Goal: Task Accomplishment & Management: Use online tool/utility

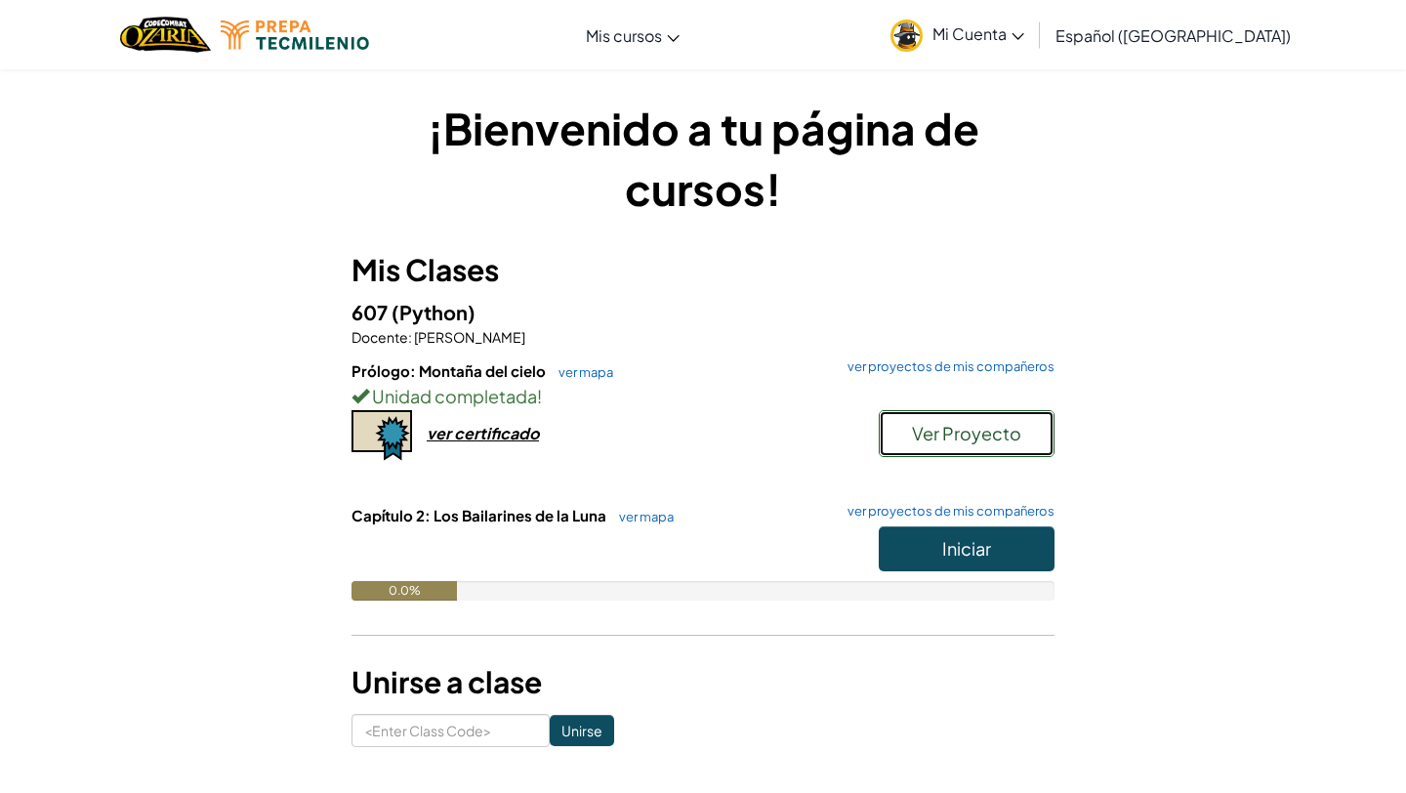
click at [959, 431] on span "Ver Proyecto" at bounding box center [966, 433] width 109 height 22
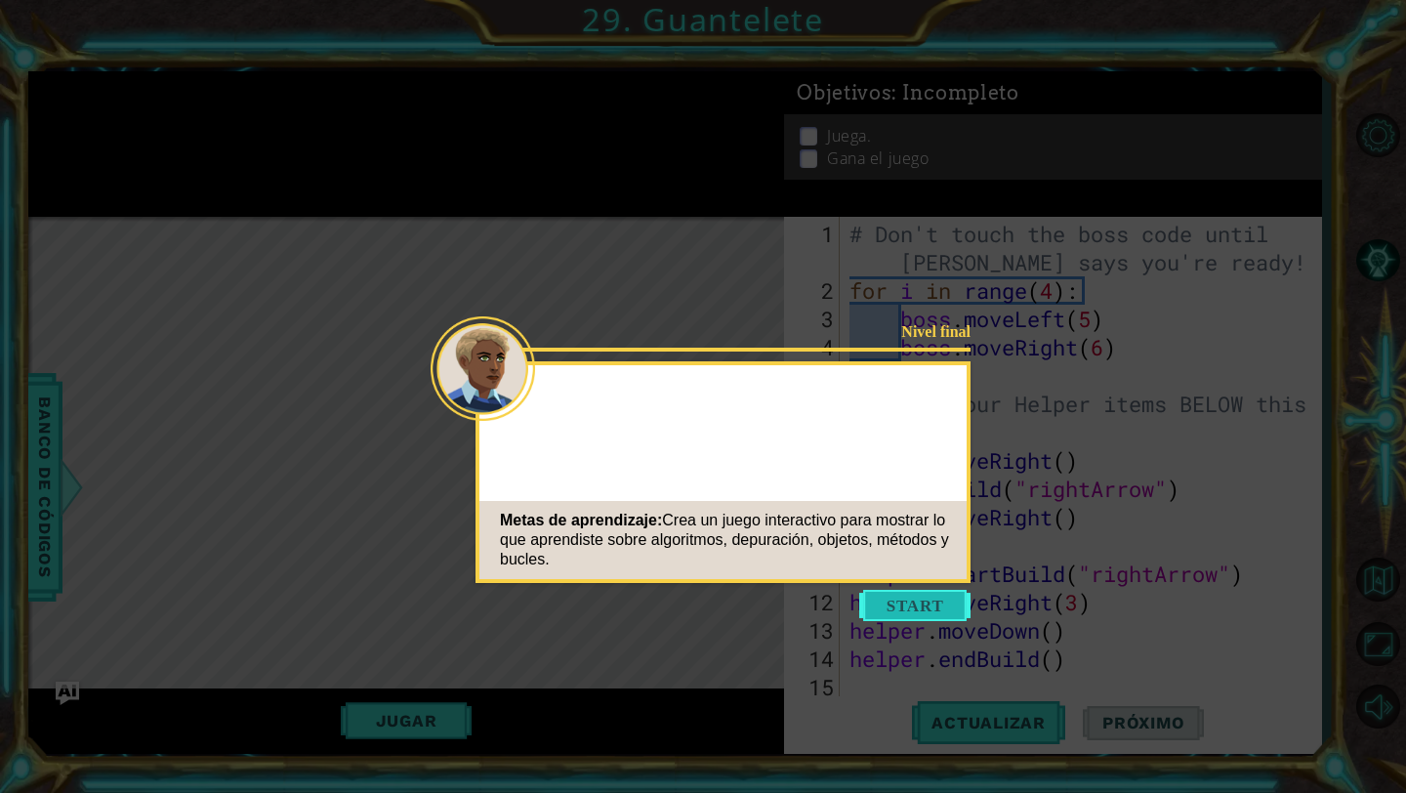
click at [940, 606] on button "Start" at bounding box center [914, 605] width 111 height 31
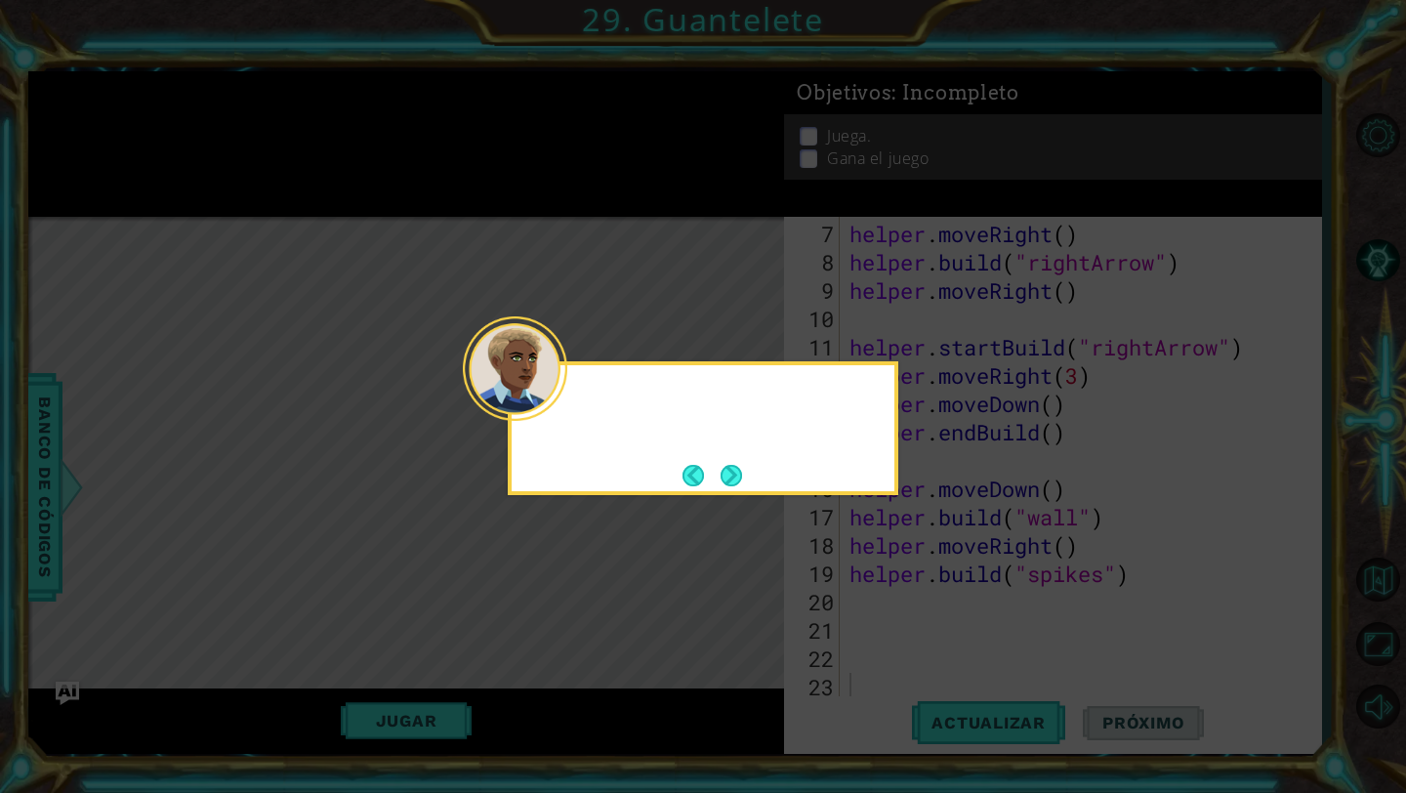
scroll to position [227, 0]
click at [737, 474] on button "Next" at bounding box center [731, 475] width 31 height 31
click at [737, 474] on button "Next" at bounding box center [731, 475] width 21 height 21
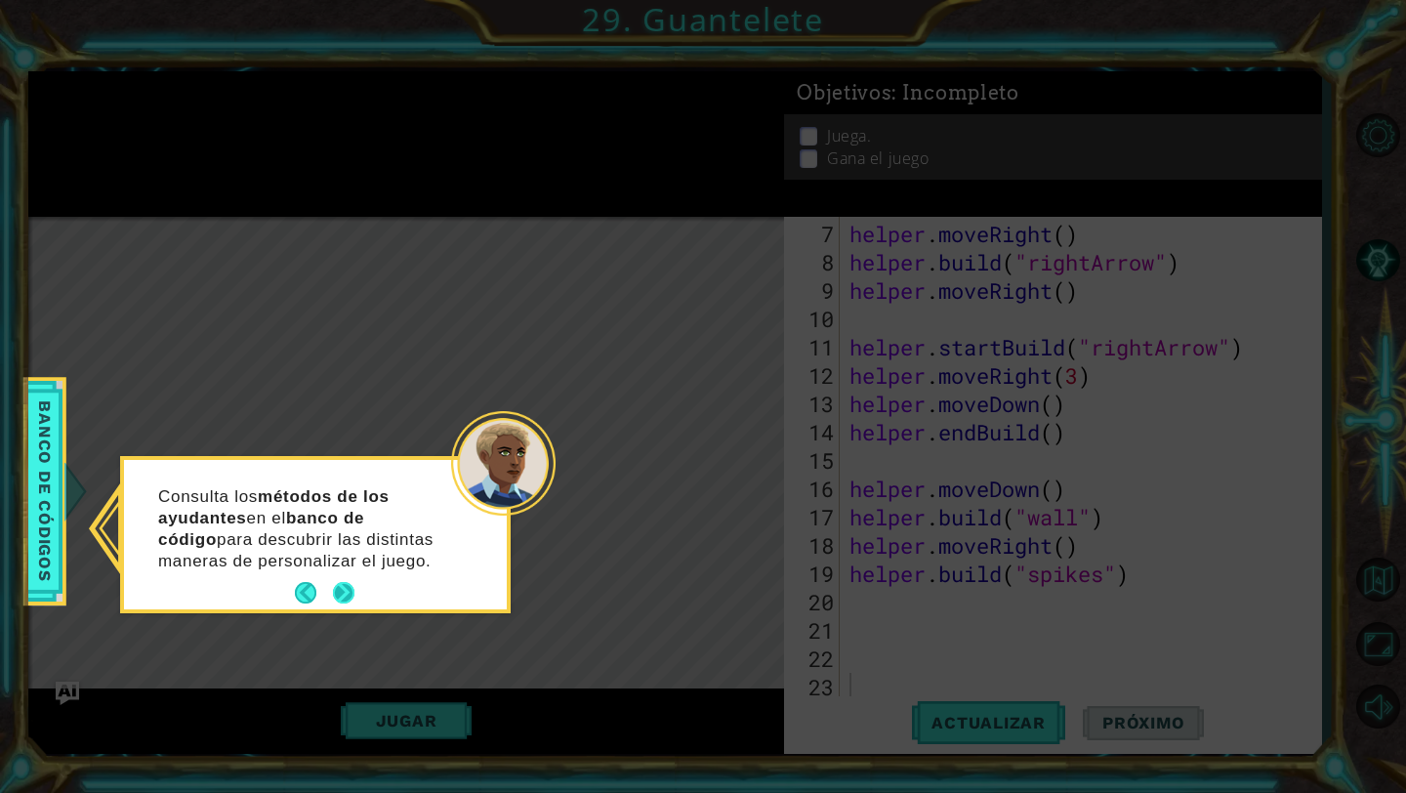
click at [342, 596] on button "Next" at bounding box center [343, 593] width 36 height 36
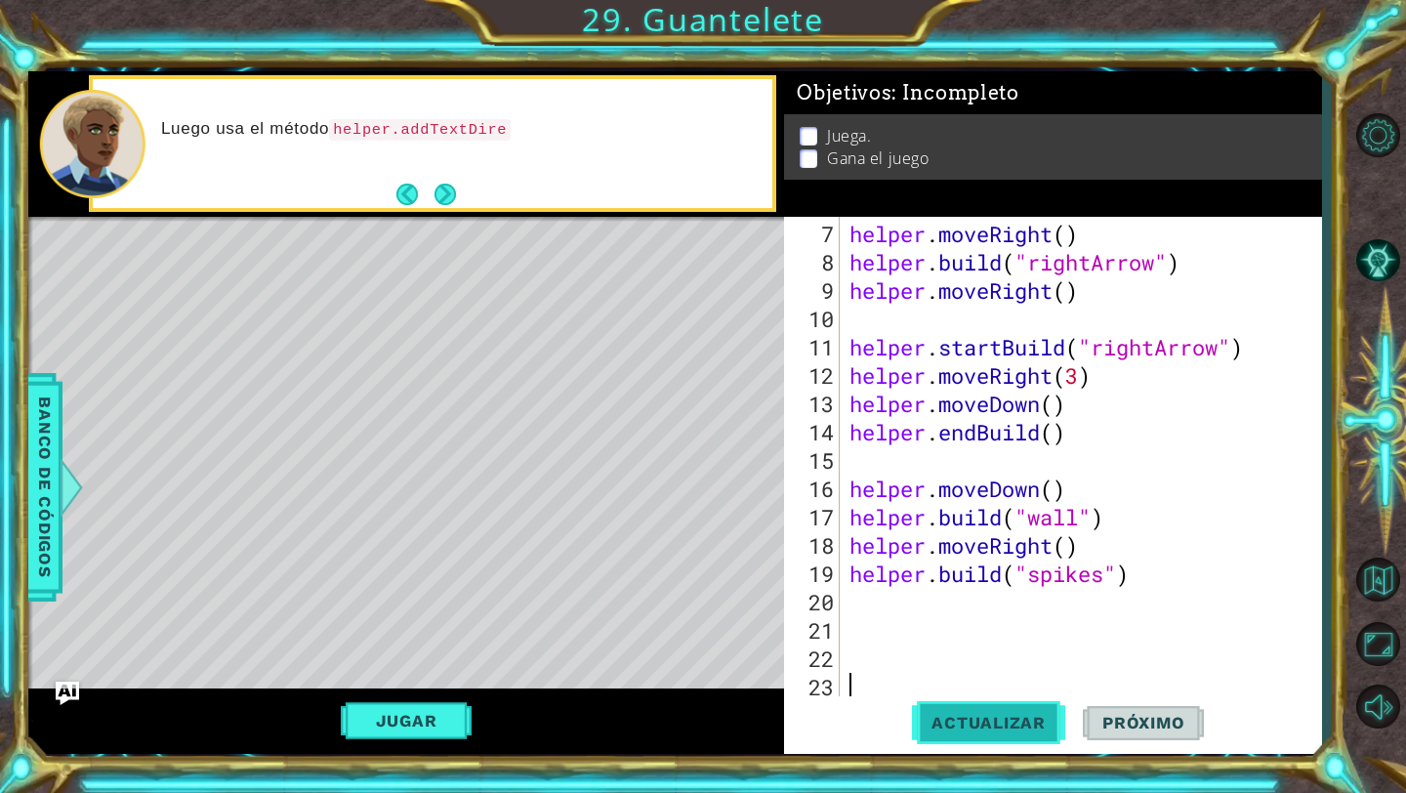
click at [986, 714] on span "Actualizar" at bounding box center [988, 723] width 153 height 20
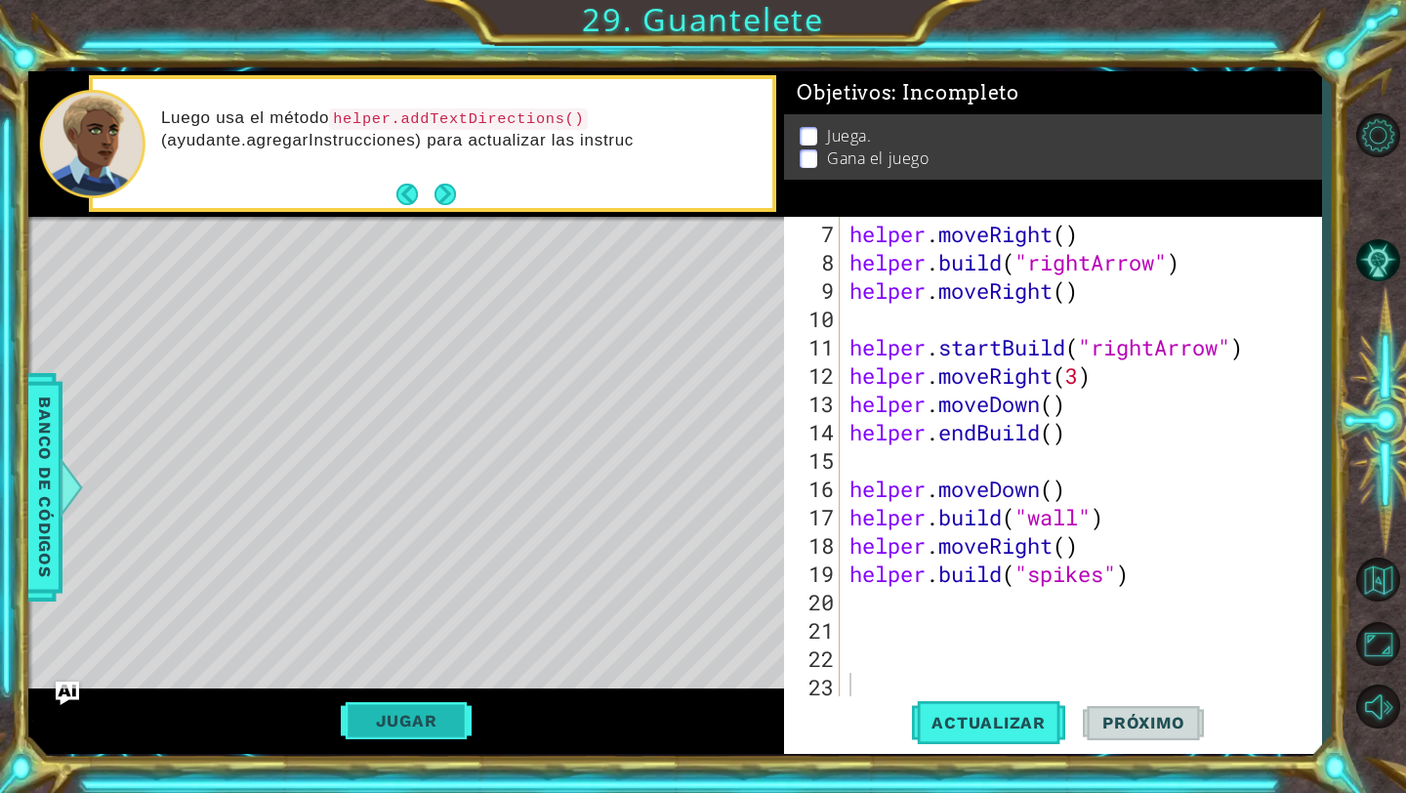
click at [427, 707] on button "Jugar" at bounding box center [407, 720] width 132 height 37
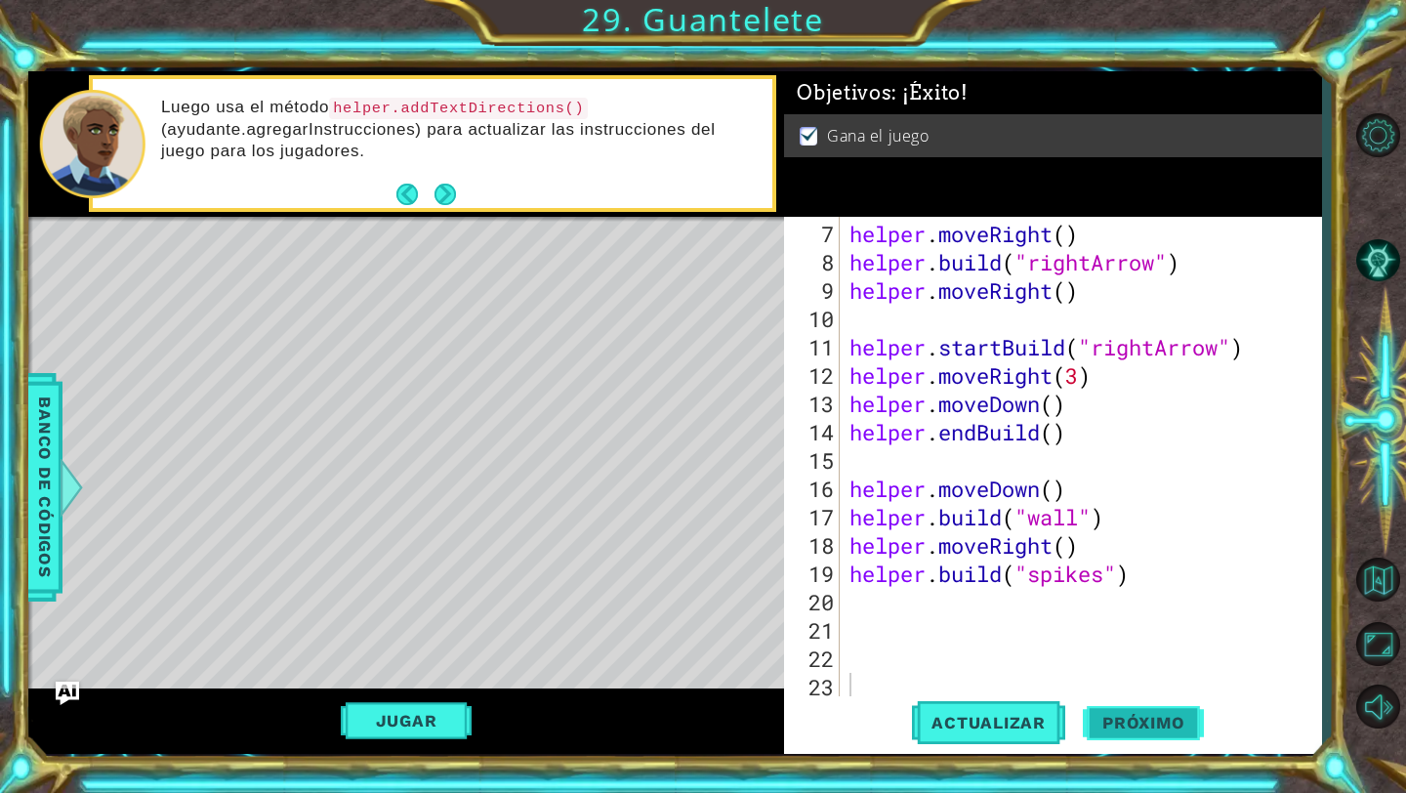
click at [1159, 718] on span "Próximo" at bounding box center [1143, 719] width 121 height 20
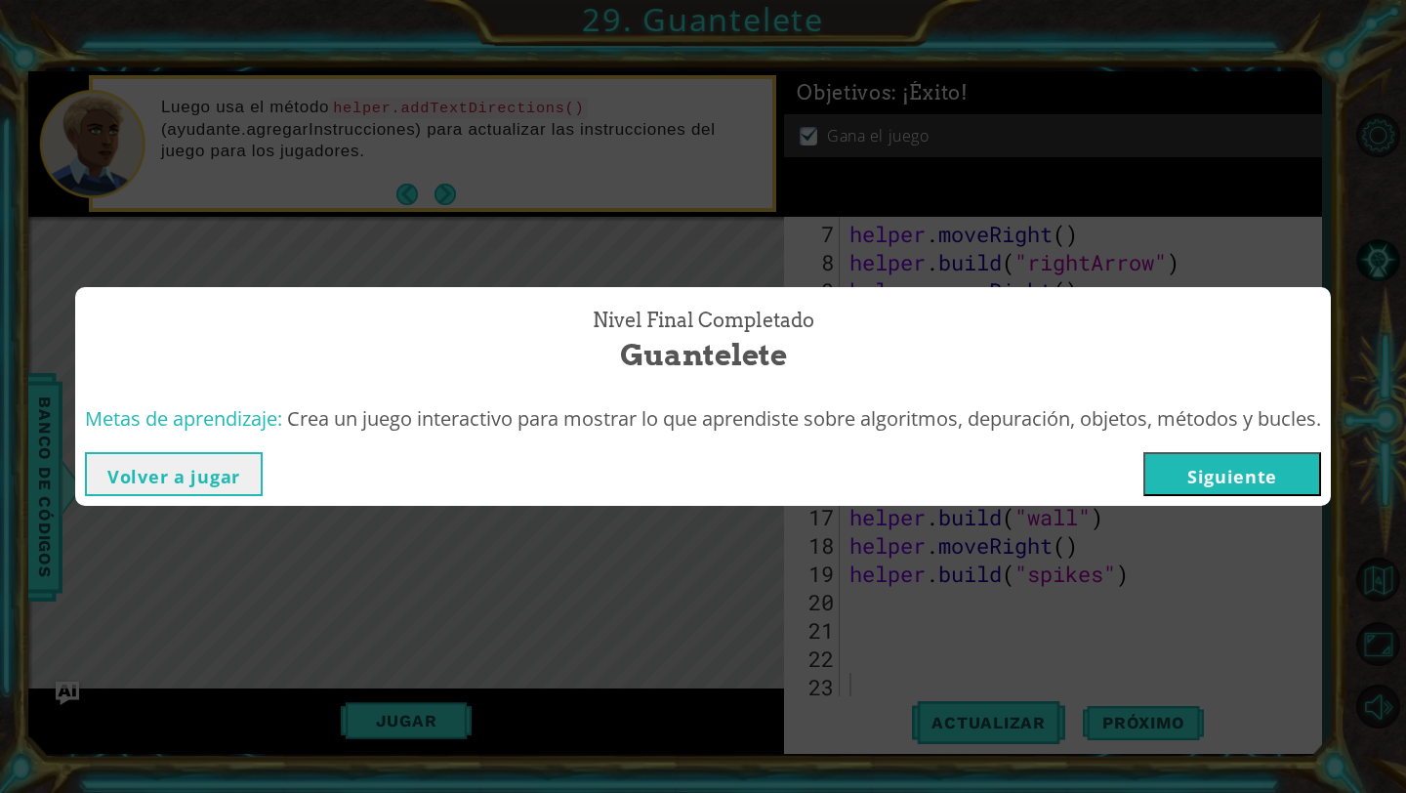
click at [1196, 482] on button "Siguiente" at bounding box center [1232, 474] width 178 height 44
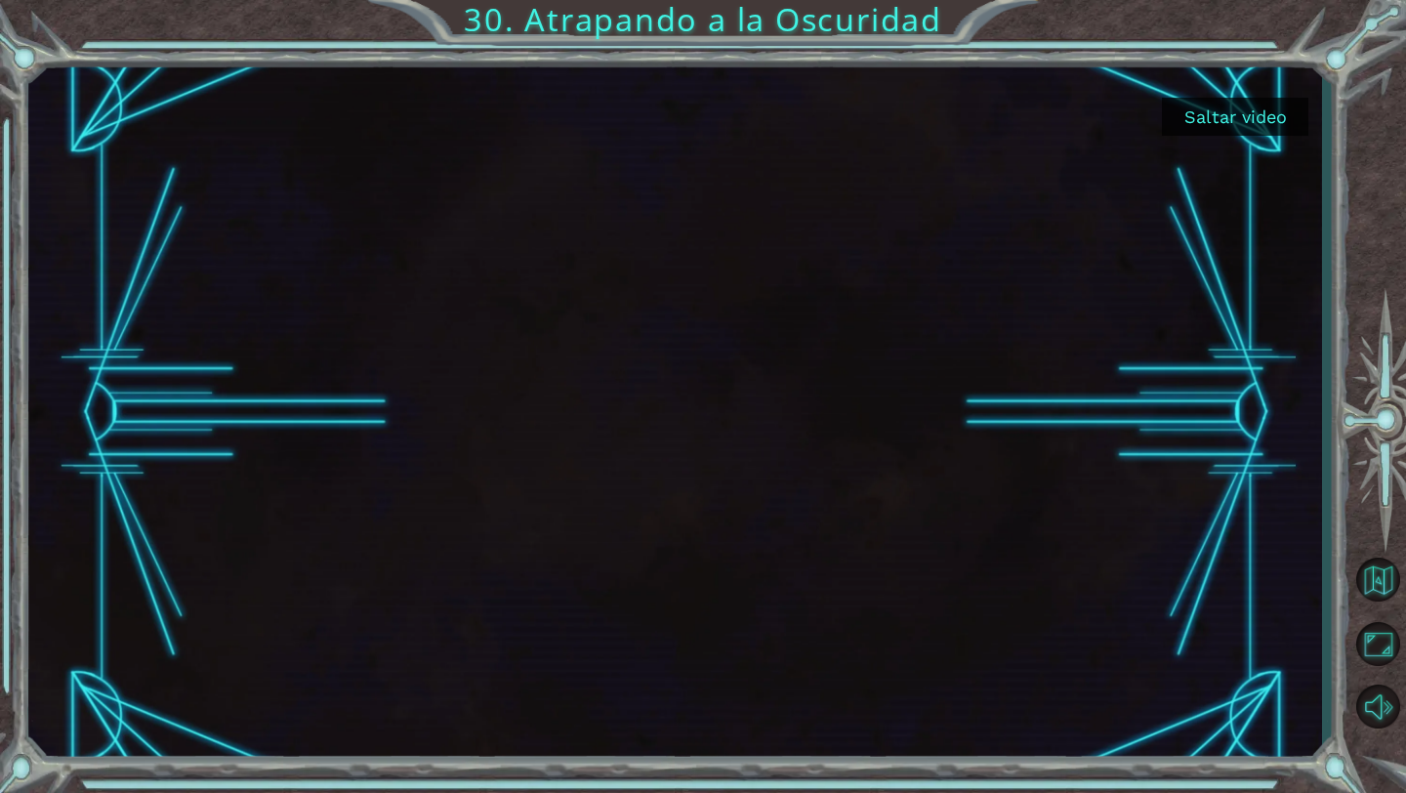
click at [1187, 111] on button "Saltar video" at bounding box center [1235, 117] width 146 height 38
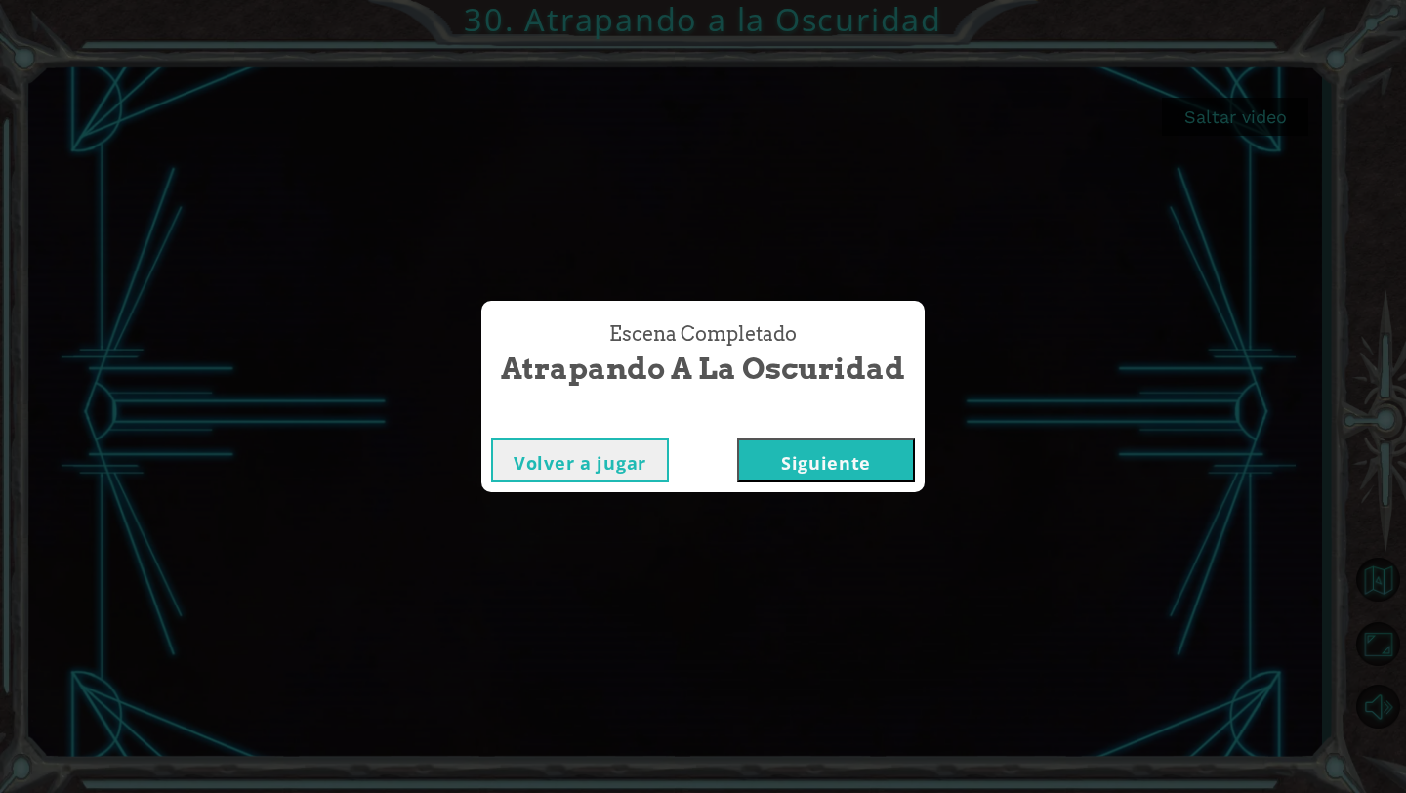
click at [851, 480] on button "Siguiente" at bounding box center [826, 460] width 178 height 44
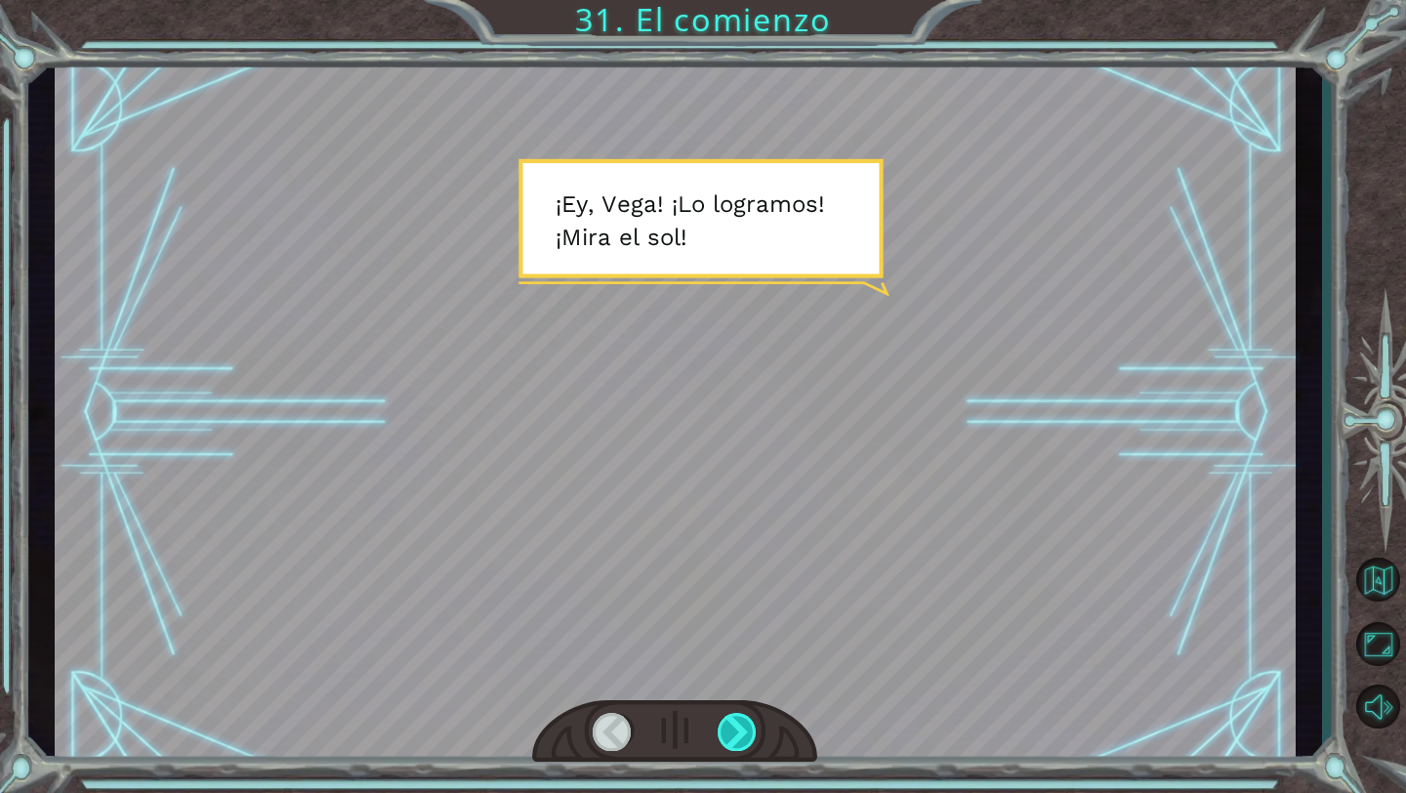
click at [746, 728] on div at bounding box center [738, 732] width 40 height 38
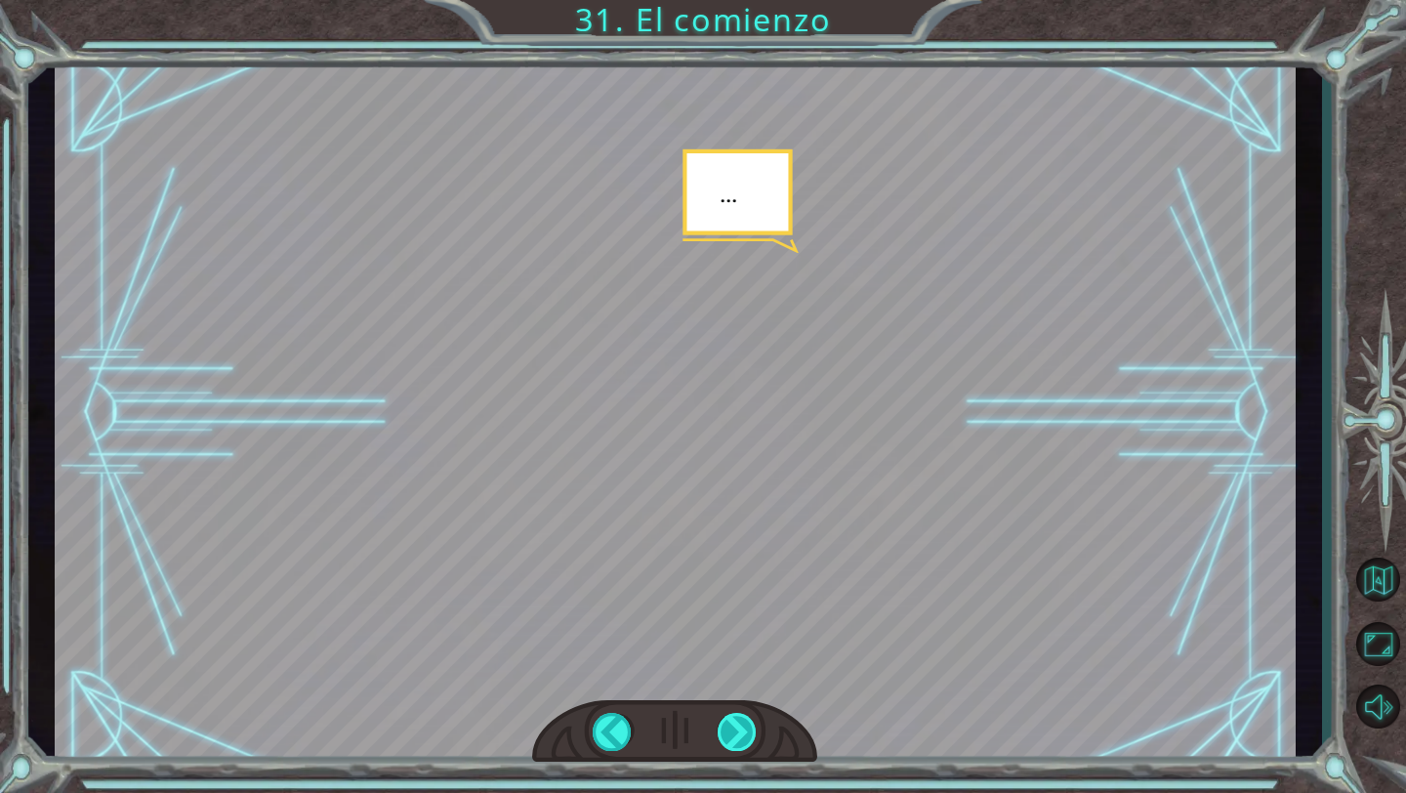
click at [749, 737] on div at bounding box center [738, 732] width 40 height 38
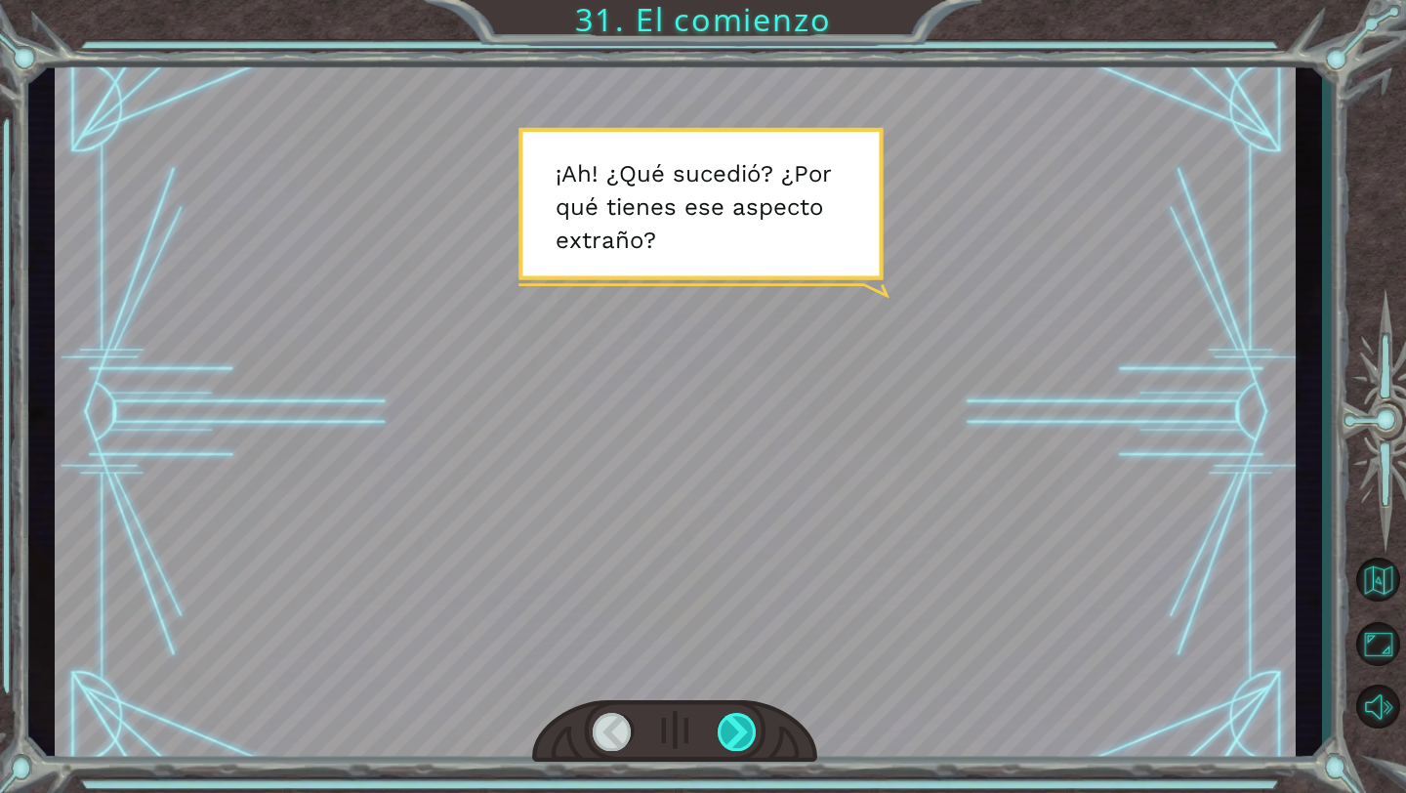
click at [725, 726] on div at bounding box center [738, 732] width 40 height 38
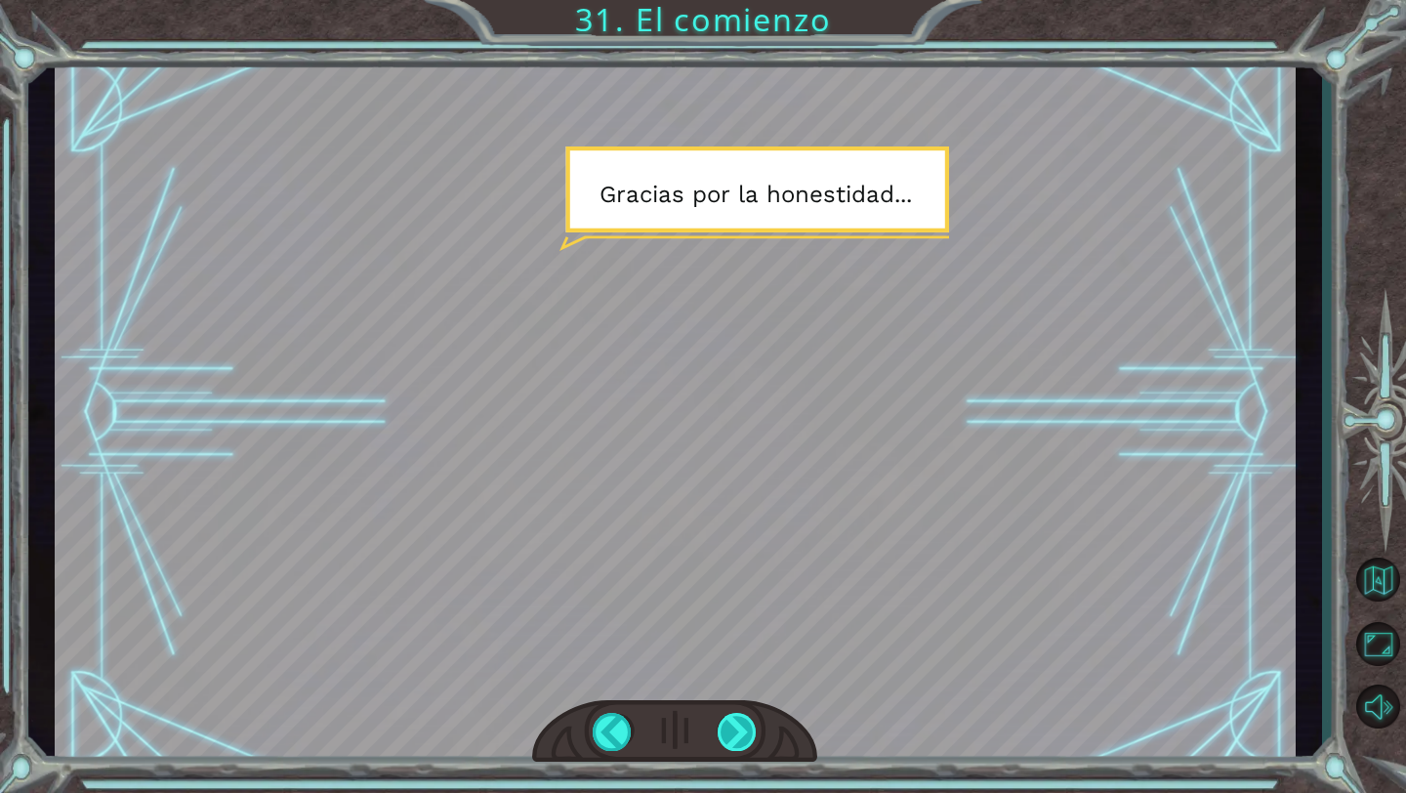
click at [725, 726] on div at bounding box center [738, 732] width 40 height 38
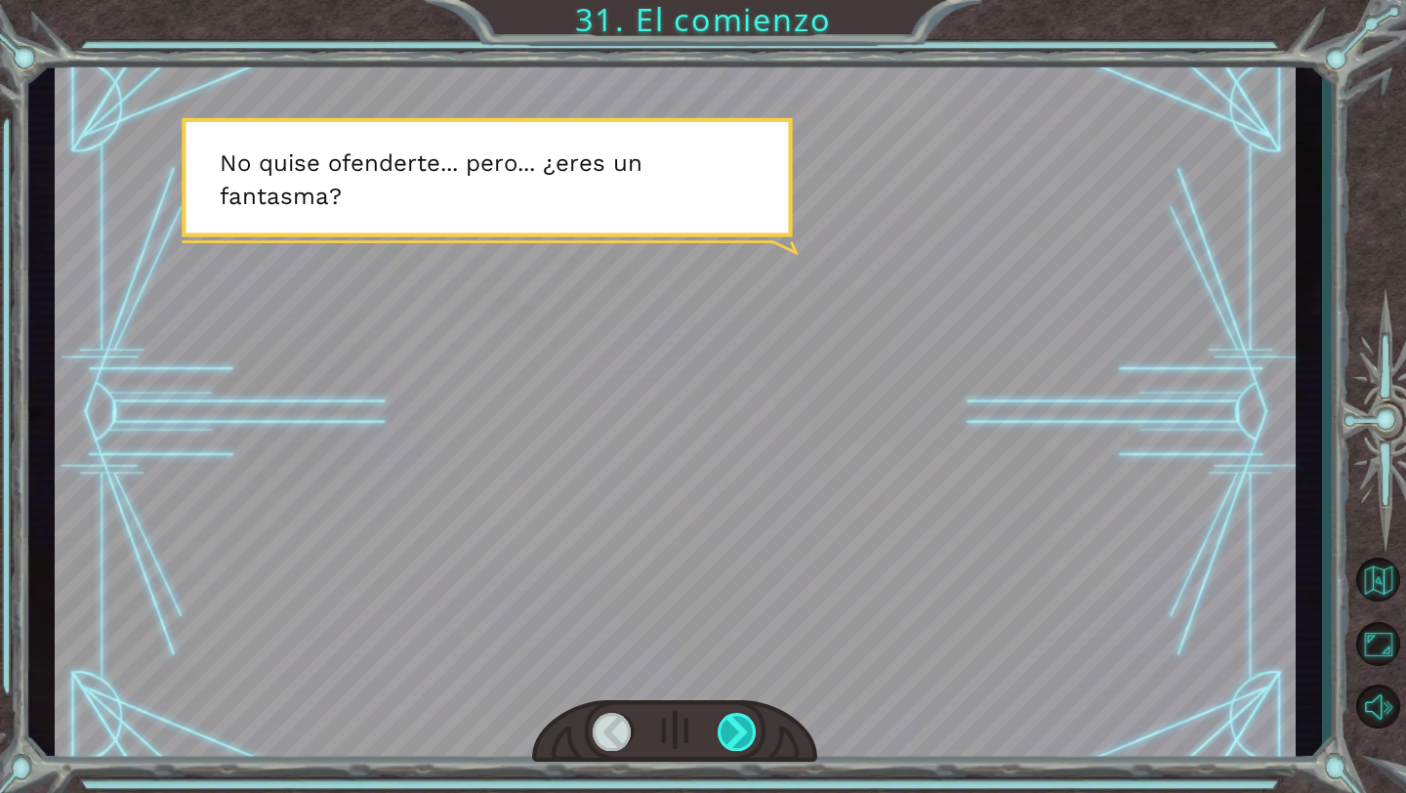
click at [725, 726] on div at bounding box center [738, 732] width 40 height 38
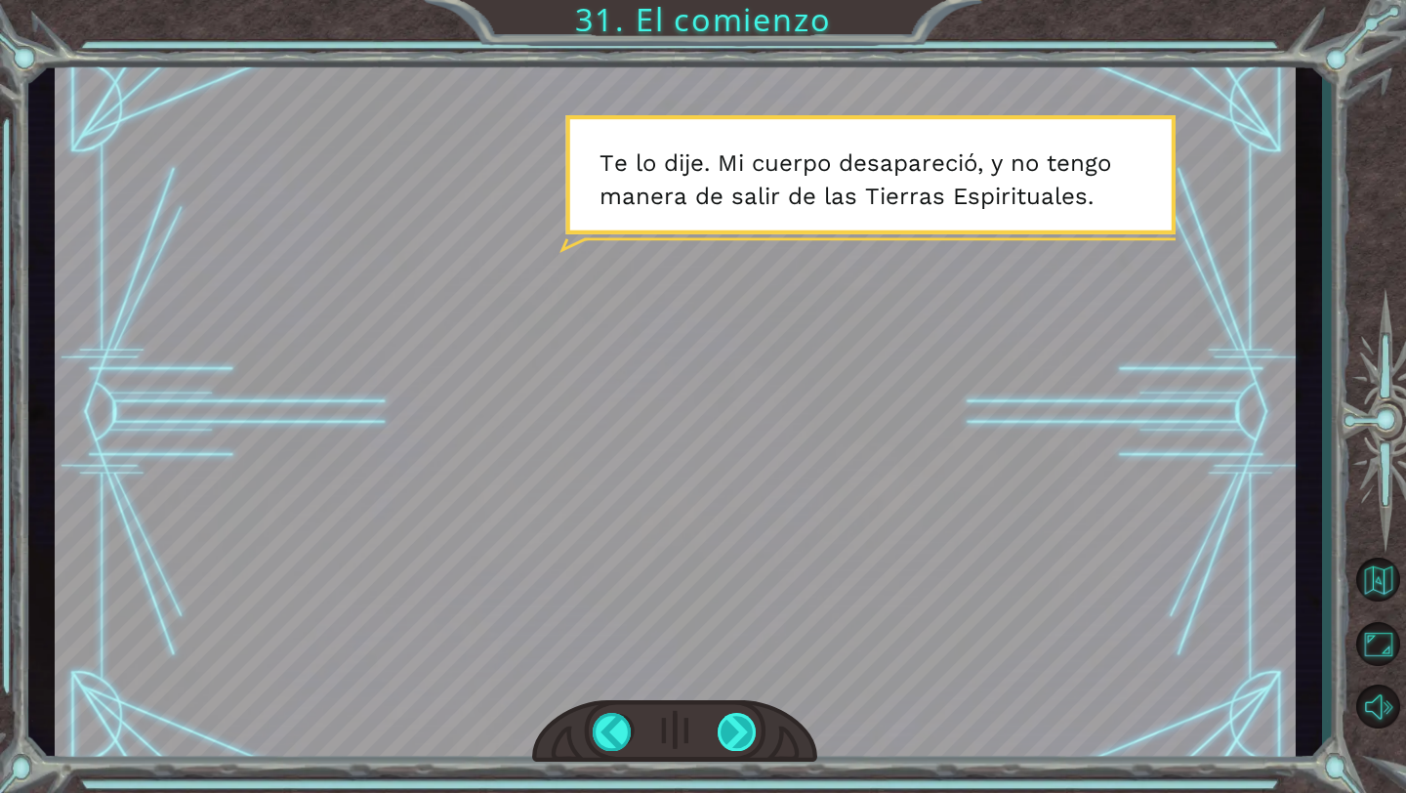
click at [725, 726] on div at bounding box center [738, 732] width 40 height 38
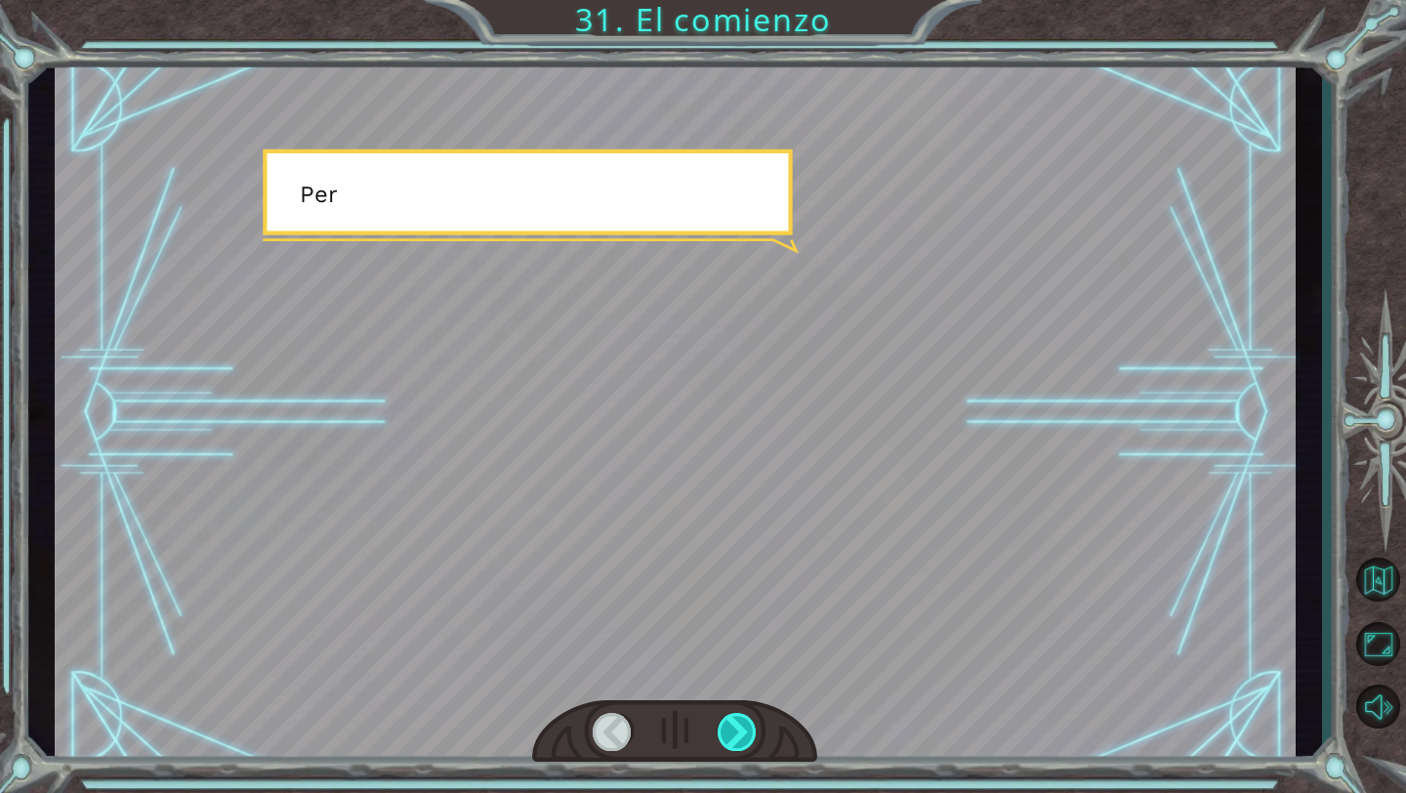
click at [725, 726] on div at bounding box center [738, 732] width 40 height 38
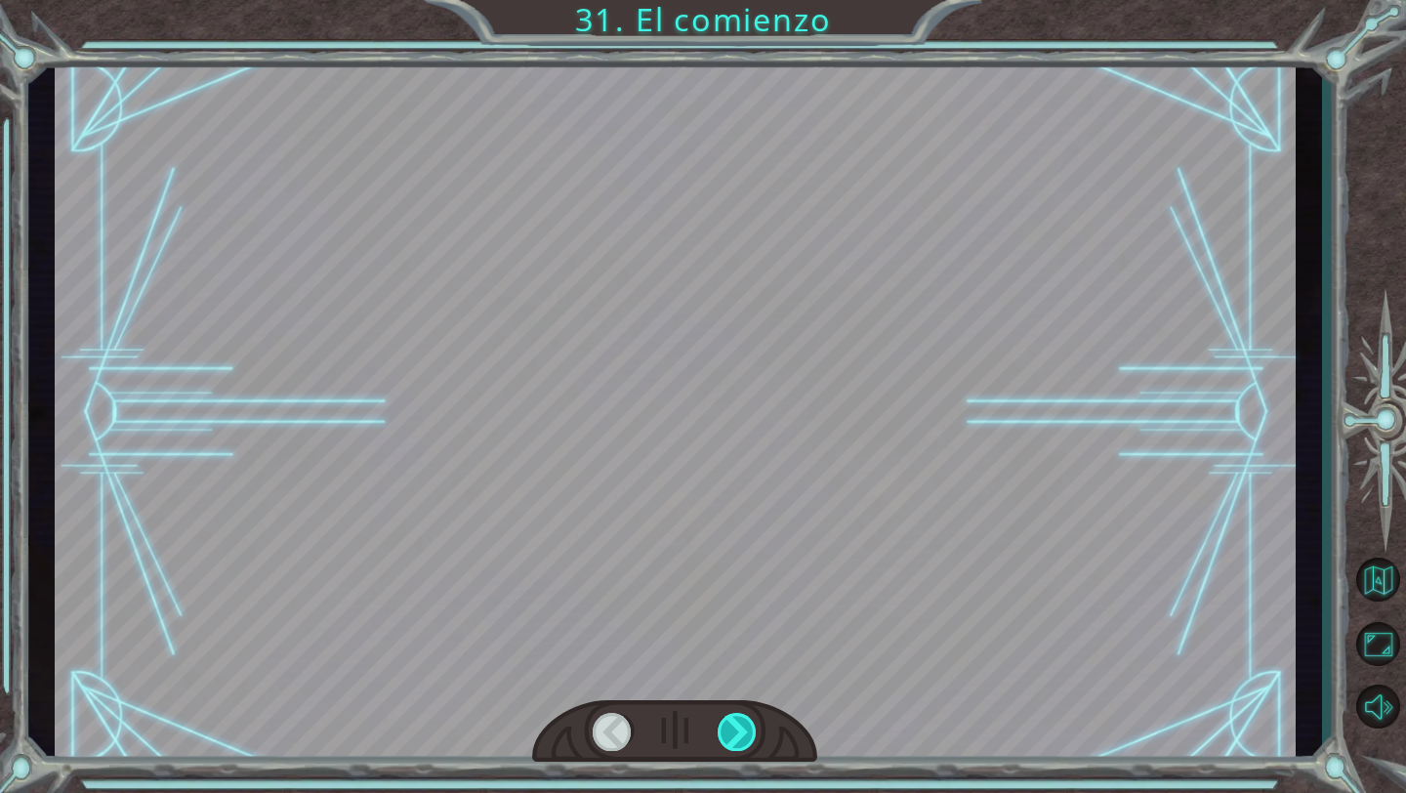
click at [725, 726] on div at bounding box center [738, 732] width 40 height 38
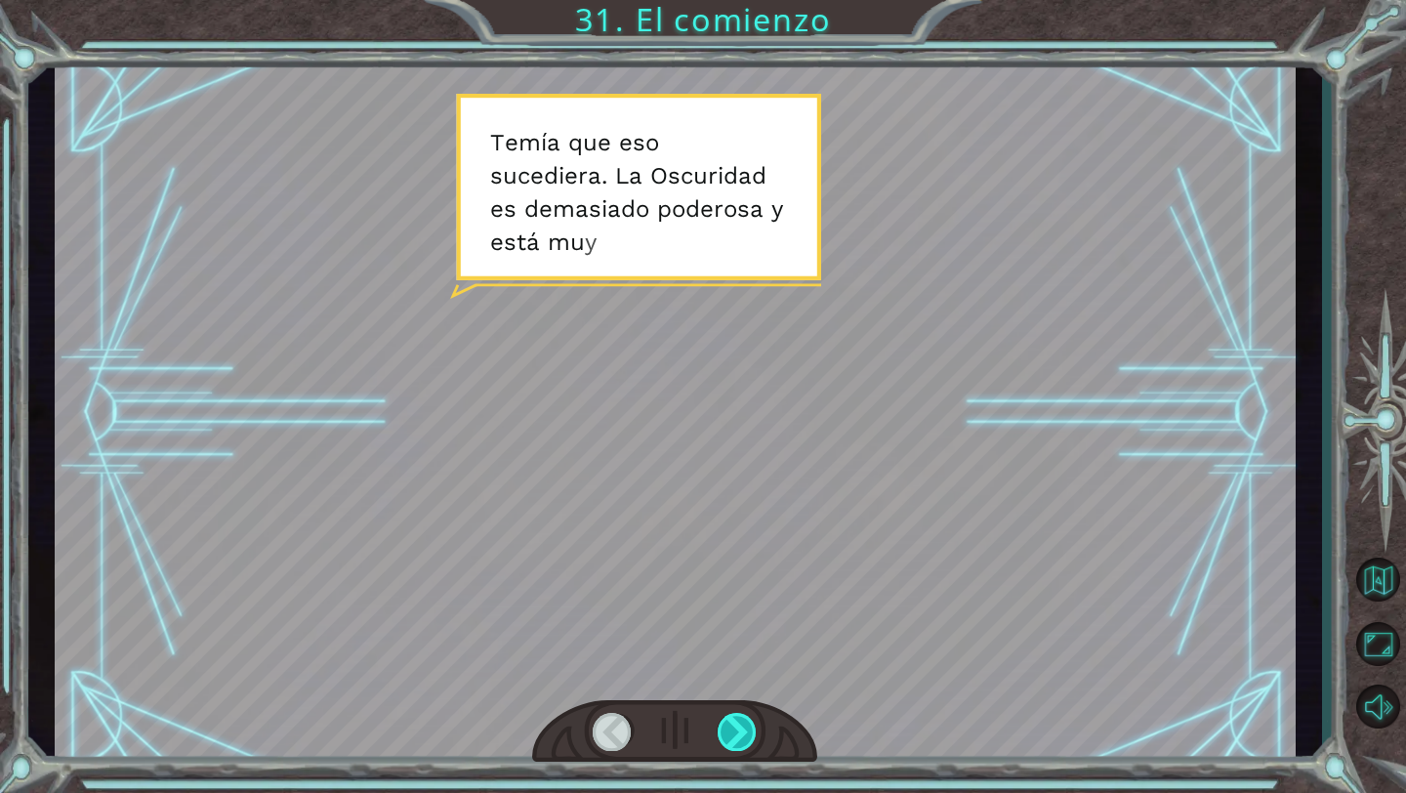
click at [725, 726] on div at bounding box center [738, 732] width 40 height 38
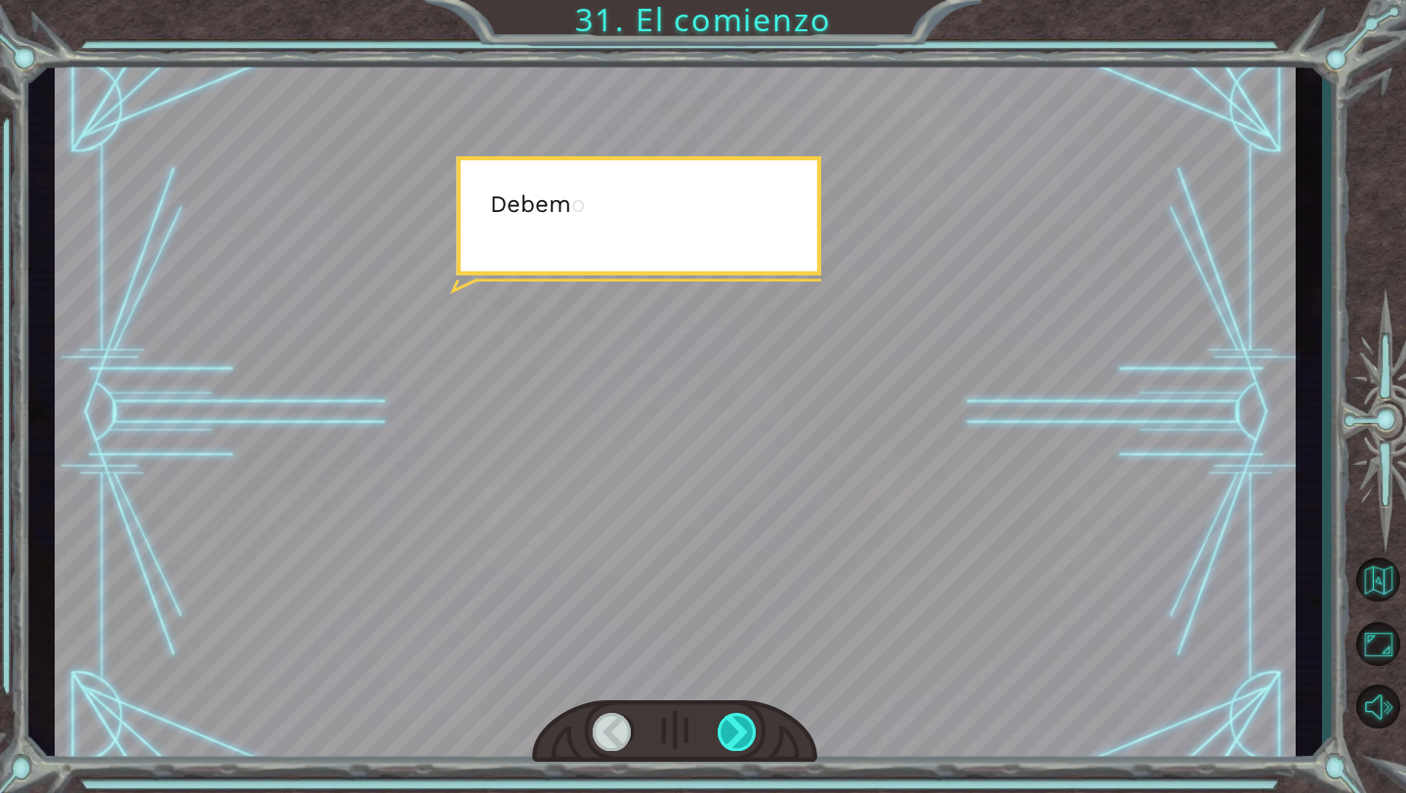
click at [725, 726] on div at bounding box center [738, 732] width 40 height 38
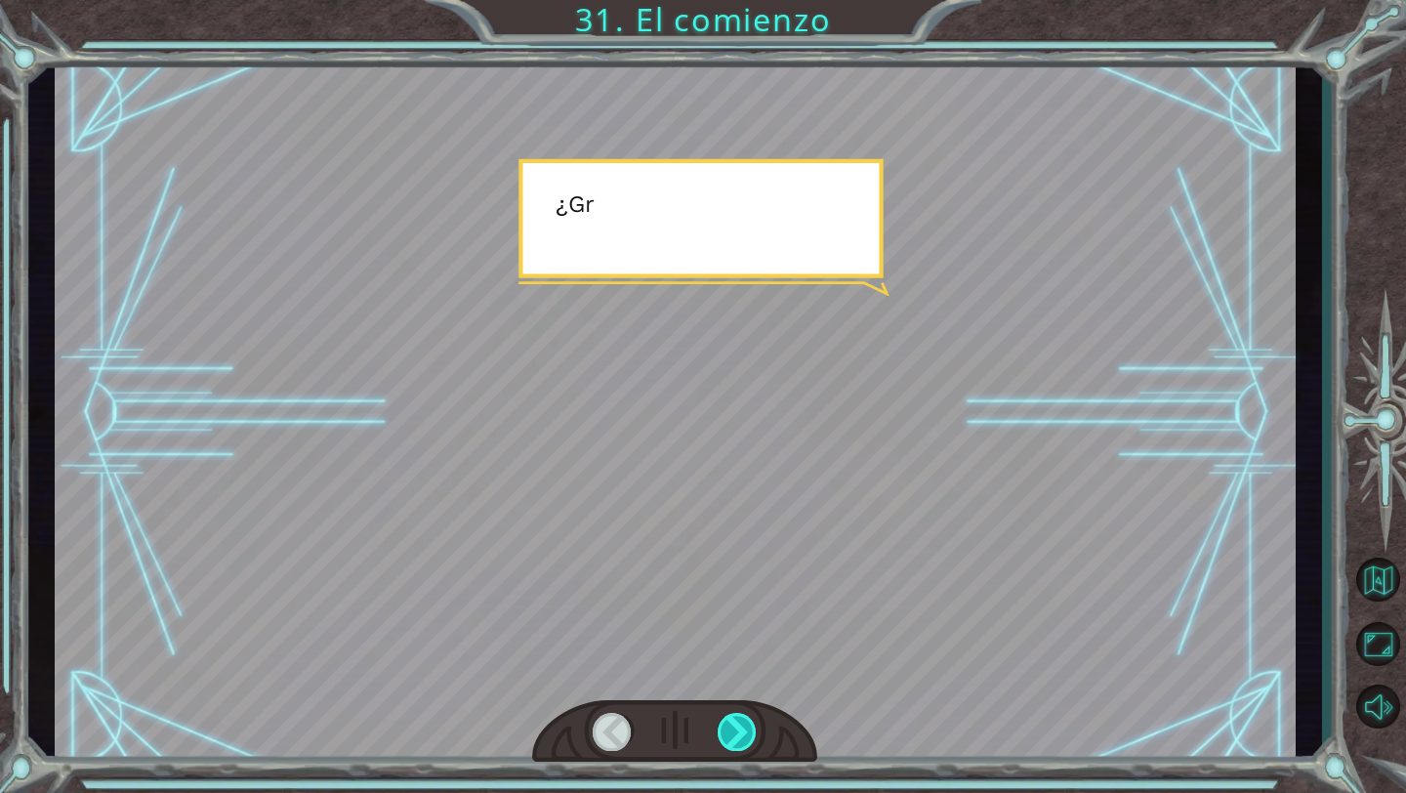
click at [725, 726] on div at bounding box center [738, 732] width 40 height 38
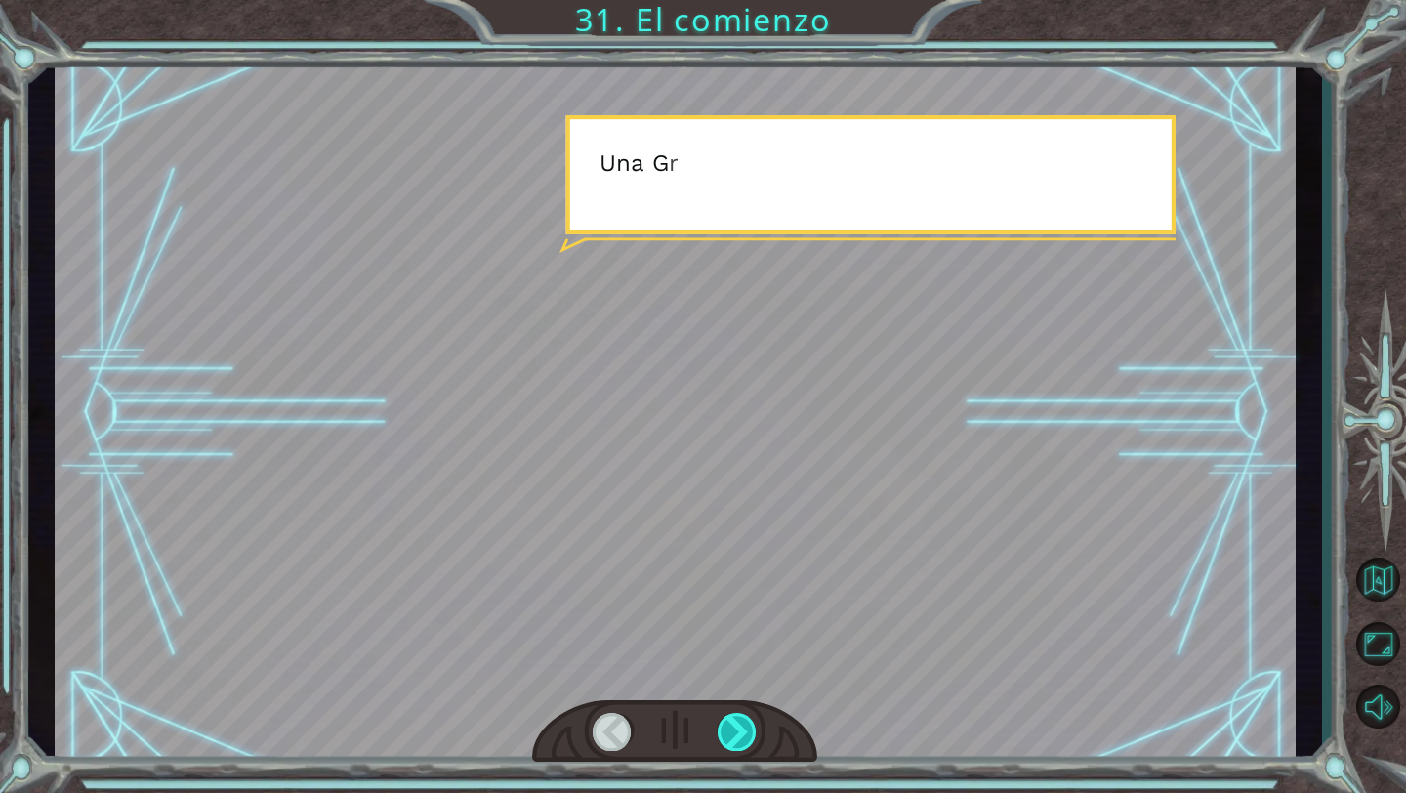
click at [725, 726] on div at bounding box center [738, 732] width 40 height 38
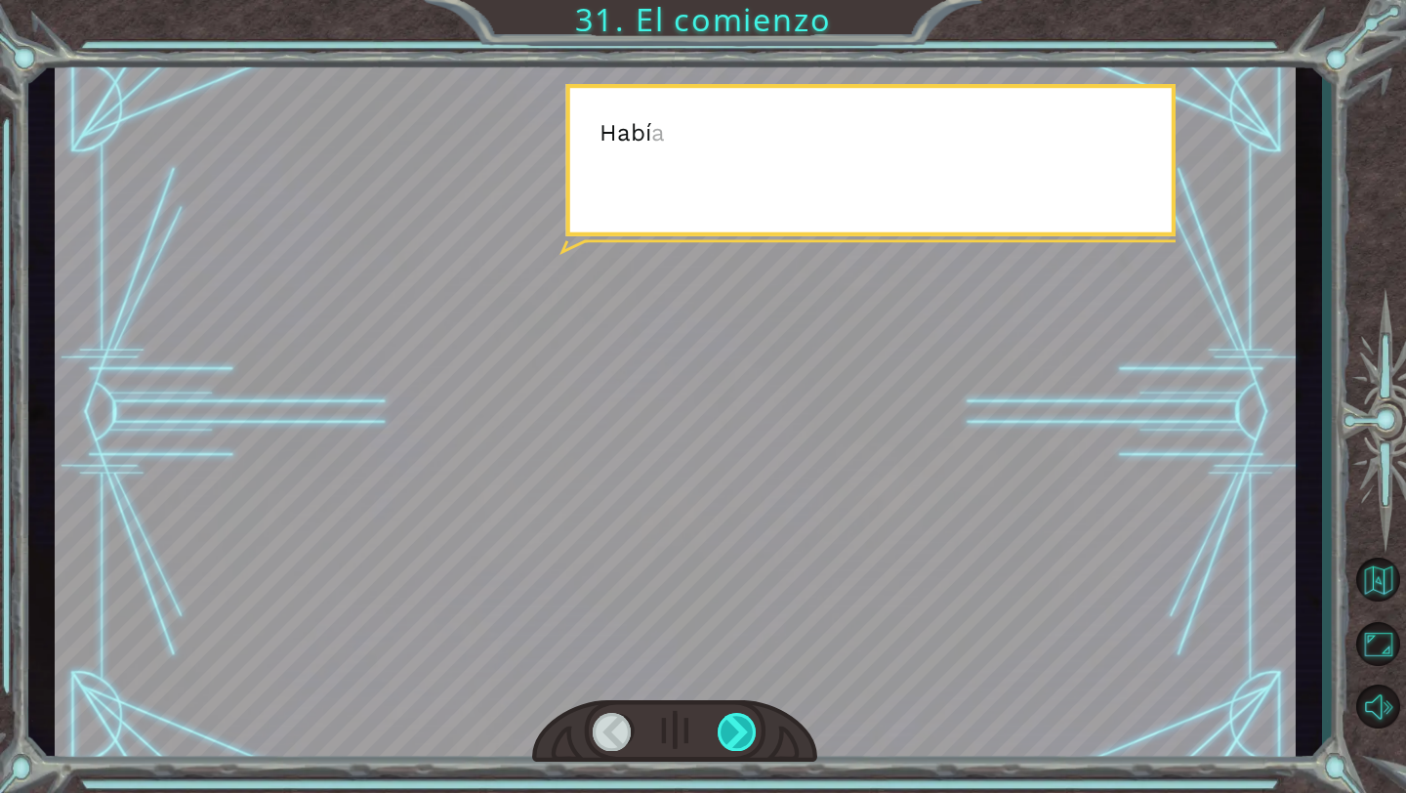
click at [725, 726] on div at bounding box center [738, 732] width 40 height 38
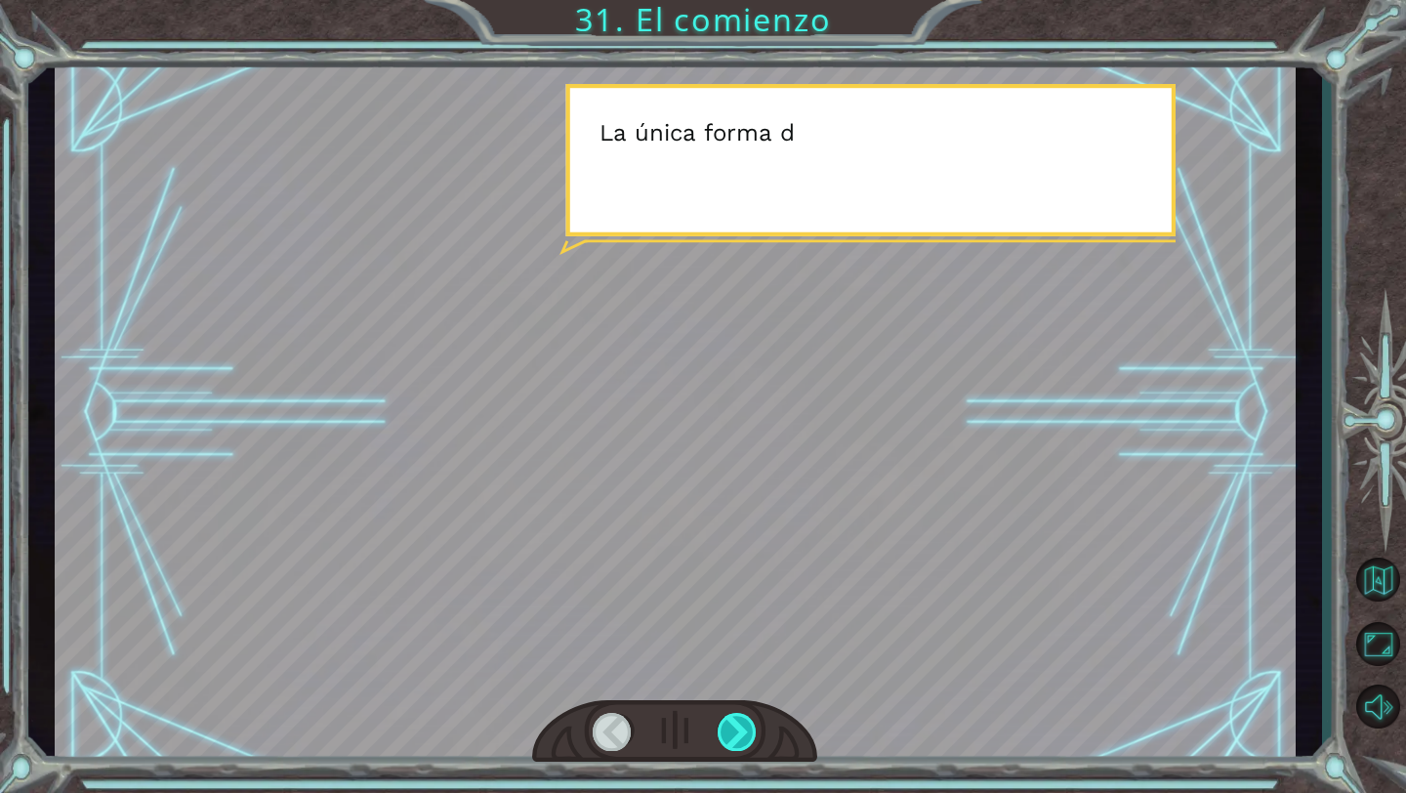
click at [725, 726] on div at bounding box center [738, 732] width 40 height 38
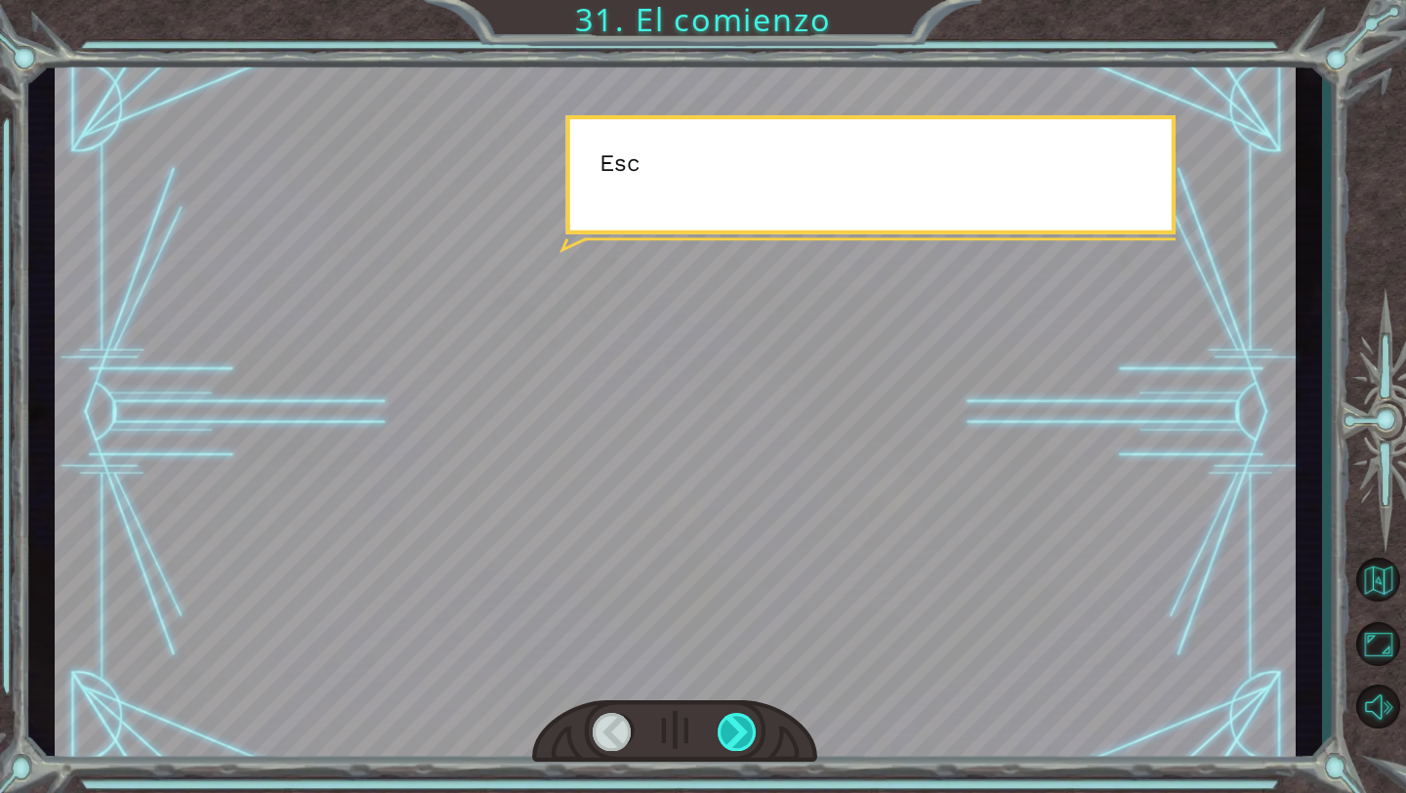
click at [725, 726] on div at bounding box center [738, 732] width 40 height 38
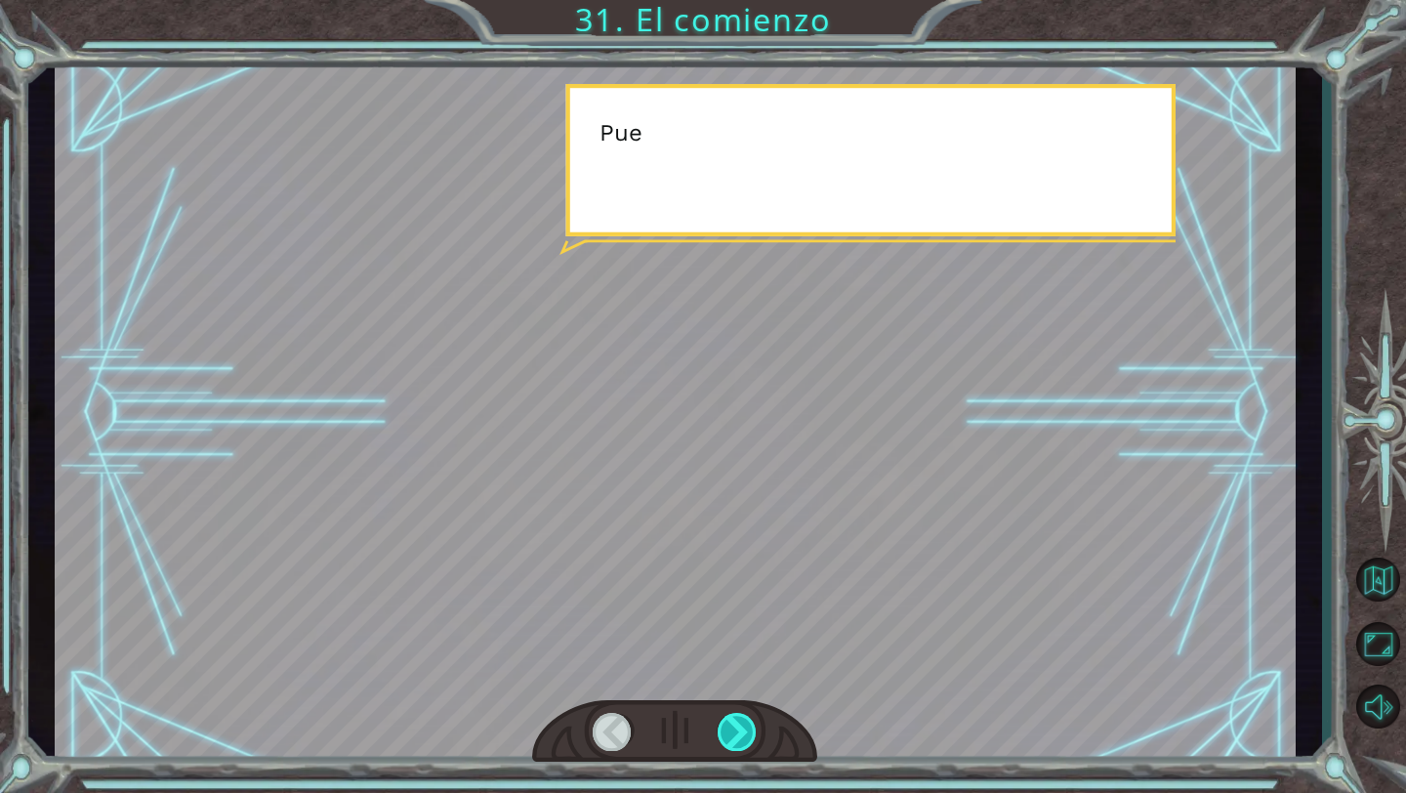
click at [725, 726] on div at bounding box center [738, 732] width 40 height 38
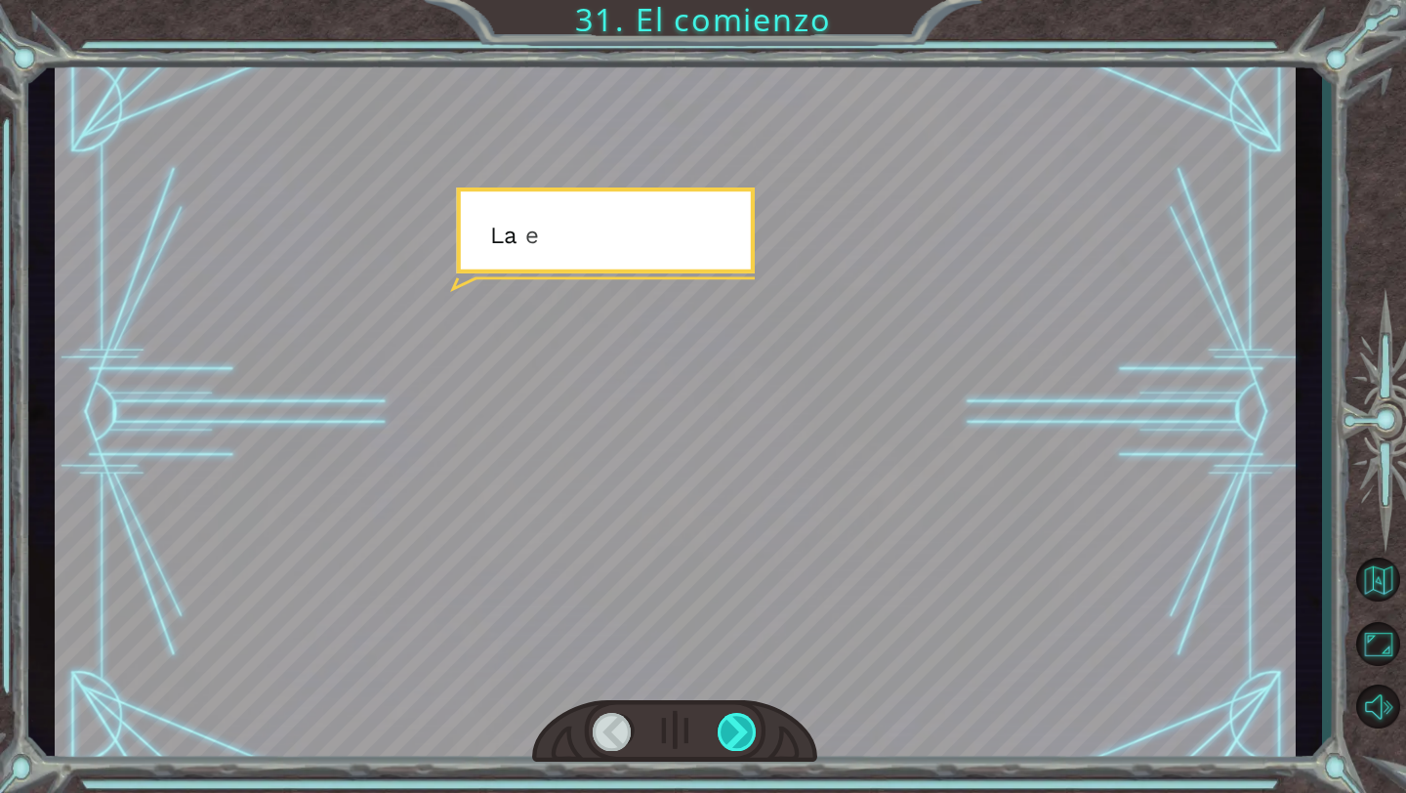
click at [725, 726] on div at bounding box center [738, 732] width 40 height 38
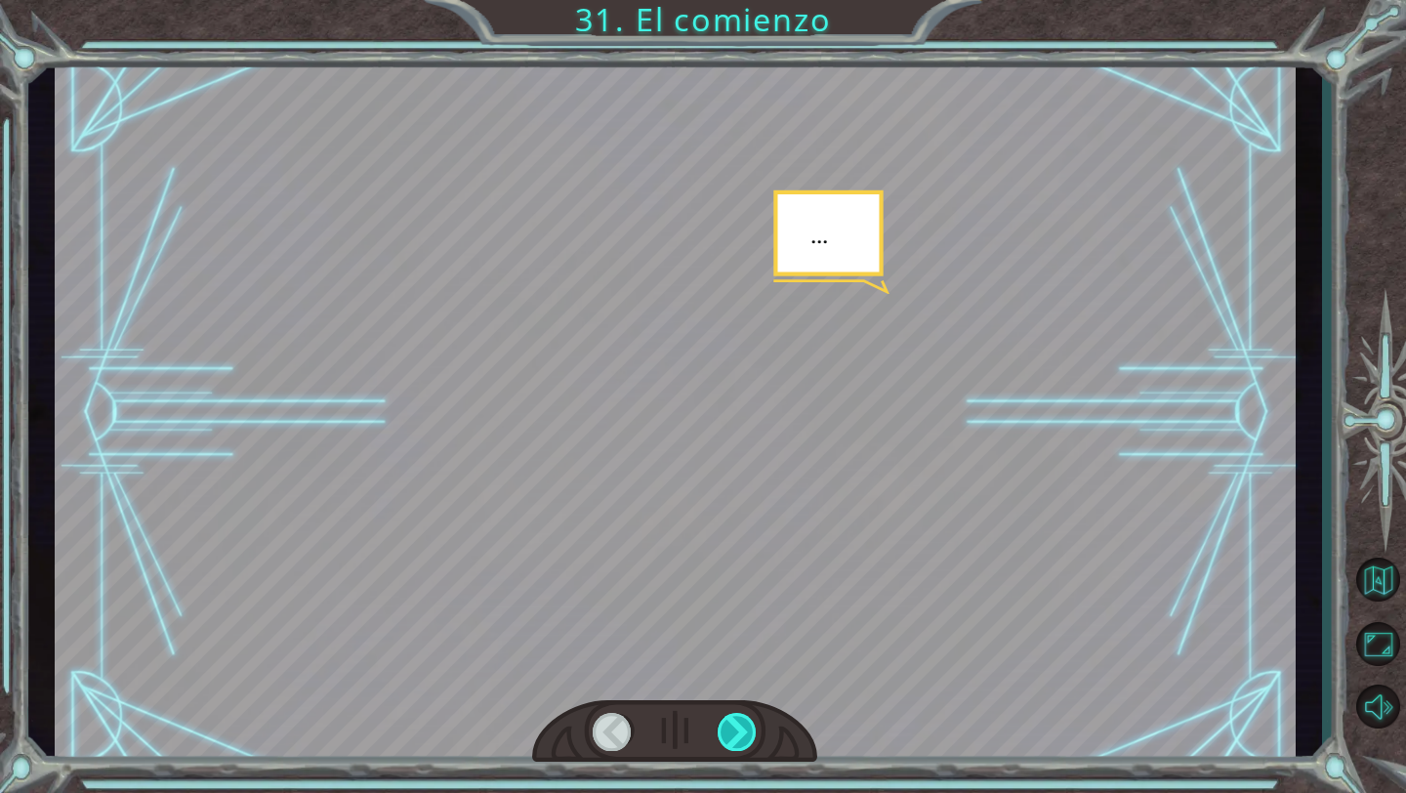
click at [725, 726] on div at bounding box center [738, 732] width 40 height 38
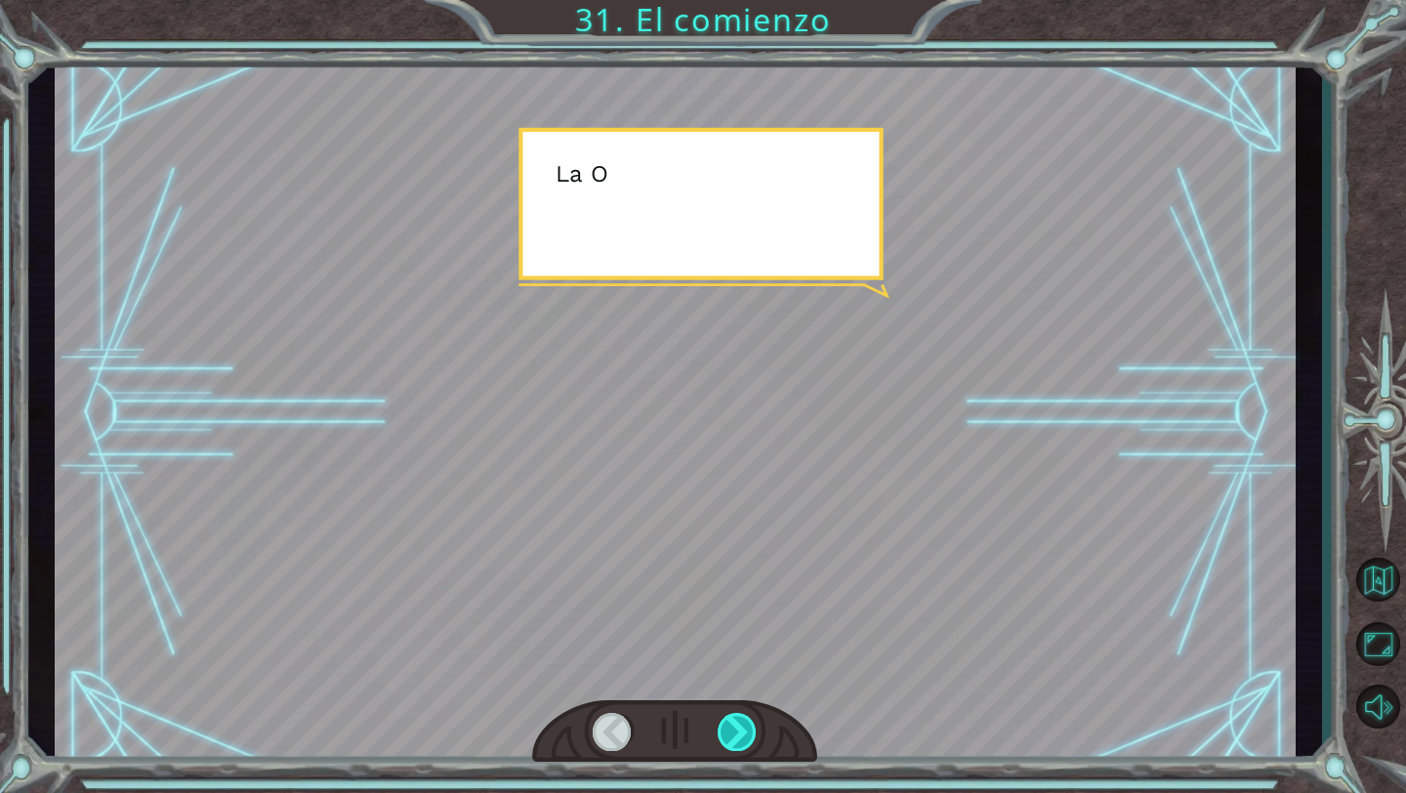
click at [725, 726] on div at bounding box center [738, 732] width 40 height 38
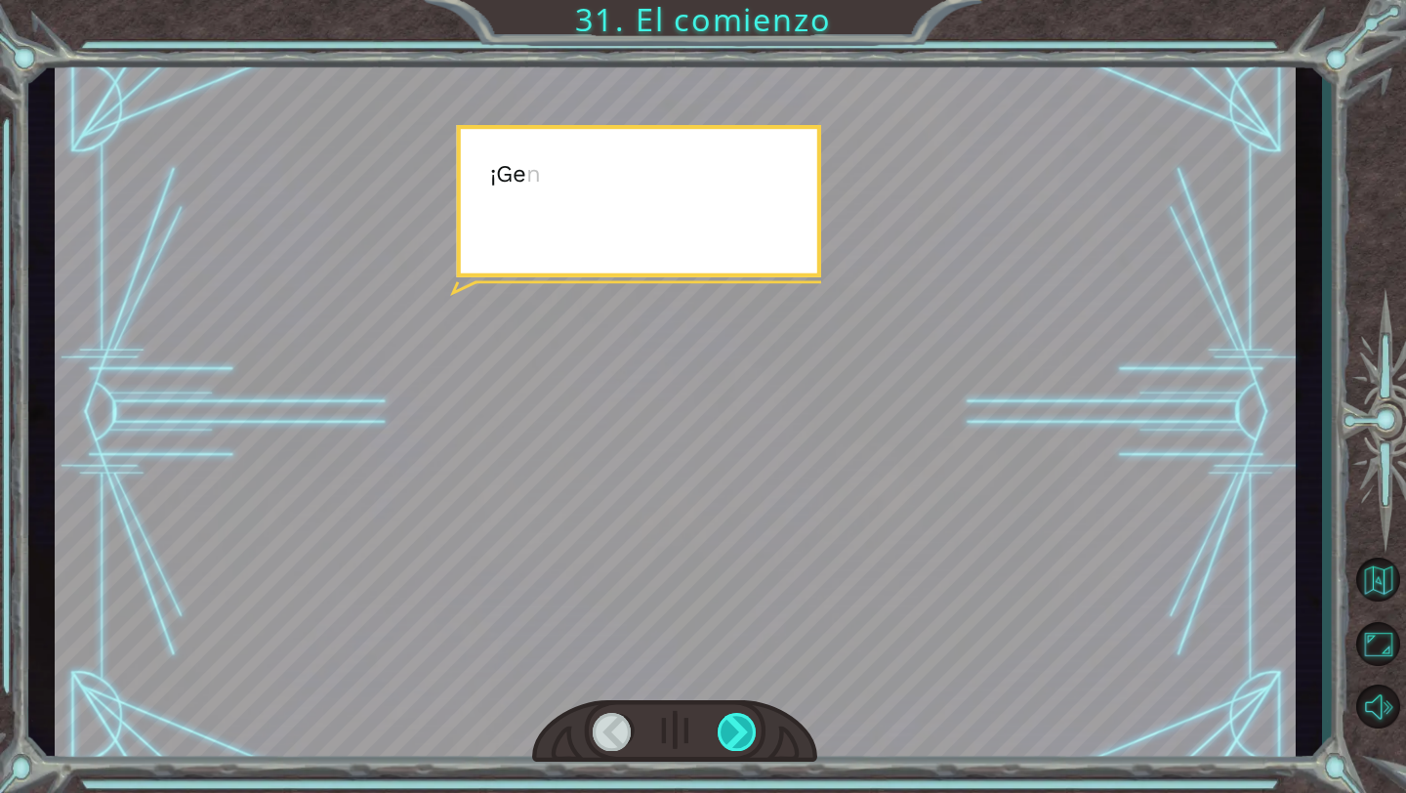
click at [725, 726] on div at bounding box center [738, 732] width 40 height 38
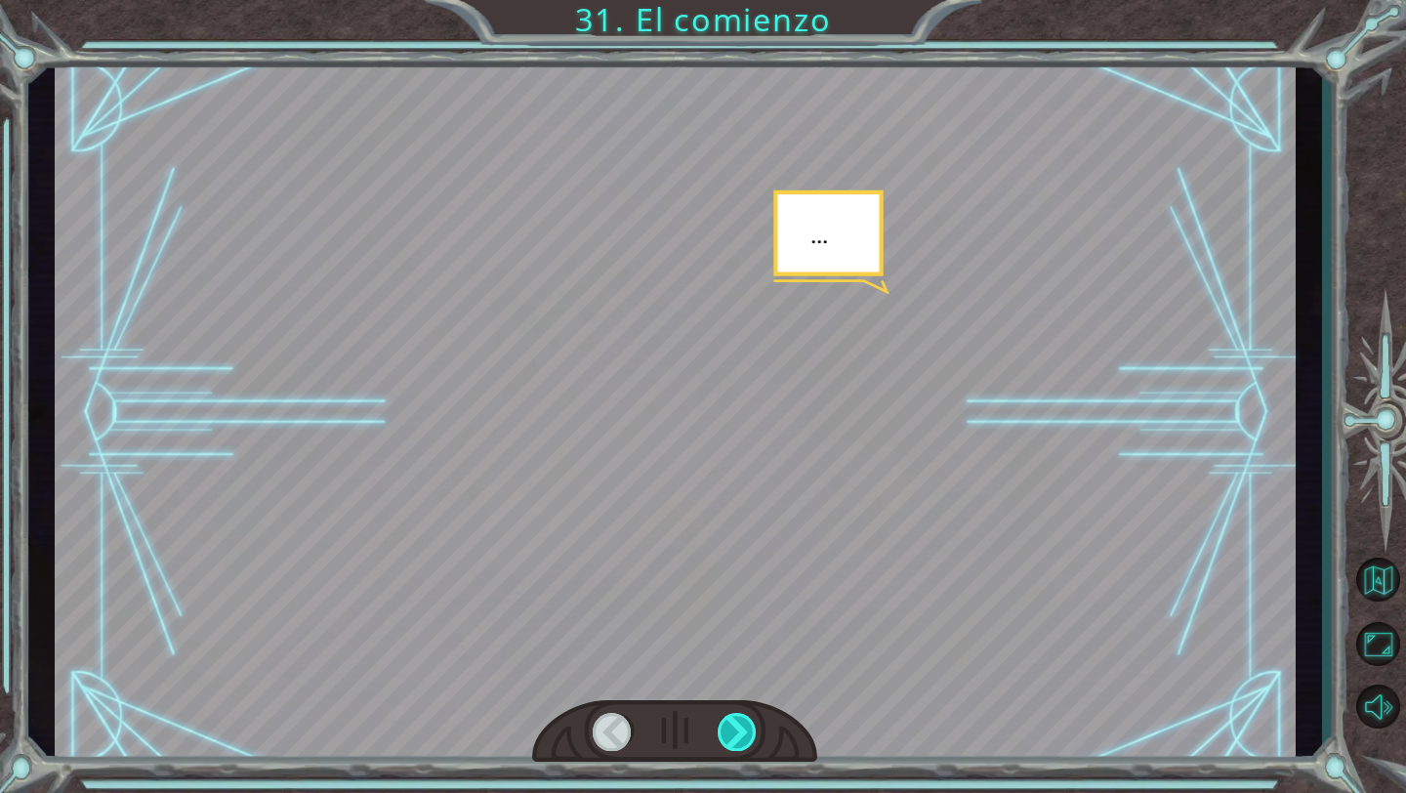
click at [725, 726] on div at bounding box center [738, 732] width 40 height 38
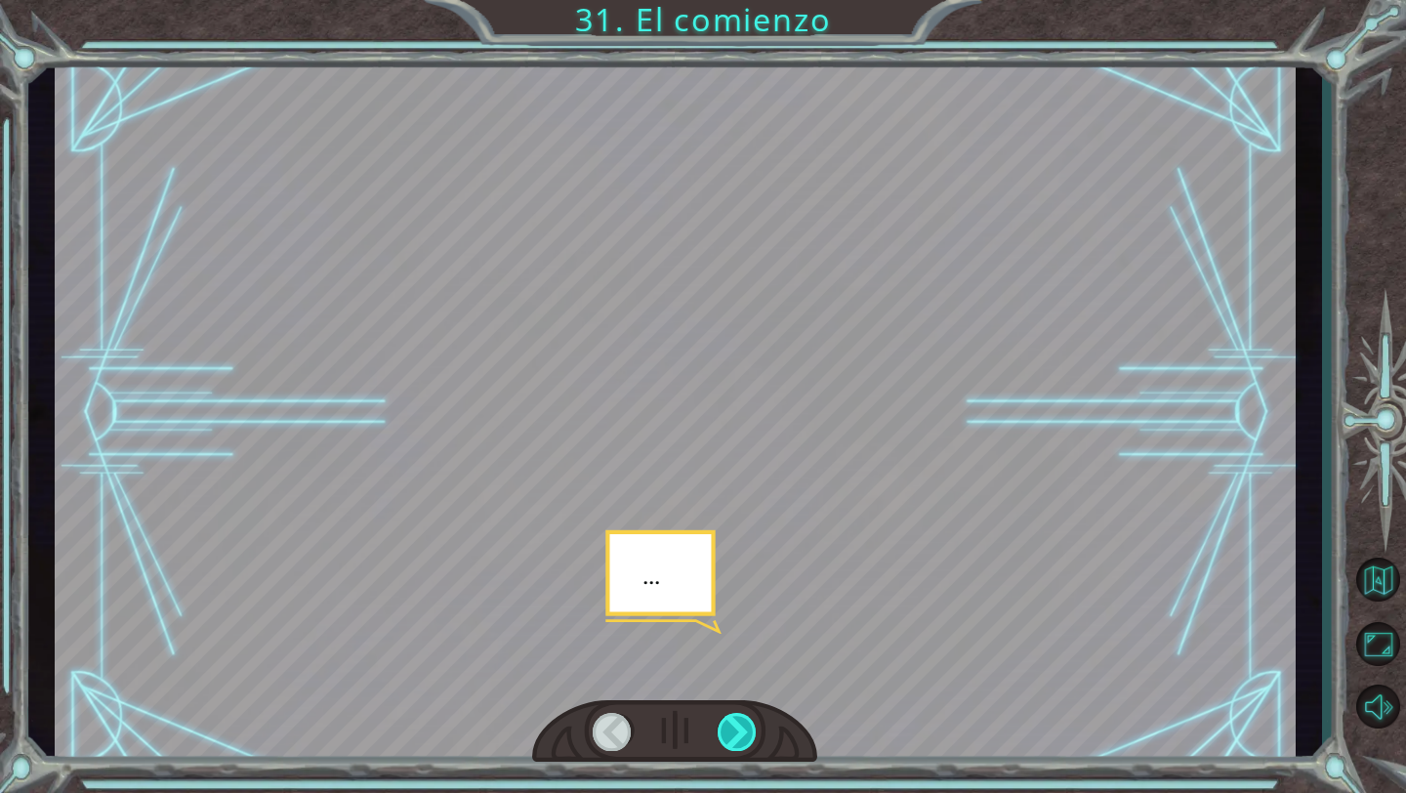
click at [725, 726] on div at bounding box center [738, 732] width 40 height 38
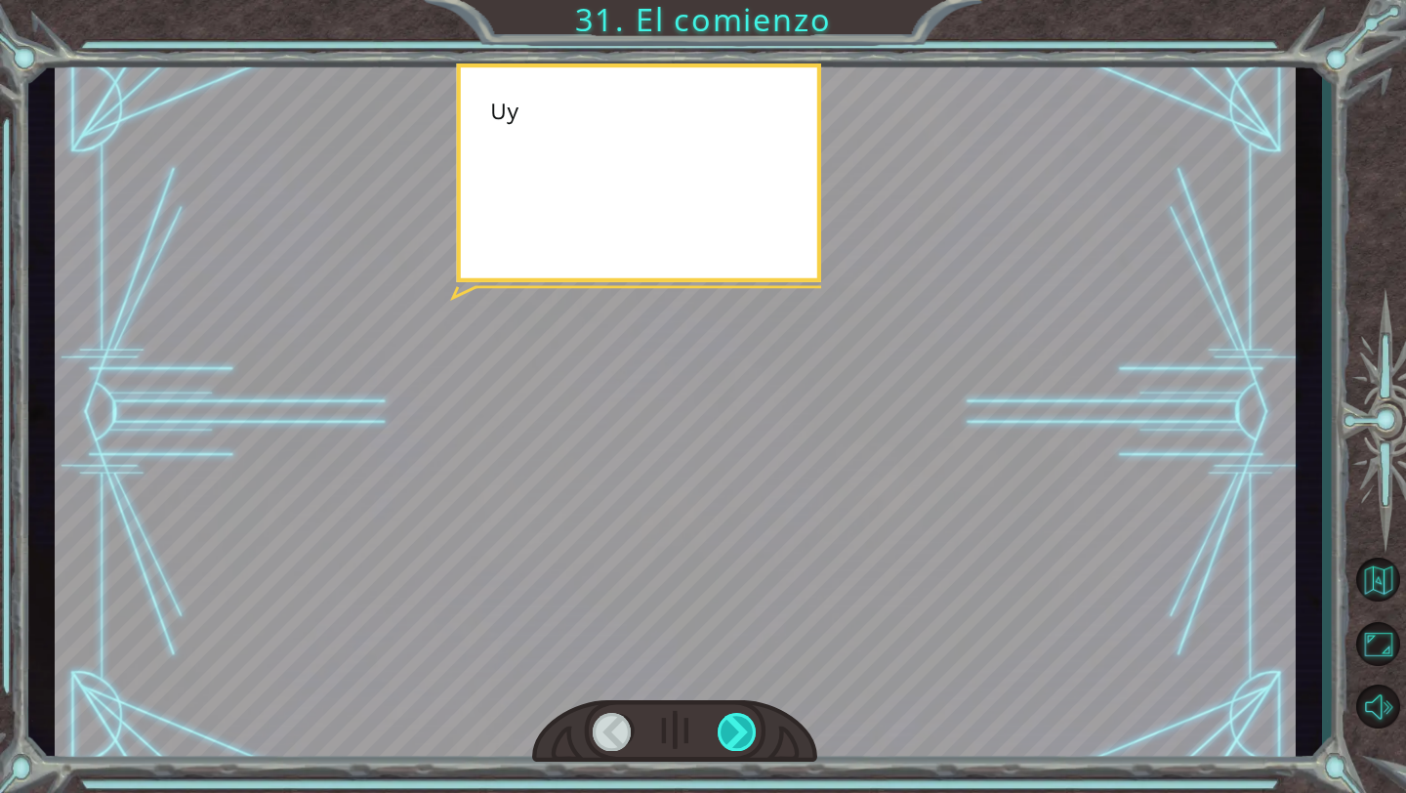
click at [725, 726] on div at bounding box center [738, 732] width 40 height 38
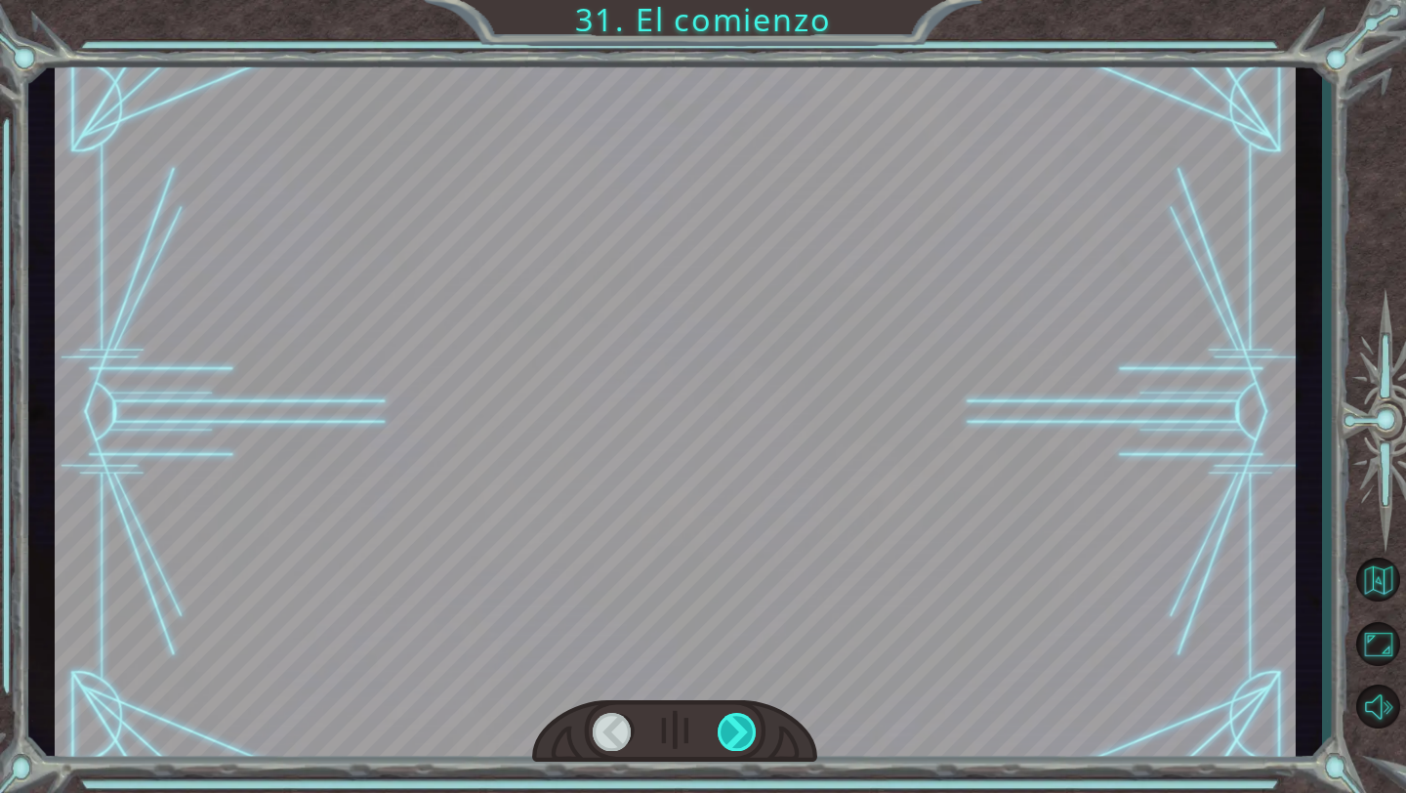
click at [725, 726] on div at bounding box center [738, 732] width 40 height 38
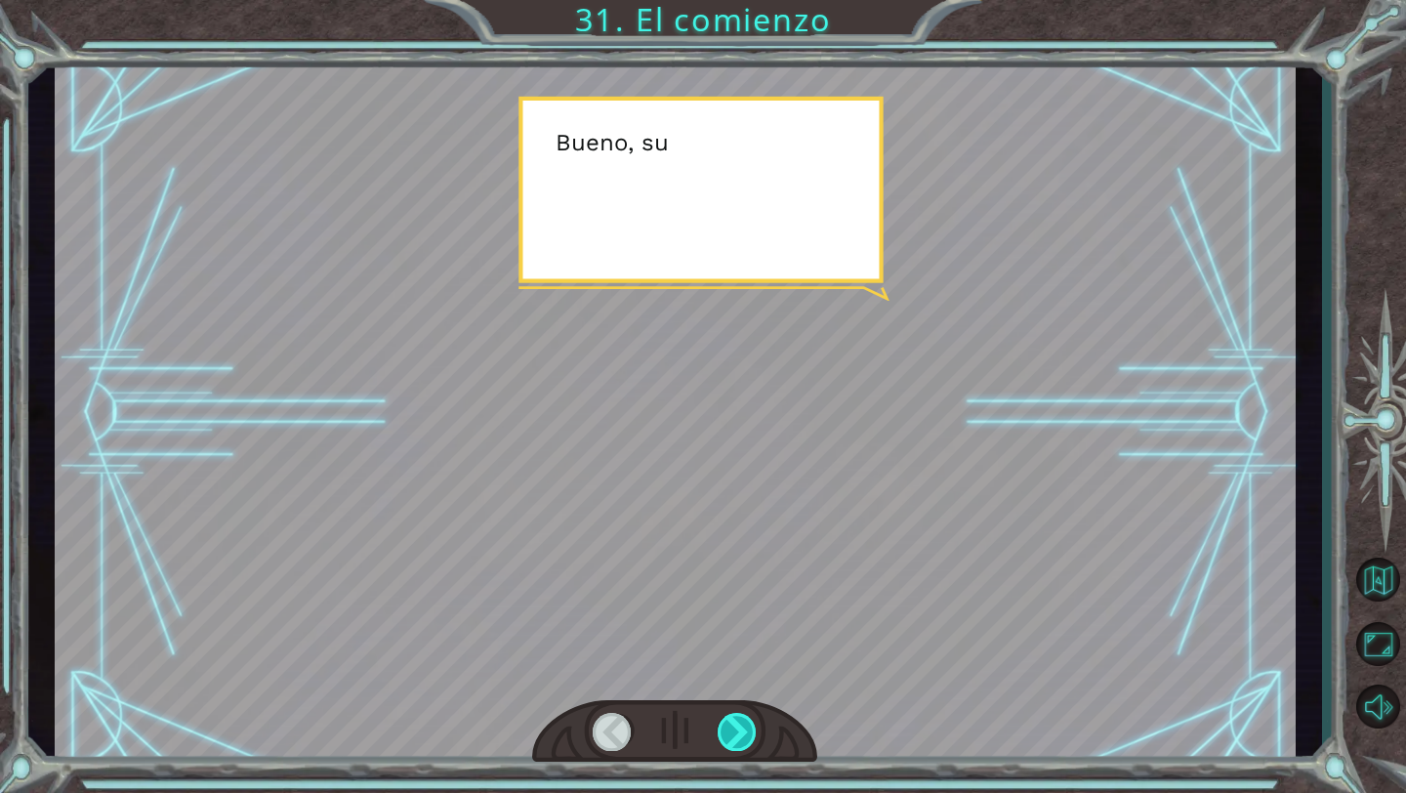
click at [725, 726] on div at bounding box center [738, 732] width 40 height 38
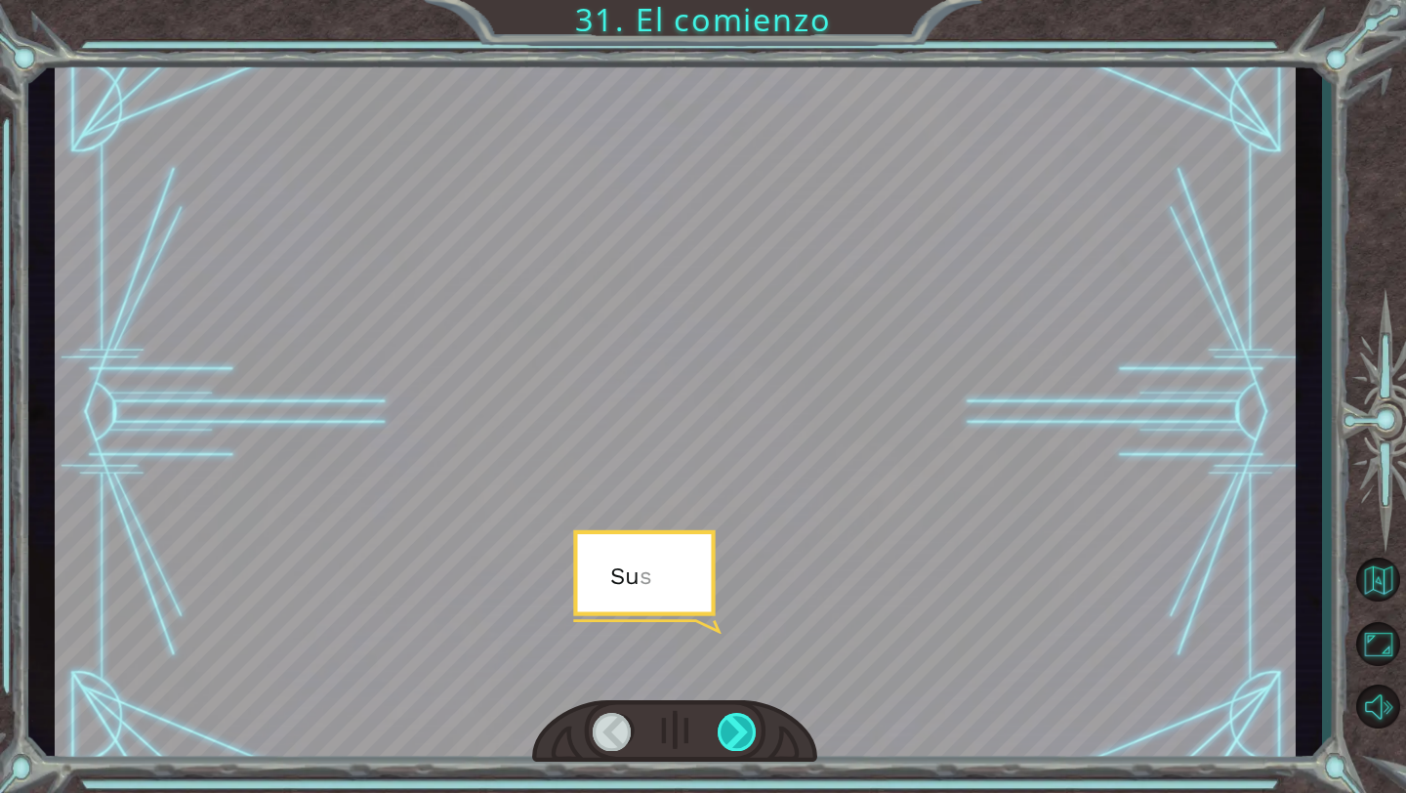
click at [725, 726] on div at bounding box center [738, 732] width 40 height 38
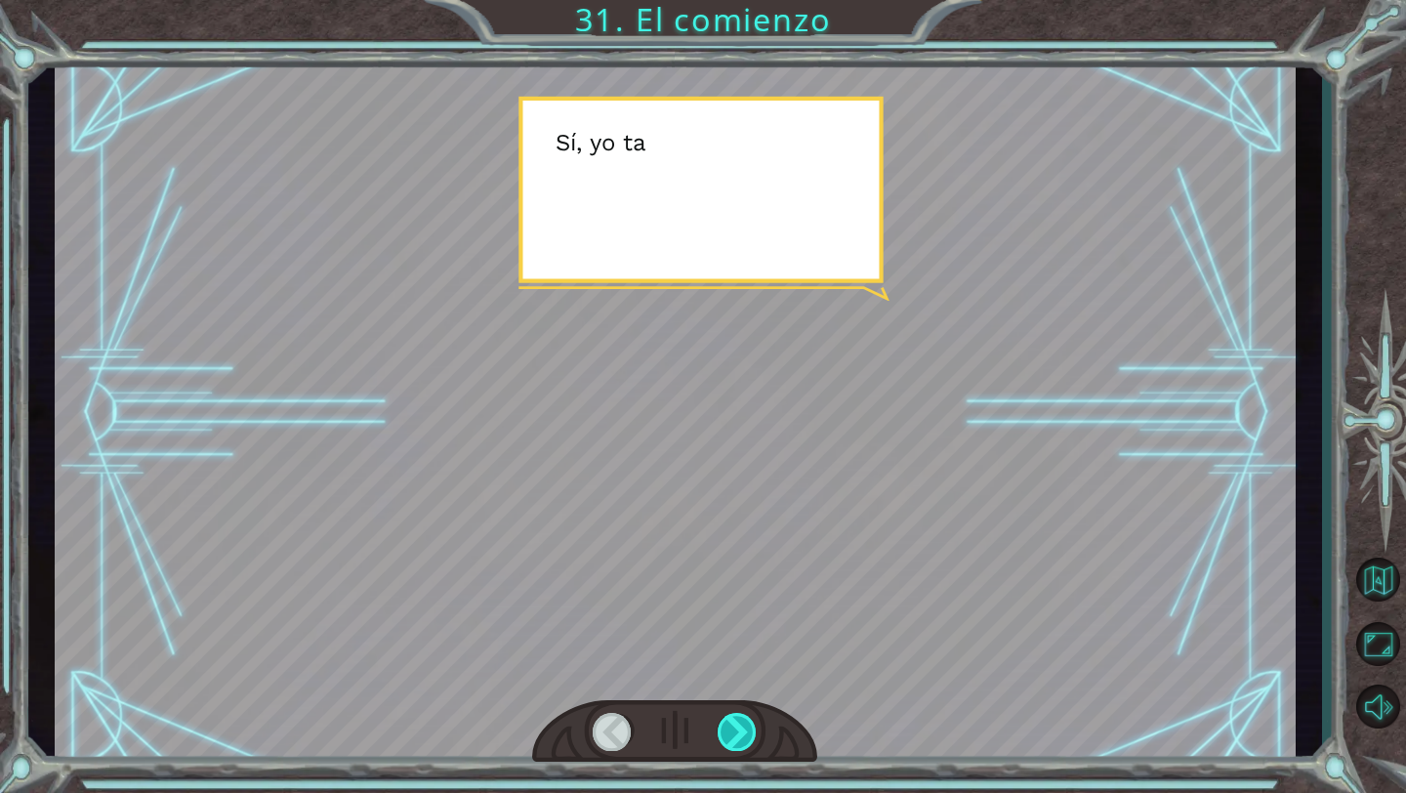
click at [725, 726] on div at bounding box center [738, 732] width 40 height 38
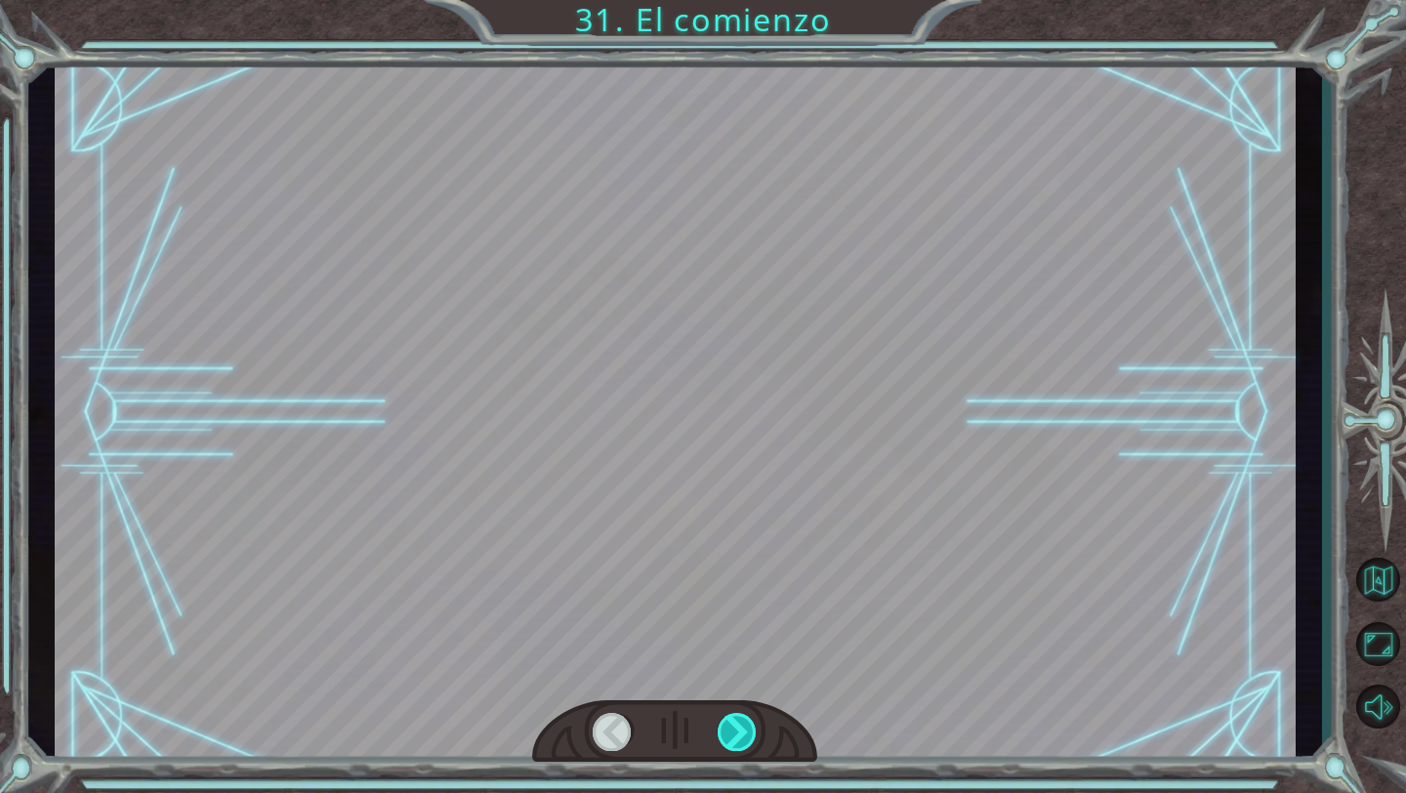
click at [725, 726] on div at bounding box center [738, 732] width 40 height 38
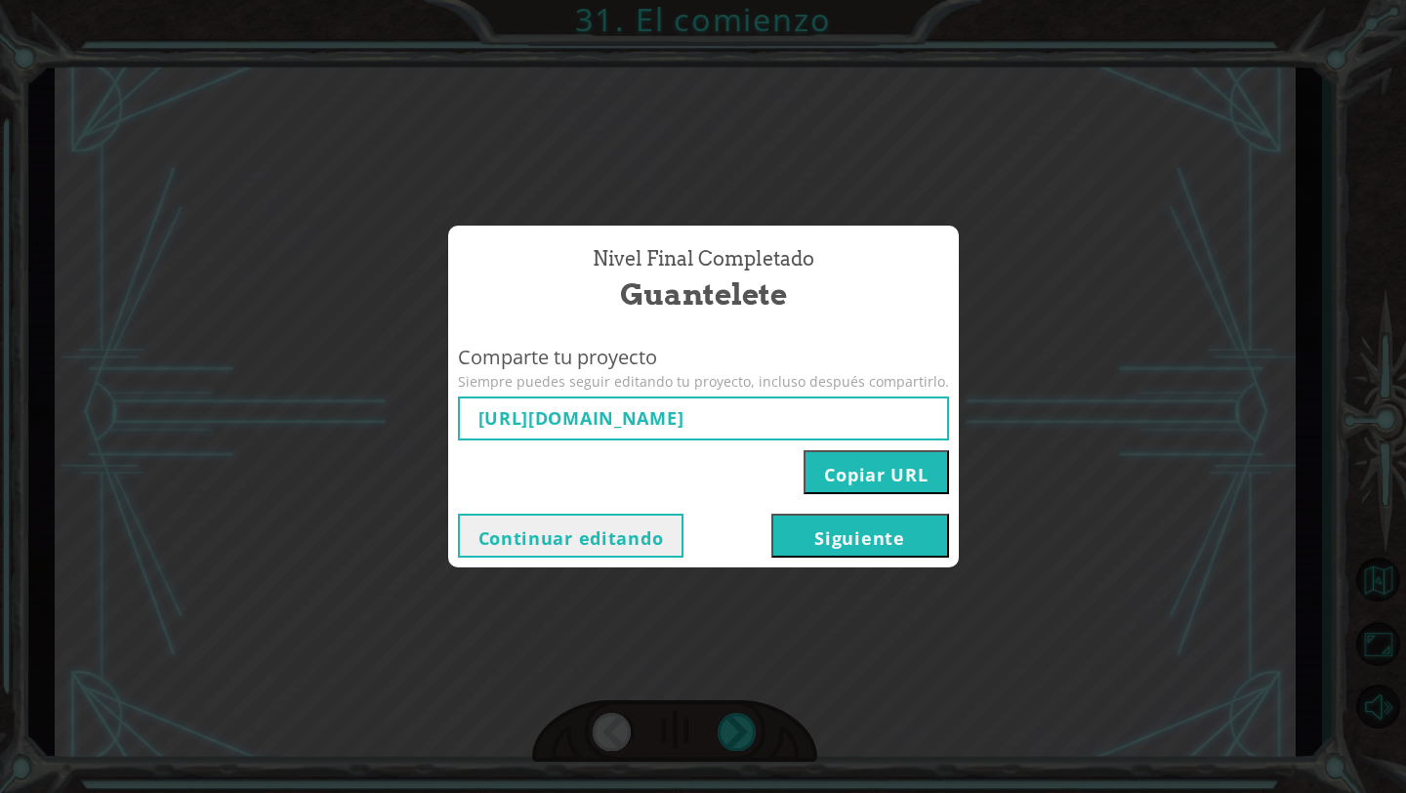
type input "[URL][DOMAIN_NAME]"
click at [777, 538] on button "Siguiente" at bounding box center [860, 536] width 178 height 44
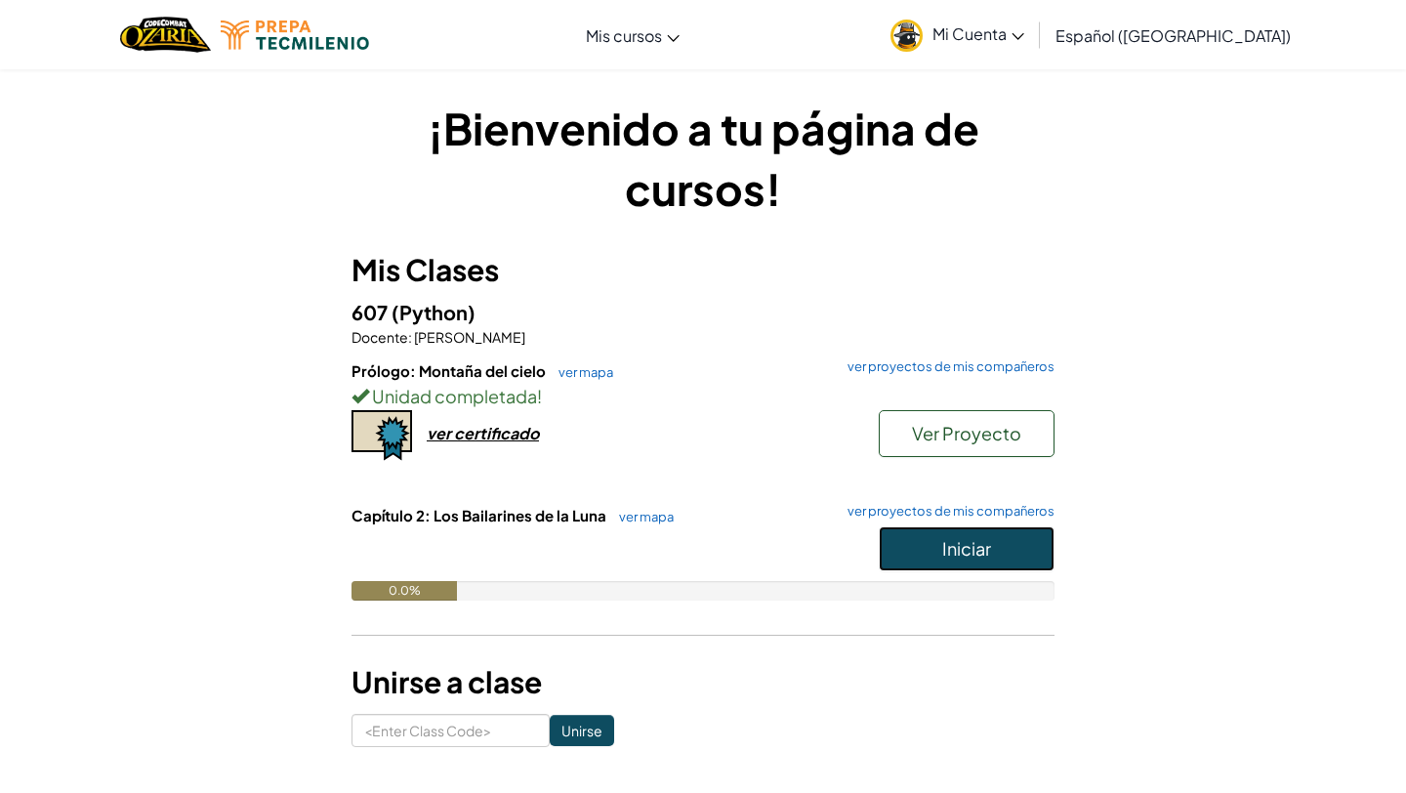
click at [911, 557] on button "Iniciar" at bounding box center [967, 548] width 176 height 45
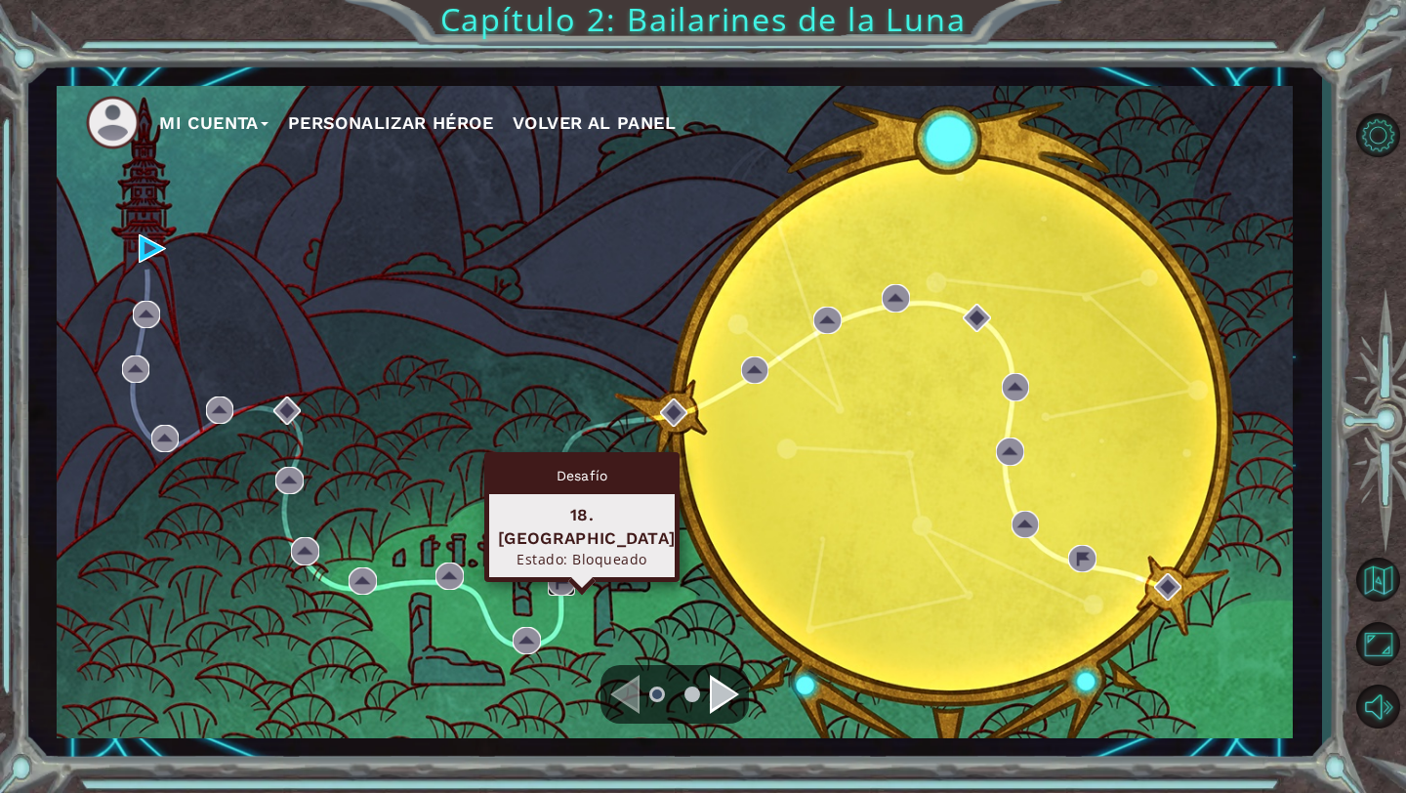
click at [574, 581] on img at bounding box center [561, 581] width 27 height 27
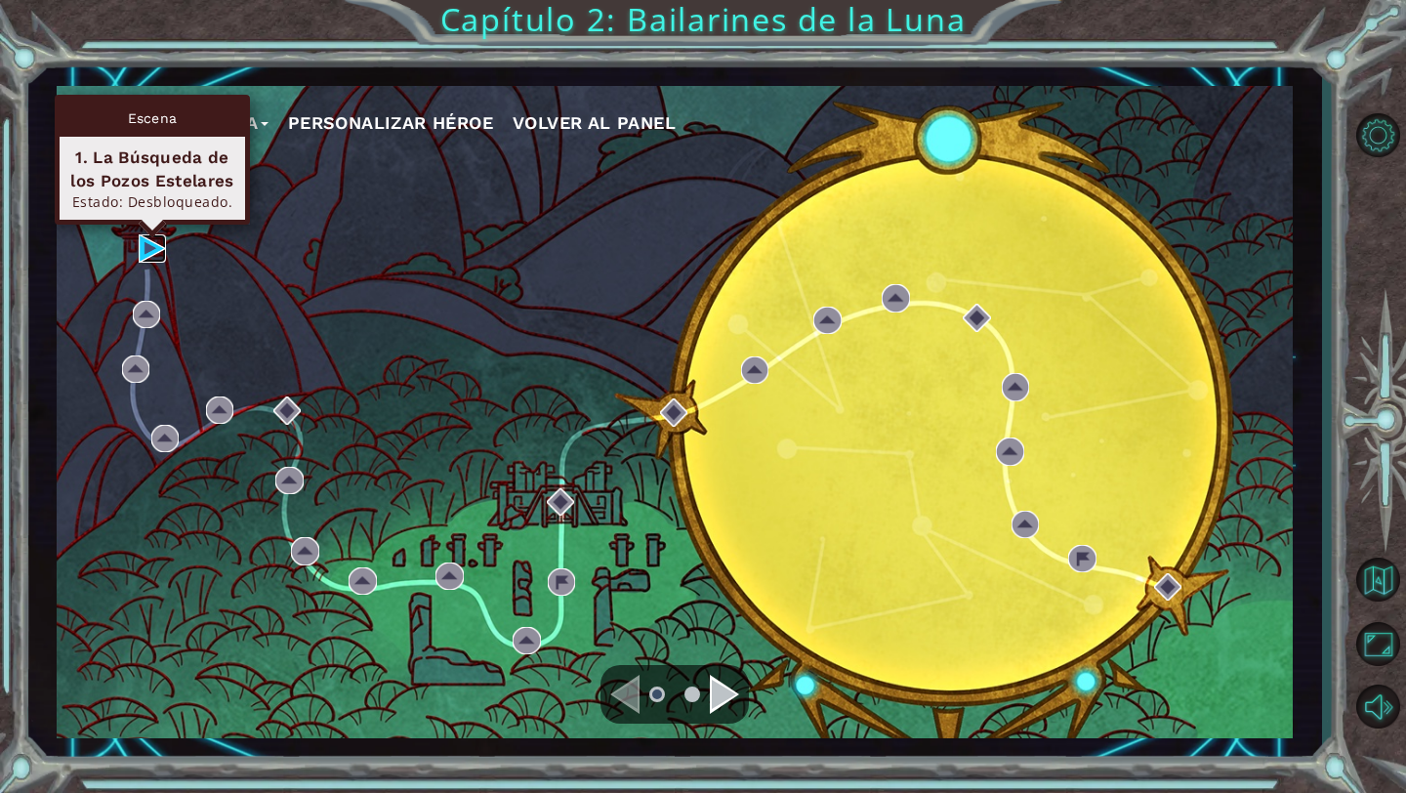
click at [156, 244] on img at bounding box center [152, 247] width 27 height 27
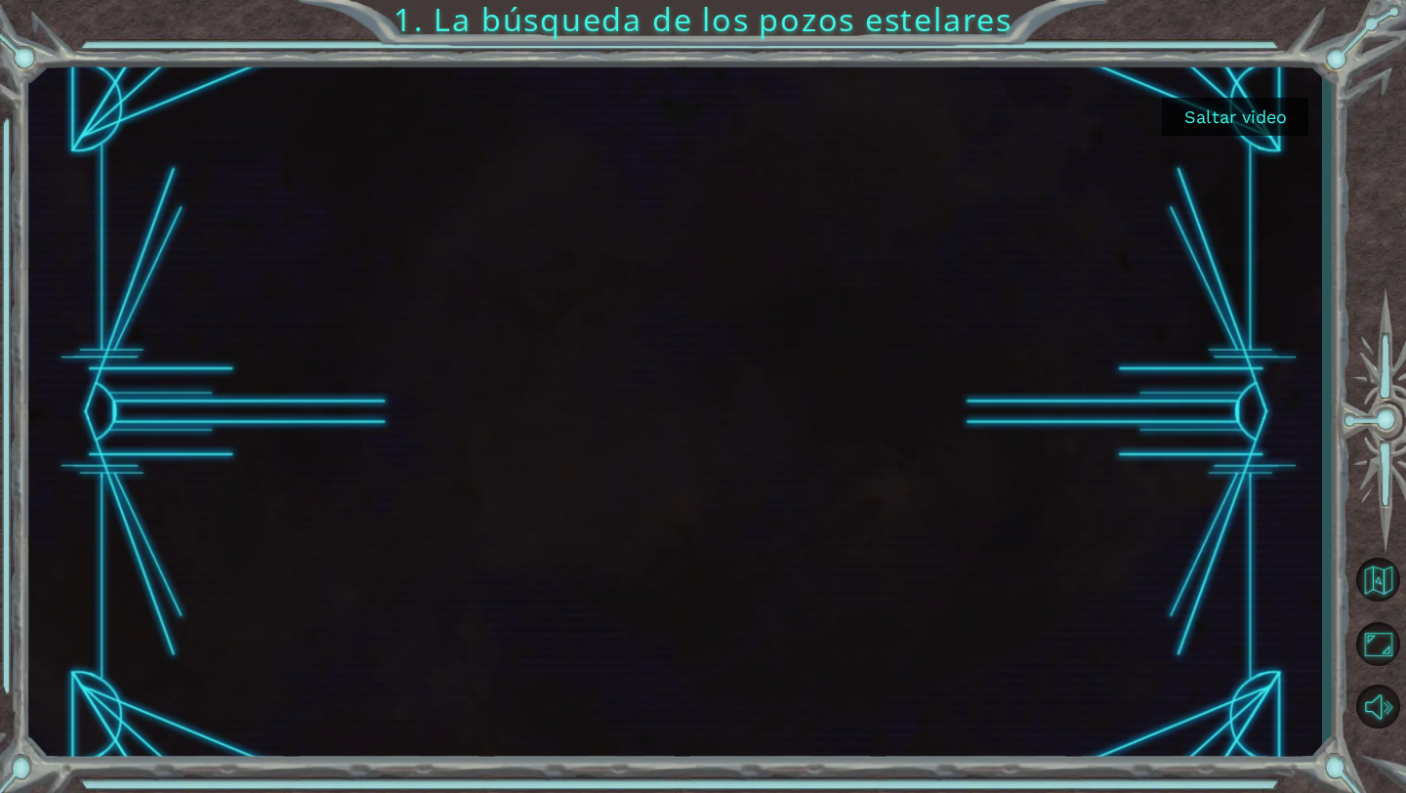
click at [1207, 112] on button "Saltar video" at bounding box center [1235, 117] width 146 height 38
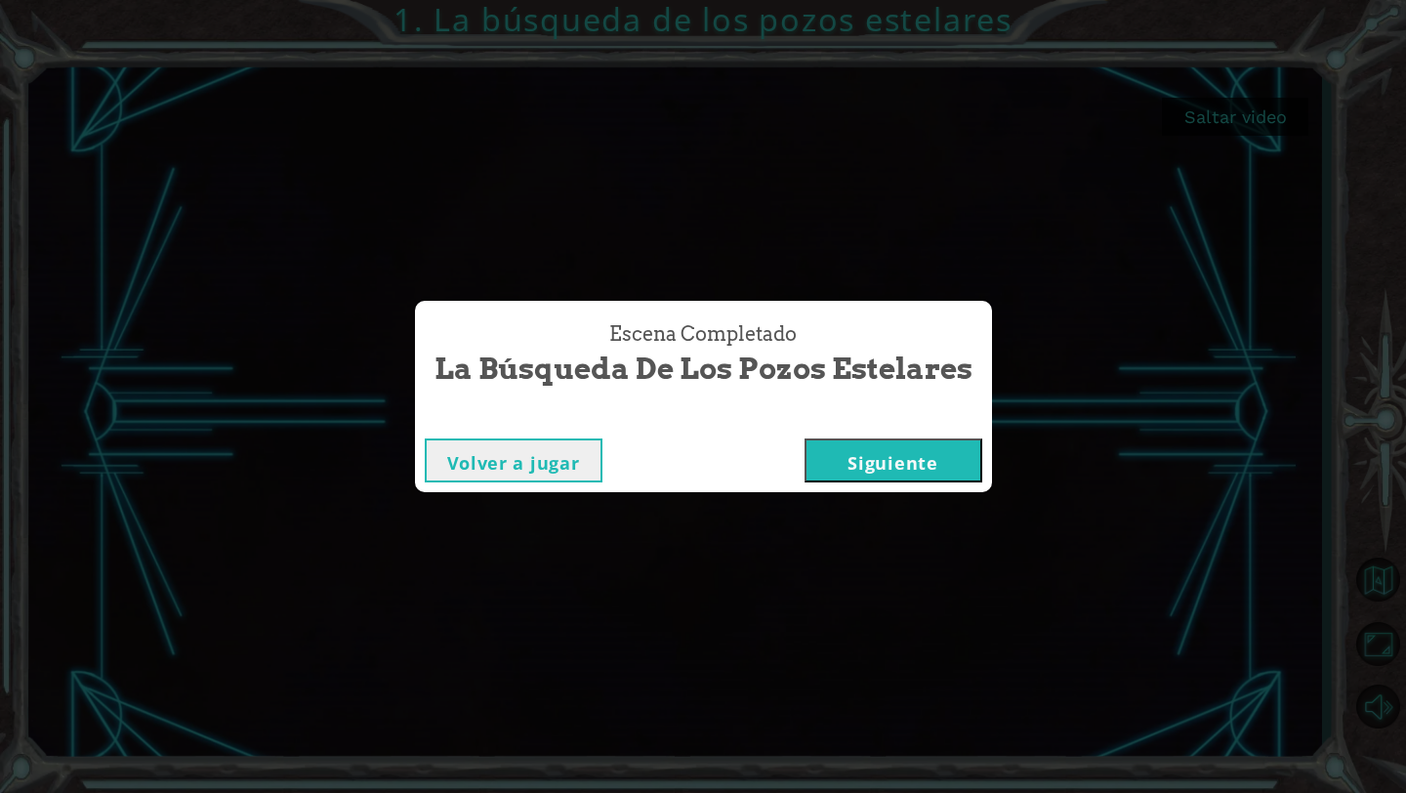
click at [926, 465] on button "Siguiente" at bounding box center [894, 460] width 178 height 44
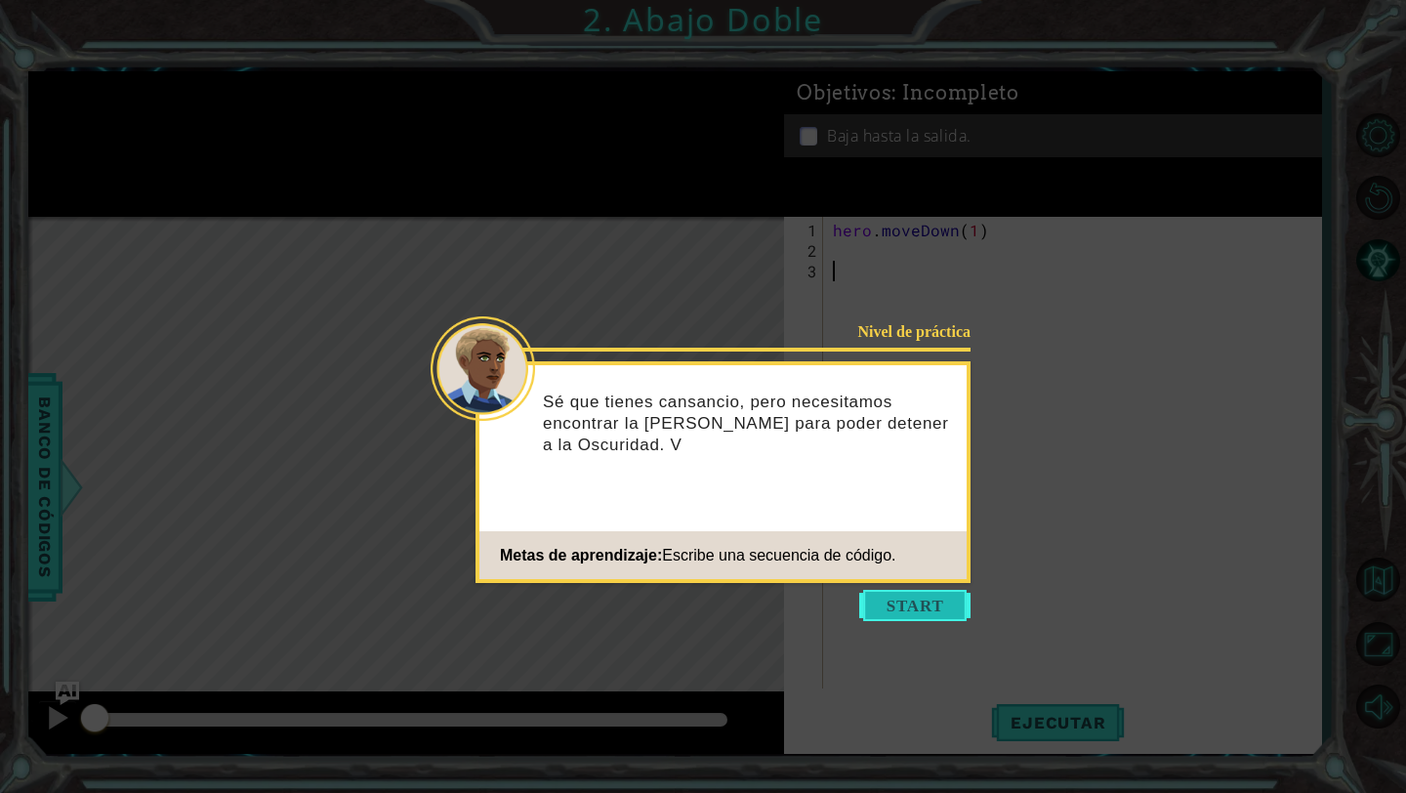
click at [886, 608] on button "Start" at bounding box center [914, 605] width 111 height 31
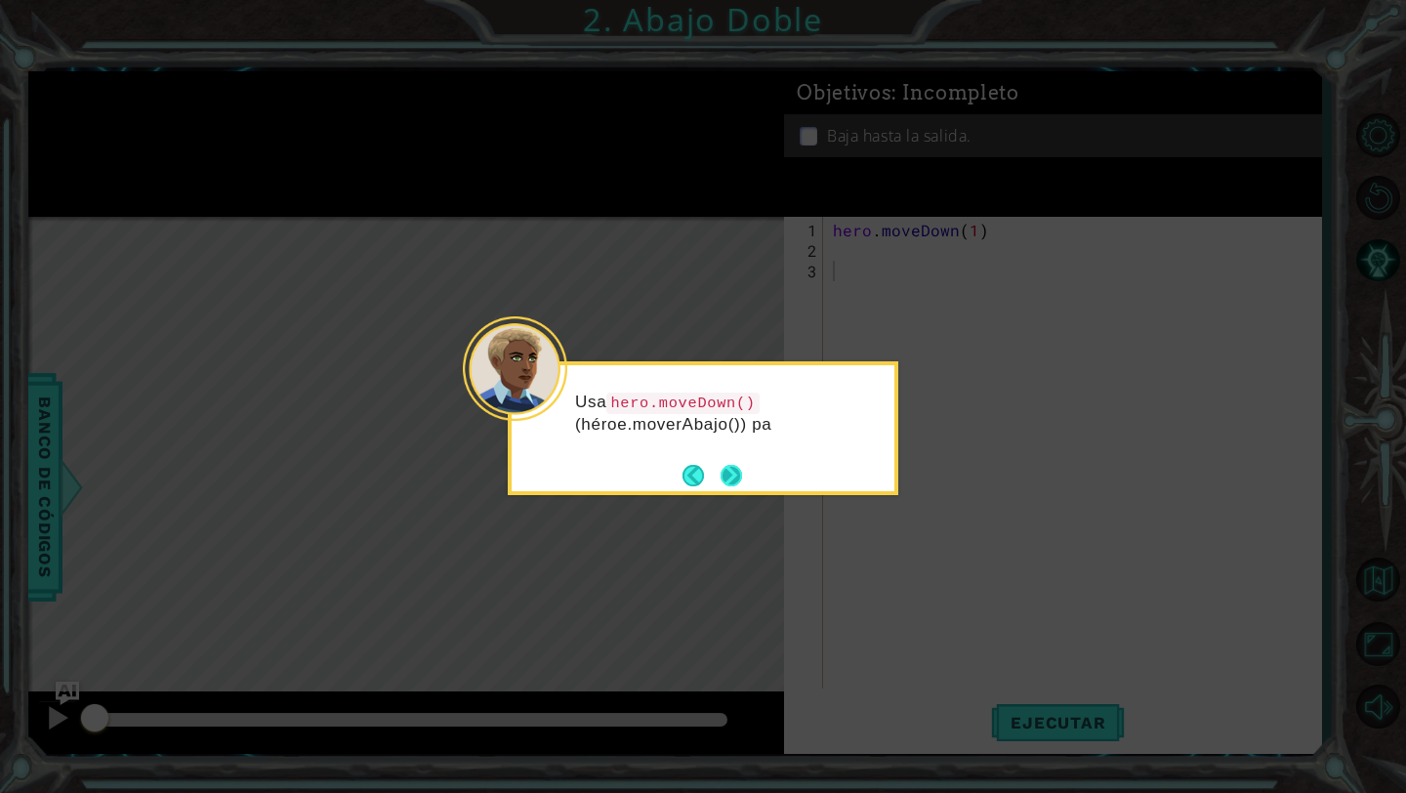
click at [731, 466] on button "Next" at bounding box center [731, 475] width 35 height 35
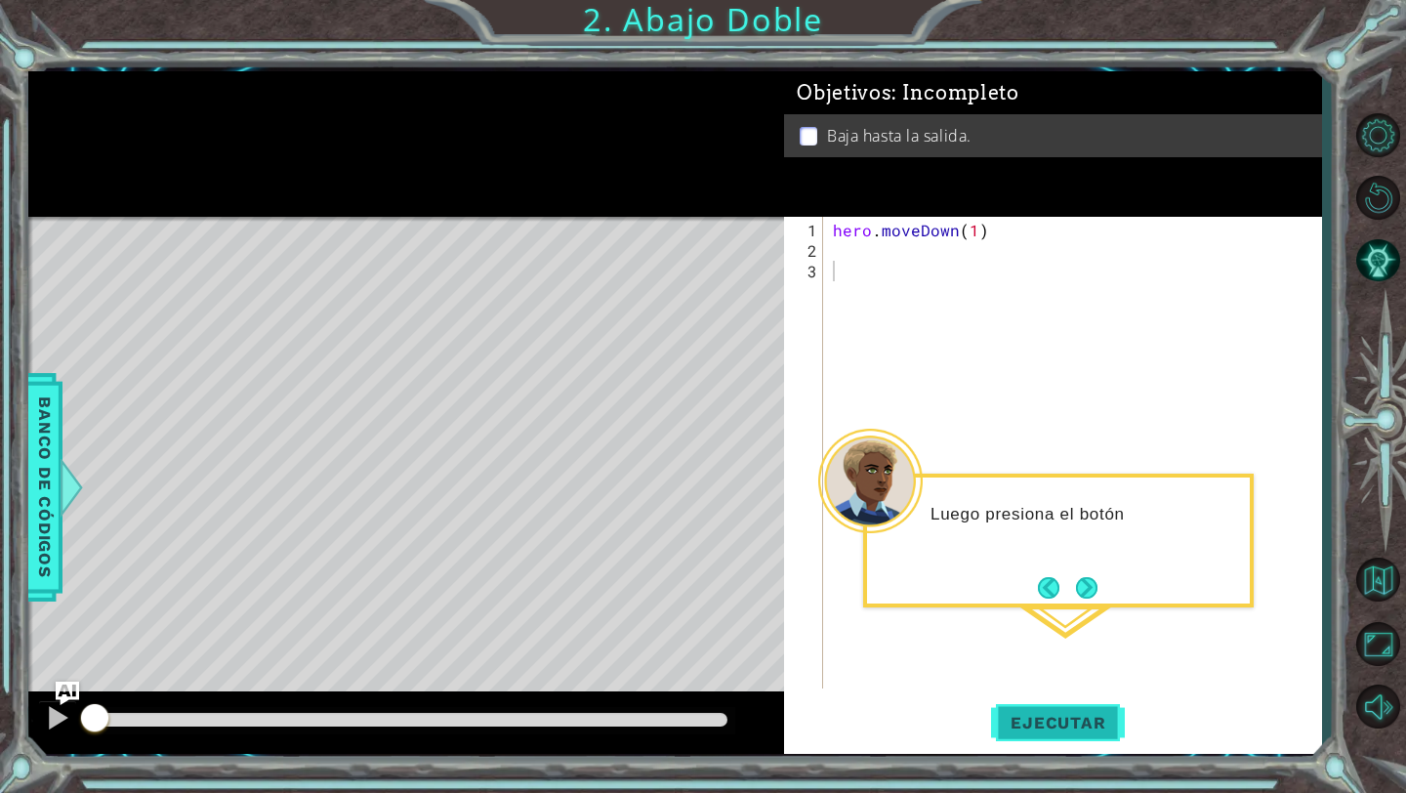
click at [1071, 717] on span "Ejecutar" at bounding box center [1058, 723] width 134 height 20
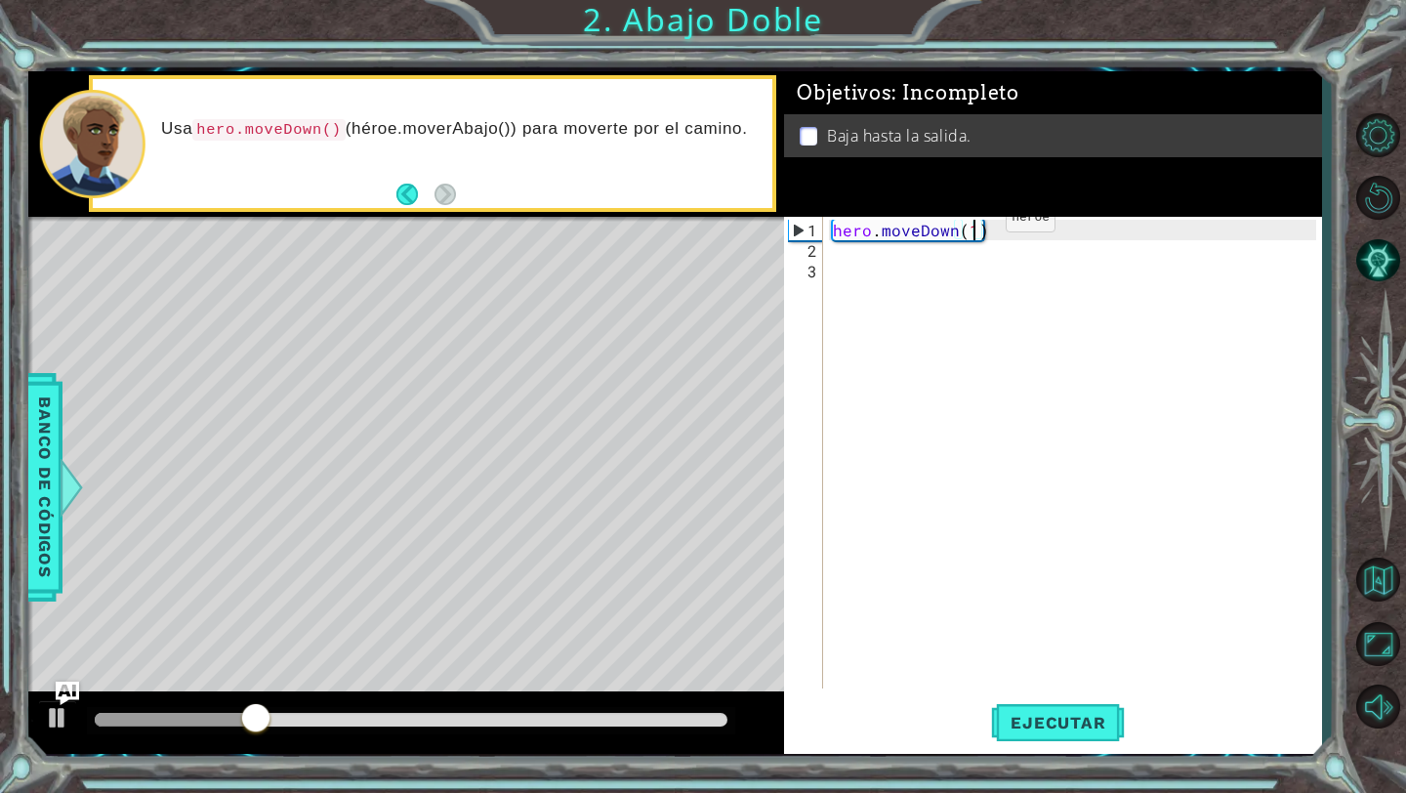
click at [973, 225] on div "hero . moveDown ( 1 )" at bounding box center [1077, 476] width 497 height 513
type textarea "hero.moveDown(4)"
click at [1047, 713] on span "Ejecutar" at bounding box center [1058, 723] width 134 height 20
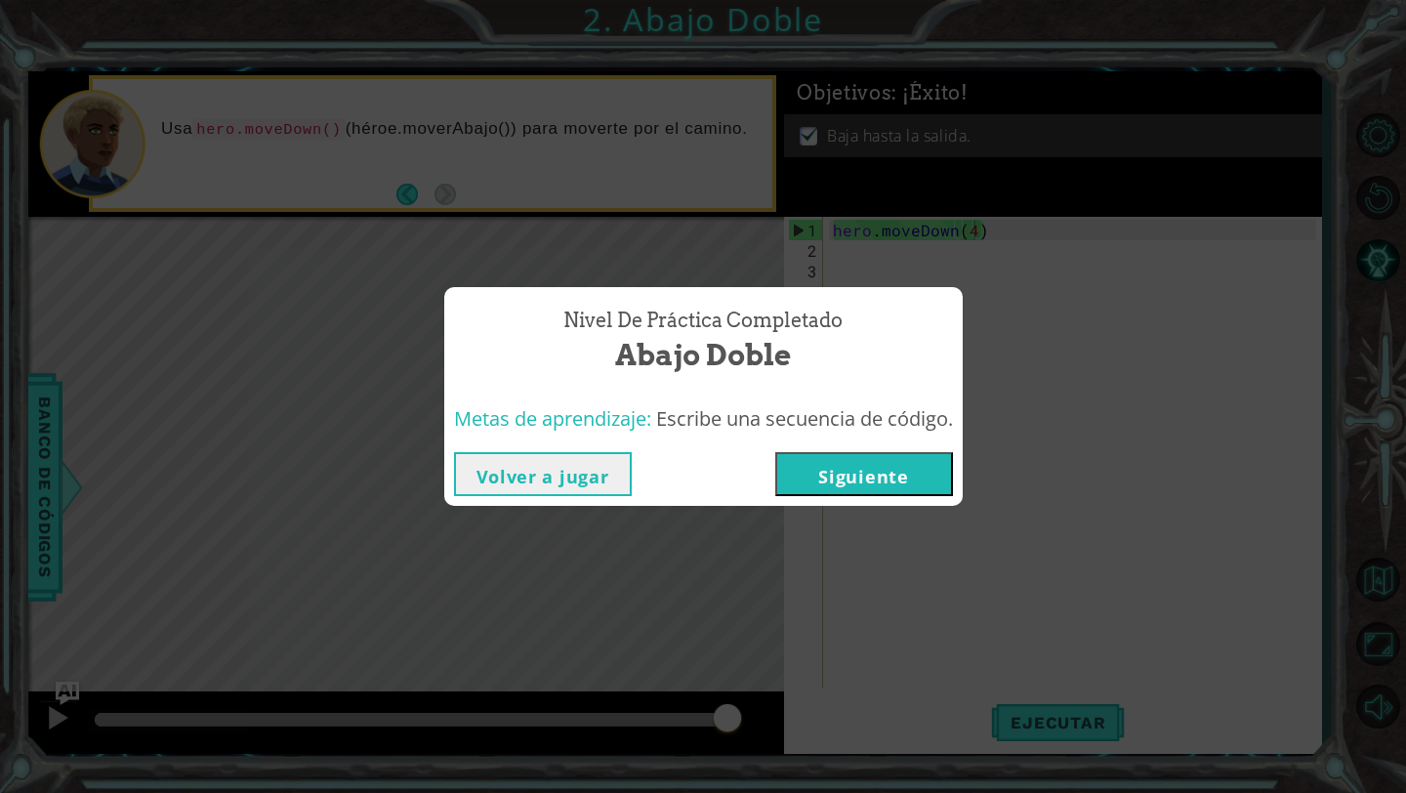
click at [890, 477] on button "Siguiente" at bounding box center [864, 474] width 178 height 44
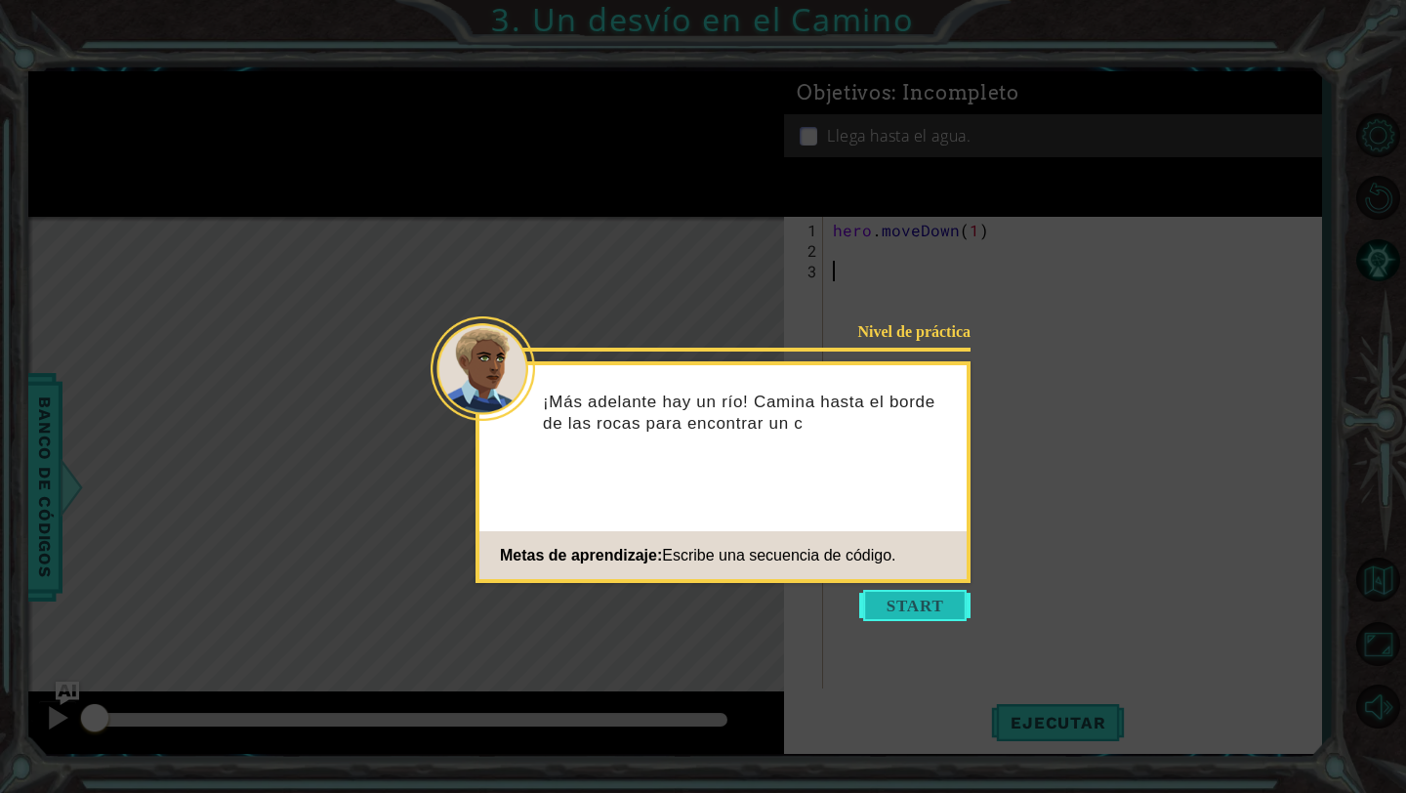
click at [946, 592] on button "Start" at bounding box center [914, 605] width 111 height 31
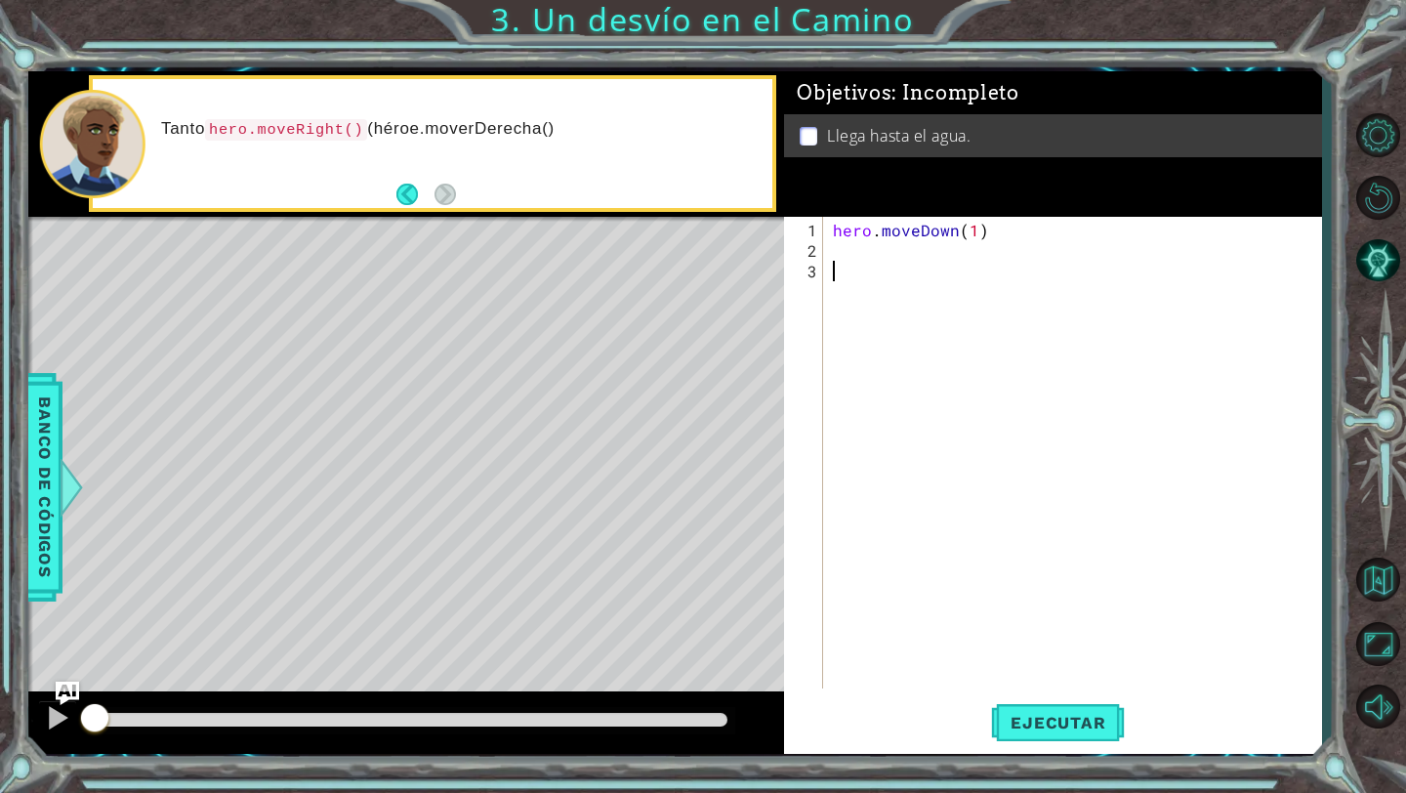
click at [884, 259] on div "hero . moveDown ( 1 )" at bounding box center [1077, 476] width 497 height 513
click at [833, 253] on div "hero . moveDown ( 1 )" at bounding box center [1077, 476] width 497 height 513
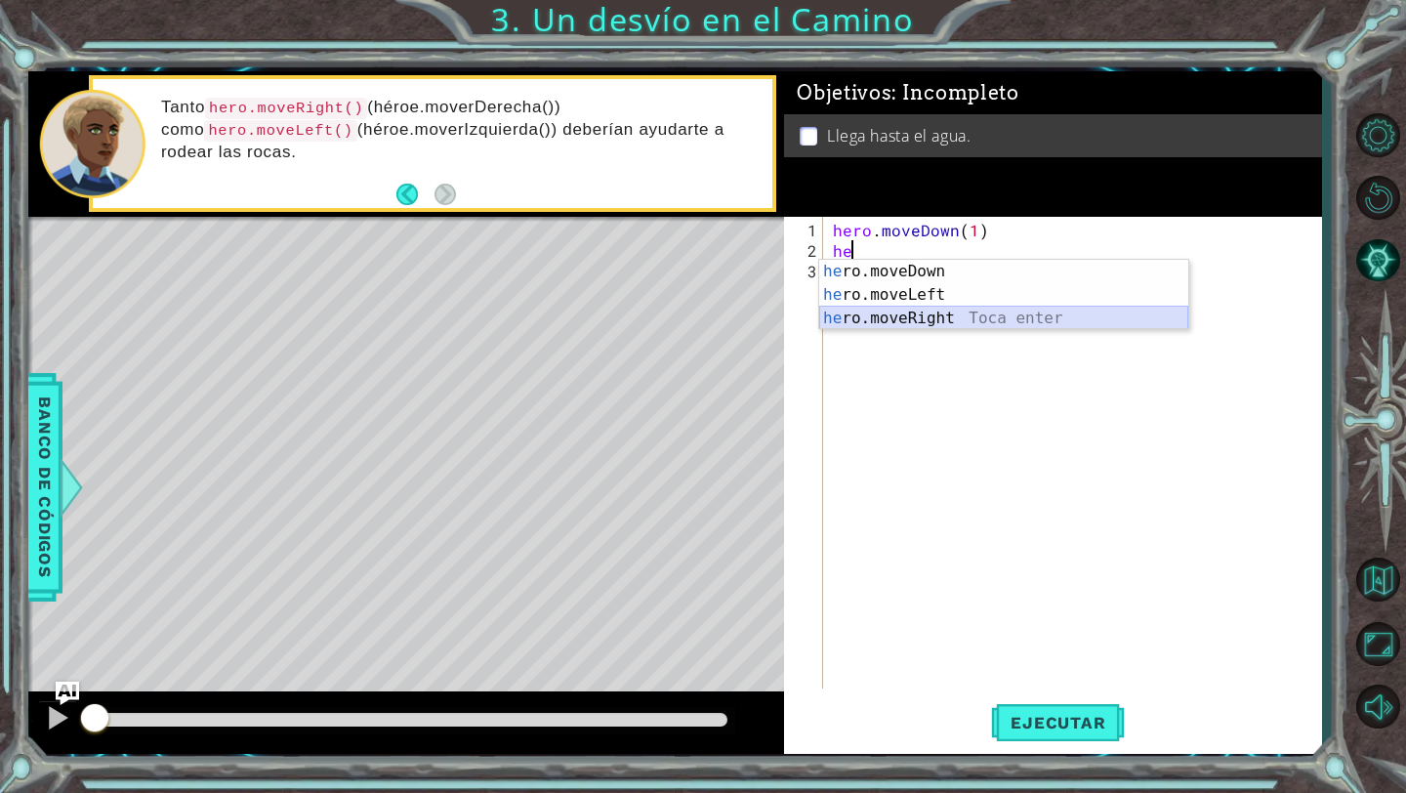
click at [955, 311] on div "he ro.moveDown Toca enter he ro.moveLeft Toca enter he ro.moveRight Toca enter" at bounding box center [1003, 318] width 369 height 117
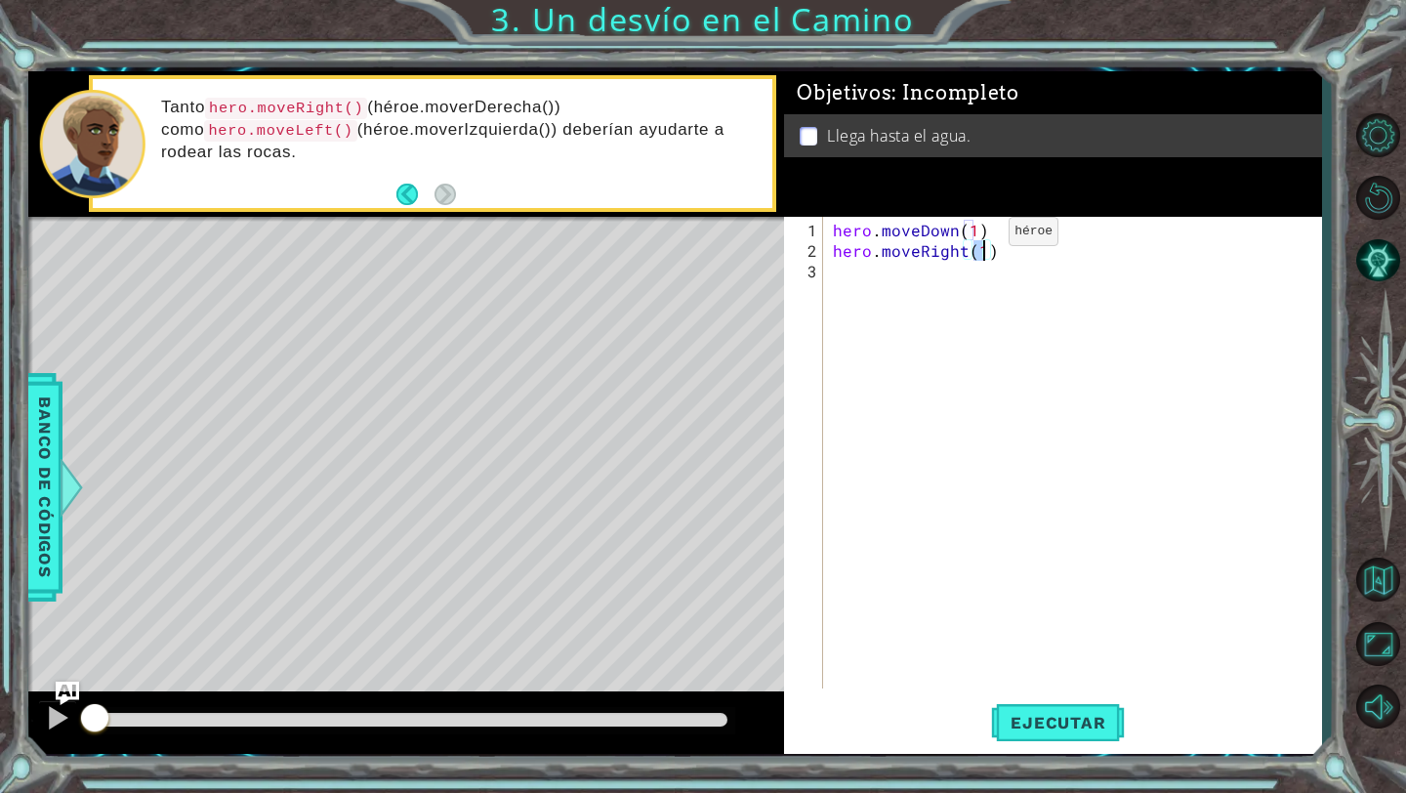
click at [975, 238] on div "hero . moveDown ( 1 ) hero . moveRight ( 1 )" at bounding box center [1077, 476] width 497 height 513
click at [971, 221] on div "hero . moveDown ( 1 ) hero . moveRight ( 1 )" at bounding box center [1077, 476] width 497 height 513
click at [976, 238] on div "hero . moveDown ( 1 ) hero . moveRight ( 1 )" at bounding box center [1077, 476] width 497 height 513
type textarea "hero.moveRight(1)"
click at [985, 238] on div "hero . moveDown ( 1 ) hero . moveRight ( 1 )" at bounding box center [1077, 476] width 497 height 513
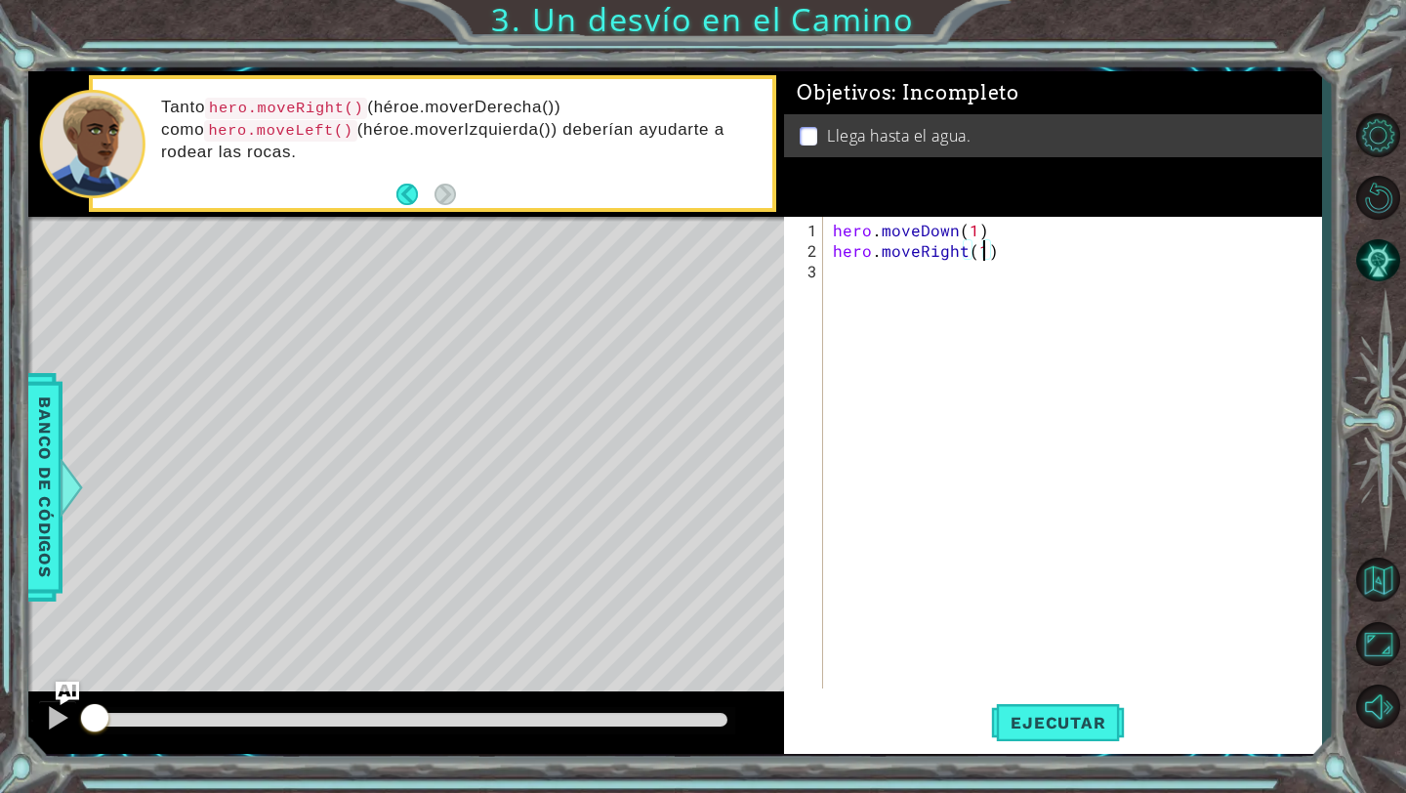
click at [888, 302] on div "hero . moveDown ( 1 ) hero . moveRight ( 1 )" at bounding box center [1077, 476] width 497 height 513
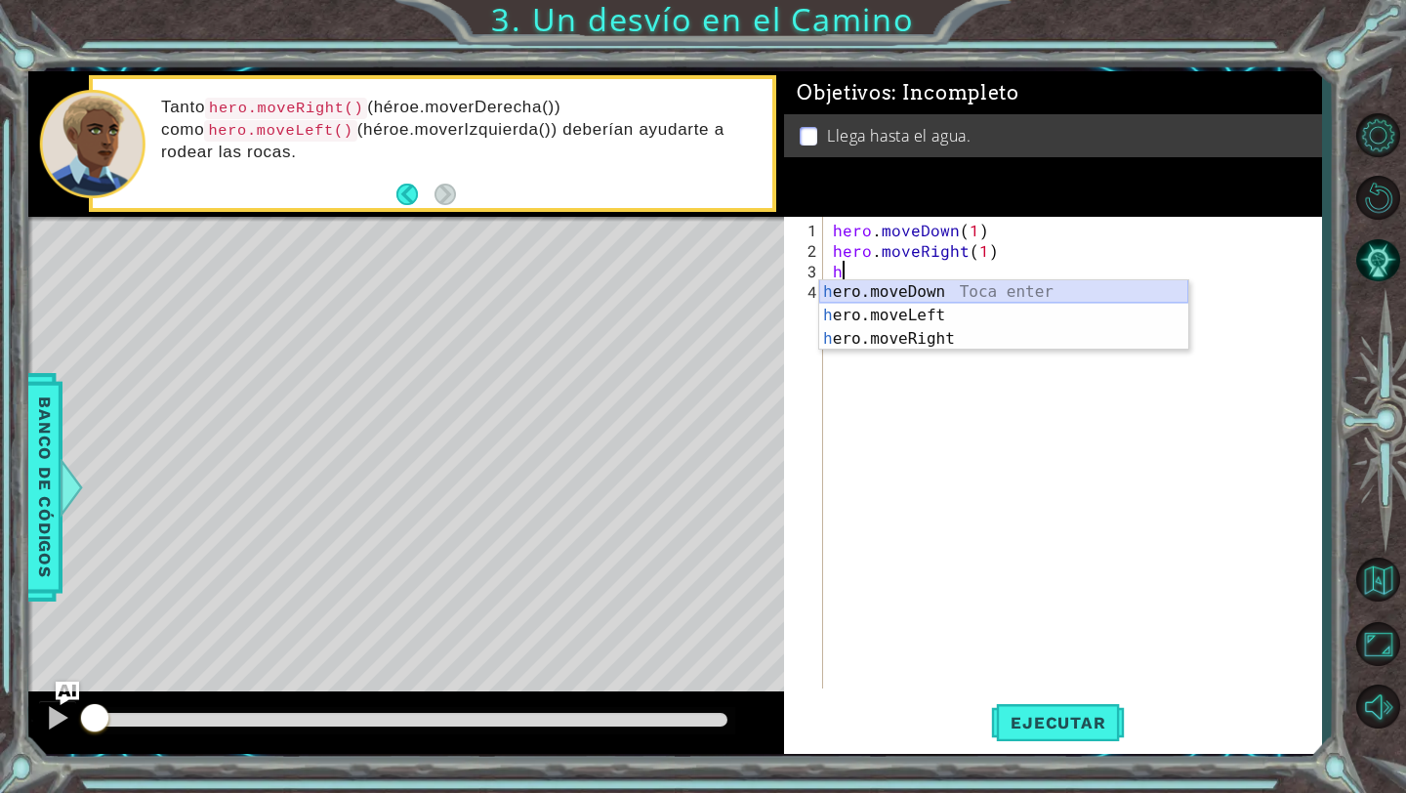
click at [983, 291] on div "h ero.moveDown Toca enter h ero.moveLeft Toca enter h ero.moveRight Toca enter" at bounding box center [1003, 338] width 369 height 117
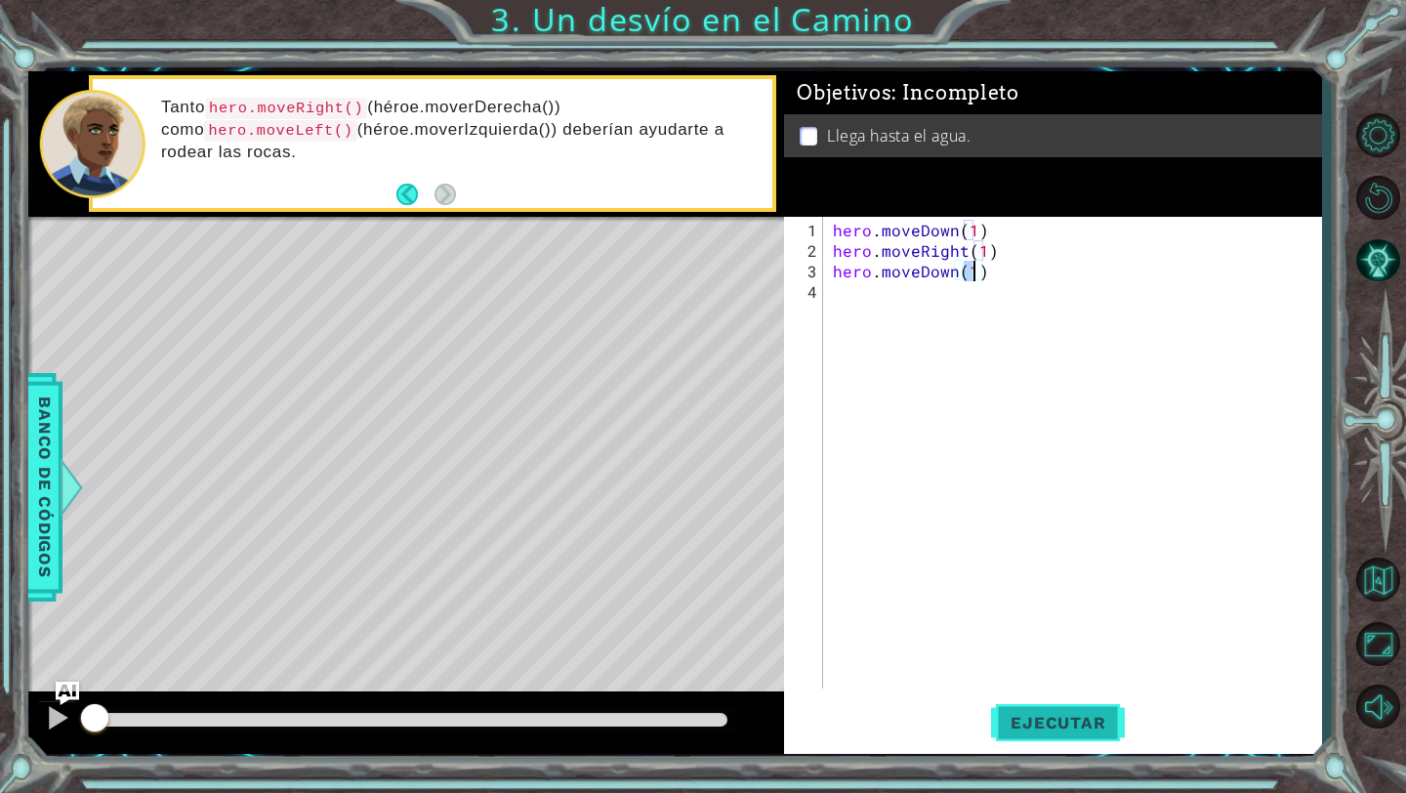
type textarea "hero.moveDown(1)"
click at [1067, 717] on span "Ejecutar" at bounding box center [1058, 723] width 134 height 20
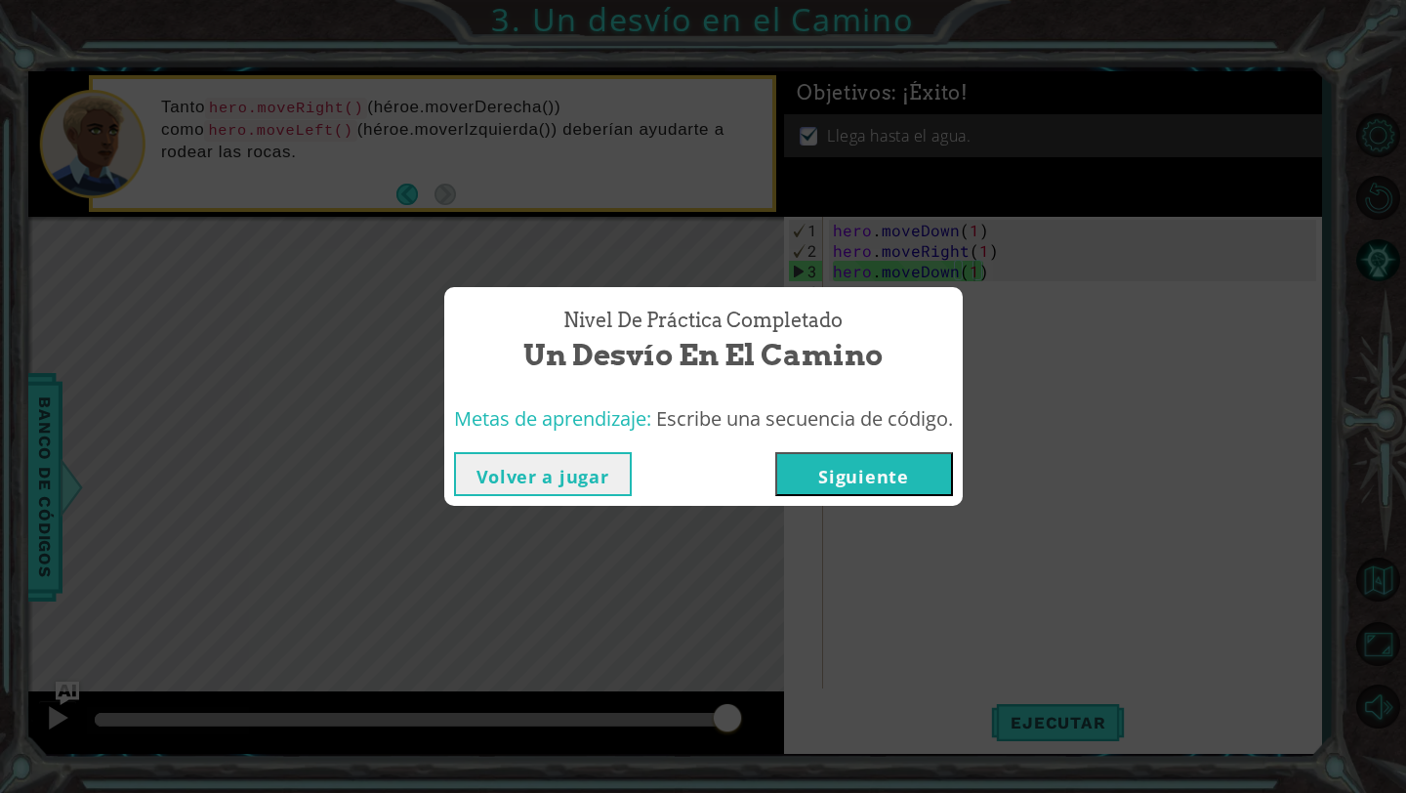
click at [835, 463] on button "Siguiente" at bounding box center [864, 474] width 178 height 44
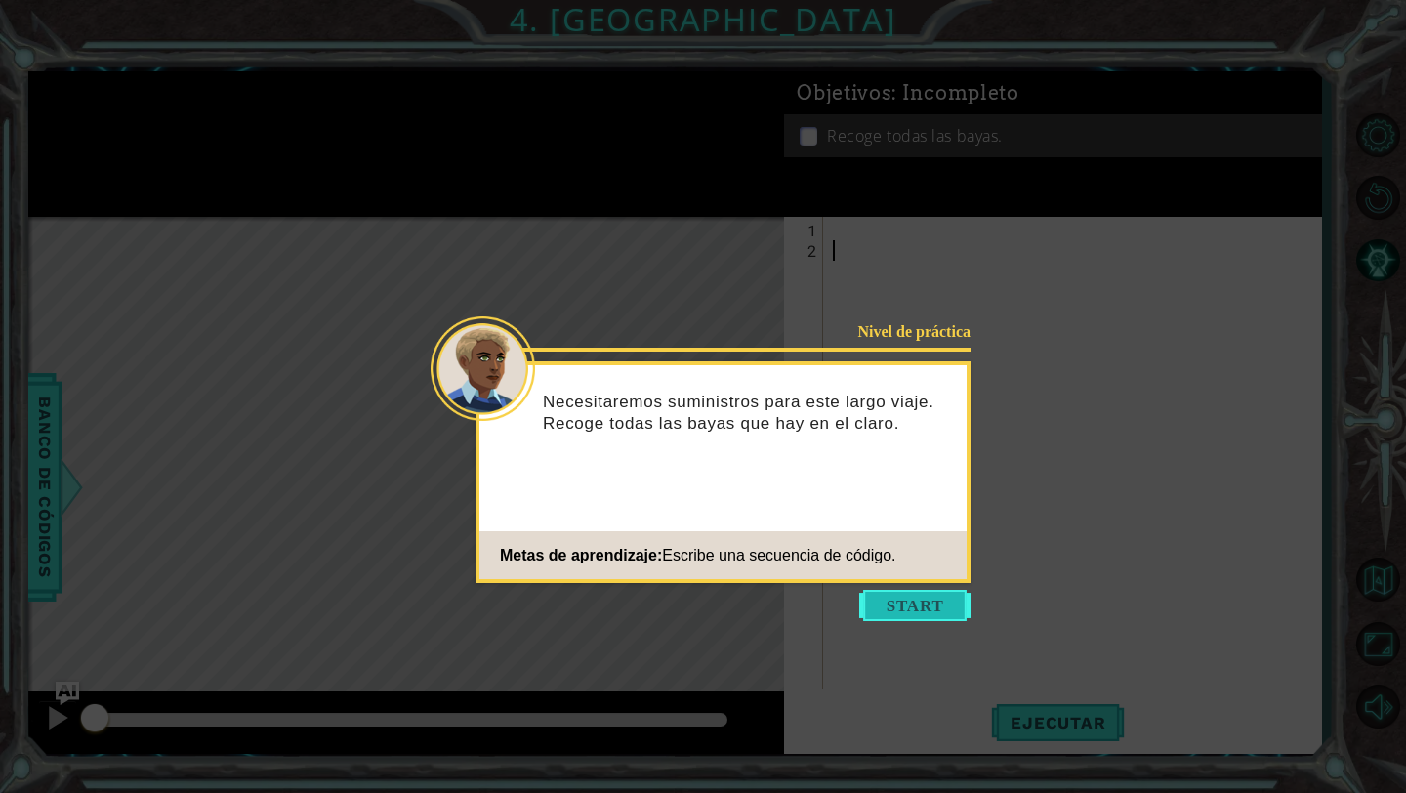
click at [933, 603] on button "Start" at bounding box center [914, 605] width 111 height 31
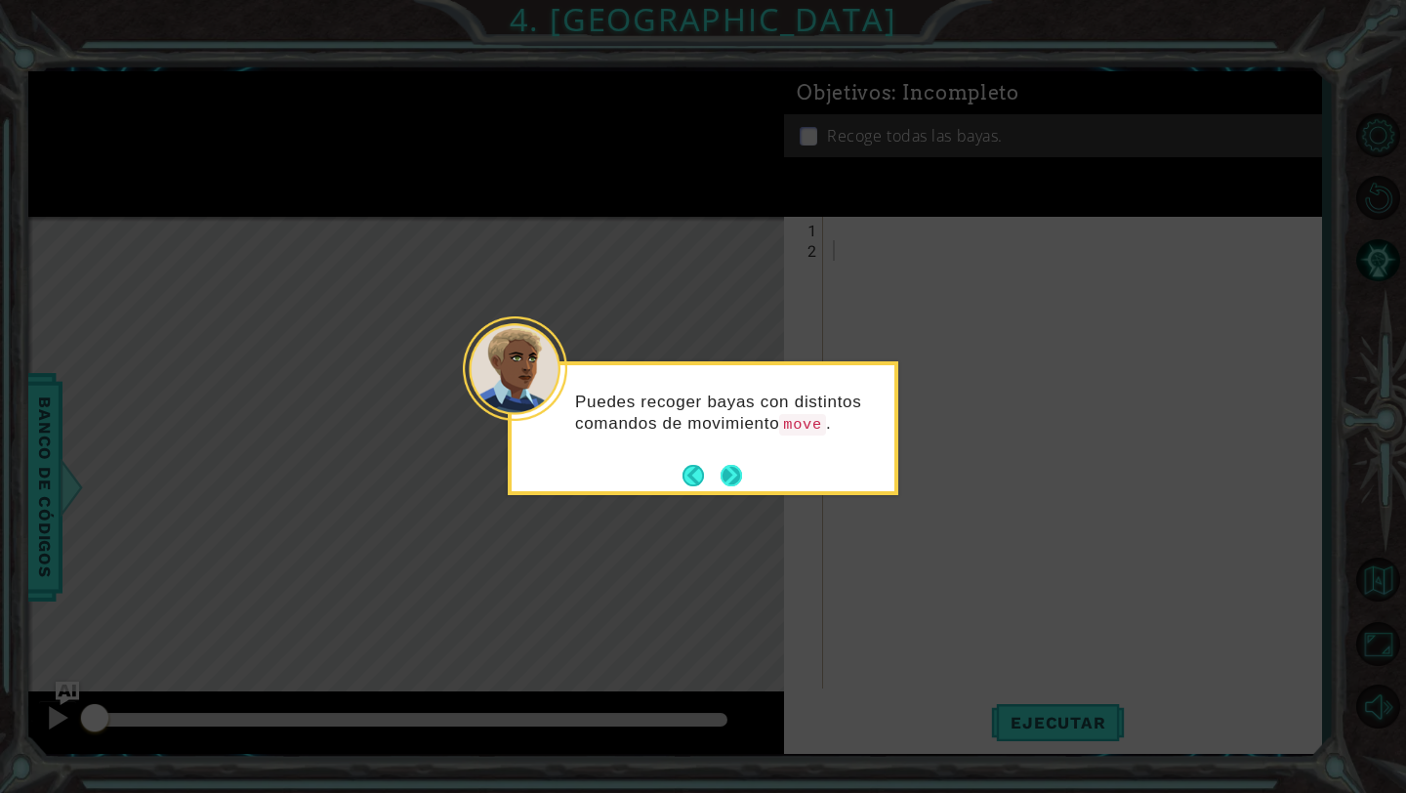
click at [734, 479] on button "Next" at bounding box center [731, 475] width 31 height 31
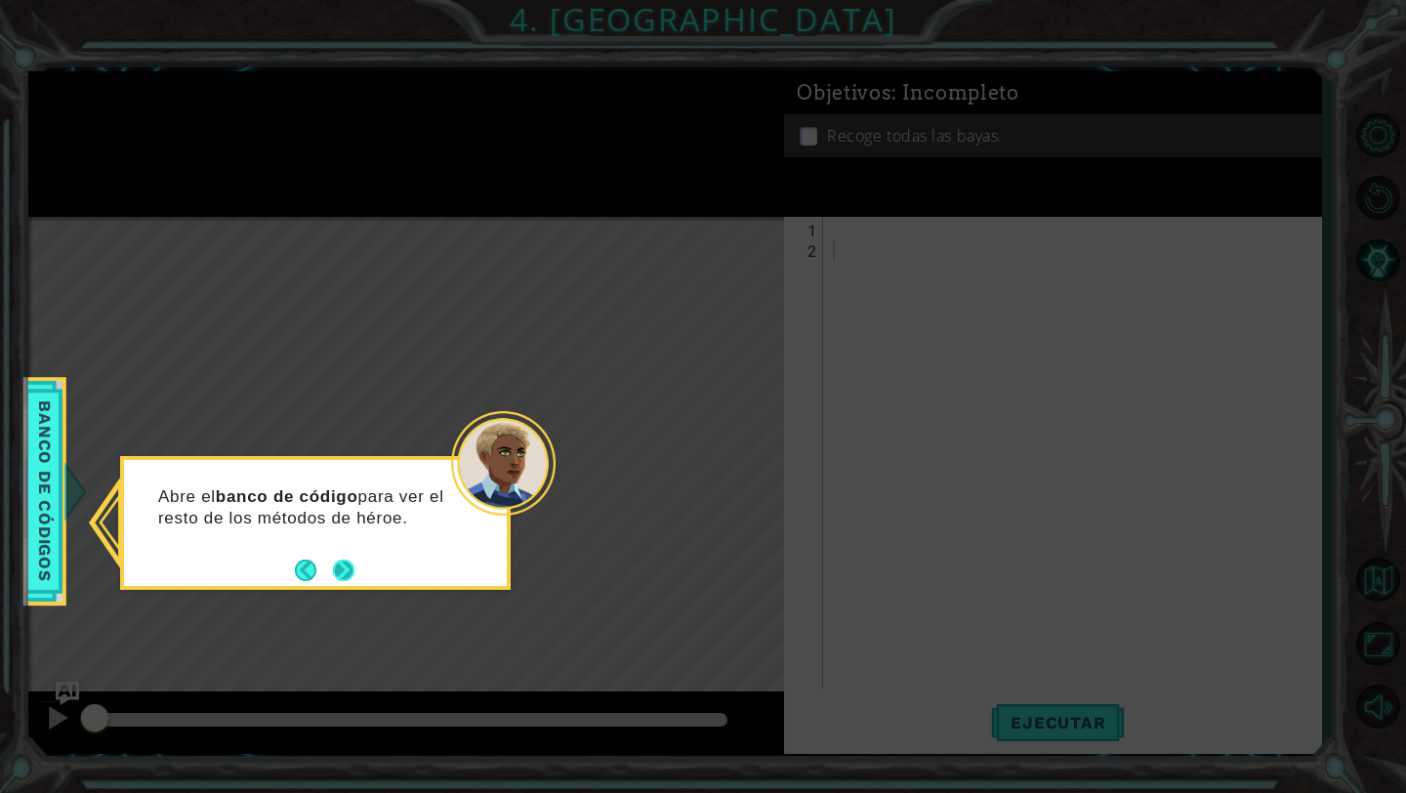
click at [348, 571] on button "Next" at bounding box center [343, 570] width 21 height 21
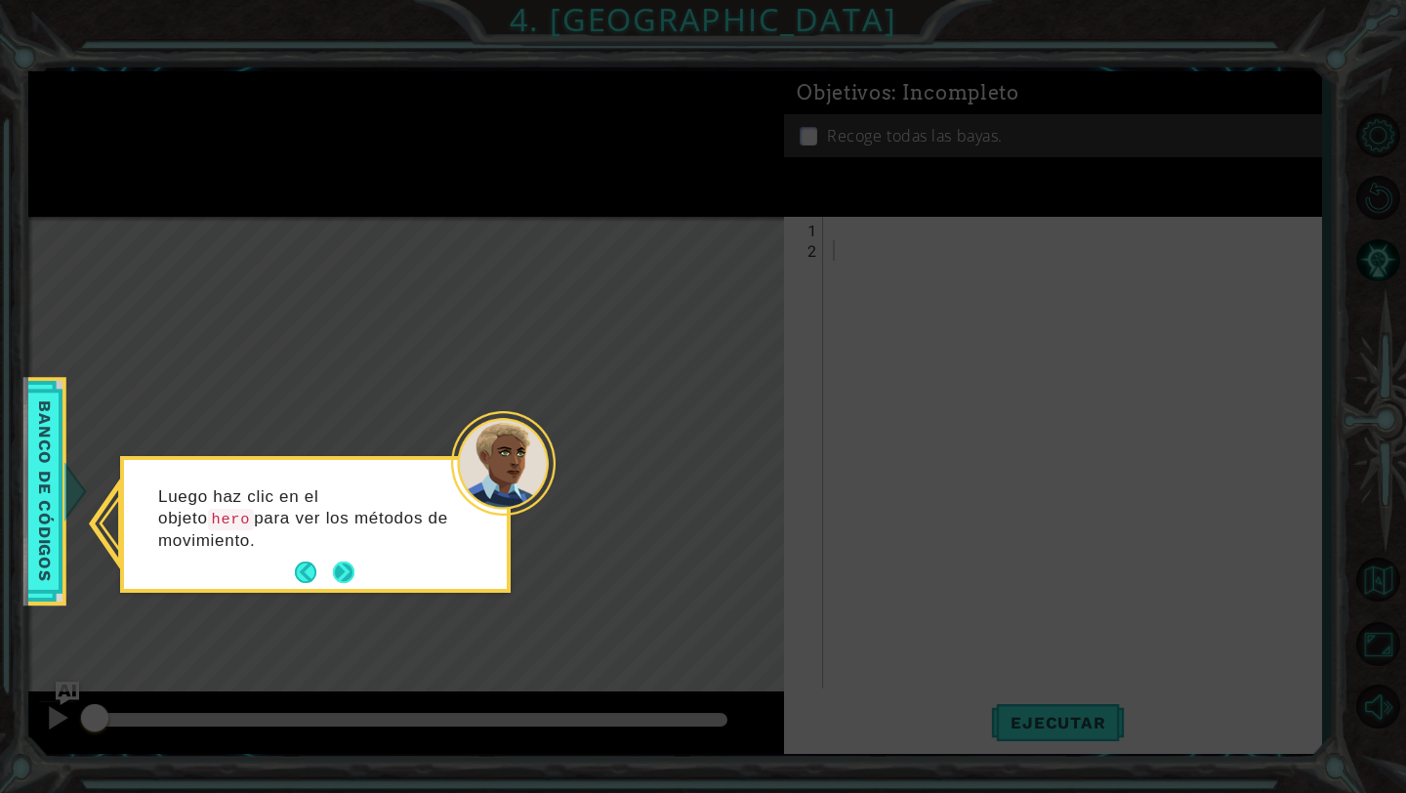
click at [344, 571] on button "Next" at bounding box center [343, 572] width 27 height 27
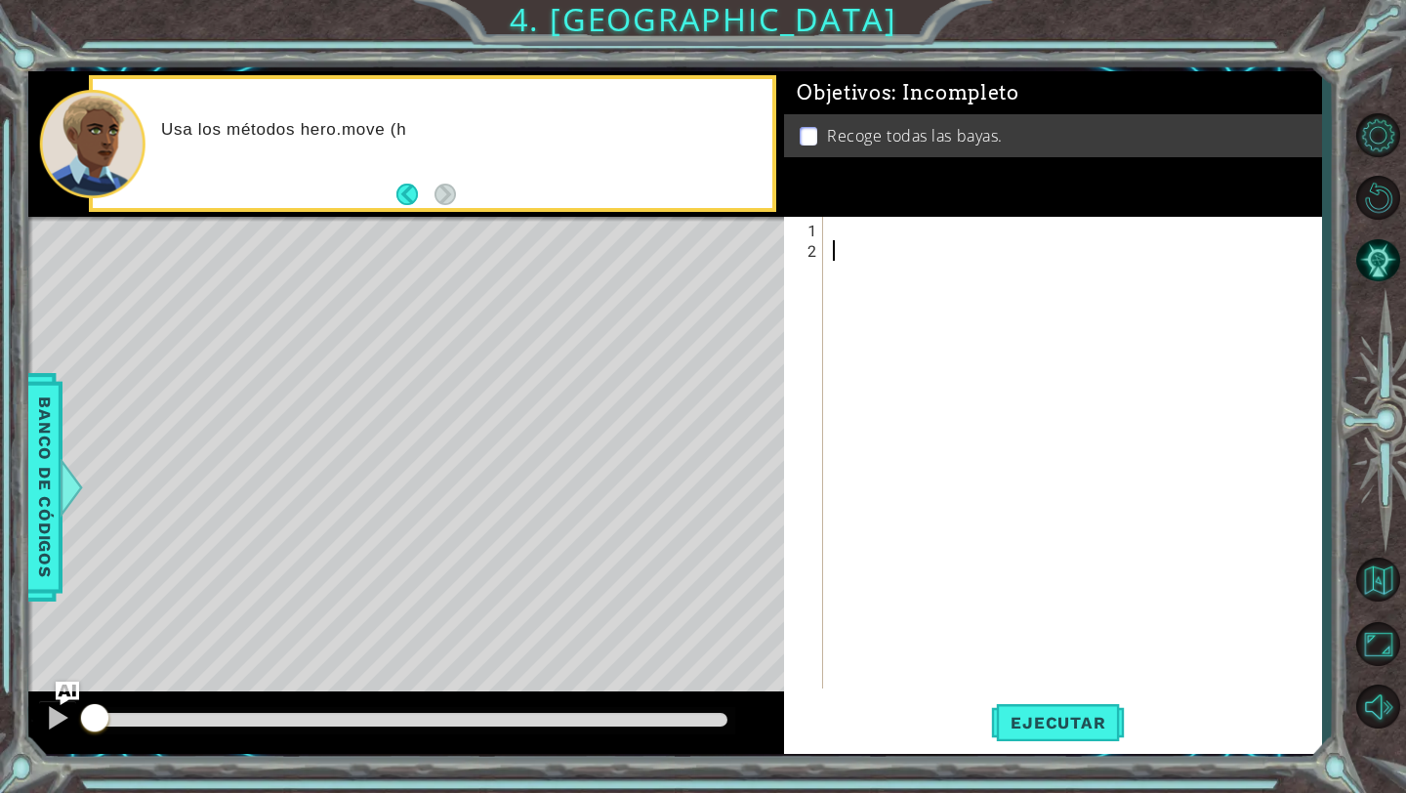
click at [830, 263] on div at bounding box center [1077, 476] width 497 height 513
click at [829, 229] on div at bounding box center [1077, 476] width 497 height 513
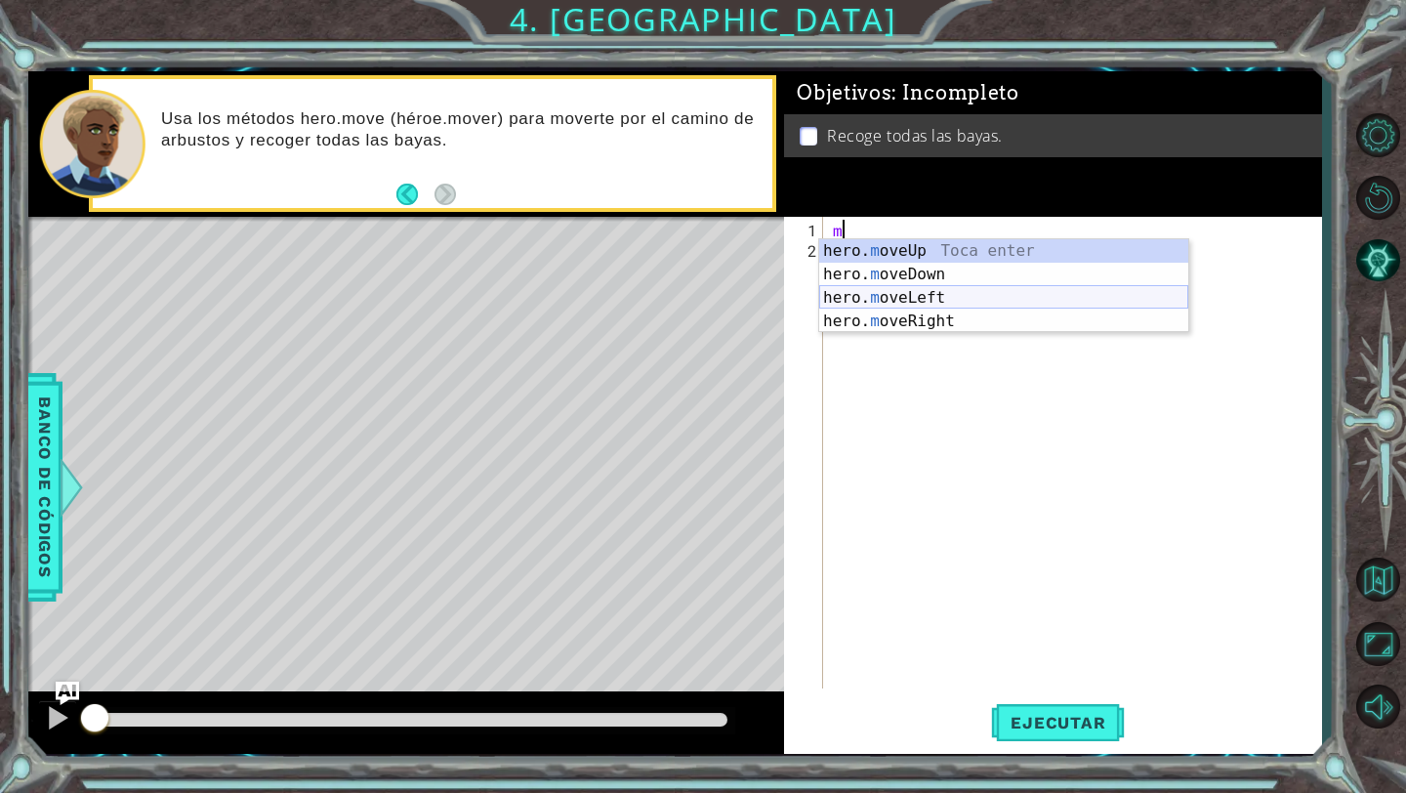
click at [995, 296] on div "hero. m oveUp Toca enter hero. m oveDown Toca enter hero. m oveLeft Toca enter …" at bounding box center [1003, 309] width 369 height 141
type textarea "hero.moveLeft(1)"
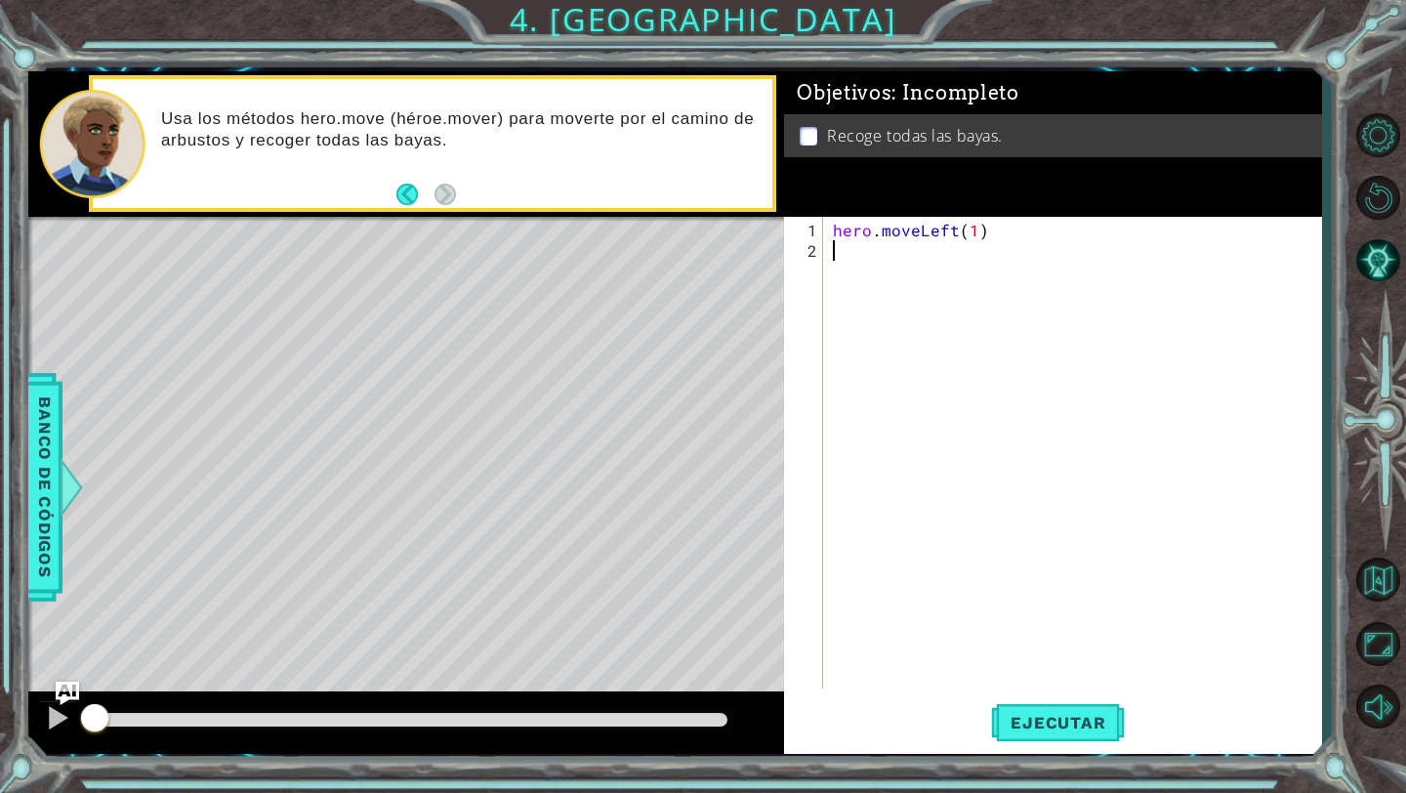
click at [933, 263] on div "hero . moveLeft ( 1 )" at bounding box center [1077, 476] width 497 height 513
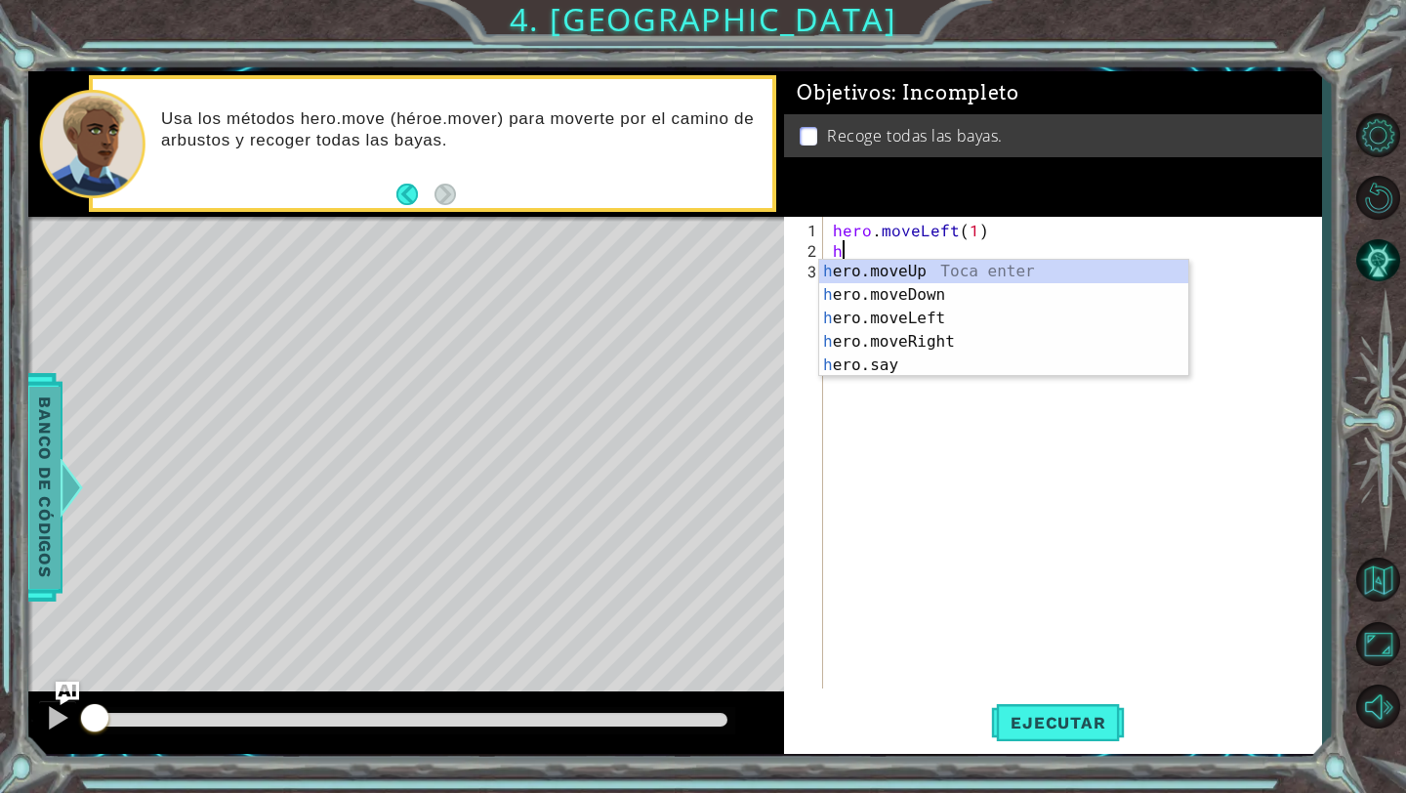
type textarea "h"
click at [51, 418] on span "Banco de códigos" at bounding box center [44, 488] width 31 height 202
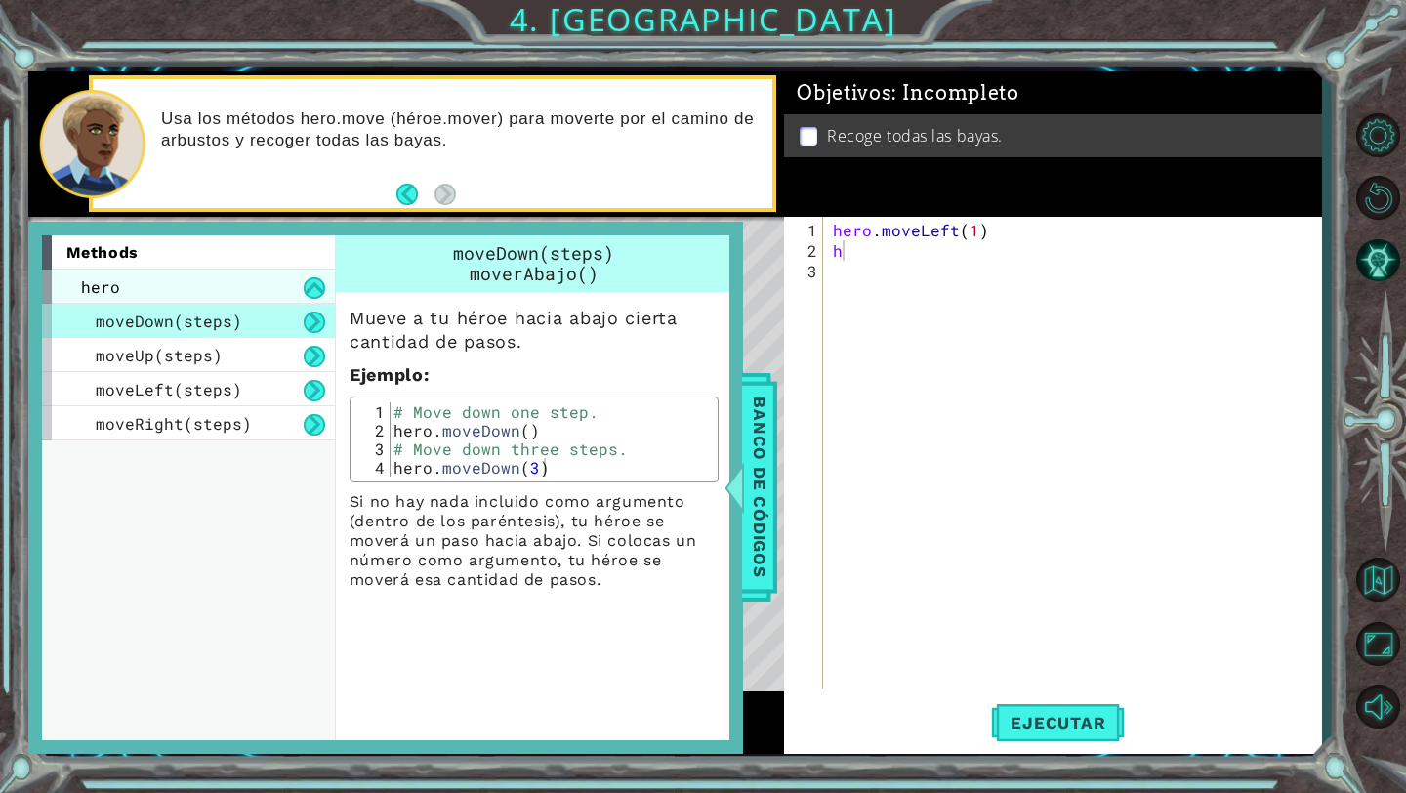
click at [217, 275] on div "hero" at bounding box center [188, 287] width 293 height 34
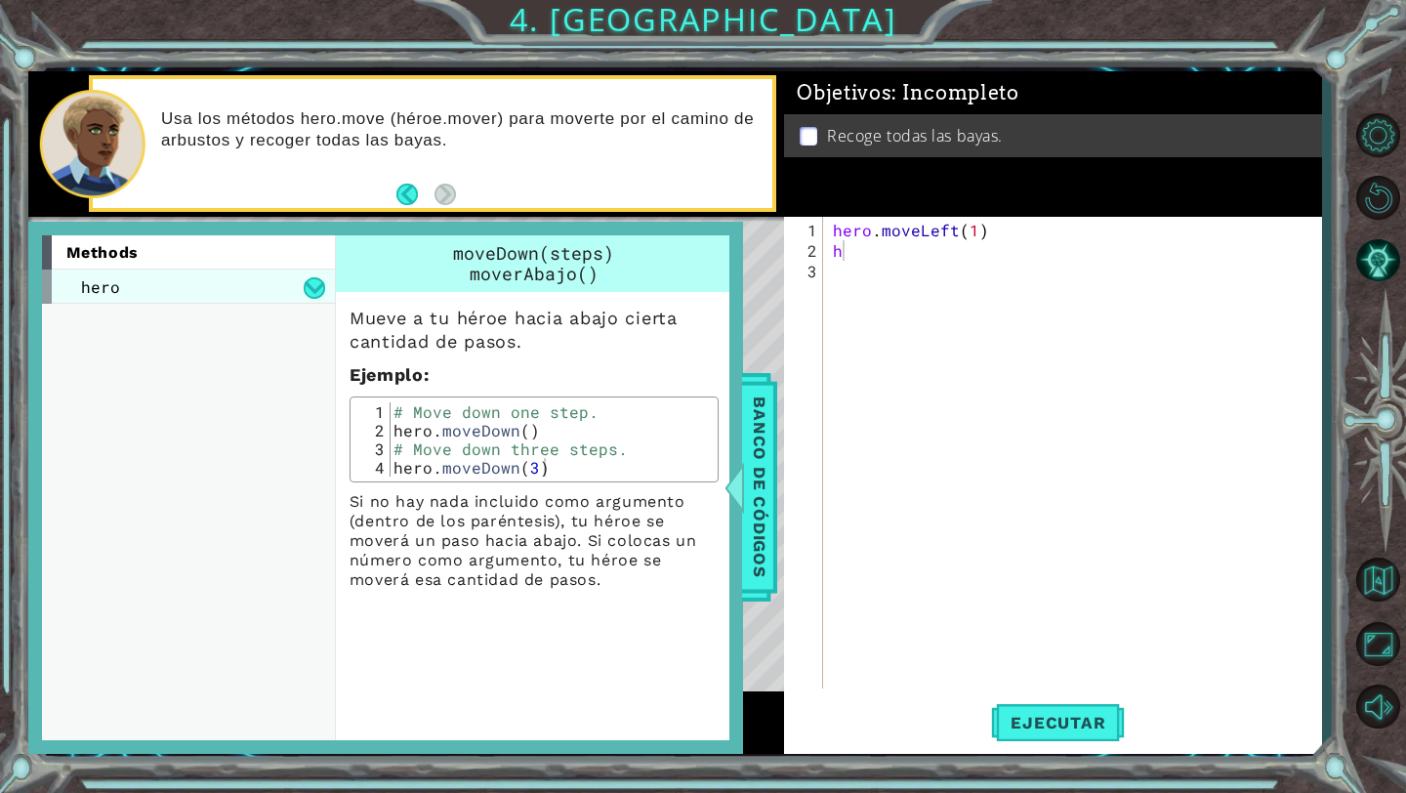
click at [217, 282] on div "hero" at bounding box center [188, 287] width 293 height 34
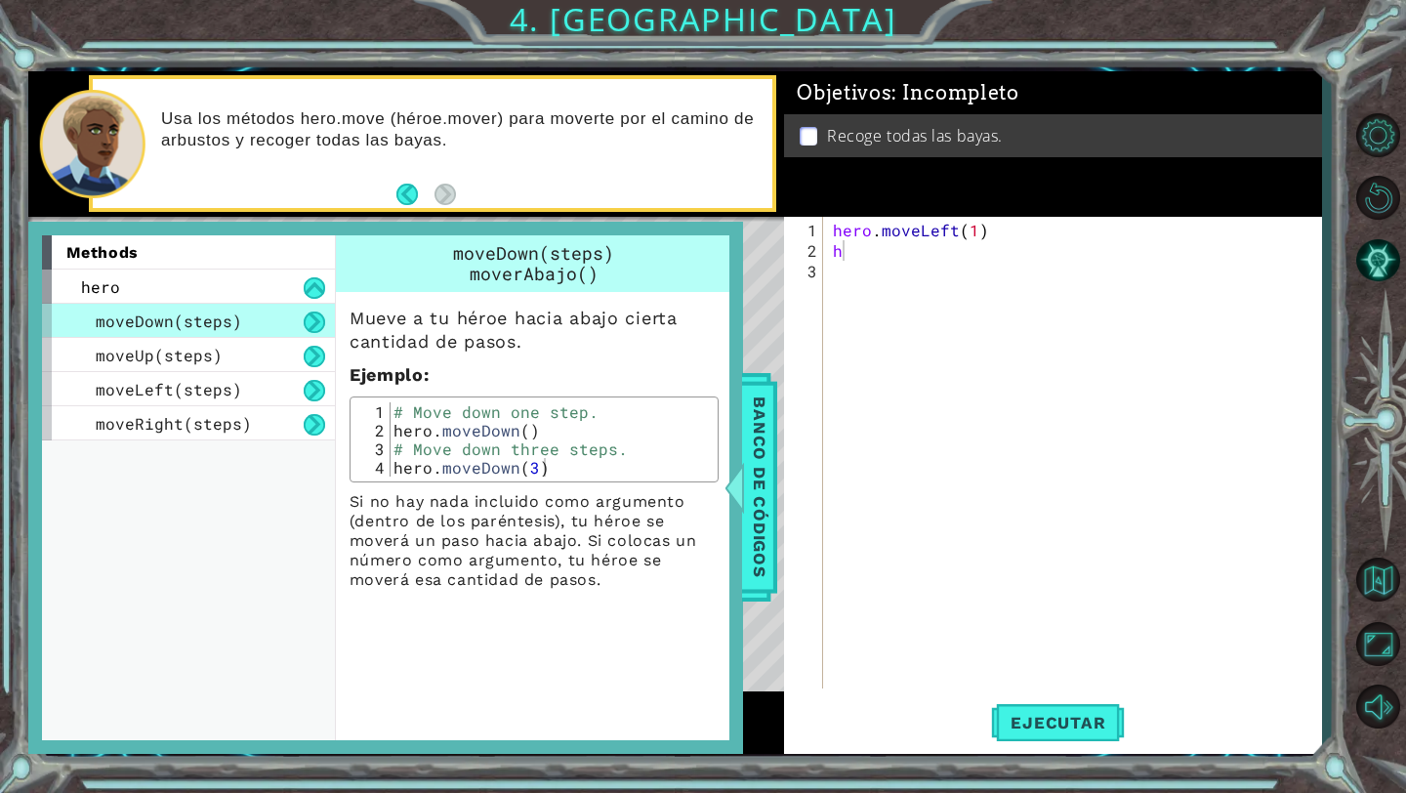
click at [222, 324] on span "moveDown(steps)" at bounding box center [169, 321] width 146 height 21
click at [295, 416] on div "moveRight(steps)" at bounding box center [188, 423] width 293 height 34
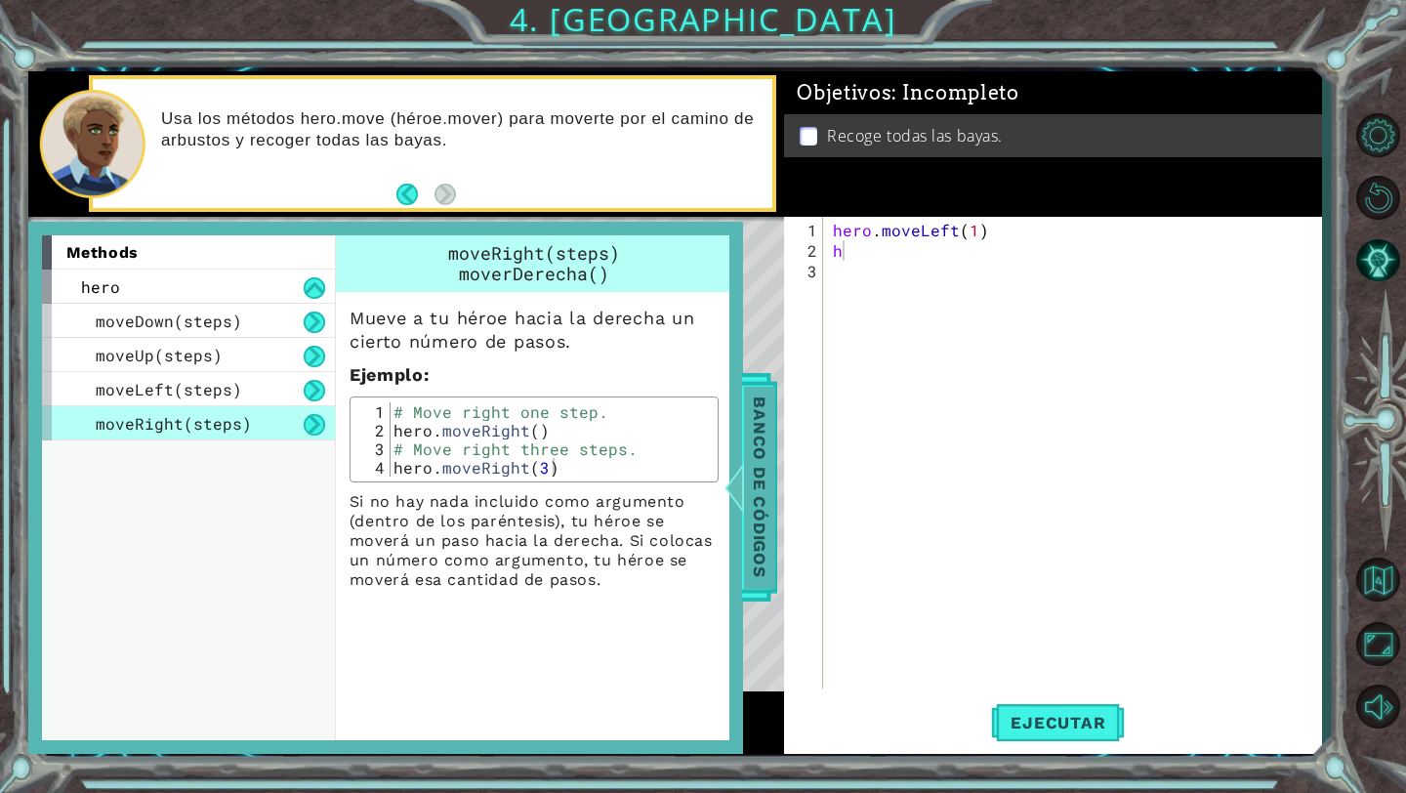
click at [749, 425] on span "Banco de códigos" at bounding box center [759, 488] width 31 height 202
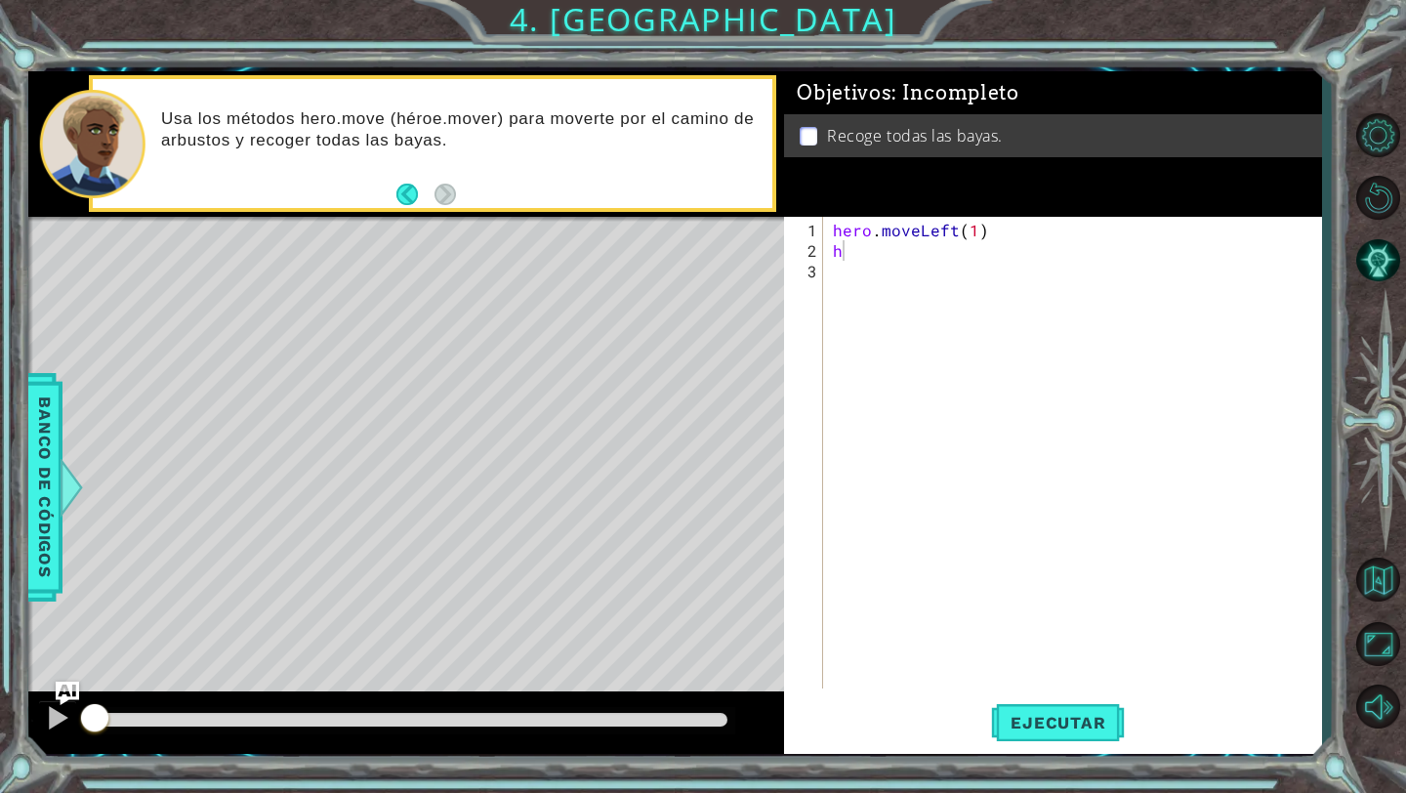
click at [843, 331] on div "hero . moveLeft ( 1 ) h" at bounding box center [1077, 476] width 497 height 513
click at [853, 263] on div "hero . moveLeft ( 1 ) h" at bounding box center [1077, 476] width 497 height 513
click at [851, 246] on div "hero . moveLeft ( 1 ) h" at bounding box center [1077, 476] width 497 height 513
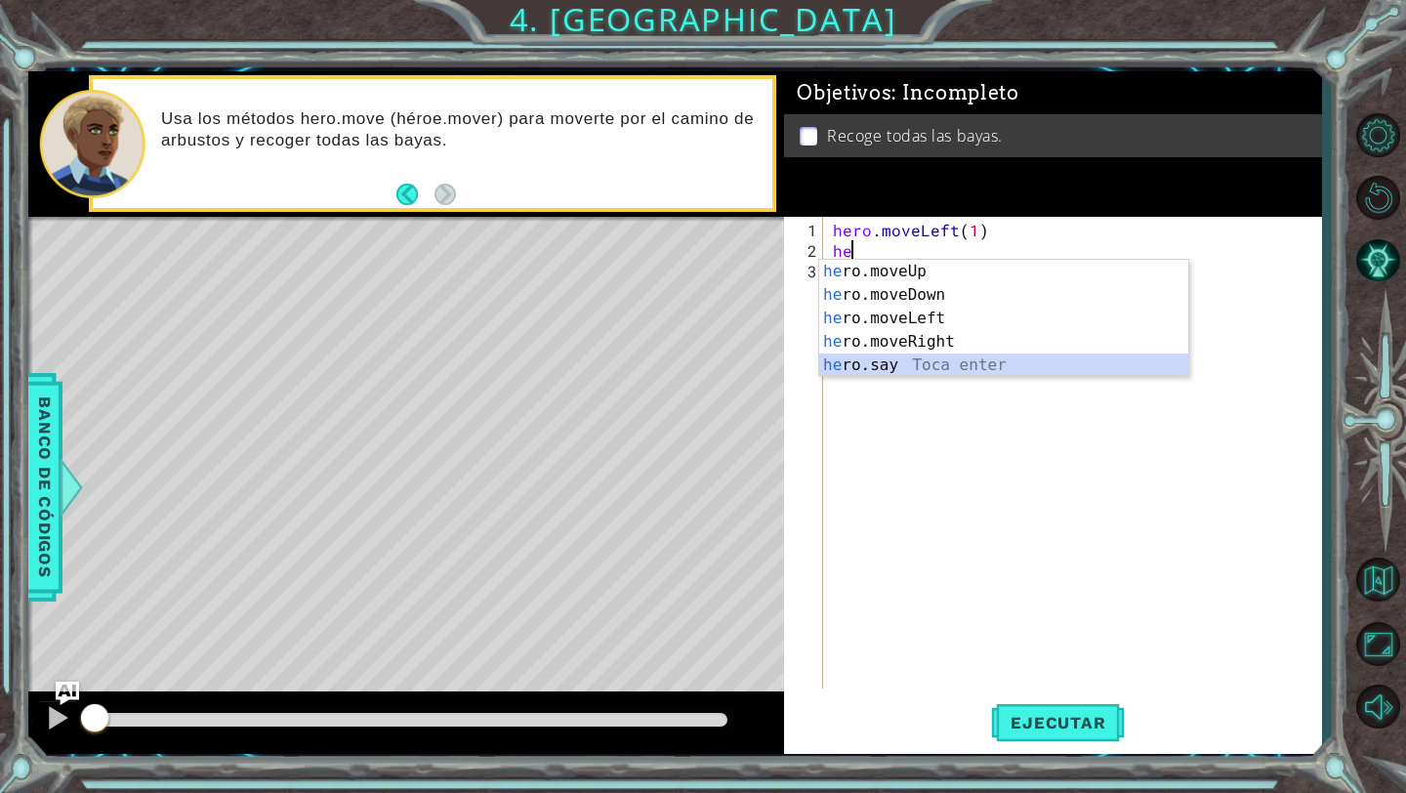
click at [918, 369] on div "he ro.moveUp Toca enter he ro.moveDown Toca enter he ro.moveLeft Toca enter he …" at bounding box center [1003, 342] width 369 height 164
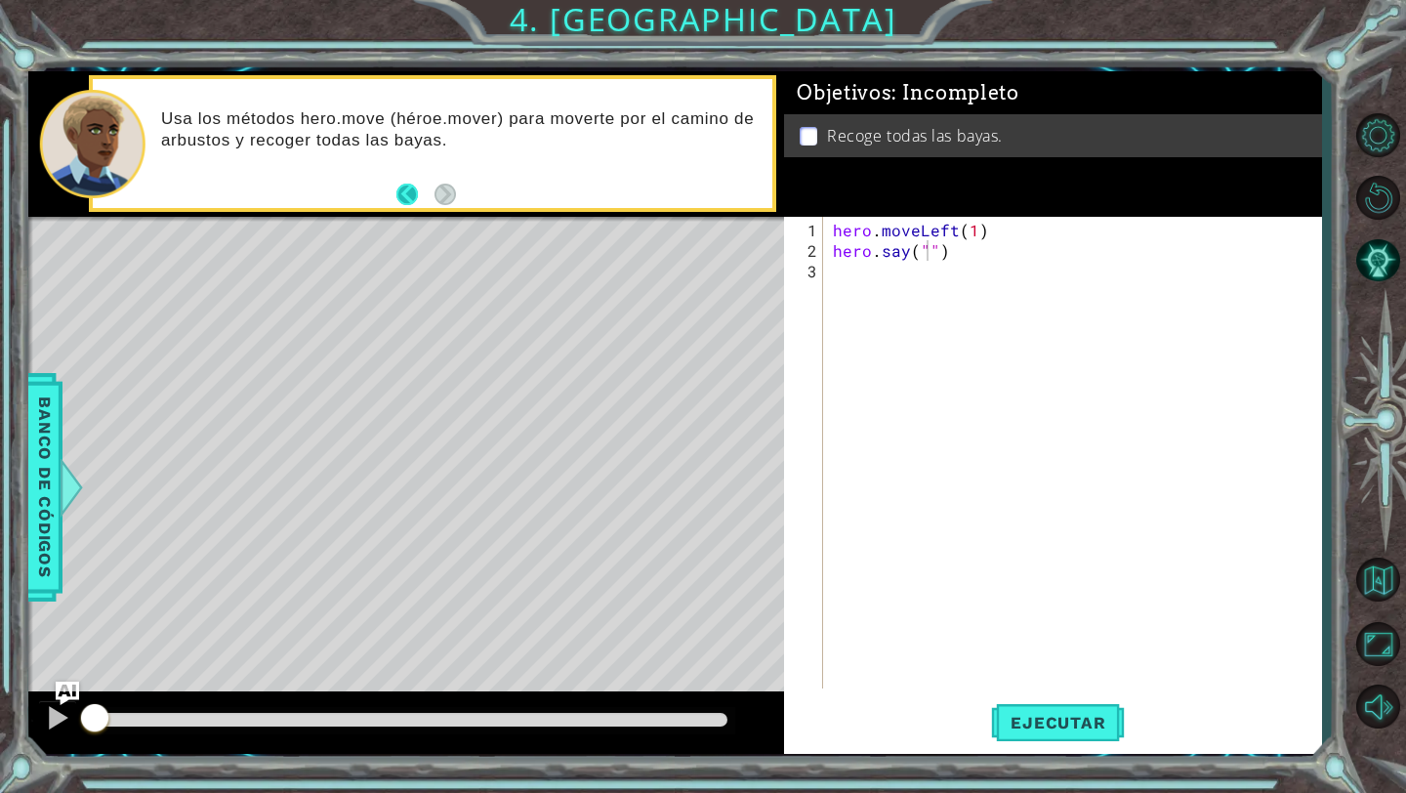
click at [420, 193] on button "Back" at bounding box center [415, 194] width 38 height 21
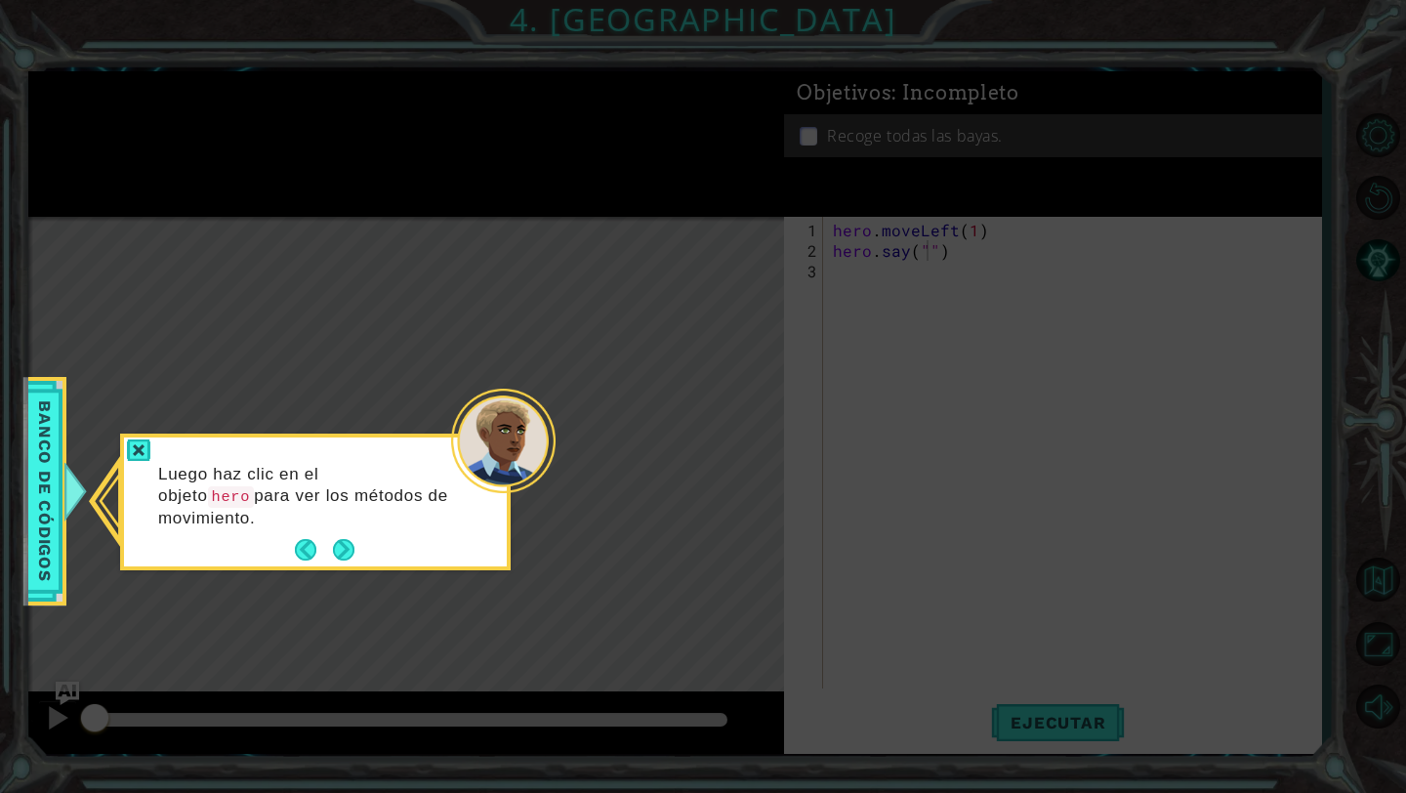
click at [0, 485] on icon at bounding box center [703, 396] width 1406 height 793
click at [42, 488] on span "Banco de códigos" at bounding box center [44, 491] width 31 height 195
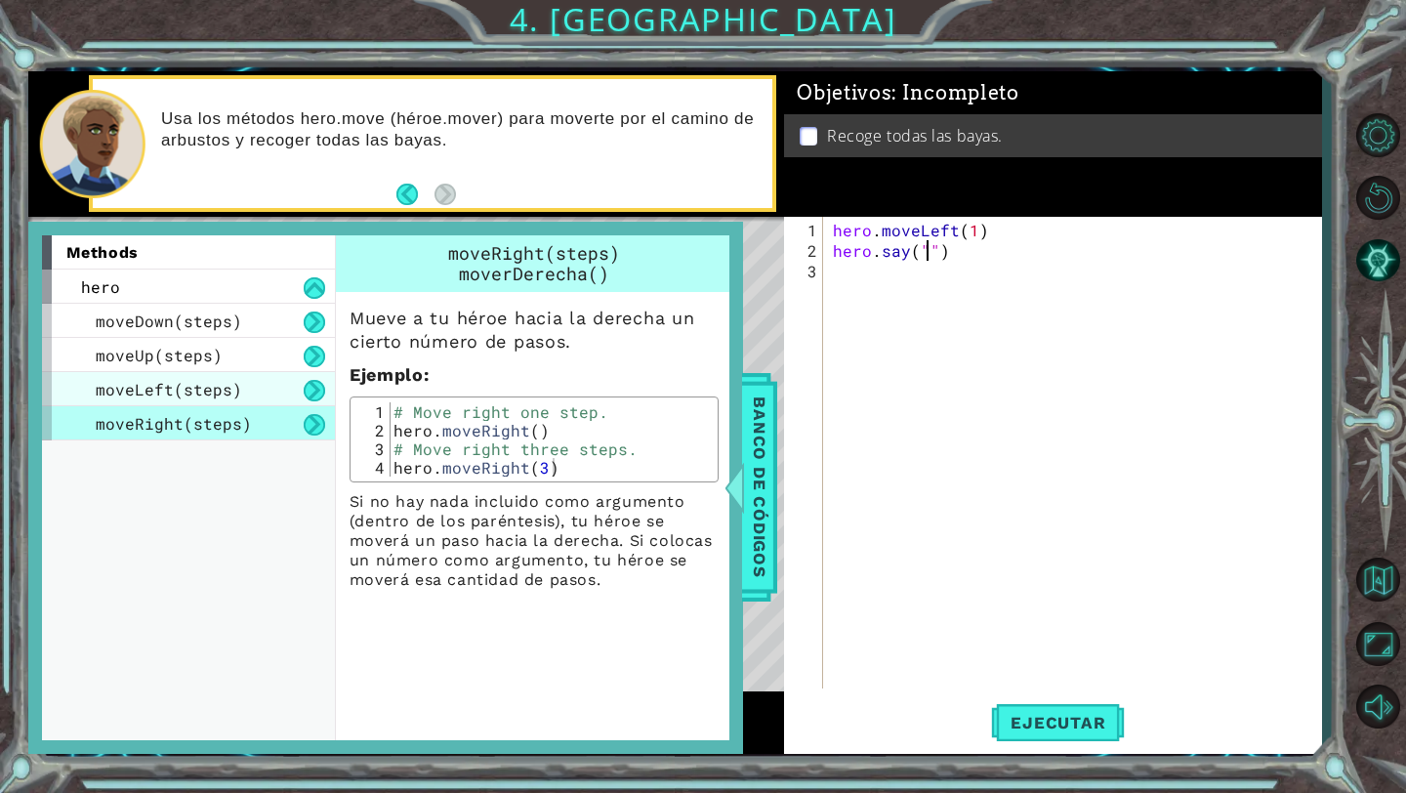
click at [260, 385] on div "moveLeft(steps)" at bounding box center [188, 389] width 293 height 34
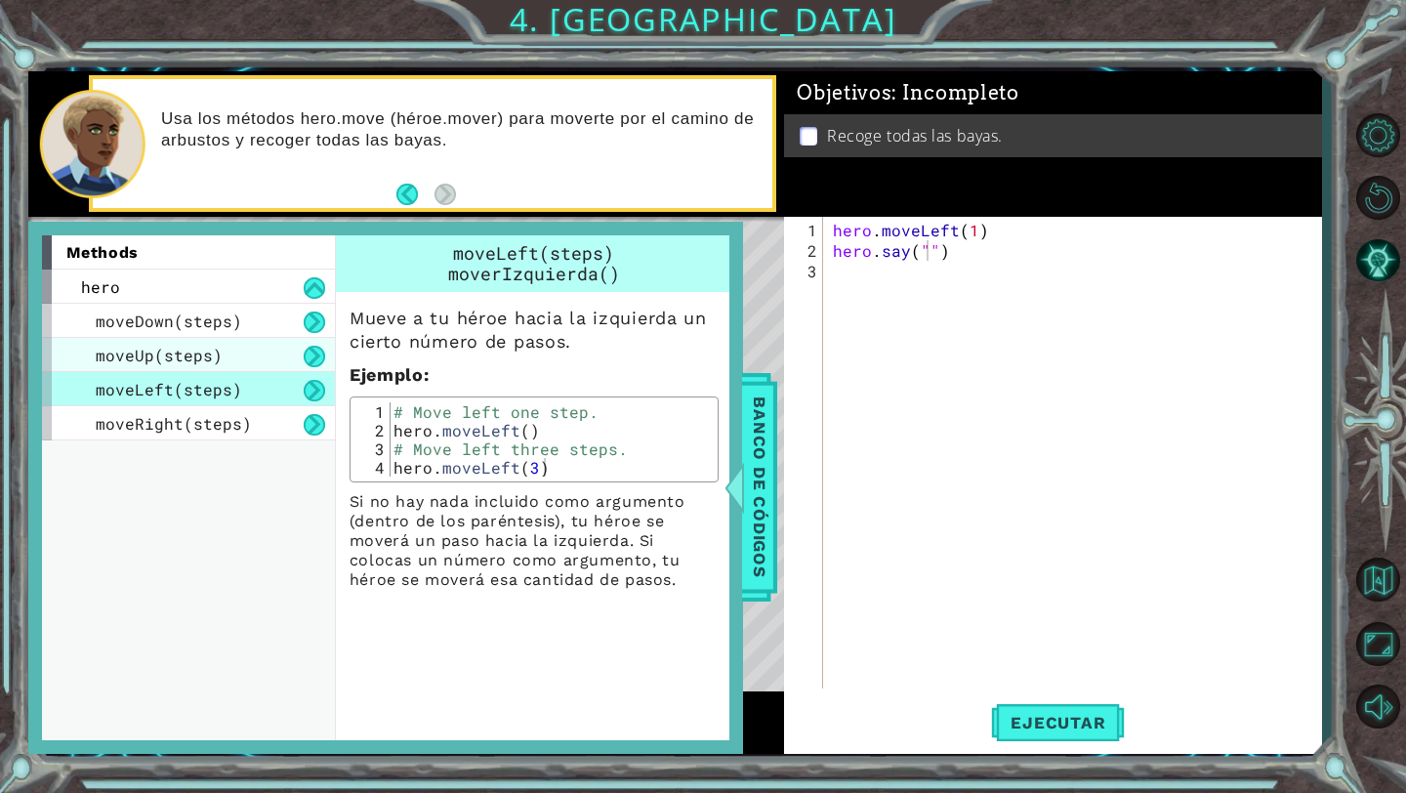
click at [238, 358] on div "moveUp(steps)" at bounding box center [188, 355] width 293 height 34
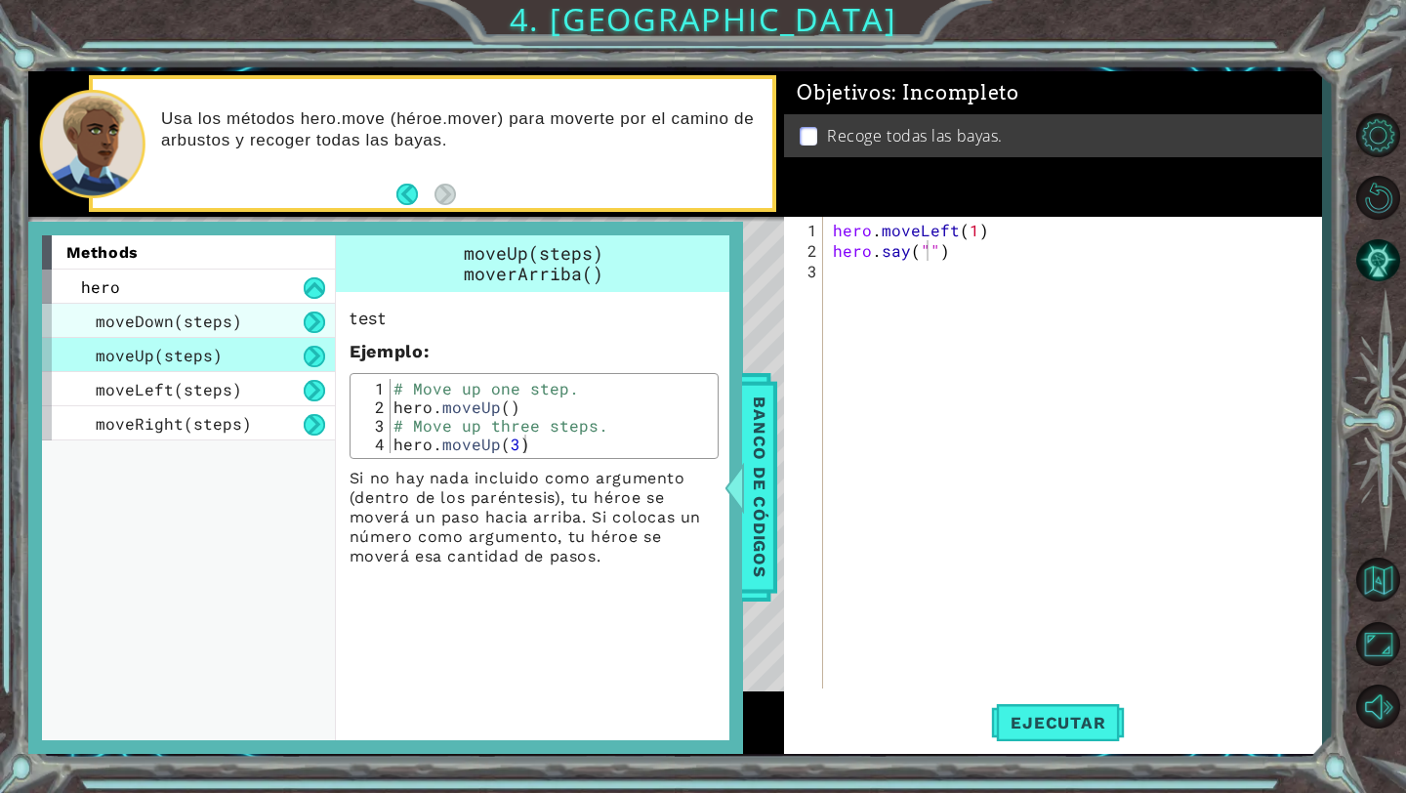
click at [201, 312] on span "moveDown(steps)" at bounding box center [169, 321] width 146 height 21
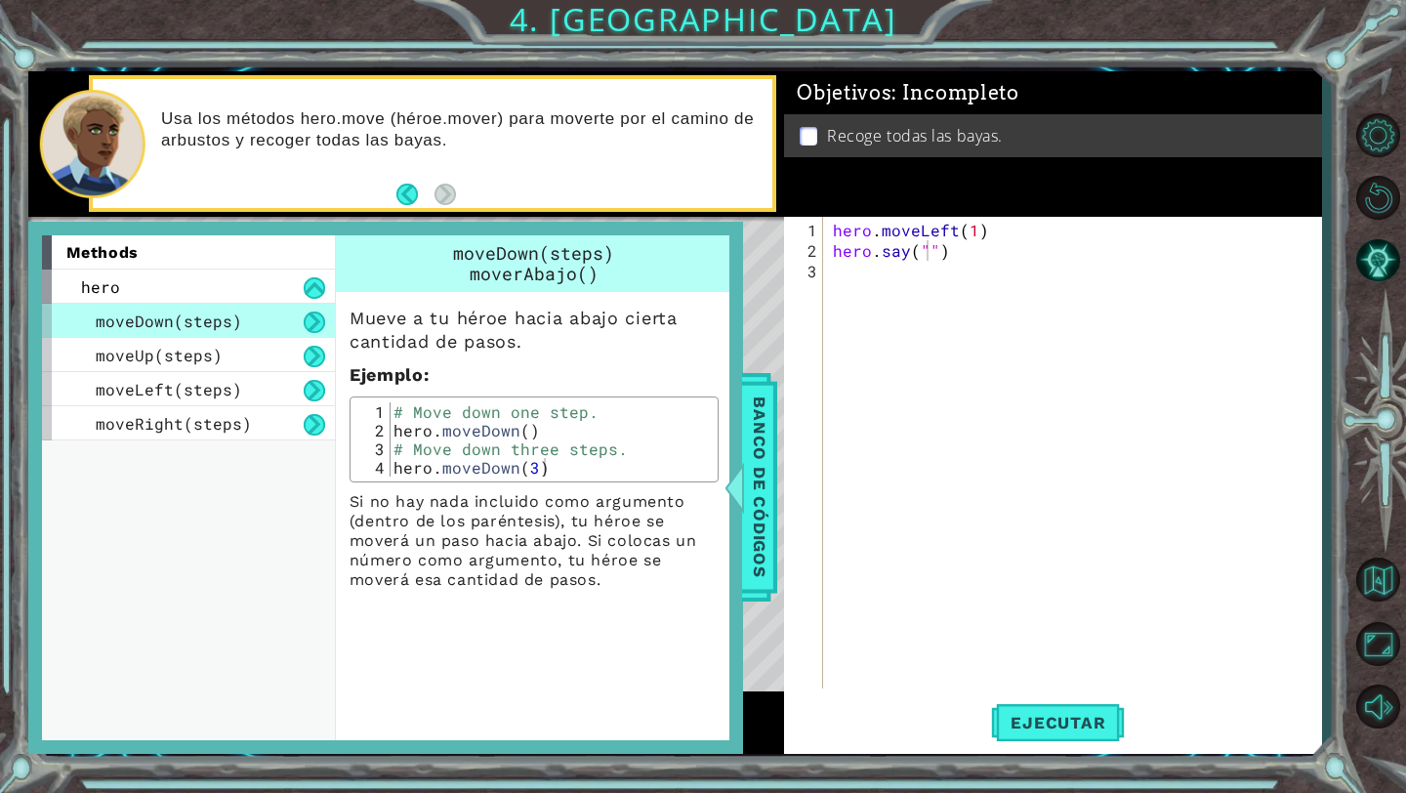
click at [131, 243] on span "methods" at bounding box center [102, 252] width 72 height 19
click at [96, 245] on span "methods" at bounding box center [102, 252] width 72 height 19
click at [750, 518] on span "Banco de códigos" at bounding box center [759, 488] width 31 height 202
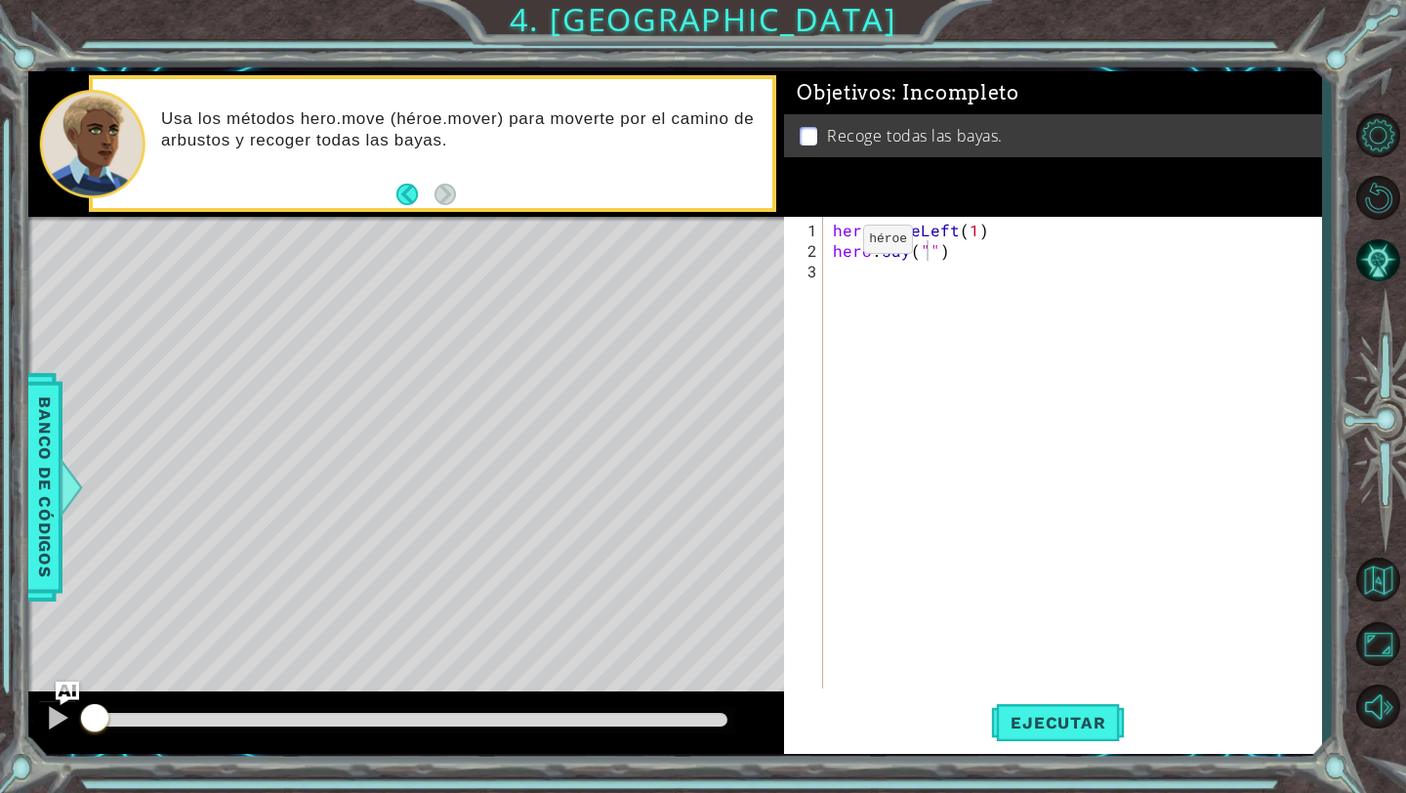
click at [11, 452] on div "1 ההההההההההההההההההההההההההההההההההההההההההההההההההההההההההההההההההההההההההההה…" at bounding box center [703, 396] width 1406 height 793
click at [59, 452] on span "Banco de códigos" at bounding box center [44, 488] width 31 height 202
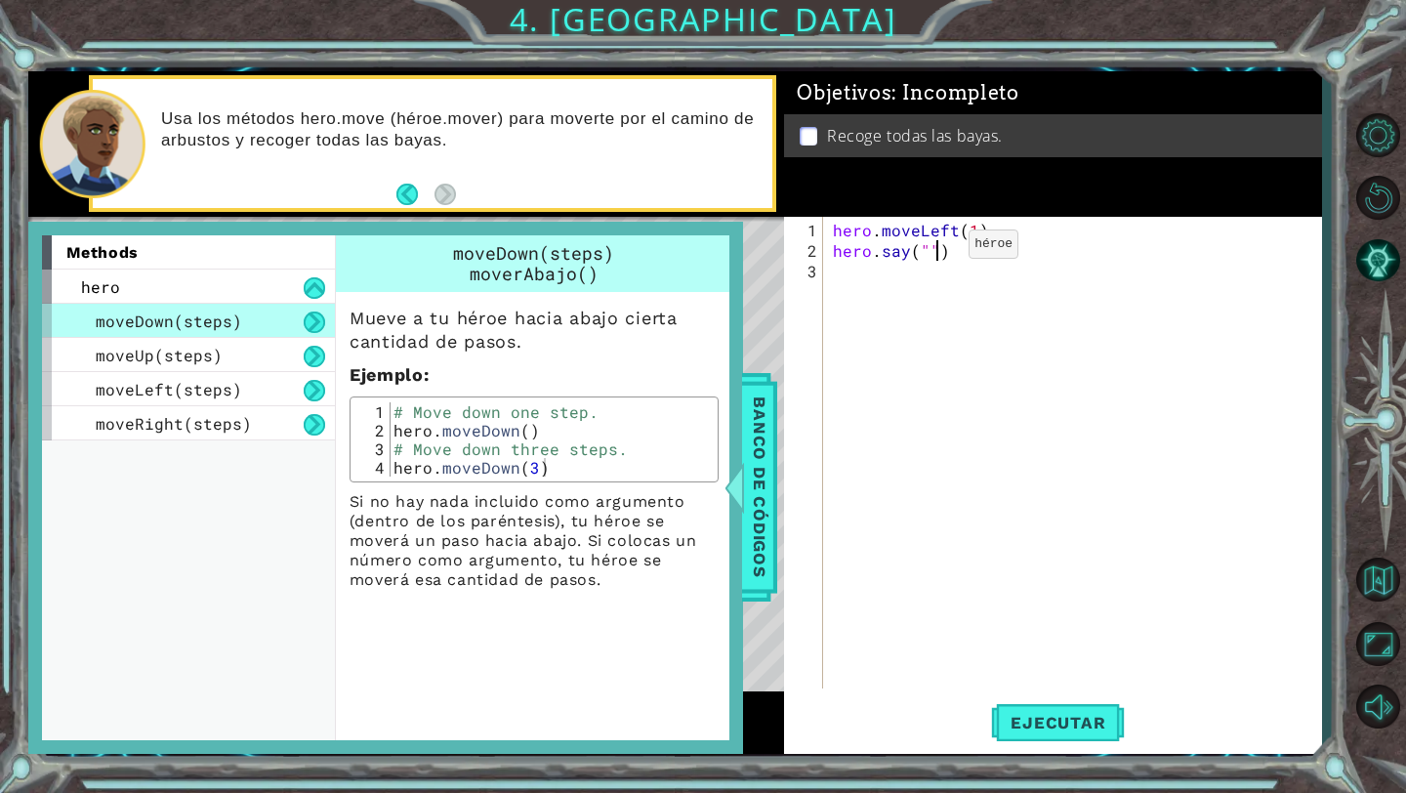
click at [935, 251] on div "hero . moveLeft ( 1 ) hero . say ( "" )" at bounding box center [1077, 476] width 497 height 513
click at [929, 247] on div "hero . moveLeft ( 1 ) hero . say ( "" )" at bounding box center [1077, 476] width 497 height 513
type textarea "hero.say("three")"
click at [1083, 580] on div "hero . moveLeft ( 1 ) hero . say ( "three" )" at bounding box center [1077, 476] width 497 height 513
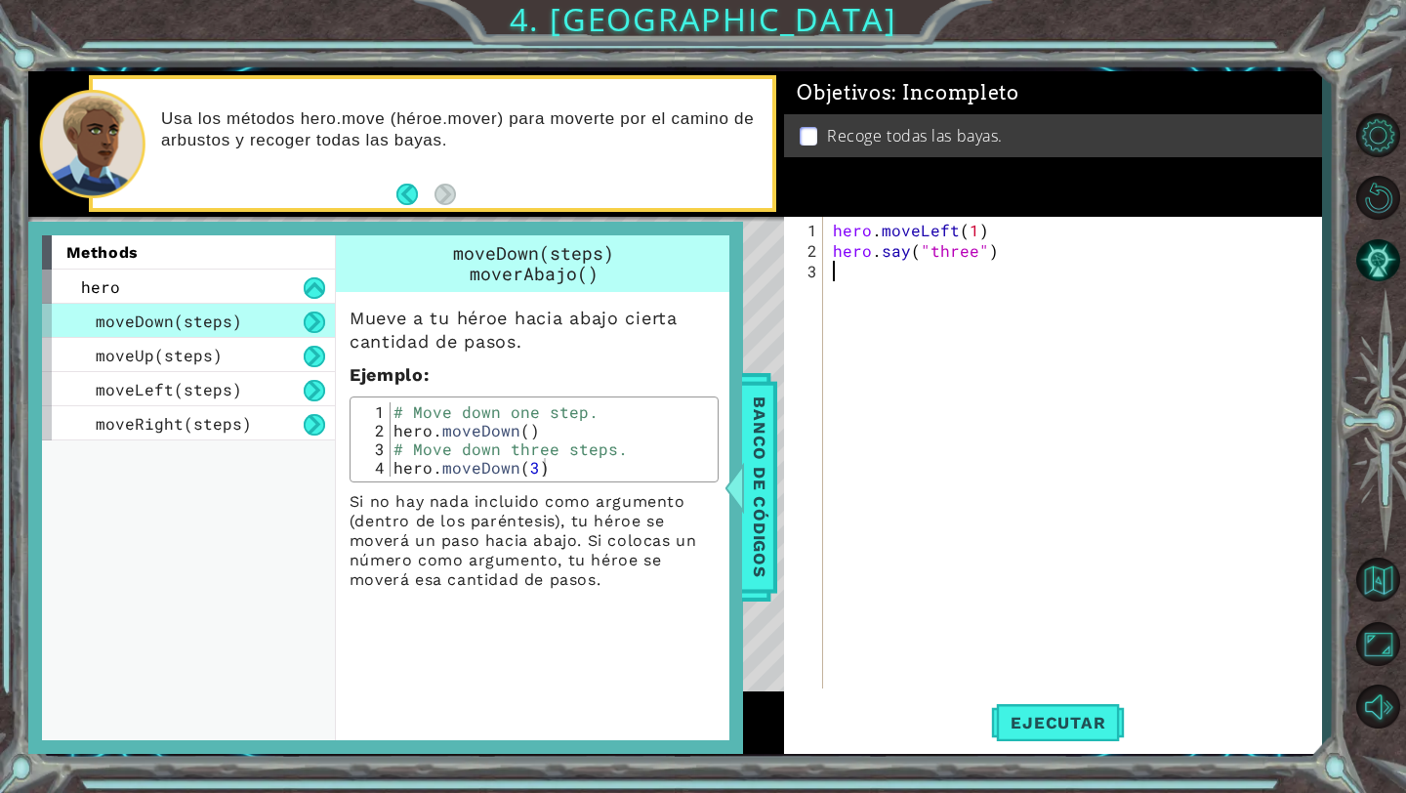
scroll to position [0, 0]
click at [1048, 721] on span "Ejecutar" at bounding box center [1058, 723] width 134 height 20
click at [775, 529] on div "Banco de códigos" at bounding box center [759, 487] width 35 height 228
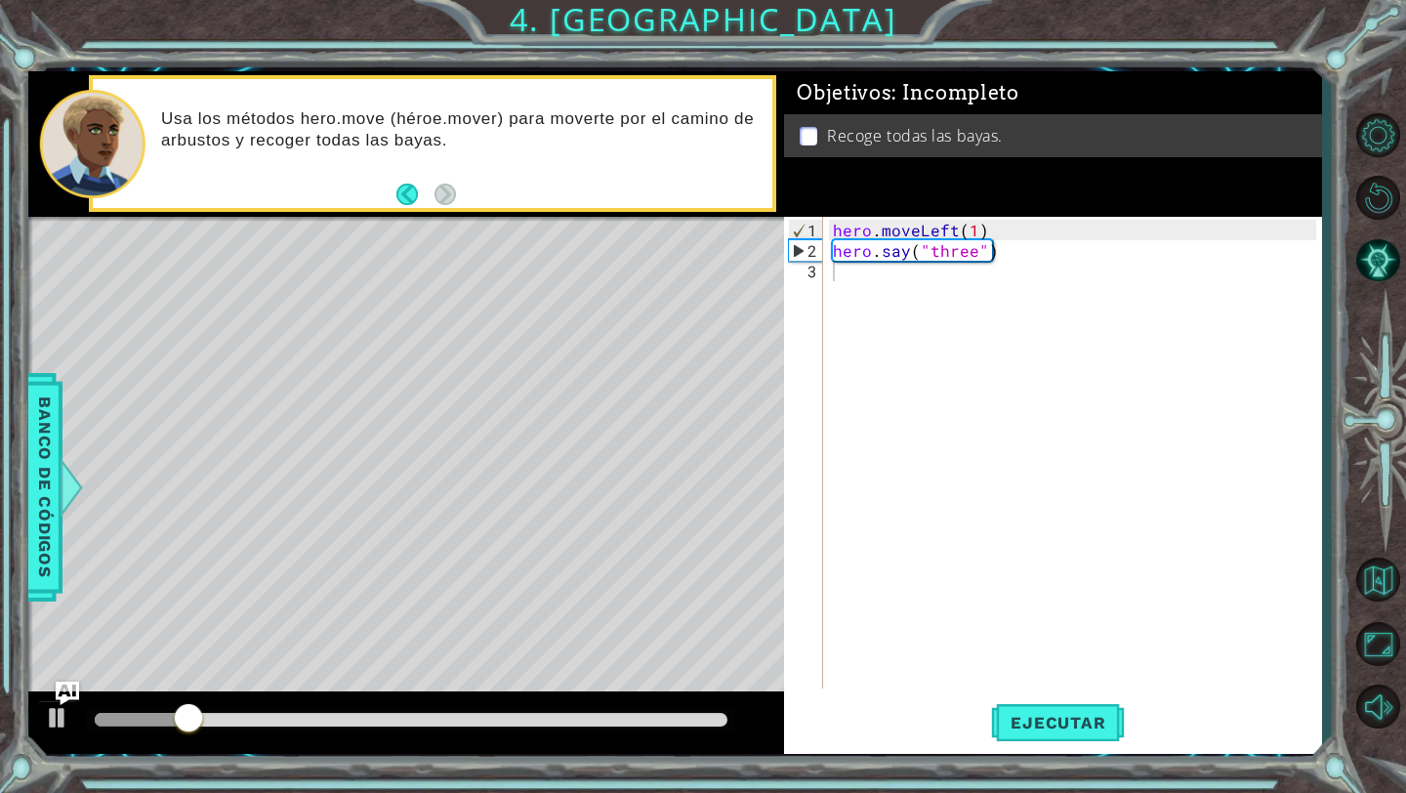
click at [919, 288] on div "hero . moveLeft ( 1 ) hero . say ( "three" )" at bounding box center [1077, 476] width 497 height 513
click at [898, 236] on div "hero . moveLeft ( 1 ) hero . say ( "three" )" at bounding box center [1077, 476] width 497 height 513
click at [905, 251] on div "hero . moveLeft ( 1 ) hero . say ( "three" )" at bounding box center [1077, 476] width 497 height 513
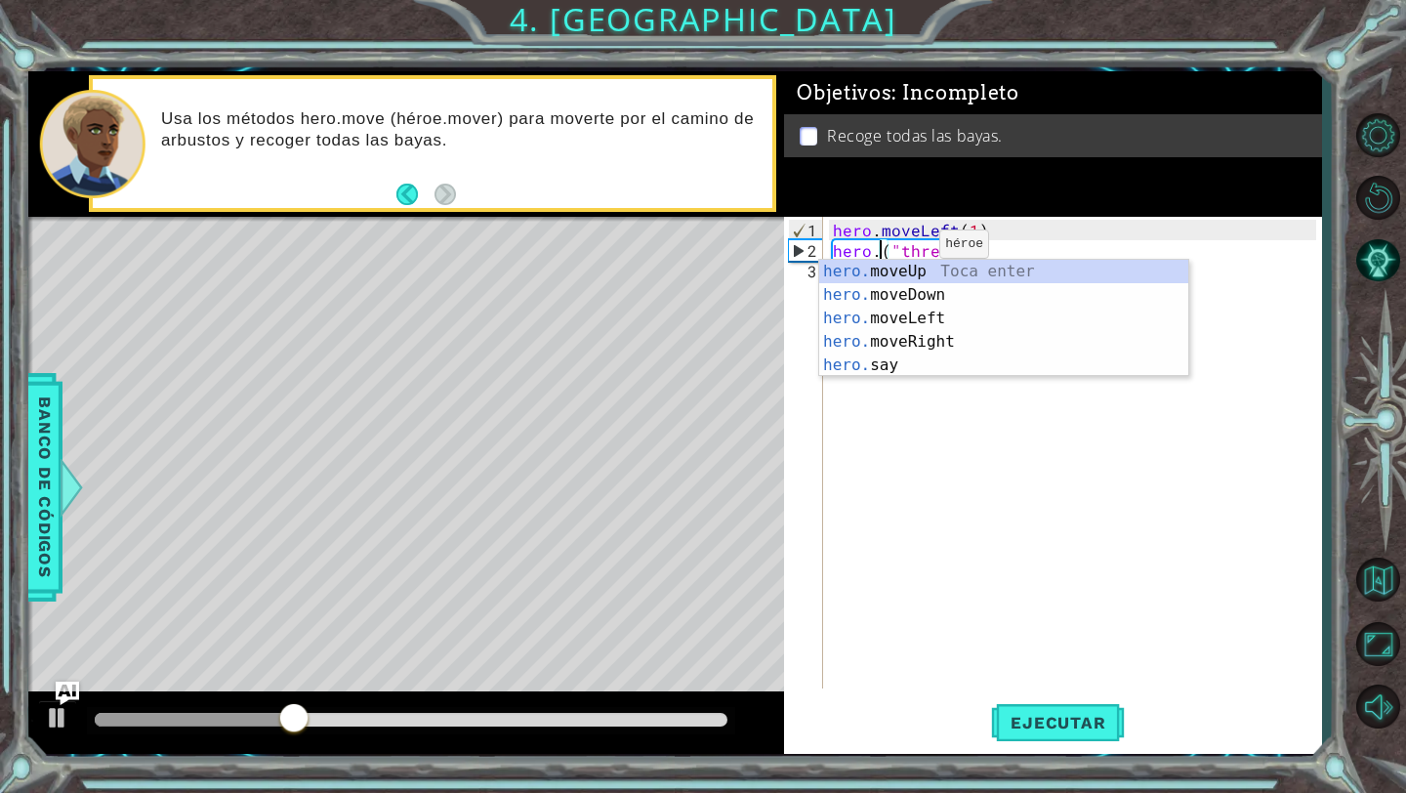
scroll to position [0, 4]
click at [1048, 256] on div "hero . moveLeft ( 1 ) hero . ( "three" )" at bounding box center [1077, 476] width 497 height 513
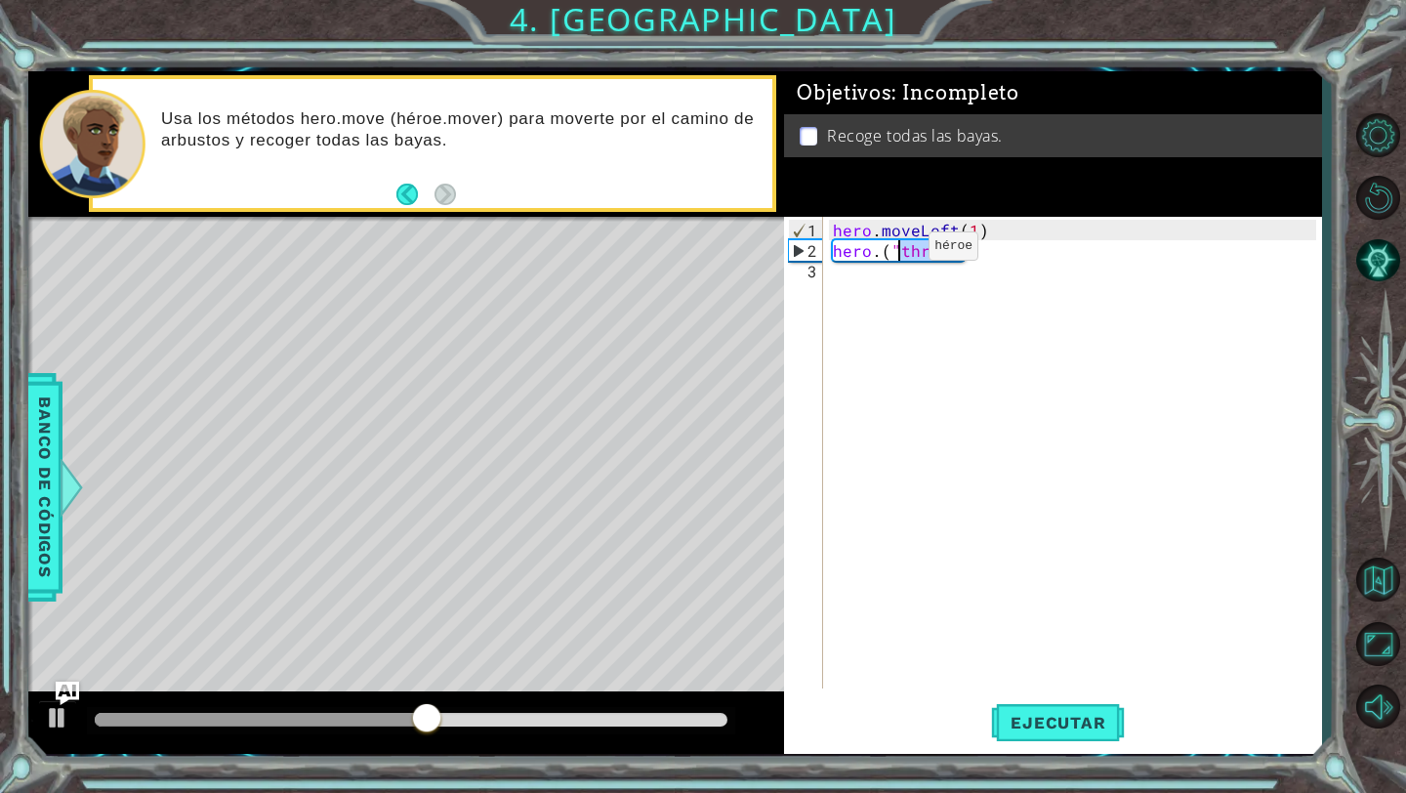
drag, startPoint x: 970, startPoint y: 241, endPoint x: 852, endPoint y: 246, distance: 117.3
click at [852, 246] on div "hero . moveLeft ( 1 ) hero . ( "three" )" at bounding box center [1077, 476] width 497 height 513
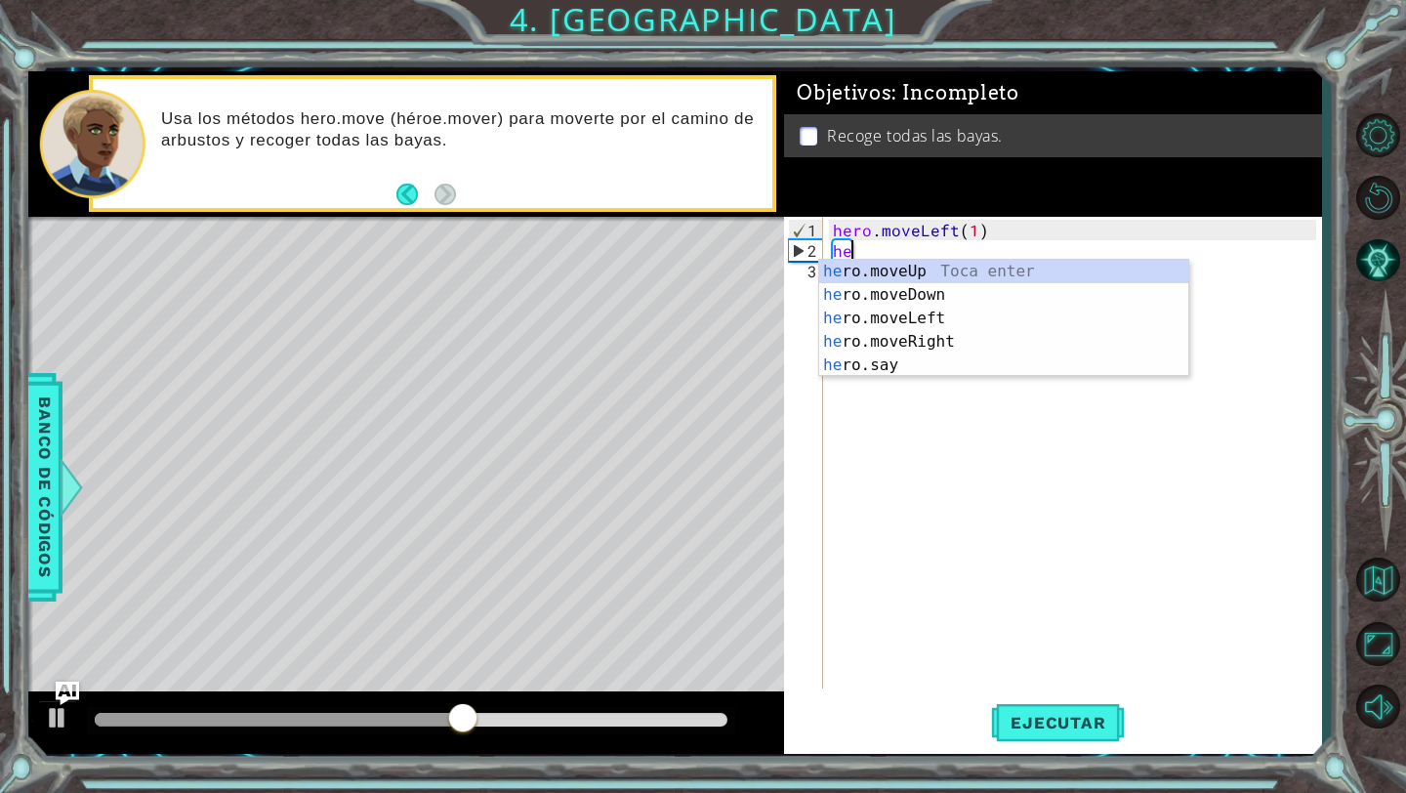
scroll to position [0, 0]
type textarea "h"
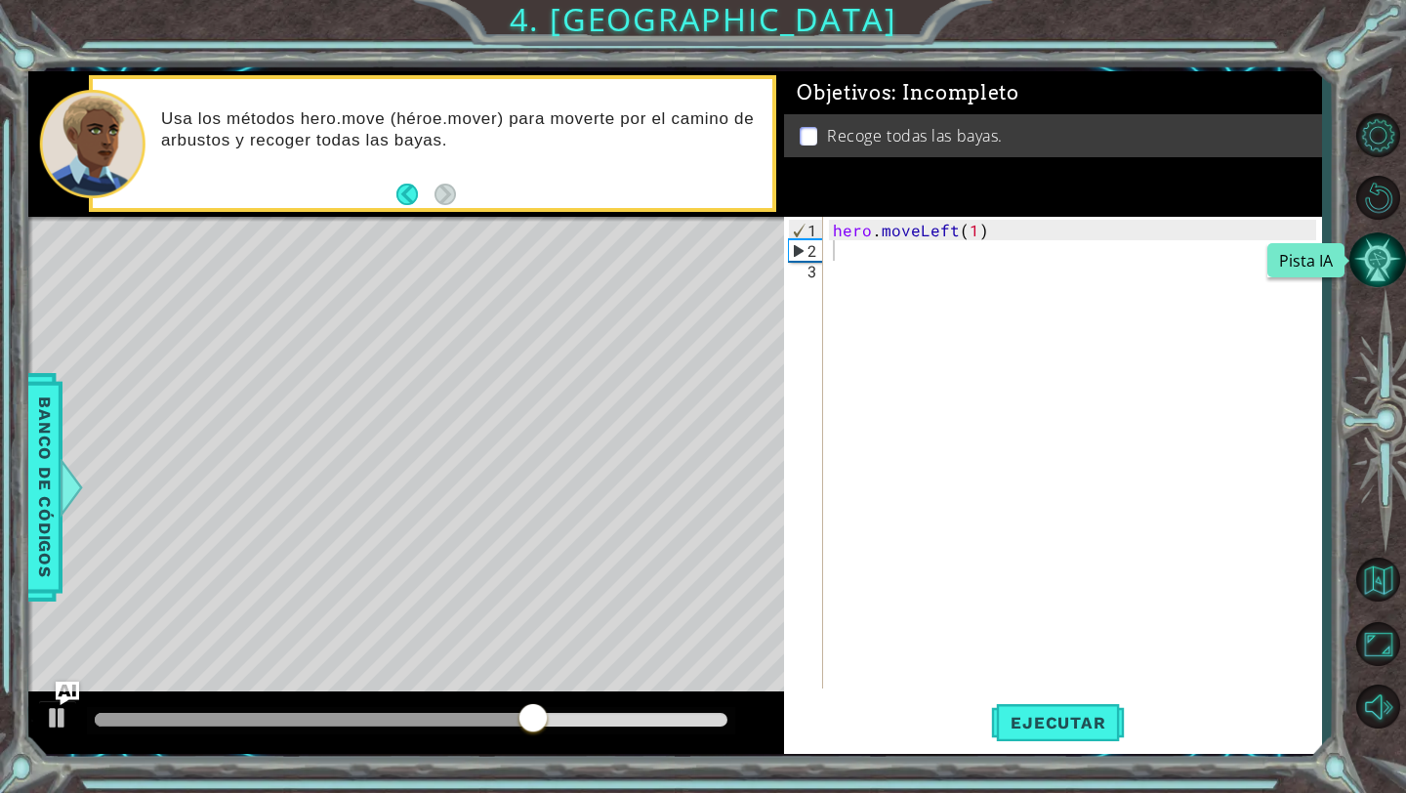
click at [1381, 255] on button "Pista IA" at bounding box center [1377, 259] width 57 height 57
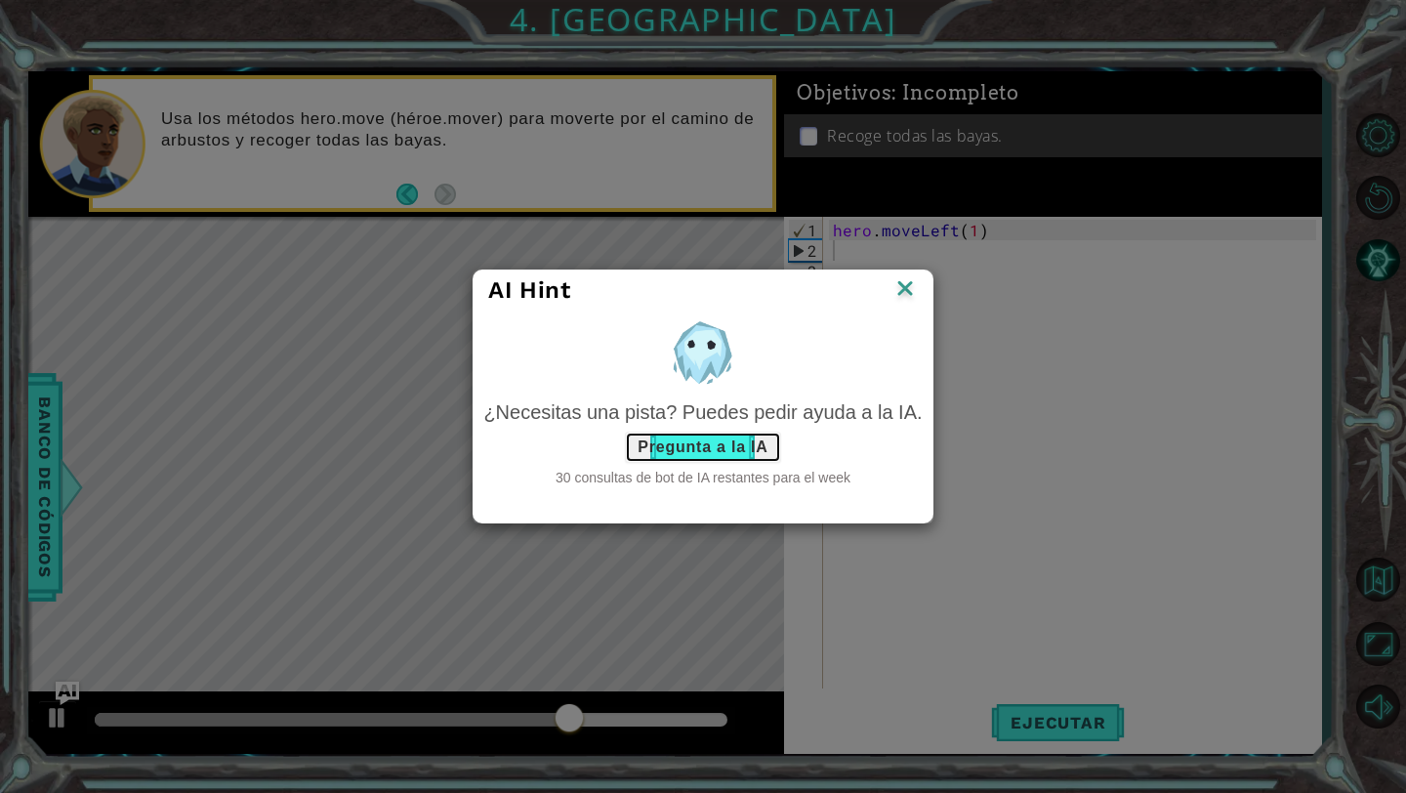
click at [726, 447] on button "Pregunta a la IA" at bounding box center [702, 447] width 155 height 31
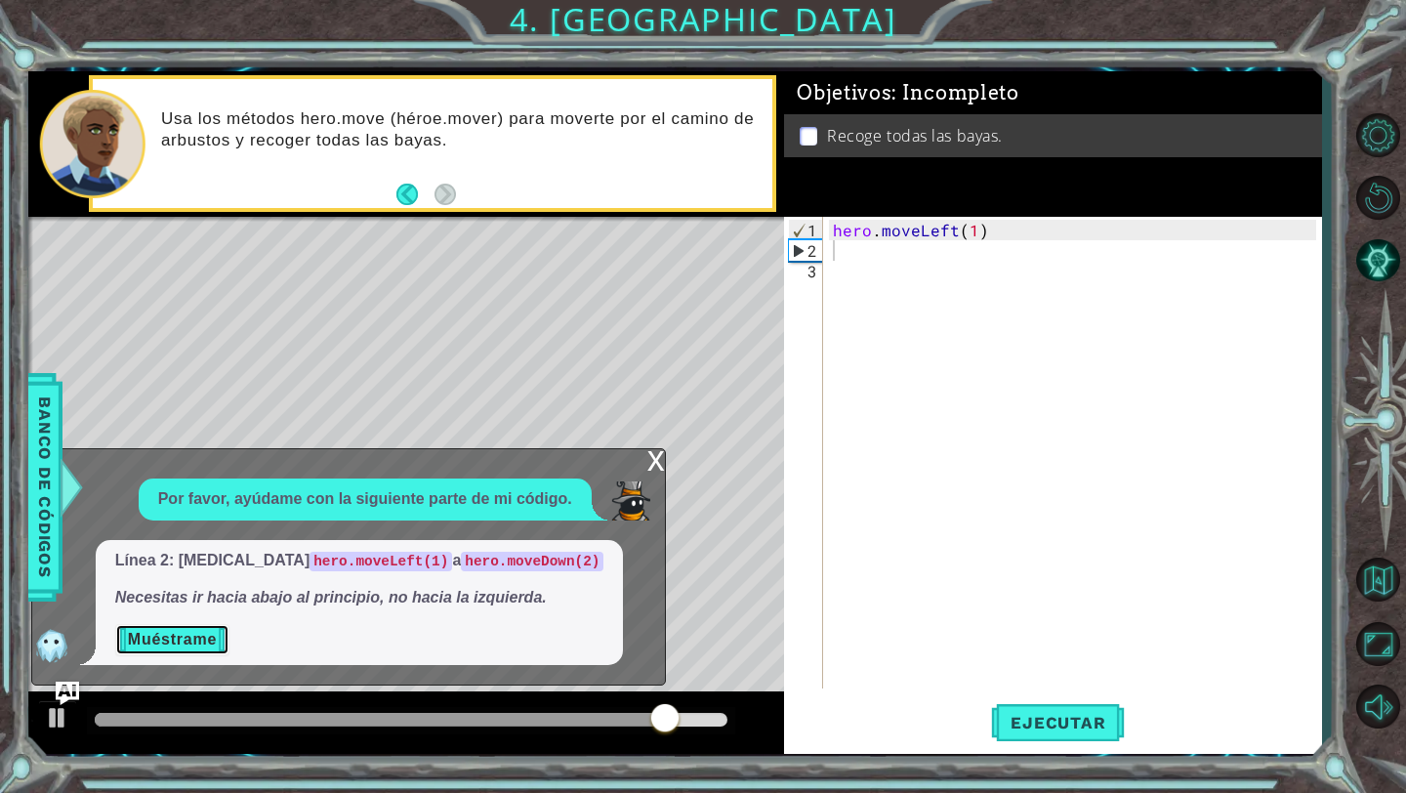
click at [211, 635] on button "Muéstrame" at bounding box center [172, 639] width 114 height 31
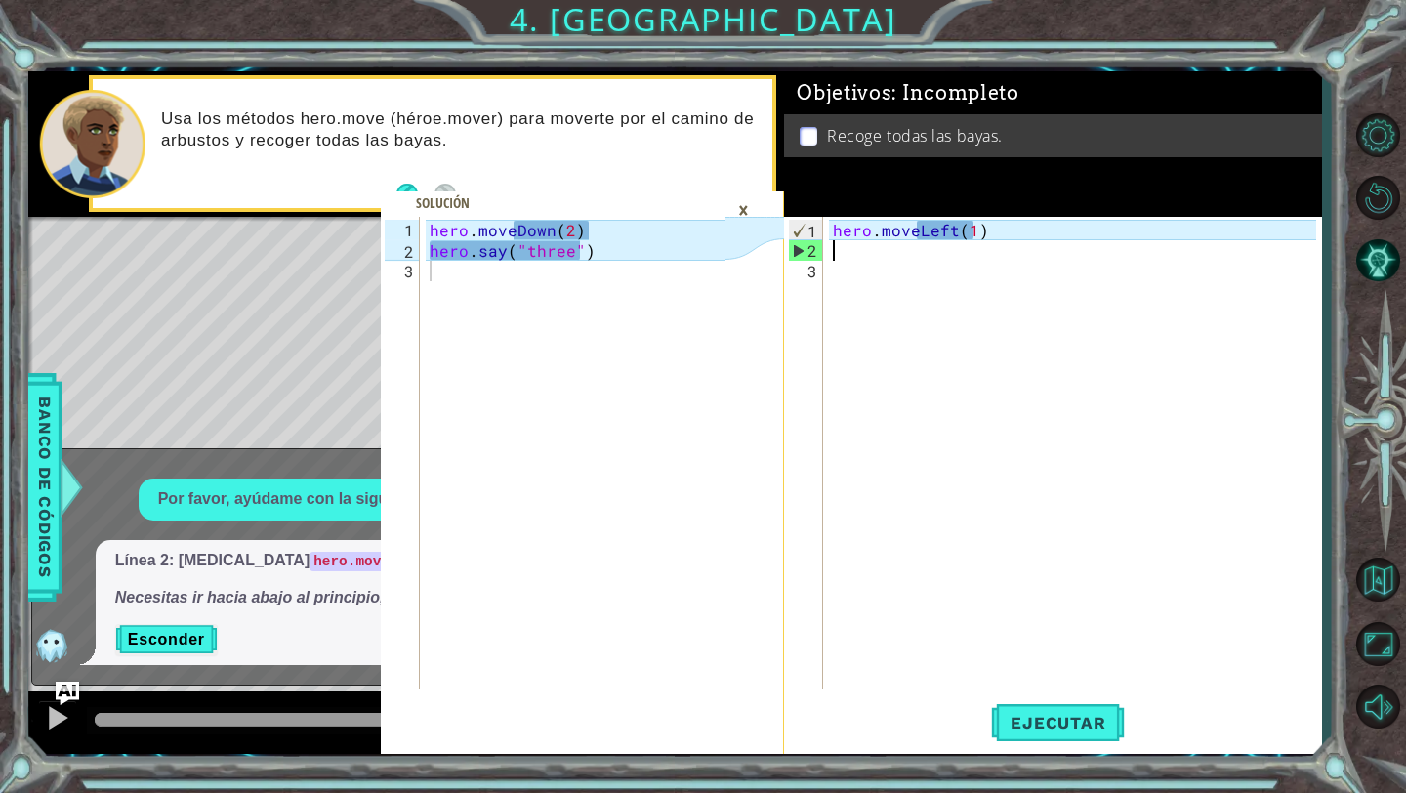
click at [944, 246] on div "hero . moveLeft ( 1 )" at bounding box center [1077, 476] width 497 height 513
click at [968, 236] on div "hero . moveLeft ( 1 )" at bounding box center [1077, 476] width 497 height 513
click at [951, 228] on div "hero . moveLeft ( 1 )" at bounding box center [1077, 476] width 497 height 513
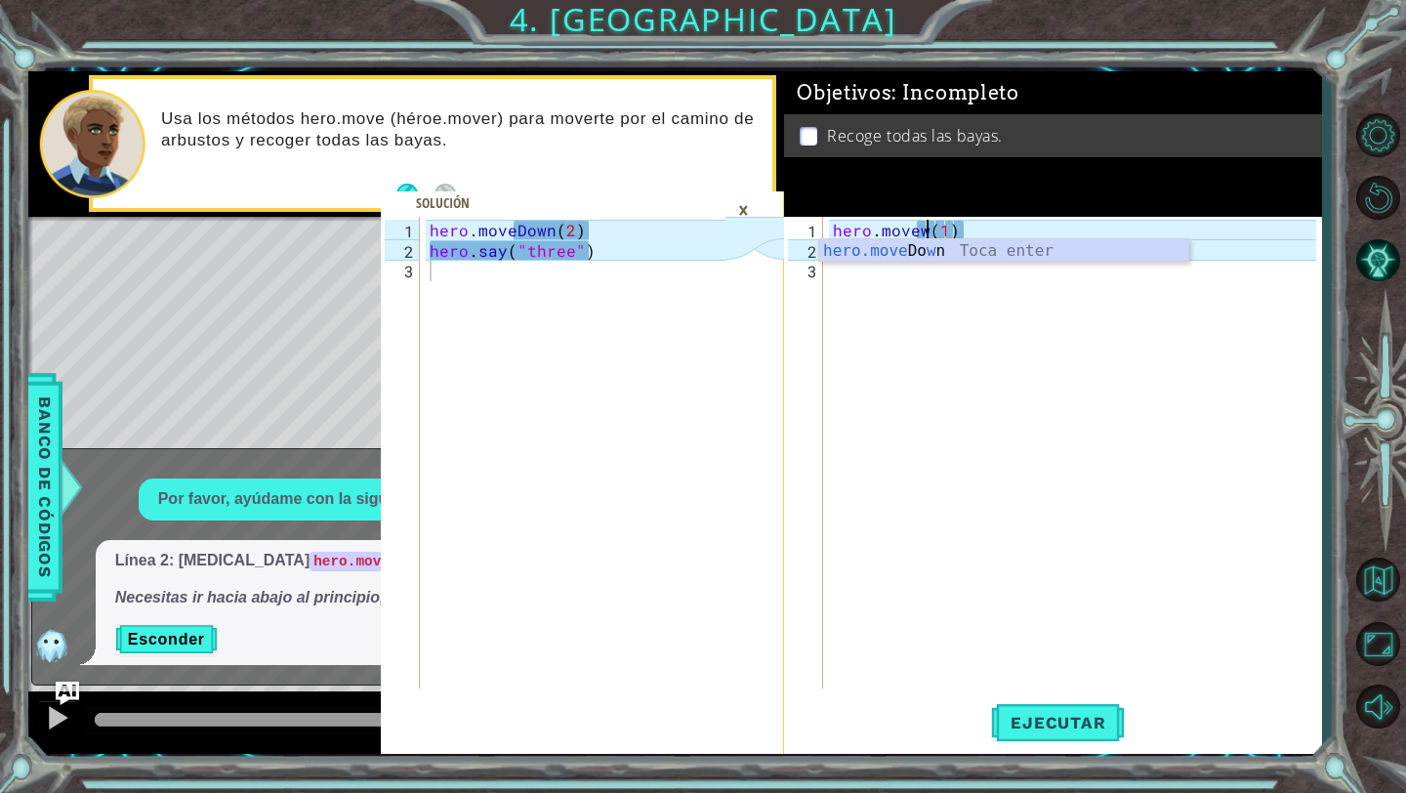
scroll to position [0, 7]
click at [932, 256] on div "hero.move Do w n [GEOGRAPHIC_DATA] enter" at bounding box center [1003, 274] width 369 height 70
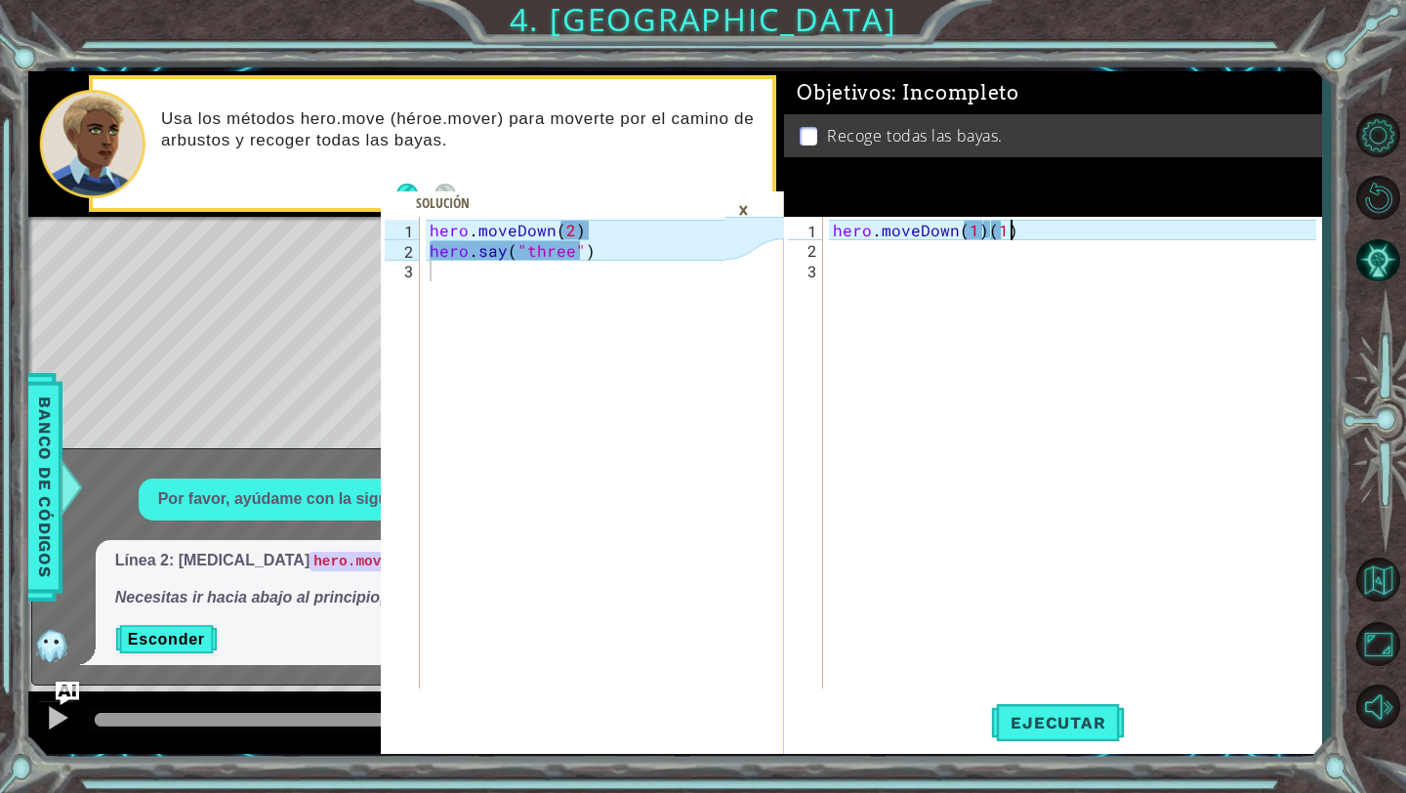
click at [1012, 234] on div "hero . moveDown ( 1 ) ( 1 )" at bounding box center [1077, 476] width 497 height 513
type textarea "hero.moveDown(2)"
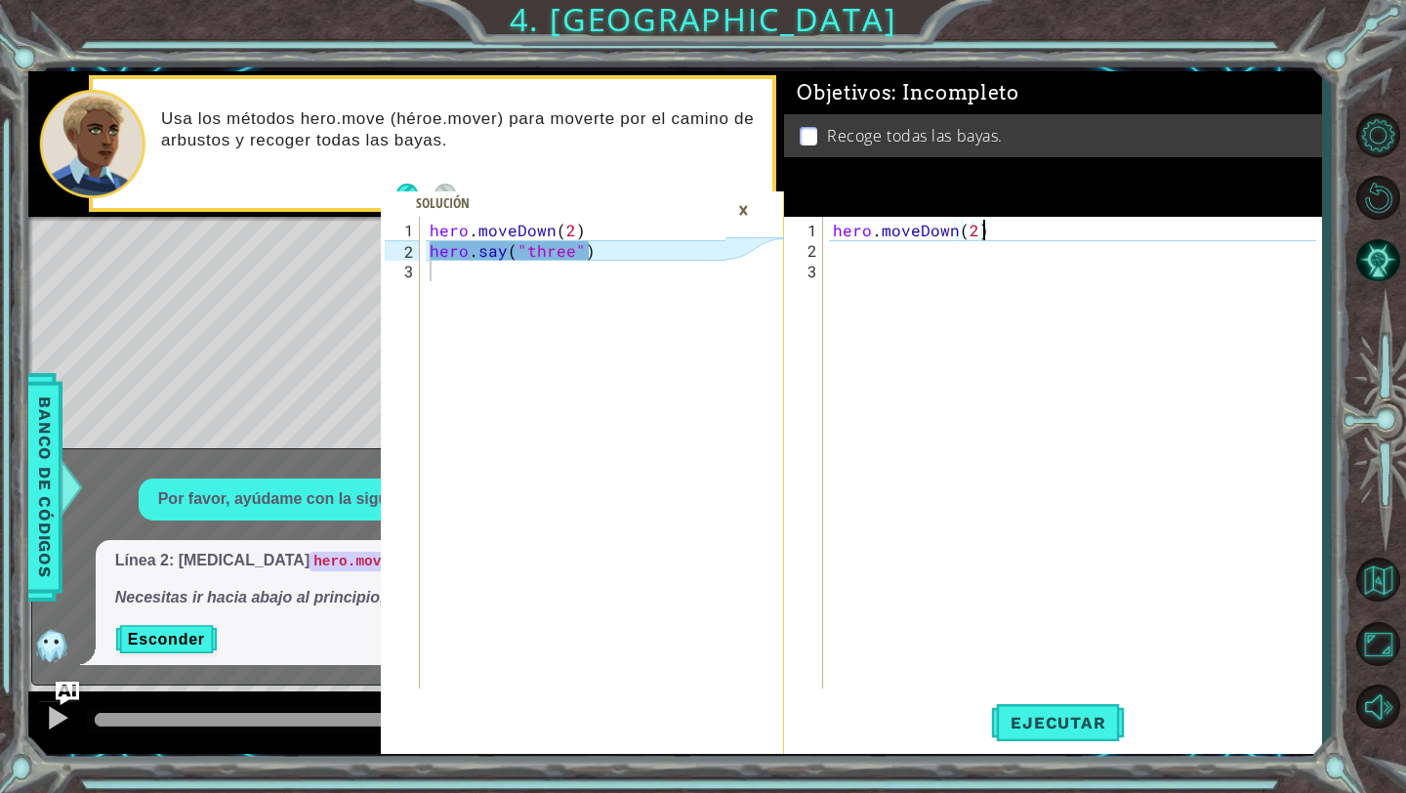
click at [1011, 269] on div "hero . moveDown ( 2 )" at bounding box center [1077, 476] width 497 height 513
click at [985, 240] on div "hero . moveDown ( 2 )" at bounding box center [1077, 476] width 497 height 513
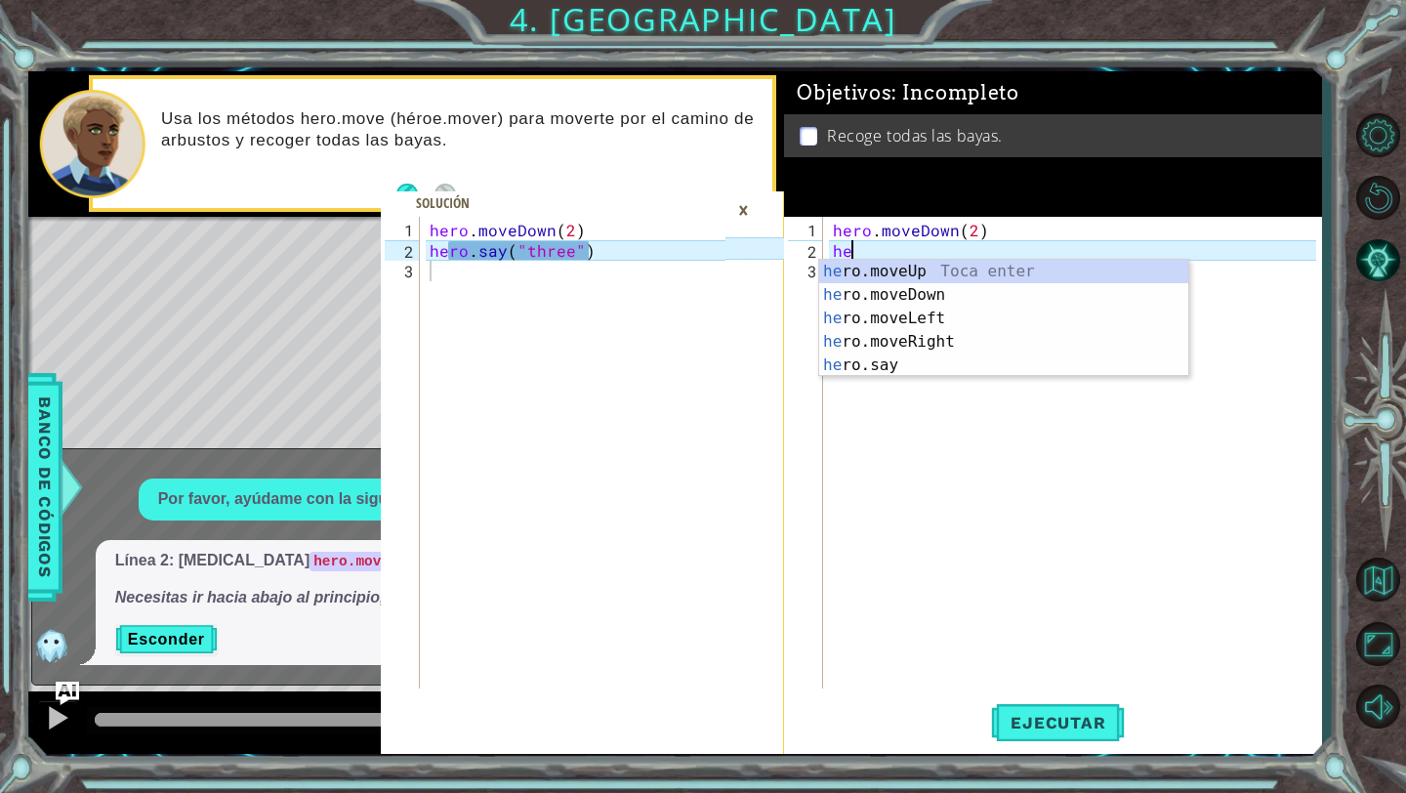
scroll to position [0, 1]
click at [900, 361] on div "her o.moveUp Toca enter her o.moveDown Toca enter her o.moveLeft [PERSON_NAME] …" at bounding box center [1003, 342] width 369 height 164
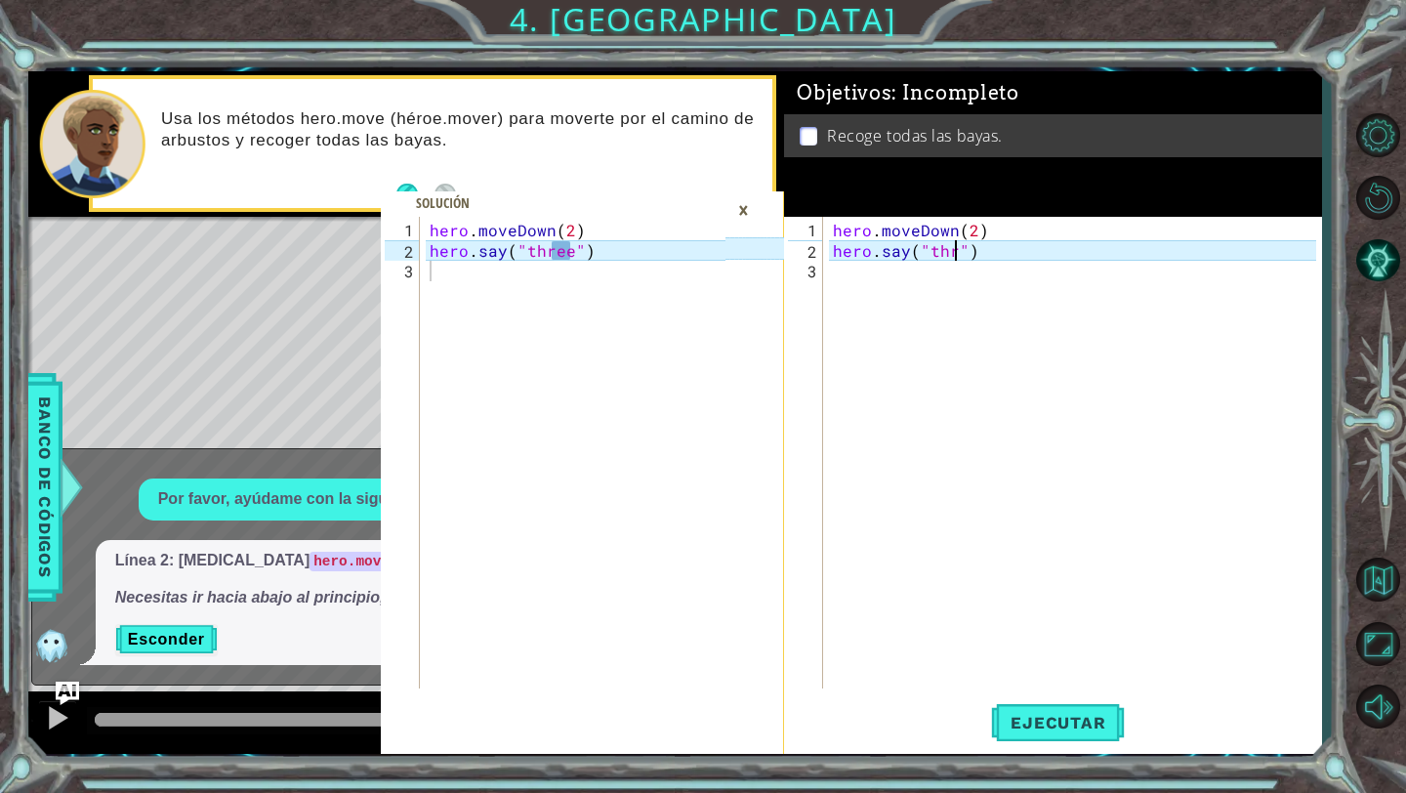
scroll to position [0, 9]
type textarea "hero.say("three")"
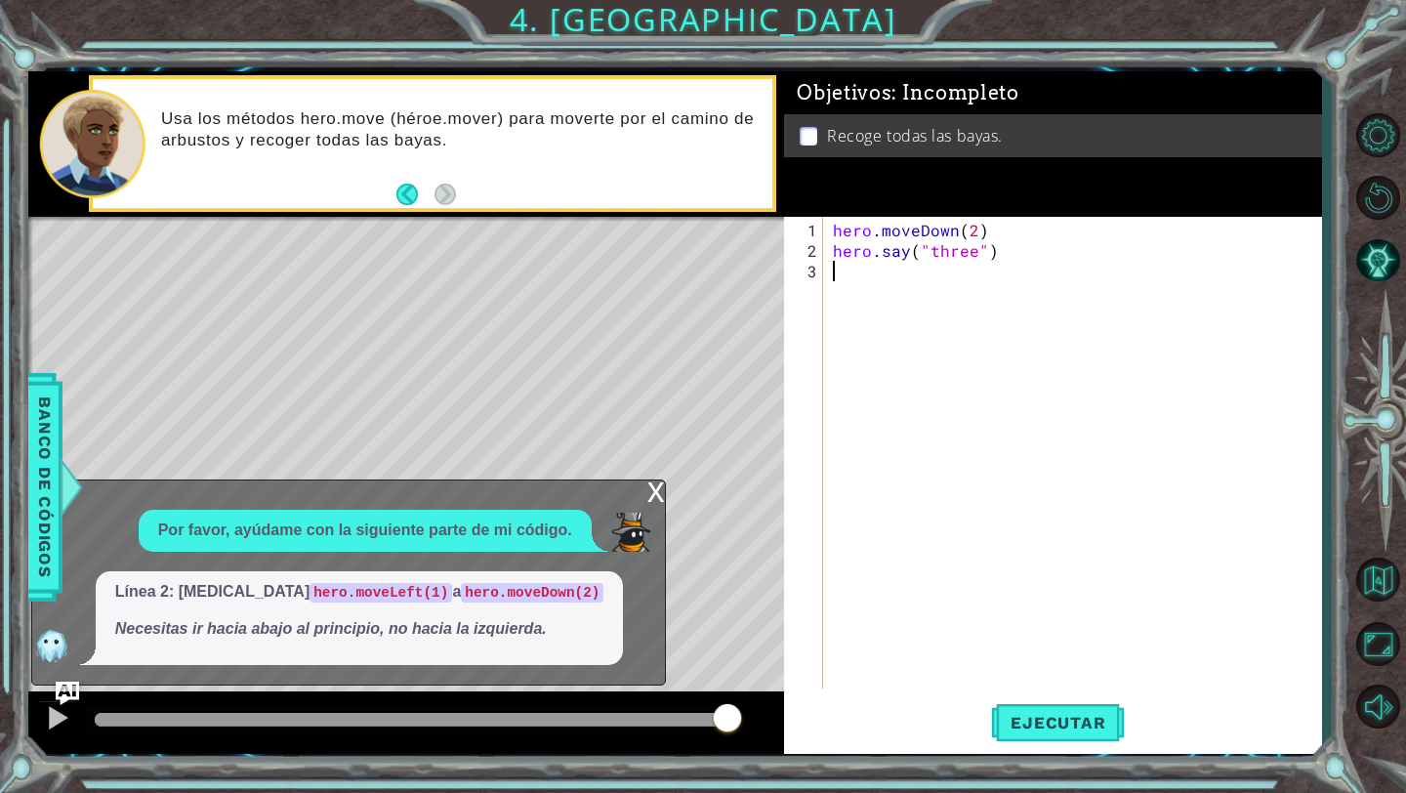
click at [1173, 312] on div "hero . moveDown ( 2 ) hero . say ( "three" )" at bounding box center [1077, 476] width 497 height 513
click at [1097, 701] on button "Ejecutar" at bounding box center [1058, 723] width 134 height 54
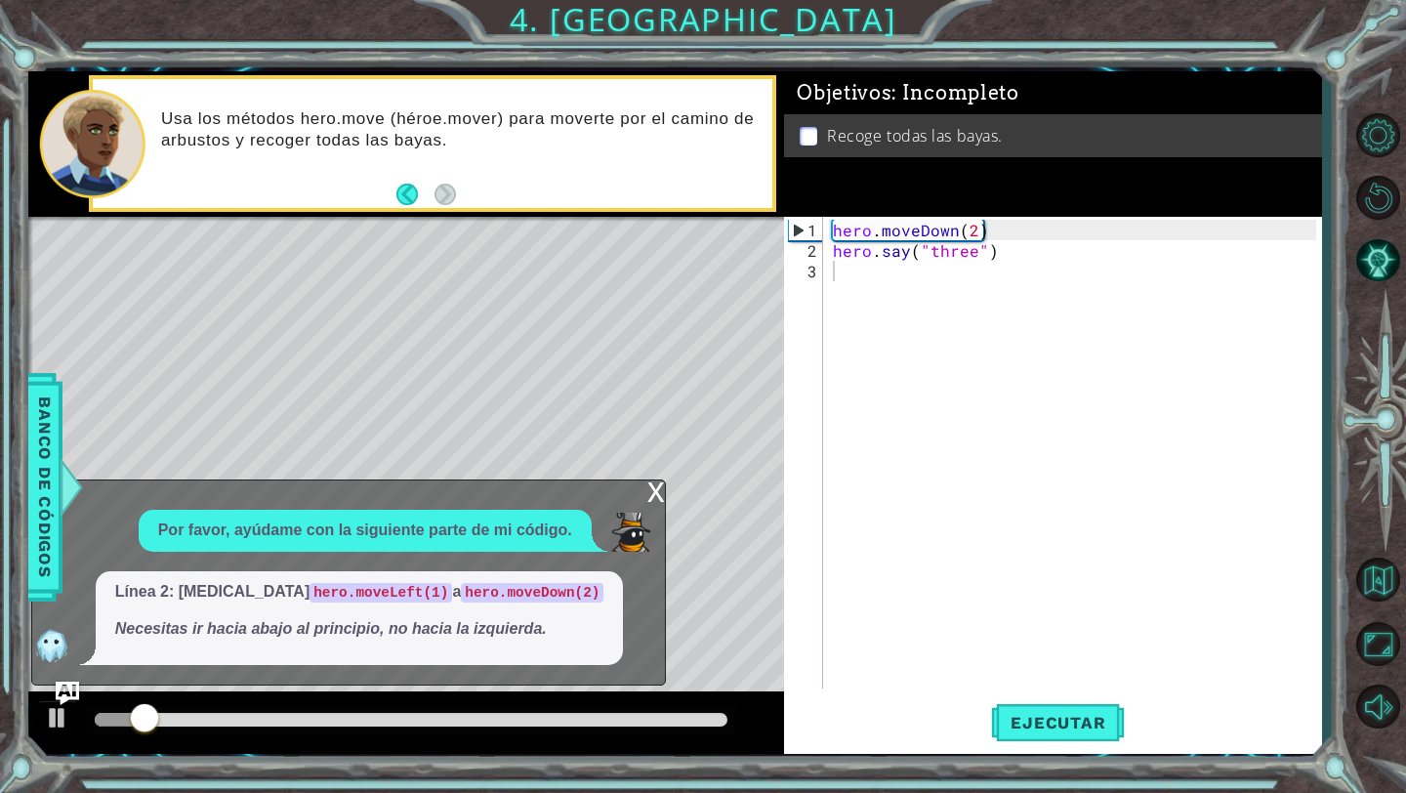
click at [657, 494] on div "x" at bounding box center [656, 490] width 18 height 20
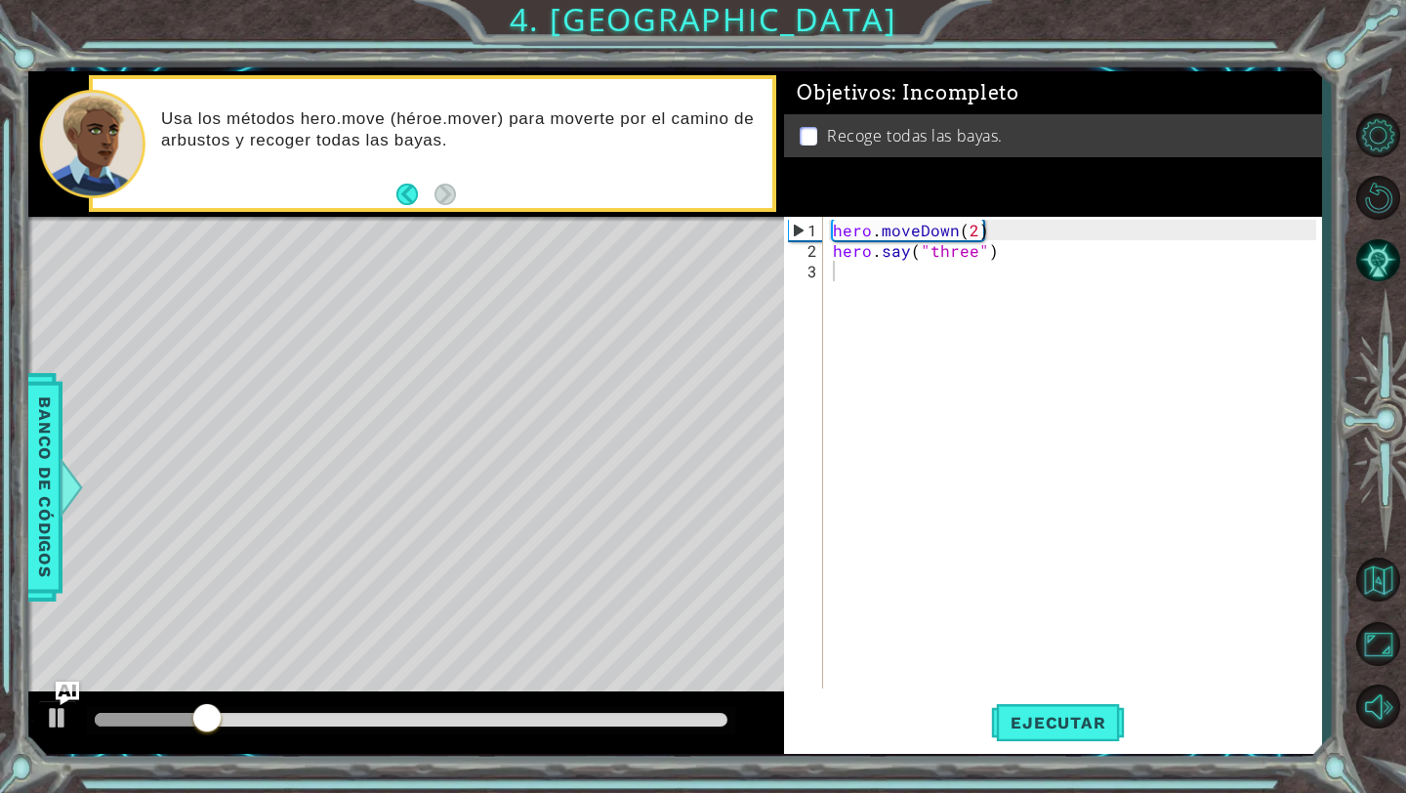
click at [892, 287] on div "hero . moveDown ( 2 ) hero . say ( "three" )" at bounding box center [1077, 476] width 497 height 513
click at [970, 252] on div "hero . moveDown ( 2 ) hero . say ( "three" )" at bounding box center [1077, 476] width 497 height 513
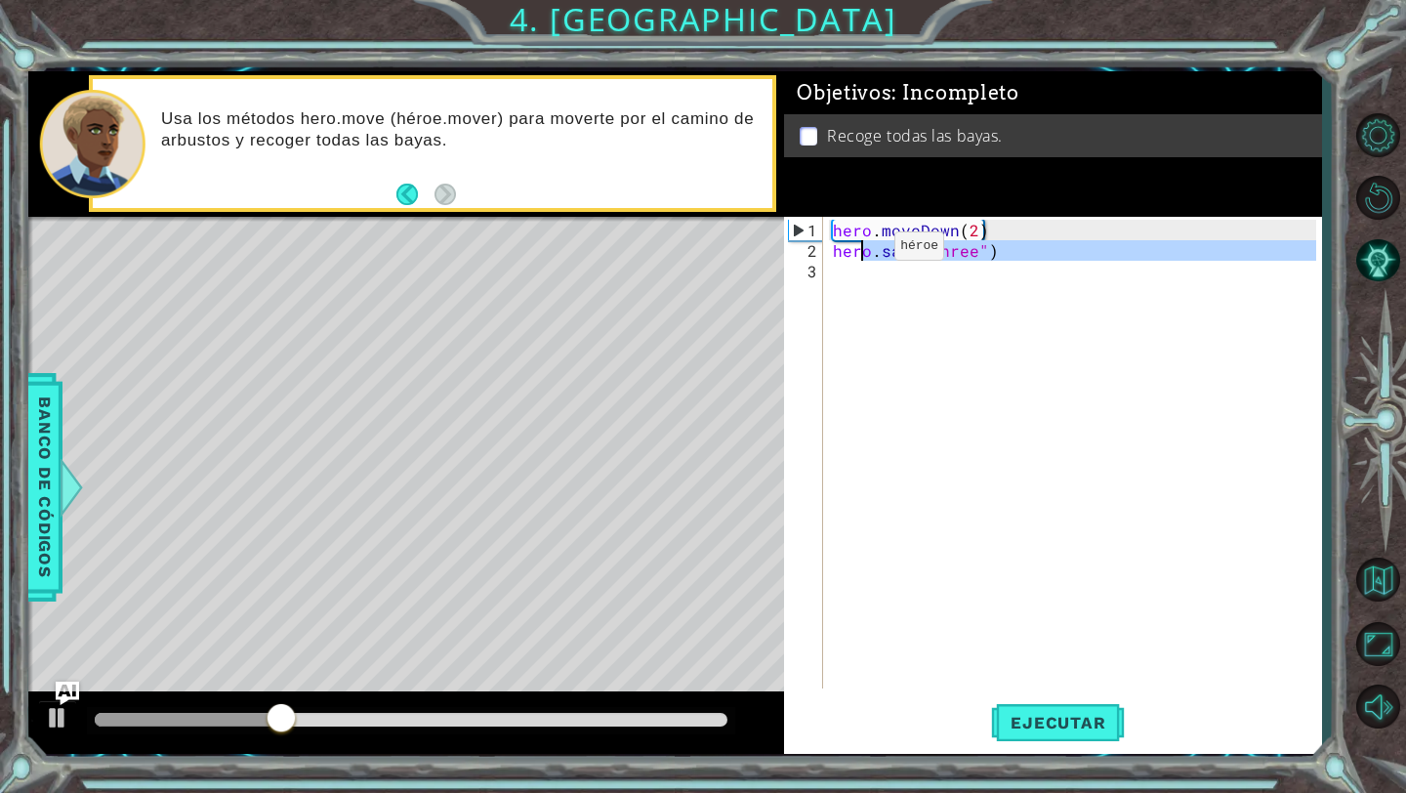
drag, startPoint x: 1014, startPoint y: 261, endPoint x: 859, endPoint y: 248, distance: 154.8
click at [859, 248] on div "hero . moveDown ( 2 ) hero . say ( "three" )" at bounding box center [1077, 476] width 497 height 513
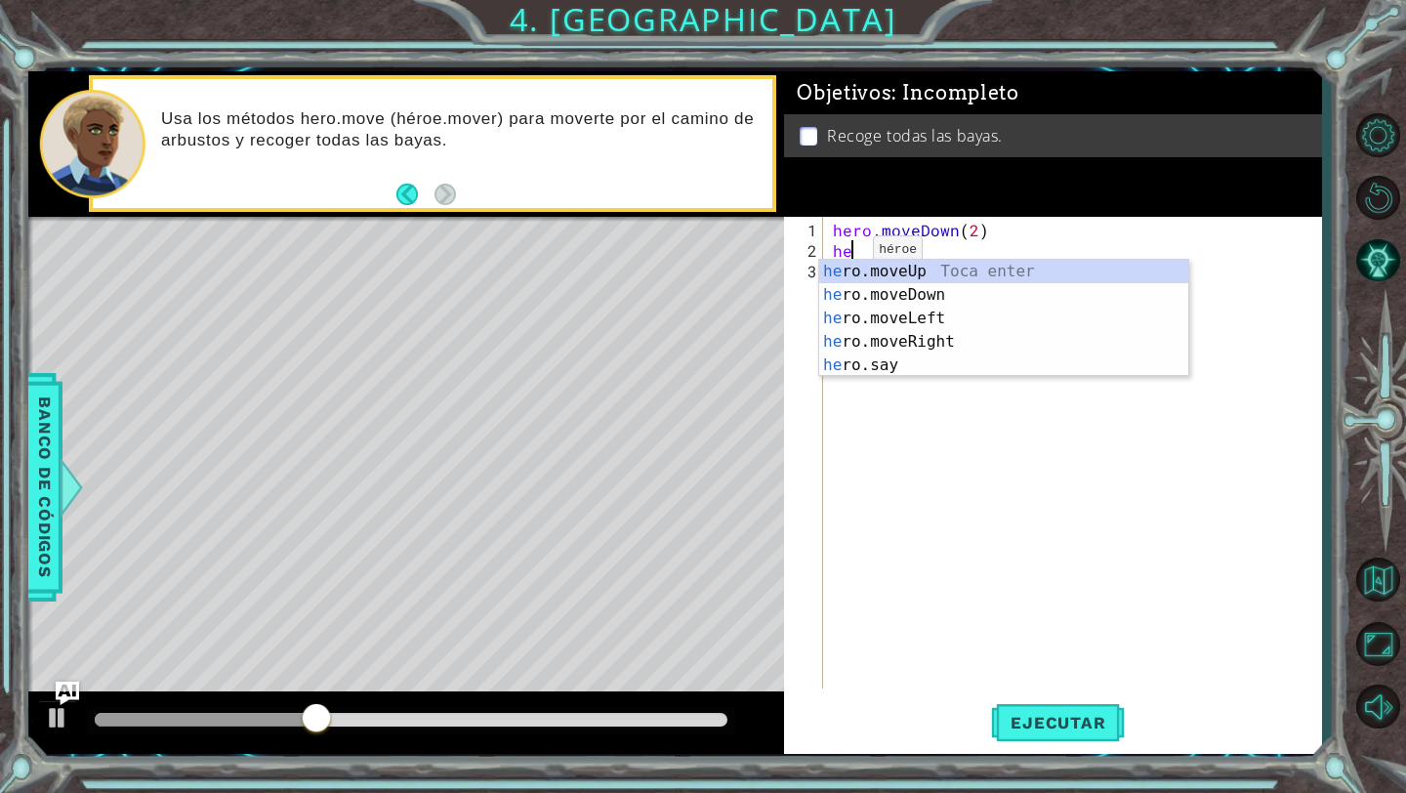
type textarea "h"
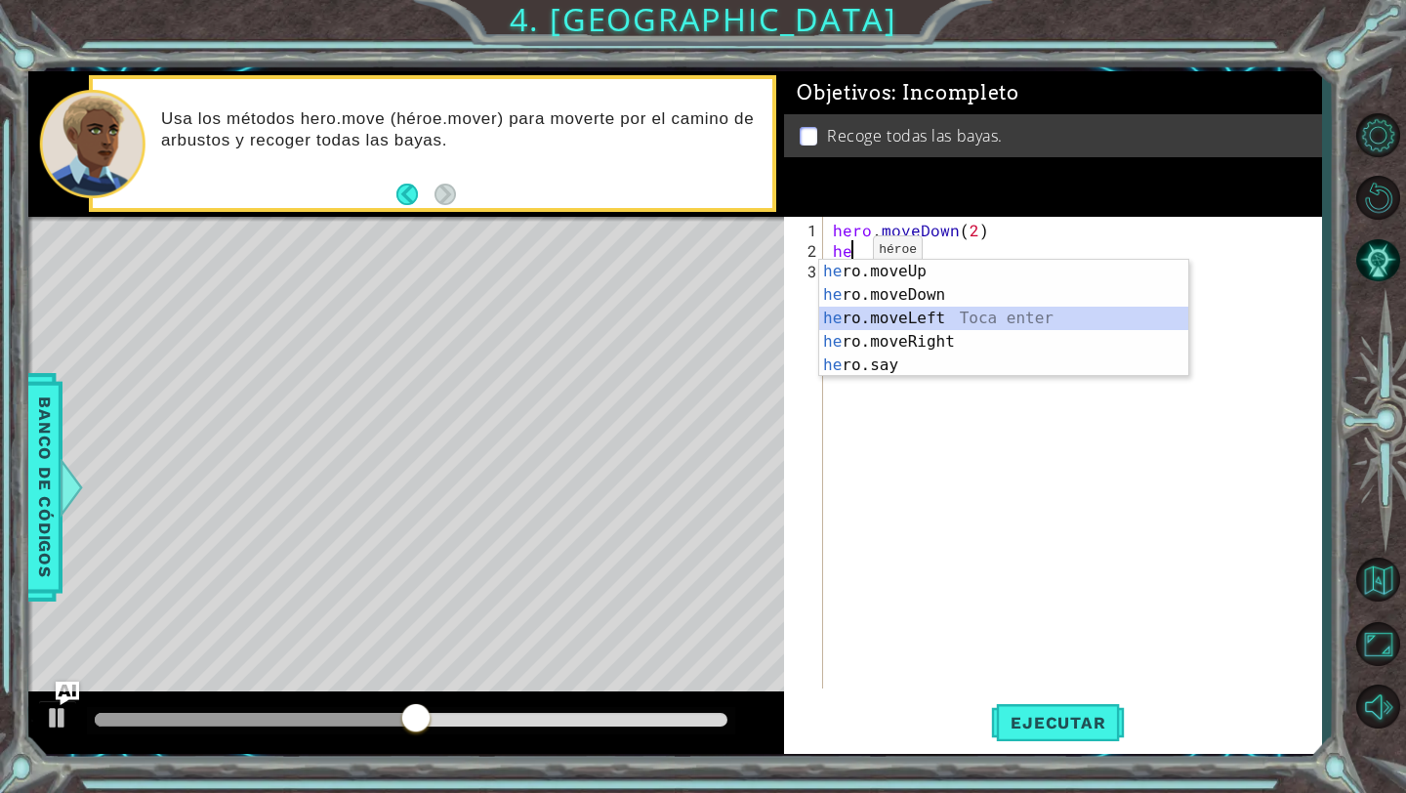
click at [930, 320] on div "he ro.moveUp Toca enter he ro.moveDown Toca enter he ro.moveLeft Toca enter he …" at bounding box center [1003, 342] width 369 height 164
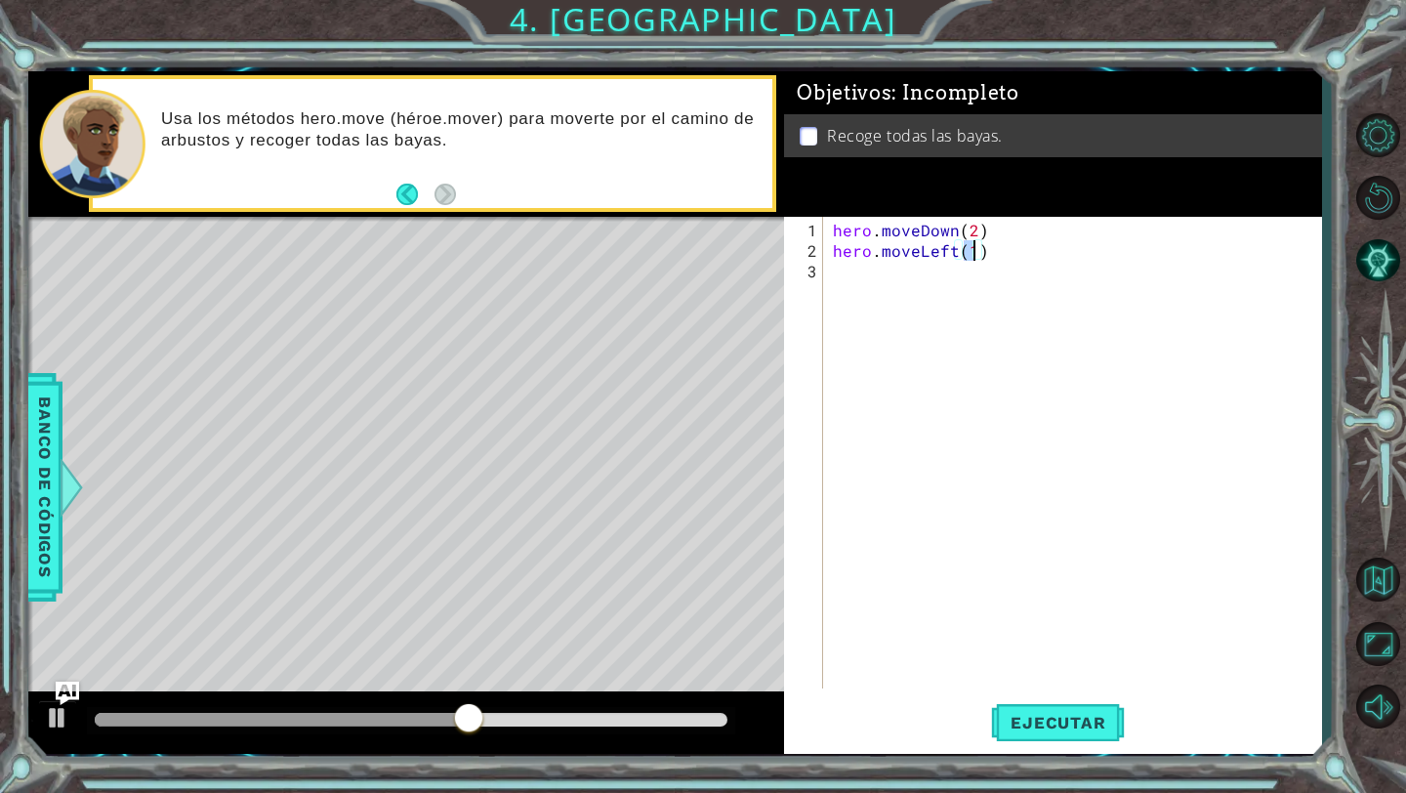
type textarea "hero.moveLeft(2)"
click at [900, 271] on div "hero . moveDown ( 2 ) hero . moveLeft ( 2 )" at bounding box center [1077, 476] width 497 height 513
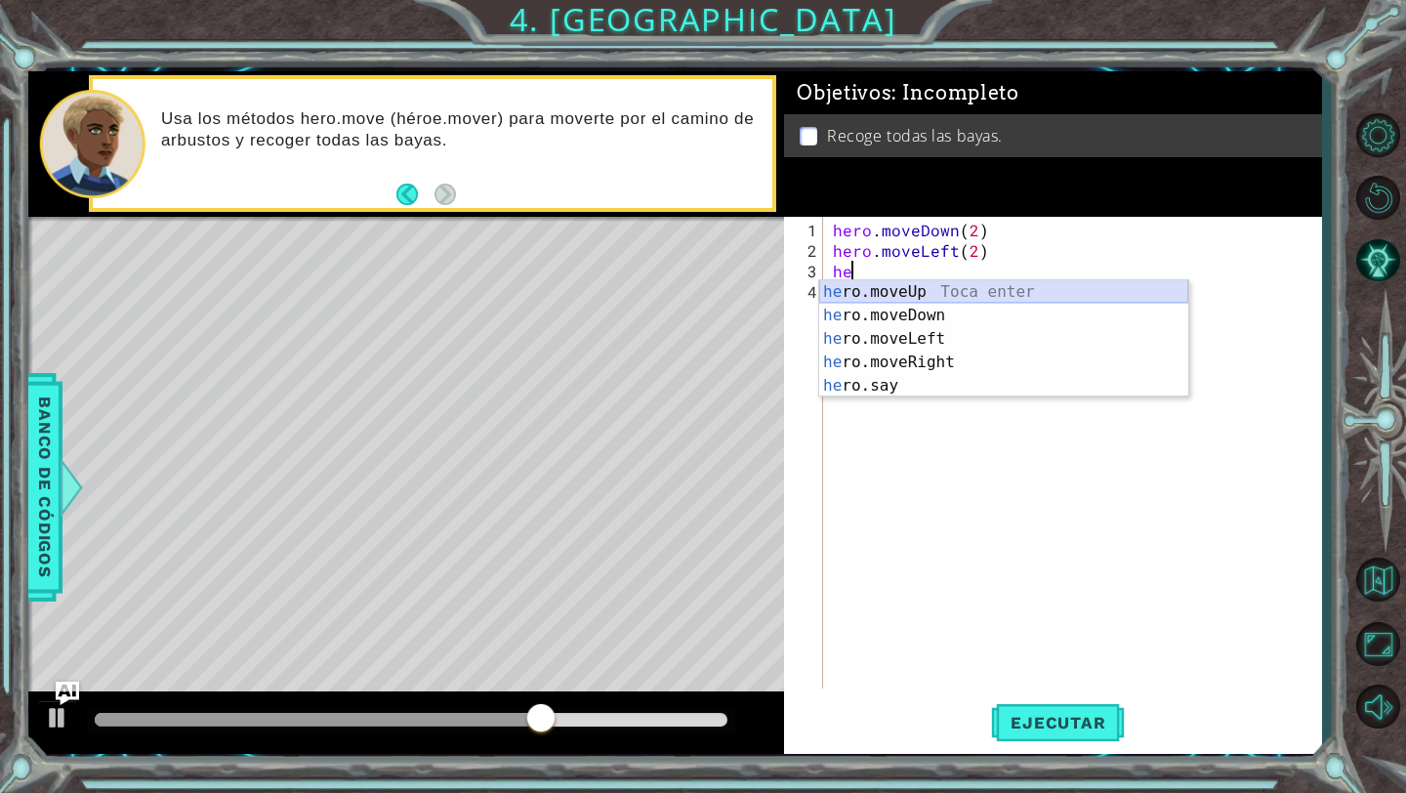
click at [946, 293] on div "he ro.moveUp Toca enter he ro.moveDown Toca enter he ro.moveLeft Toca enter he …" at bounding box center [1003, 362] width 369 height 164
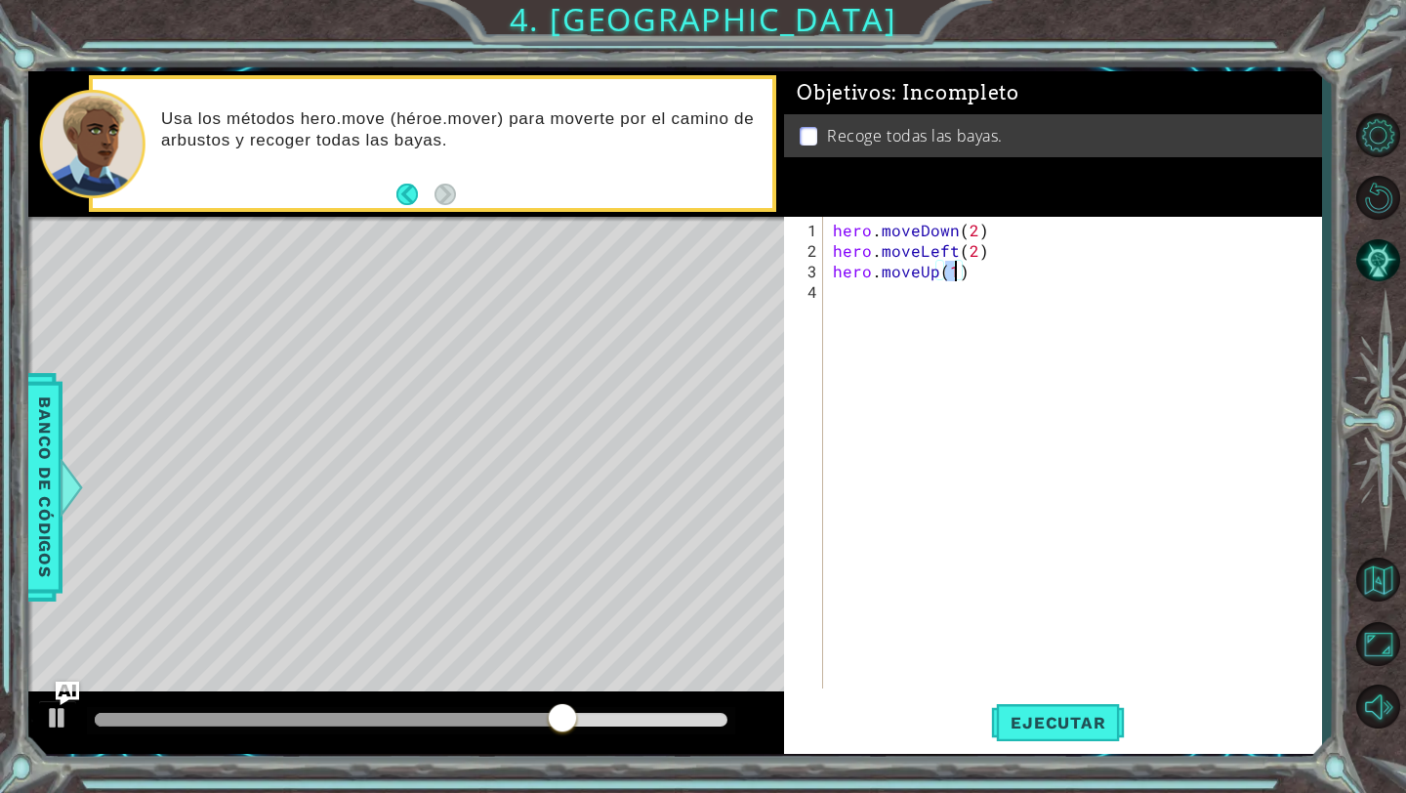
type textarea "hero.moveUp(2)"
click at [955, 301] on div "hero . moveDown ( 2 ) hero . moveLeft ( 2 ) hero . moveUp ( 2 )" at bounding box center [1077, 476] width 497 height 513
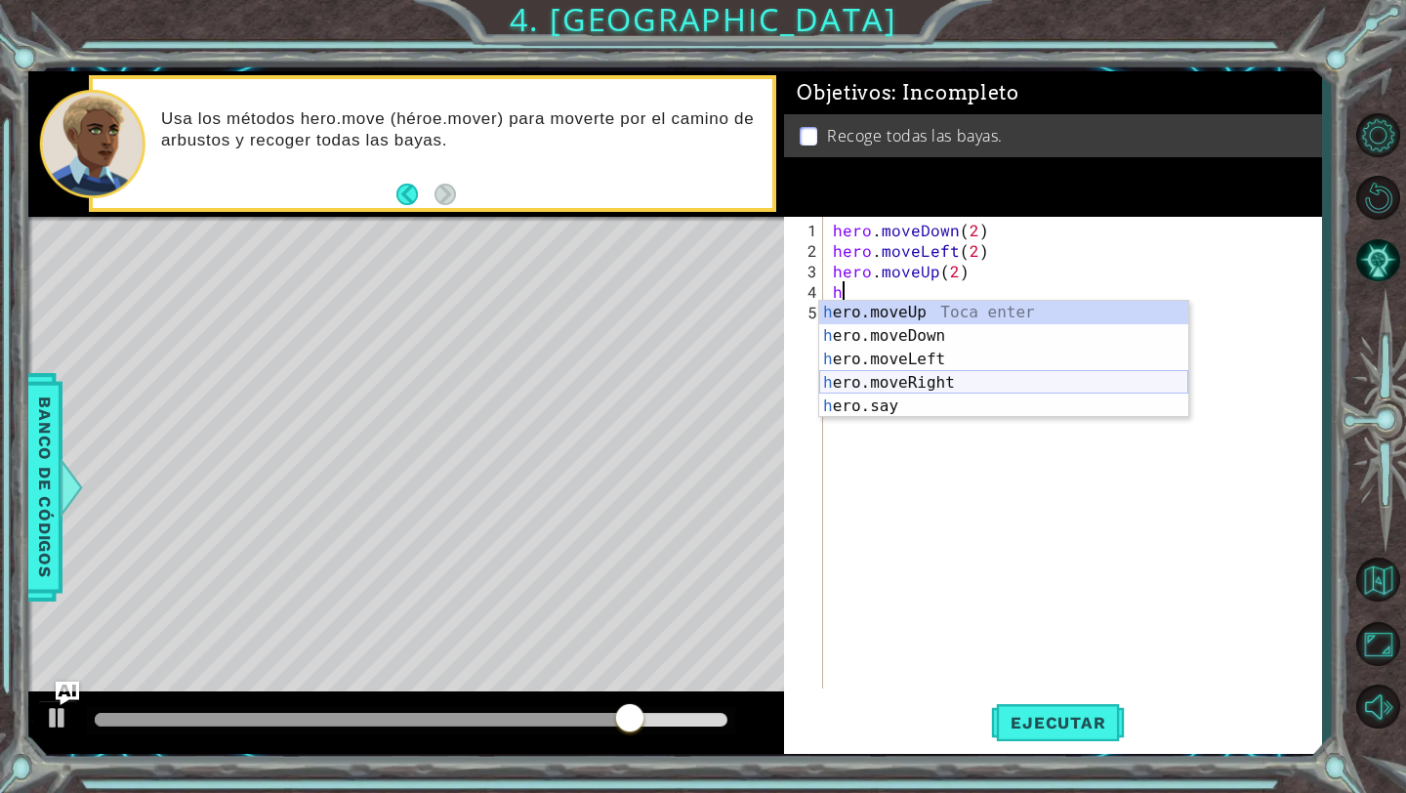
click at [946, 377] on div "h ero.moveUp Toca enter h ero.moveDown Toca enter h ero.moveLeft Toca enter h e…" at bounding box center [1003, 383] width 369 height 164
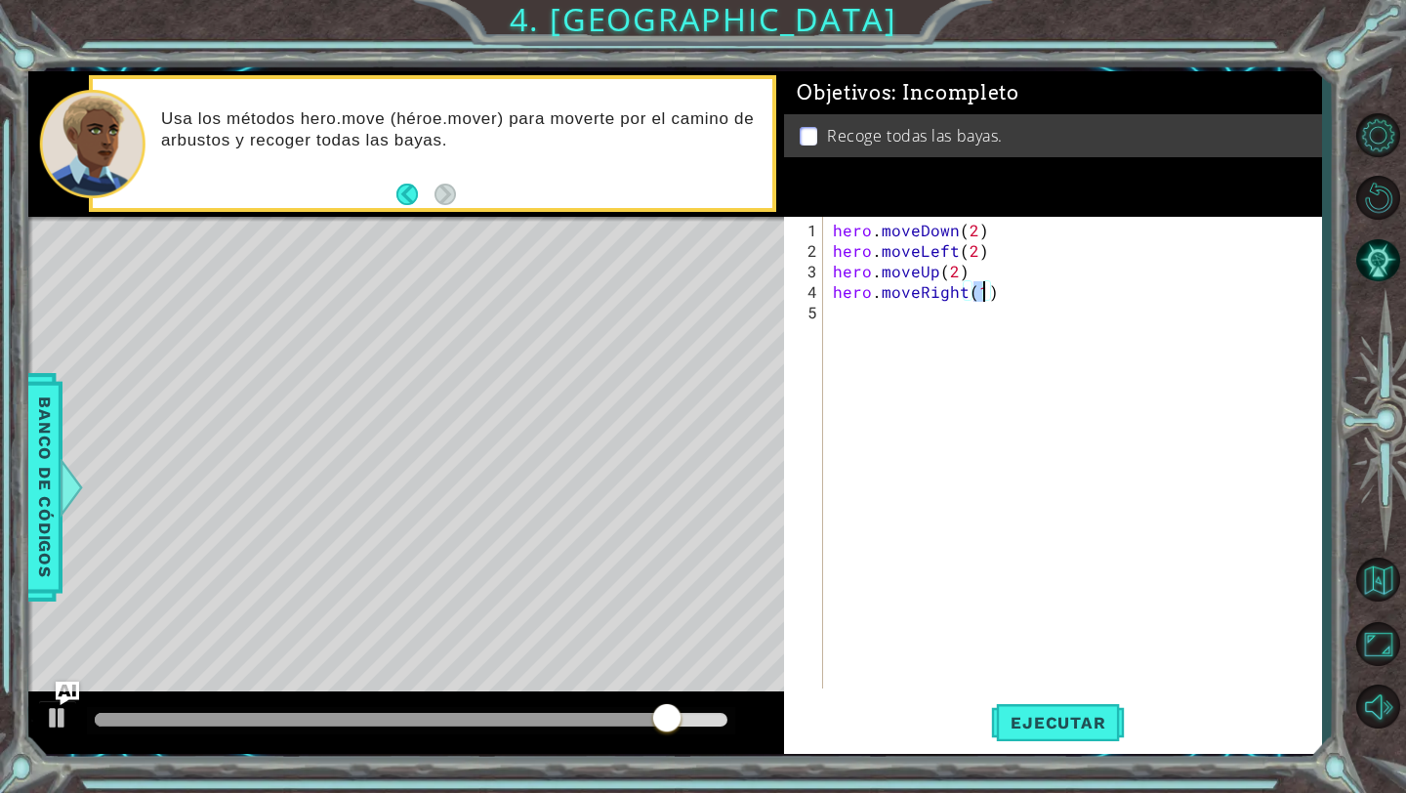
scroll to position [0, 9]
type textarea "hero.moveRight(3)"
click at [1076, 697] on button "Ejecutar" at bounding box center [1058, 723] width 134 height 54
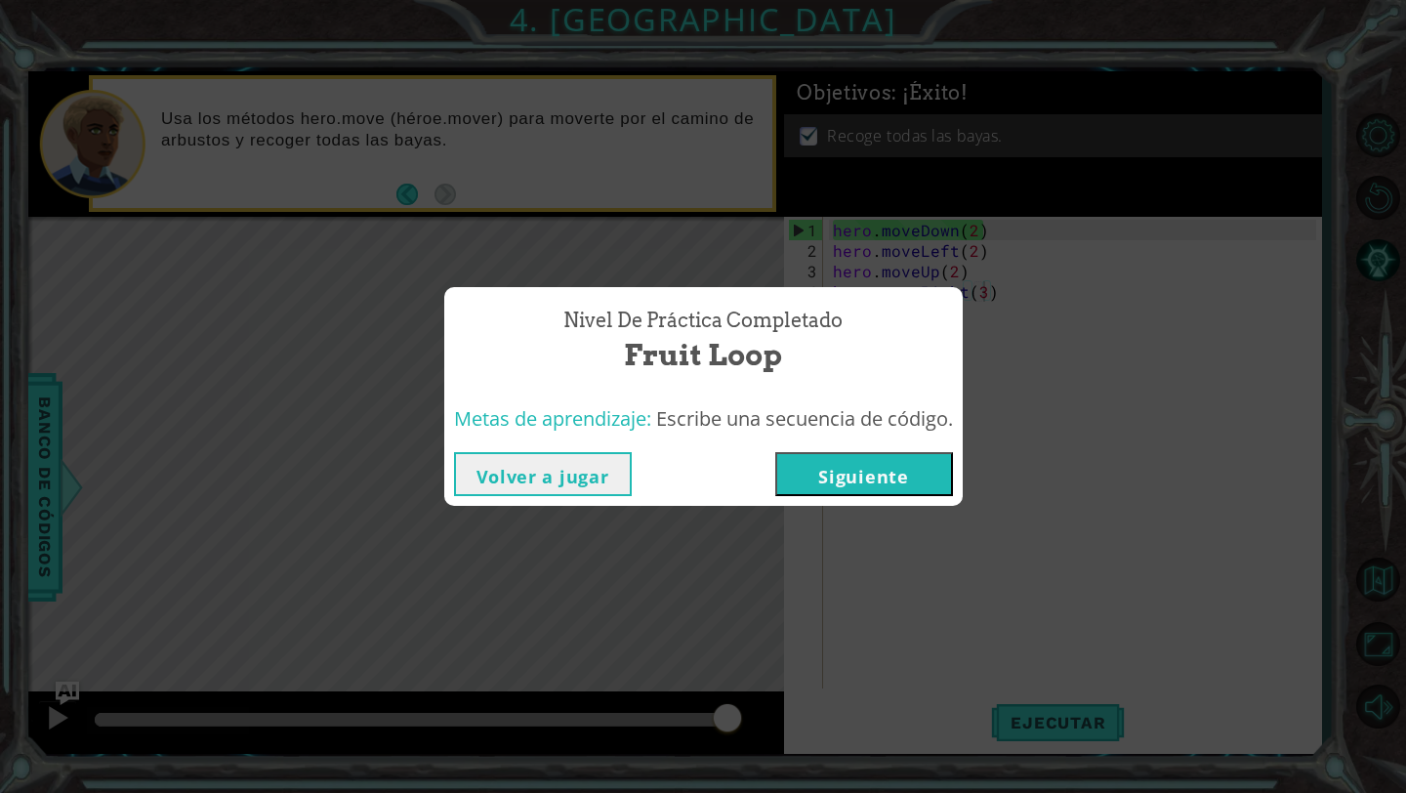
click at [884, 481] on button "Siguiente" at bounding box center [864, 474] width 178 height 44
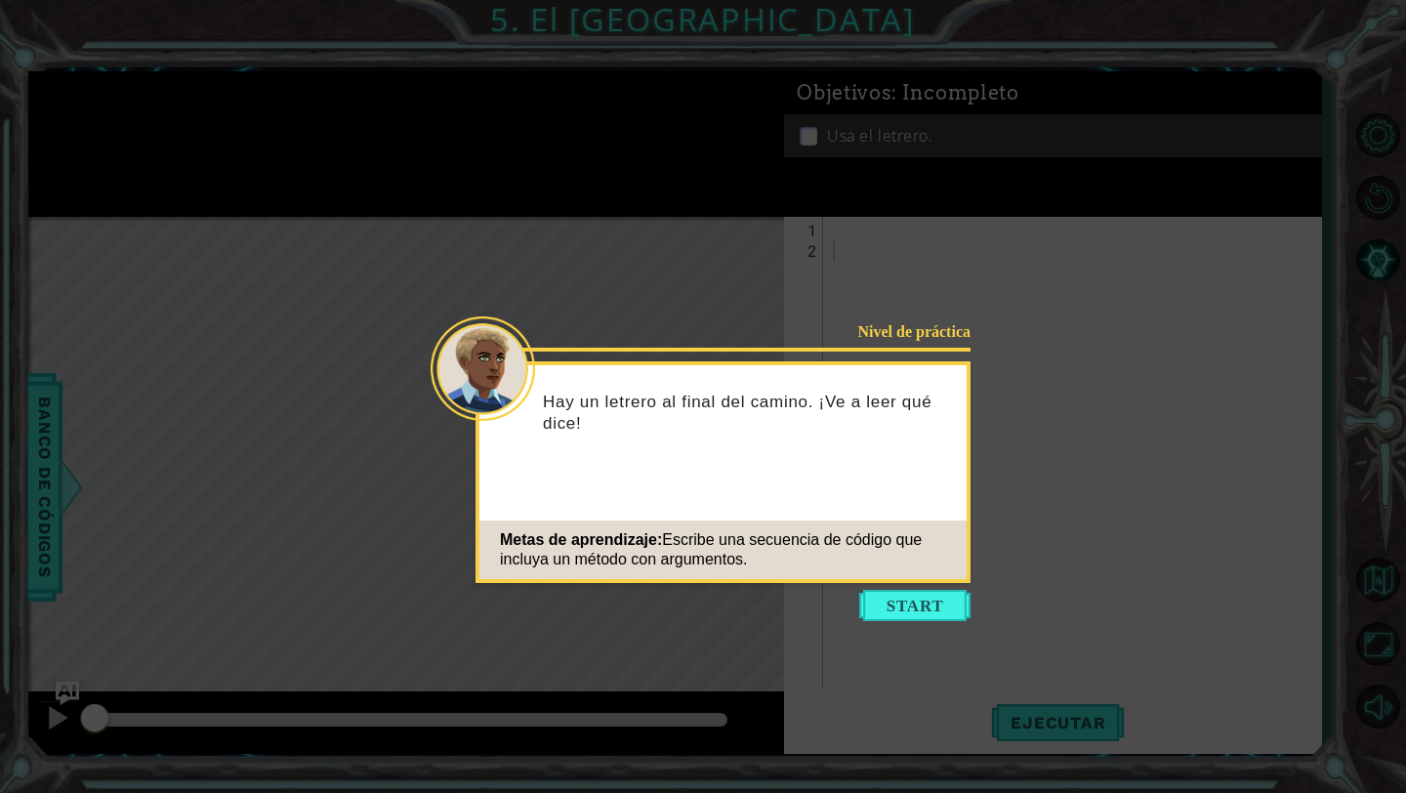
click at [946, 642] on icon at bounding box center [703, 396] width 1406 height 793
click at [937, 616] on button "Start" at bounding box center [914, 605] width 111 height 31
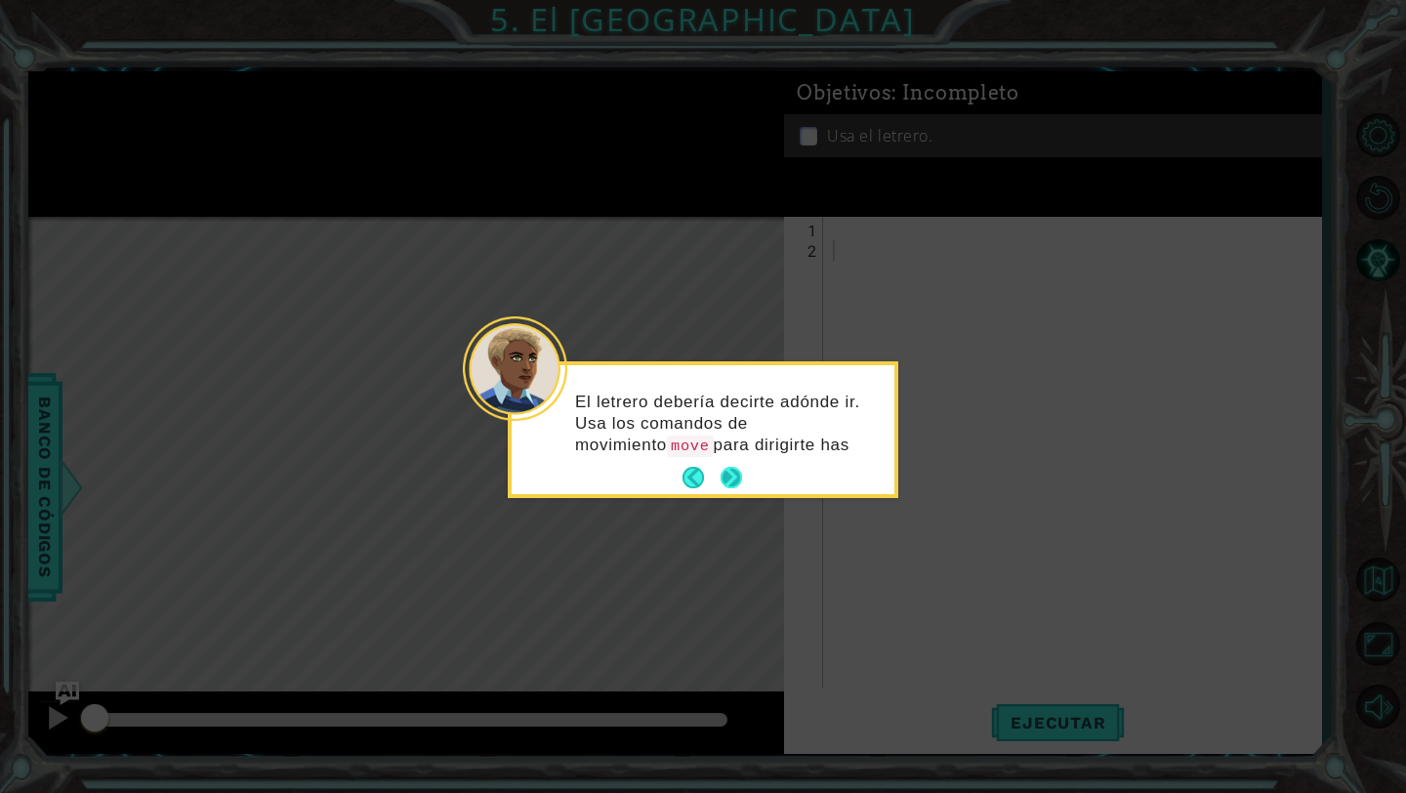
click at [736, 465] on button "Next" at bounding box center [732, 478] width 34 height 34
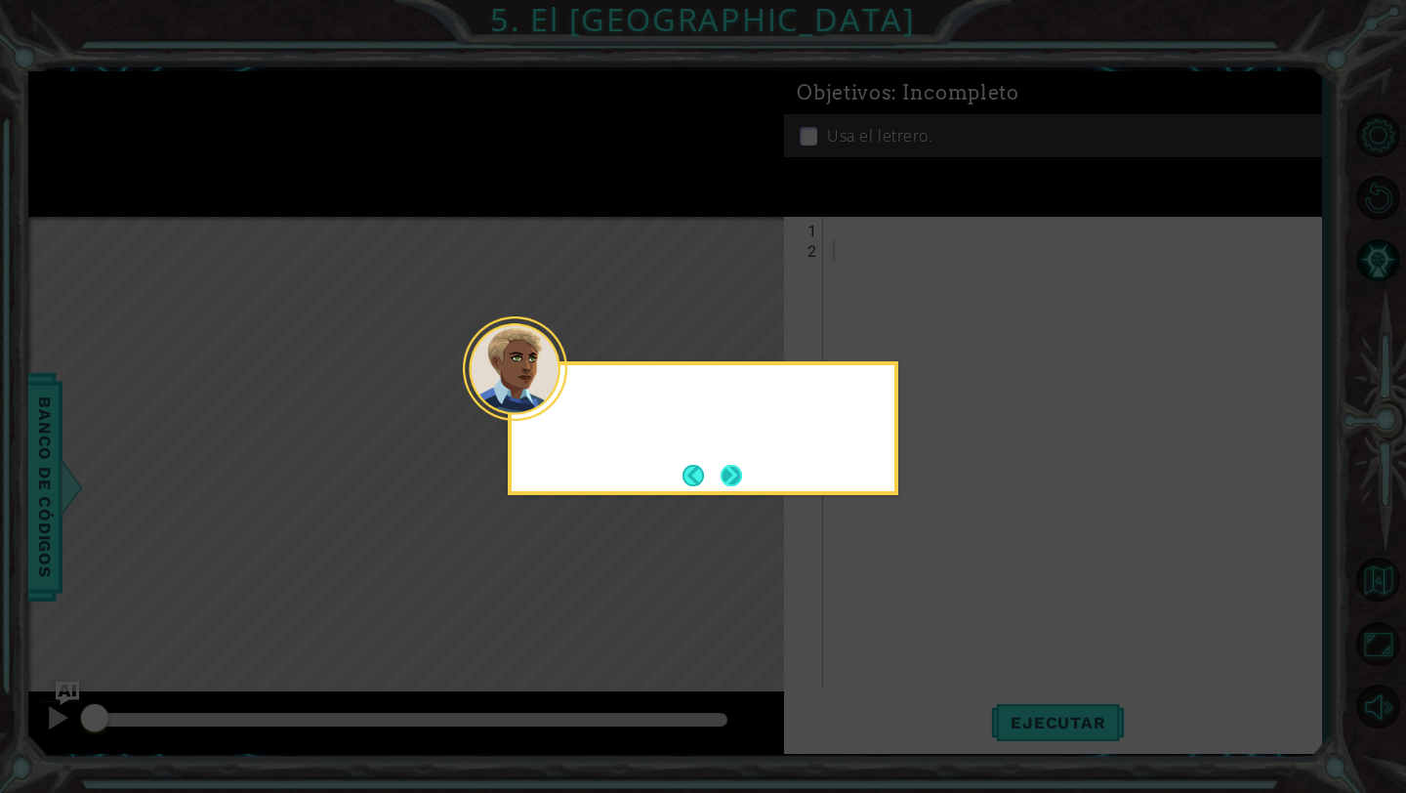
click at [738, 471] on button "Next" at bounding box center [732, 475] width 34 height 34
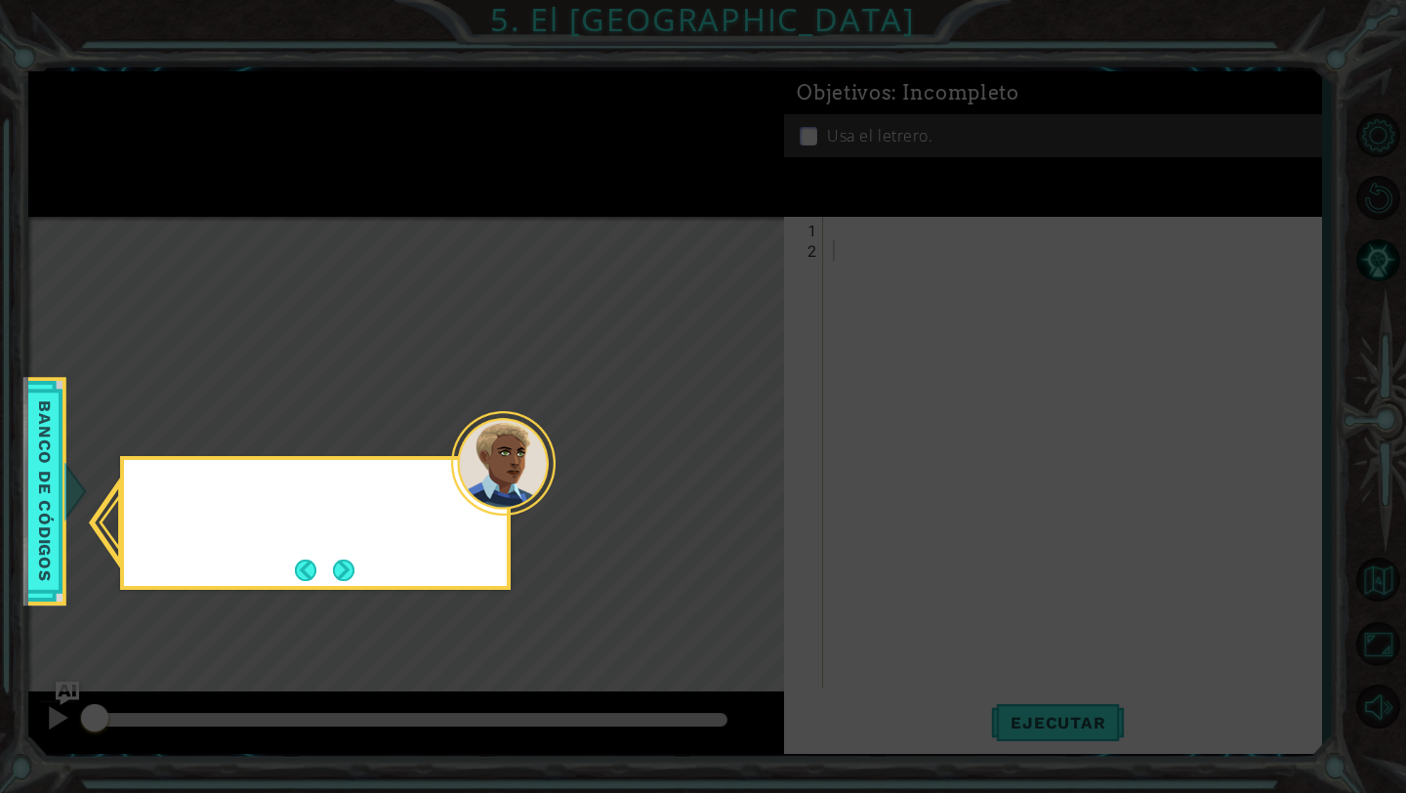
click at [738, 471] on icon at bounding box center [703, 396] width 1406 height 793
click at [337, 566] on button "Next" at bounding box center [343, 570] width 21 height 21
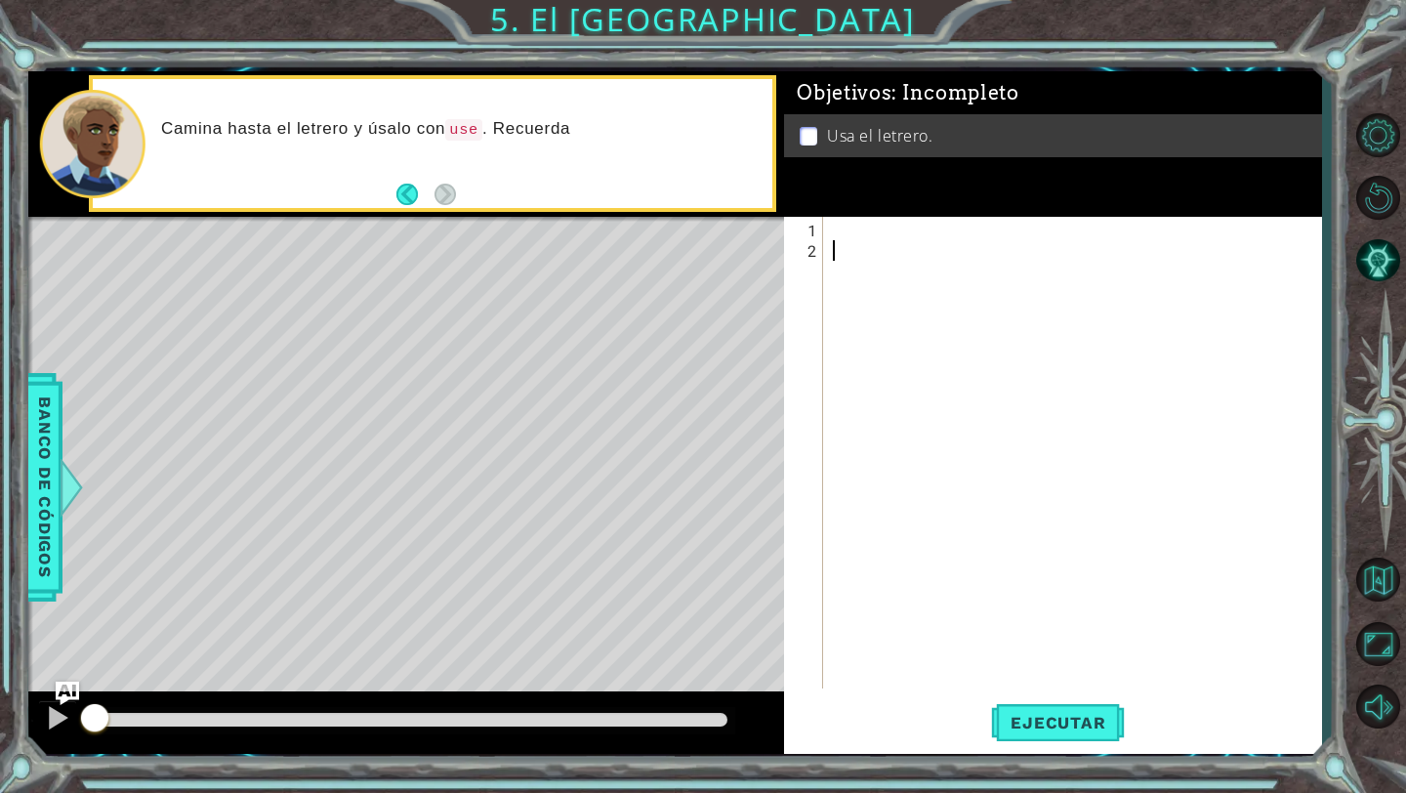
click at [928, 240] on div at bounding box center [1077, 476] width 497 height 513
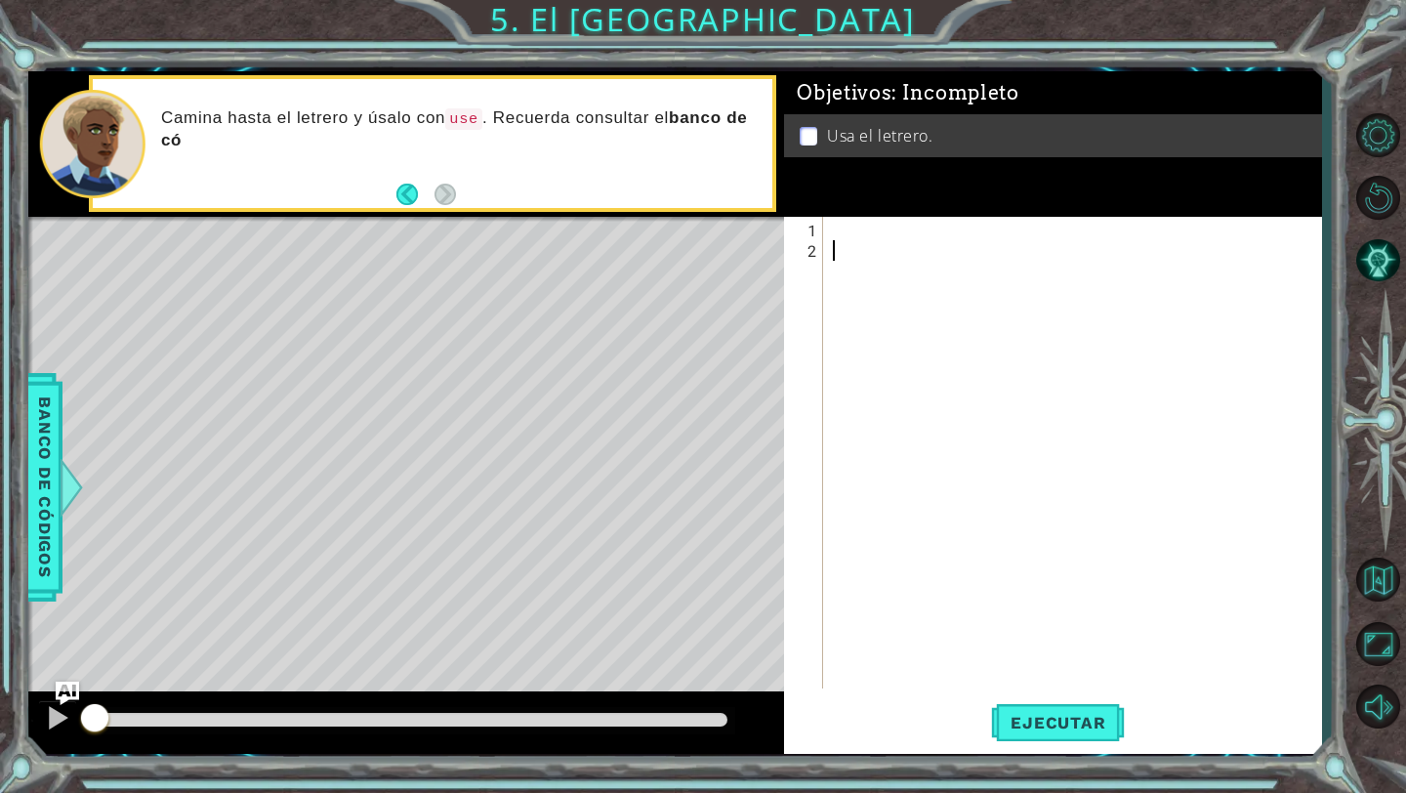
click at [841, 228] on div at bounding box center [1077, 476] width 497 height 513
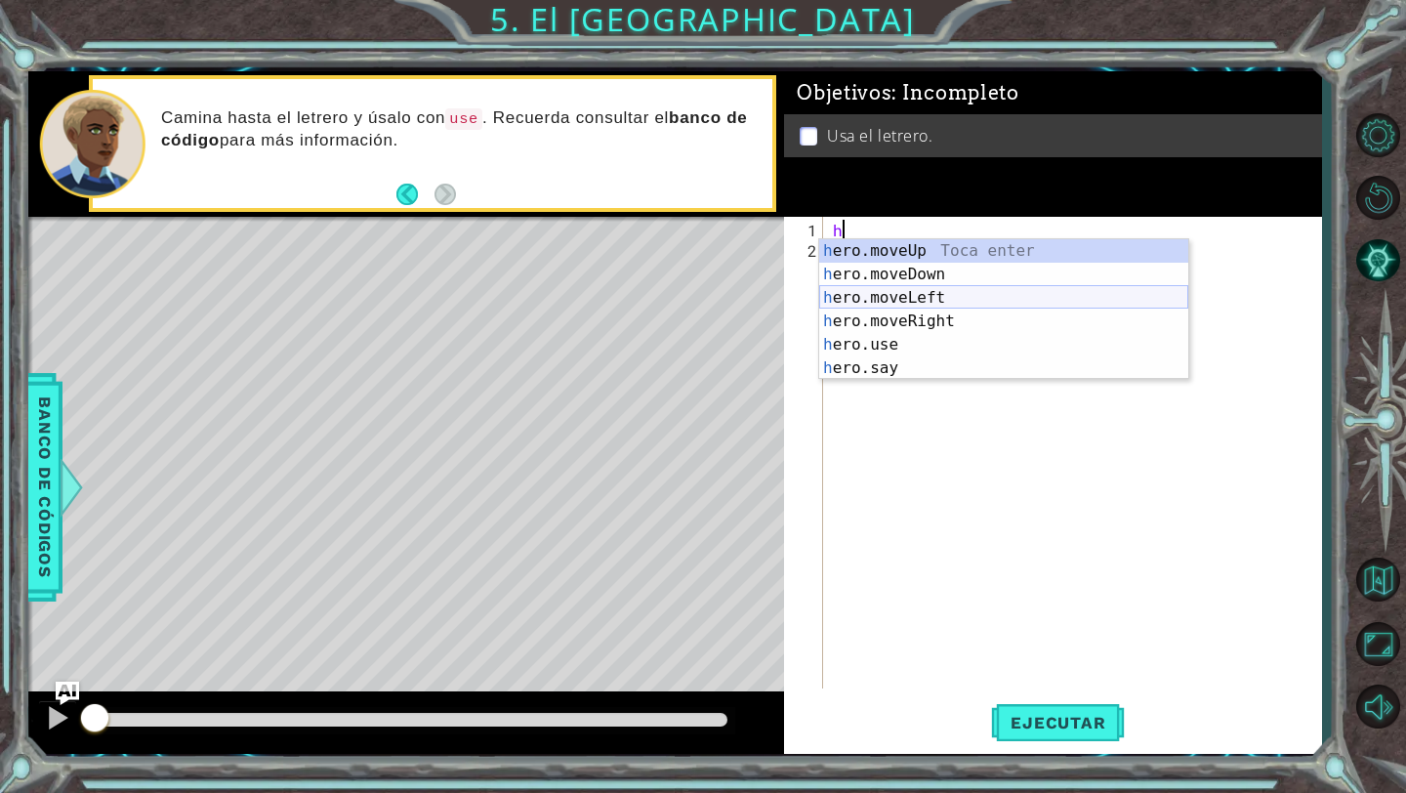
click at [941, 302] on div "h ero.moveUp Toca enter h ero.moveDown Toca enter h ero.moveLeft Toca enter h e…" at bounding box center [1003, 332] width 369 height 187
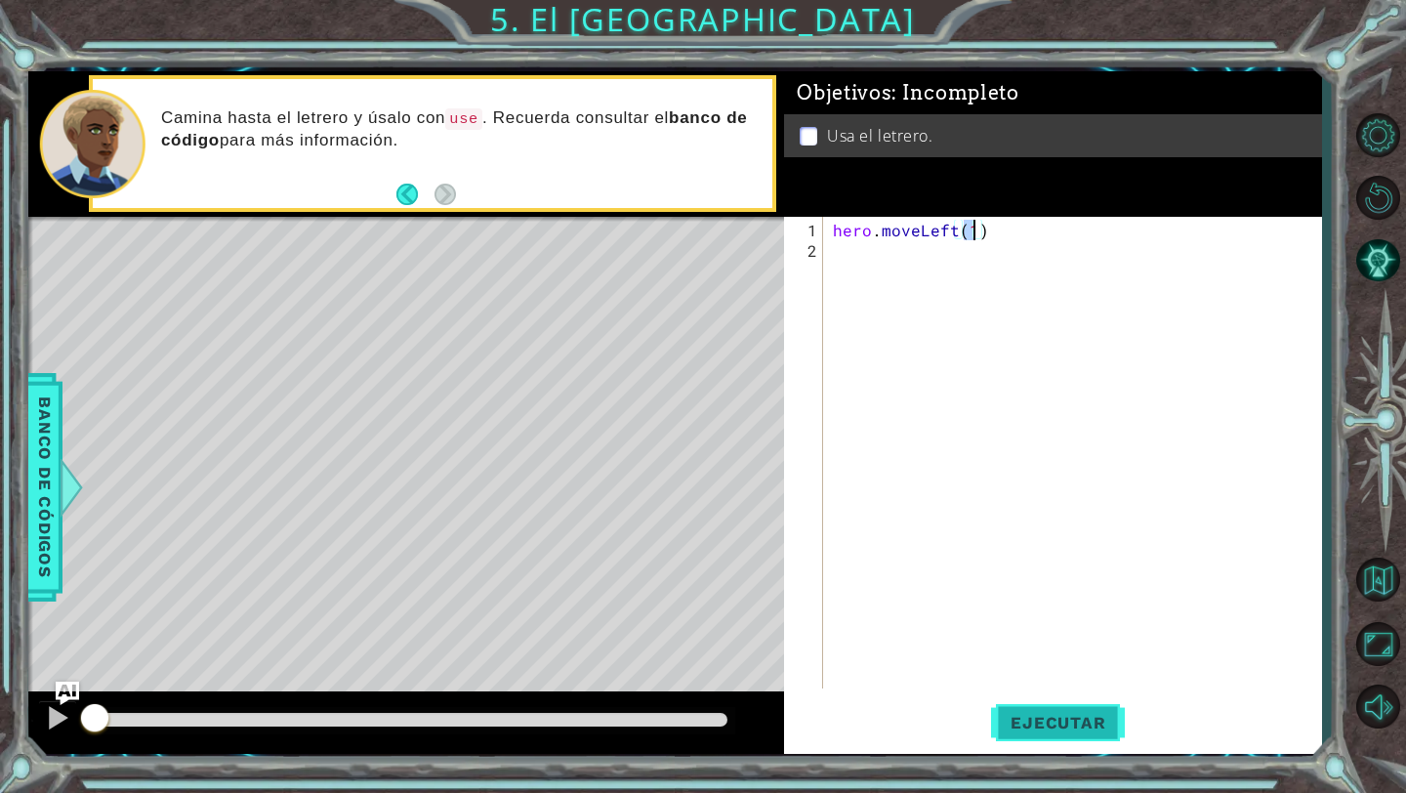
click at [1034, 722] on span "Ejecutar" at bounding box center [1058, 723] width 134 height 20
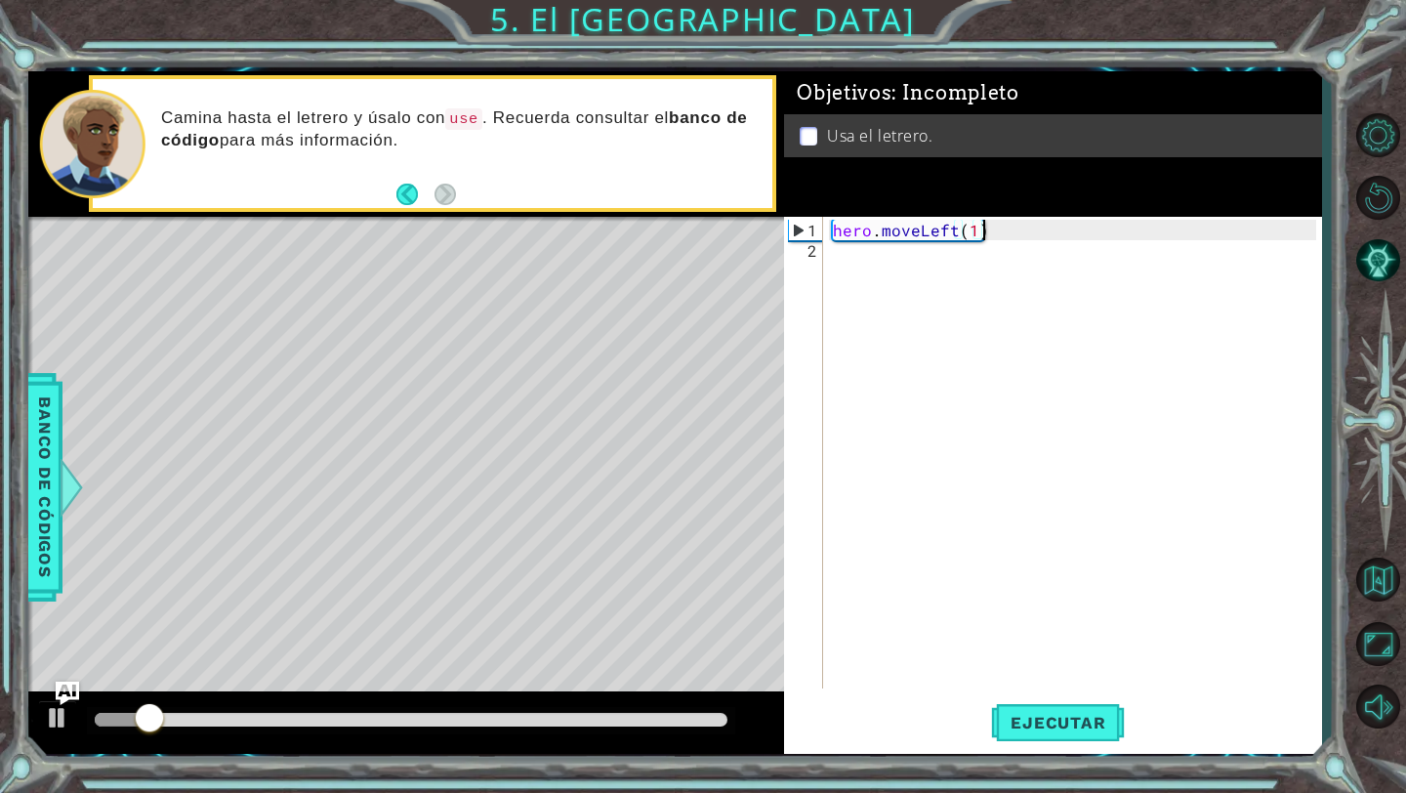
click at [774, 234] on div "1 ההההההההההההההההההההההההההההההההההההההההההההההההההההההההההההההההההההההההההההה…" at bounding box center [675, 412] width 1294 height 683
type textarea "\"
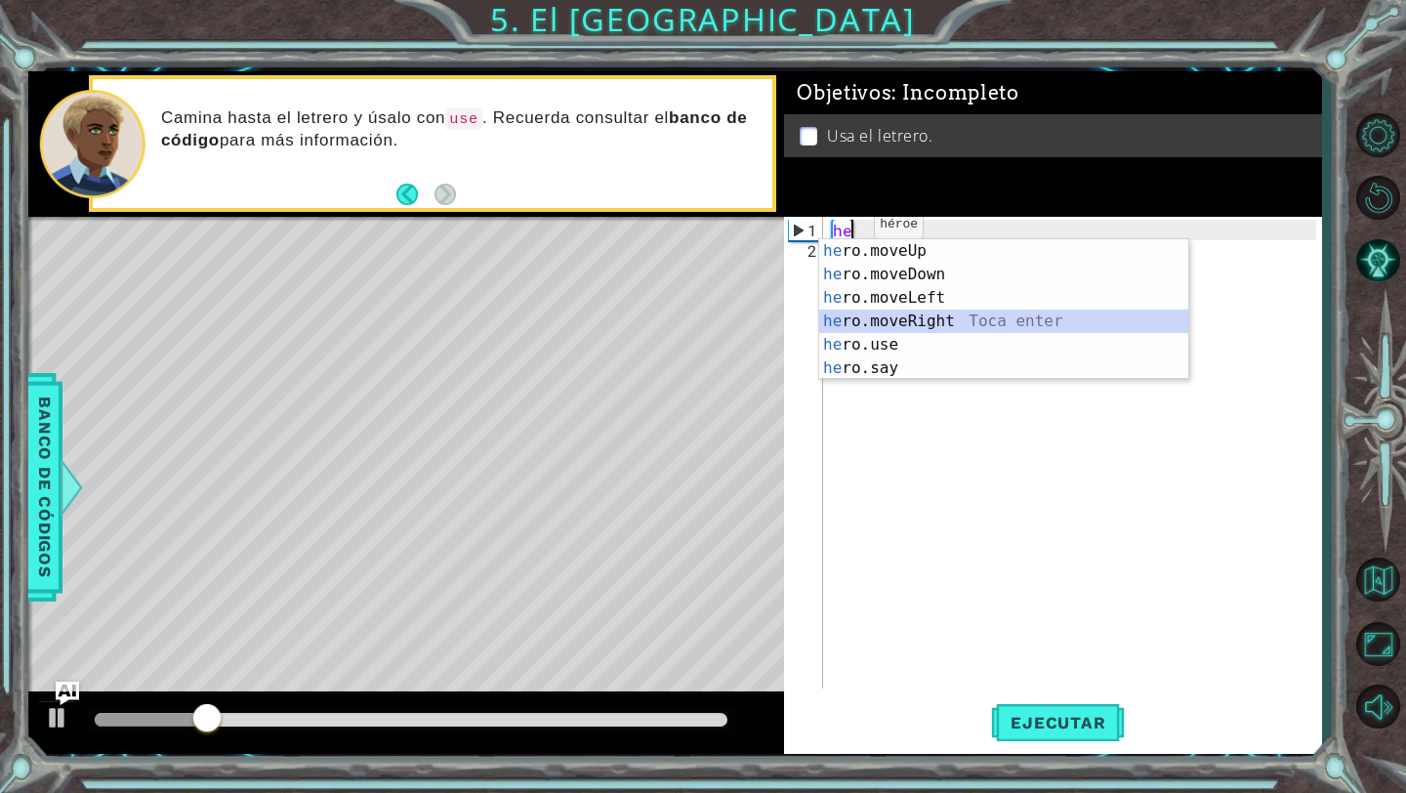
click at [933, 320] on div "he ro.moveUp Toca enter he ro.moveDown Toca enter he ro.moveLeft Toca enter he …" at bounding box center [1003, 332] width 369 height 187
type textarea "hero.moveRight(1)"
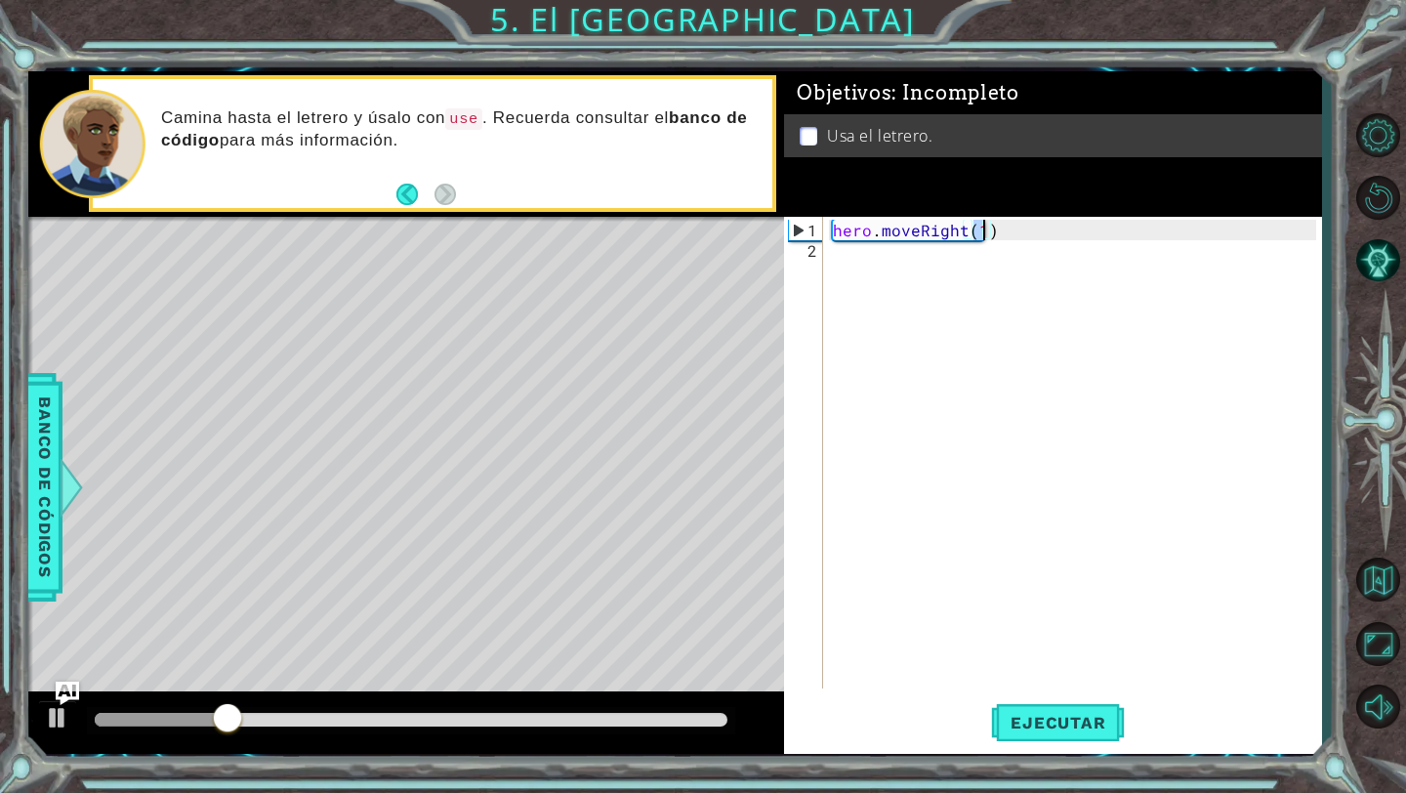
click at [918, 313] on div "hero . moveRight ( 1 )" at bounding box center [1077, 476] width 497 height 513
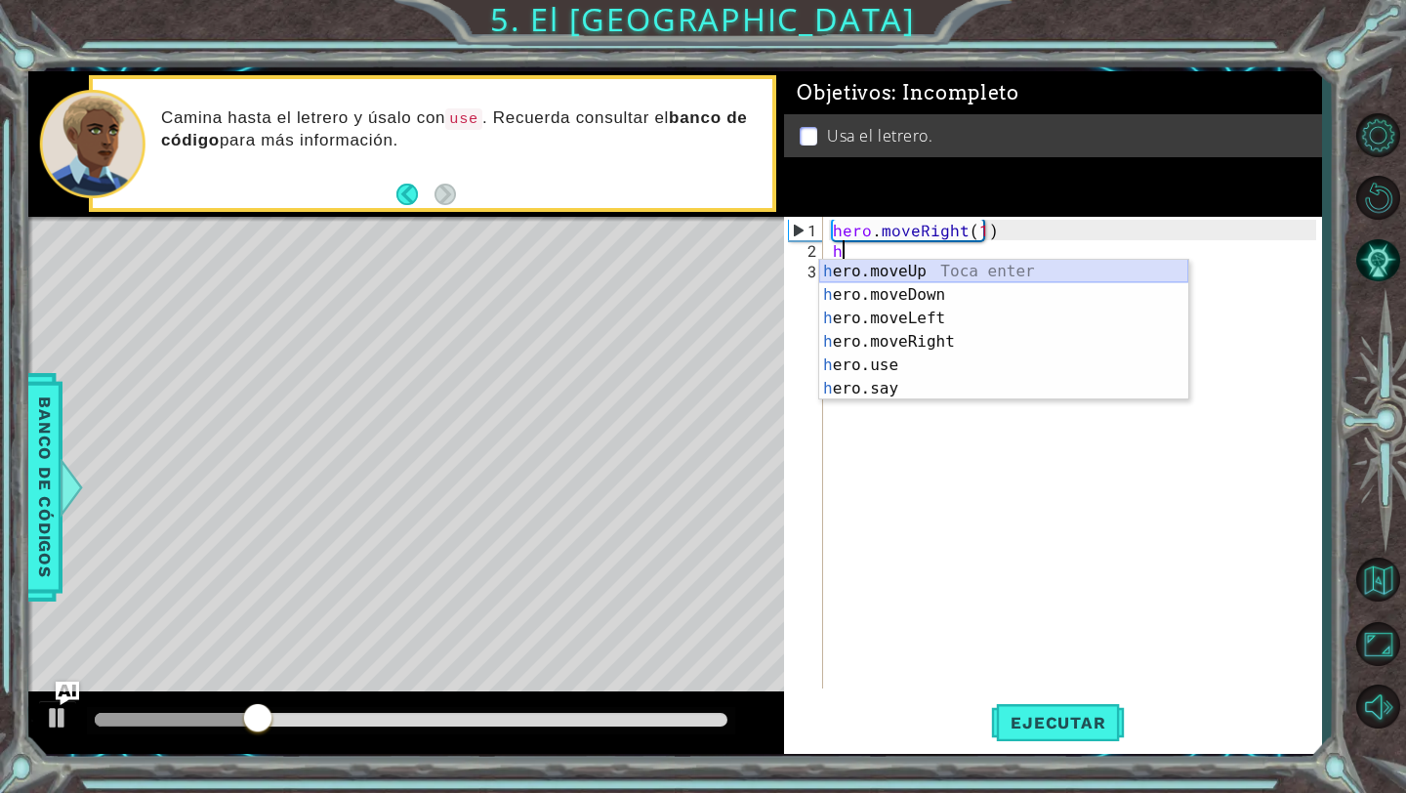
click at [922, 276] on div "h ero.moveUp Toca enter h ero.moveDown Toca enter h ero.moveLeft Toca enter h e…" at bounding box center [1003, 353] width 369 height 187
type textarea "hero.moveUp(1)"
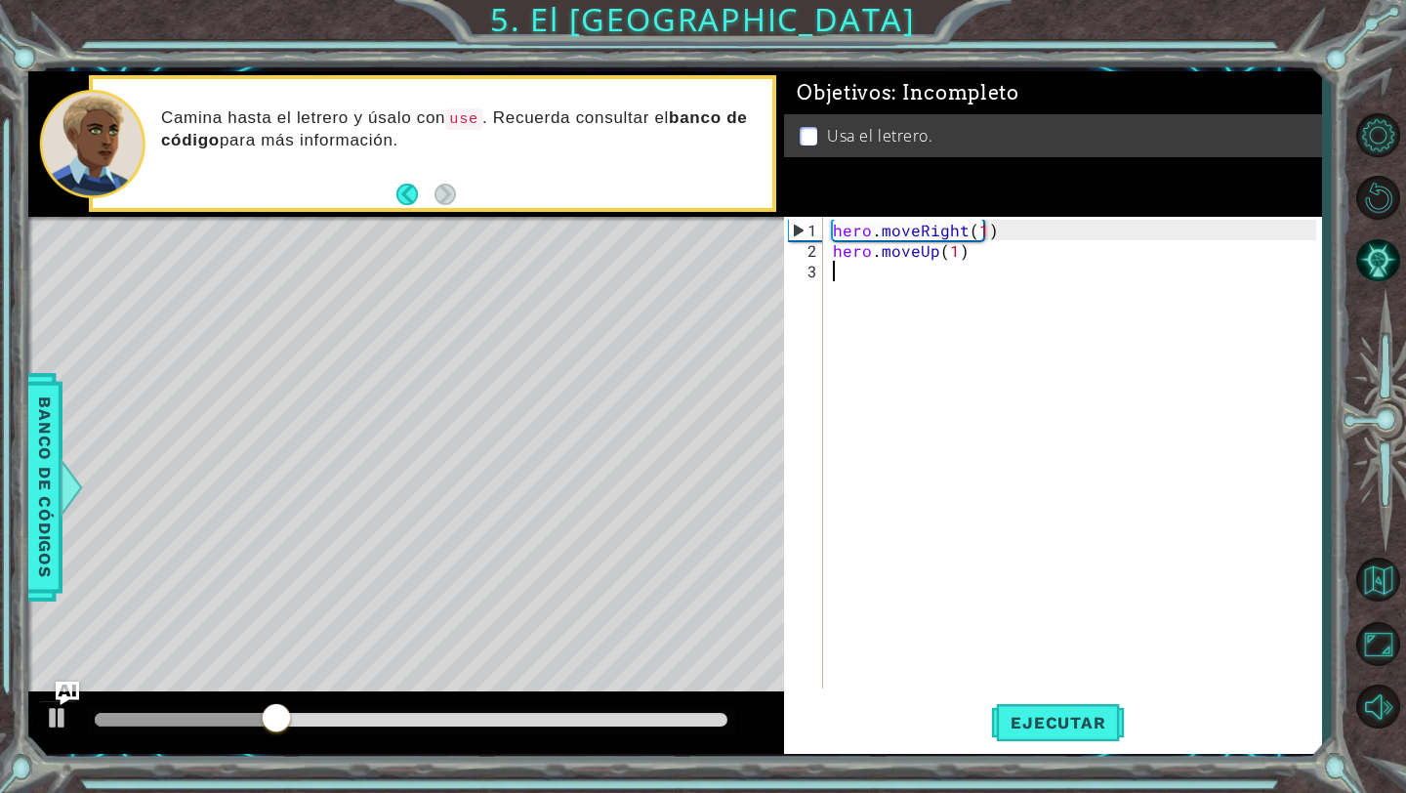
click at [975, 262] on div "hero . moveRight ( 1 ) hero . moveUp ( 1 )" at bounding box center [1077, 476] width 497 height 513
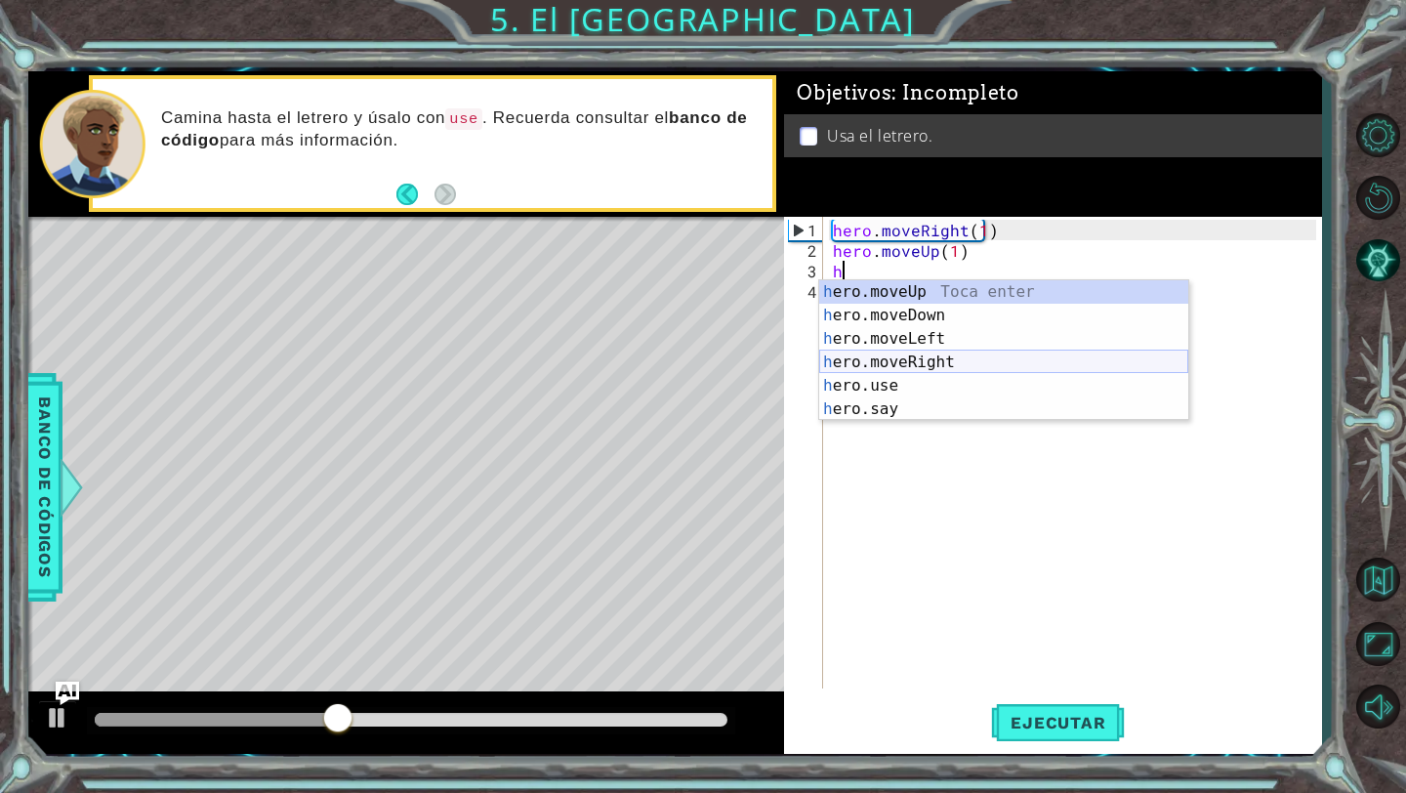
click at [939, 364] on div "h ero.moveUp Toca enter h ero.moveDown Toca enter h ero.moveLeft Toca enter h e…" at bounding box center [1003, 373] width 369 height 187
type textarea "hero.moveRight(1)"
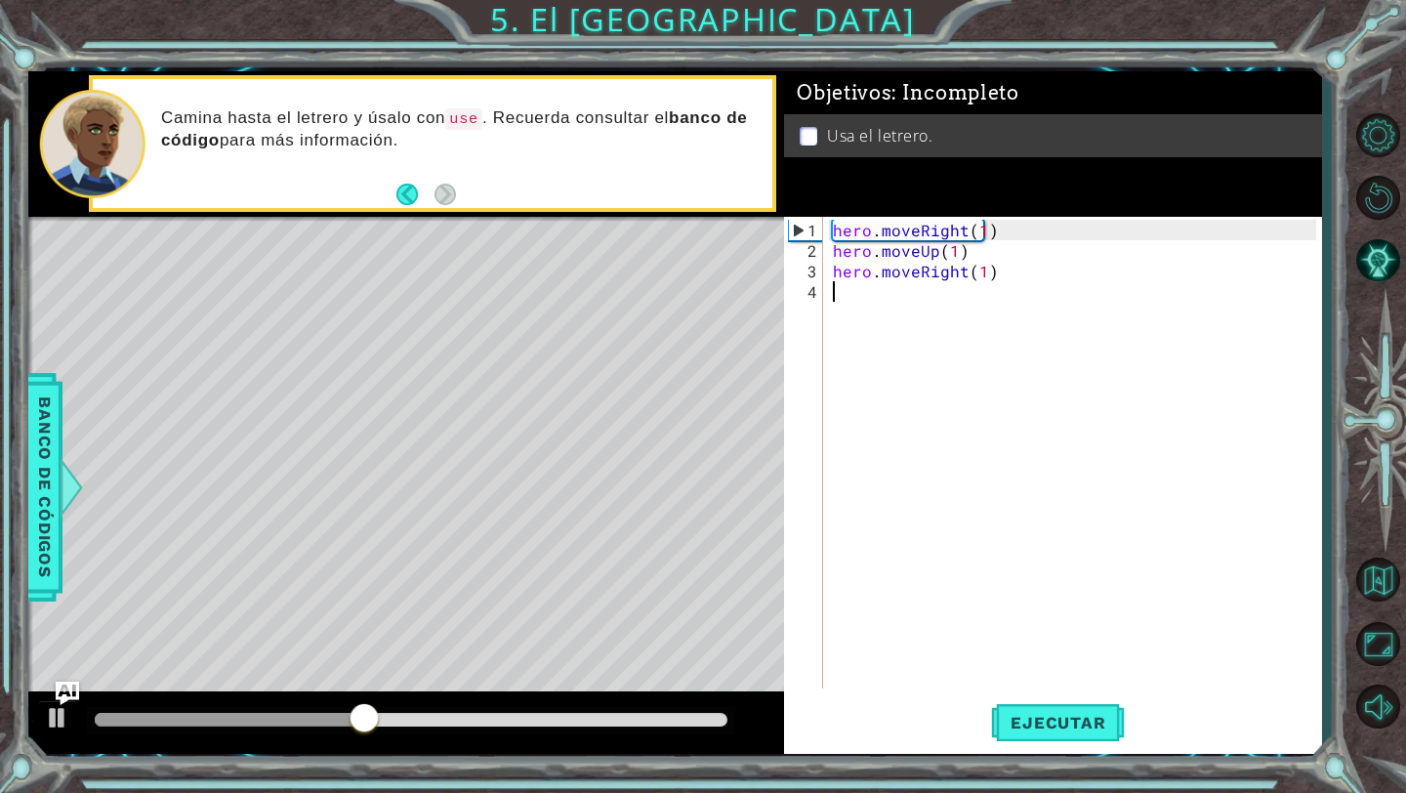
click at [961, 300] on div "hero . moveRight ( 1 ) hero . moveUp ( 1 ) hero . moveRight ( 1 )" at bounding box center [1077, 476] width 497 height 513
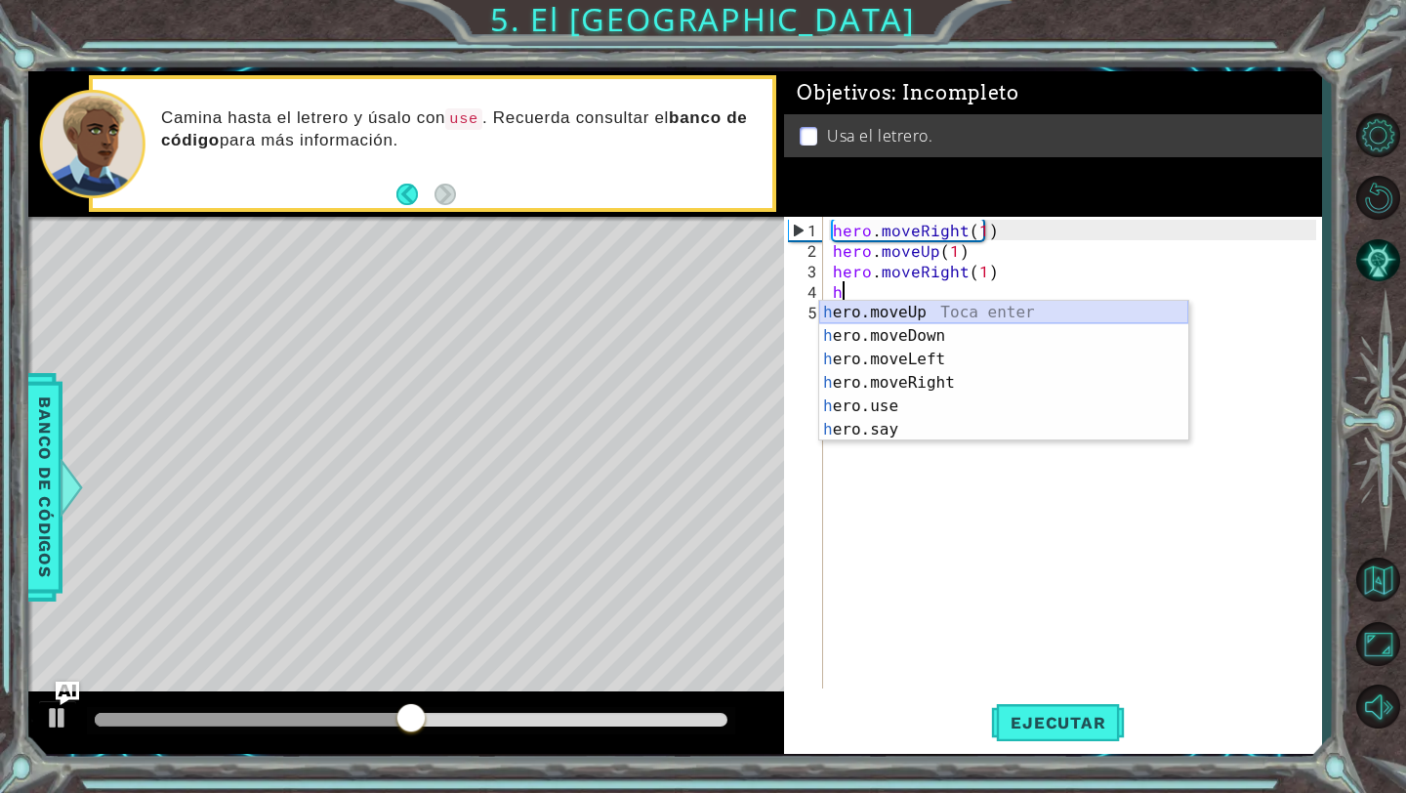
click at [944, 303] on div "h ero.moveUp Toca enter h ero.moveDown Toca enter h ero.moveLeft Toca enter h e…" at bounding box center [1003, 394] width 369 height 187
type textarea "hero.moveUp(1)"
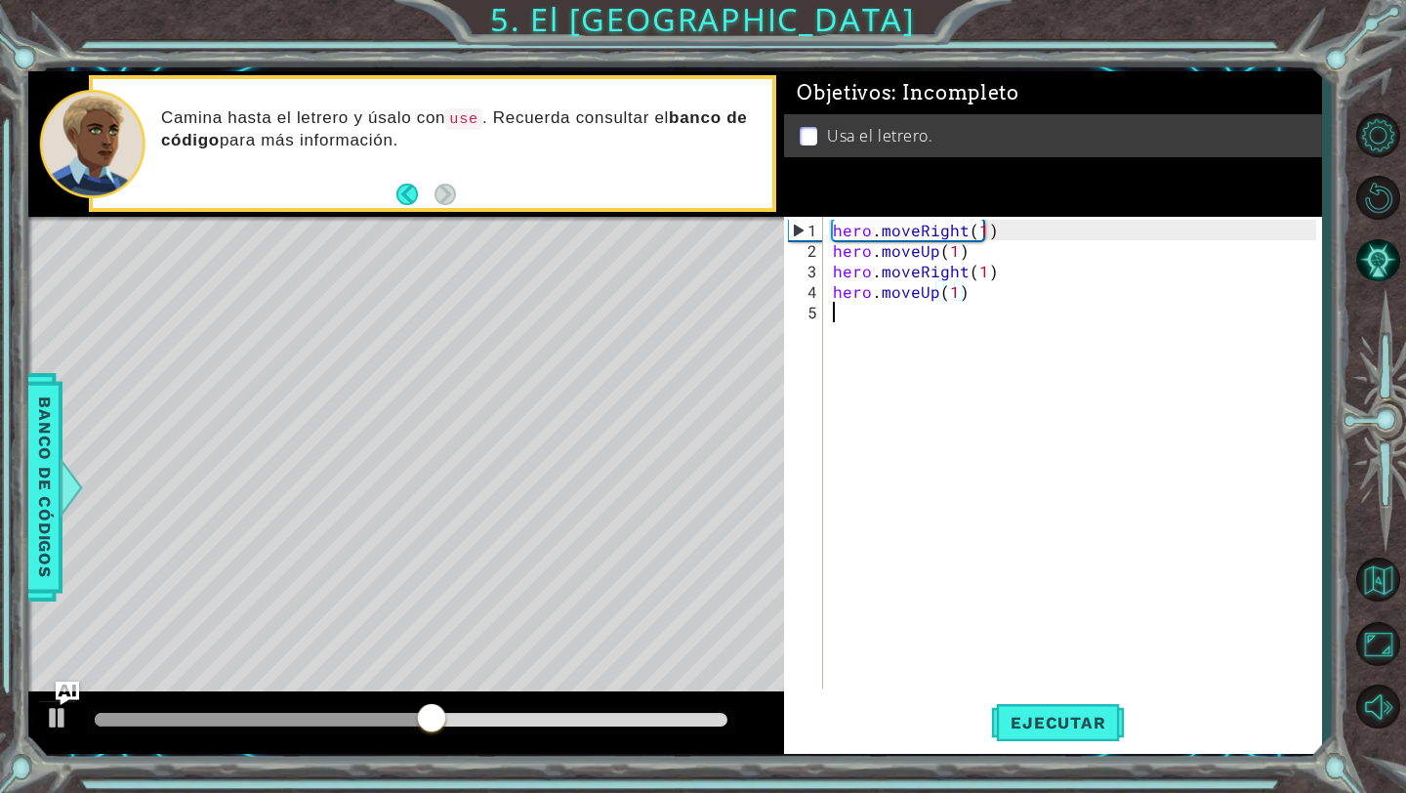
click at [908, 358] on div "hero . moveRight ( 1 ) hero . moveUp ( 1 ) hero . moveRight ( 1 ) hero . moveUp…" at bounding box center [1077, 476] width 497 height 513
type textarea "j"
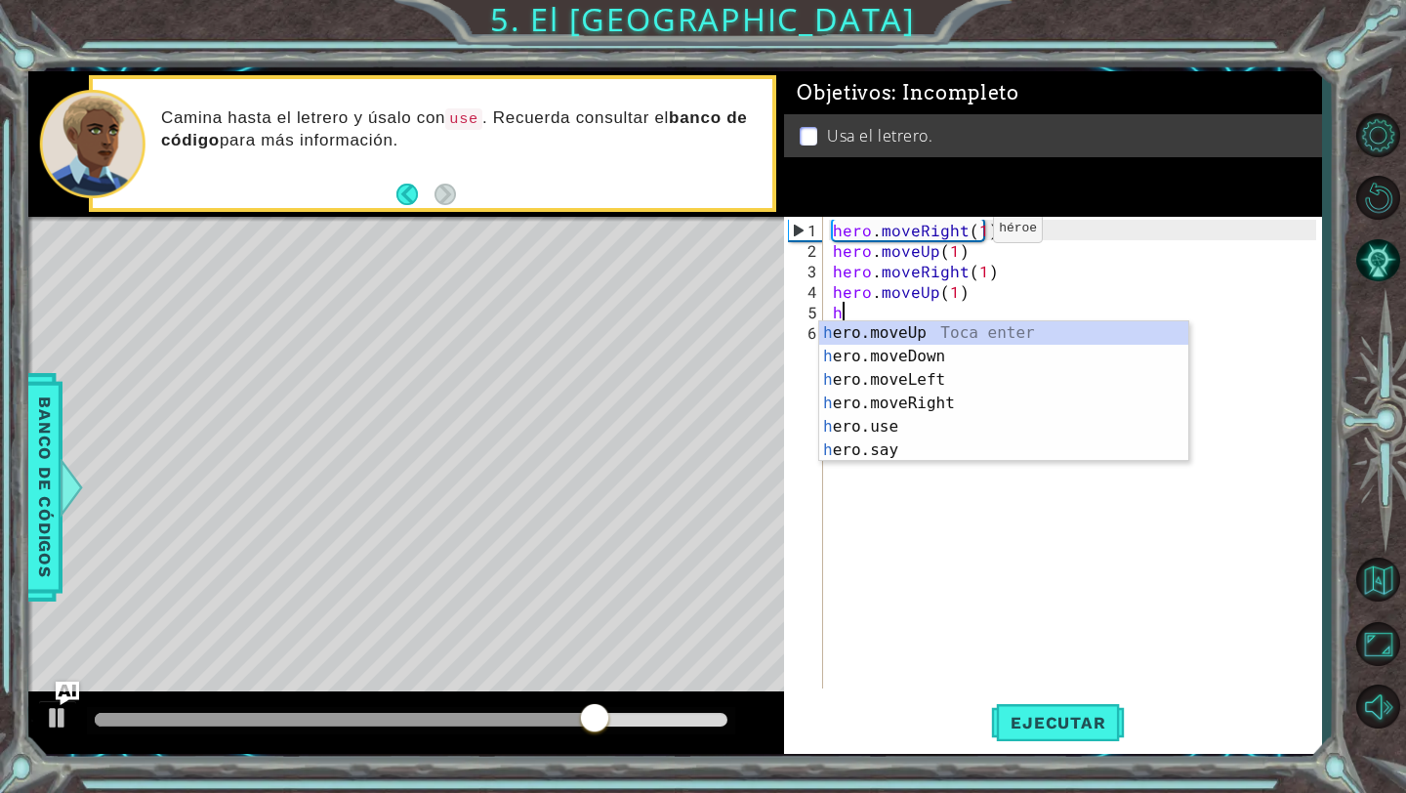
click at [959, 235] on div "hero . moveRight ( 1 ) hero . moveUp ( 1 ) hero . moveRight ( 1 ) hero . moveUp…" at bounding box center [1077, 476] width 497 height 513
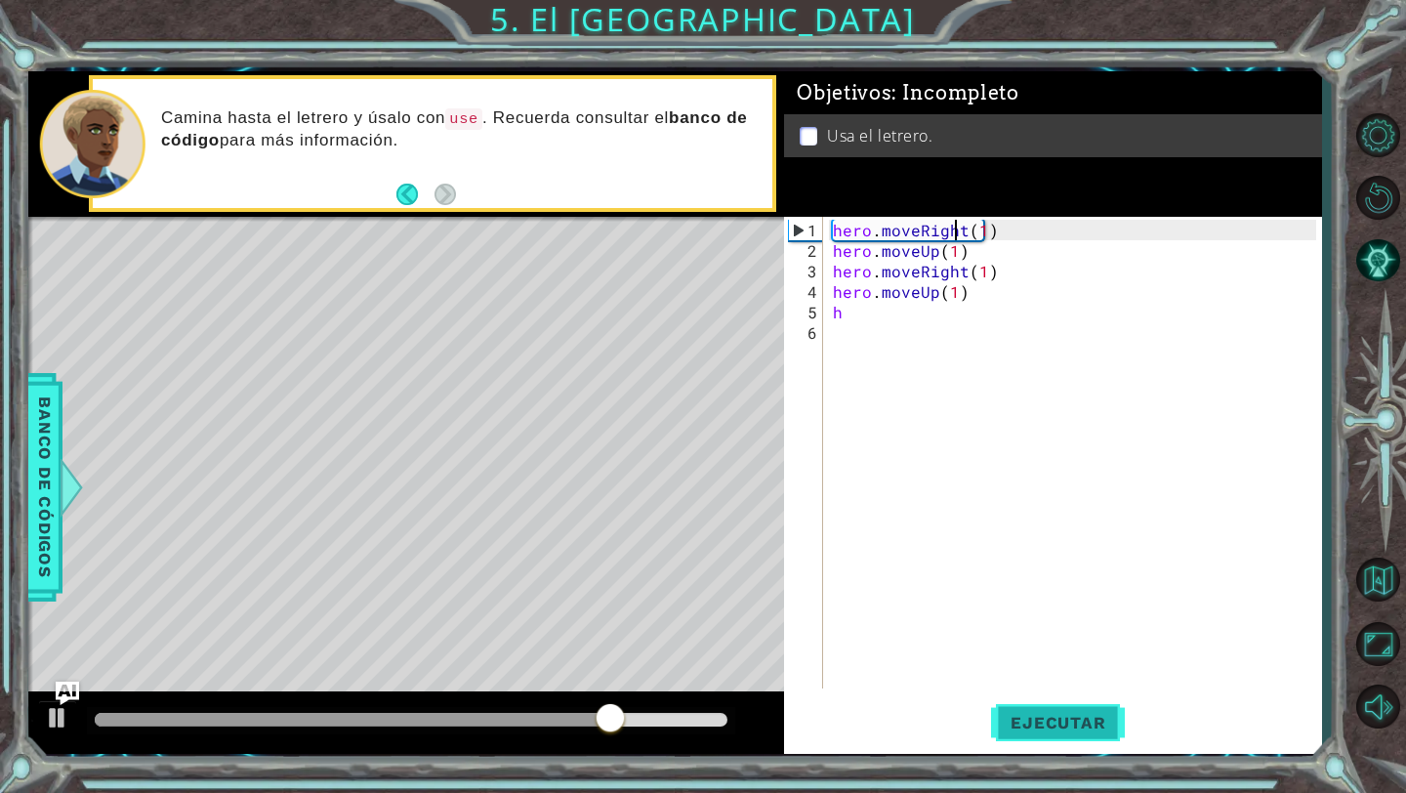
click at [1049, 728] on span "Ejecutar" at bounding box center [1058, 723] width 134 height 20
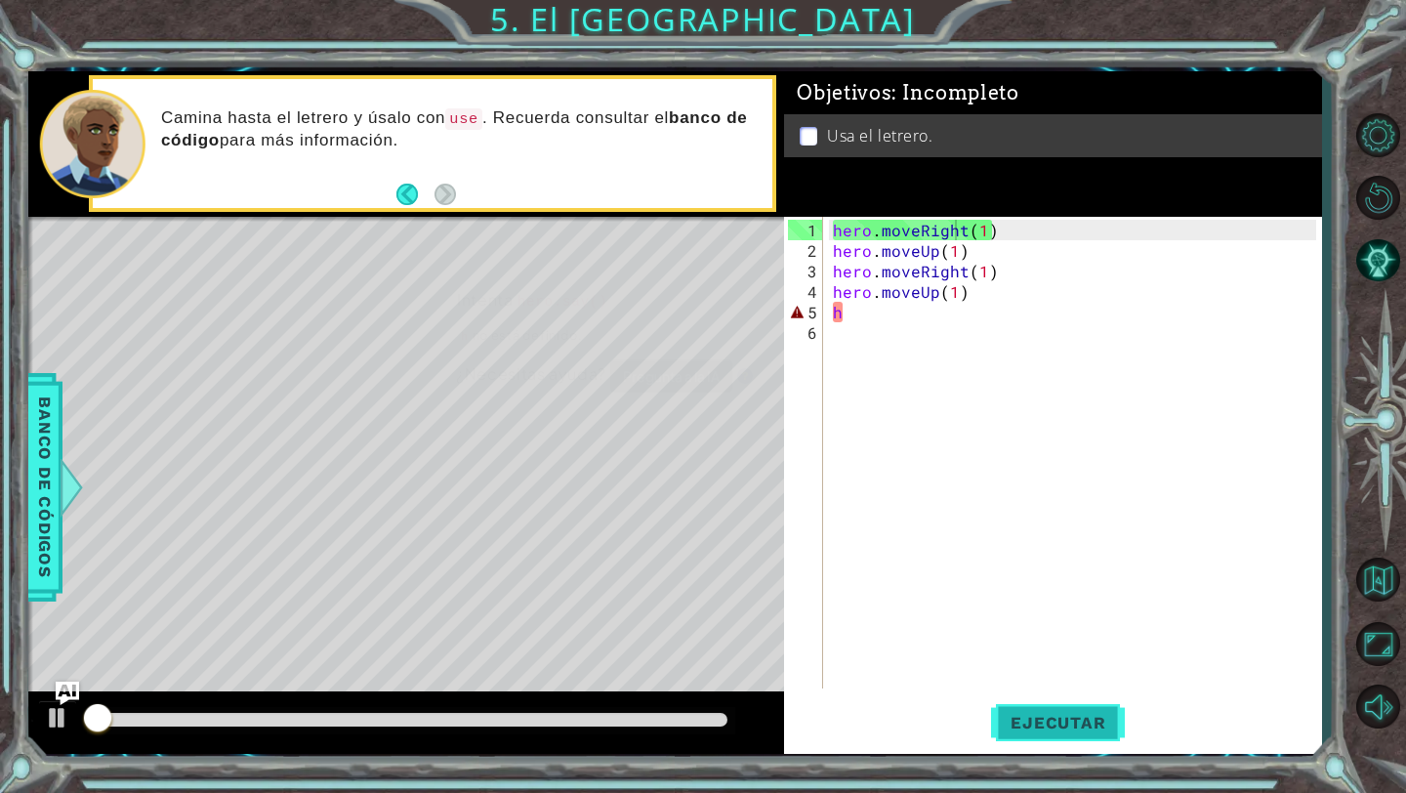
click at [1049, 728] on span "Ejecutar" at bounding box center [1058, 723] width 134 height 20
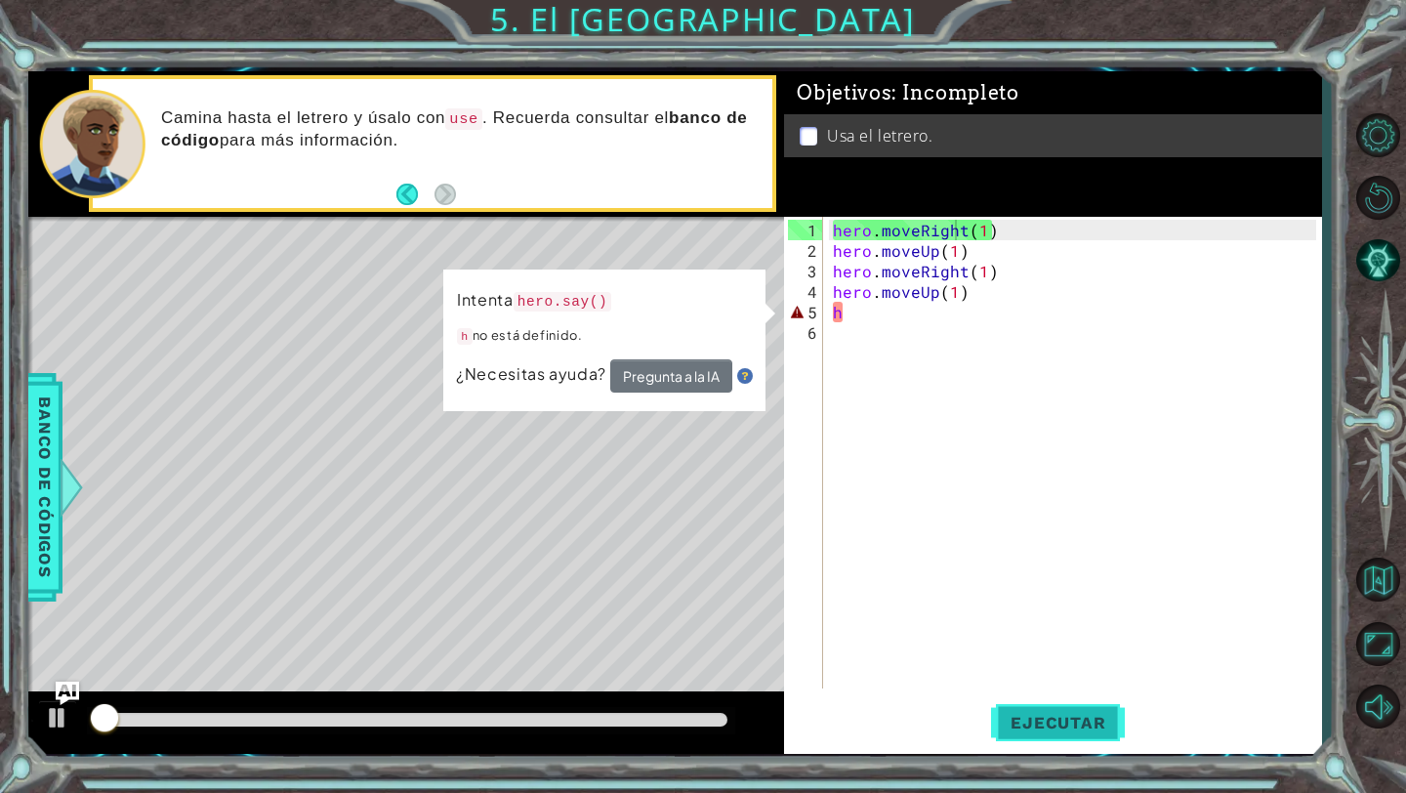
click at [1049, 728] on span "Ejecutar" at bounding box center [1058, 723] width 134 height 20
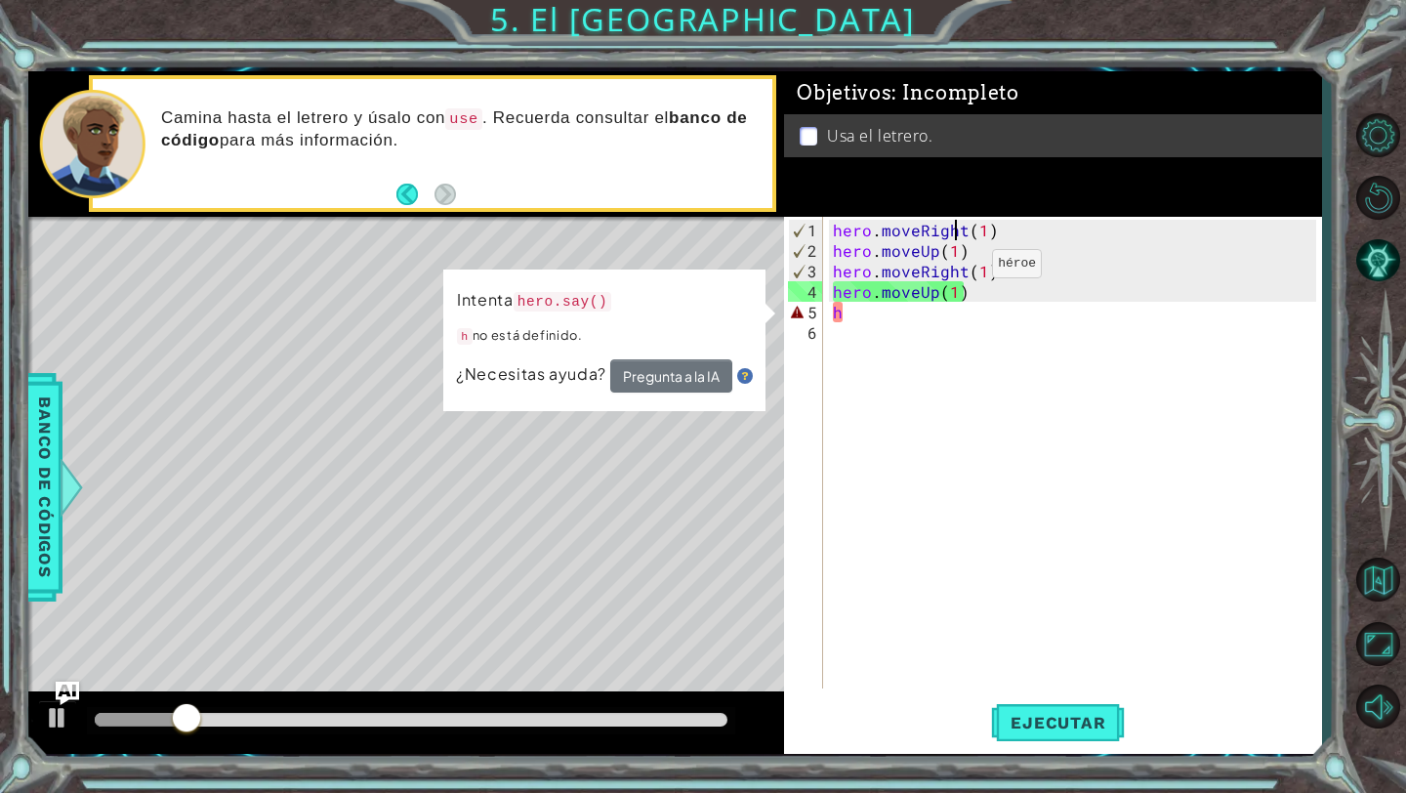
click at [959, 271] on div "hero . moveRight ( 1 ) hero . moveUp ( 1 ) hero . moveRight ( 1 ) hero . moveUp…" at bounding box center [1077, 476] width 497 height 513
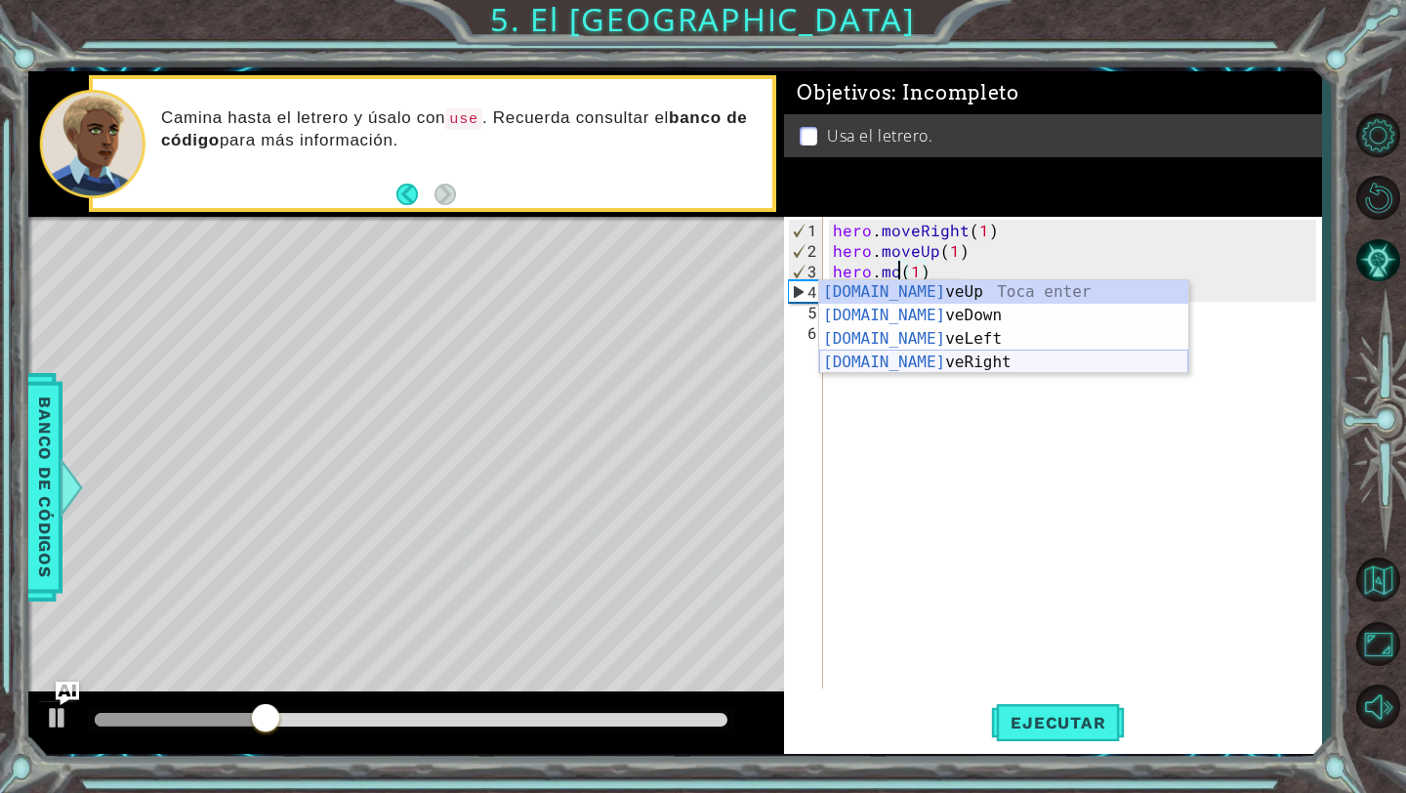
click at [914, 353] on div "[DOMAIN_NAME] veUp Toca enter [DOMAIN_NAME] veDown Toca enter [DOMAIN_NAME] veL…" at bounding box center [1003, 350] width 369 height 141
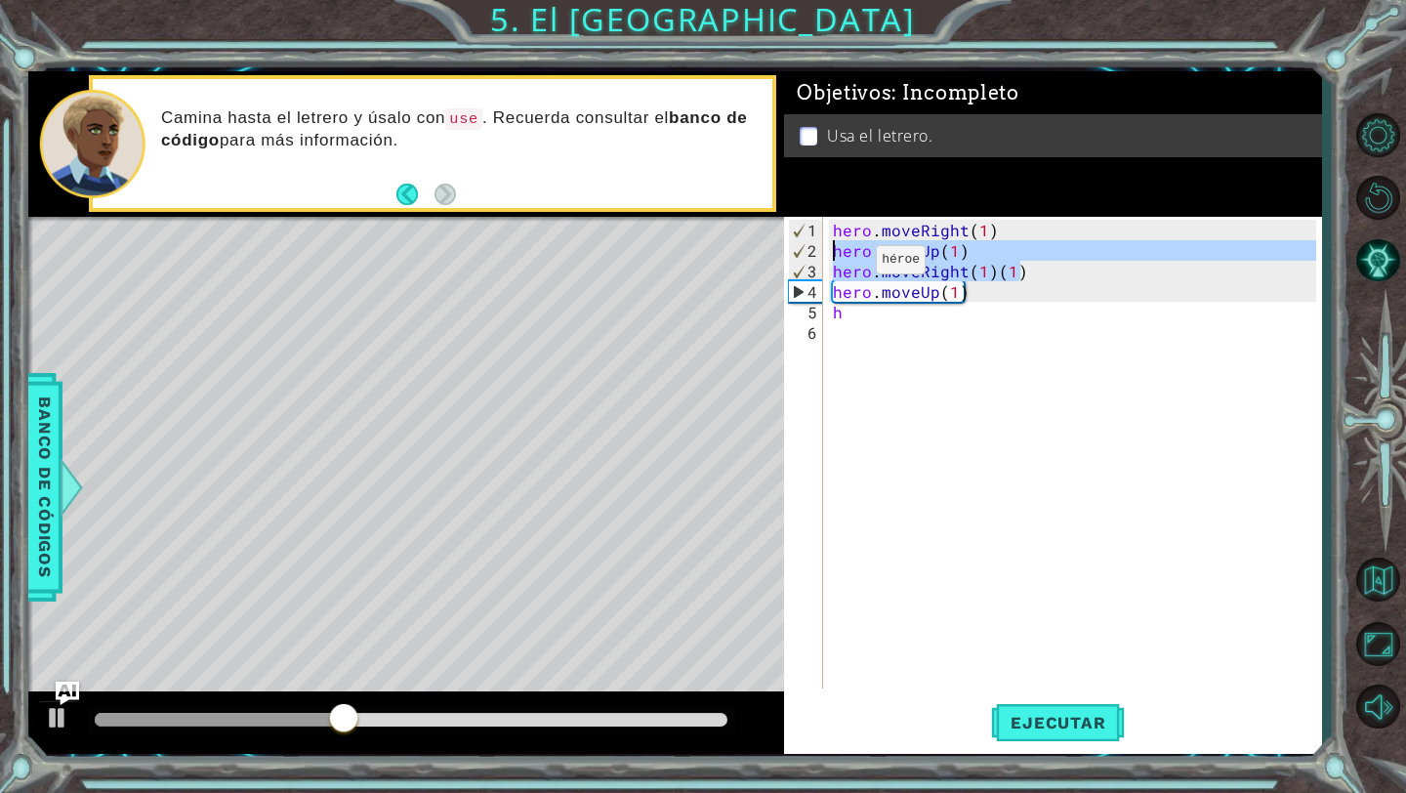
drag, startPoint x: 1024, startPoint y: 273, endPoint x: 786, endPoint y: 241, distance: 240.4
click at [786, 241] on div "hero.moveRight(1)(1) 1 2 3 4 5 6 hero . moveRight ( 1 ) hero . moveUp ( 1 ) her…" at bounding box center [1050, 453] width 532 height 472
click at [1048, 289] on div "hero . moveRight ( 1 ) hero . moveUp ( 1 ) hero . moveRight ( 1 ) ( 1 ) hero . …" at bounding box center [1077, 476] width 497 height 513
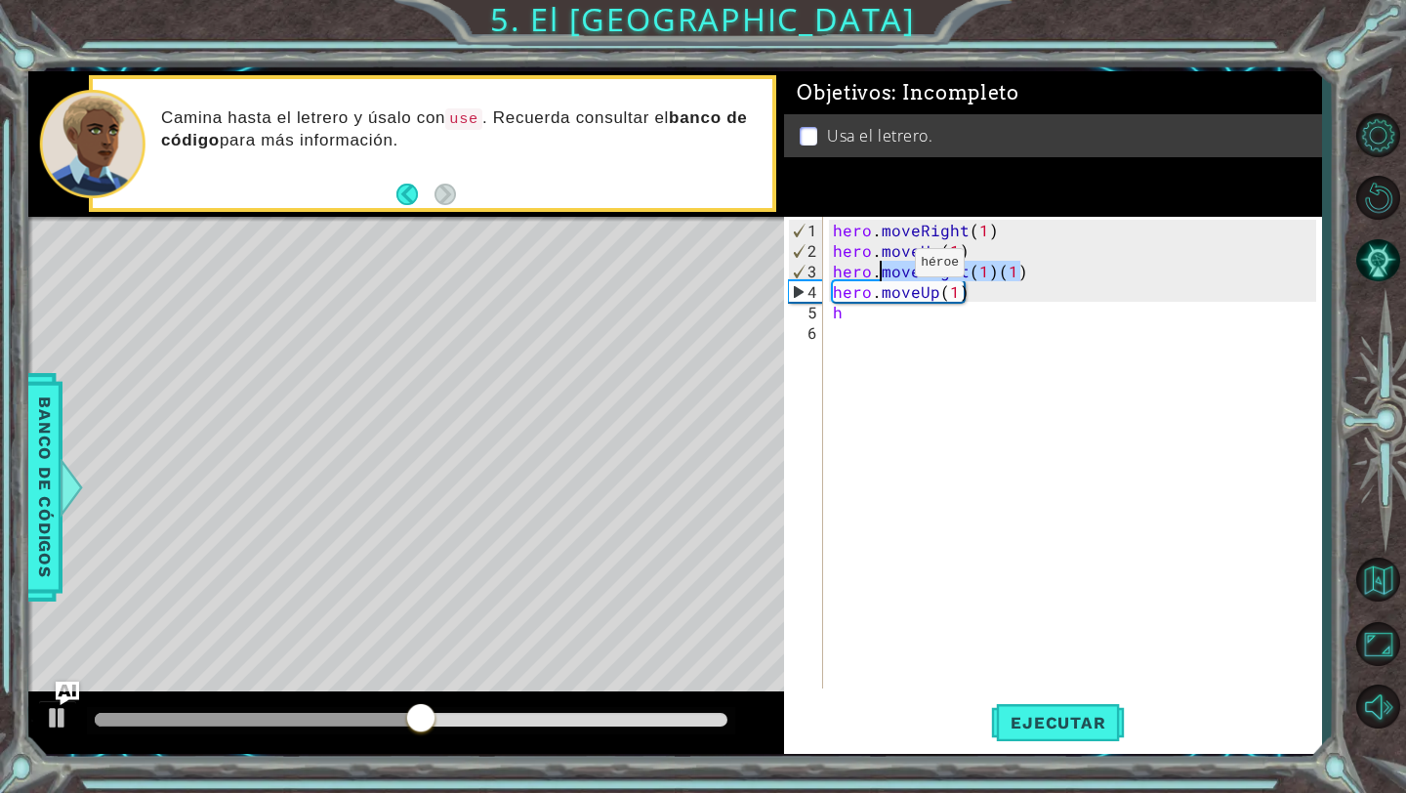
drag, startPoint x: 1025, startPoint y: 270, endPoint x: 882, endPoint y: 270, distance: 143.5
click at [882, 270] on div "hero . moveRight ( 1 ) hero . moveUp ( 1 ) hero . moveRight ( 1 ) ( 1 ) hero . …" at bounding box center [1077, 476] width 497 height 513
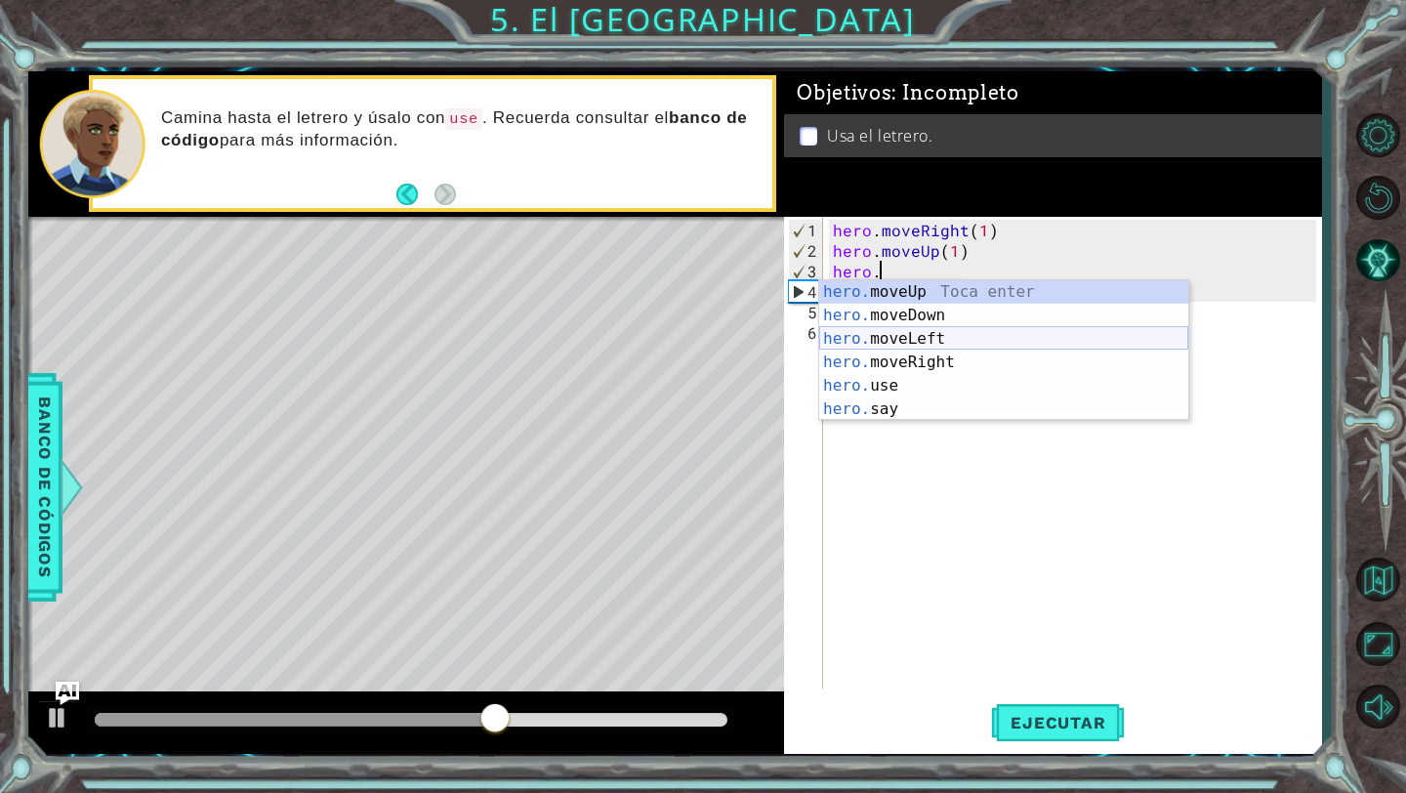
click at [914, 341] on div "hero. moveUp Toca enter hero. moveDown Toca enter hero. moveLeft Toca enter her…" at bounding box center [1003, 373] width 369 height 187
type textarea "hero.moveLeft(1)"
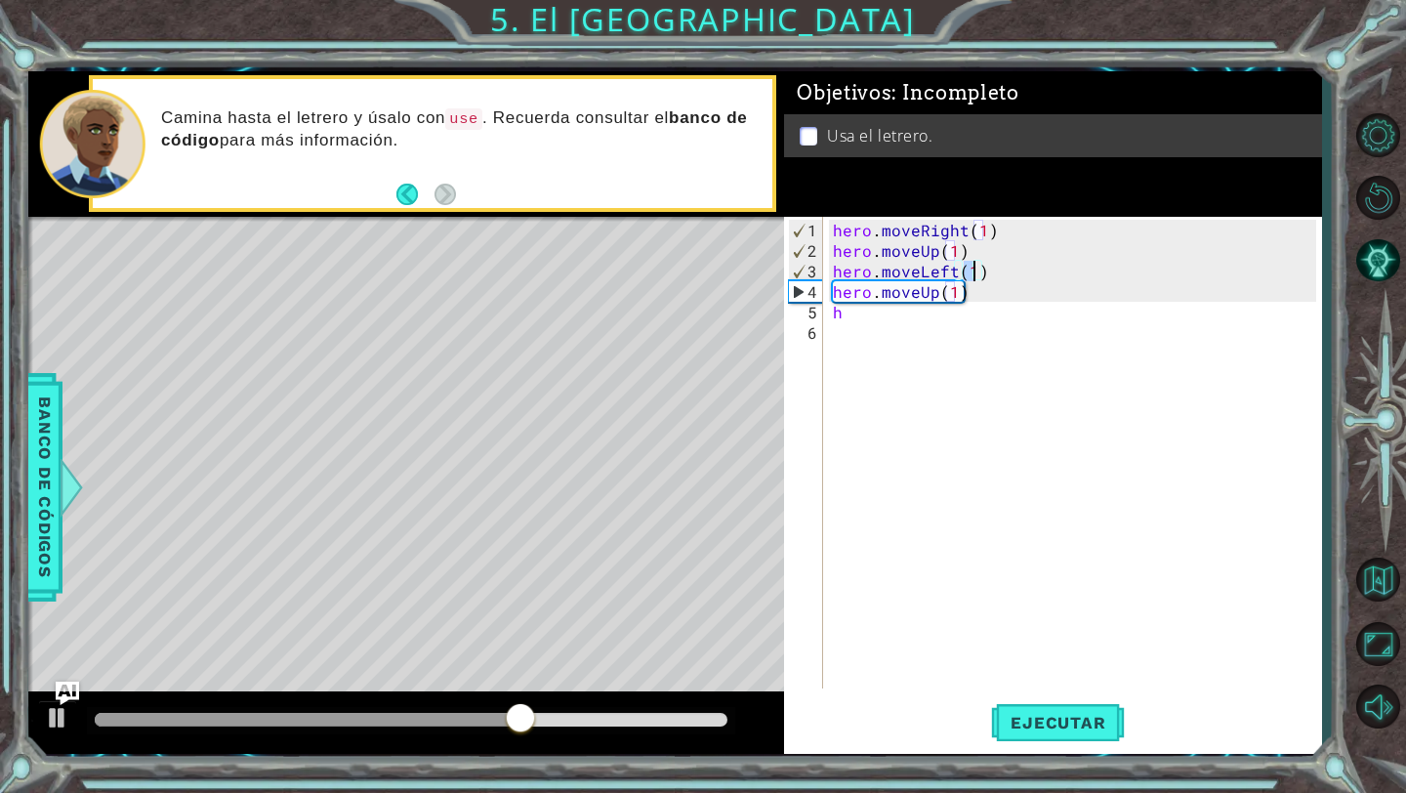
click at [939, 336] on div "hero . moveRight ( 1 ) hero . moveUp ( 1 ) hero . moveLeft ( 1 ) hero . moveUp …" at bounding box center [1077, 476] width 497 height 513
click at [929, 324] on div "hero . moveRight ( 1 ) hero . moveUp ( 1 ) hero . moveLeft ( 1 ) hero . moveUp …" at bounding box center [1077, 476] width 497 height 513
click at [902, 318] on div "hero . moveRight ( 1 ) hero . moveUp ( 1 ) hero . moveLeft ( 1 ) hero . moveUp …" at bounding box center [1077, 476] width 497 height 513
click at [957, 291] on div "hero . moveRight ( 1 ) hero . moveUp ( 1 ) hero . moveLeft ( 1 ) hero . moveUp …" at bounding box center [1077, 476] width 497 height 513
type textarea "hero.moveUp(2)"
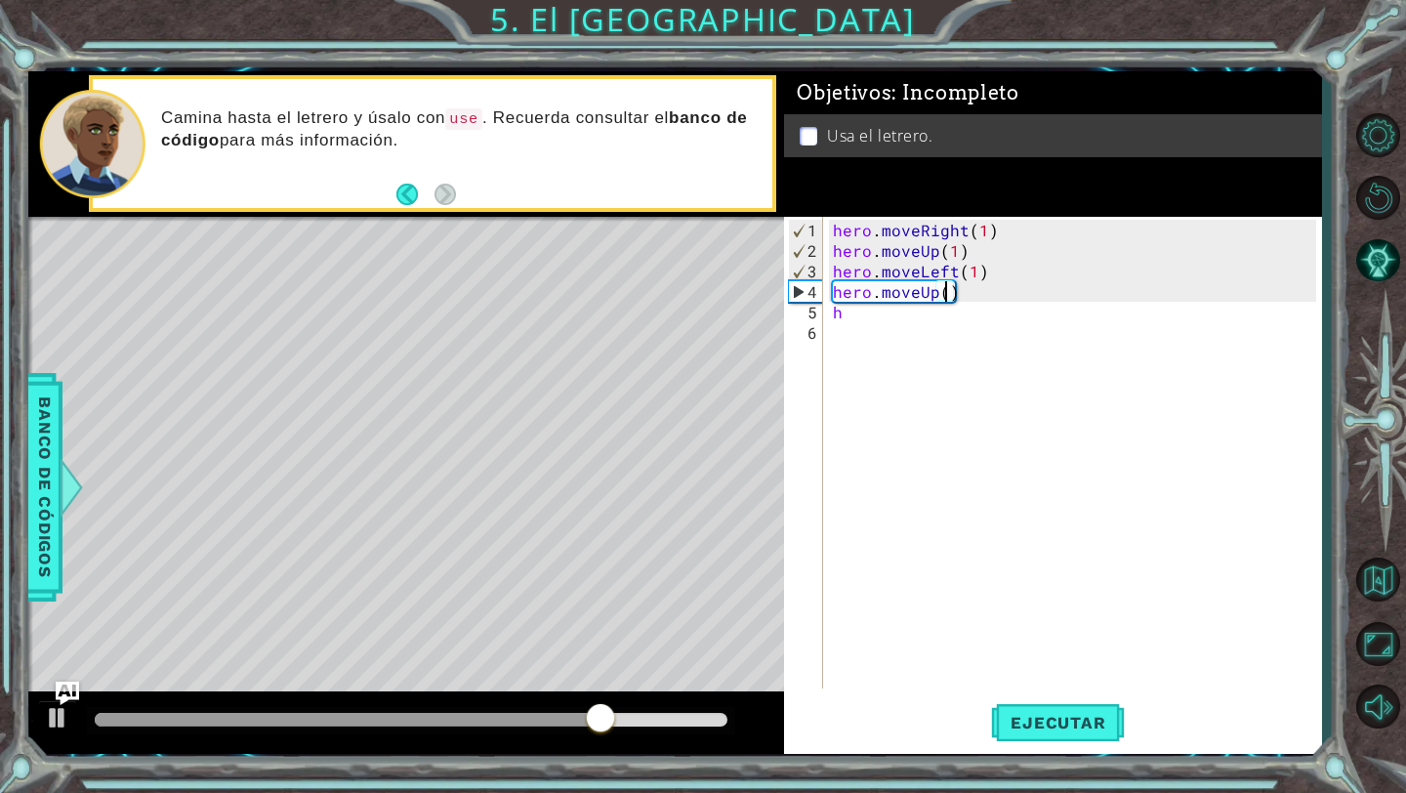
scroll to position [0, 7]
click at [943, 331] on div "hero . moveRight ( 1 ) hero . moveUp ( 1 ) hero . moveLeft ( 1 ) hero . moveUp …" at bounding box center [1077, 476] width 497 height 513
click at [899, 314] on div "hero . moveRight ( 1 ) hero . moveUp ( 1 ) hero . moveLeft ( 1 ) hero . moveUp …" at bounding box center [1077, 476] width 497 height 513
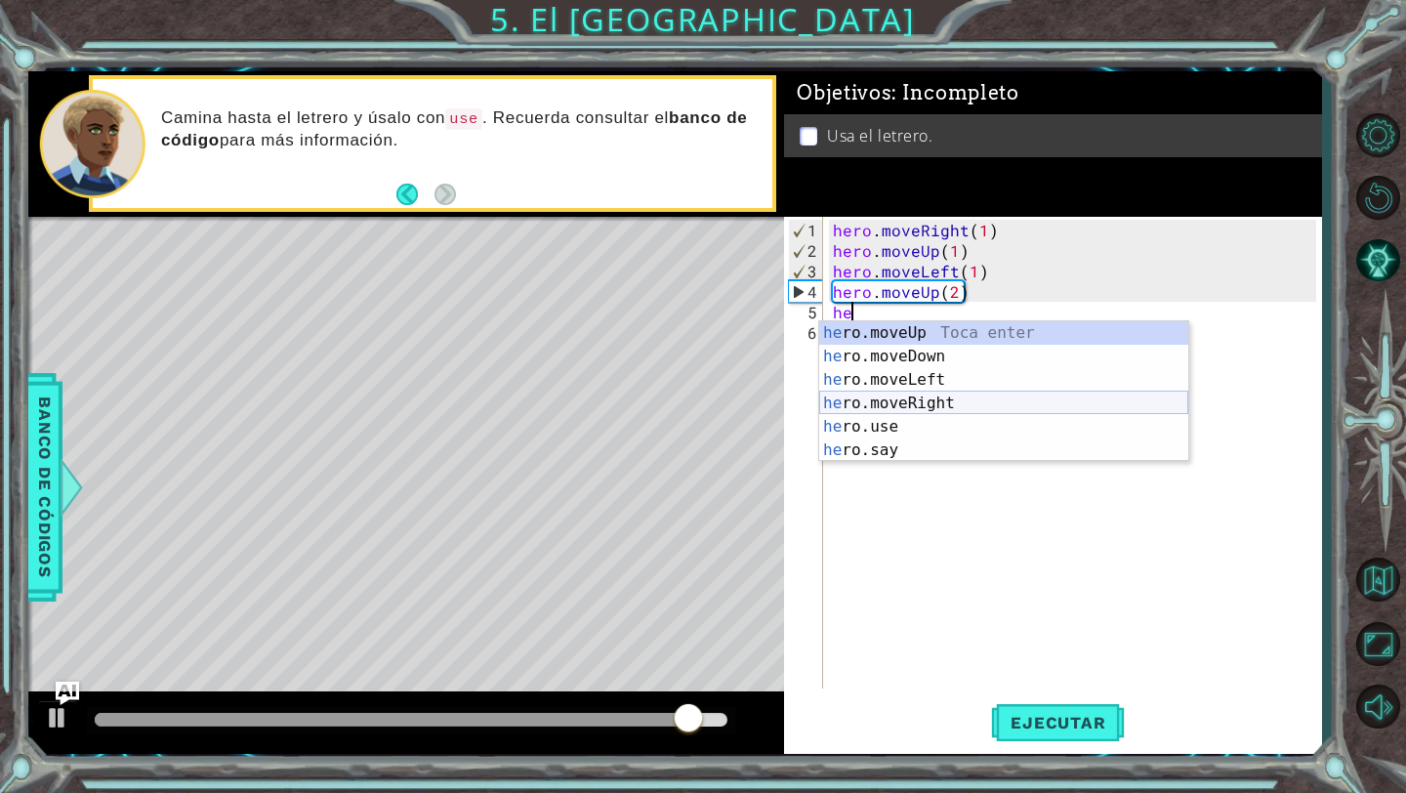
click at [898, 405] on div "he ro.moveUp Toca enter he ro.moveDown Toca enter he ro.moveLeft Toca enter he …" at bounding box center [1003, 414] width 369 height 187
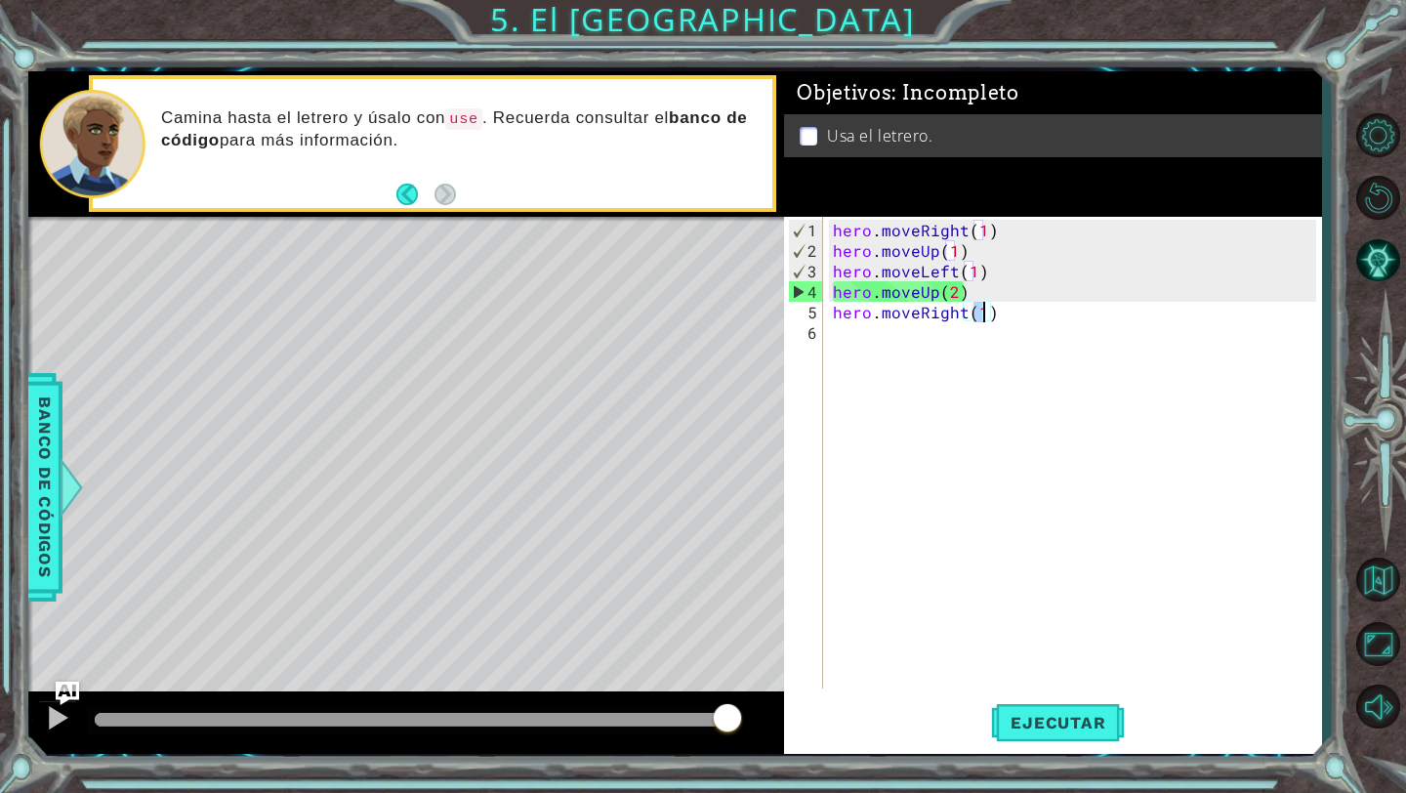
type textarea "hero.moveRight(3)"
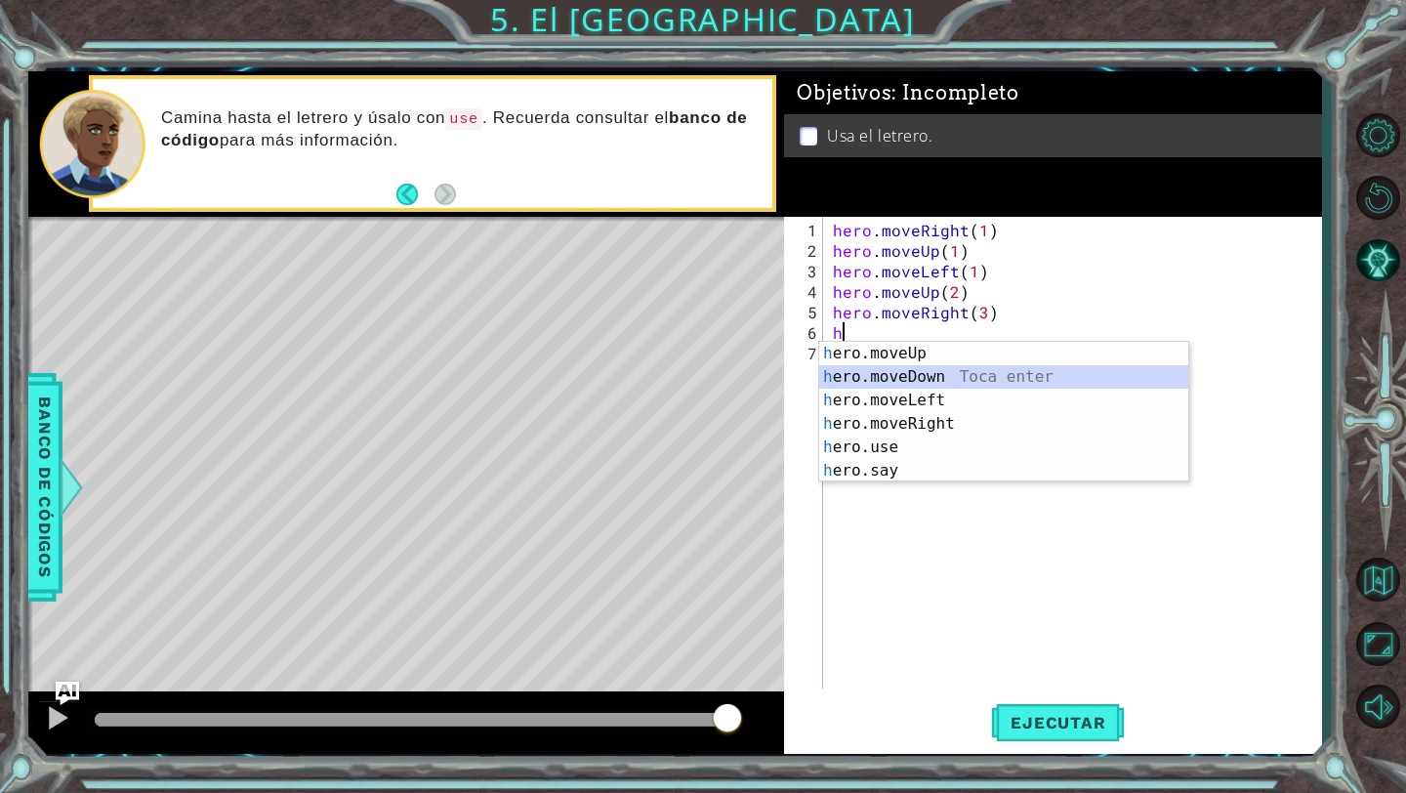
click at [923, 379] on div "h ero.moveUp Toca enter h ero.moveDown Toca enter h ero.moveLeft Toca enter h e…" at bounding box center [1003, 435] width 369 height 187
type textarea "hero.moveDown(1)"
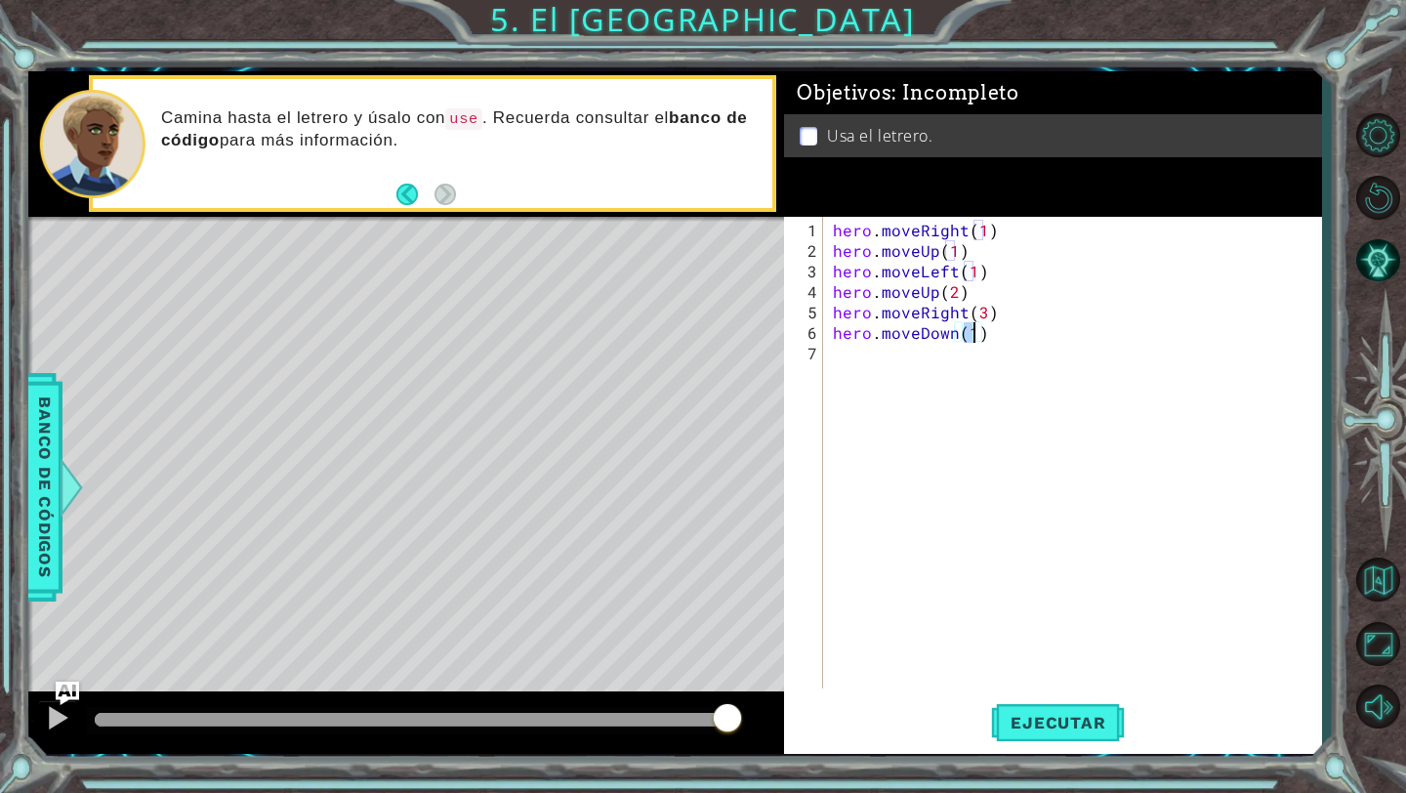
scroll to position [0, 9]
click at [937, 360] on div "hero . moveRight ( 1 ) hero . moveUp ( 1 ) hero . moveLeft ( 1 ) hero . moveUp …" at bounding box center [1077, 476] width 497 height 513
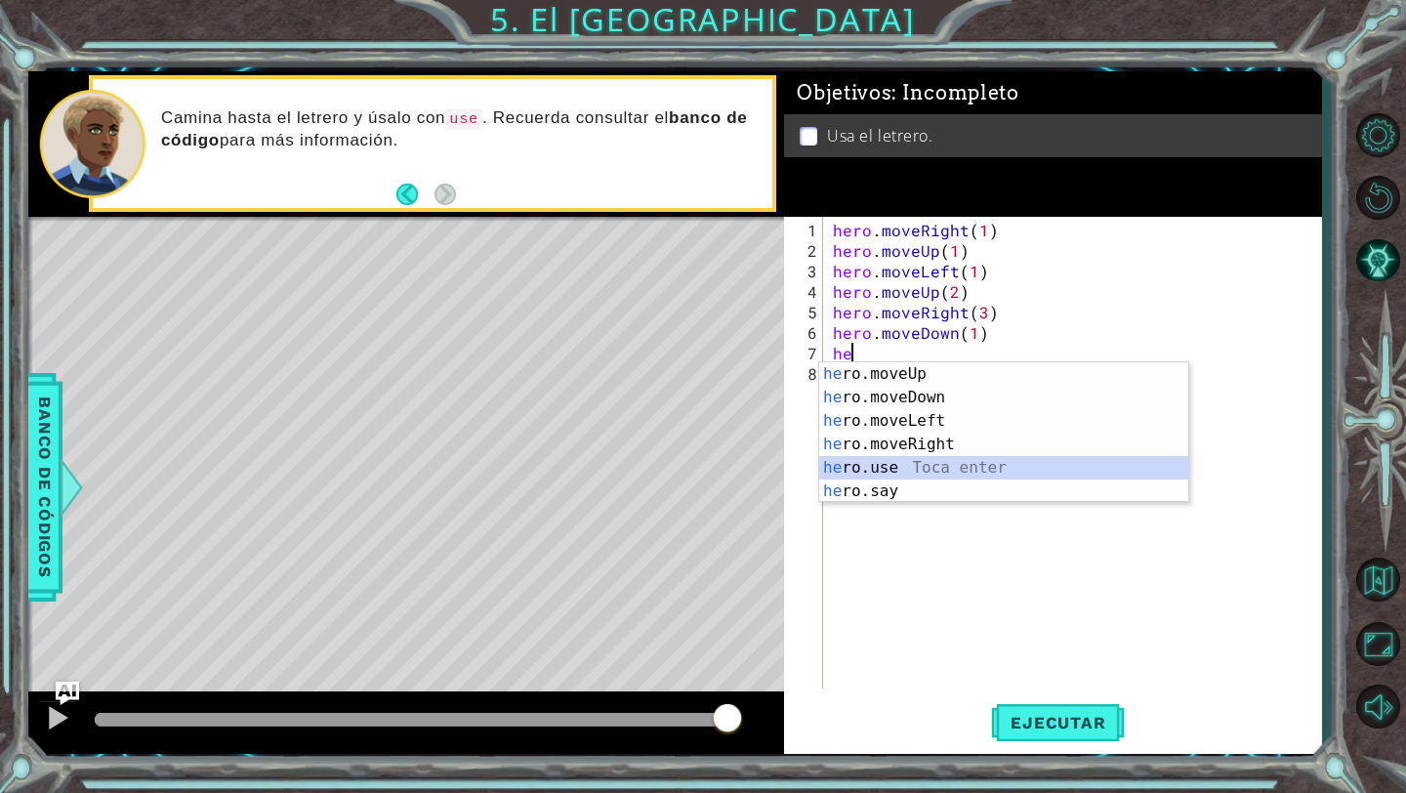
click at [910, 462] on div "he ro.moveUp Toca enter he ro.moveDown Toca enter he ro.moveLeft Toca enter he …" at bounding box center [1003, 455] width 369 height 187
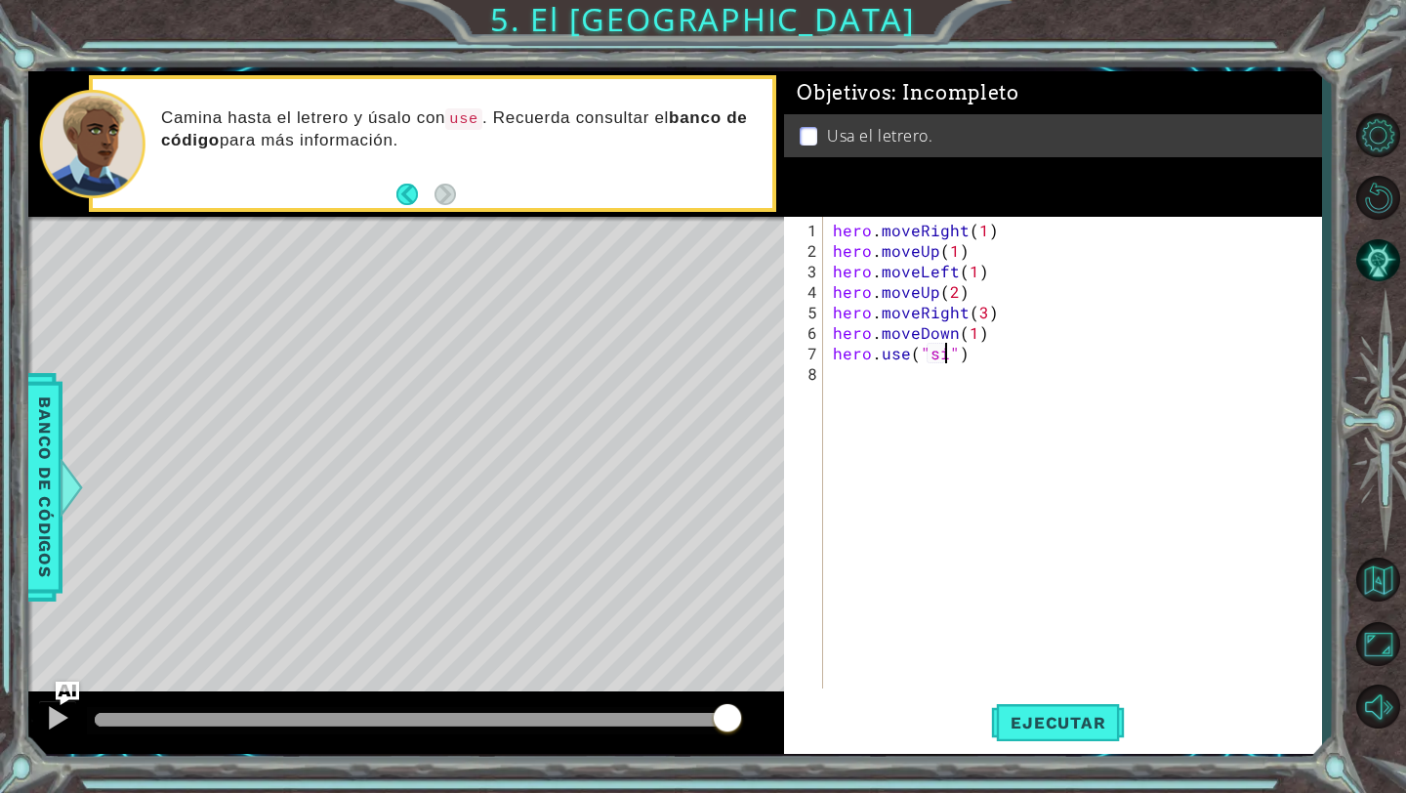
scroll to position [0, 9]
type textarea "hero.use("sign")"
click at [889, 393] on div "hero . moveRight ( 1 ) hero . moveUp ( 1 ) hero . moveLeft ( 1 ) hero . moveUp …" at bounding box center [1077, 476] width 497 height 513
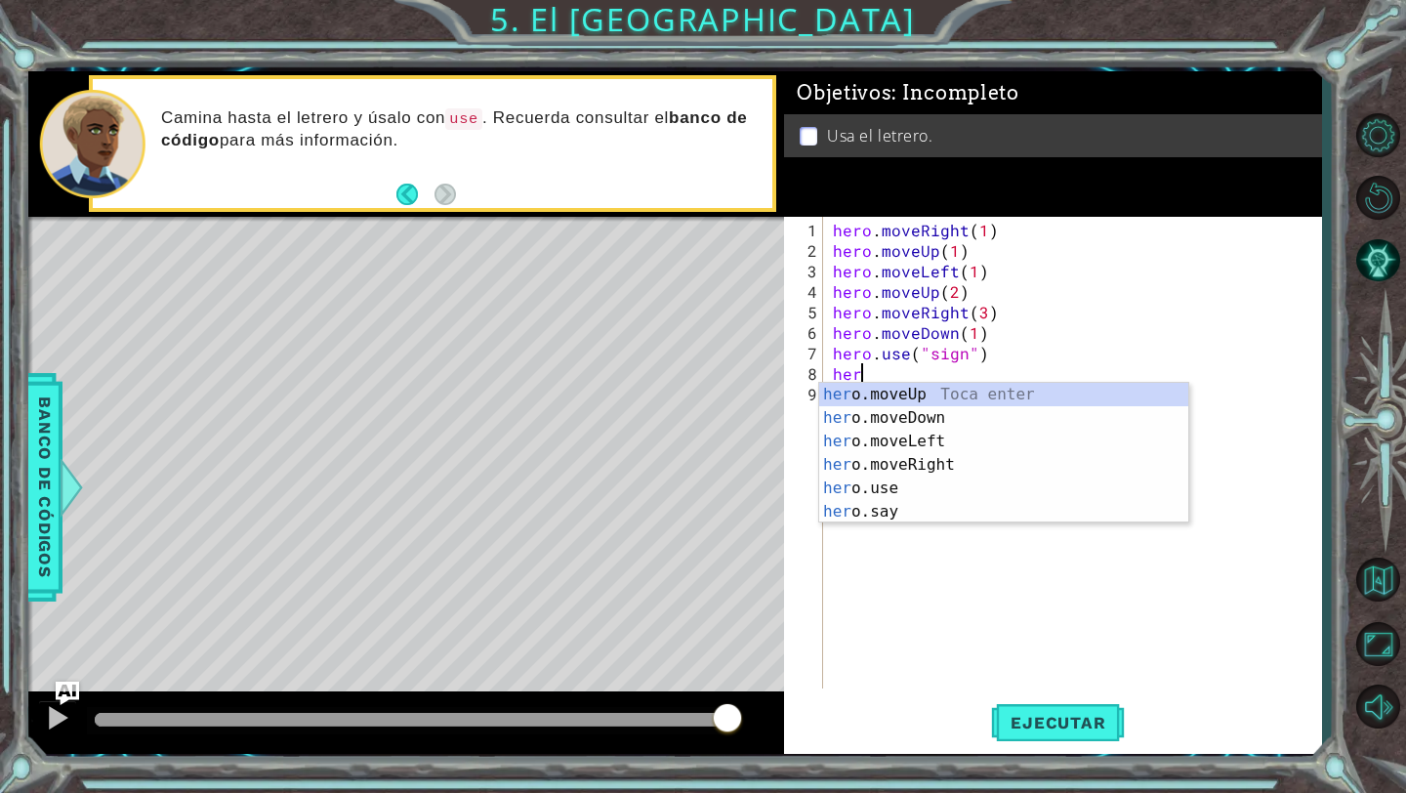
scroll to position [0, 1]
click at [947, 465] on div "her o.moveUp Toca enter her o.moveDown Toca enter her o.moveLeft [PERSON_NAME] …" at bounding box center [1003, 476] width 369 height 187
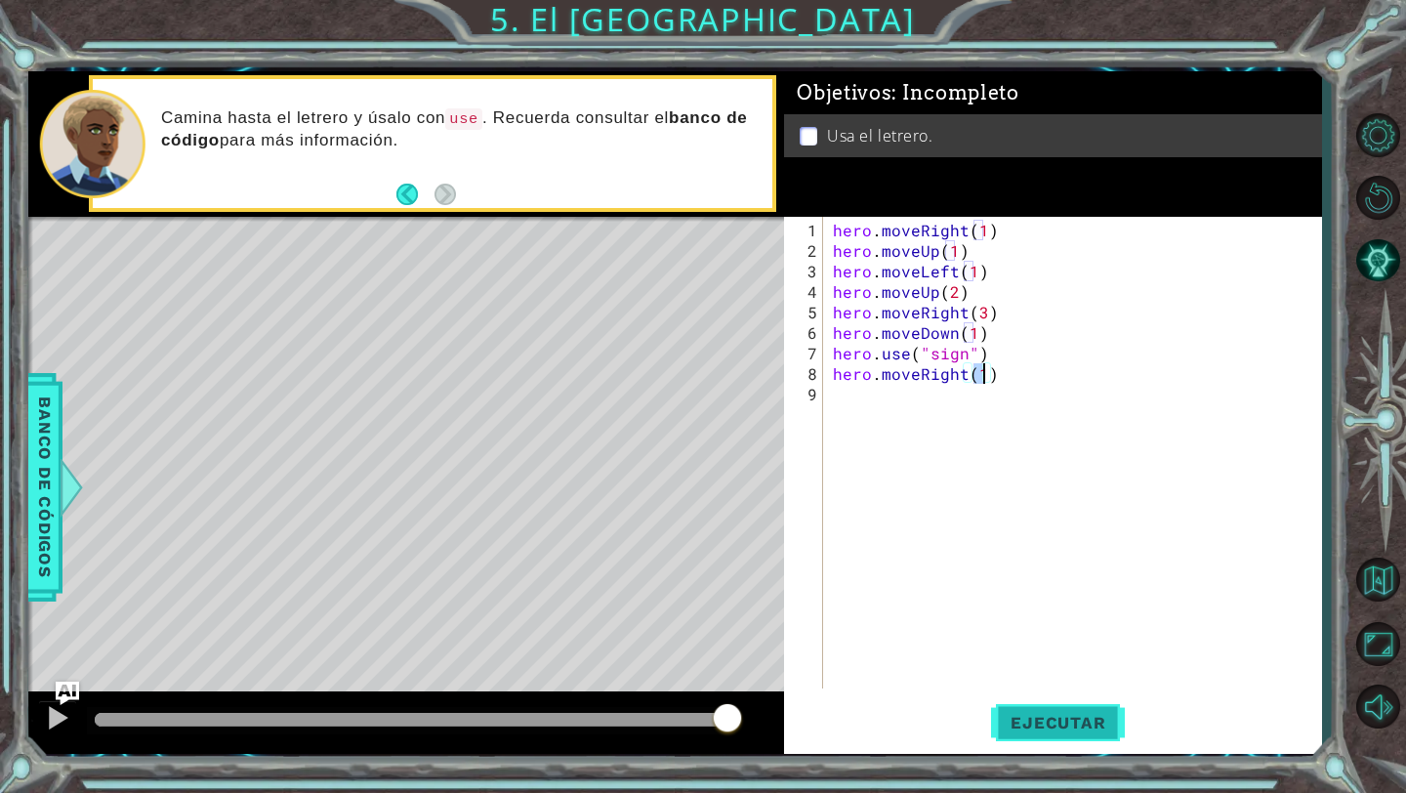
type textarea "hero.moveRight(1)"
click at [1027, 722] on span "Ejecutar" at bounding box center [1058, 723] width 134 height 20
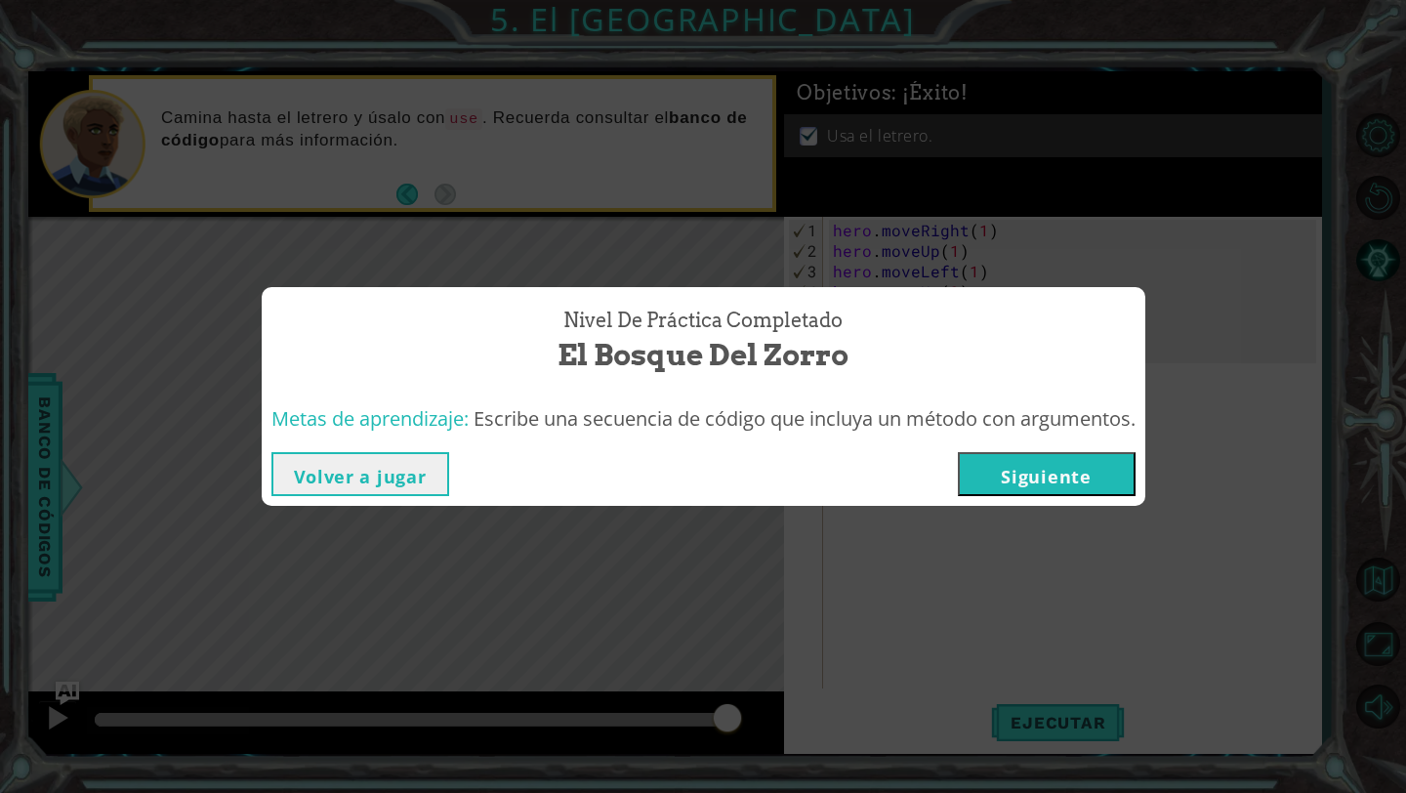
click at [1045, 498] on div "Volver a jugar [GEOGRAPHIC_DATA]" at bounding box center [704, 473] width 884 height 63
click at [1043, 472] on button "Siguiente" at bounding box center [1047, 474] width 178 height 44
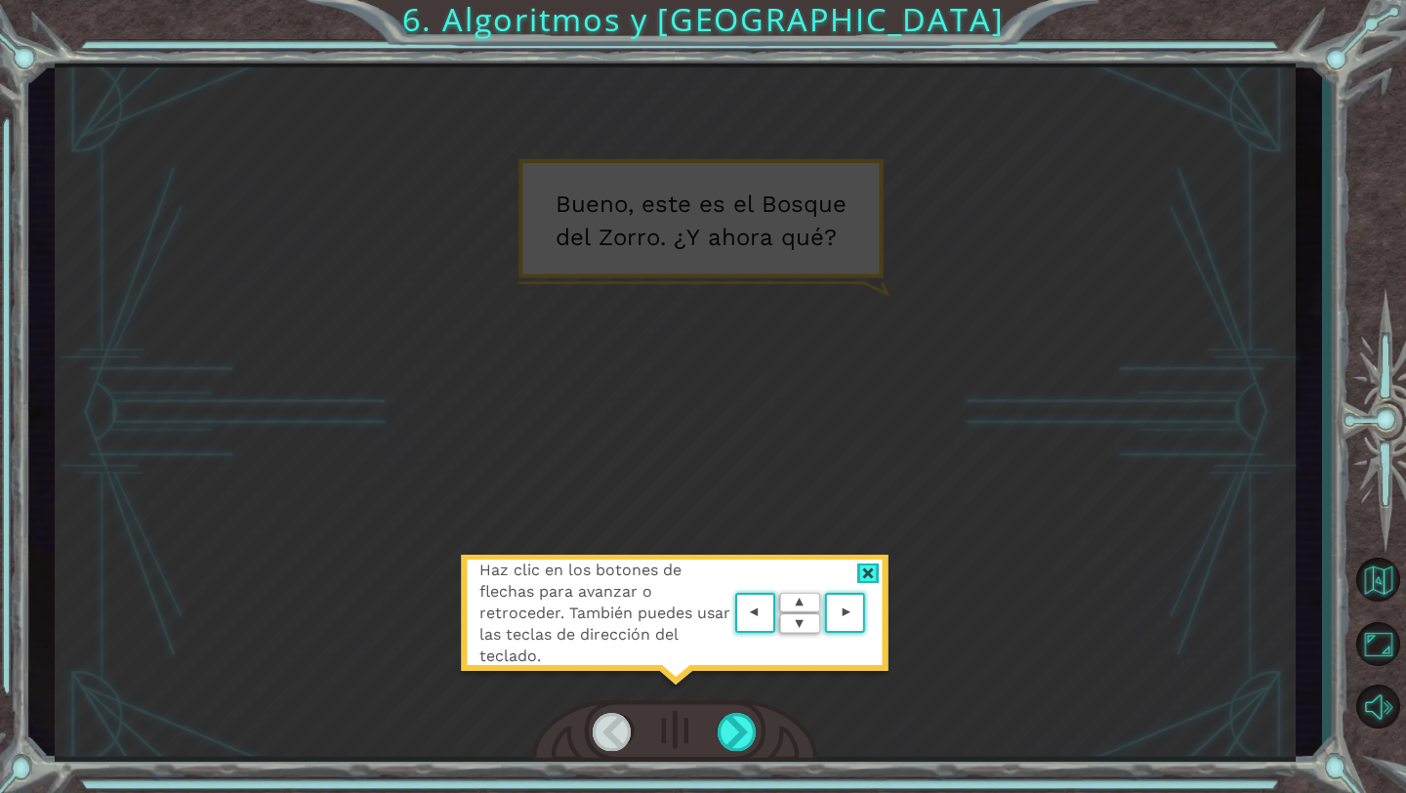
click at [863, 579] on div at bounding box center [868, 573] width 22 height 21
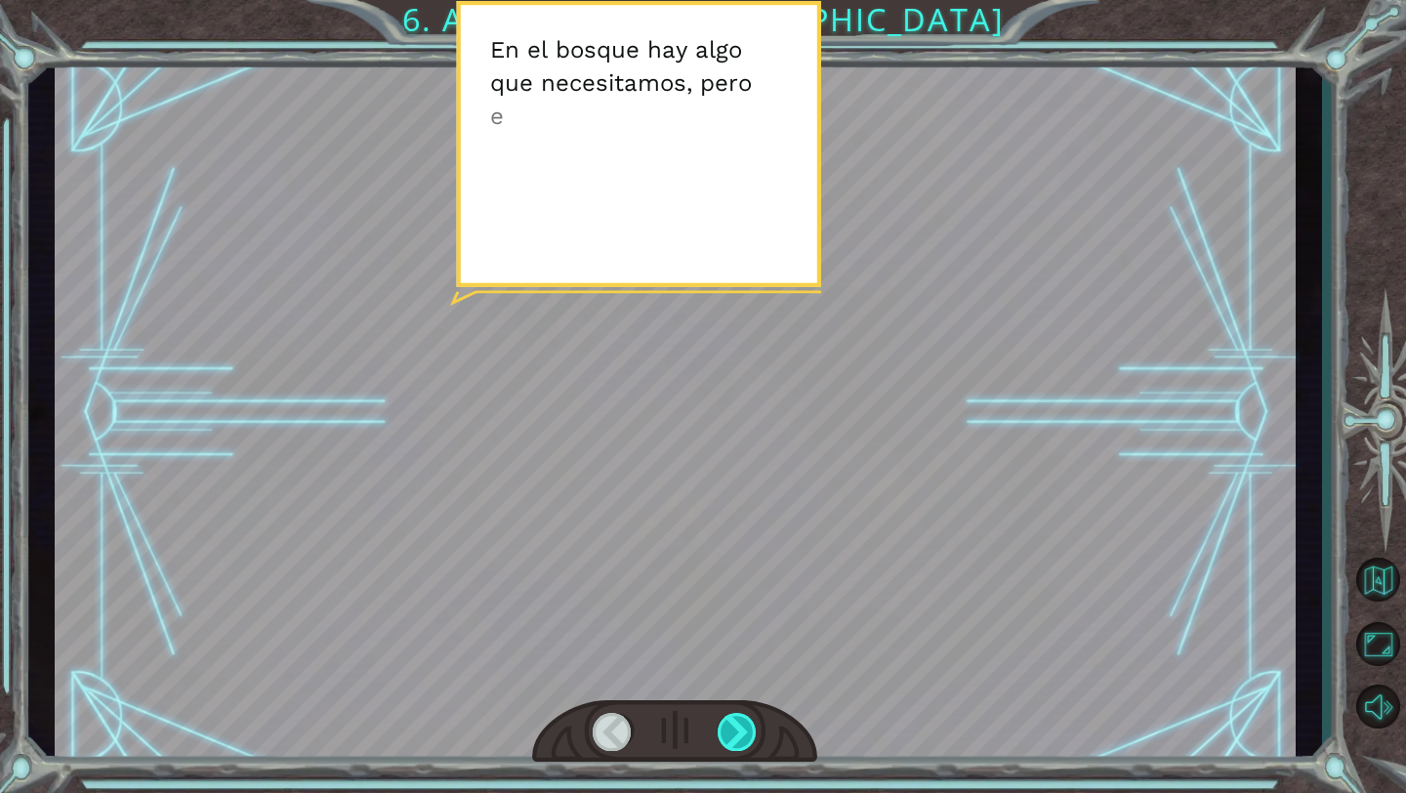
click at [744, 720] on div at bounding box center [738, 732] width 40 height 38
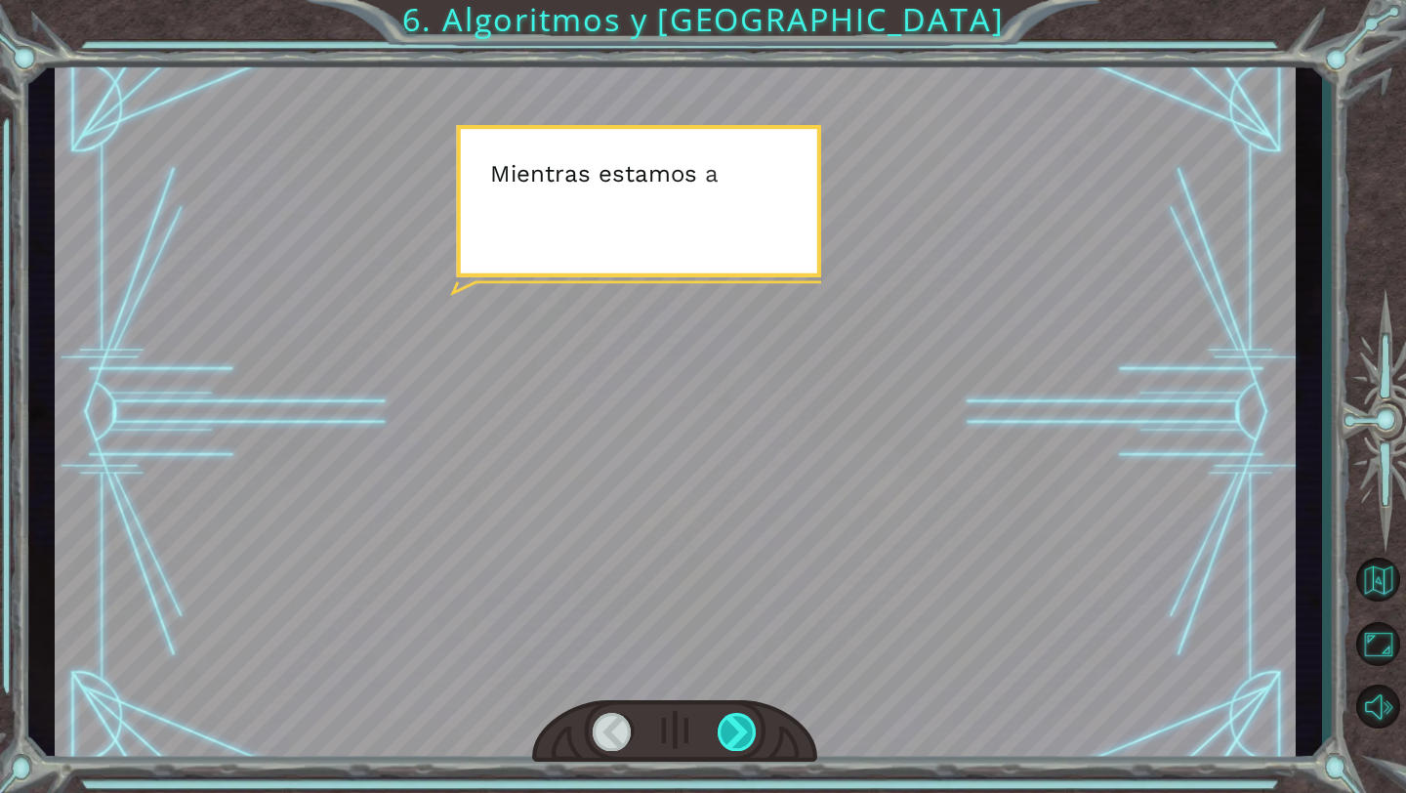
click at [744, 720] on div at bounding box center [738, 732] width 40 height 38
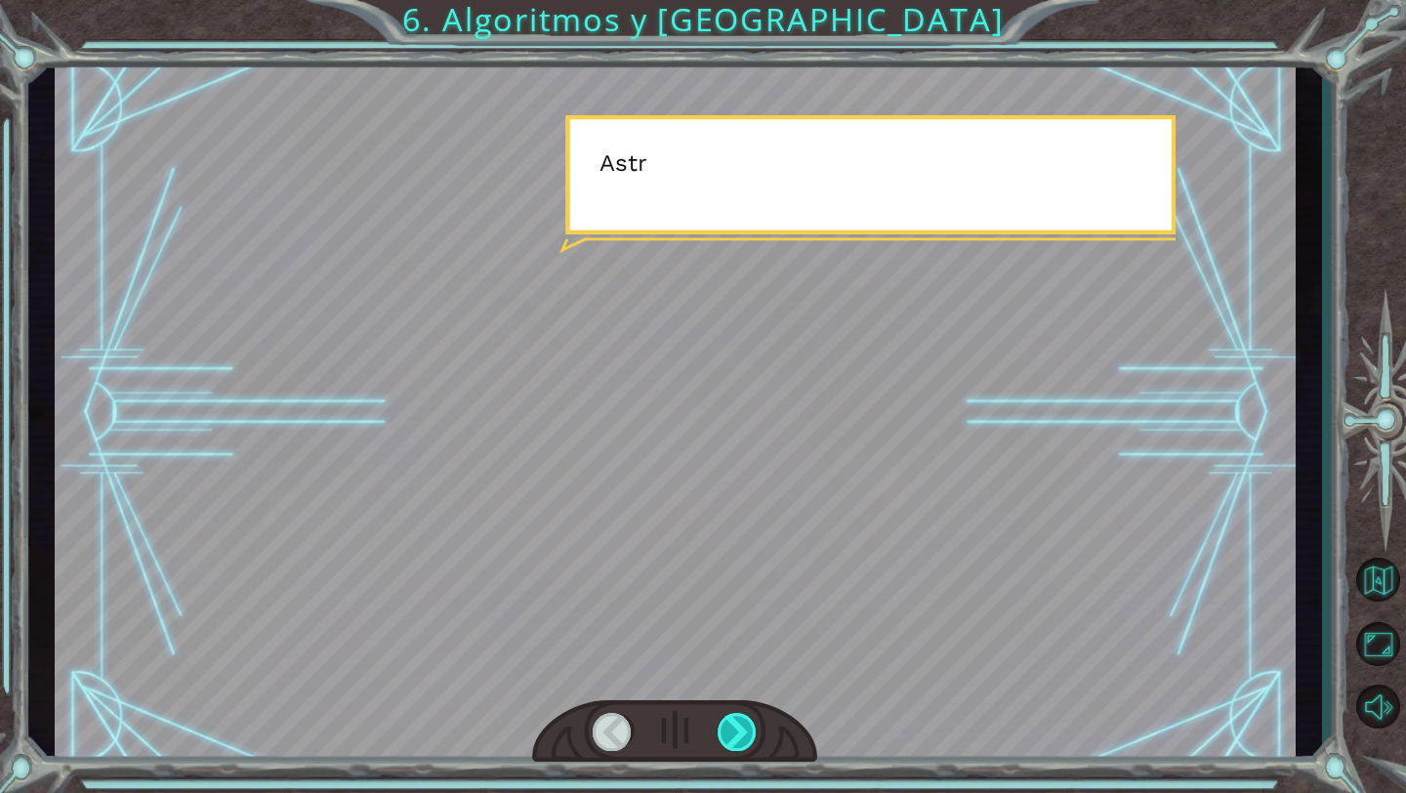
click at [744, 720] on div at bounding box center [738, 732] width 40 height 38
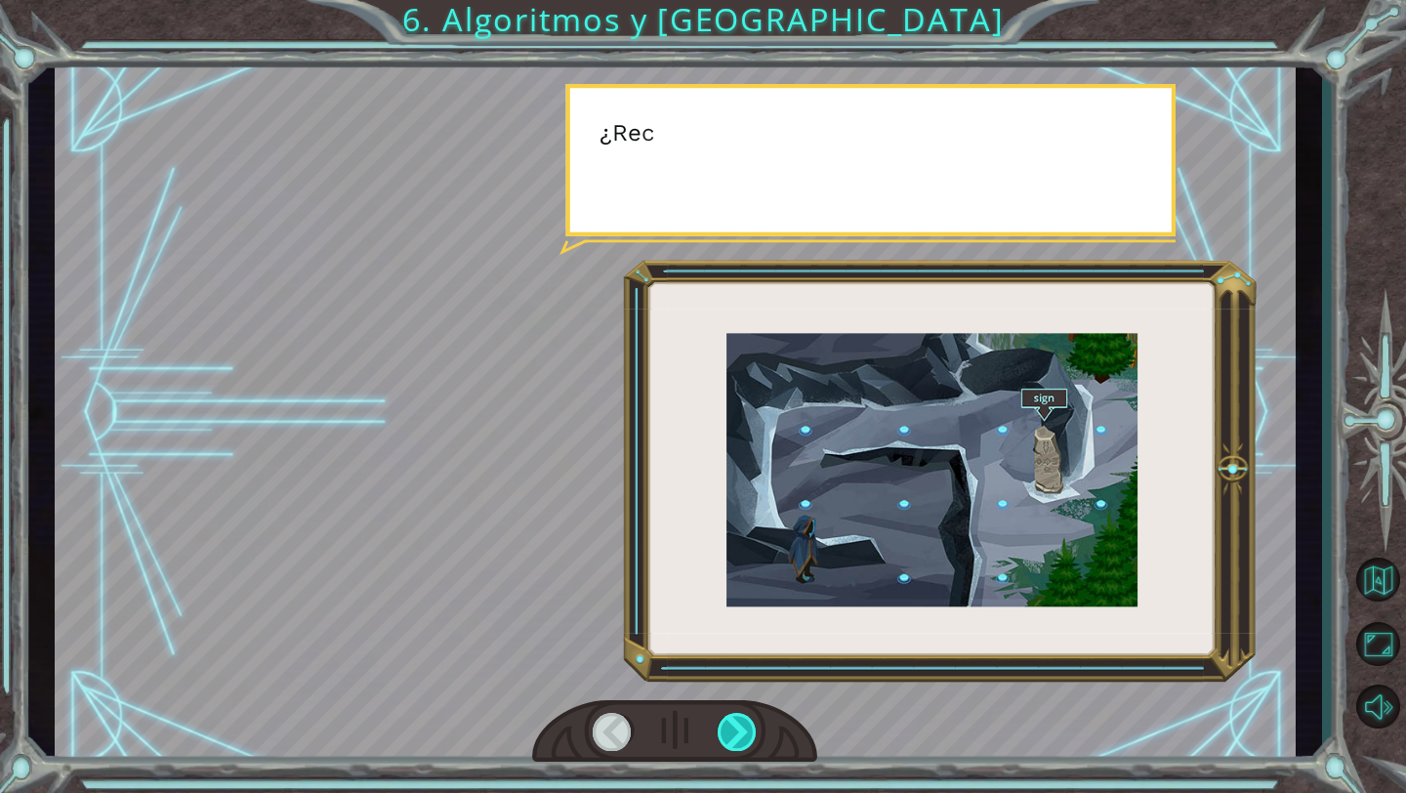
click at [744, 720] on div at bounding box center [738, 732] width 40 height 38
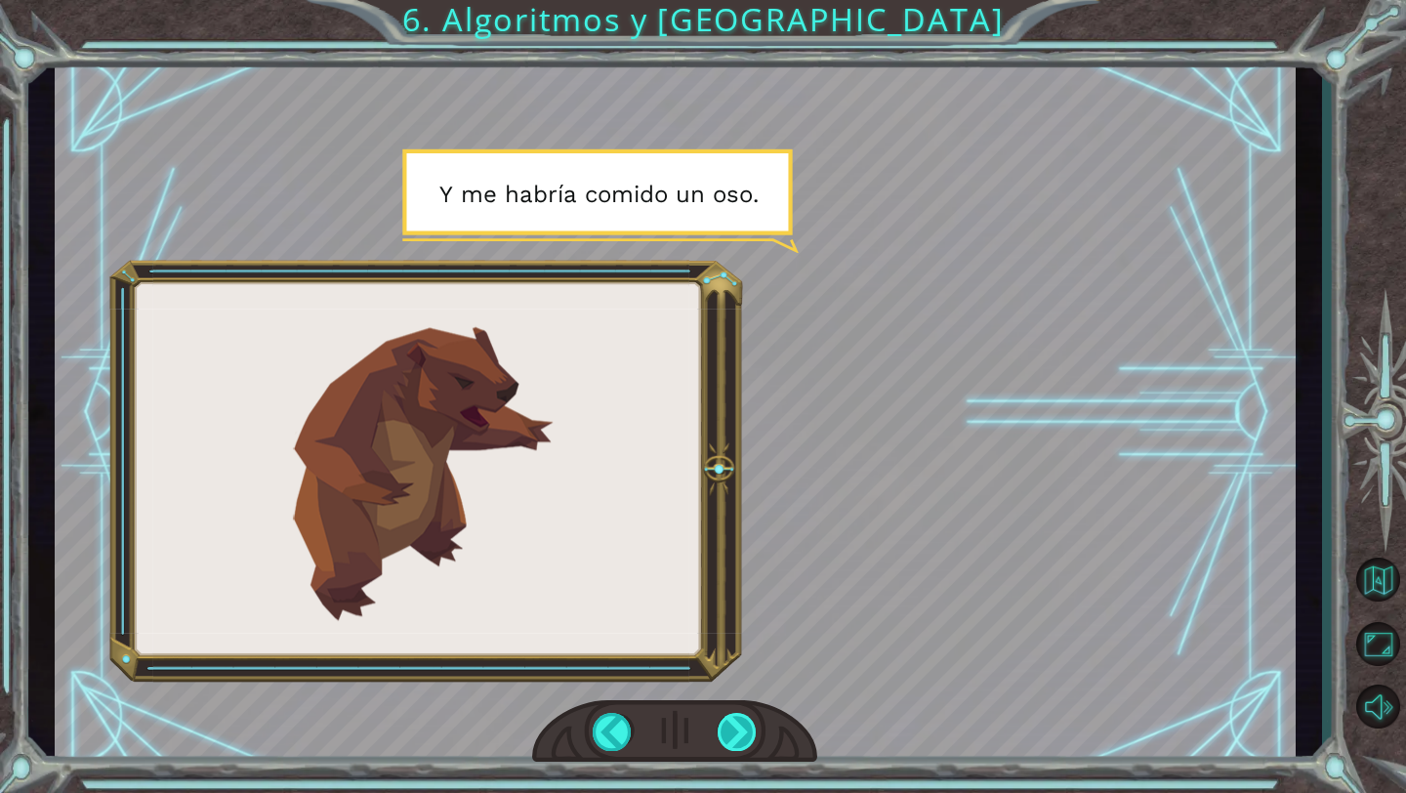
click at [738, 724] on div at bounding box center [738, 732] width 40 height 38
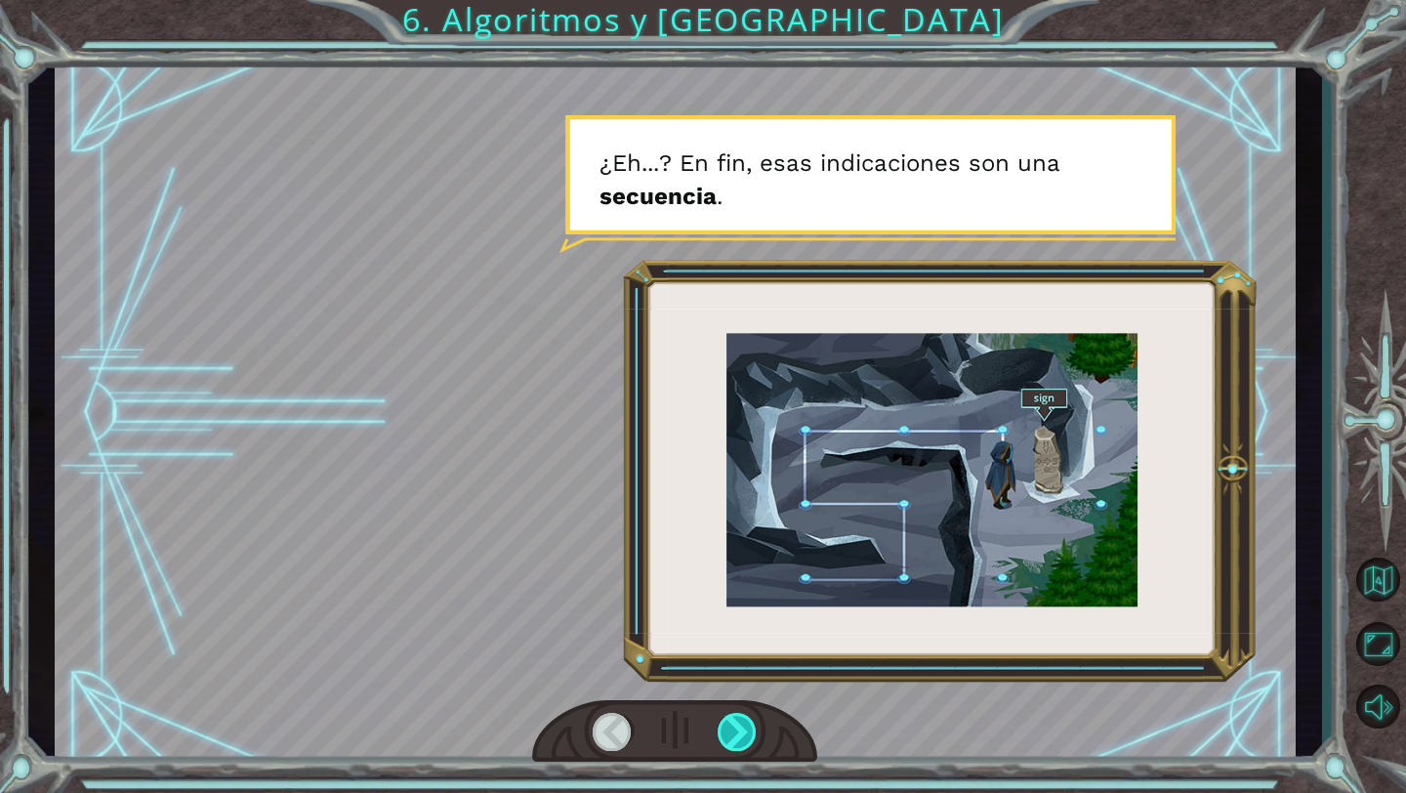
click at [730, 726] on div at bounding box center [738, 732] width 40 height 38
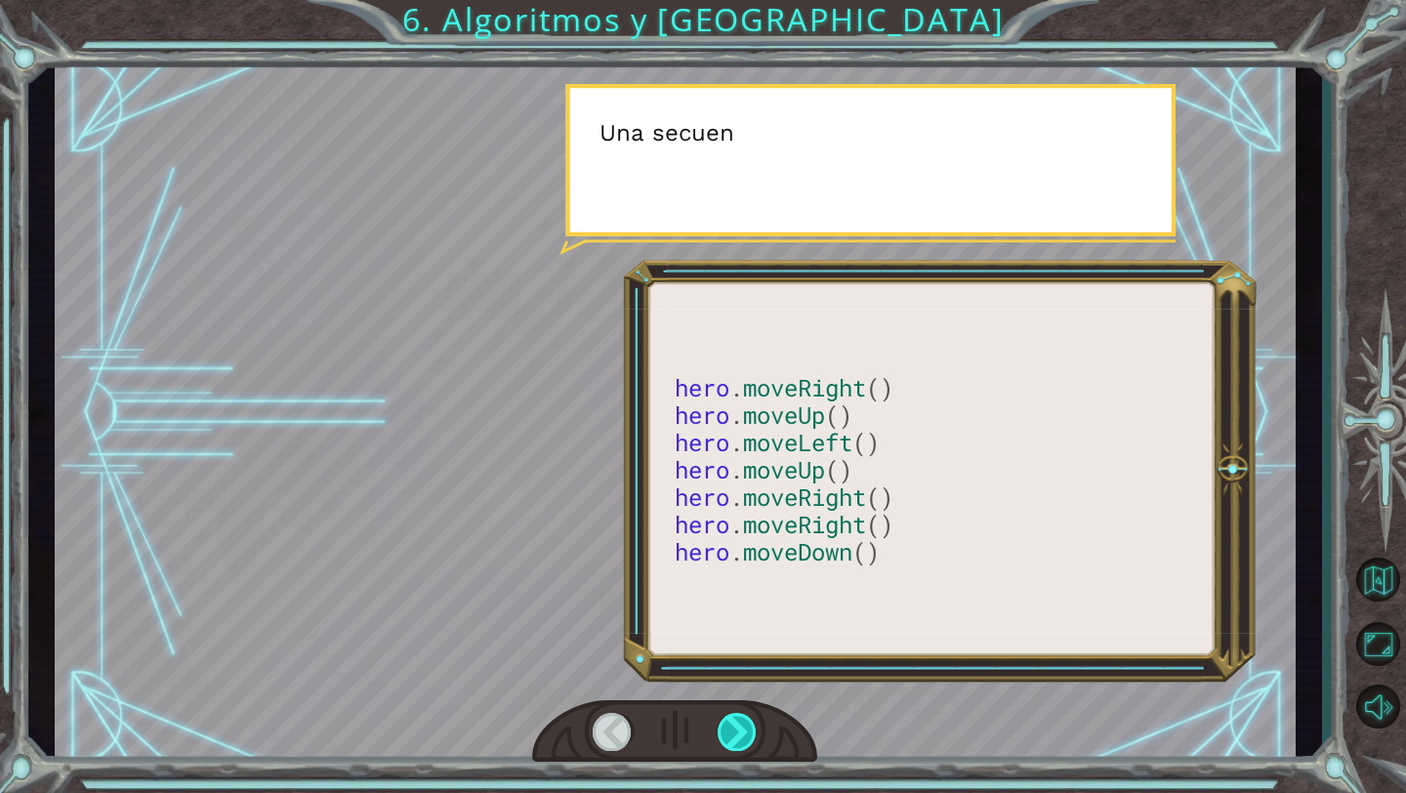
click at [730, 726] on div at bounding box center [738, 732] width 40 height 38
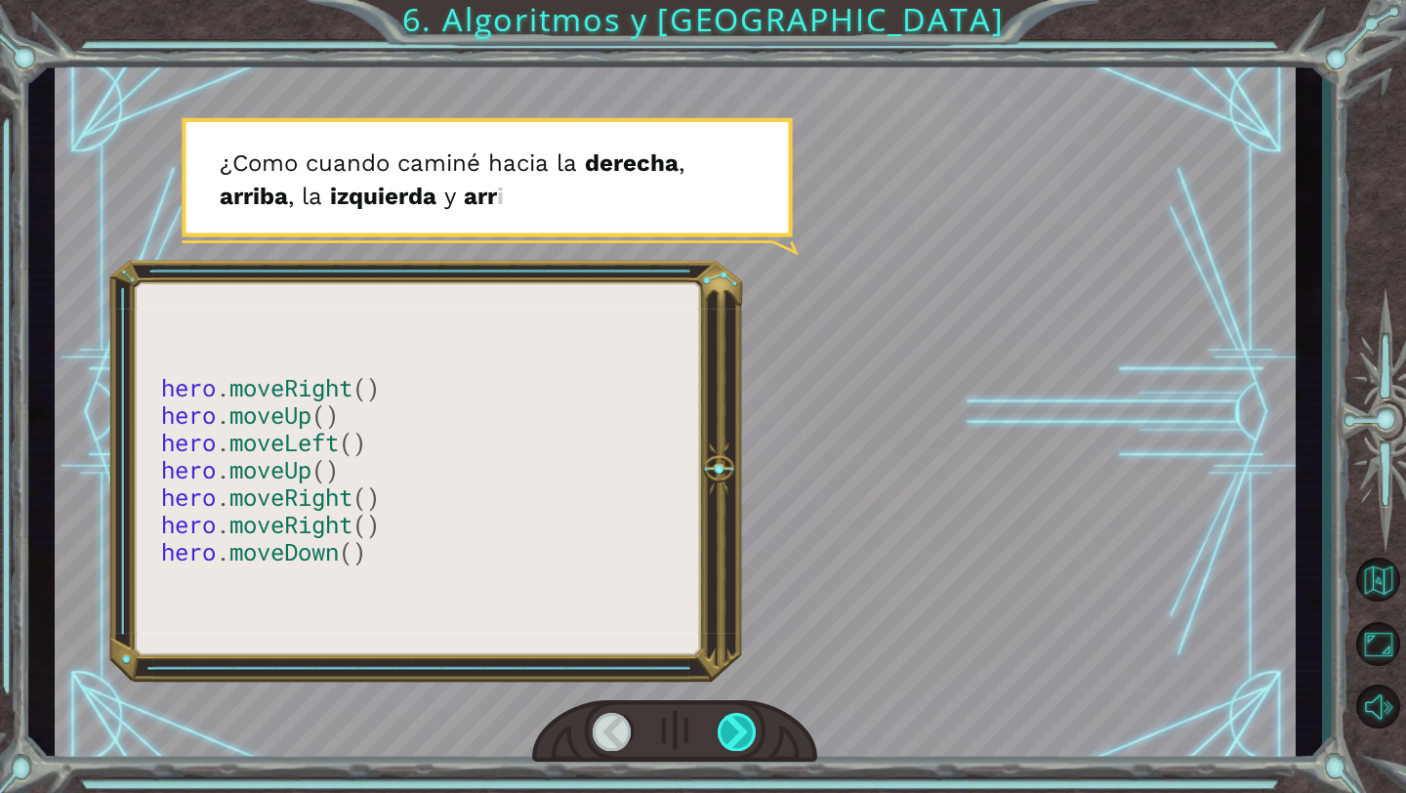
click at [732, 730] on div at bounding box center [738, 732] width 40 height 38
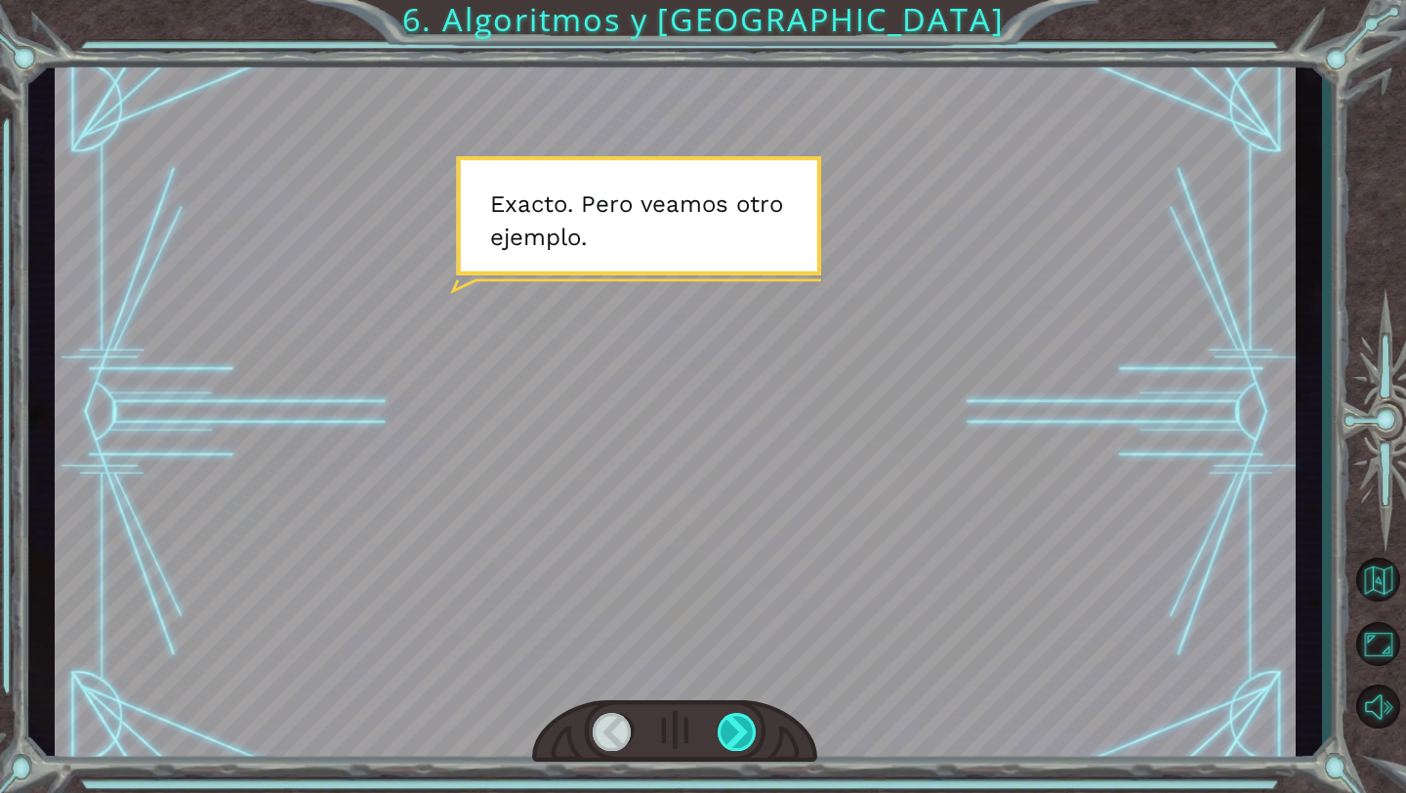
click at [732, 731] on div at bounding box center [738, 732] width 40 height 38
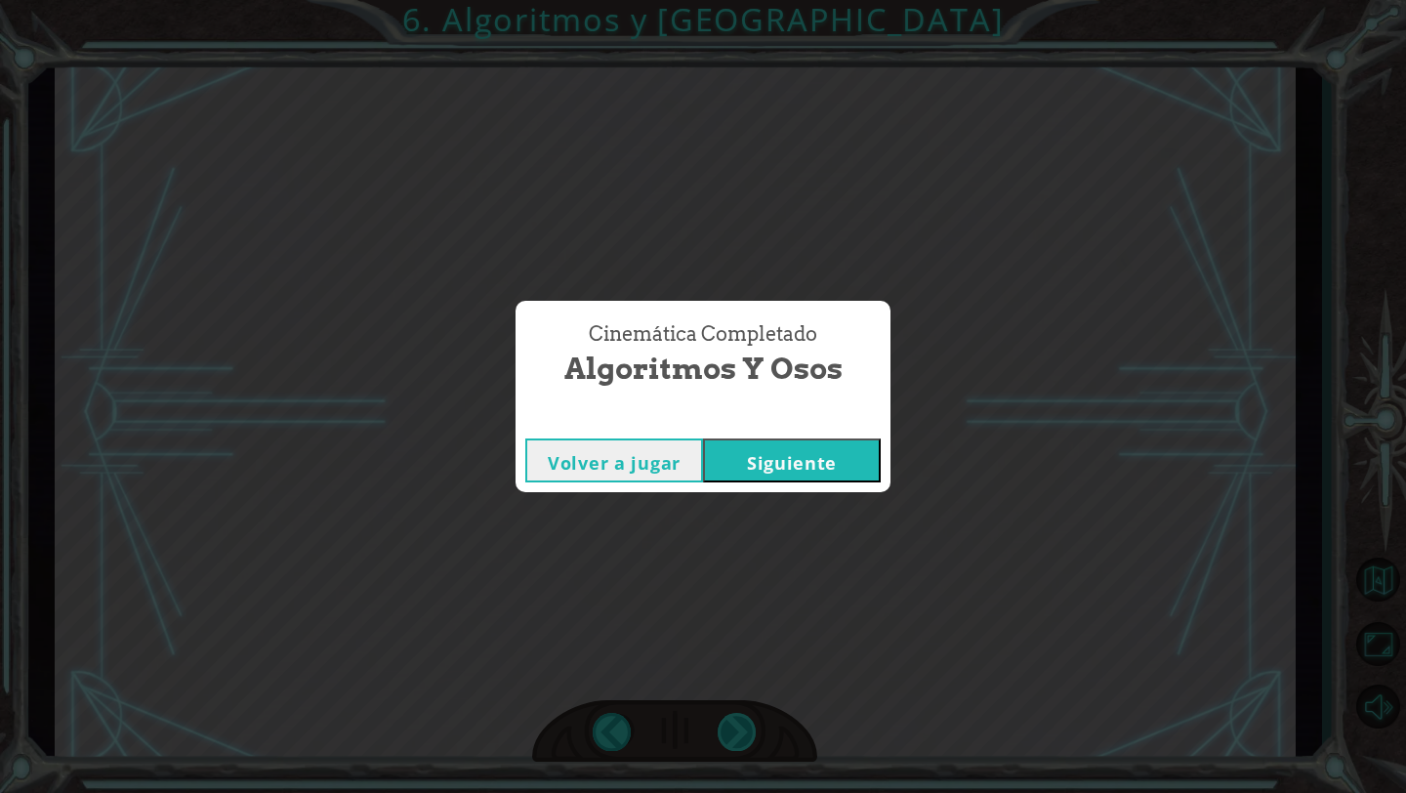
click at [732, 731] on div "Cinemática Completado Algoritmos y Osos Volver a jugar [GEOGRAPHIC_DATA]" at bounding box center [703, 396] width 1406 height 793
click at [750, 468] on button "Siguiente" at bounding box center [792, 460] width 178 height 44
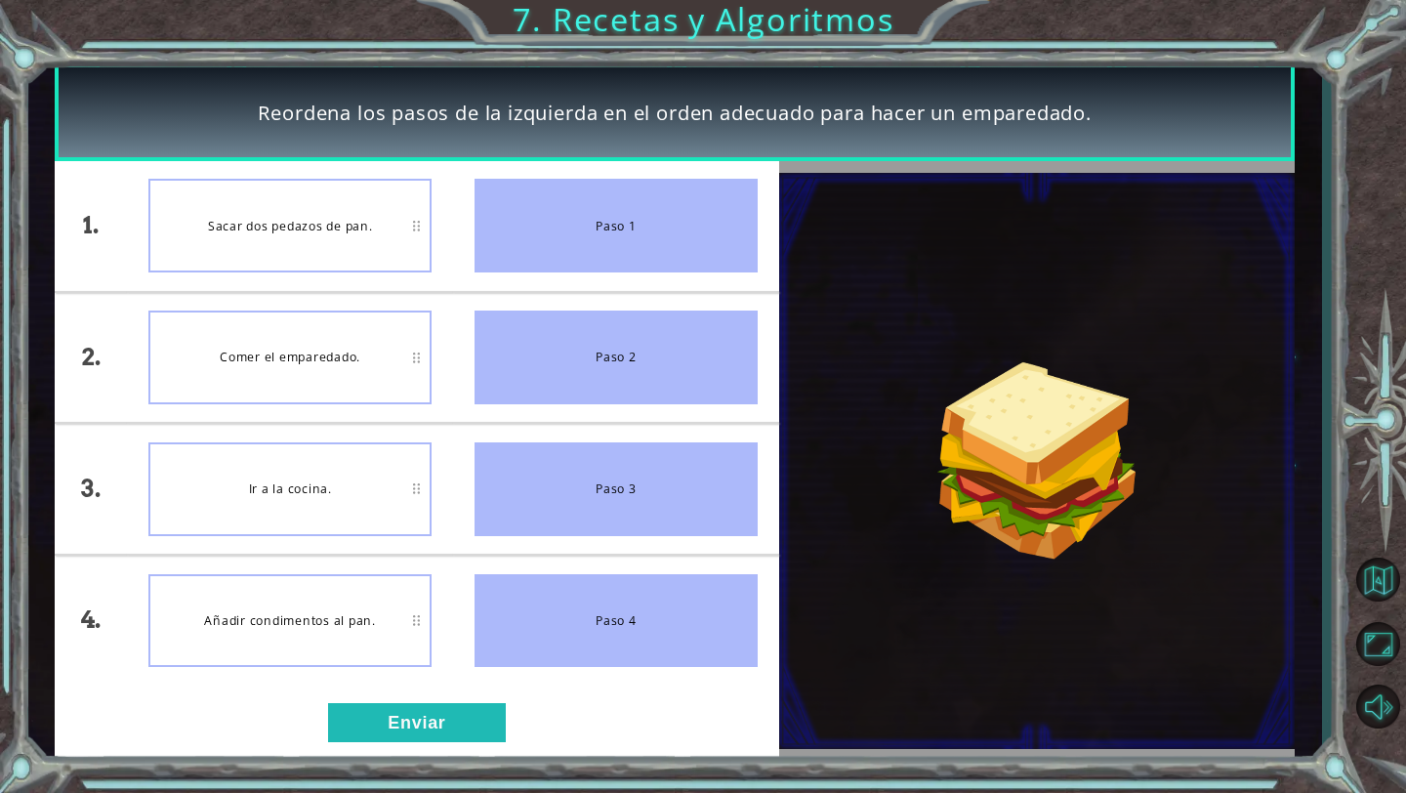
click at [1162, 471] on img at bounding box center [1037, 461] width 516 height 576
click at [974, 448] on img at bounding box center [1037, 461] width 516 height 576
click at [443, 718] on button "Enviar" at bounding box center [417, 722] width 178 height 39
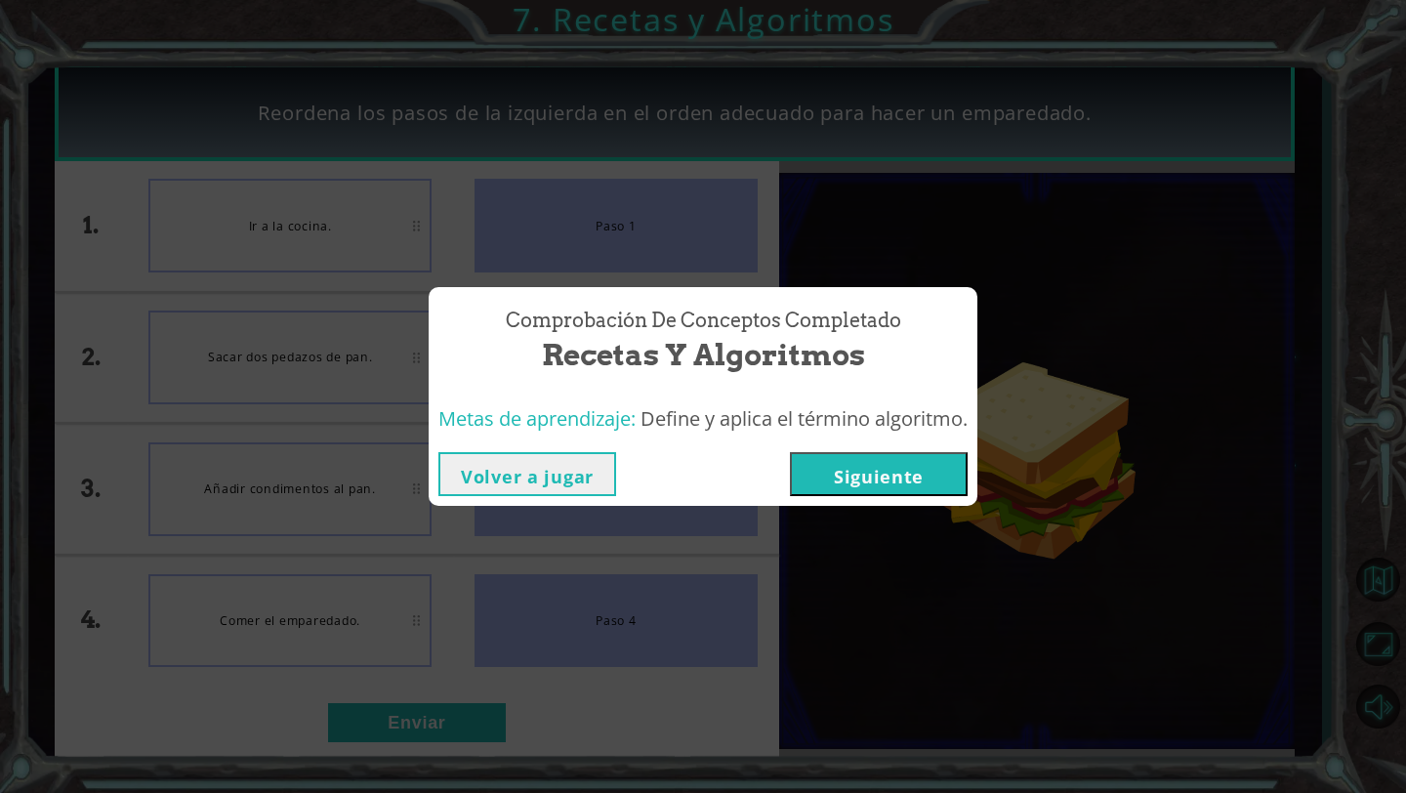
click at [877, 484] on button "Siguiente" at bounding box center [879, 474] width 178 height 44
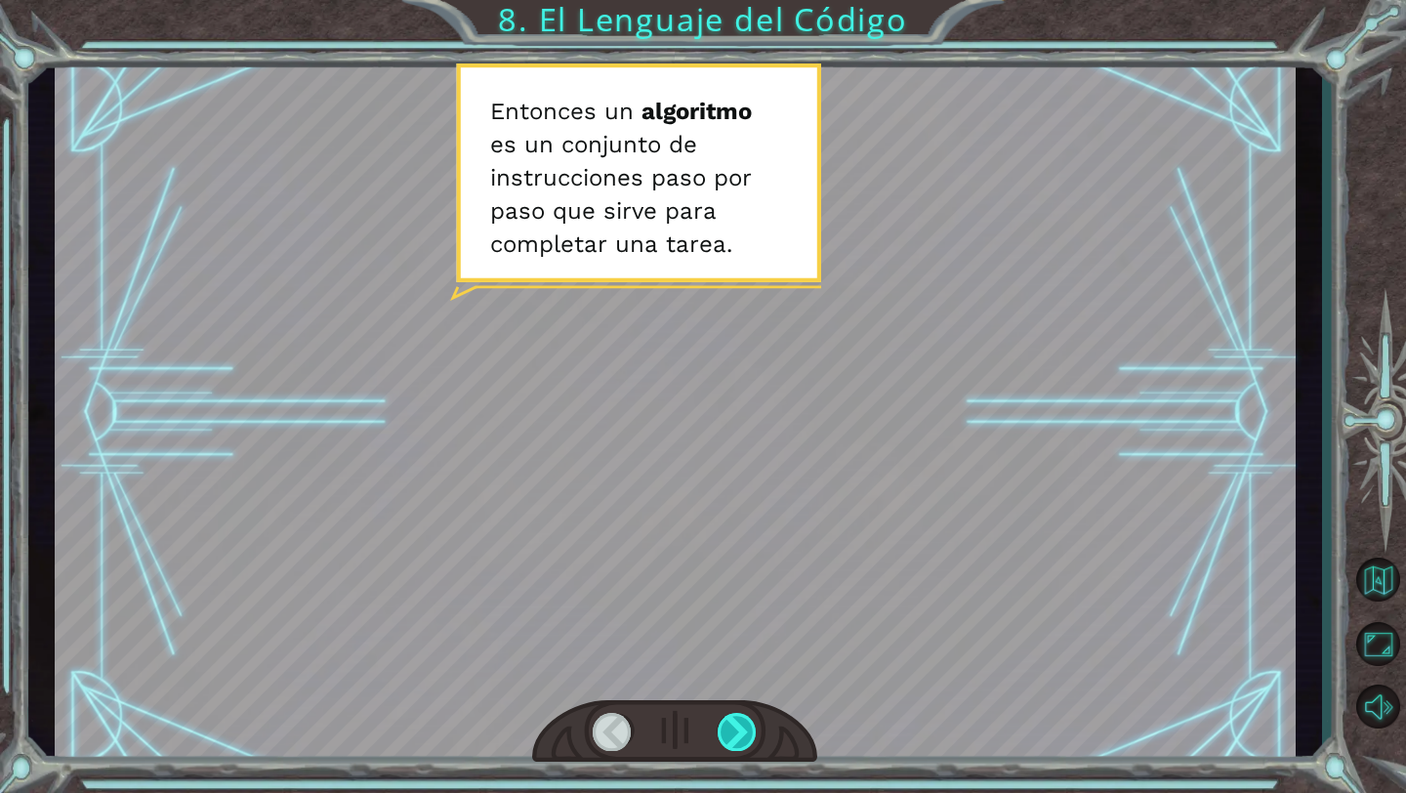
click at [731, 719] on div at bounding box center [738, 732] width 40 height 38
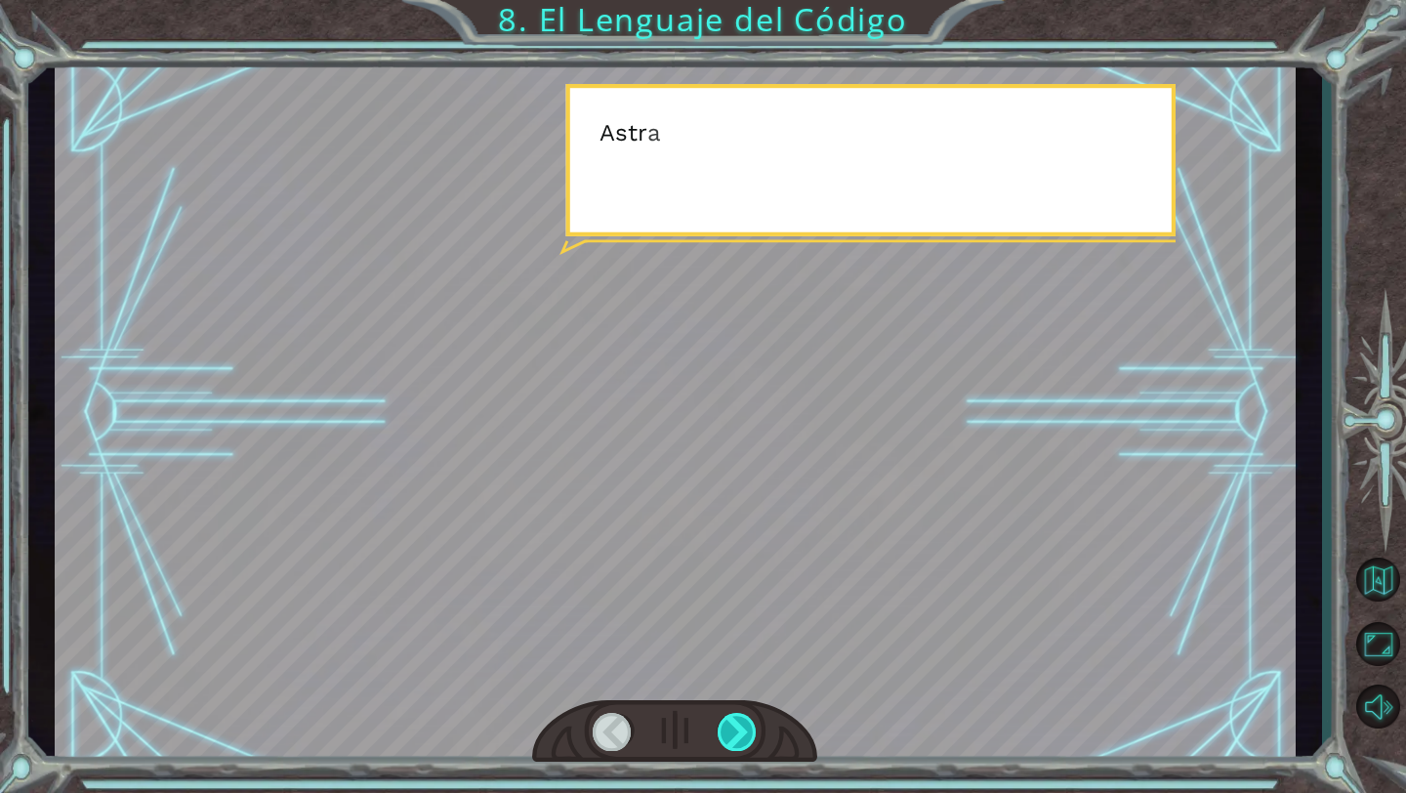
click at [731, 719] on div at bounding box center [738, 732] width 40 height 38
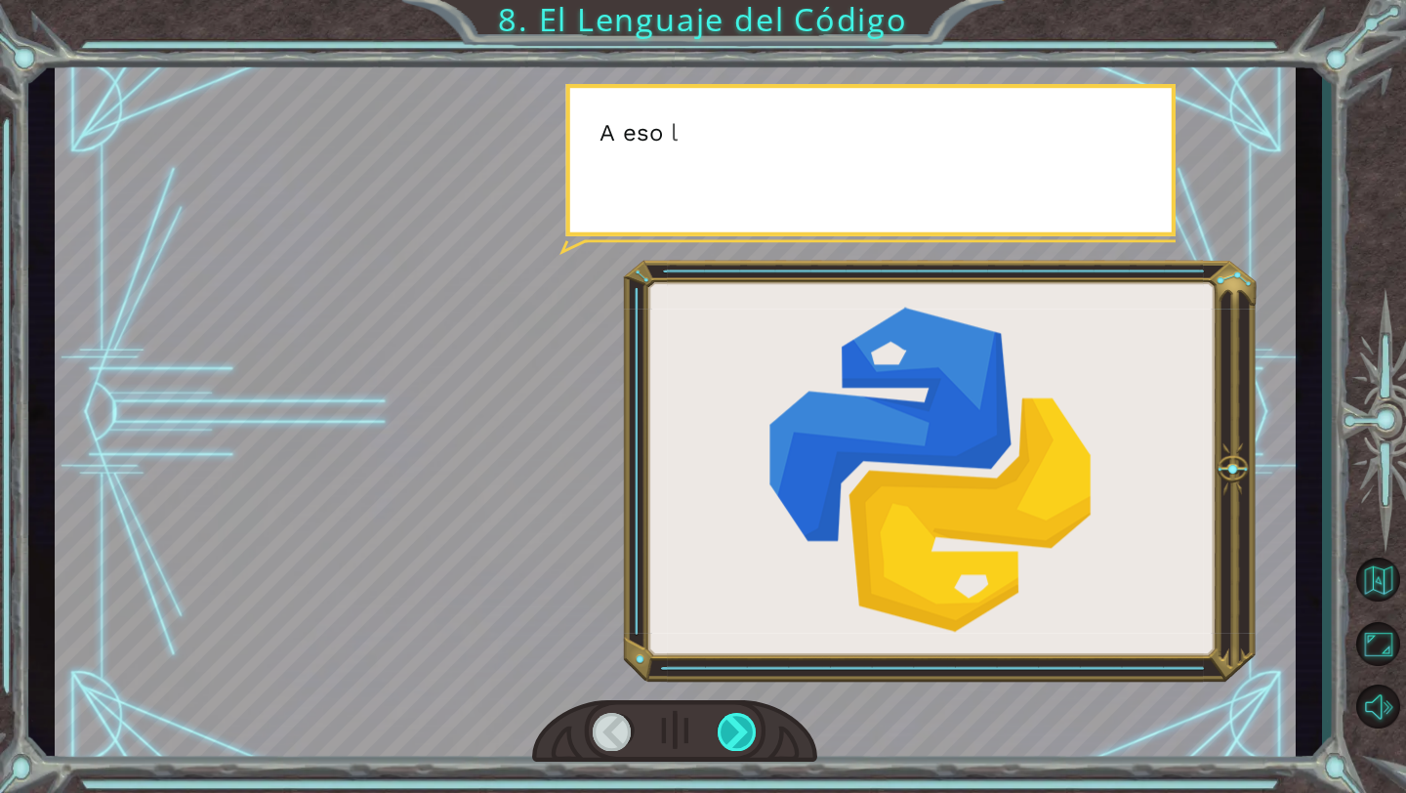
click at [731, 719] on div at bounding box center [738, 732] width 40 height 38
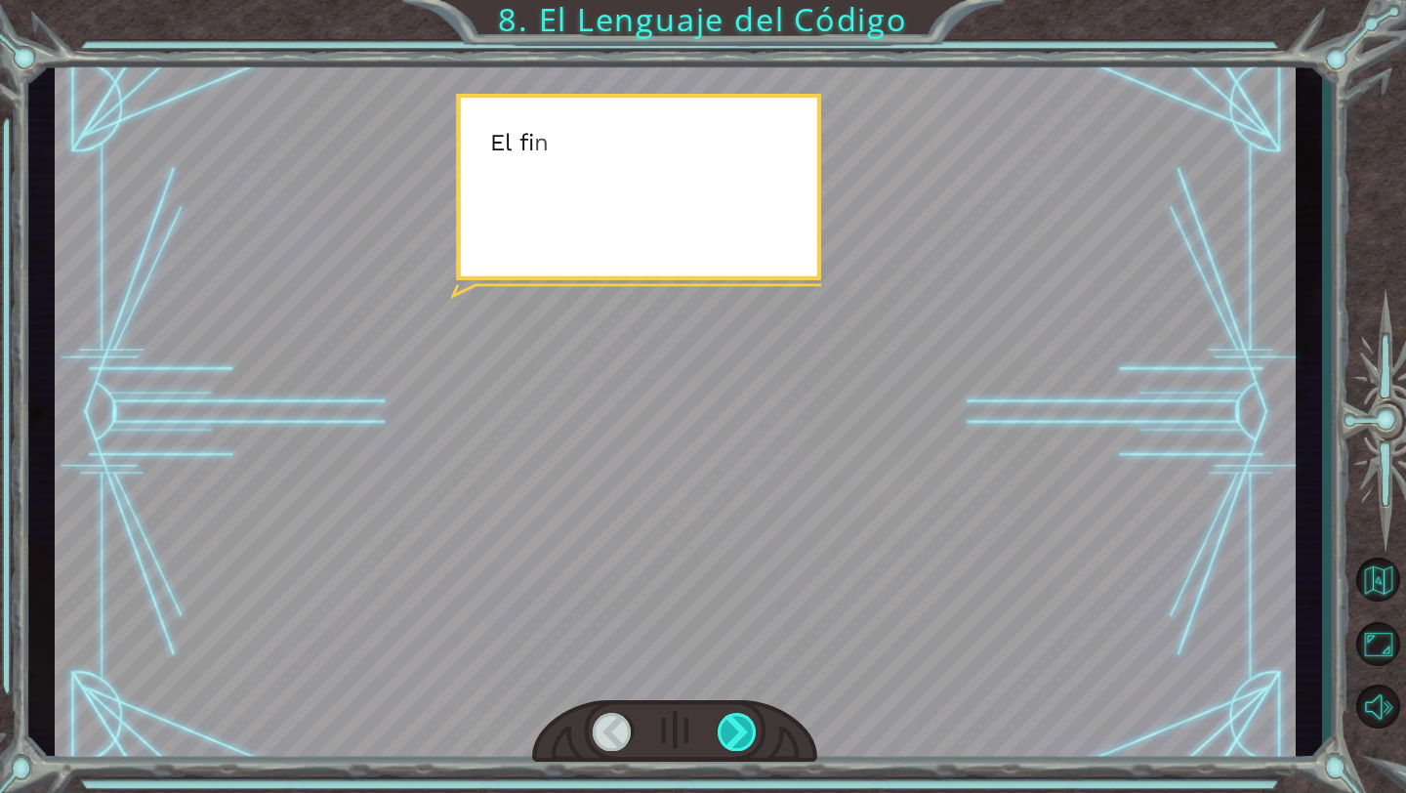
click at [731, 719] on div at bounding box center [738, 732] width 40 height 38
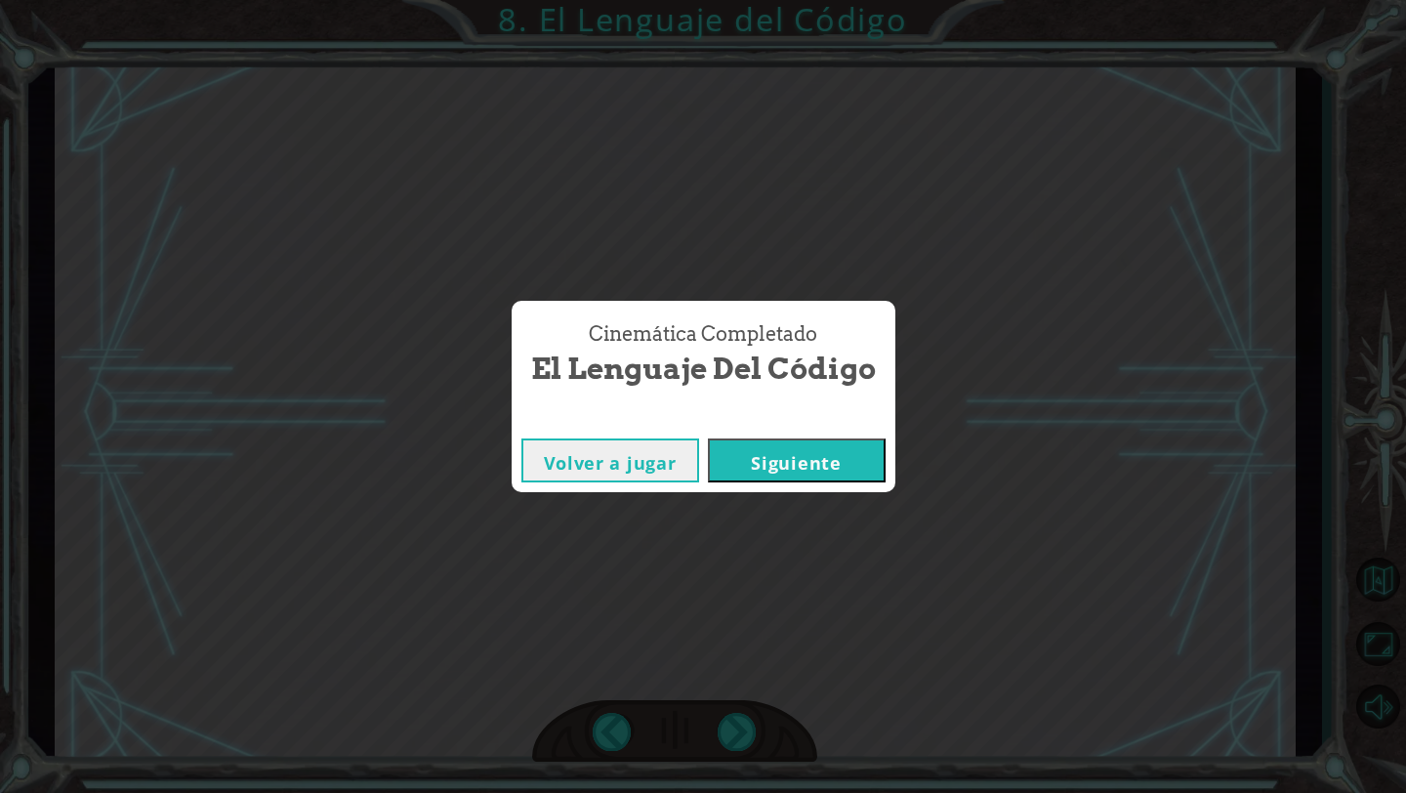
click at [730, 454] on button "Siguiente" at bounding box center [797, 460] width 178 height 44
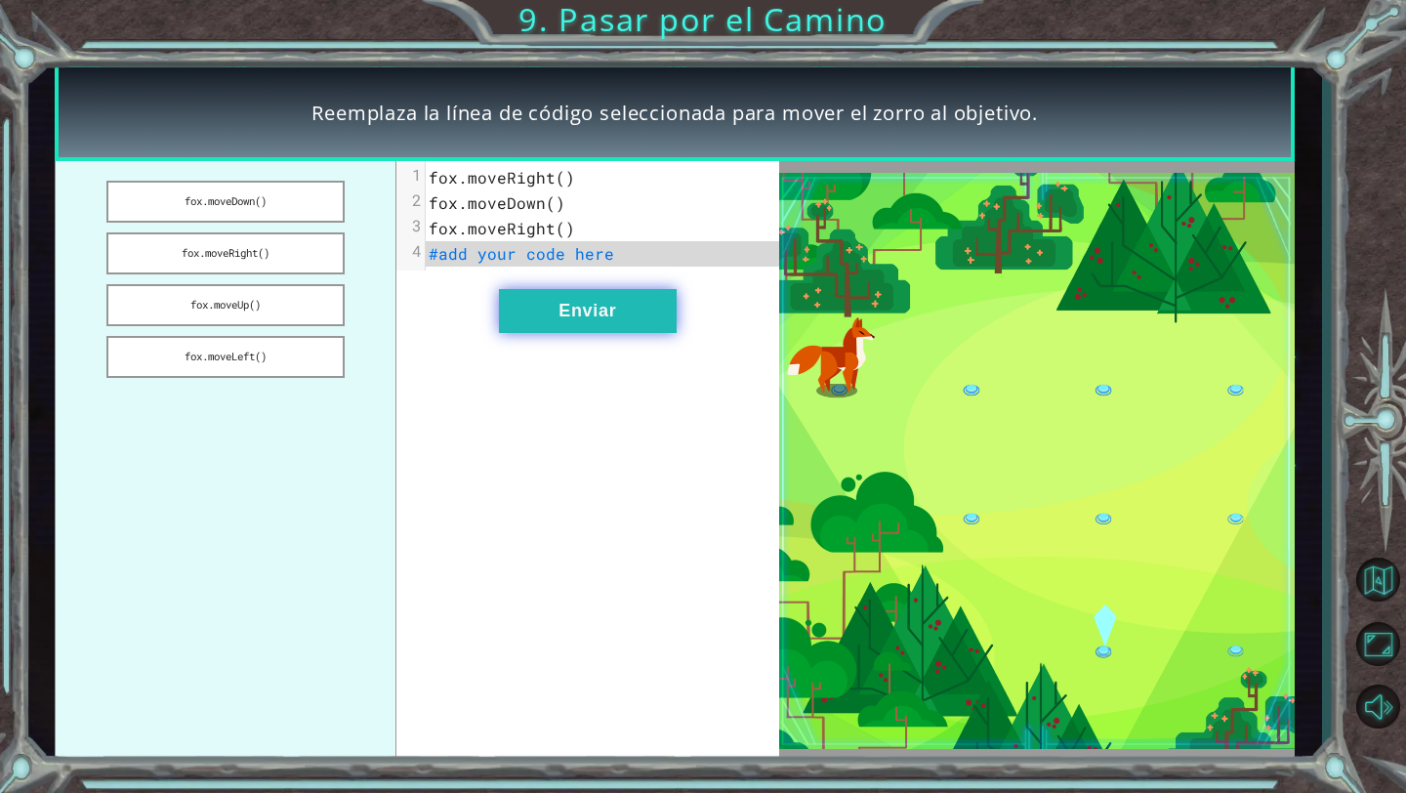
click at [596, 304] on button "Enviar" at bounding box center [588, 311] width 178 height 44
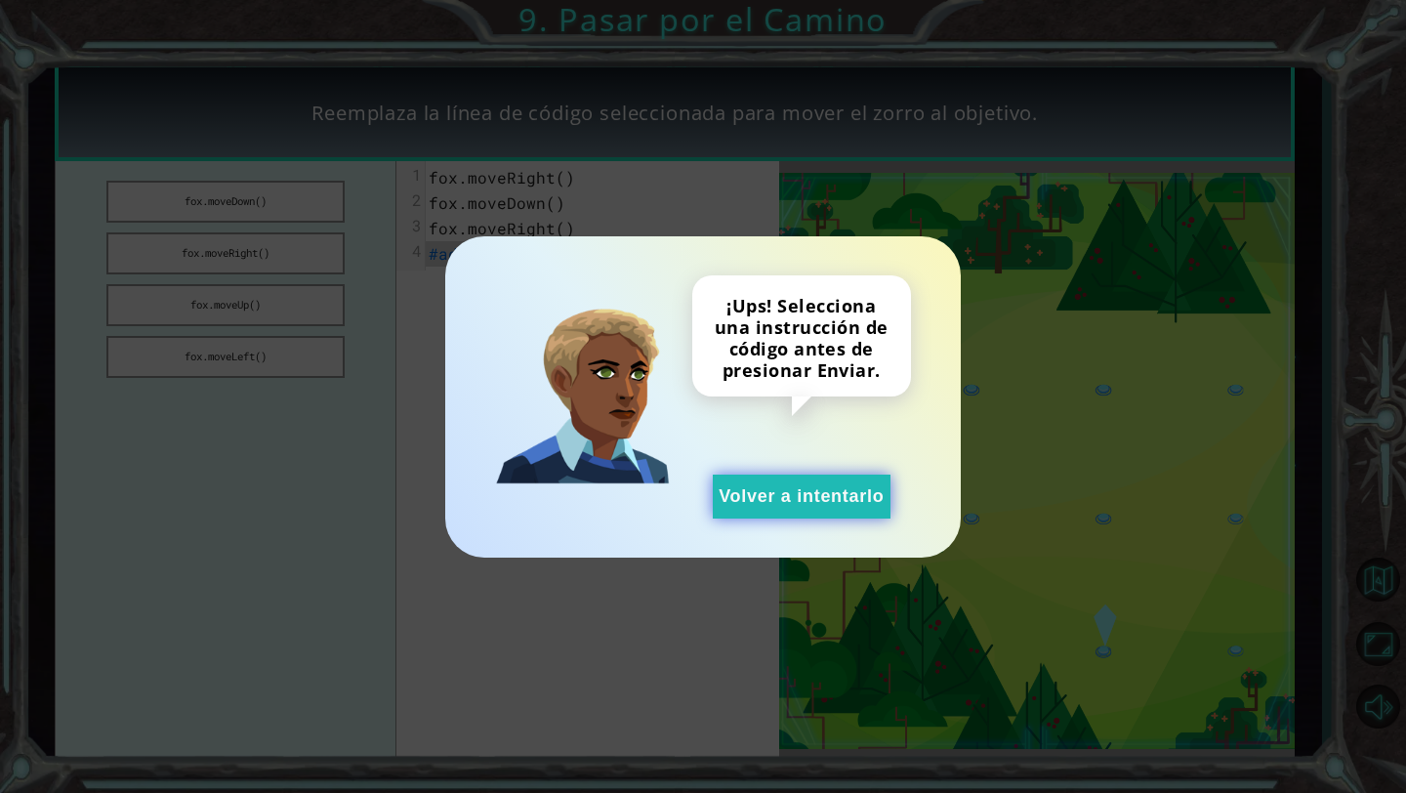
click at [751, 485] on button "Volver a intentarlo" at bounding box center [802, 497] width 178 height 44
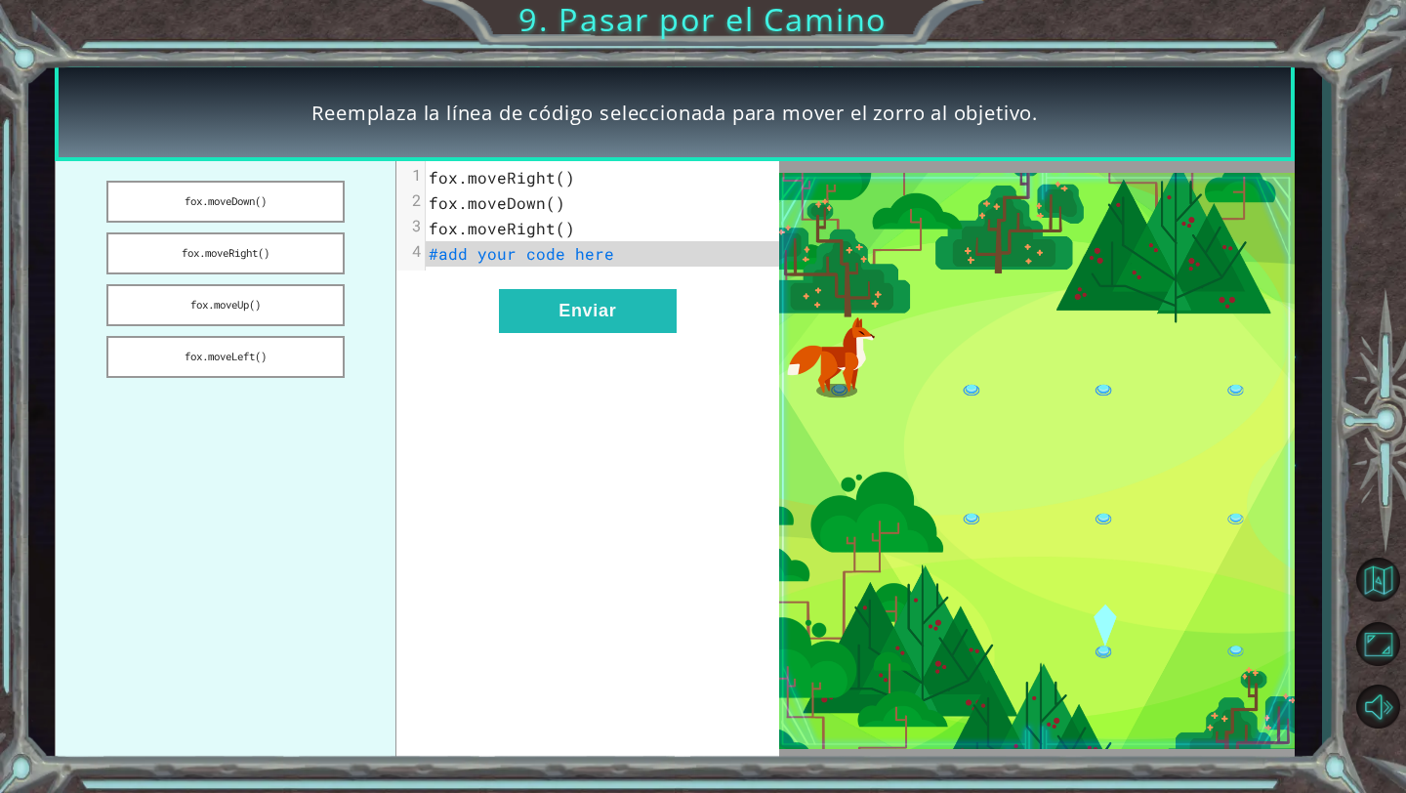
drag, startPoint x: 256, startPoint y: 190, endPoint x: 602, endPoint y: 180, distance: 346.8
click at [651, 180] on div "[PERSON_NAME].moveDown() [PERSON_NAME].moveRight() [PERSON_NAME].moveUp() [PERS…" at bounding box center [417, 461] width 725 height 600
click at [309, 188] on button "fox.moveDown()" at bounding box center [224, 202] width 237 height 42
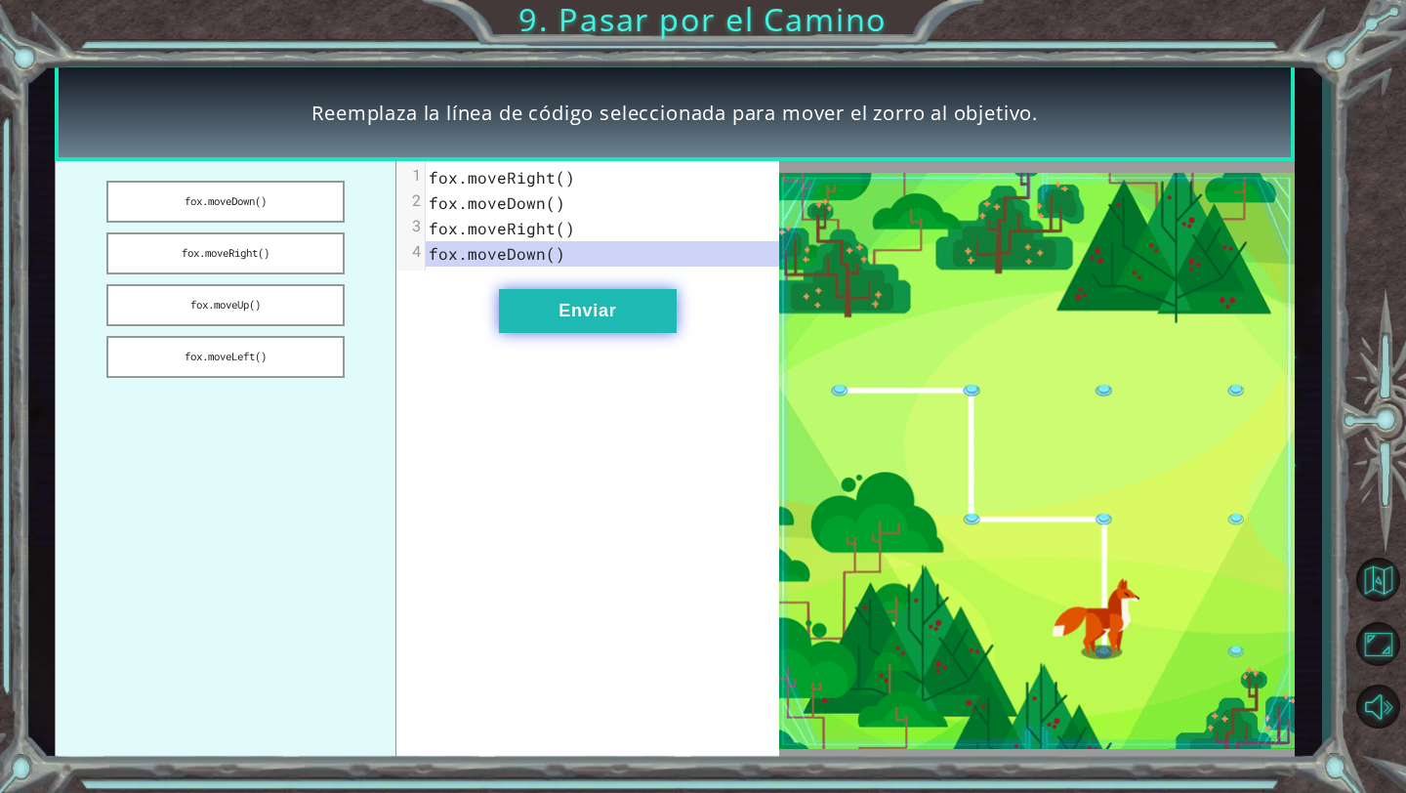
click at [543, 295] on button "Enviar" at bounding box center [588, 311] width 178 height 44
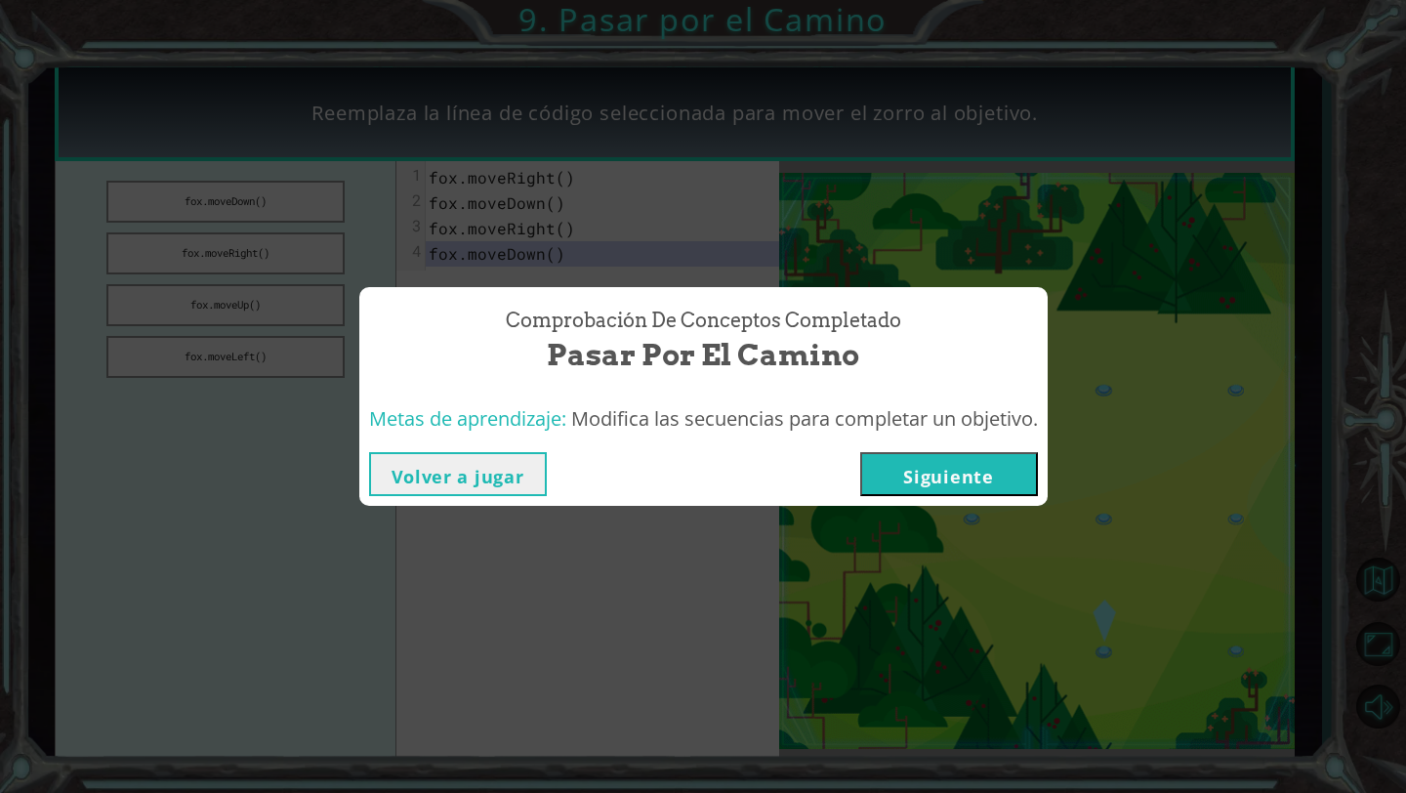
click at [918, 469] on button "Siguiente" at bounding box center [949, 474] width 178 height 44
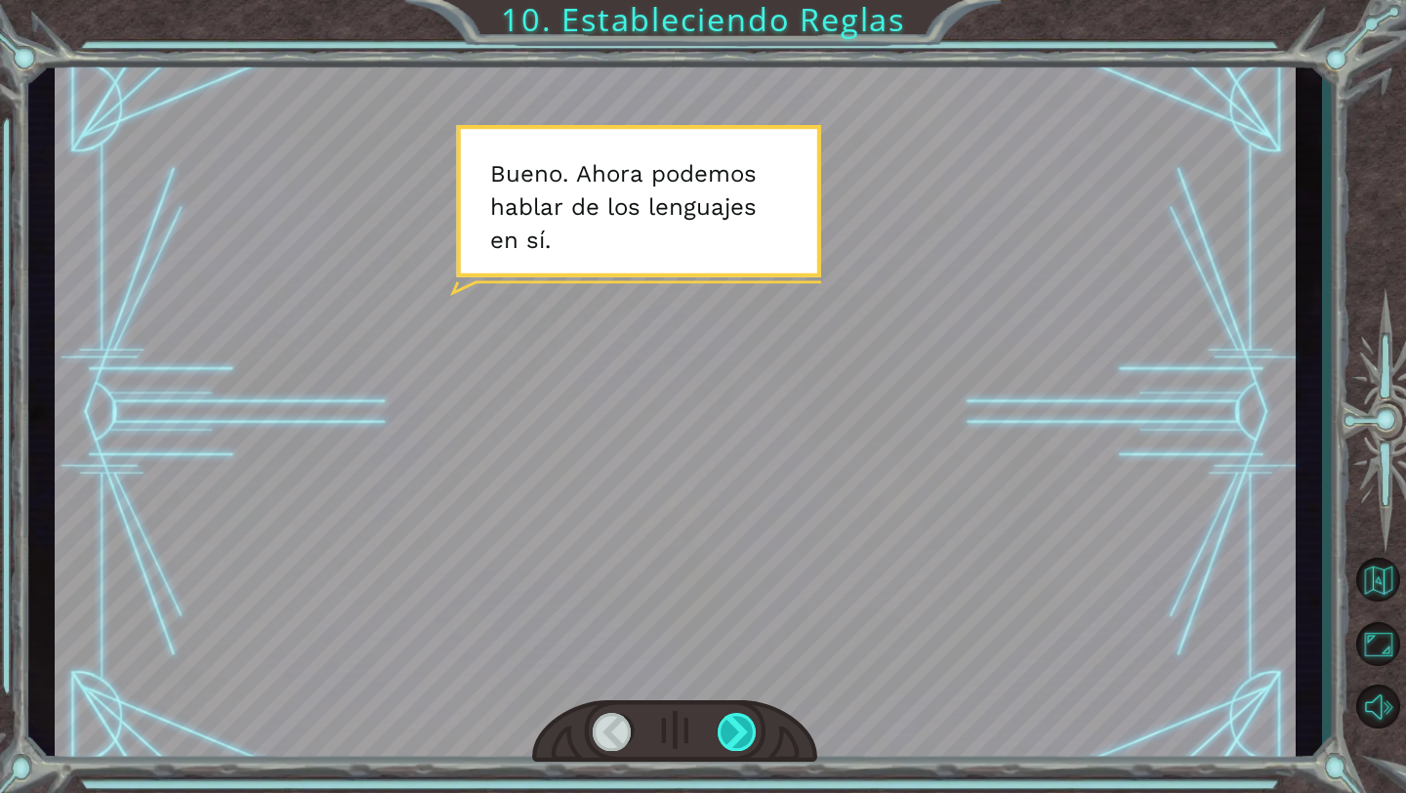
click at [749, 742] on div at bounding box center [738, 732] width 40 height 38
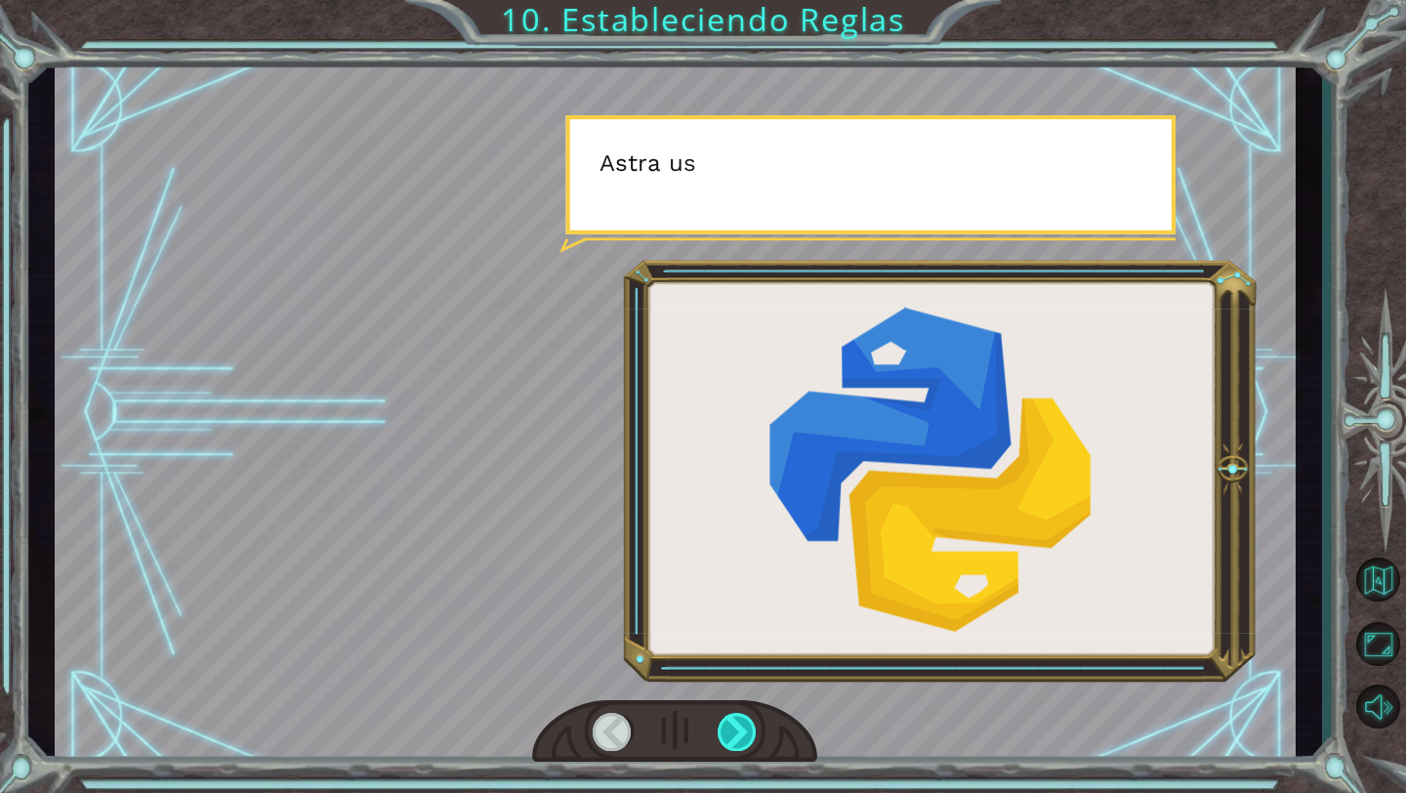
click at [732, 742] on div at bounding box center [738, 732] width 40 height 38
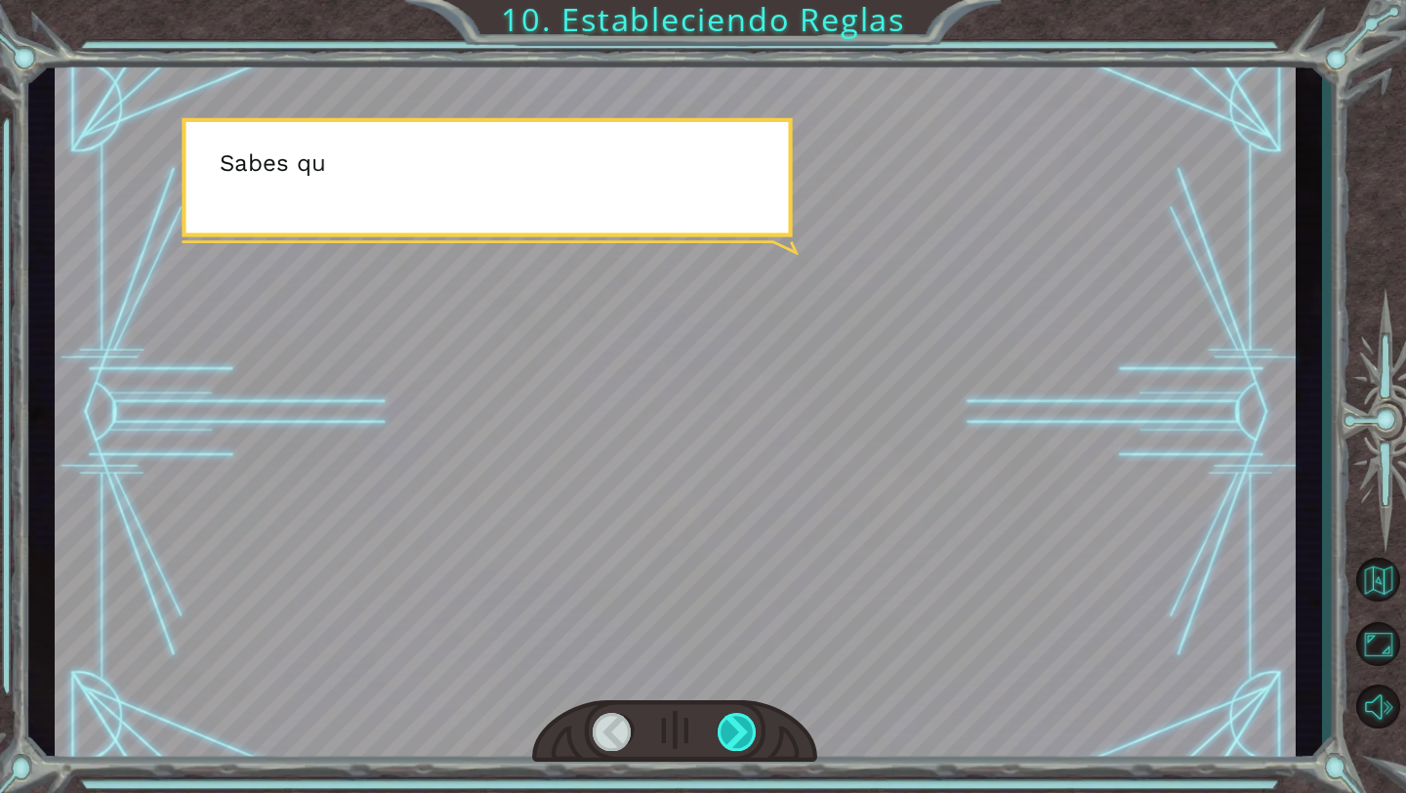
click at [734, 745] on div at bounding box center [738, 732] width 40 height 38
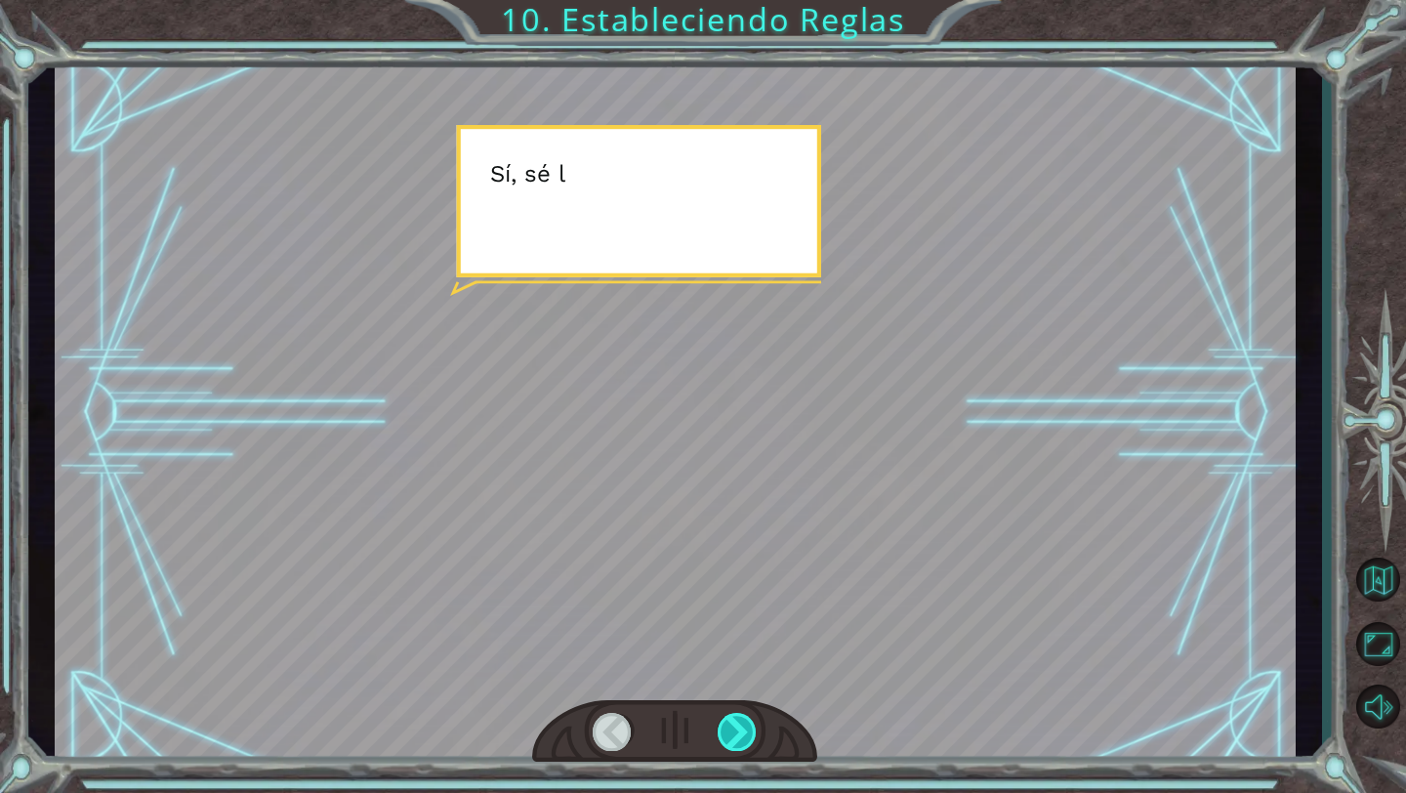
click at [734, 745] on div at bounding box center [738, 732] width 40 height 38
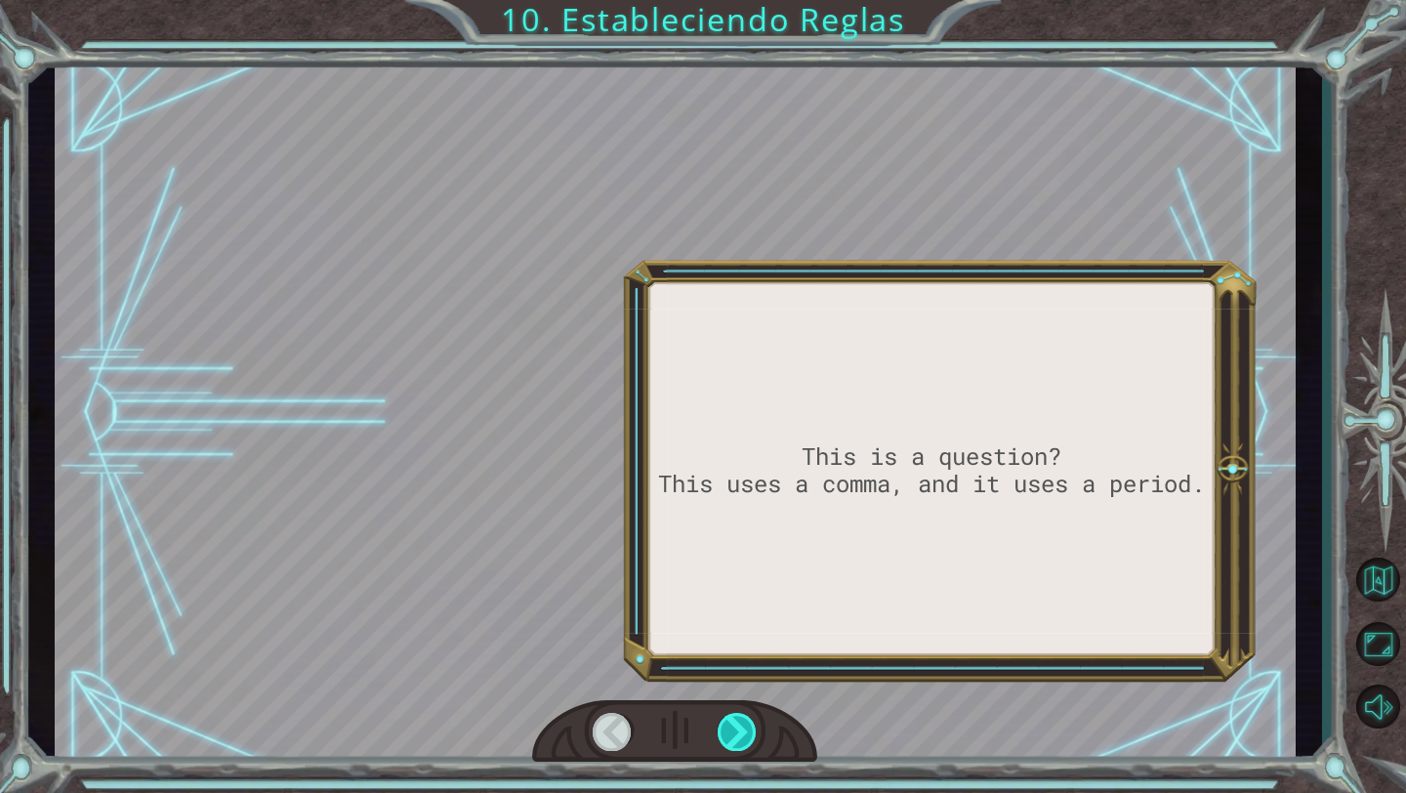
click at [734, 745] on div at bounding box center [738, 732] width 40 height 38
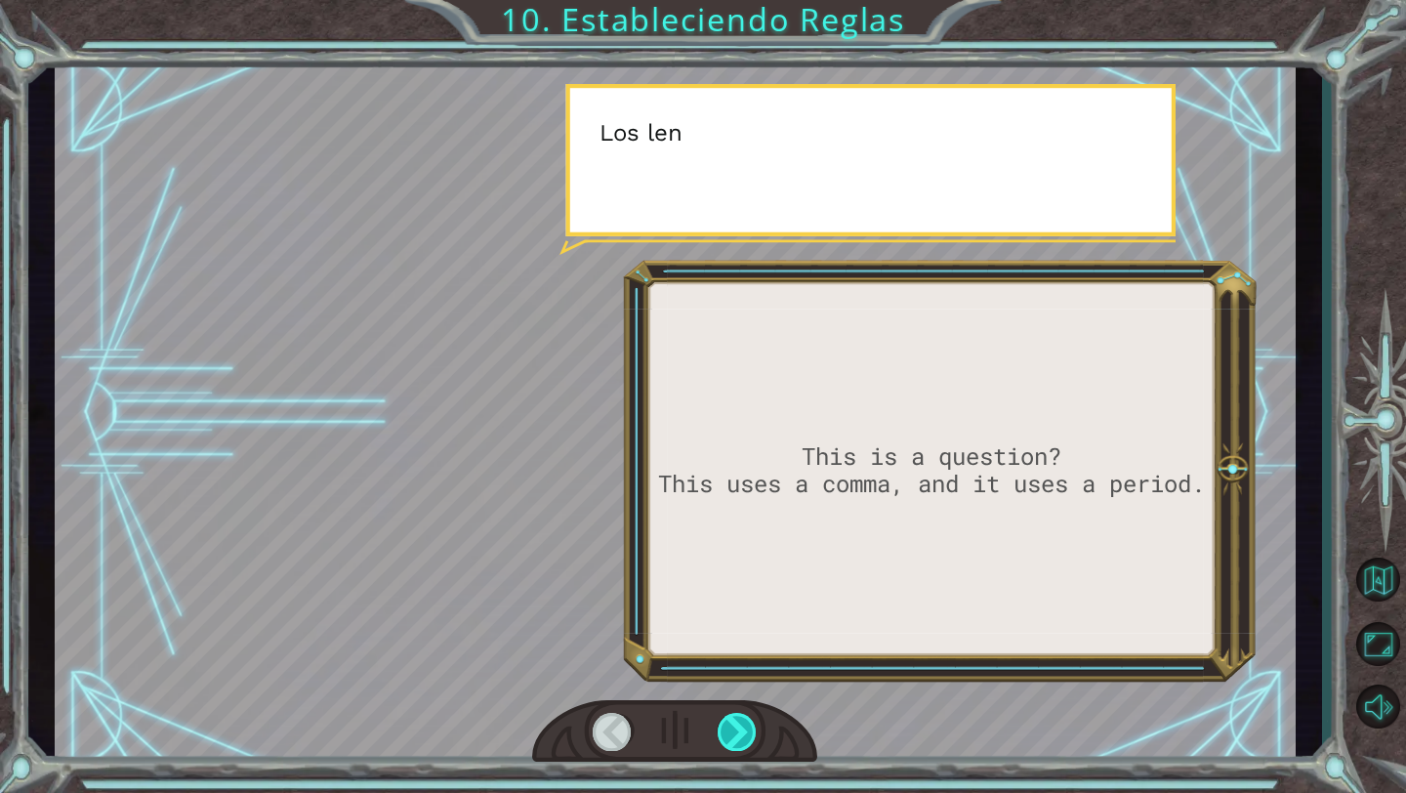
click at [734, 745] on div at bounding box center [738, 732] width 40 height 38
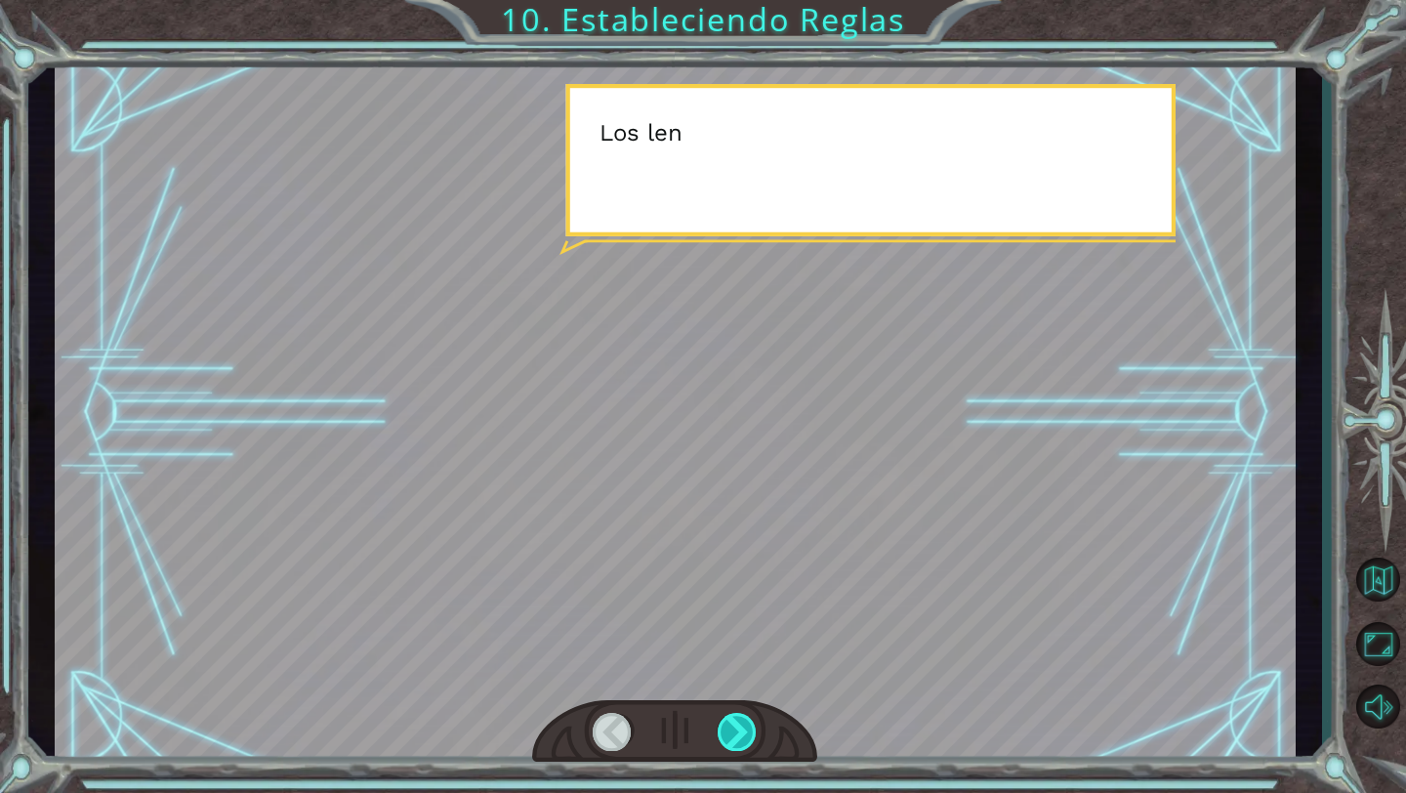
click at [734, 745] on div at bounding box center [738, 732] width 40 height 38
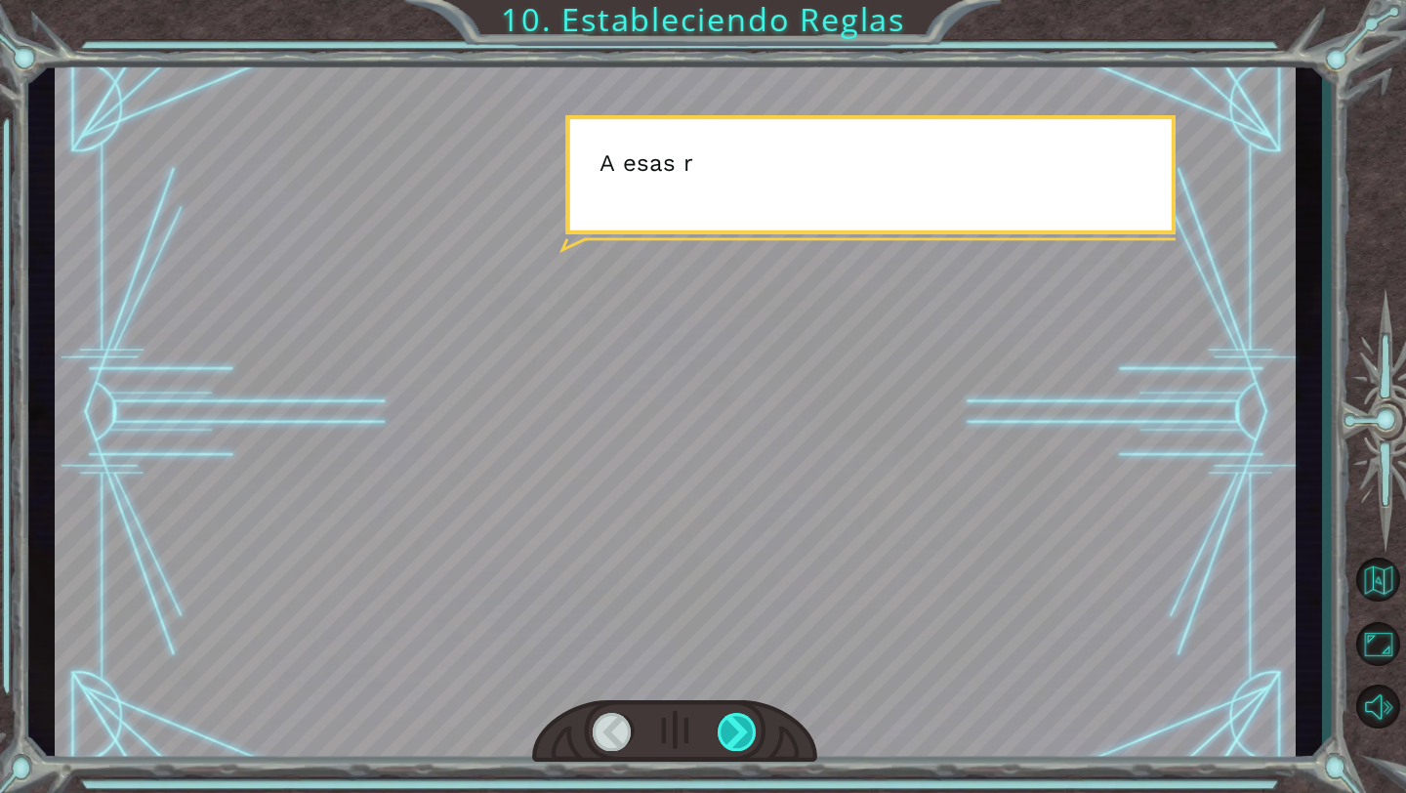
click at [734, 745] on div at bounding box center [738, 732] width 40 height 38
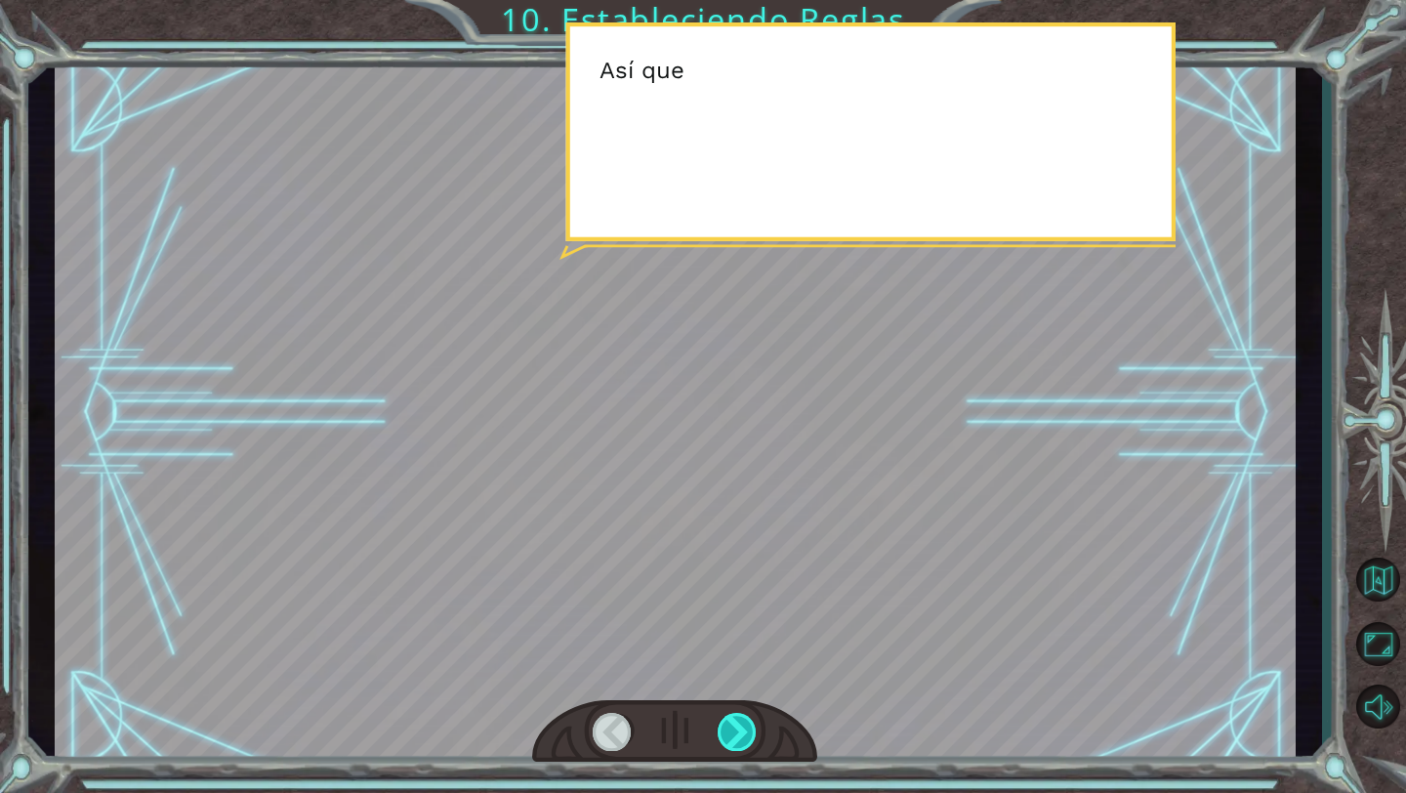
click at [734, 745] on div at bounding box center [738, 732] width 40 height 38
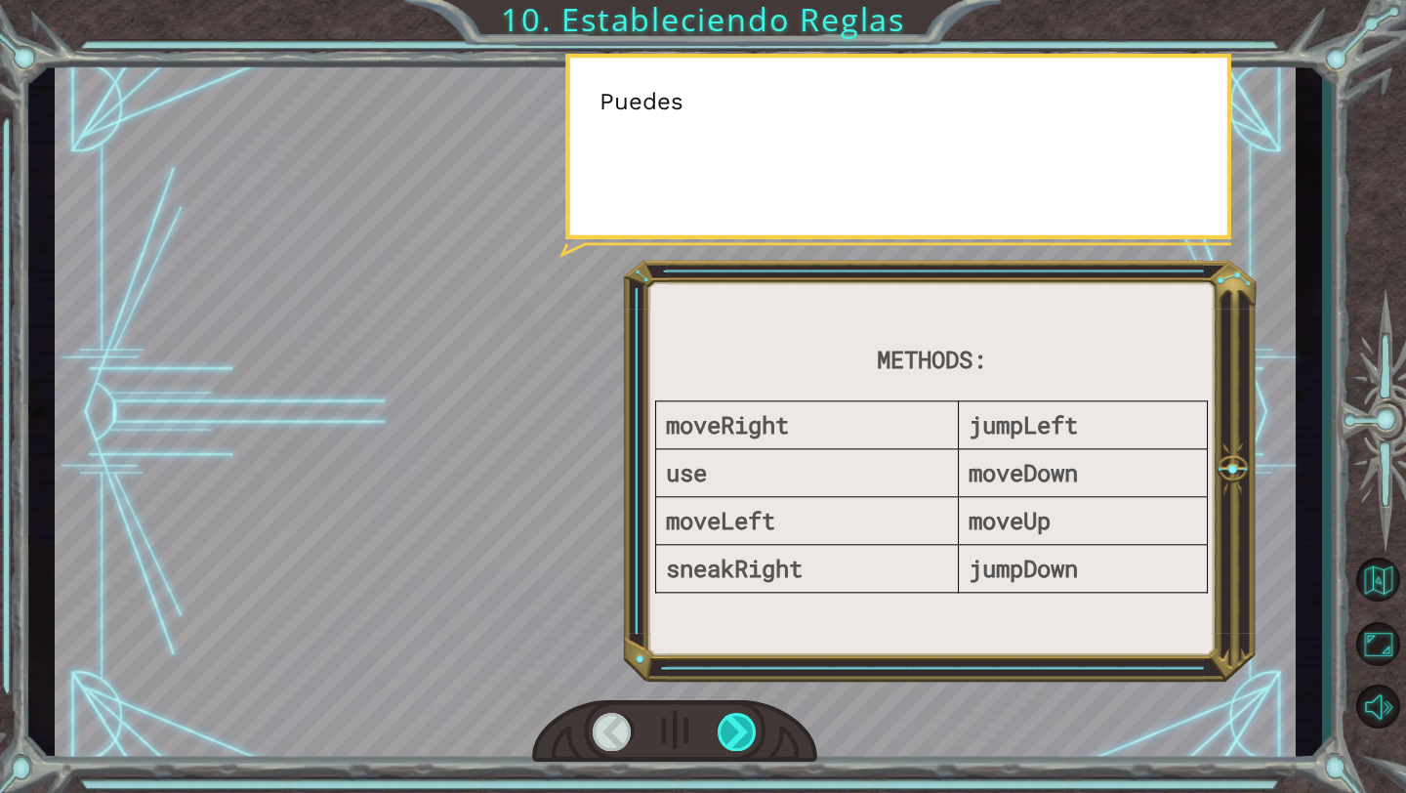
click at [734, 745] on div at bounding box center [738, 732] width 40 height 38
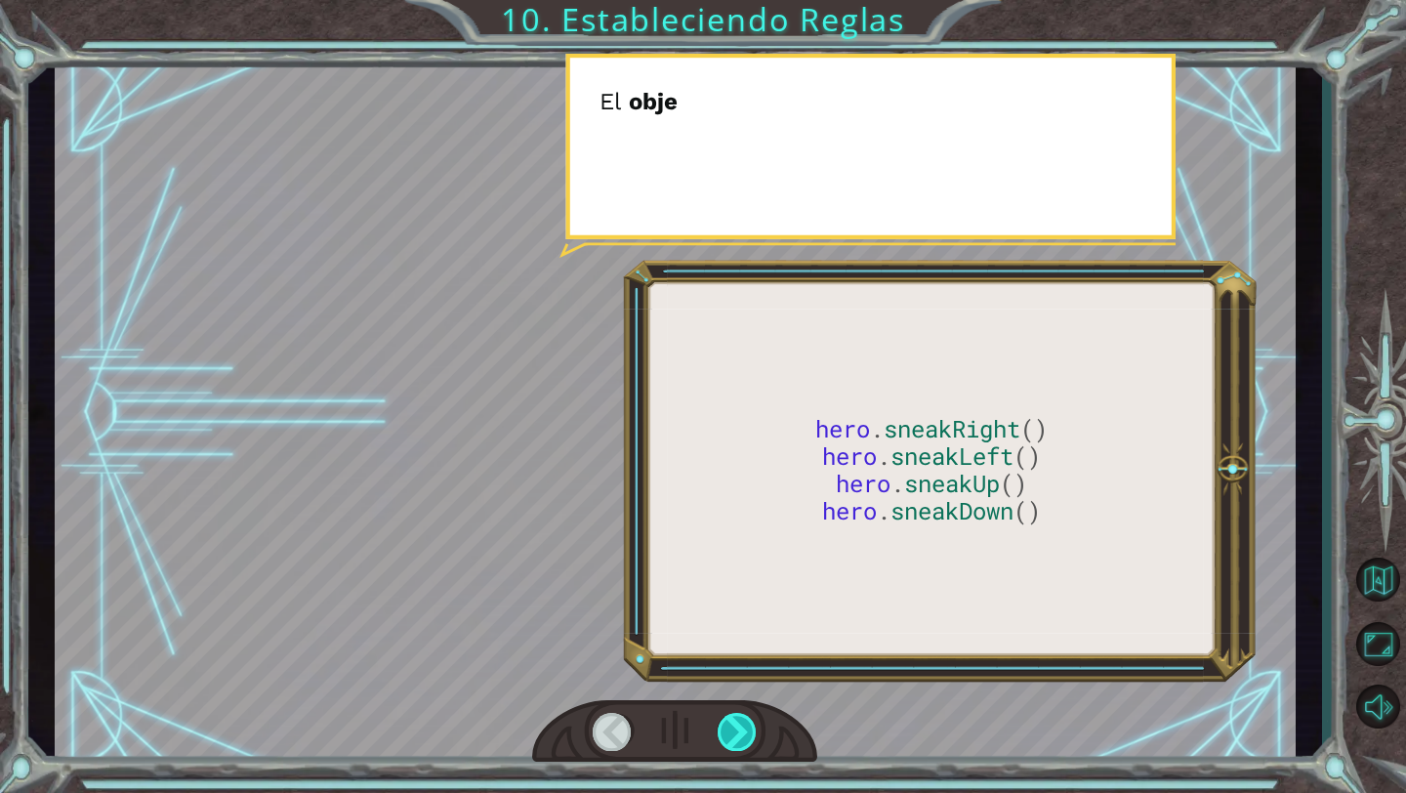
click at [734, 745] on div at bounding box center [738, 732] width 40 height 38
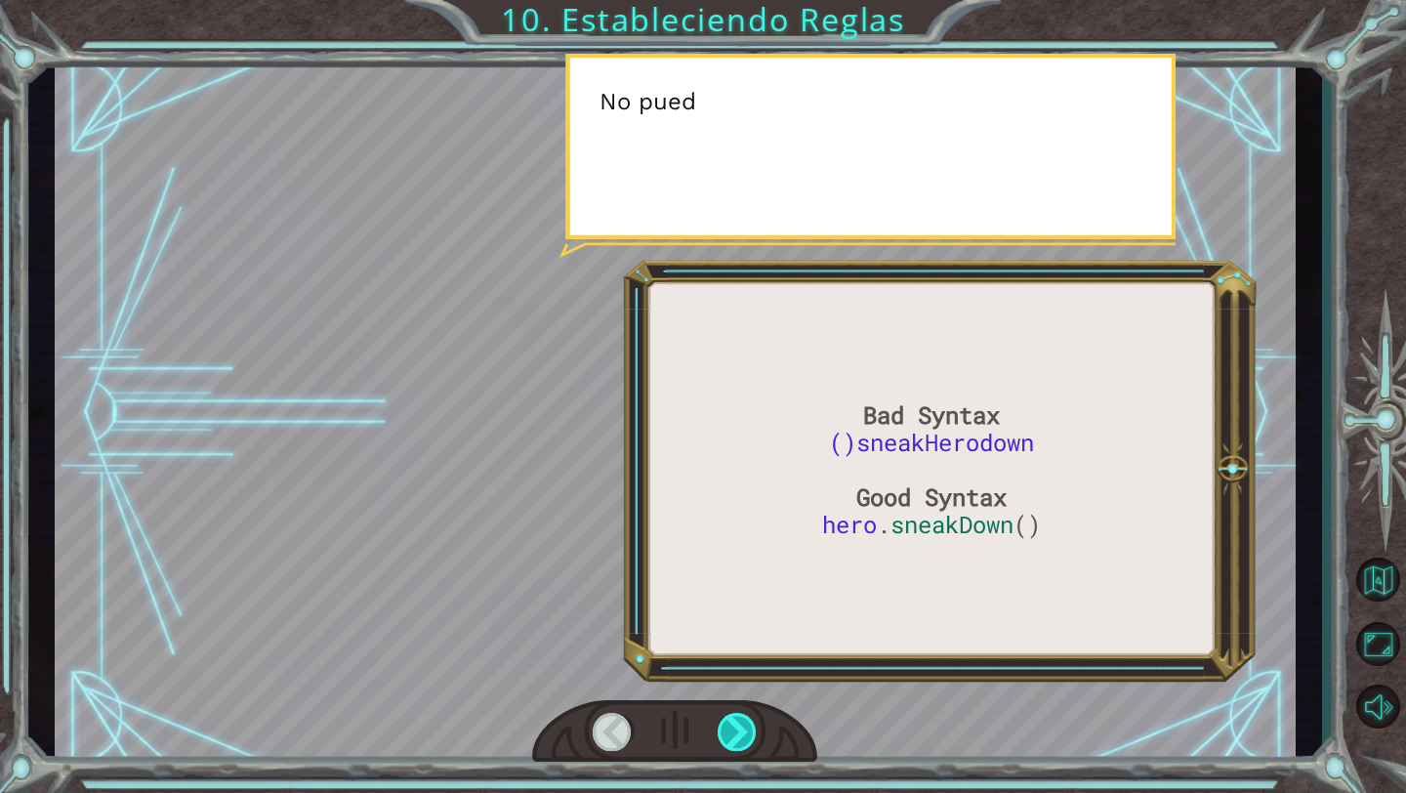
click at [734, 745] on div at bounding box center [738, 732] width 40 height 38
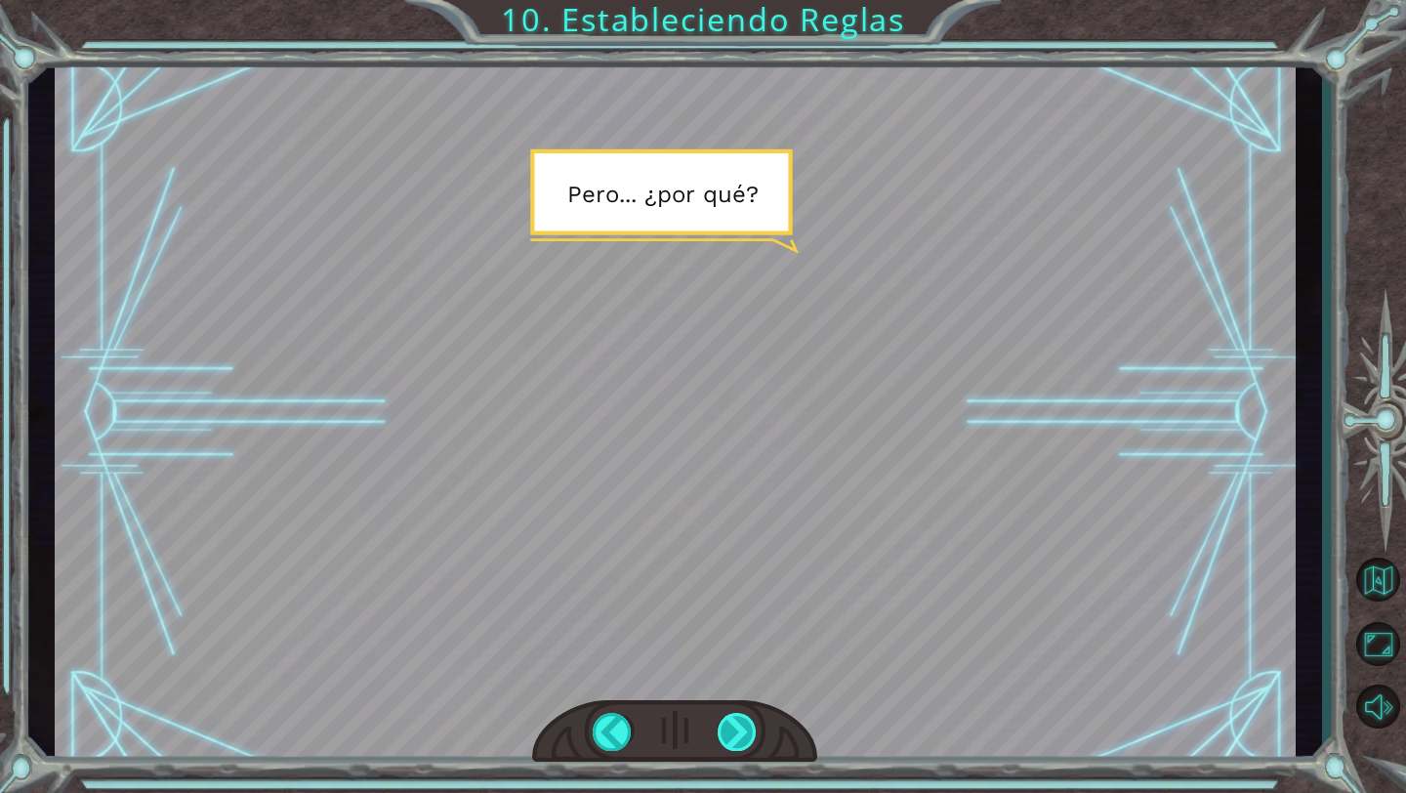
click at [734, 743] on div at bounding box center [738, 732] width 40 height 38
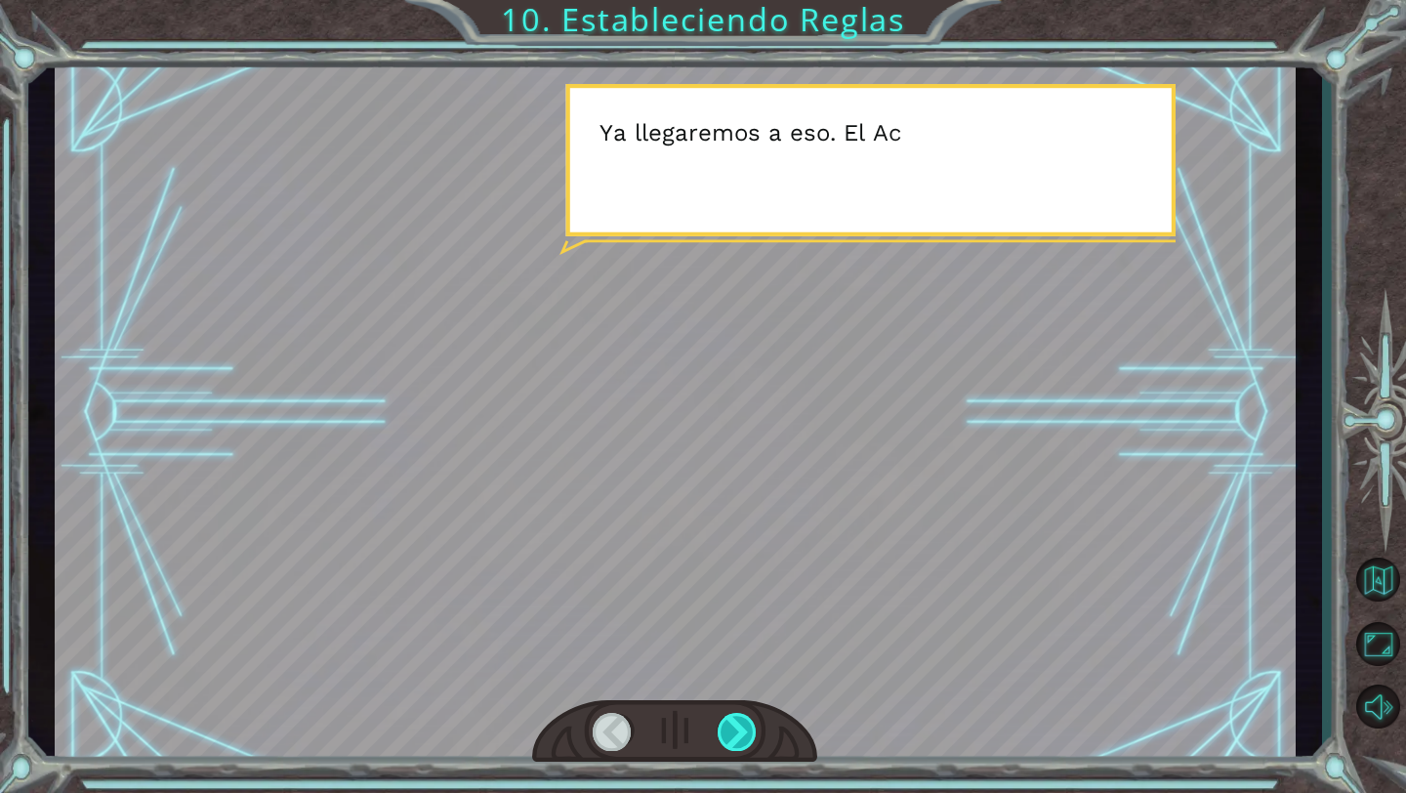
click at [735, 744] on div at bounding box center [738, 732] width 40 height 38
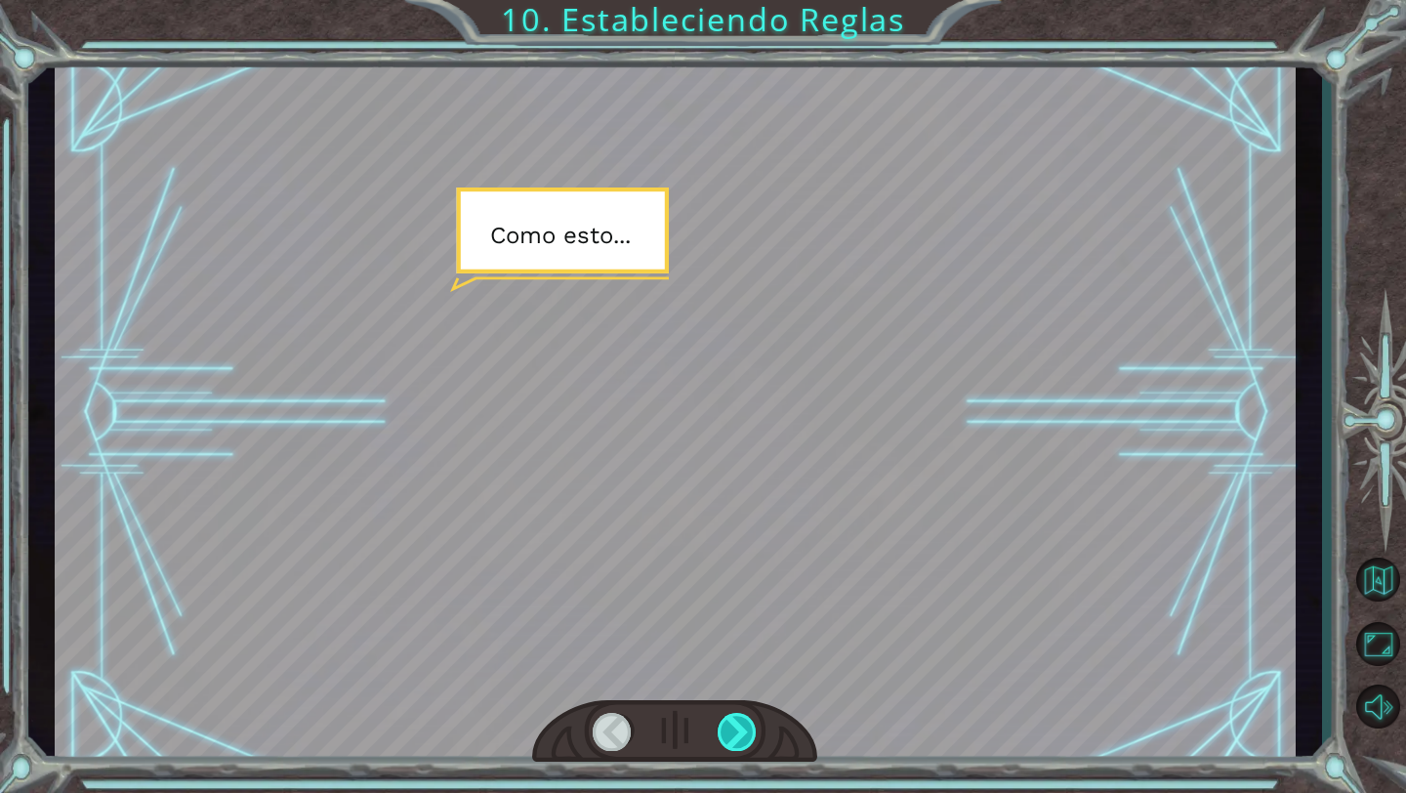
click at [736, 746] on div at bounding box center [738, 732] width 40 height 38
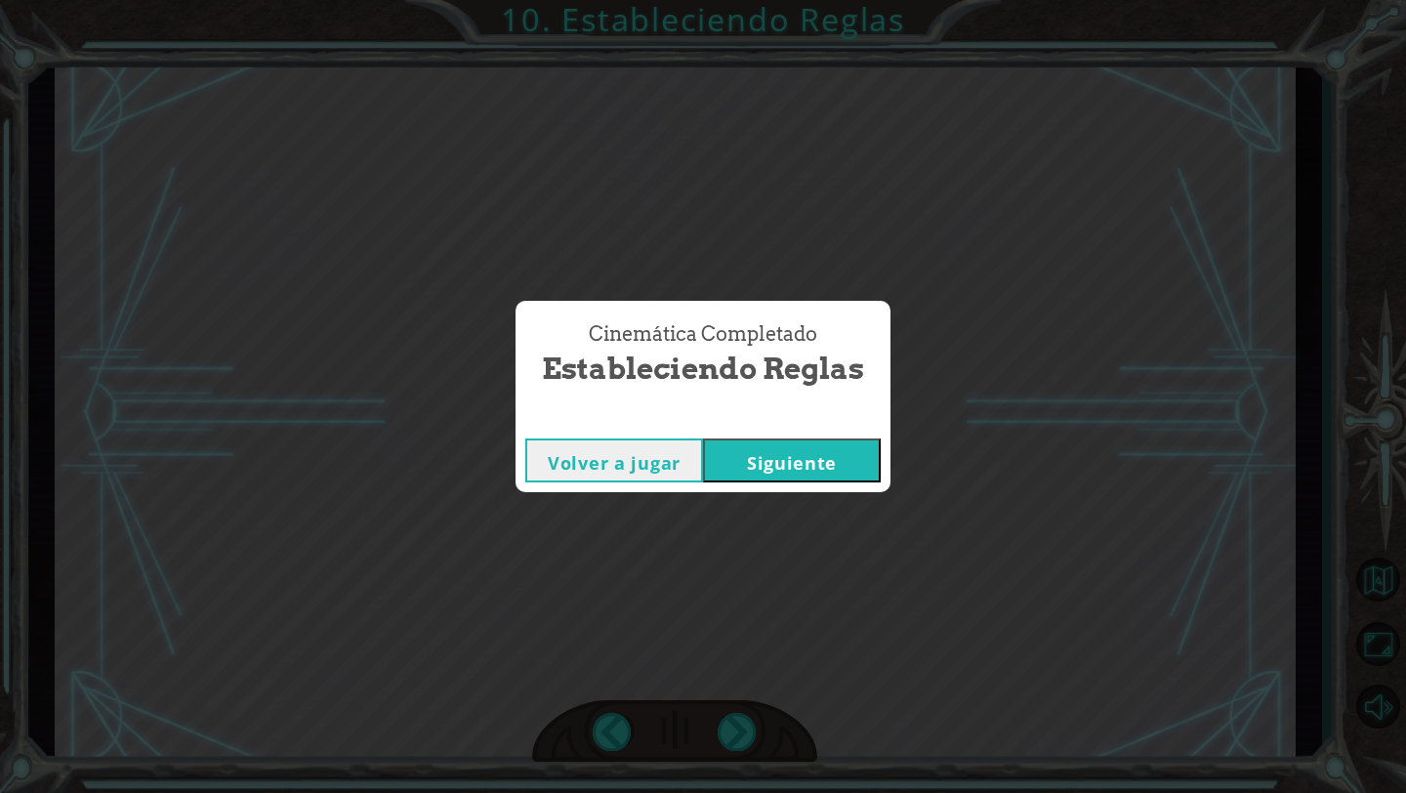
click at [742, 464] on button "Siguiente" at bounding box center [792, 460] width 178 height 44
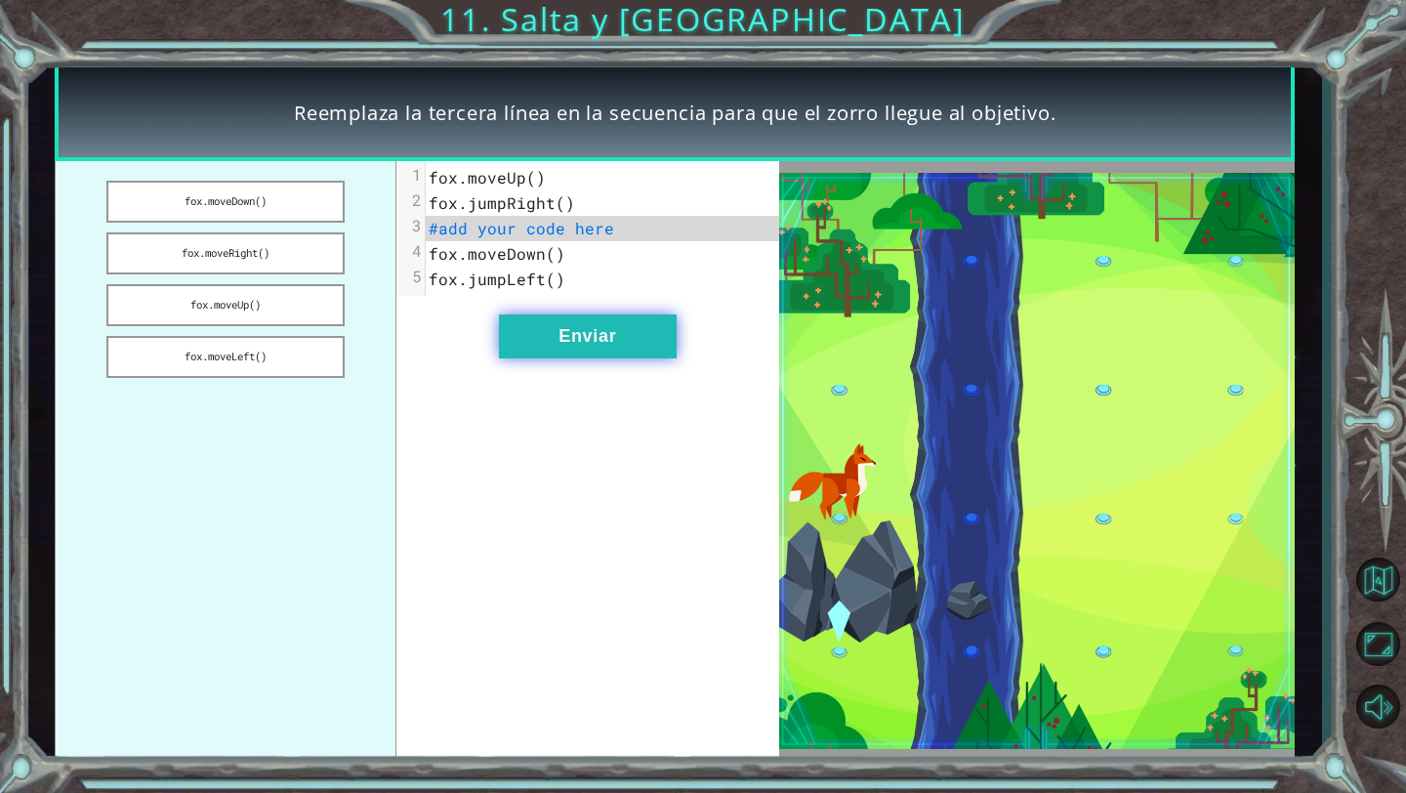
click at [546, 343] on button "Enviar" at bounding box center [588, 336] width 178 height 44
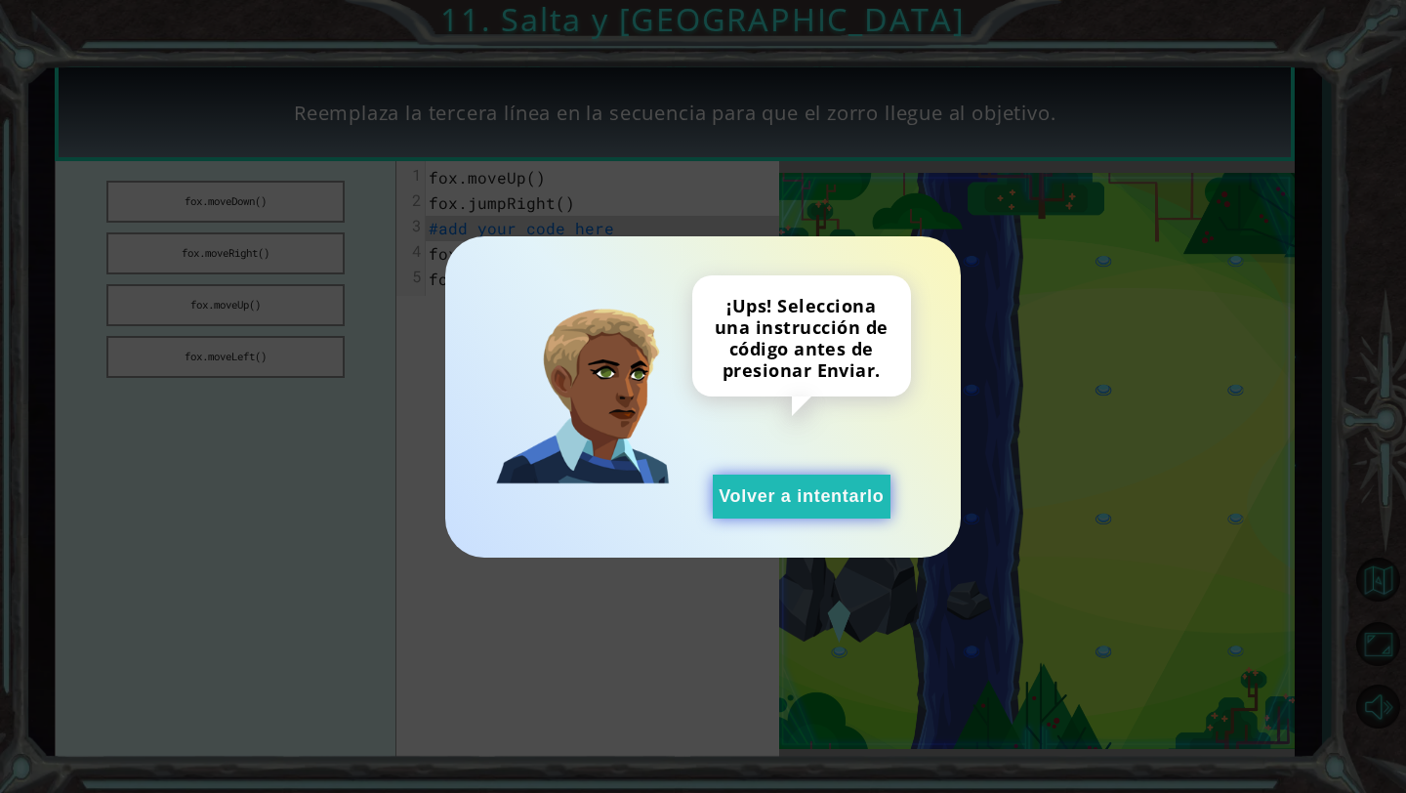
click at [822, 492] on button "Volver a intentarlo" at bounding box center [802, 497] width 178 height 44
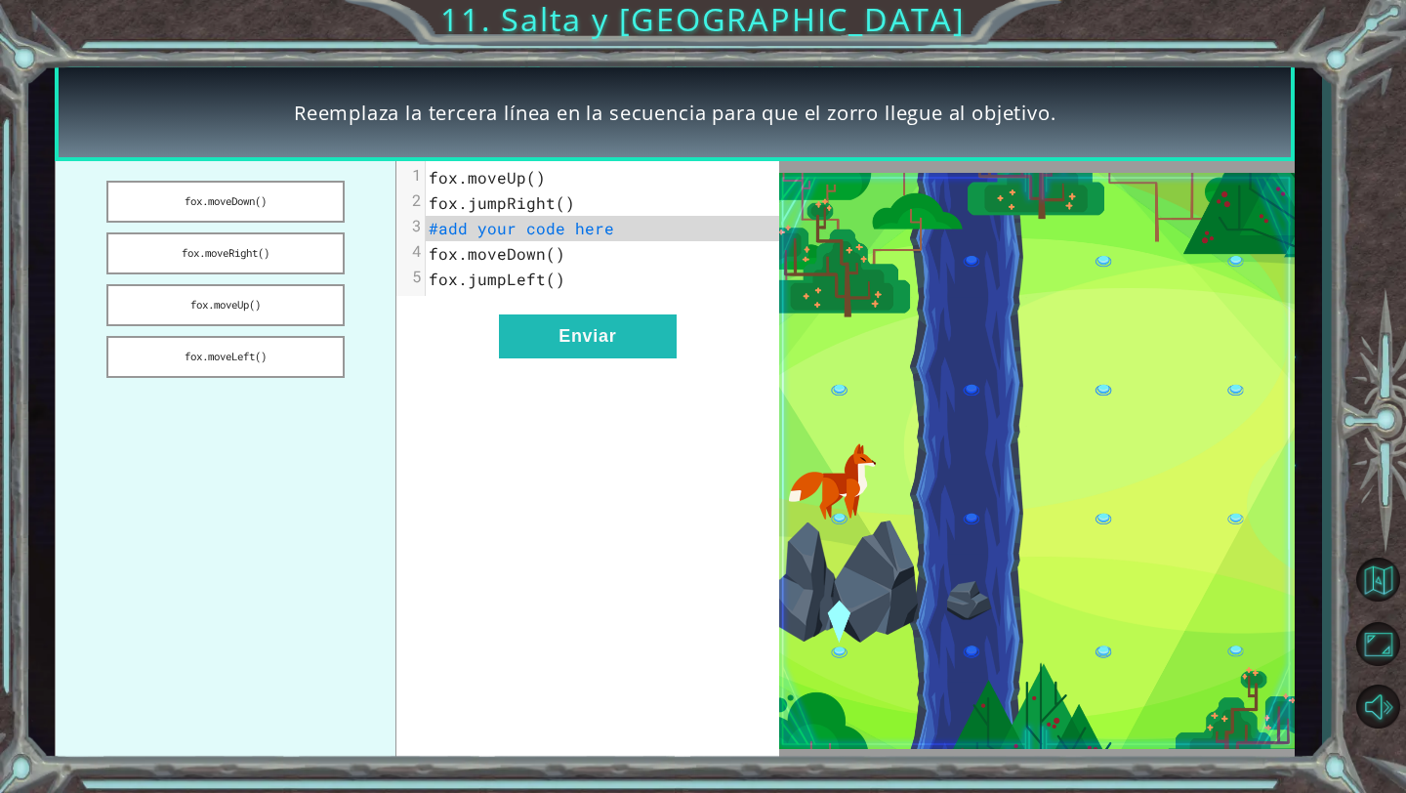
click at [571, 246] on pre "fox.moveDown()" at bounding box center [602, 253] width 353 height 25
click at [491, 228] on span "#add your code here" at bounding box center [522, 228] width 186 height 21
click at [277, 250] on button "fox.moveRight()" at bounding box center [224, 253] width 237 height 42
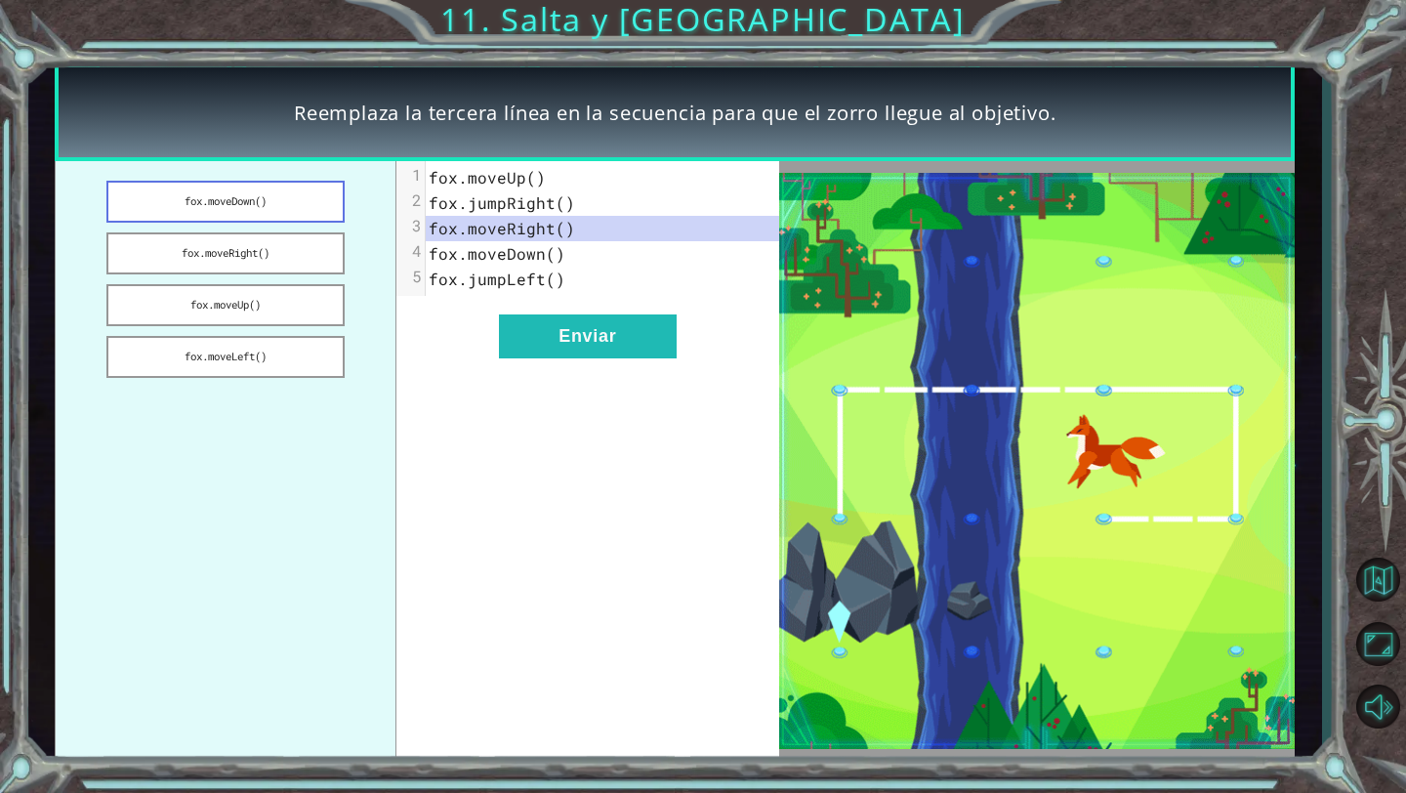
click at [236, 207] on button "fox.moveDown()" at bounding box center [224, 202] width 237 height 42
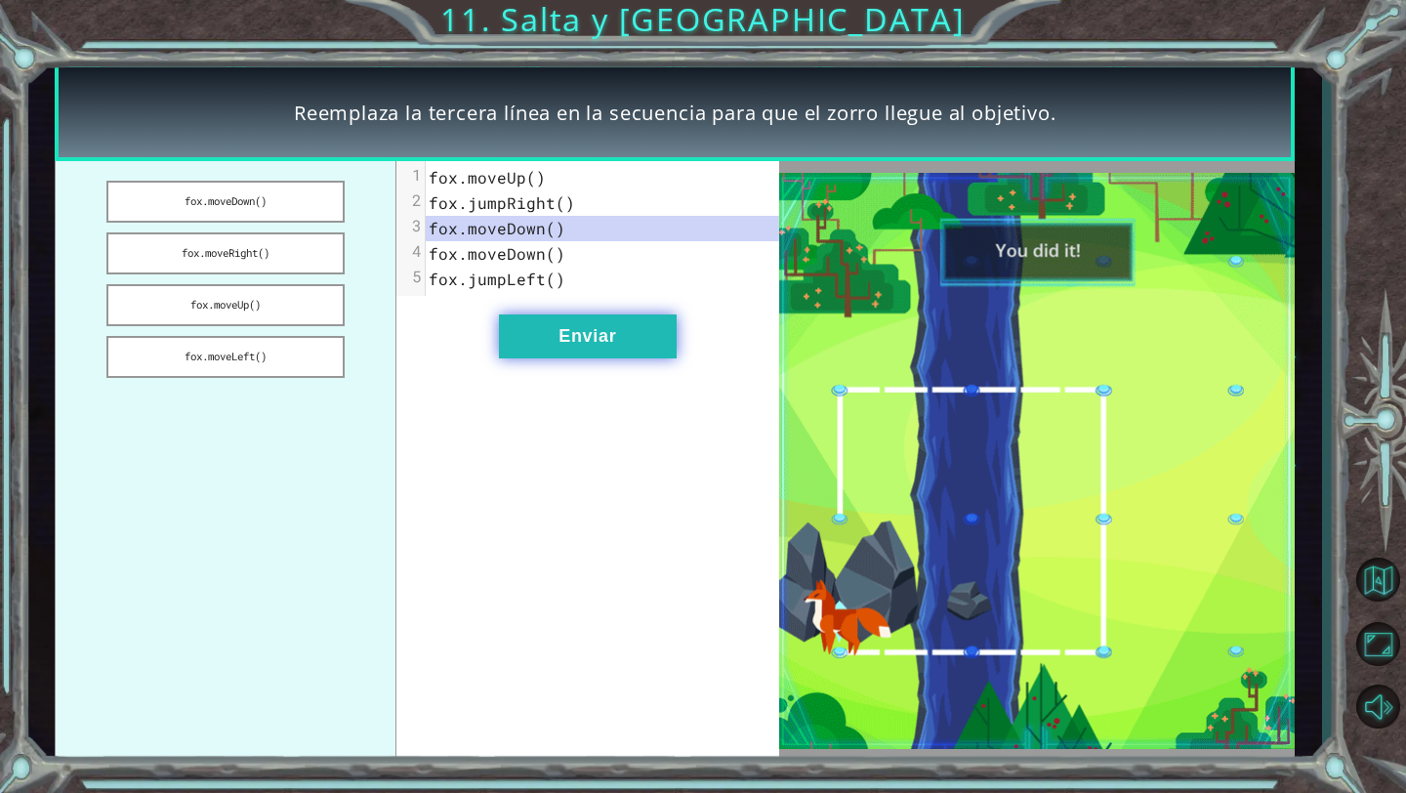
click at [620, 335] on button "Enviar" at bounding box center [588, 336] width 178 height 44
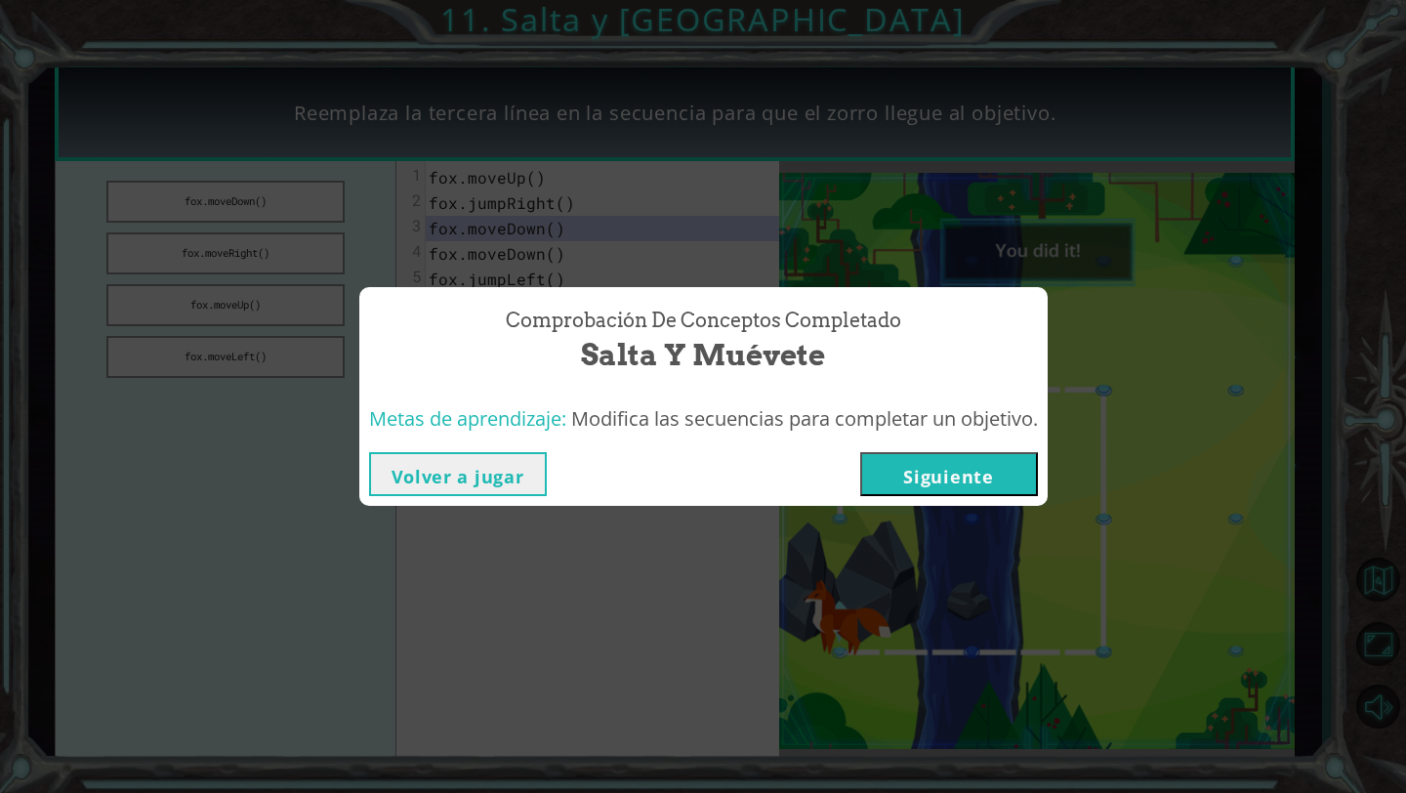
click at [944, 467] on button "Siguiente" at bounding box center [949, 474] width 178 height 44
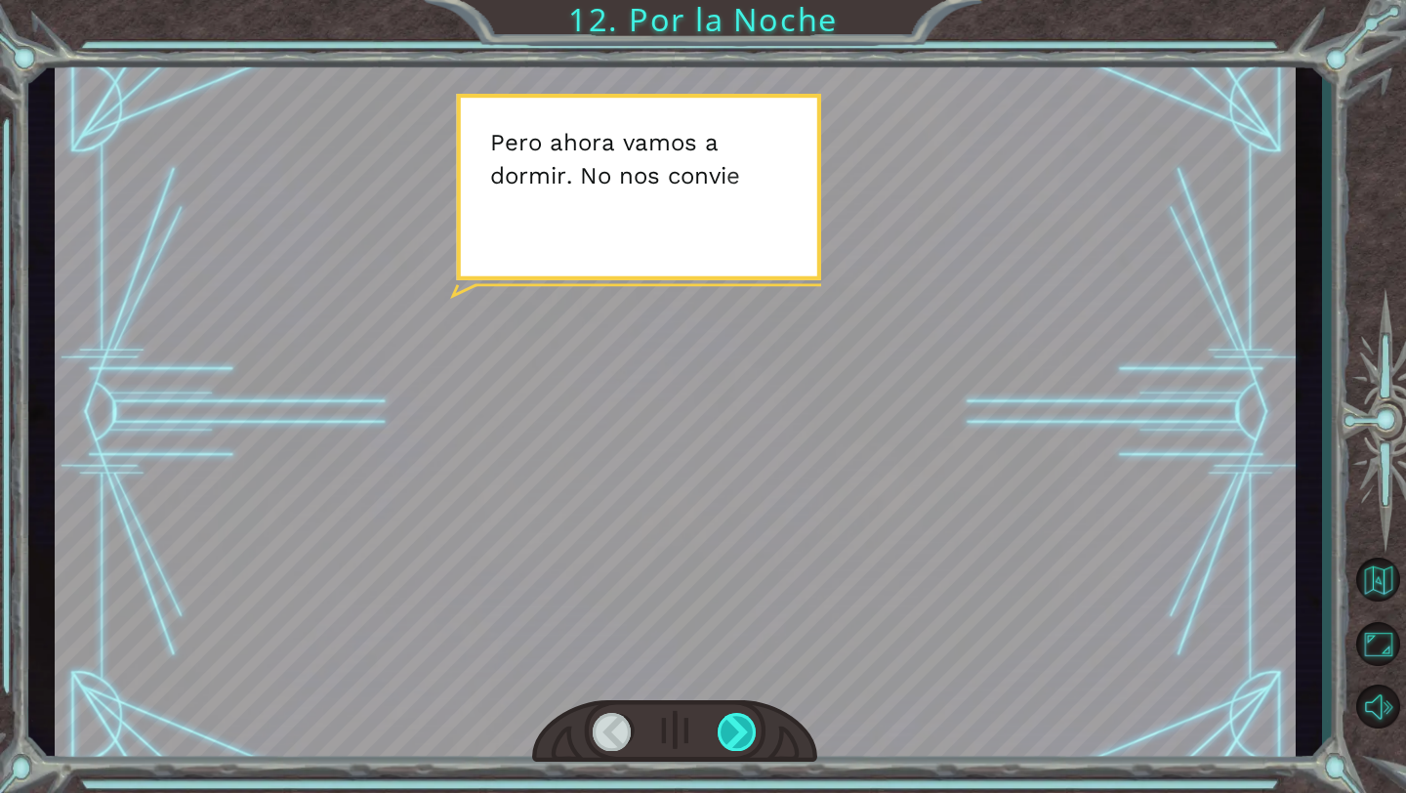
click at [750, 719] on div at bounding box center [738, 732] width 40 height 38
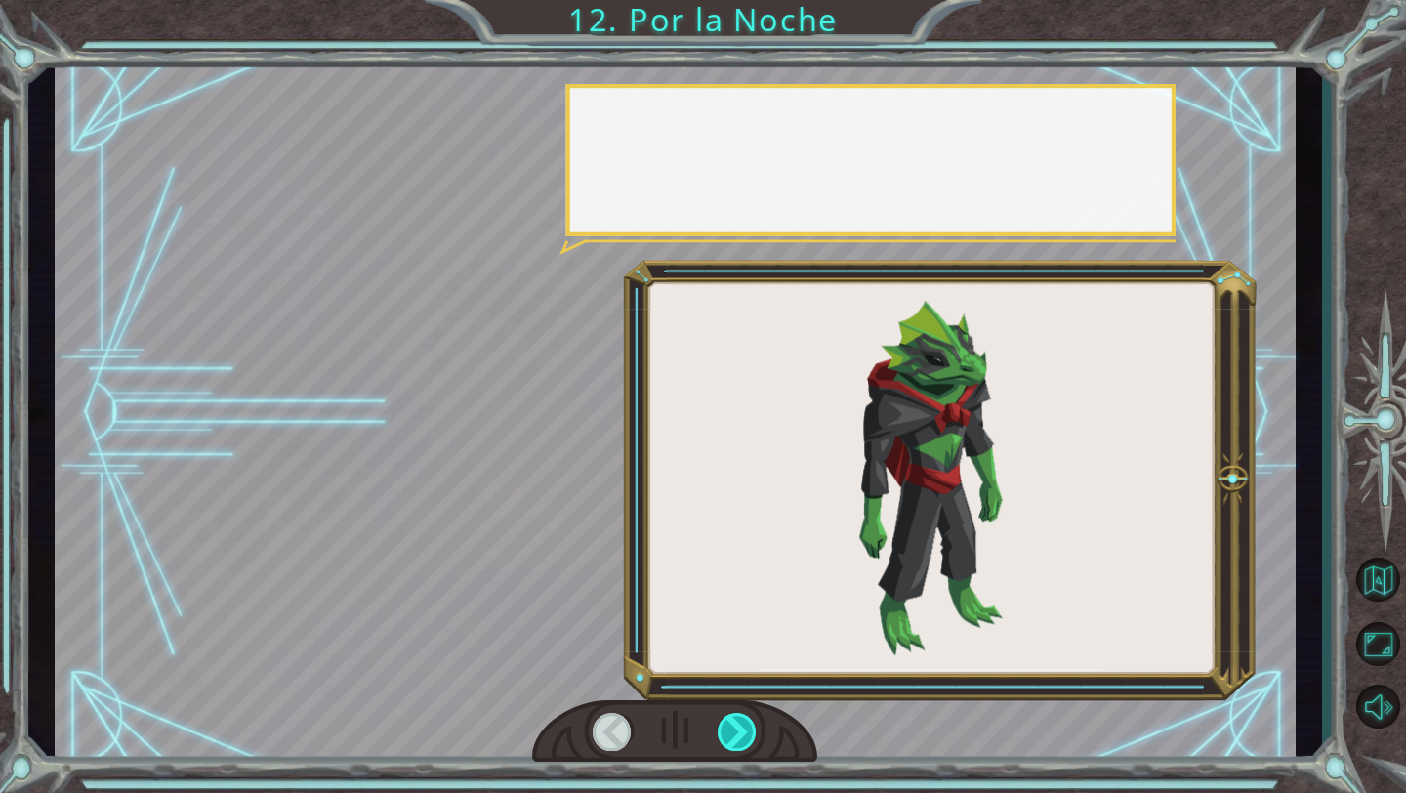
click at [750, 719] on div at bounding box center [738, 732] width 40 height 38
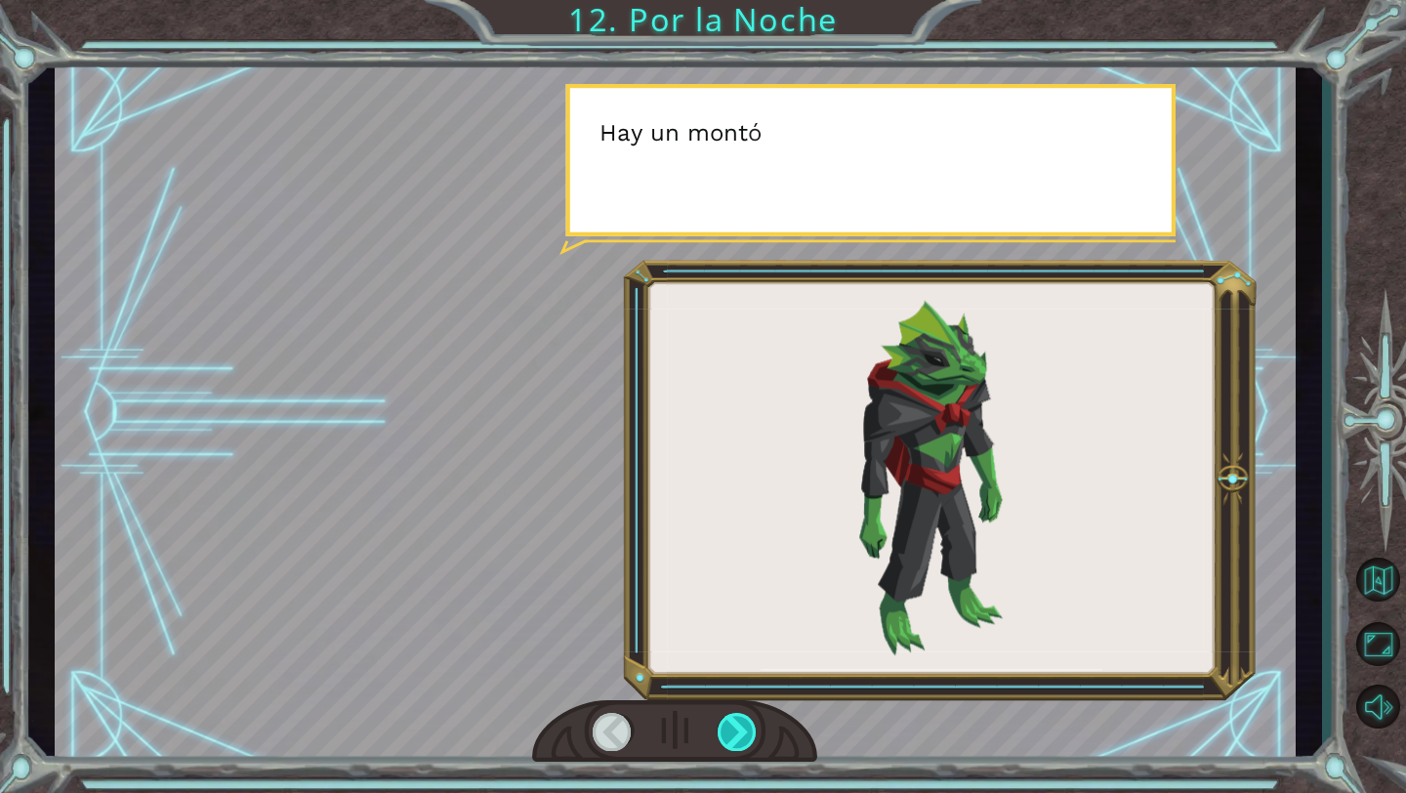
click at [750, 719] on div at bounding box center [738, 732] width 40 height 38
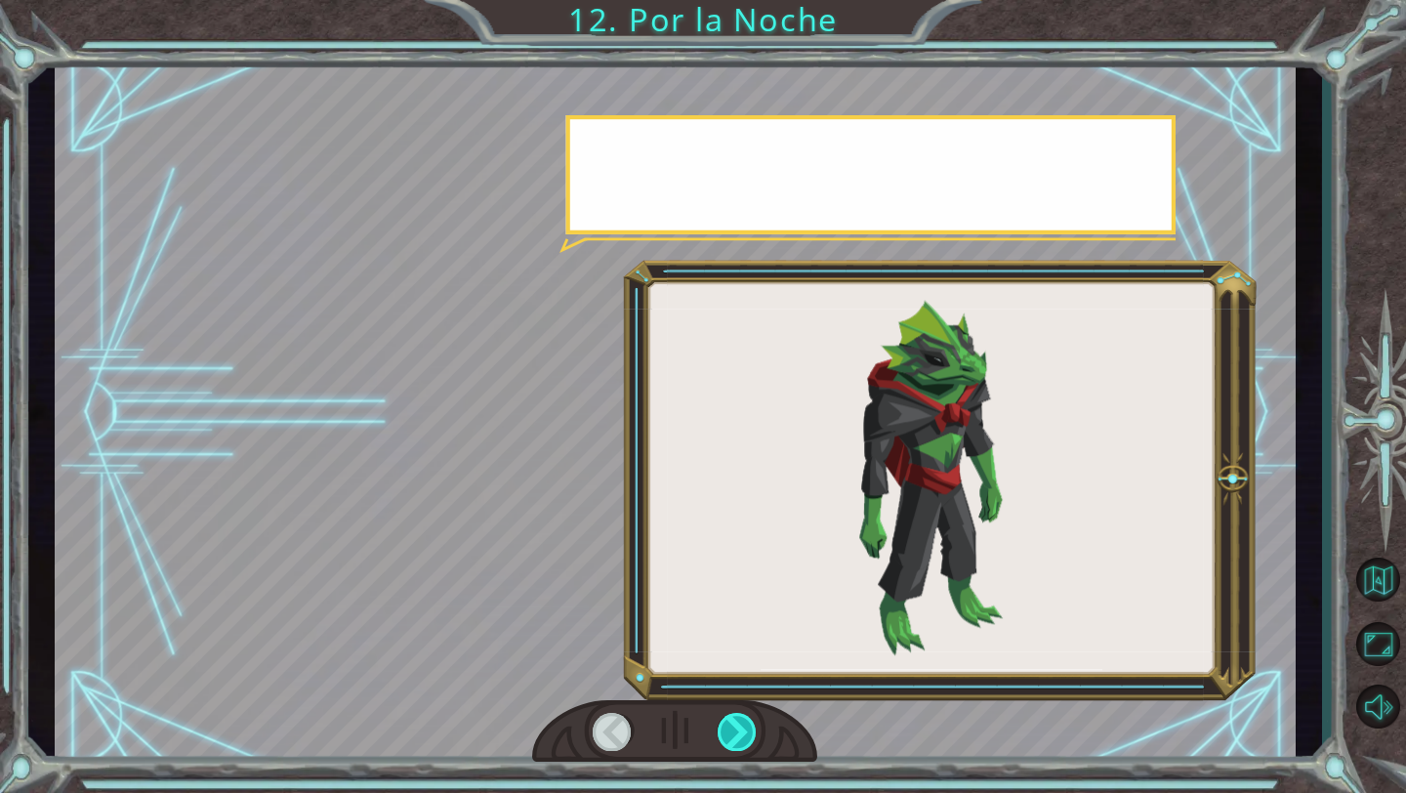
click at [750, 719] on div at bounding box center [738, 732] width 40 height 38
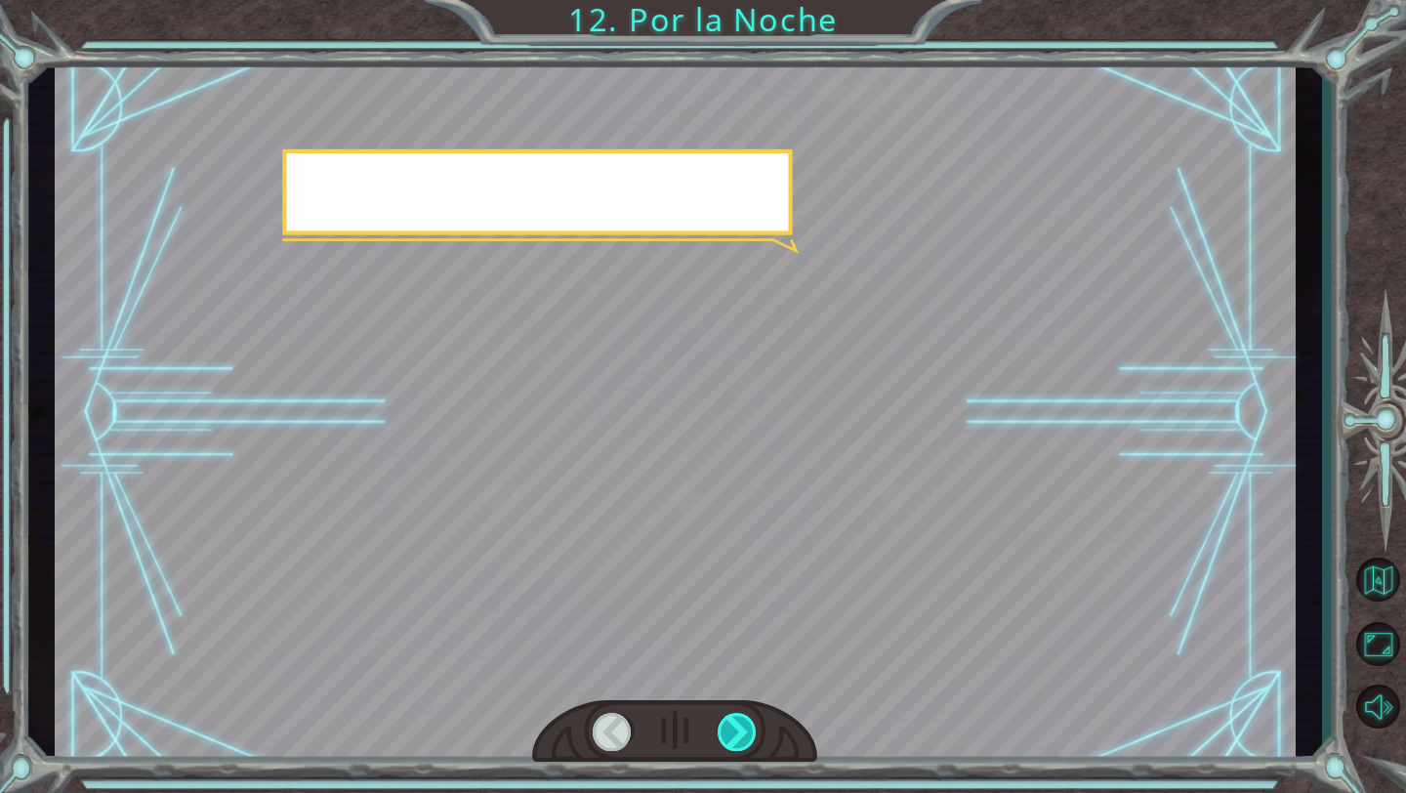
click at [750, 719] on div at bounding box center [738, 732] width 40 height 38
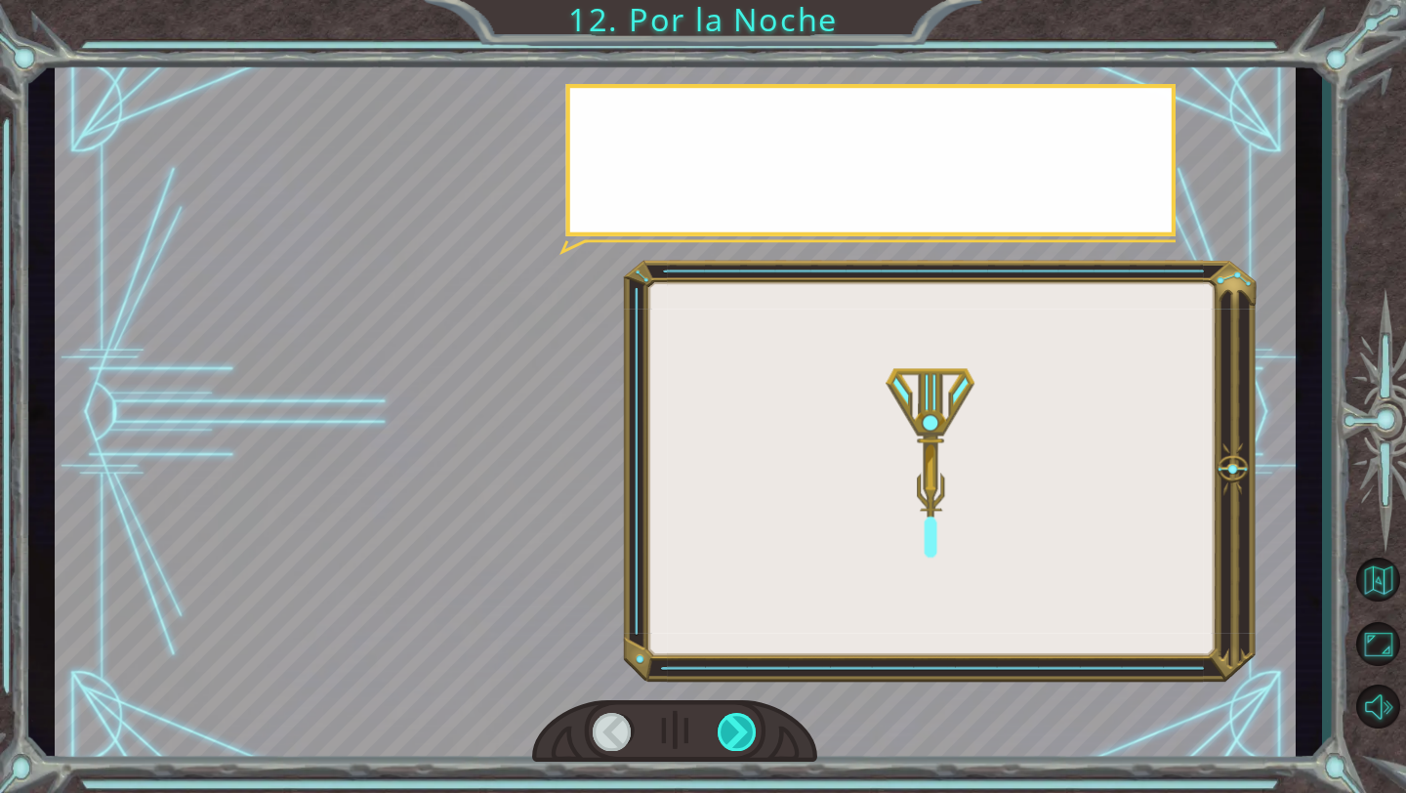
click at [750, 719] on div at bounding box center [738, 732] width 40 height 38
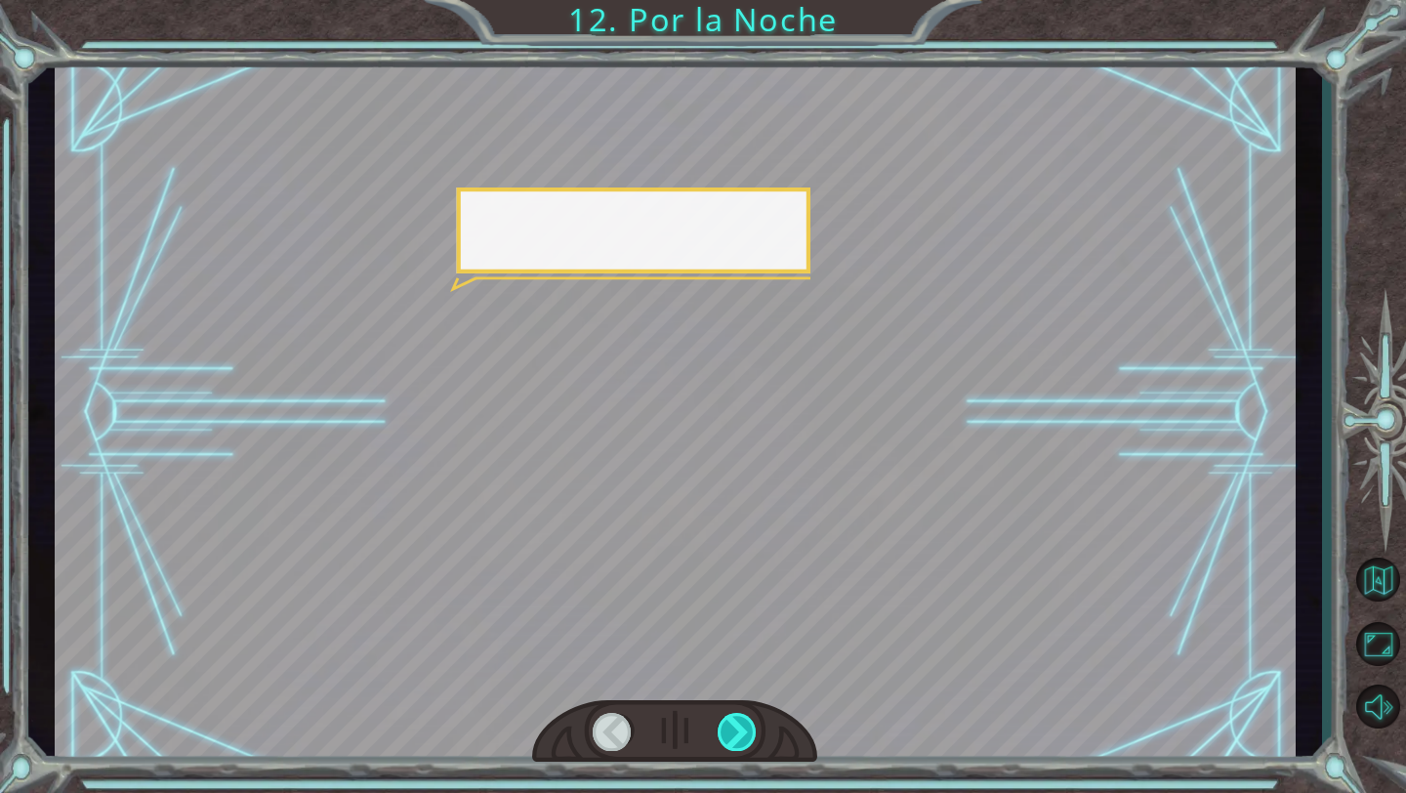
click at [750, 719] on div at bounding box center [738, 732] width 40 height 38
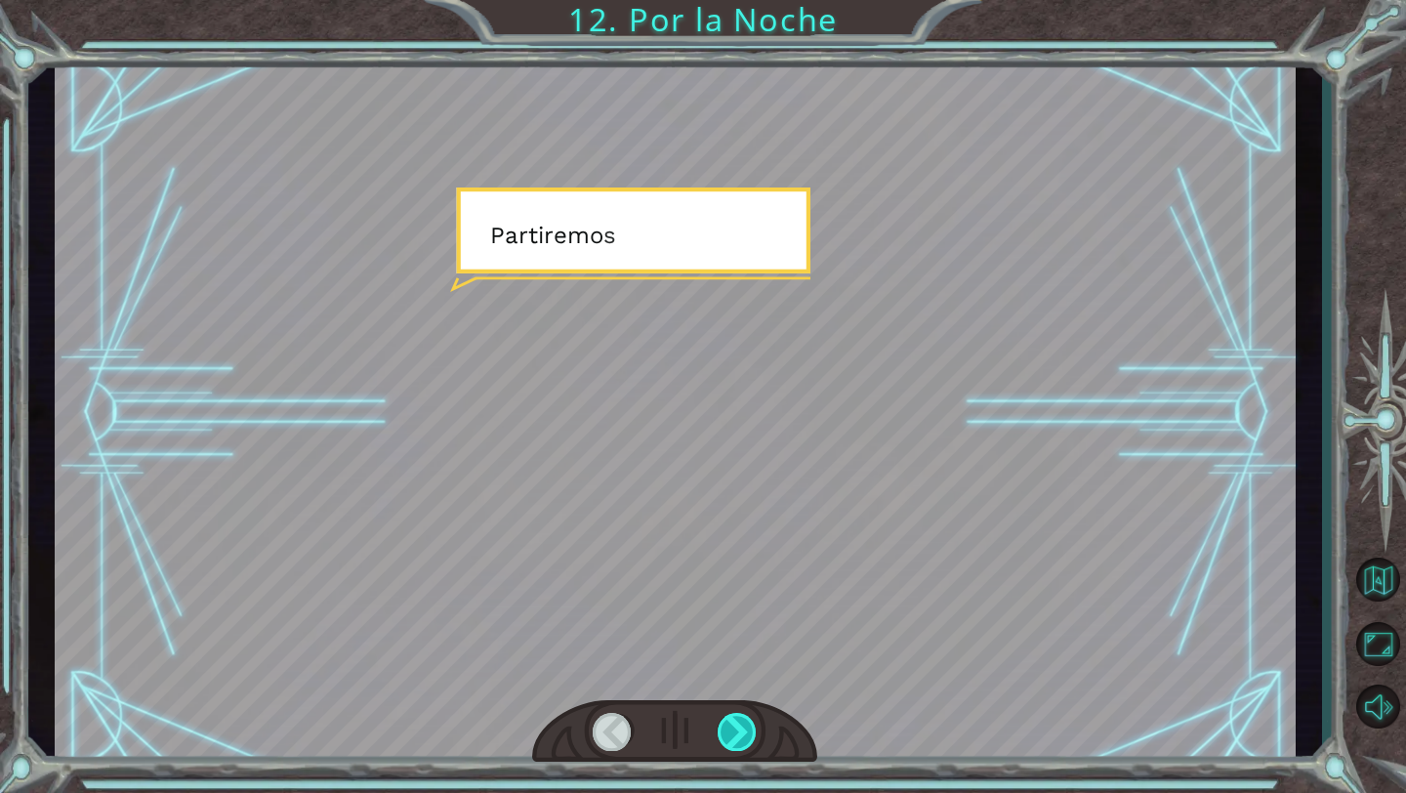
click at [750, 719] on div at bounding box center [738, 732] width 40 height 38
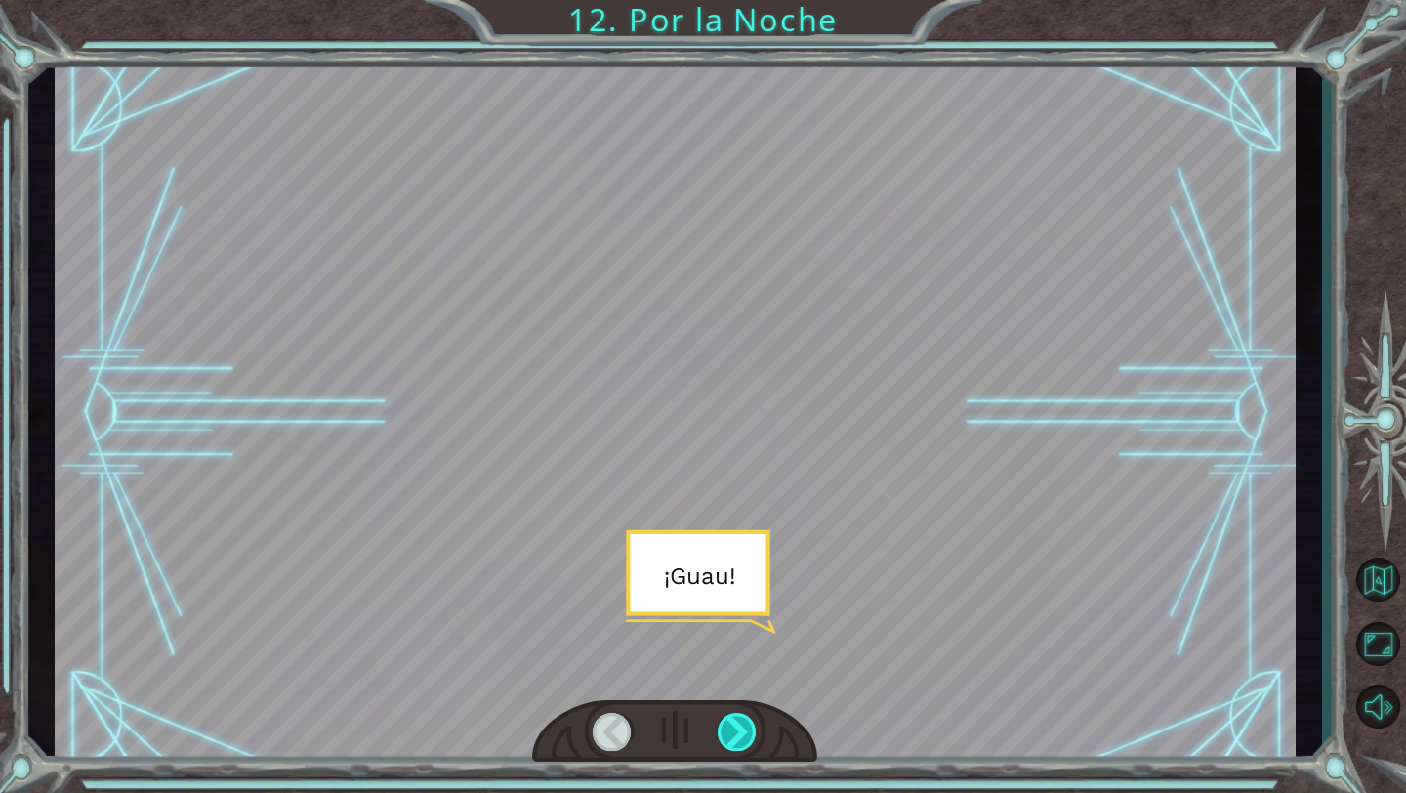
click at [750, 719] on div at bounding box center [738, 732] width 40 height 38
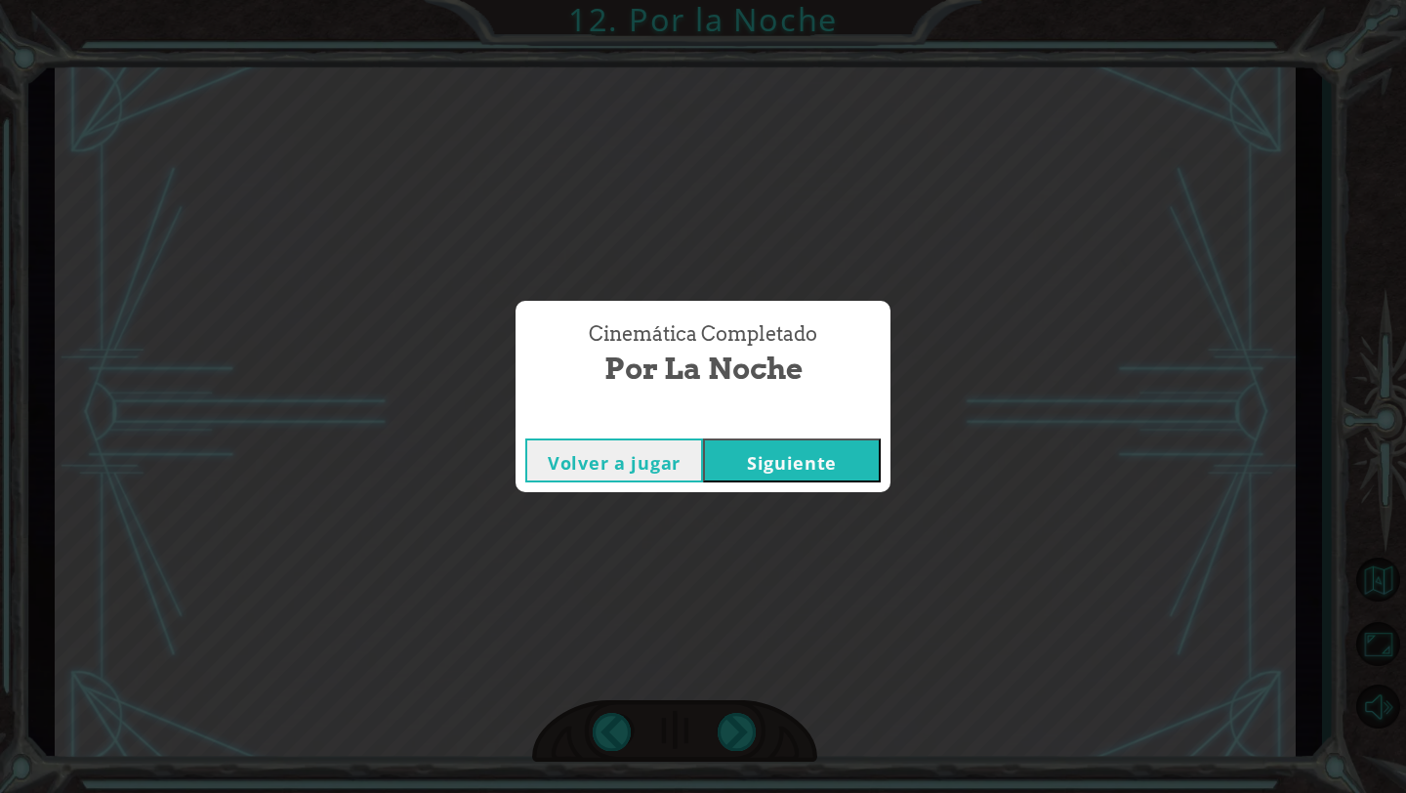
click at [747, 451] on button "Siguiente" at bounding box center [792, 460] width 178 height 44
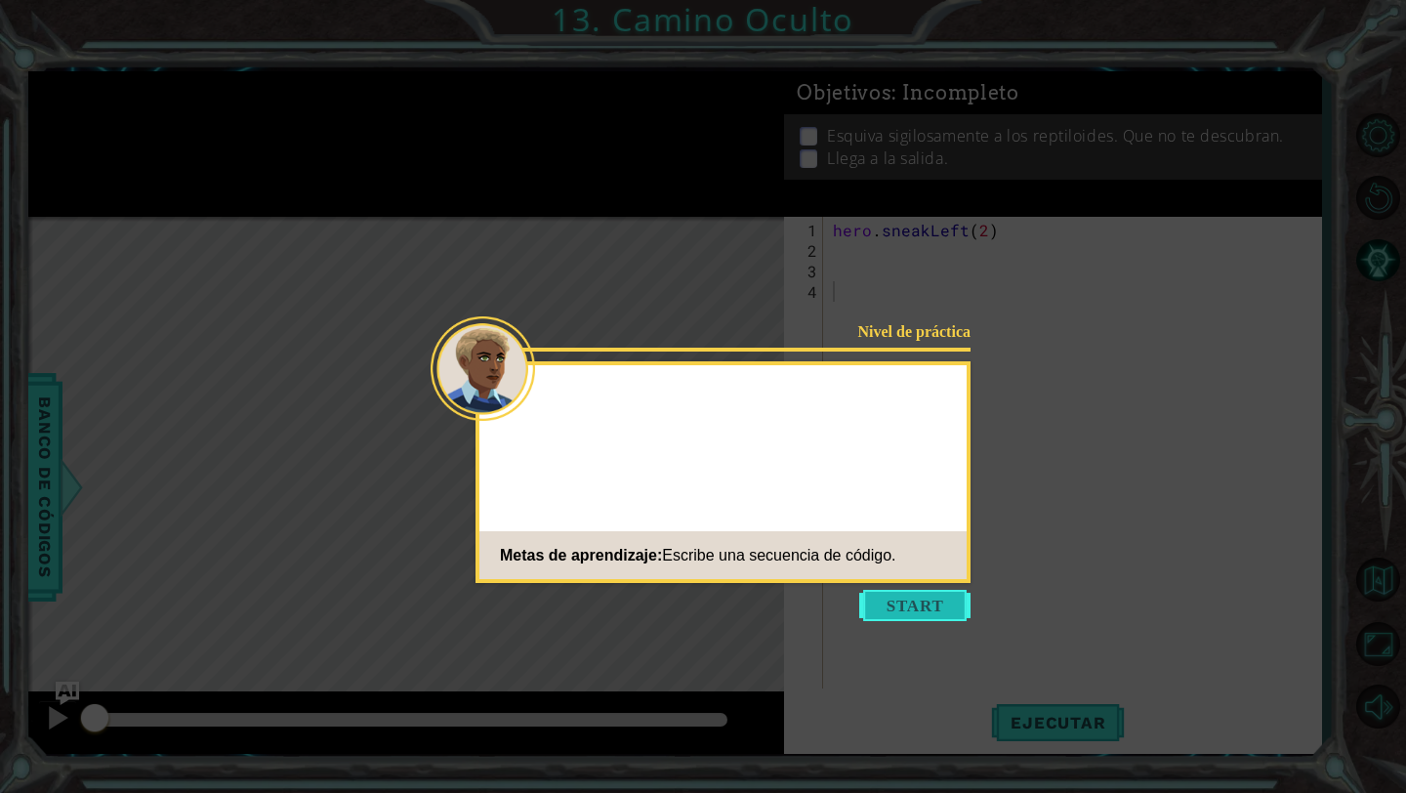
click at [937, 616] on button "Start" at bounding box center [914, 605] width 111 height 31
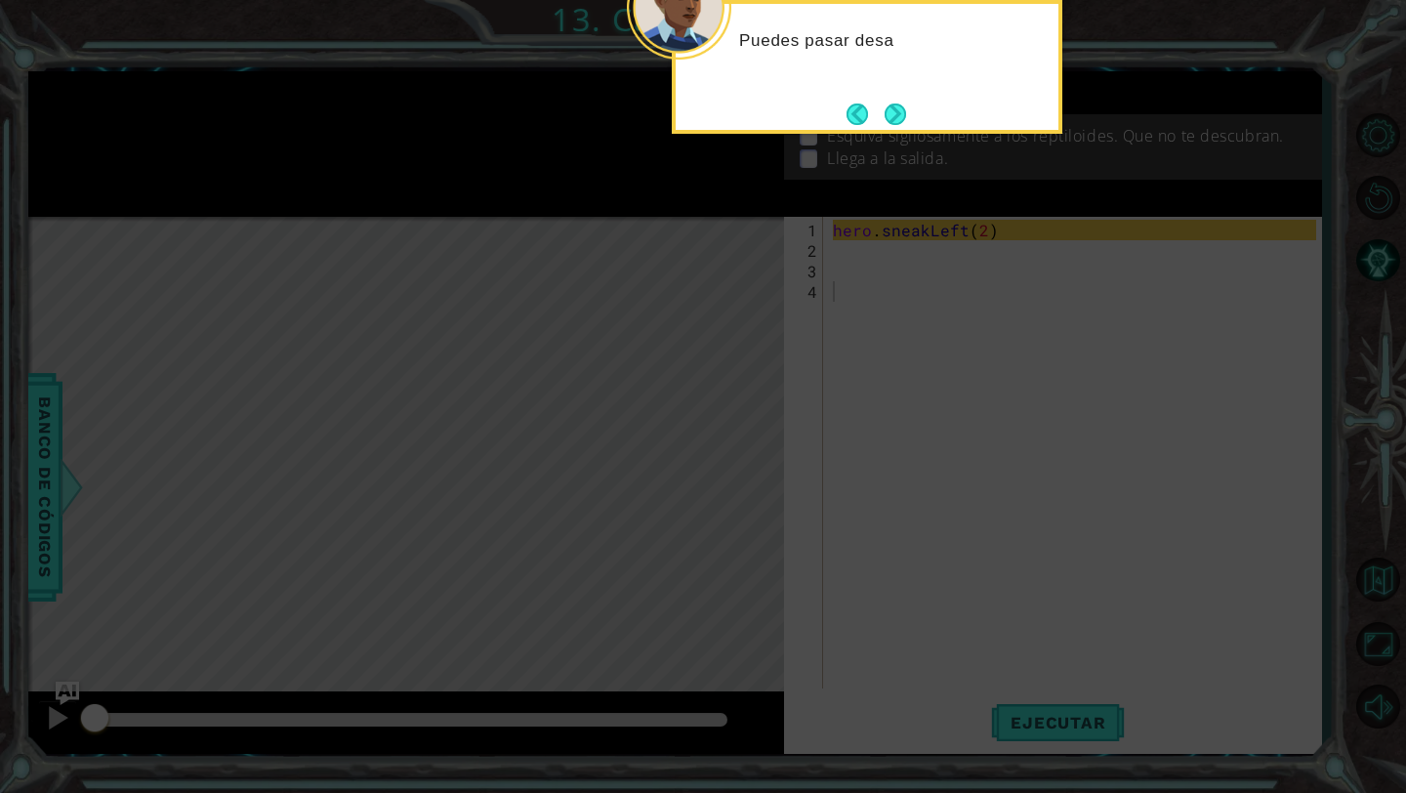
click at [911, 138] on icon at bounding box center [703, 129] width 1406 height 1327
click at [910, 121] on button "Next" at bounding box center [895, 114] width 36 height 36
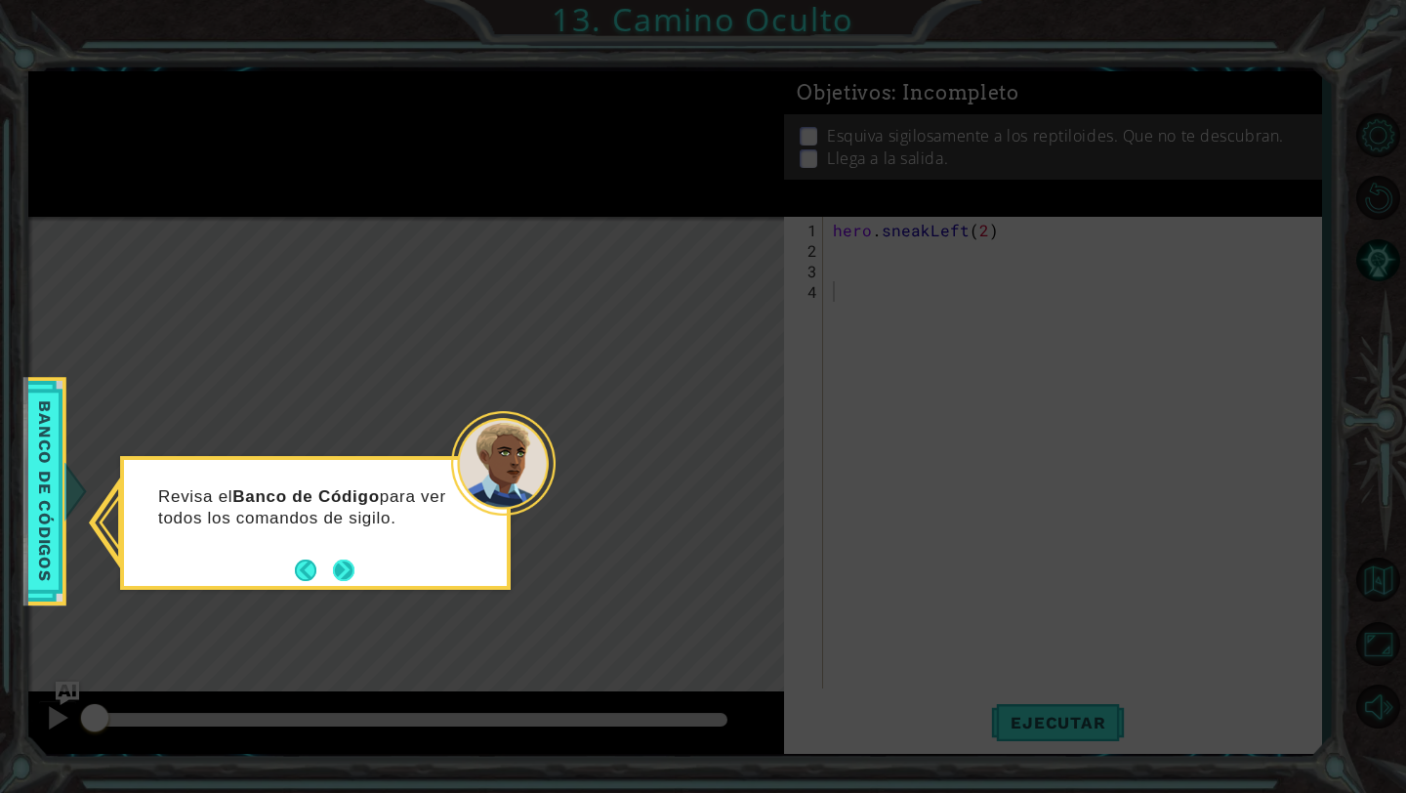
click at [340, 563] on button "Next" at bounding box center [343, 570] width 36 height 36
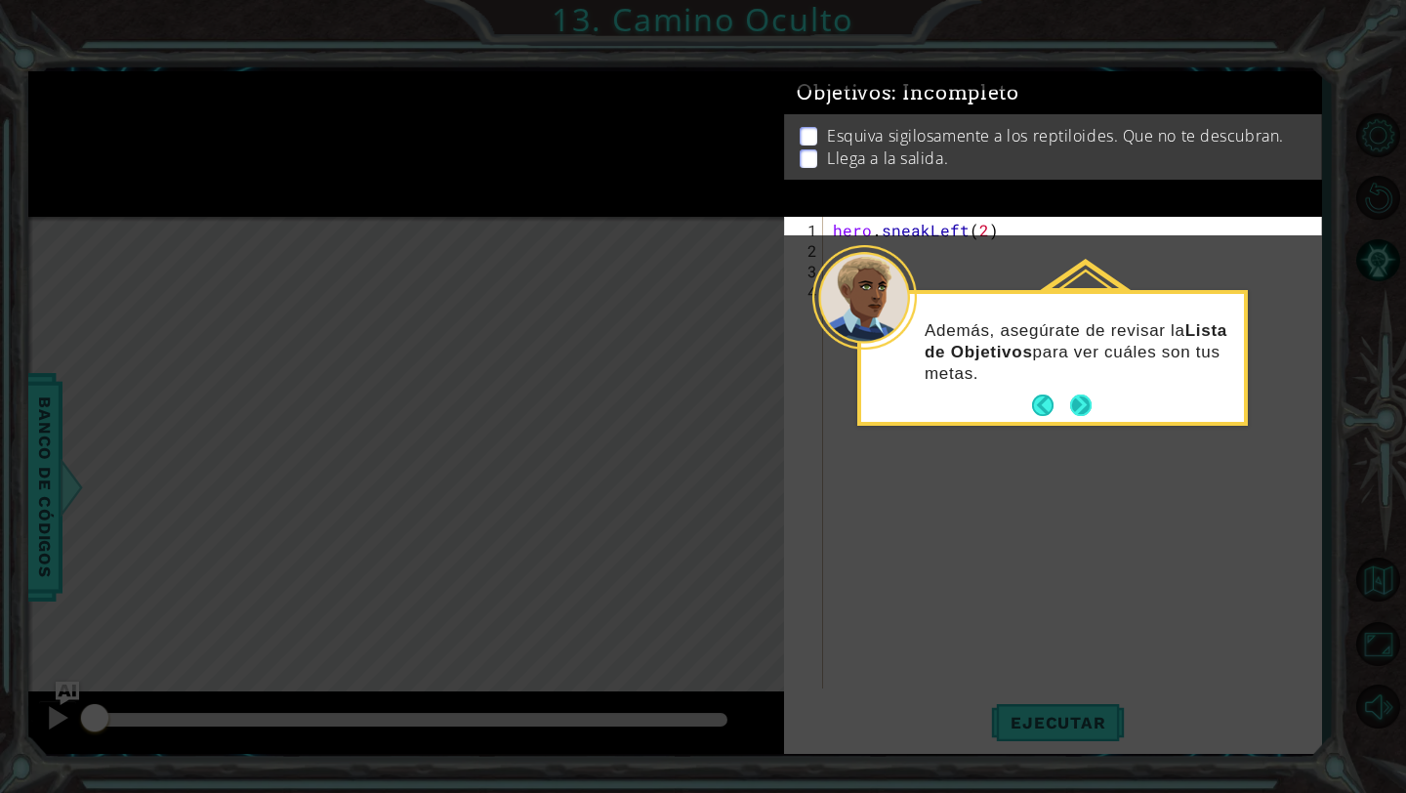
click at [1086, 408] on button "Next" at bounding box center [1080, 406] width 36 height 36
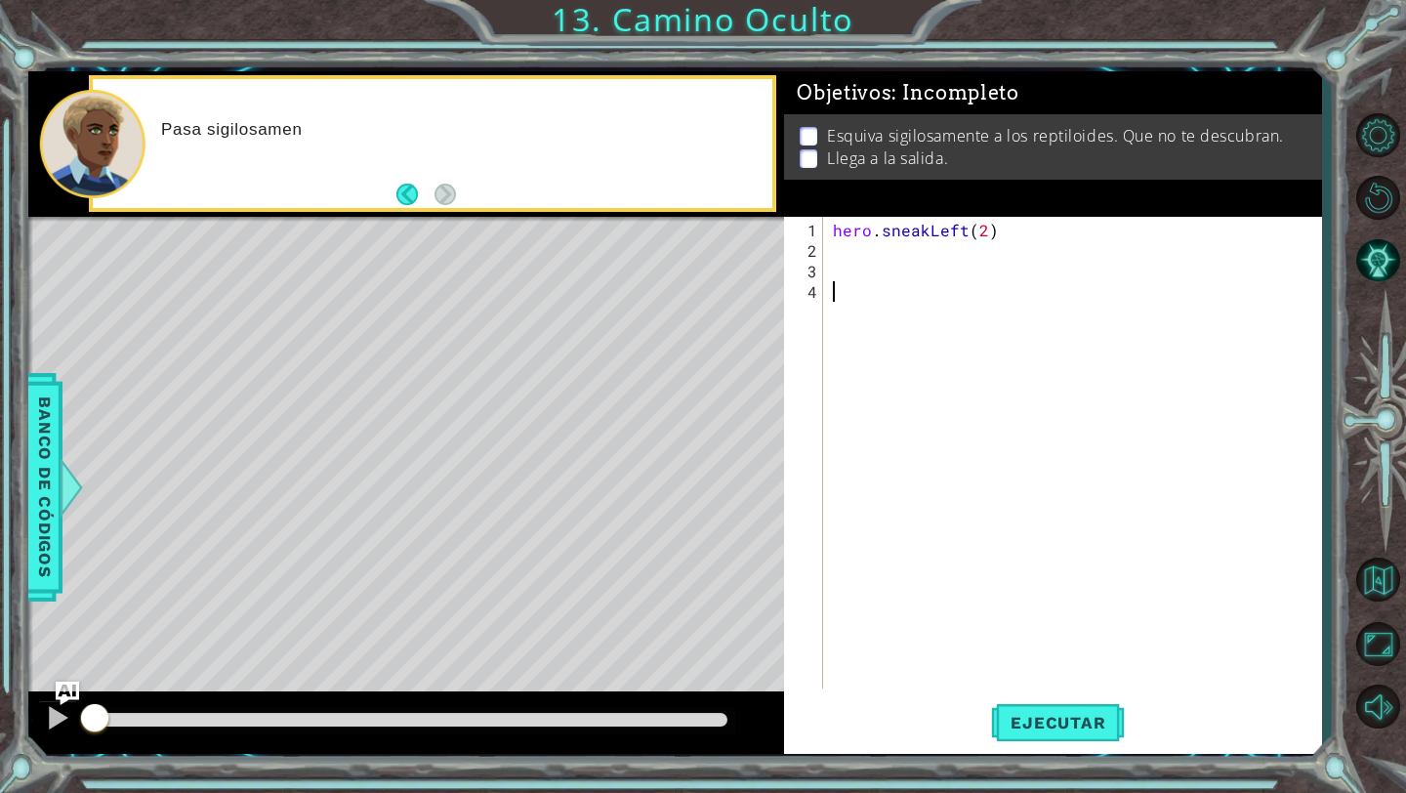
click at [892, 259] on div "hero . sneakLeft ( 2 )" at bounding box center [1077, 476] width 497 height 513
click at [892, 252] on div "hero . sneakLeft ( 2 )" at bounding box center [1077, 476] width 497 height 513
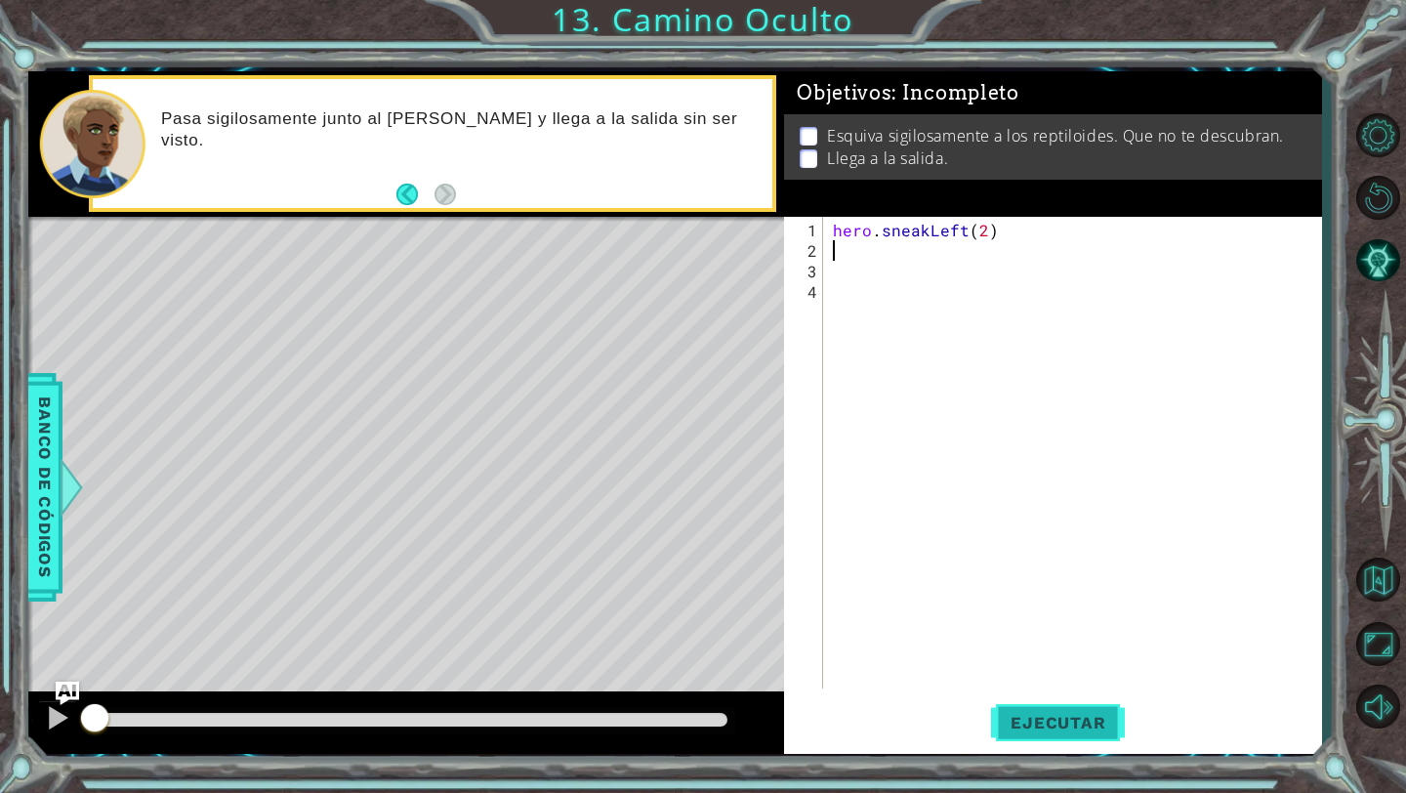
click at [1085, 729] on span "Ejecutar" at bounding box center [1058, 723] width 134 height 20
click at [1069, 707] on button "Ejecutar" at bounding box center [1058, 723] width 134 height 54
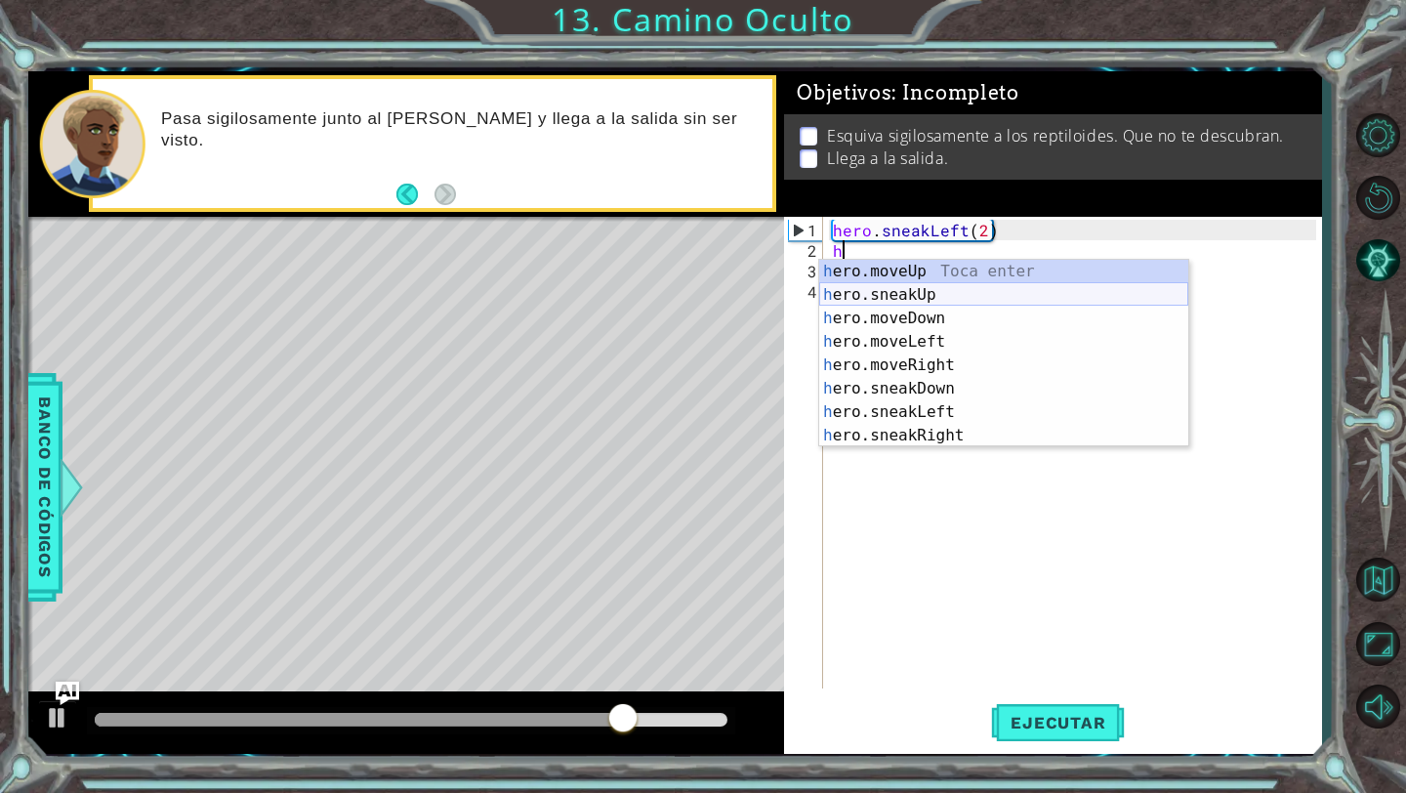
click at [919, 299] on div "h ero.moveUp Toca enter h ero.sneakUp Toca enter h ero.moveDown Toca enter h er…" at bounding box center [1003, 377] width 369 height 234
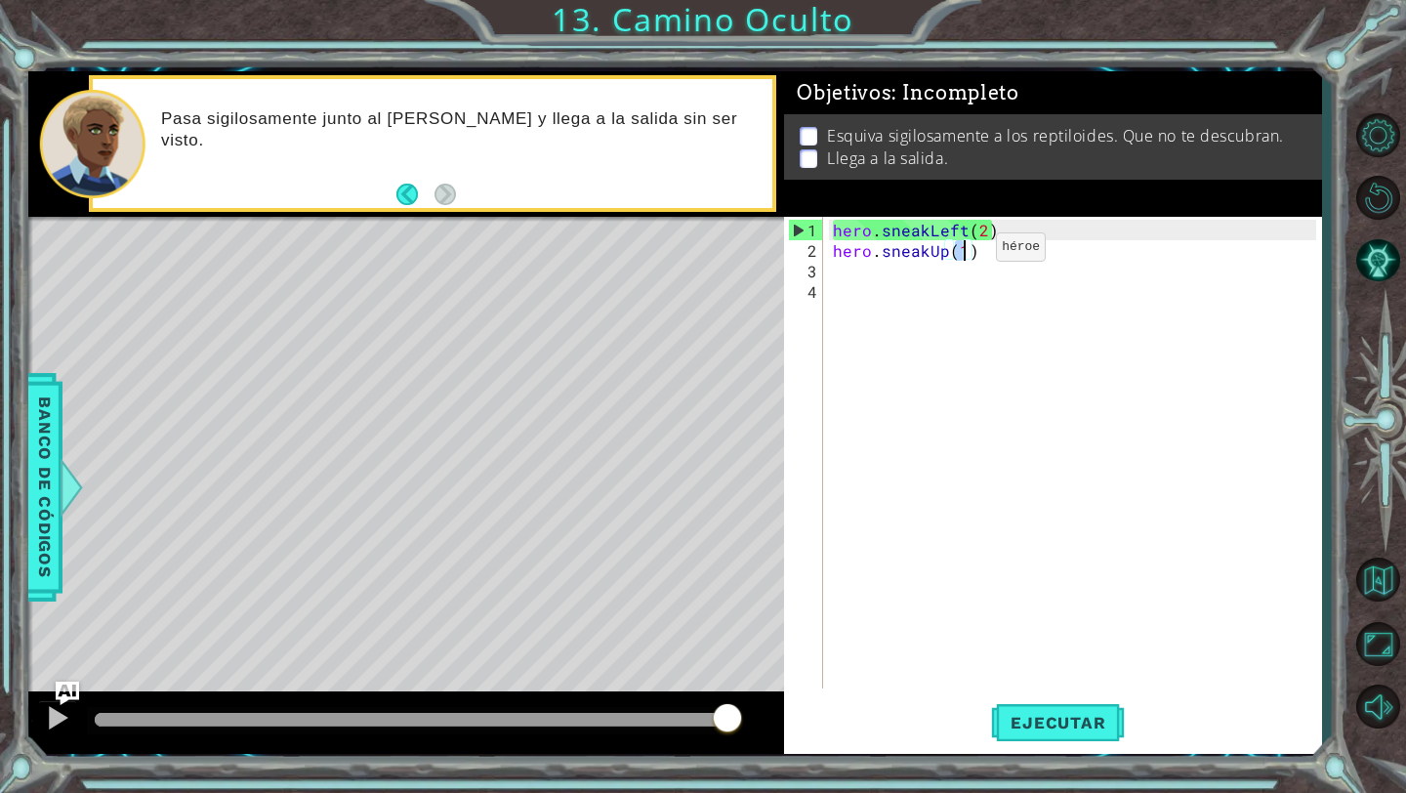
click at [962, 254] on div "hero . sneakLeft ( 2 ) hero . sneakUp ( 1 )" at bounding box center [1077, 476] width 497 height 513
type textarea "hero.sneakUp(13)"
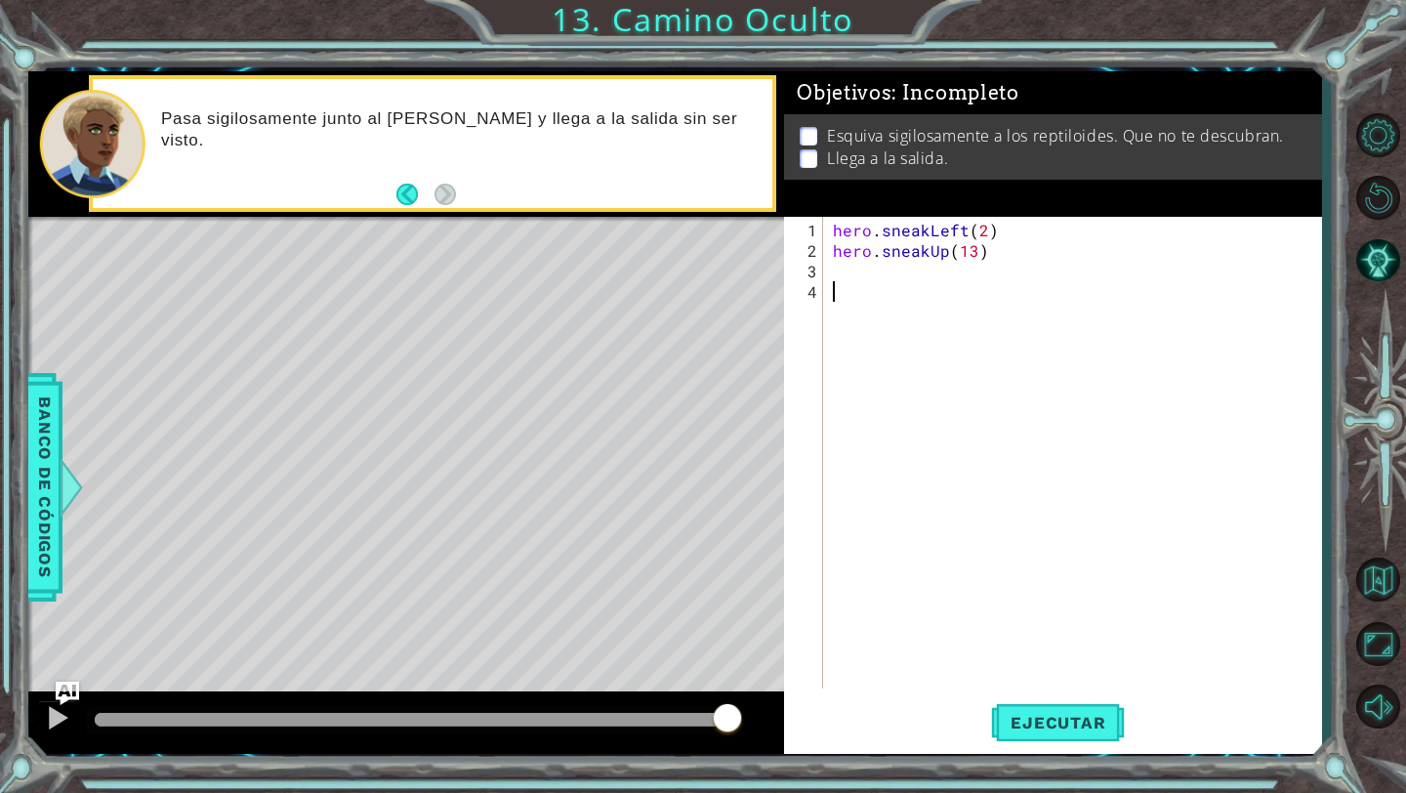
click at [917, 294] on div "hero . sneakLeft ( 2 ) hero . sneakUp ( 13 )" at bounding box center [1077, 476] width 497 height 513
click at [967, 253] on div "hero . sneakLeft ( 2 ) hero . sneakUp ( 13 )" at bounding box center [1077, 476] width 497 height 513
type textarea "hero.sneakUp(3)"
click at [923, 282] on div "hero . sneakLeft ( 2 ) hero . sneakUp ( 3 )" at bounding box center [1077, 476] width 497 height 513
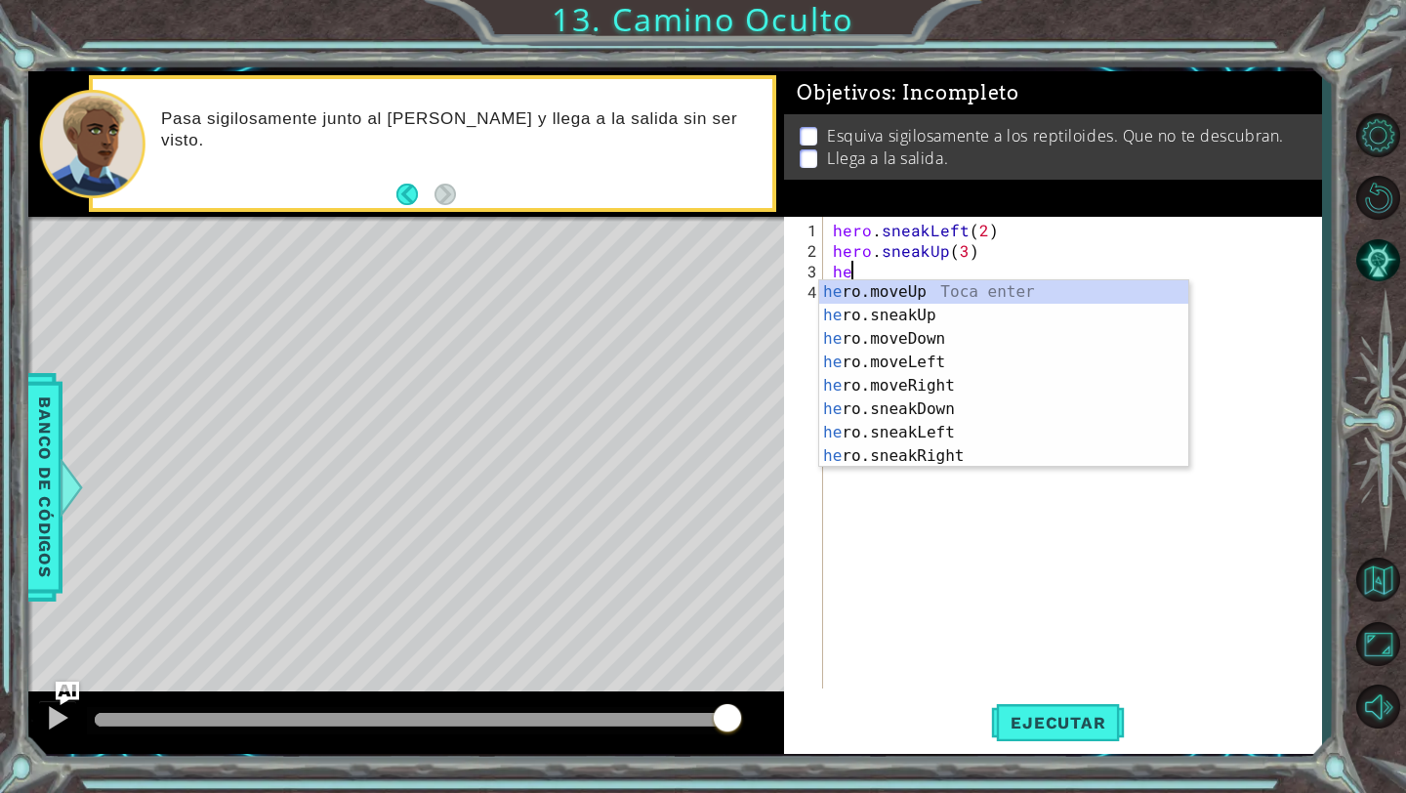
scroll to position [0, 1]
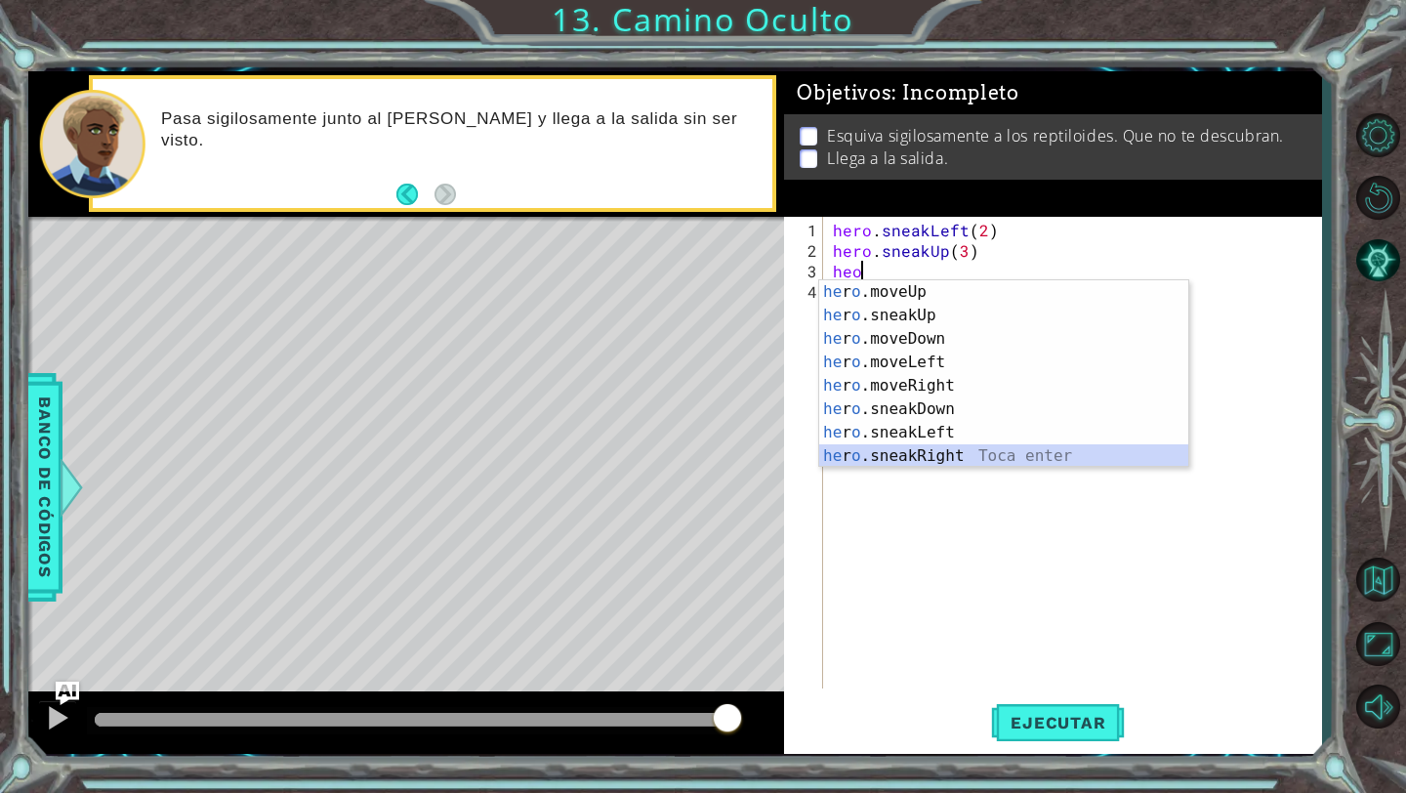
click at [914, 454] on div "he r o .moveUp Toca enter he r o .sneakUp Toca enter he r o .moveDown Toca ente…" at bounding box center [1003, 397] width 369 height 234
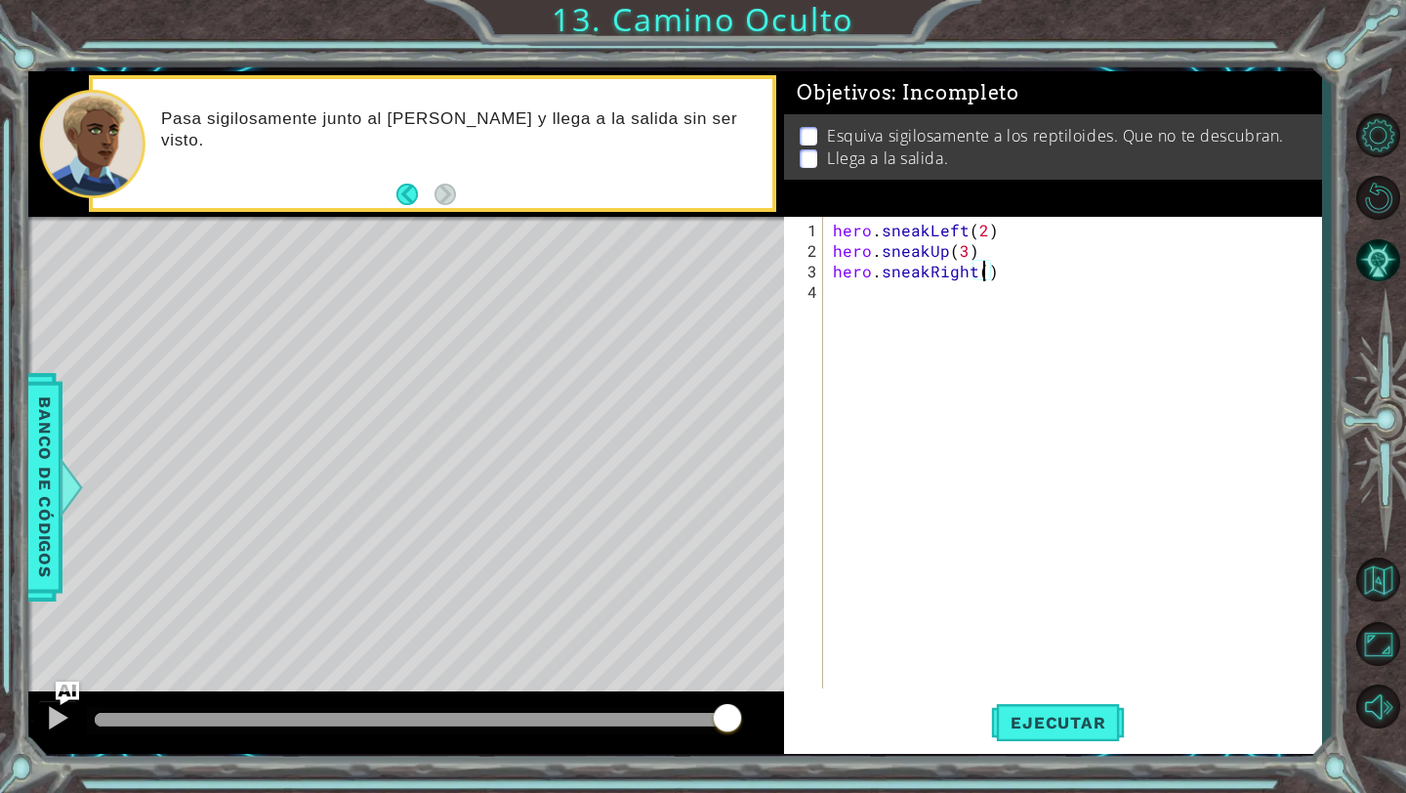
type textarea "hero.sneakRight(3)"
click at [905, 303] on div "hero . sneakLeft ( 2 ) hero . sneakUp ( 3 ) hero . sneakRight ( 3 )" at bounding box center [1077, 476] width 497 height 513
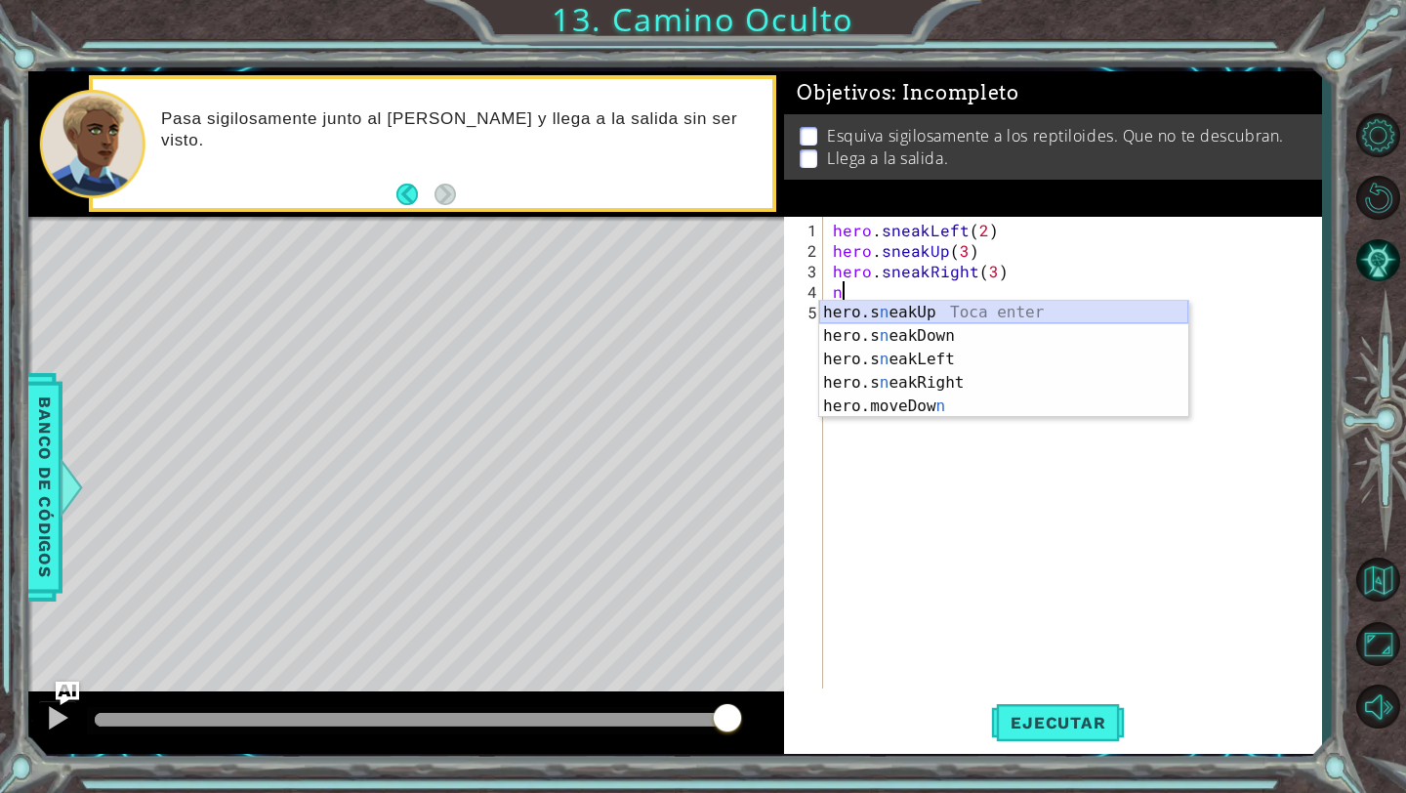
click at [933, 317] on div "hero.s n eakUp Toca enter hero.s n eakDown Toca enter hero.s n eakLeft Toca ent…" at bounding box center [1003, 383] width 369 height 164
type textarea "hero.sneakUp(1)"
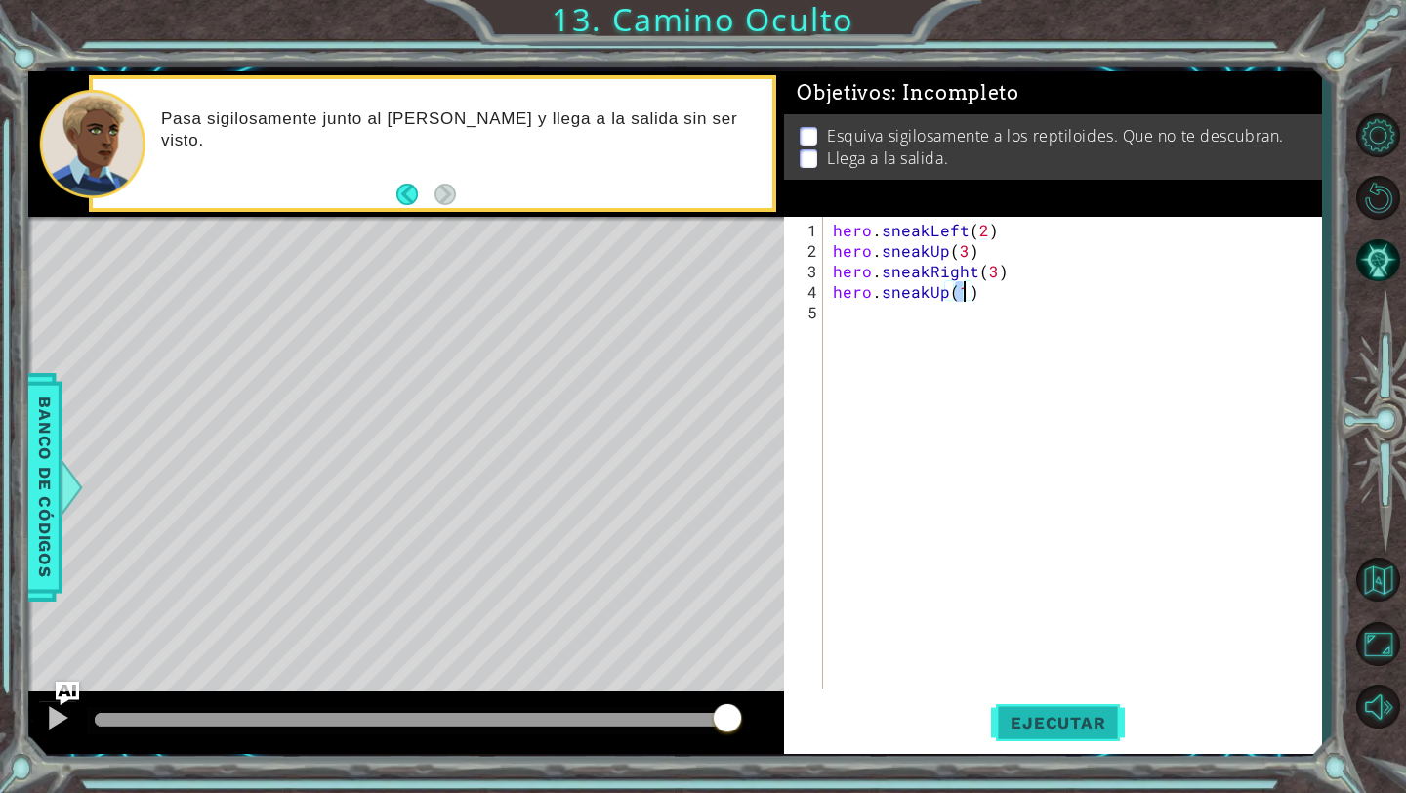
click at [1033, 739] on button "Ejecutar" at bounding box center [1058, 723] width 134 height 54
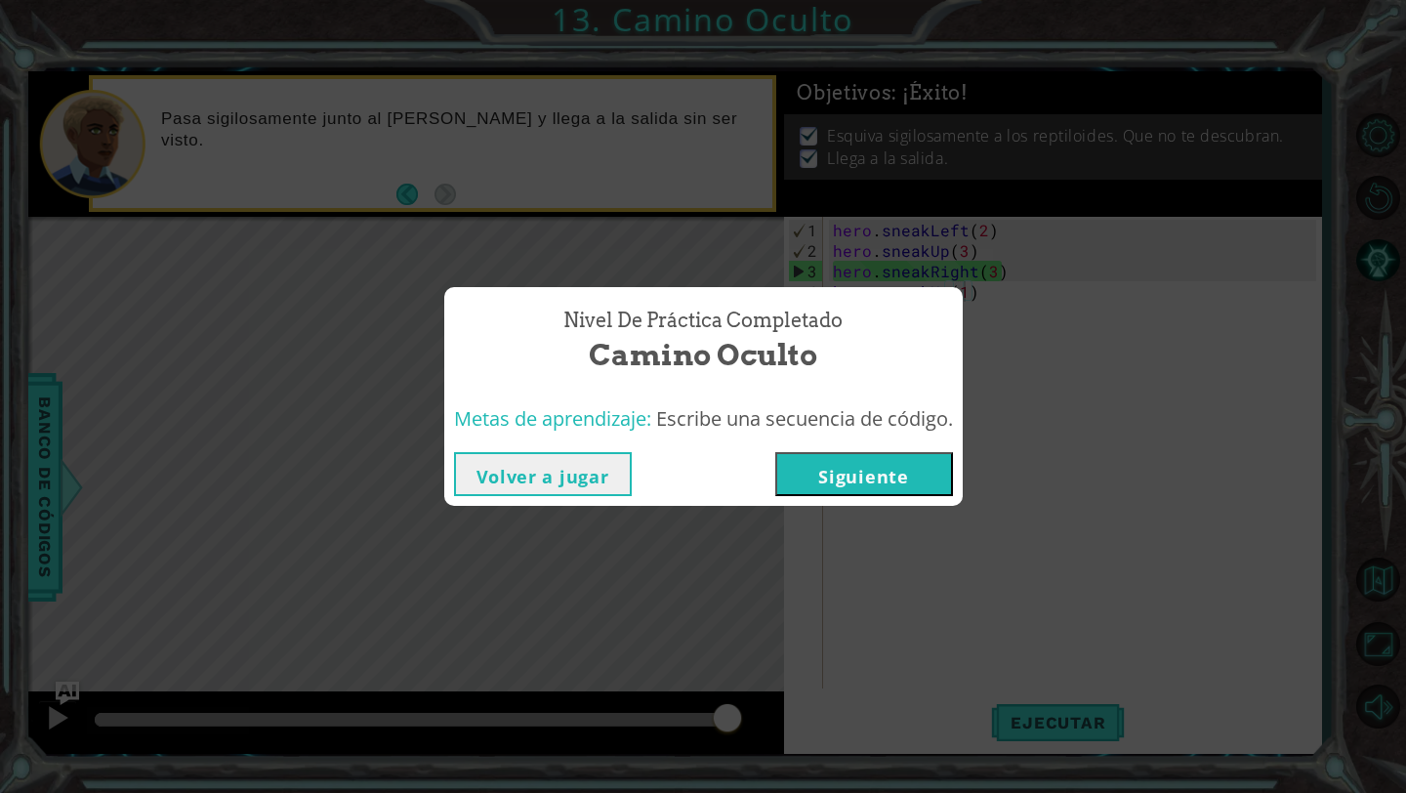
click at [844, 482] on button "Siguiente" at bounding box center [864, 474] width 178 height 44
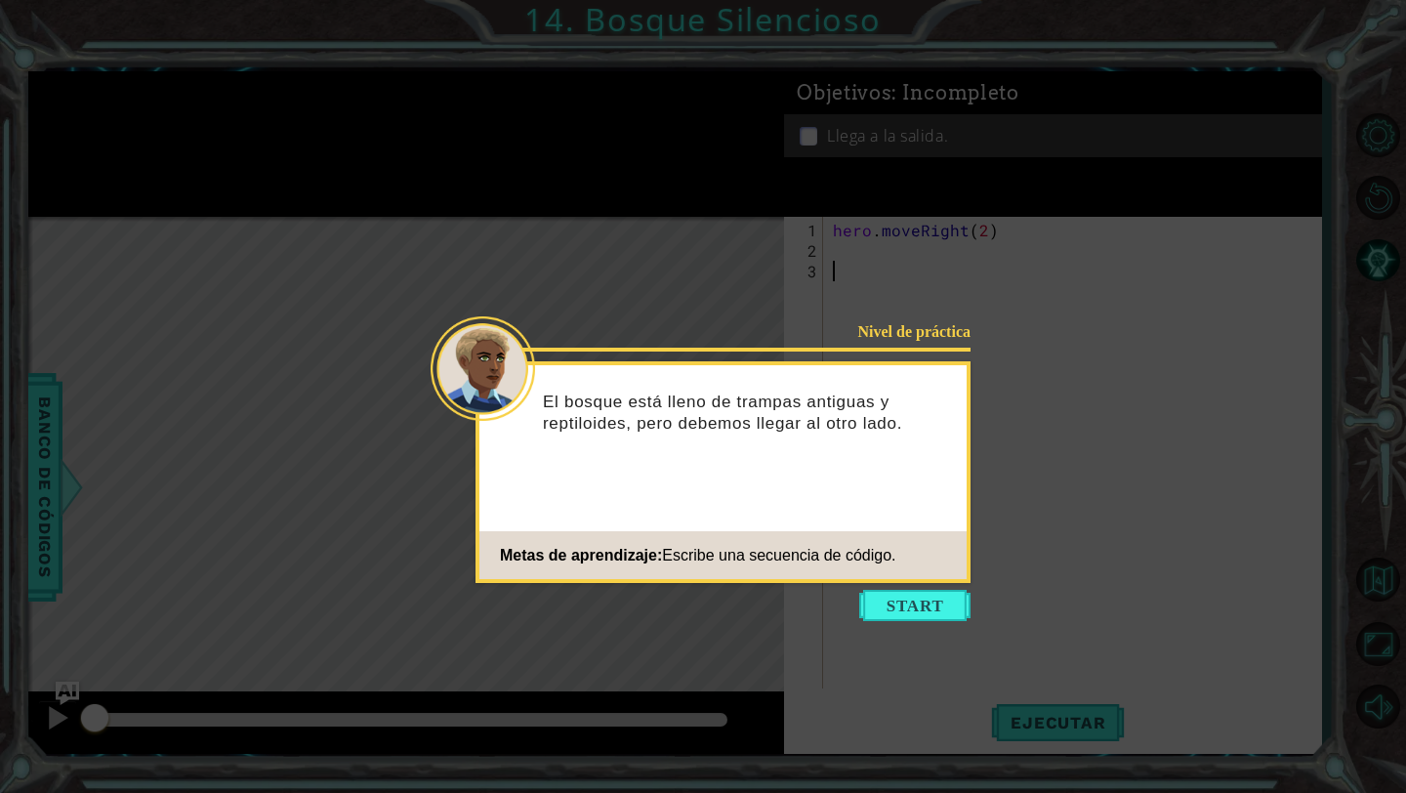
click at [933, 613] on button "Start" at bounding box center [914, 605] width 111 height 31
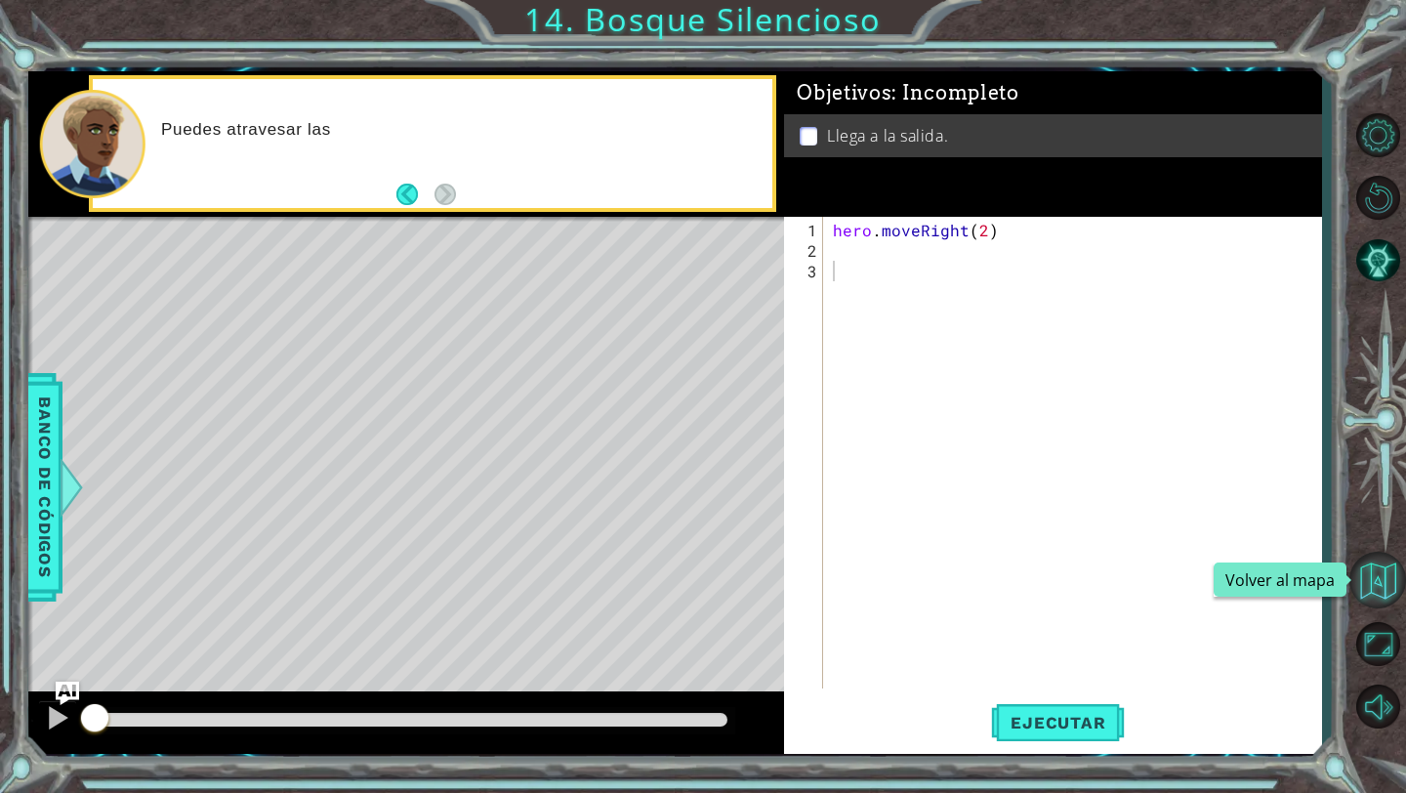
click at [1389, 587] on button "Volver al mapa" at bounding box center [1377, 580] width 57 height 57
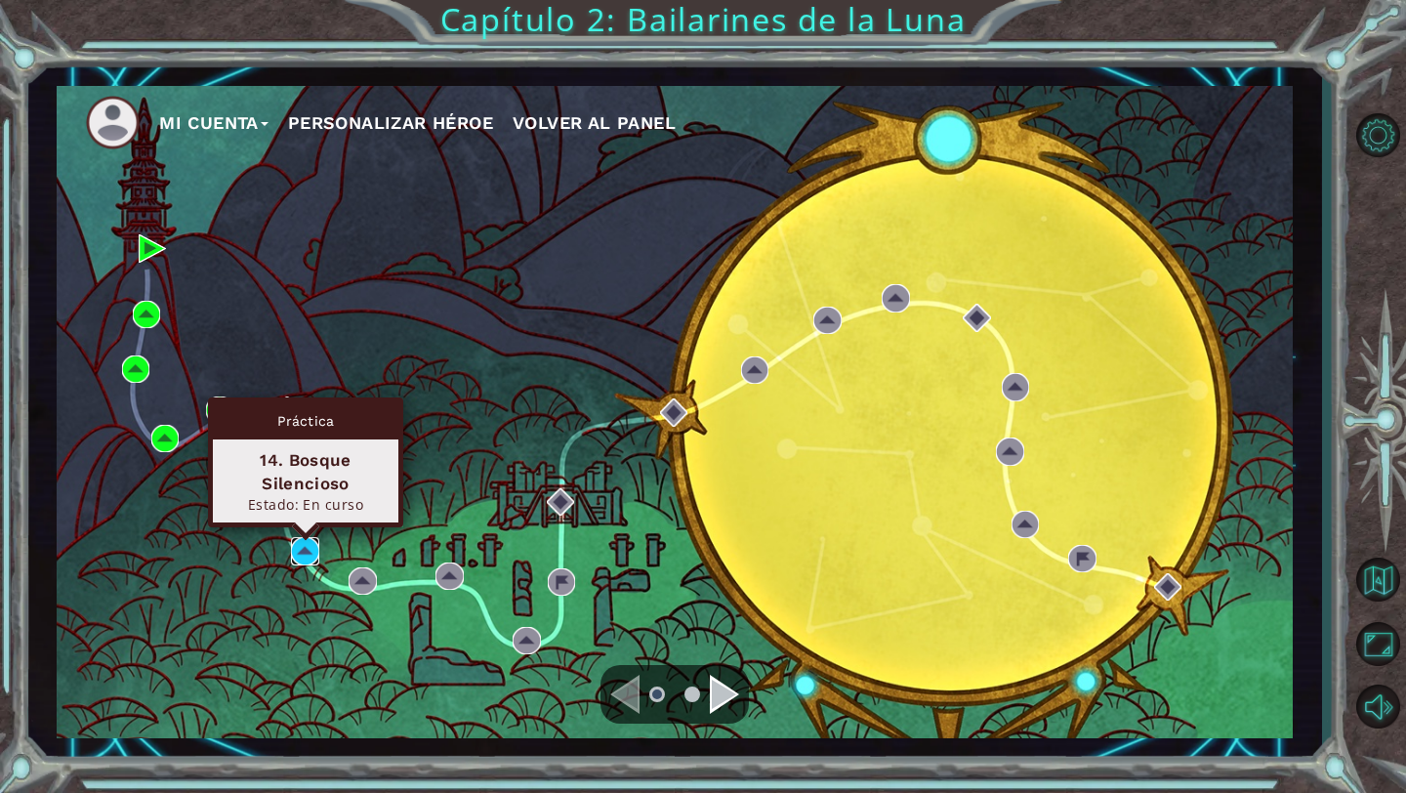
click at [300, 548] on img at bounding box center [304, 550] width 27 height 27
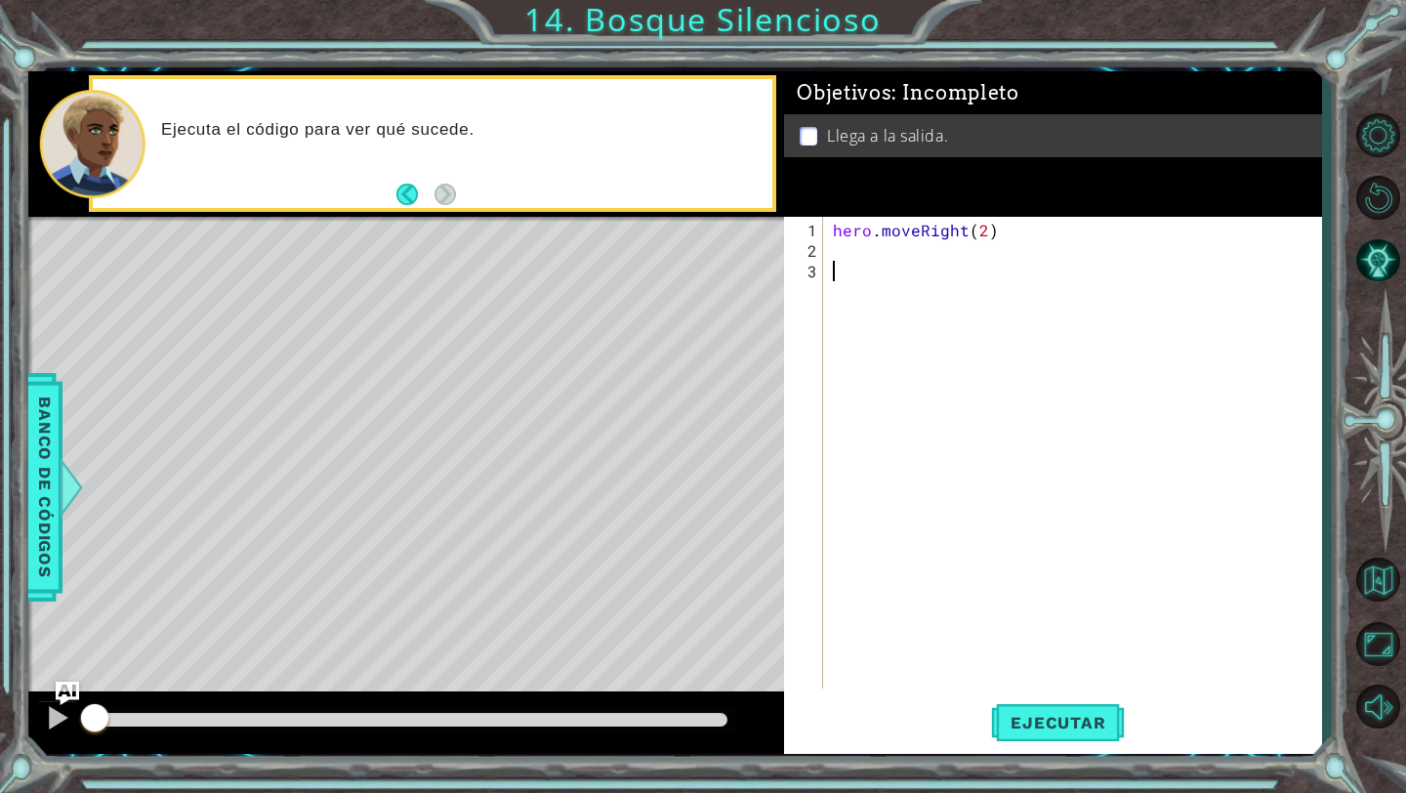
click at [844, 291] on div "hero . moveRight ( 2 )" at bounding box center [1077, 476] width 497 height 513
click at [844, 270] on div "hero . moveRight ( 2 )" at bounding box center [1077, 476] width 497 height 513
click at [847, 279] on div "hero . moveRight ( 2 )" at bounding box center [1077, 476] width 497 height 513
click at [839, 250] on div "hero . moveRight ( 2 )" at bounding box center [1077, 476] width 497 height 513
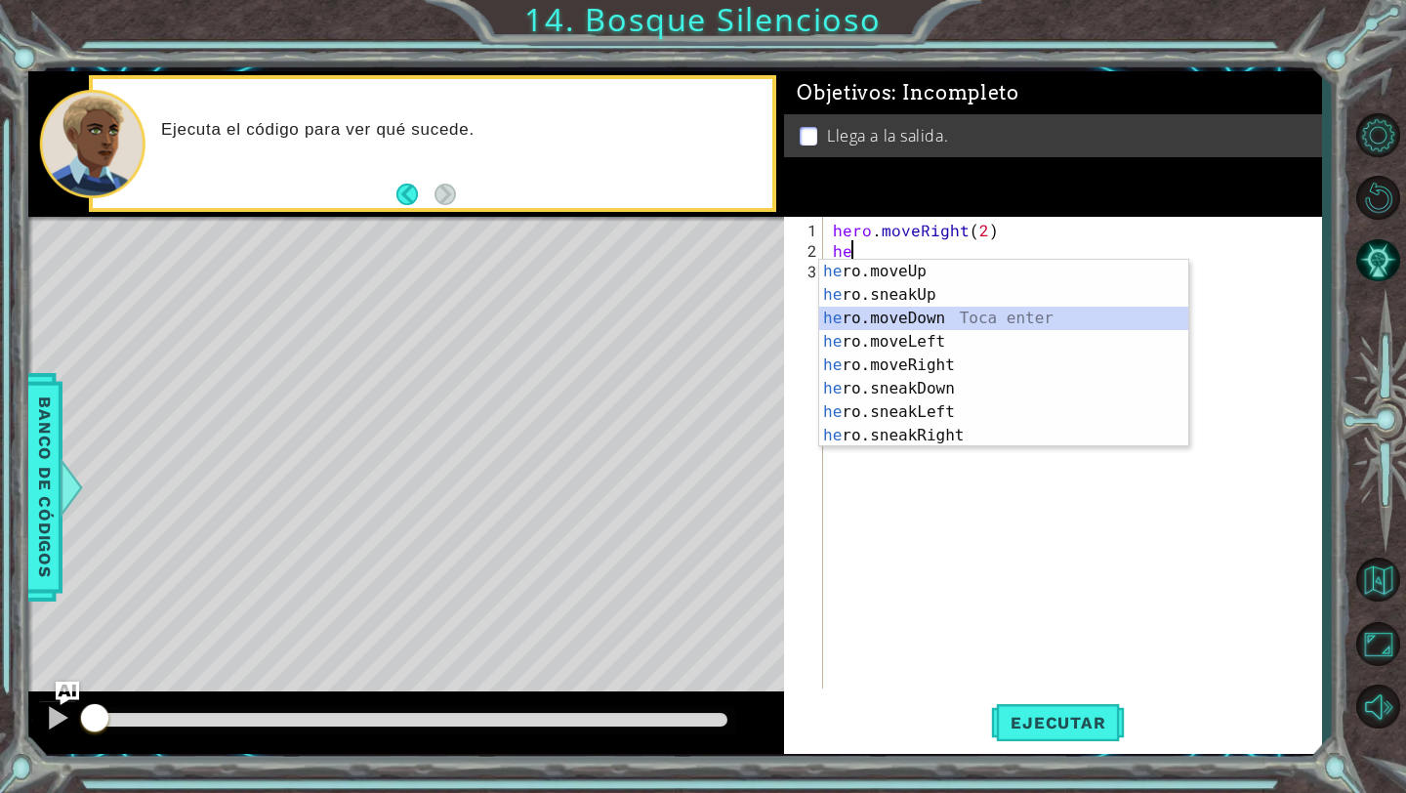
click at [926, 311] on div "he ro.moveUp Toca enter he ro.sneakUp Toca enter he ro.moveDown Toca enter he r…" at bounding box center [1003, 377] width 369 height 234
type textarea "hero.moveDown(1)"
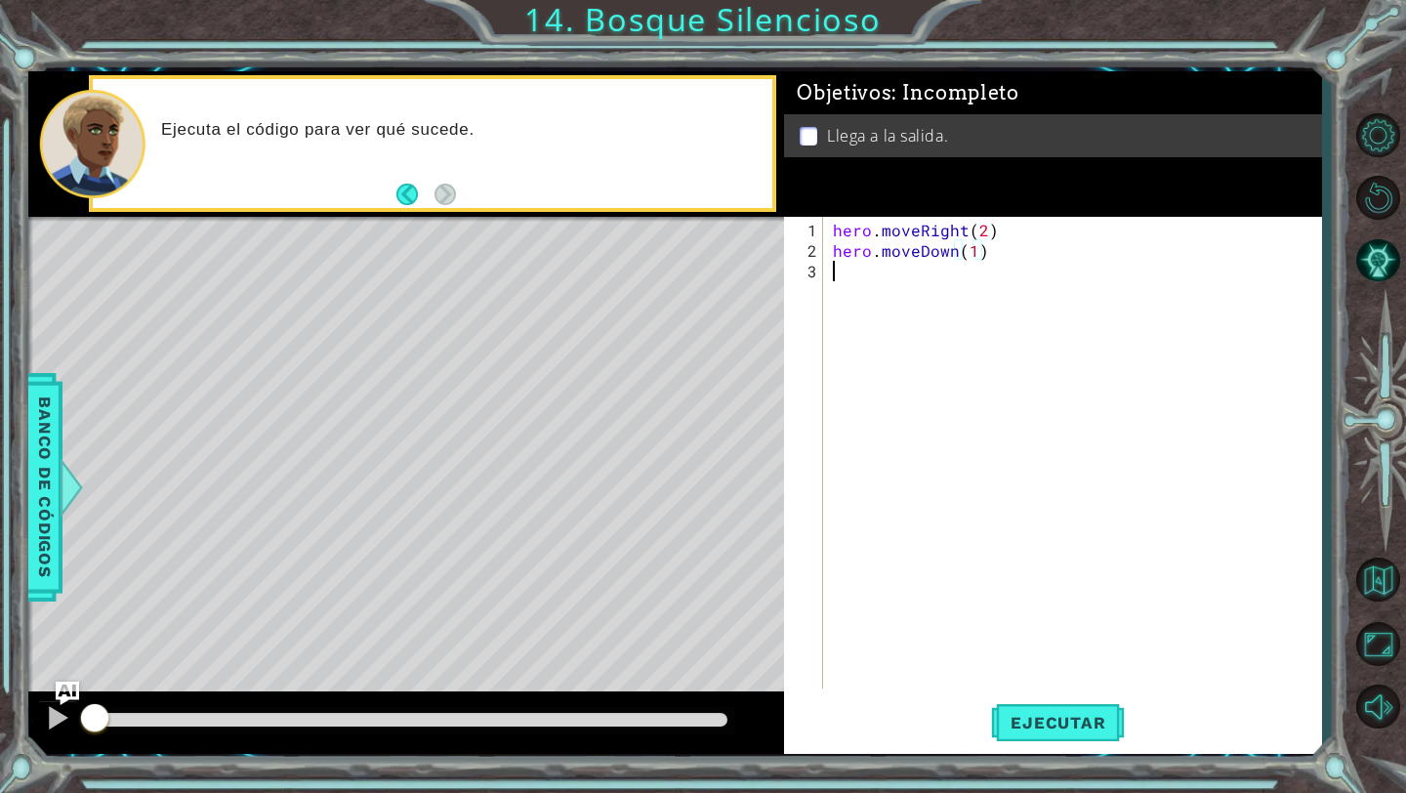
click at [870, 291] on div "hero . moveRight ( 2 ) hero . moveDown ( 1 )" at bounding box center [1077, 476] width 497 height 513
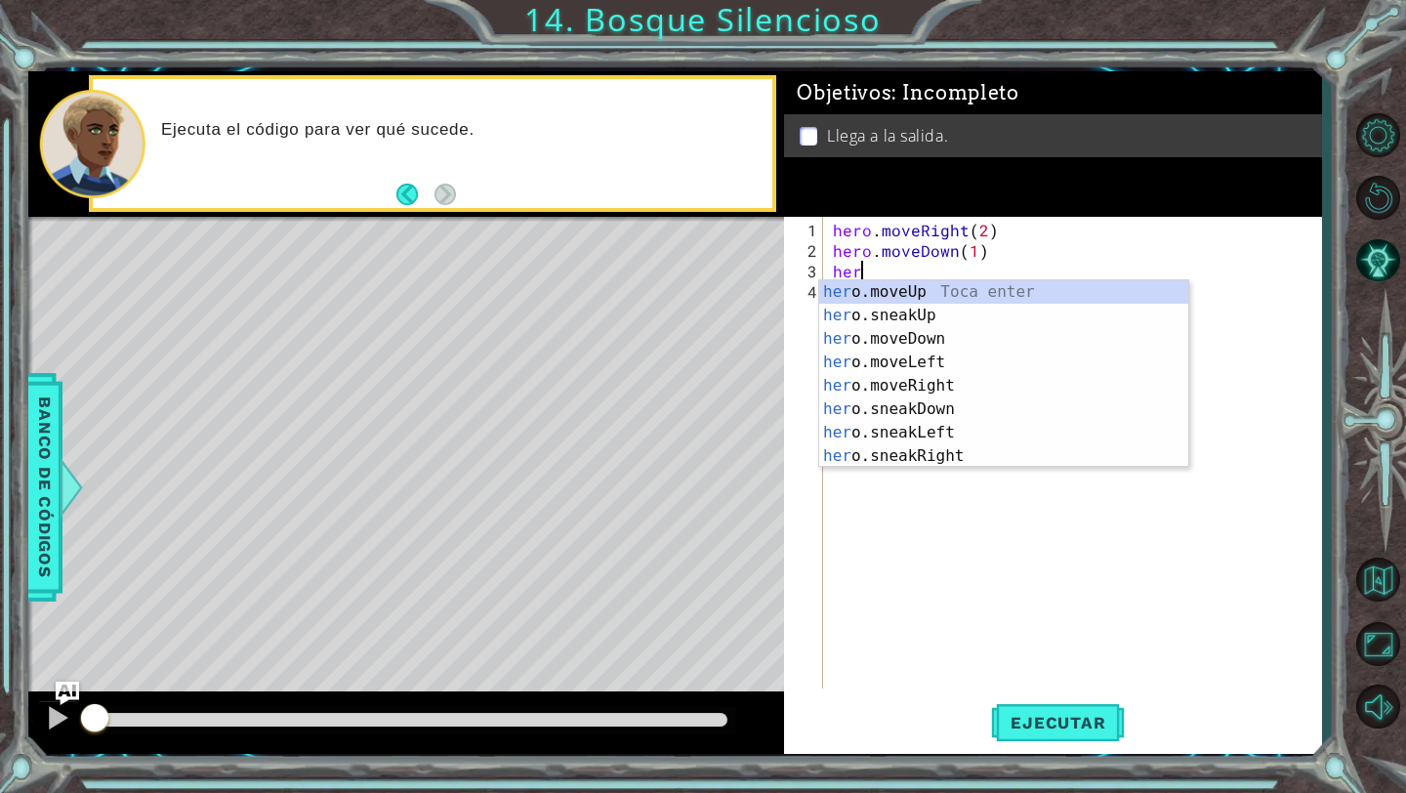
scroll to position [0, 1]
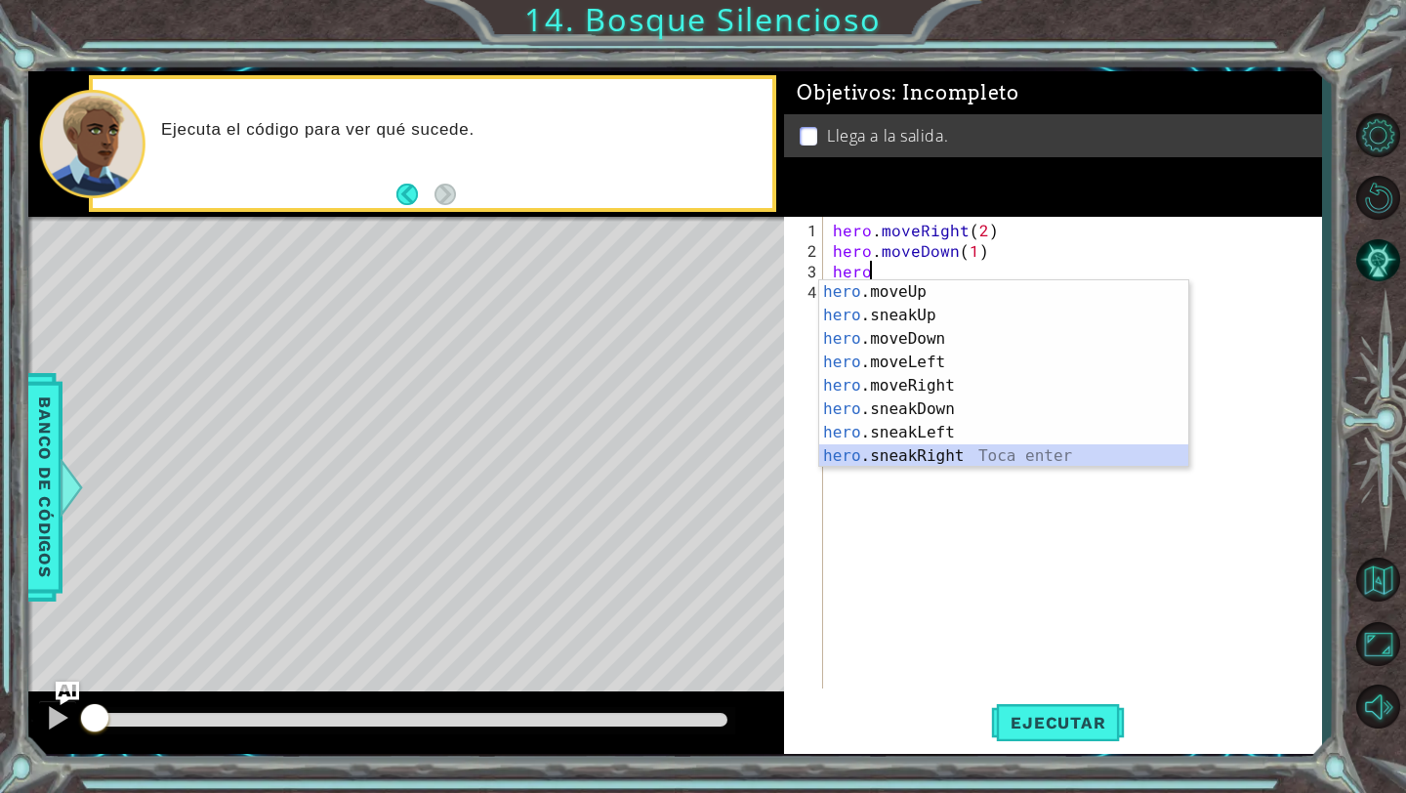
click at [906, 451] on div "hero .moveUp Toca enter hero .sneakUp Toca enter hero .moveDown Toca enter hero…" at bounding box center [1003, 397] width 369 height 234
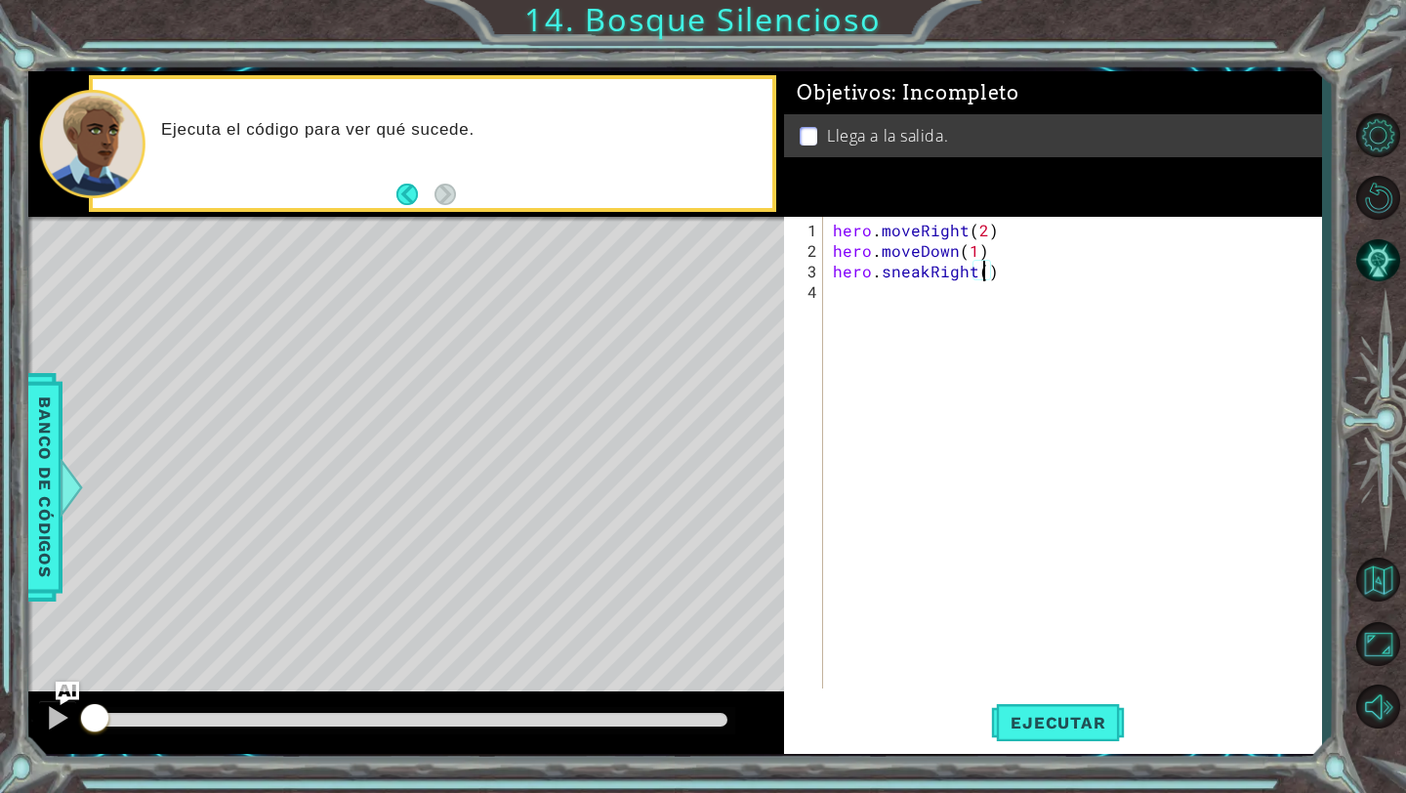
type textarea "hero.sneakRight(2)"
click at [954, 305] on div "hero . moveRight ( 2 ) hero . moveDown ( 1 ) hero . sneakRight ( 2 )" at bounding box center [1077, 476] width 497 height 513
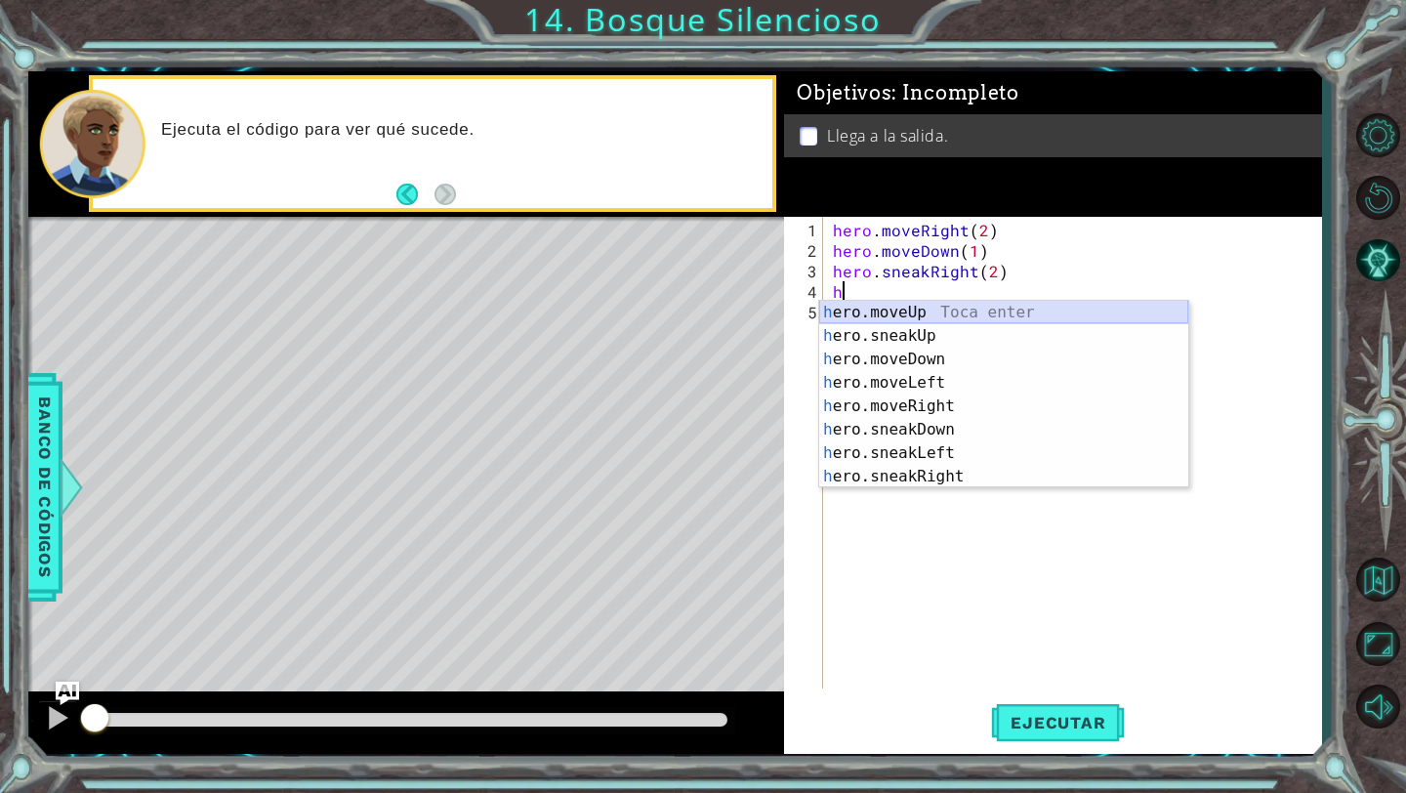
click at [958, 312] on div "h ero.moveUp Toca enter h ero.sneakUp Toca enter h ero.moveDown Toca enter h er…" at bounding box center [1003, 418] width 369 height 234
type textarea "hero.moveUp(1)"
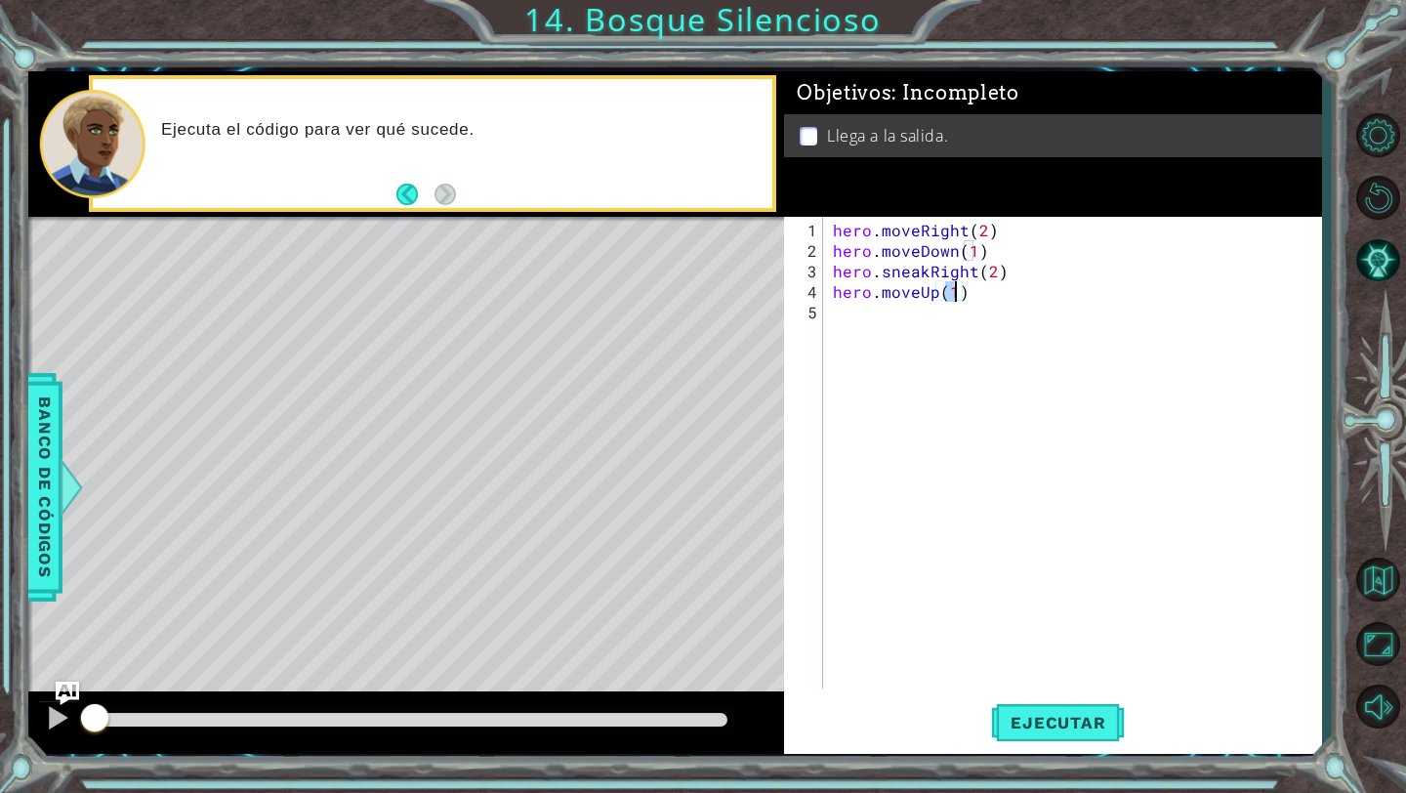
scroll to position [0, 7]
click at [937, 308] on div "hero . moveRight ( 2 ) hero . moveDown ( 1 ) hero . sneakRight ( 2 ) hero . mov…" at bounding box center [1077, 476] width 497 height 513
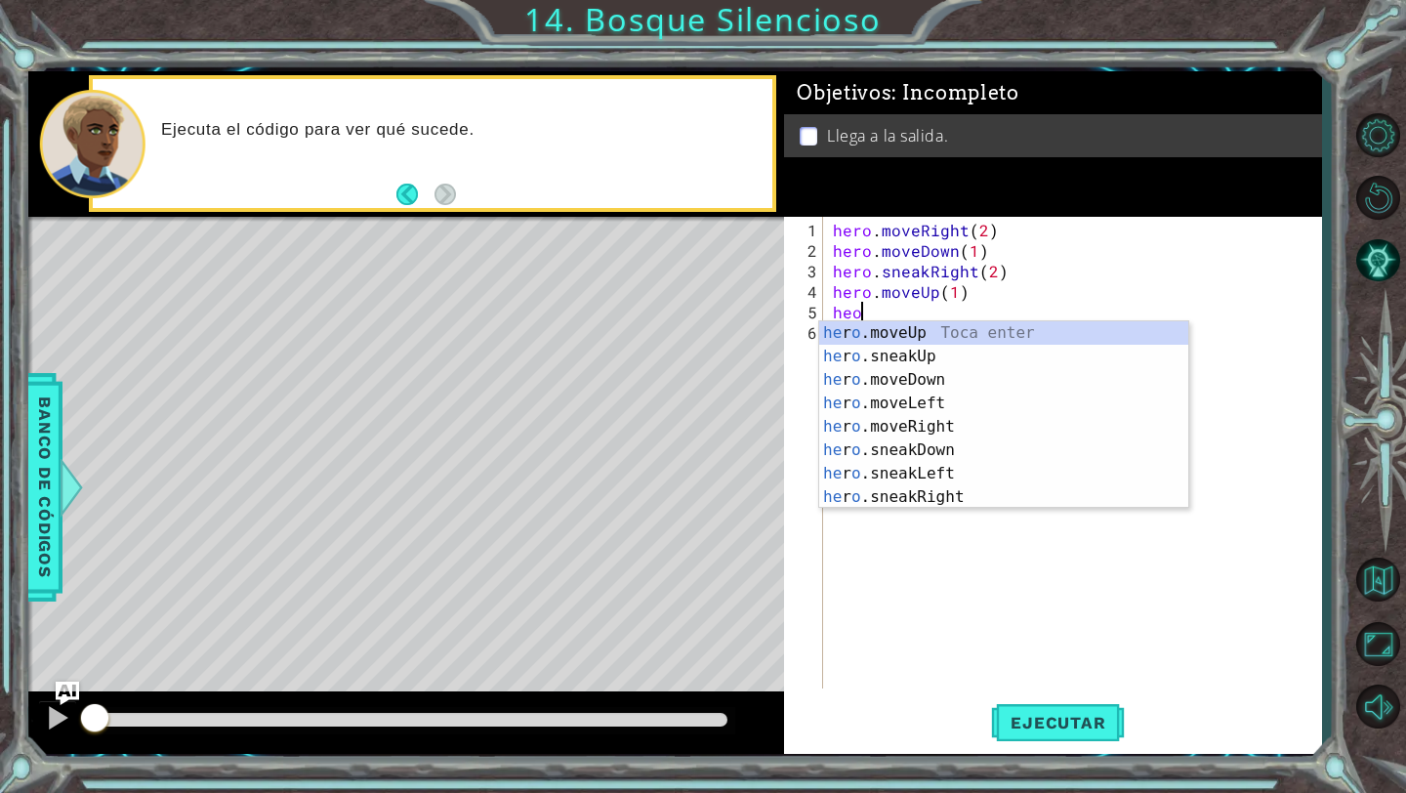
scroll to position [0, 1]
click at [937, 425] on div "he r o .moveUp Toca enter he r o .sneakUp Toca enter he r o .moveDown Toca ente…" at bounding box center [1003, 438] width 369 height 234
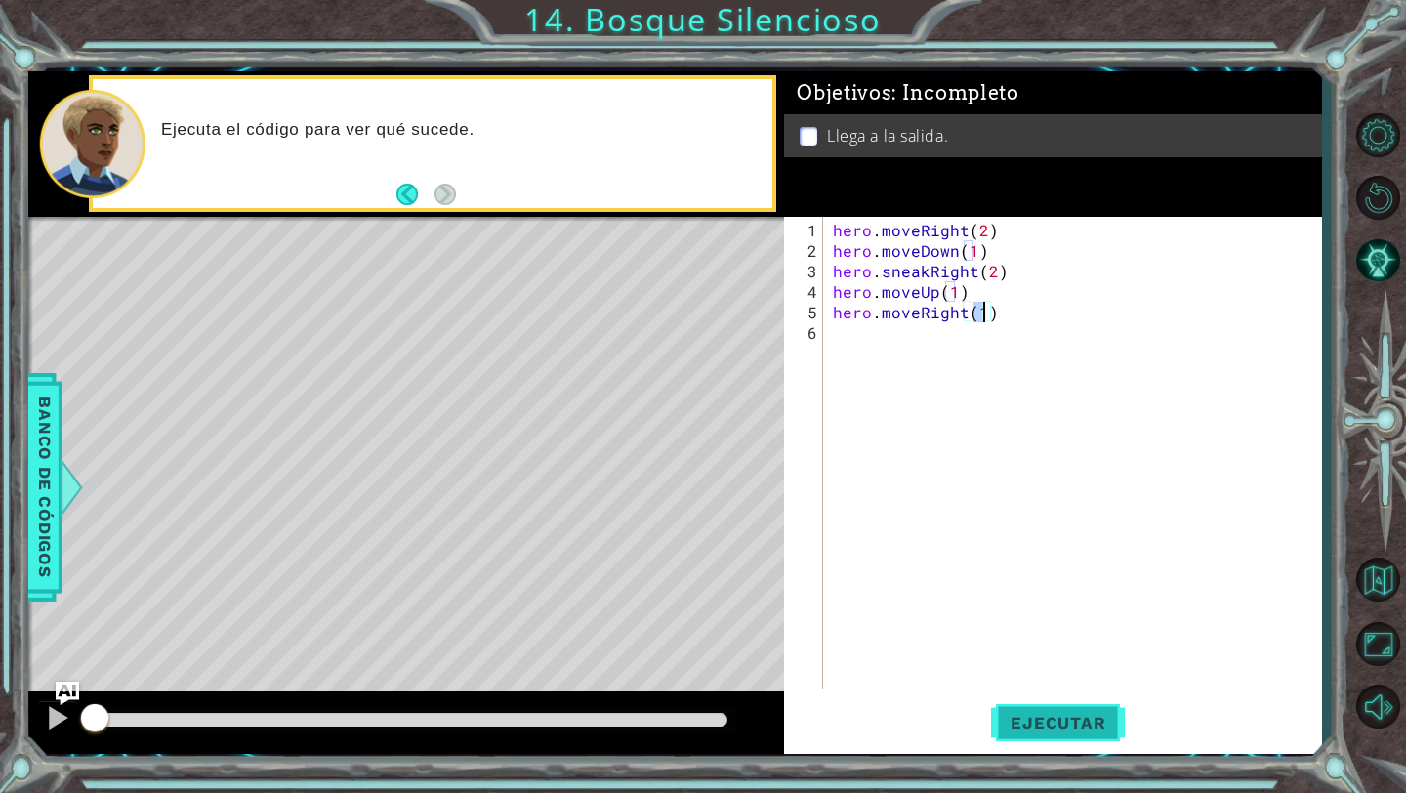
type textarea "hero.moveRight(1)"
click at [1041, 713] on span "Ejecutar" at bounding box center [1058, 723] width 134 height 20
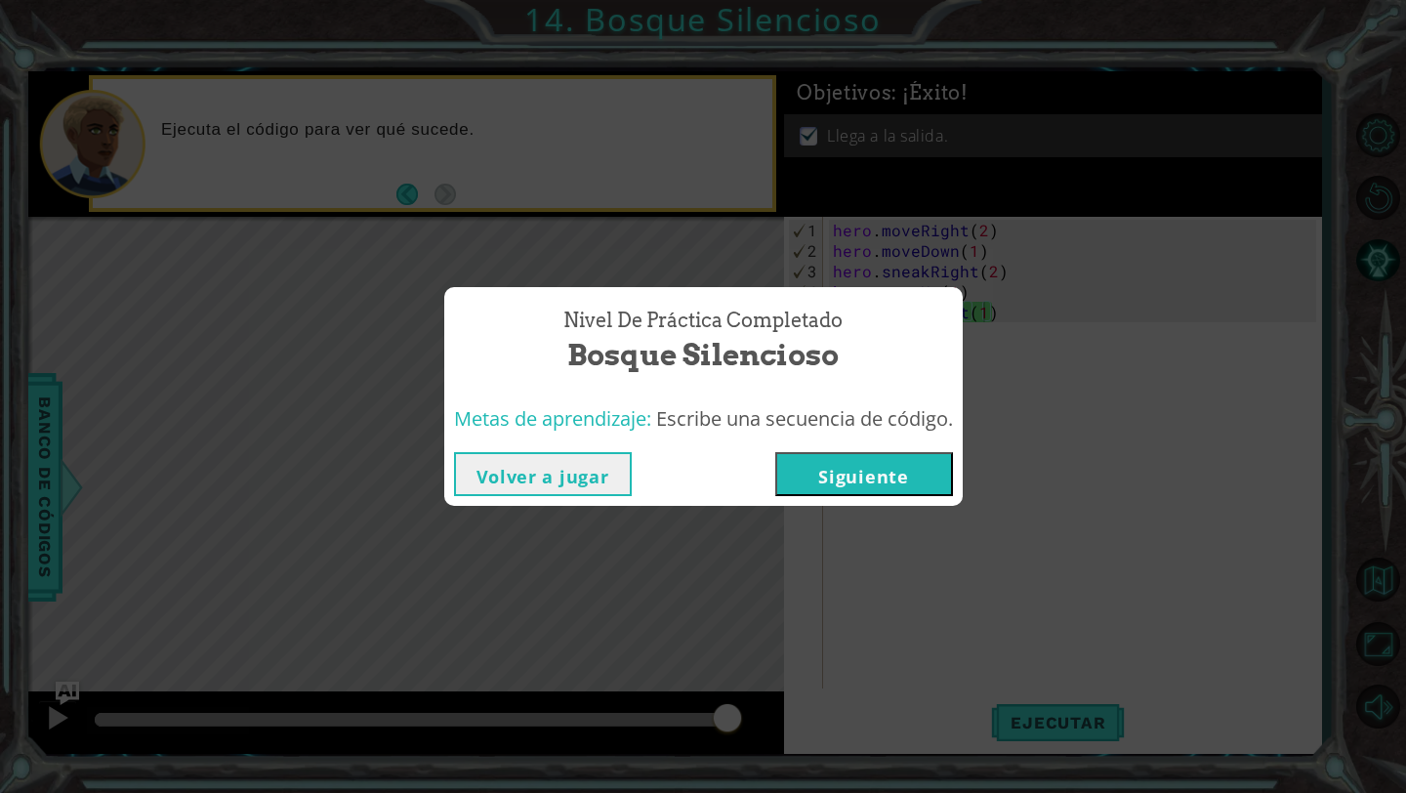
click at [818, 470] on button "Siguiente" at bounding box center [864, 474] width 178 height 44
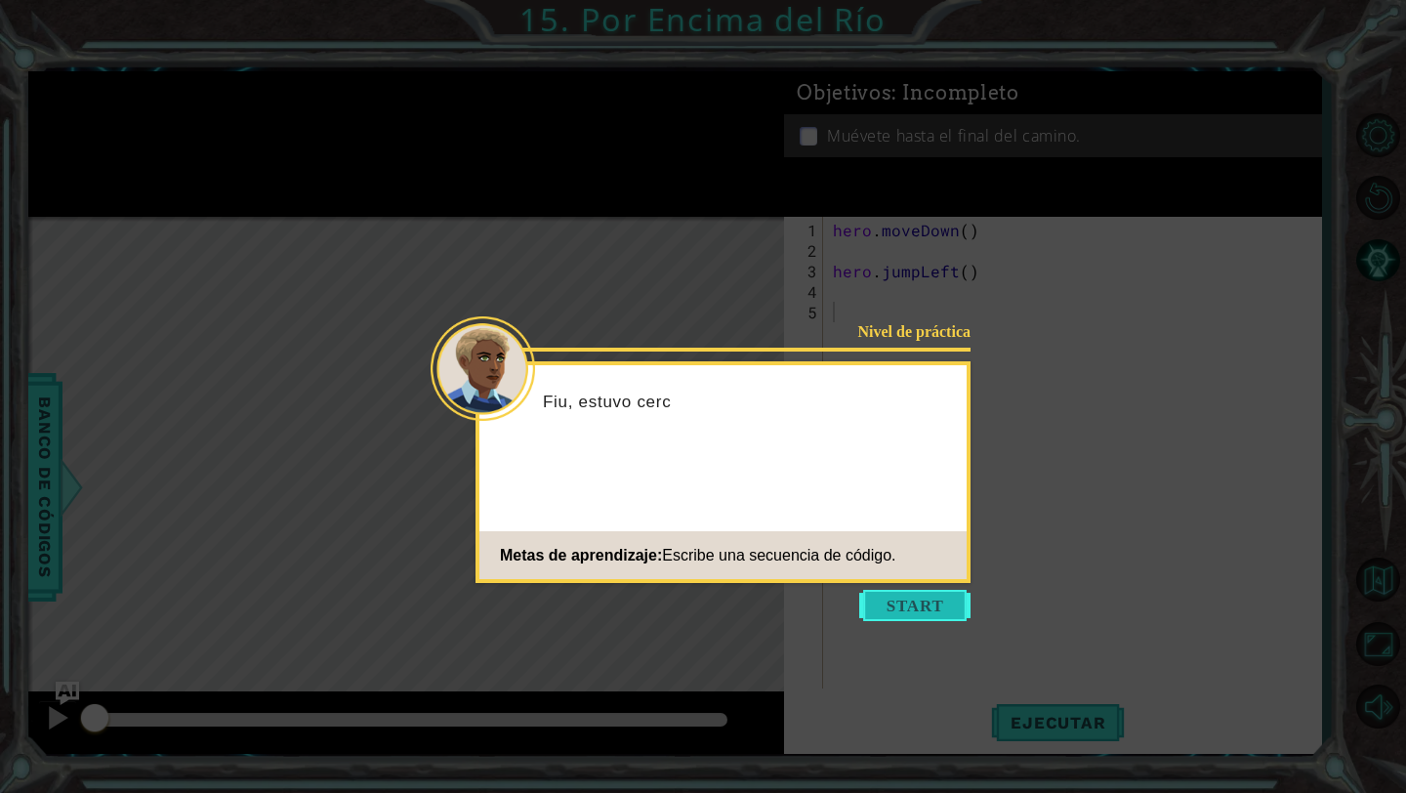
click at [870, 601] on button "Start" at bounding box center [914, 605] width 111 height 31
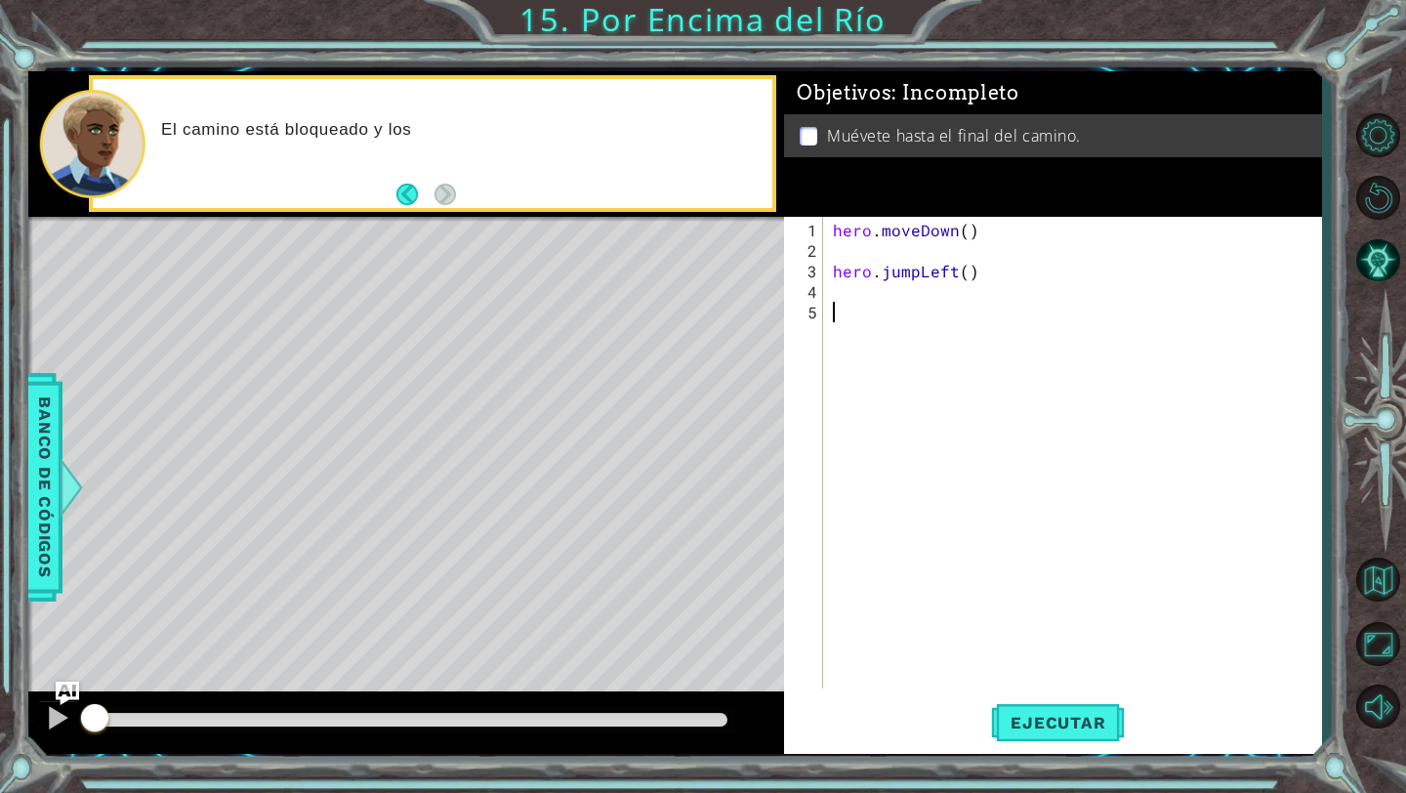
click at [877, 250] on div "hero . moveDown ( ) hero . jumpLeft ( )" at bounding box center [1077, 476] width 497 height 513
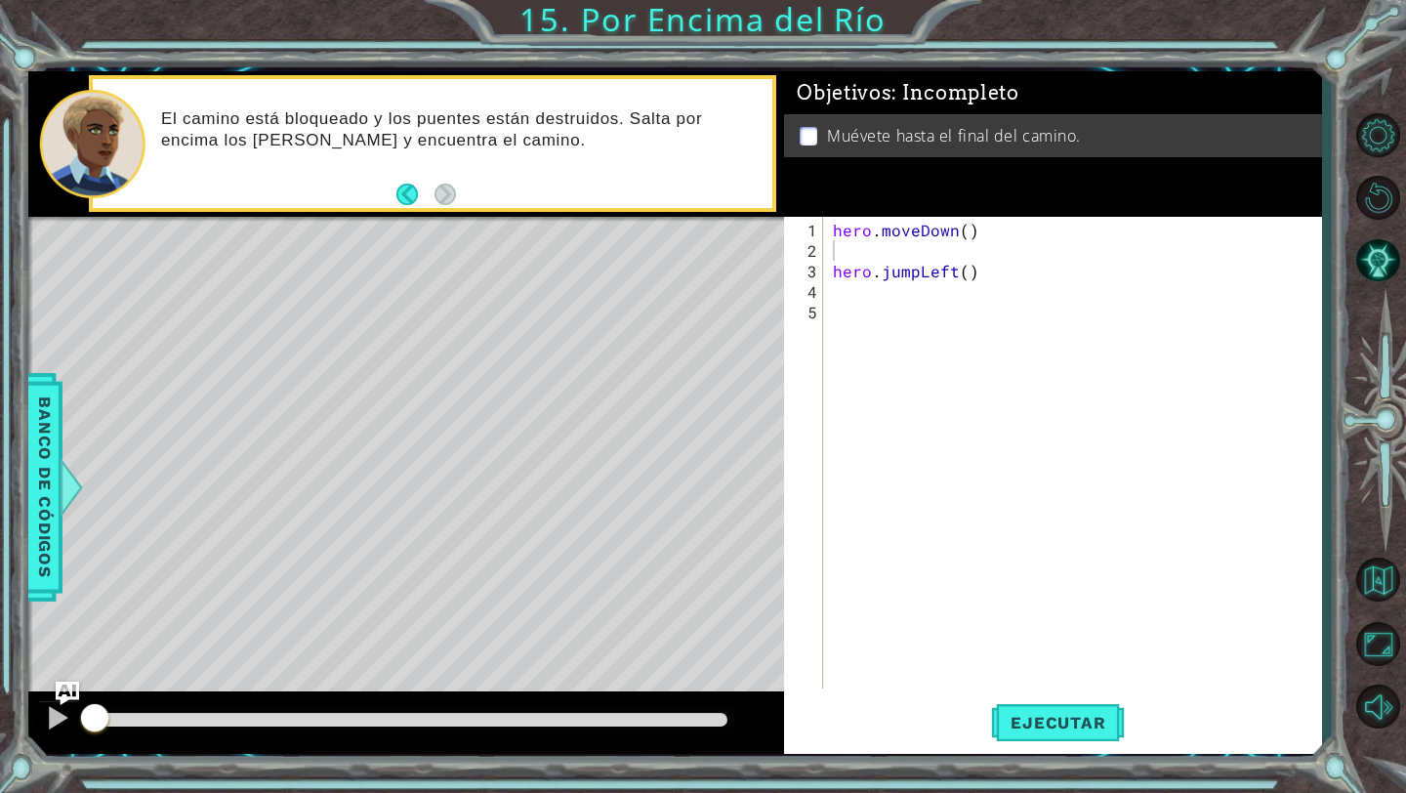
click at [1052, 753] on div "1 2 3 4 5 hero . moveDown ( ) hero . jumpLeft ( ) ההההההההההההההההההההההההההההה…" at bounding box center [1052, 485] width 537 height 537
click at [1050, 736] on button "Ejecutar" at bounding box center [1058, 723] width 134 height 54
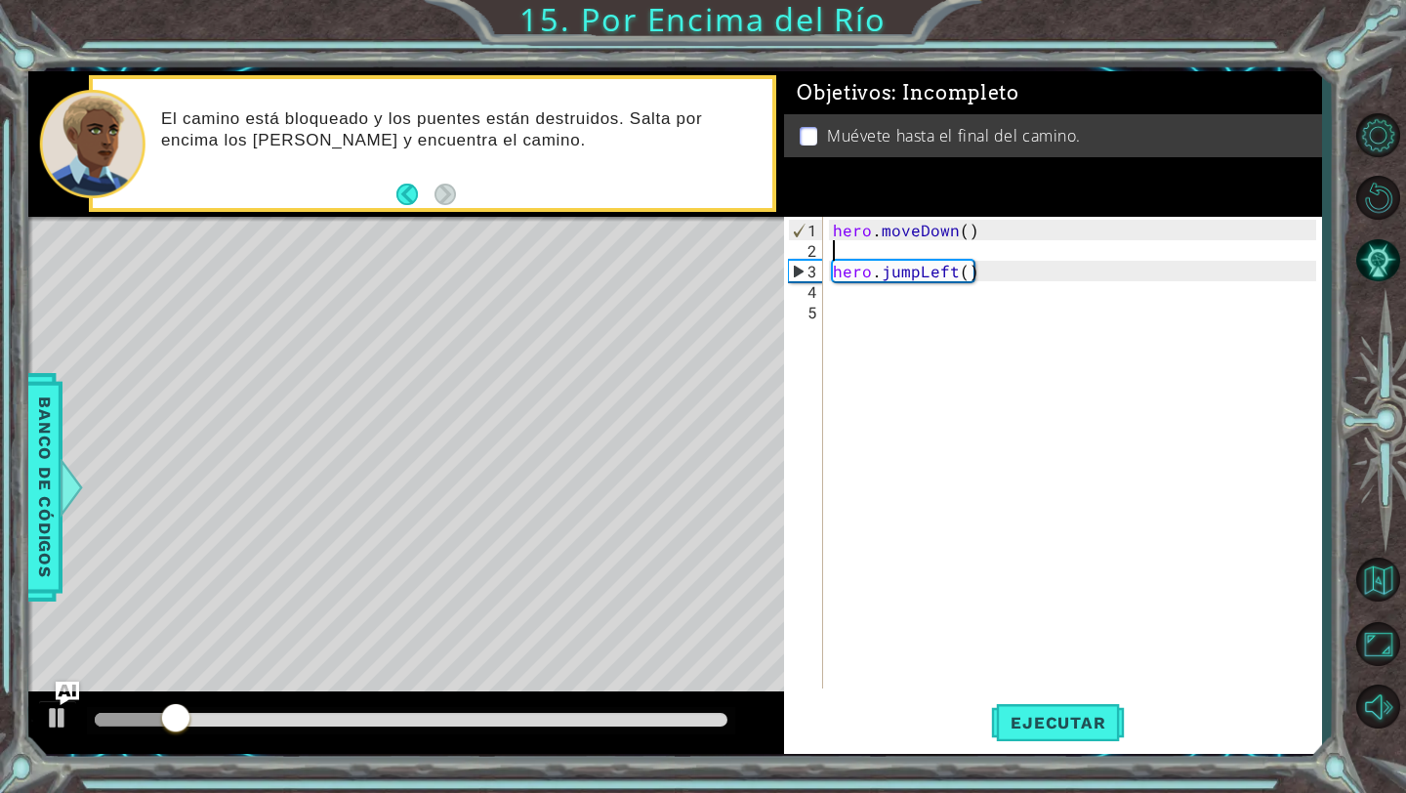
click at [830, 300] on div "hero . moveDown ( ) hero . jumpLeft ( )" at bounding box center [1077, 476] width 497 height 513
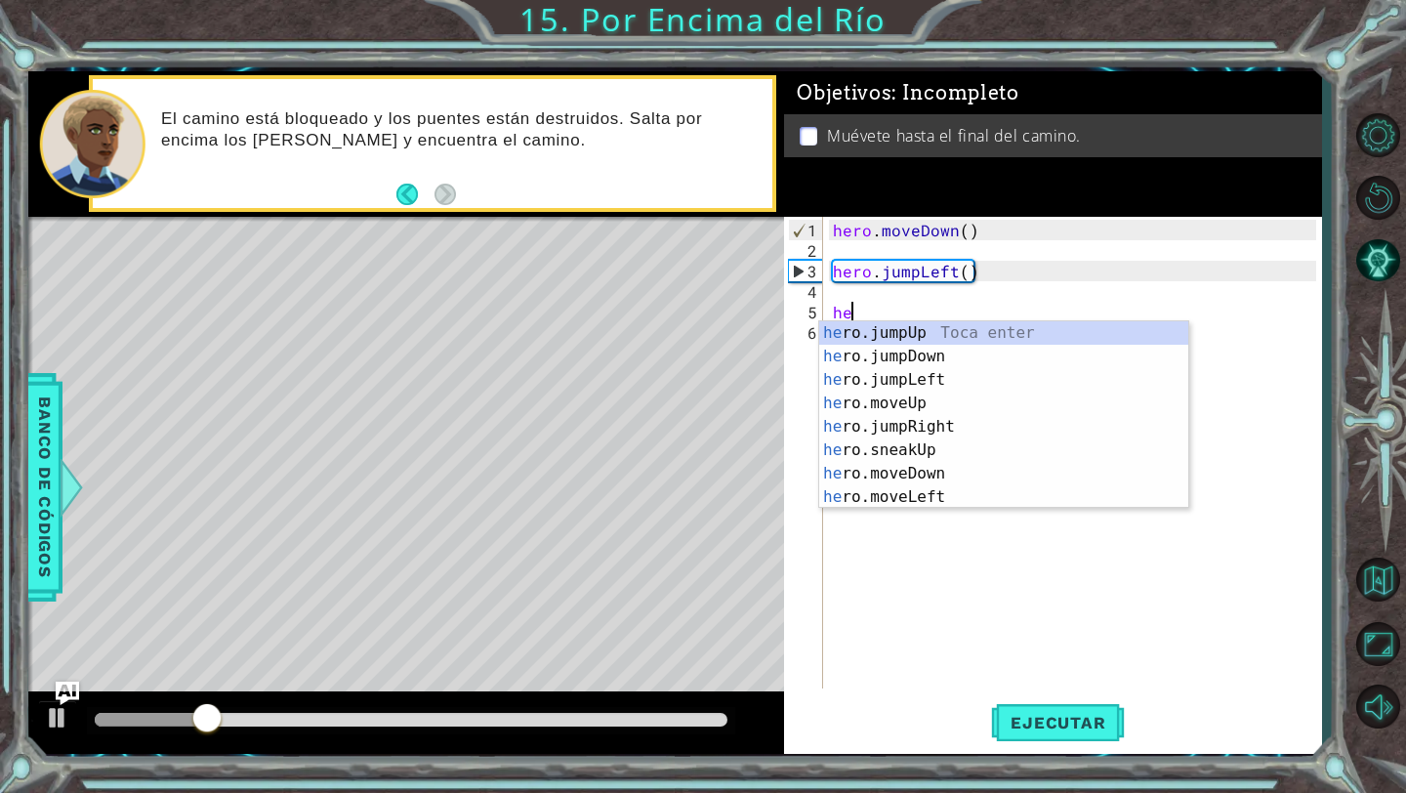
scroll to position [0, 1]
click at [947, 500] on div "her o.jumpUp Toca enter her o.jumpDown Toca enter her o.jumpLeft Toca enter her…" at bounding box center [1003, 438] width 369 height 234
type textarea "hero.moveLeft(1)"
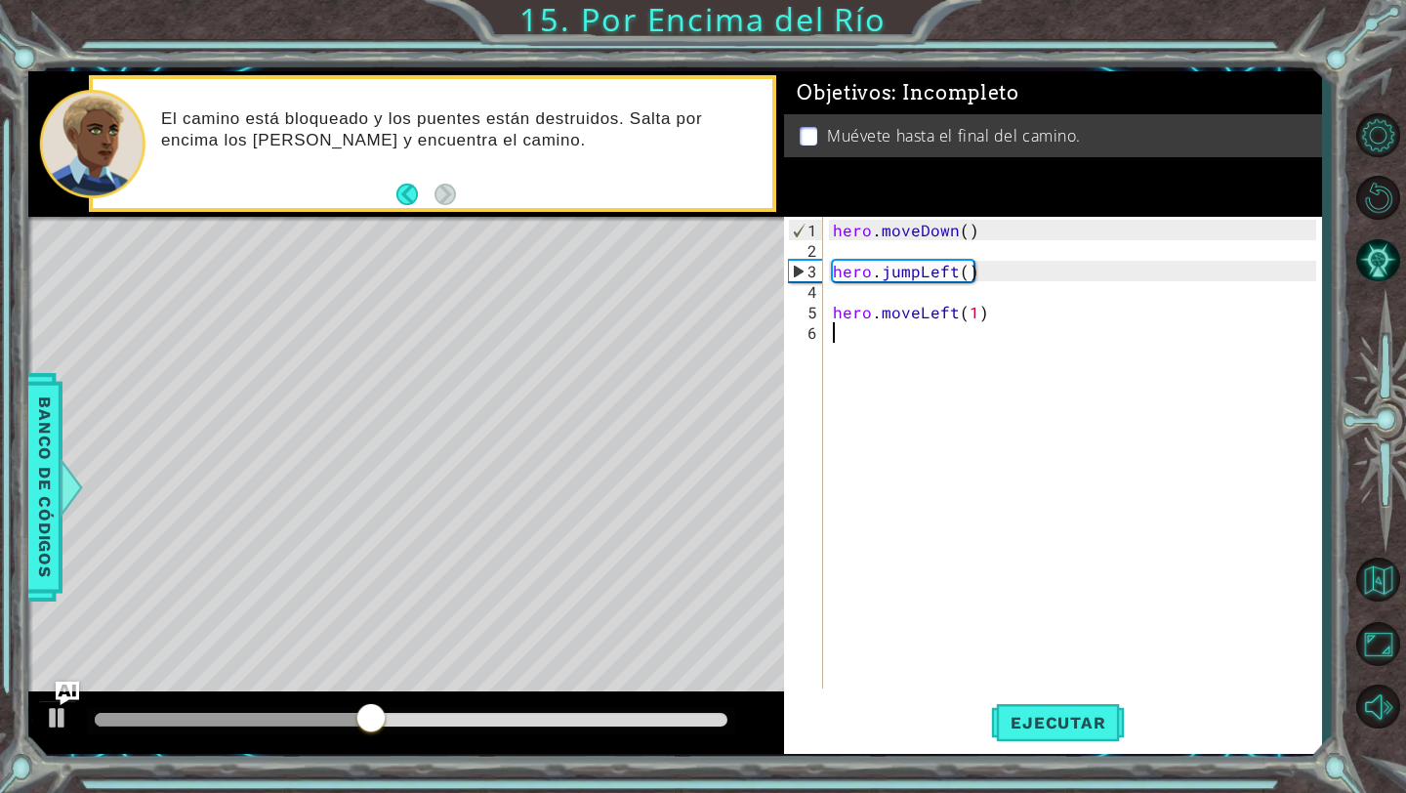
click at [925, 367] on div "hero . moveDown ( ) hero . jumpLeft ( ) hero . moveLeft ( 1 )" at bounding box center [1077, 476] width 497 height 513
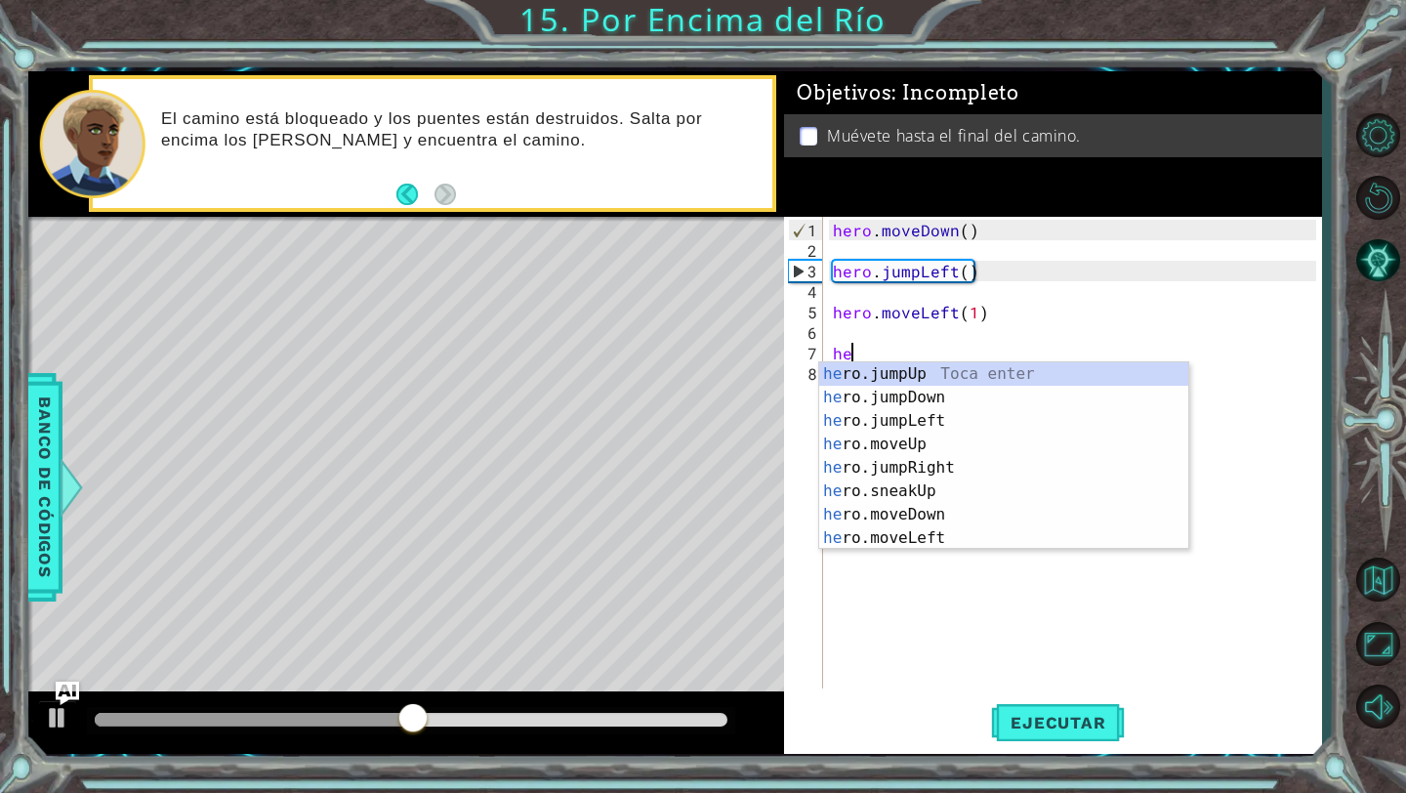
type textarea "heo"
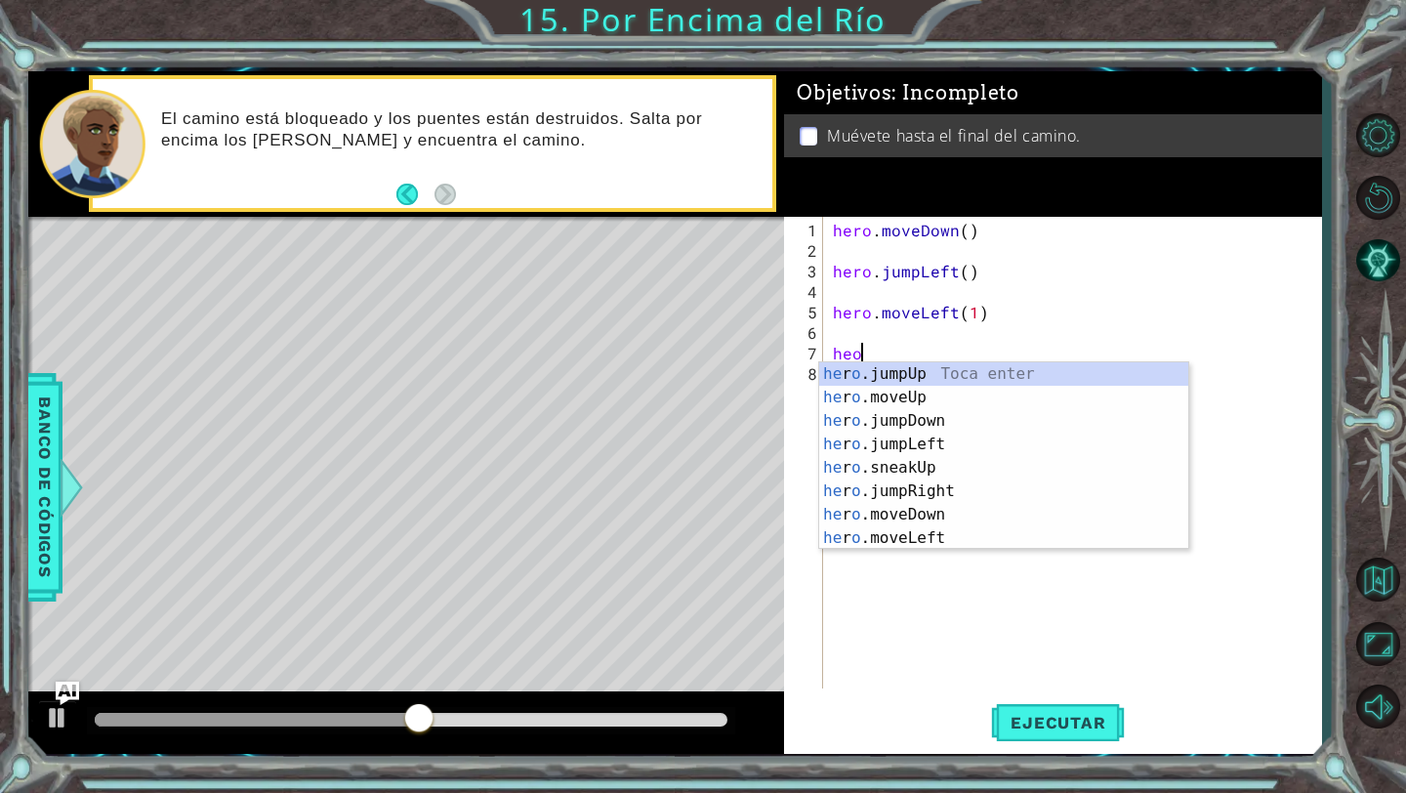
scroll to position [0, 1]
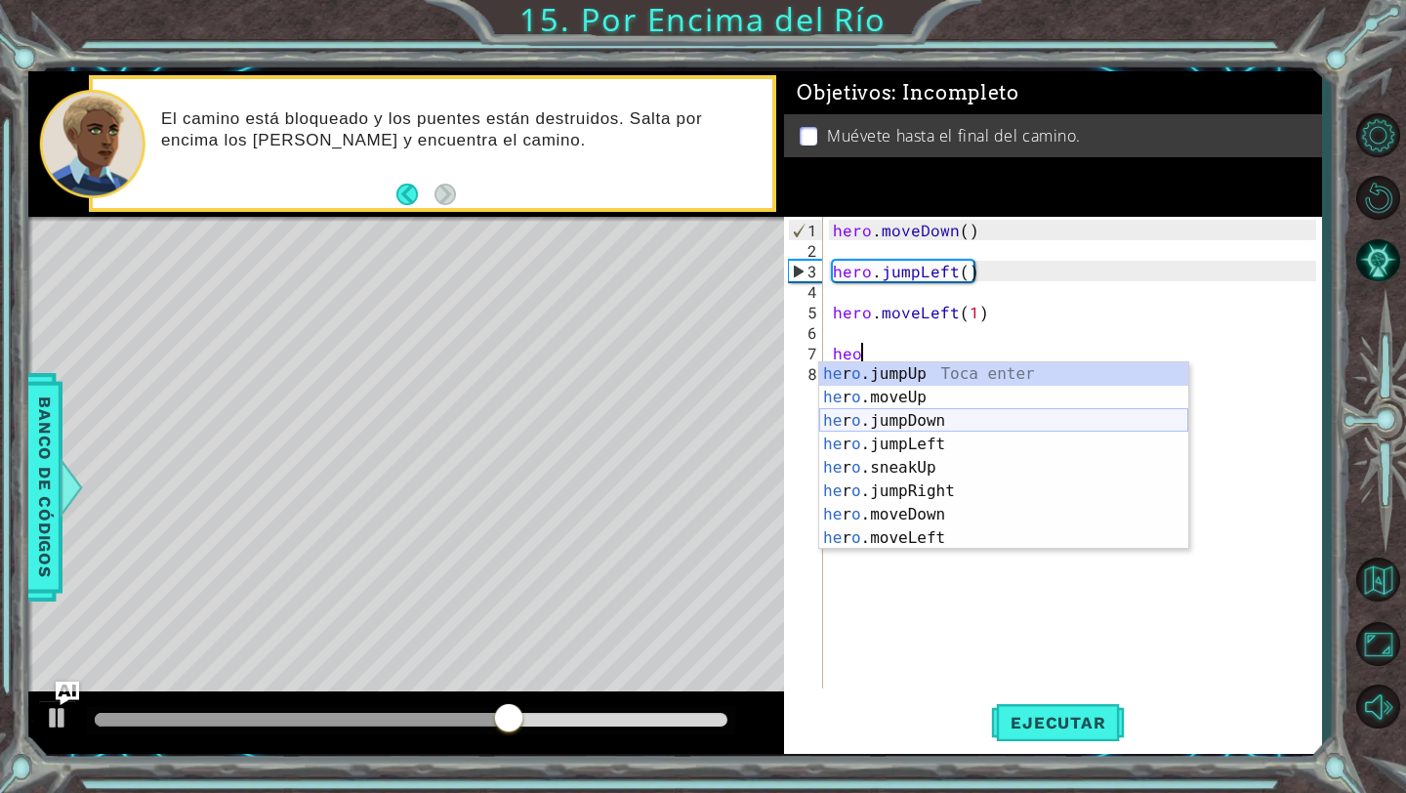
click at [930, 420] on div "he r o .jumpUp Toca enter he r o .moveUp Toca enter he r o .jumpDown Toca enter…" at bounding box center [1003, 479] width 369 height 234
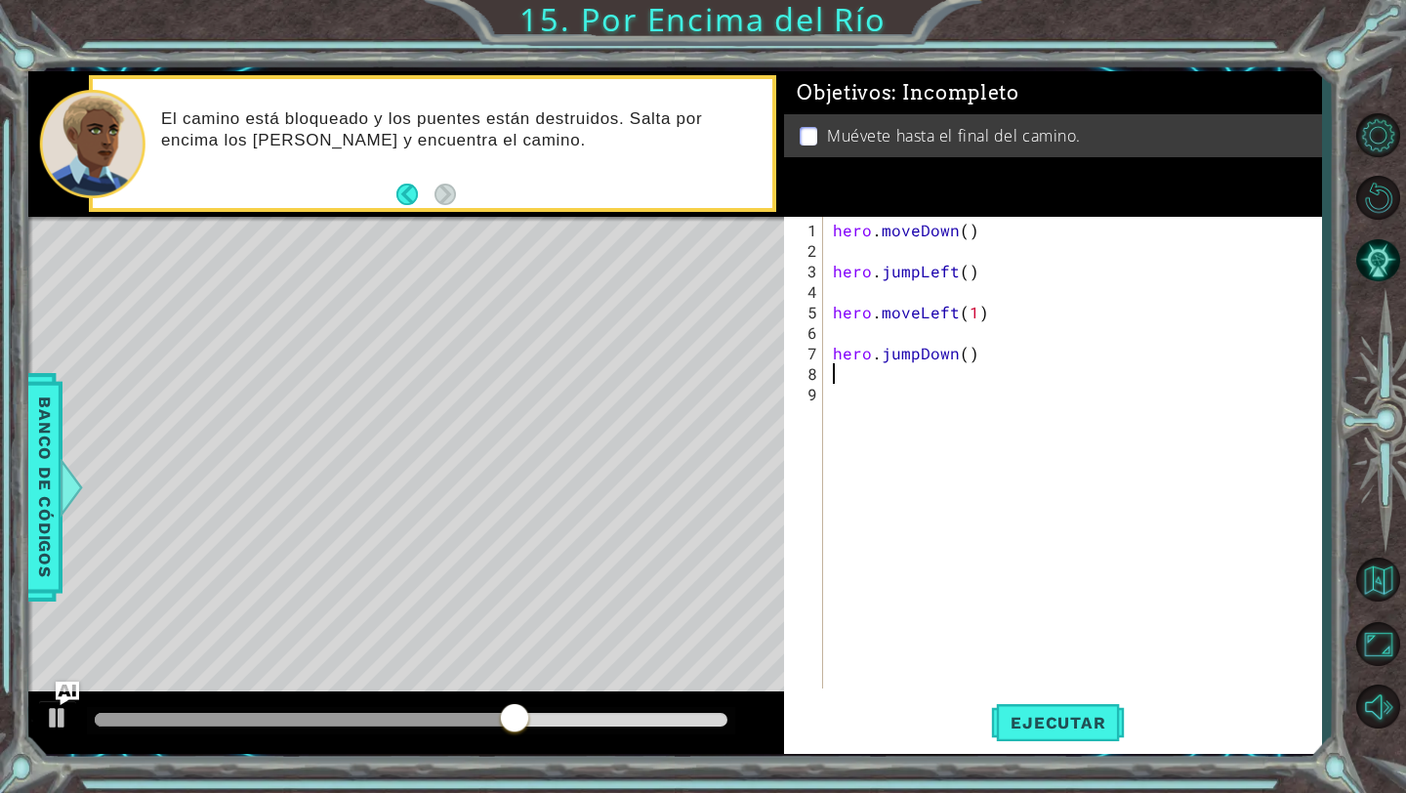
scroll to position [0, 0]
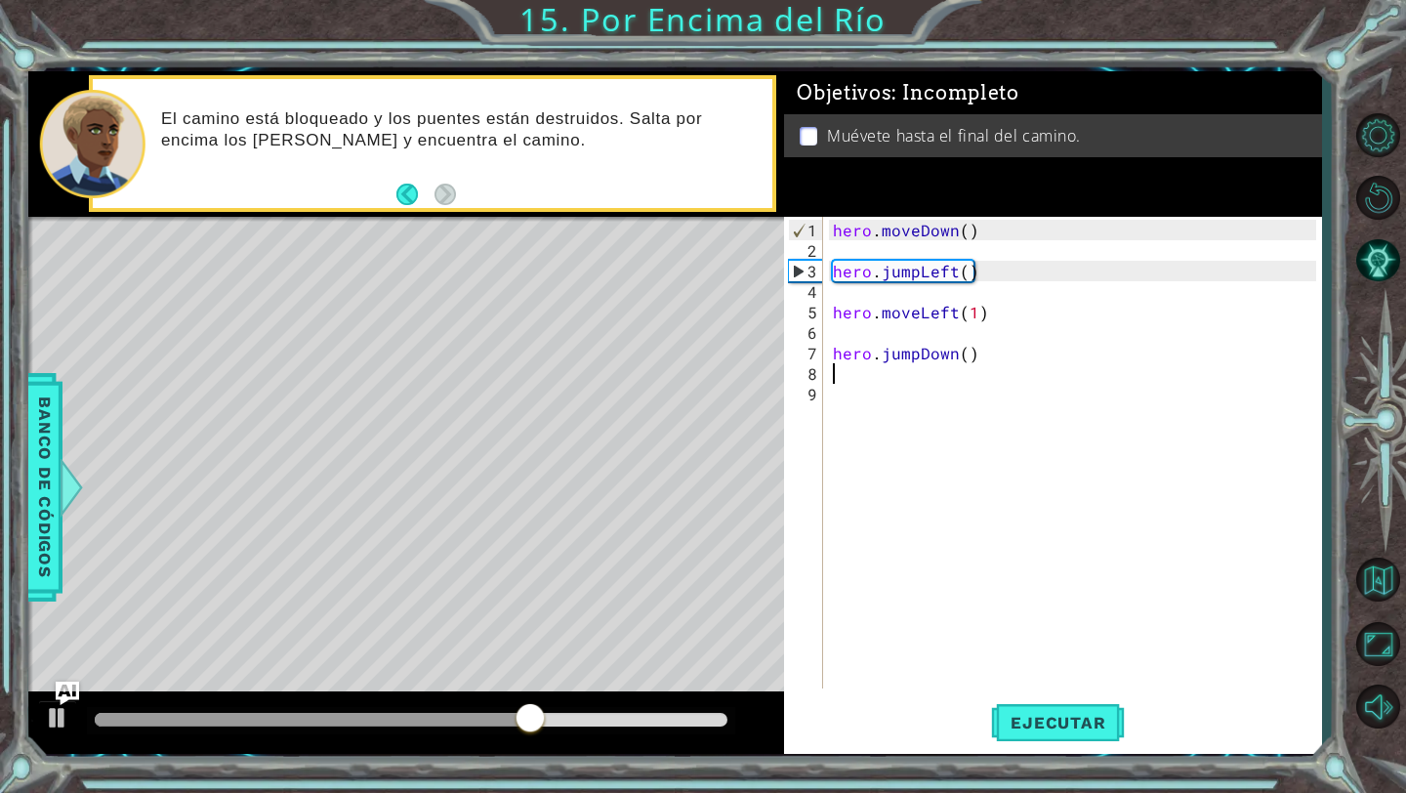
click at [977, 372] on div "hero . moveDown ( ) hero . jumpLeft ( ) hero . moveLeft ( 1 ) hero . jumpDown (…" at bounding box center [1077, 476] width 497 height 513
click at [884, 395] on div "hero . moveDown ( ) hero . jumpLeft ( ) hero . moveLeft ( 1 ) hero . jumpDown (…" at bounding box center [1077, 476] width 497 height 513
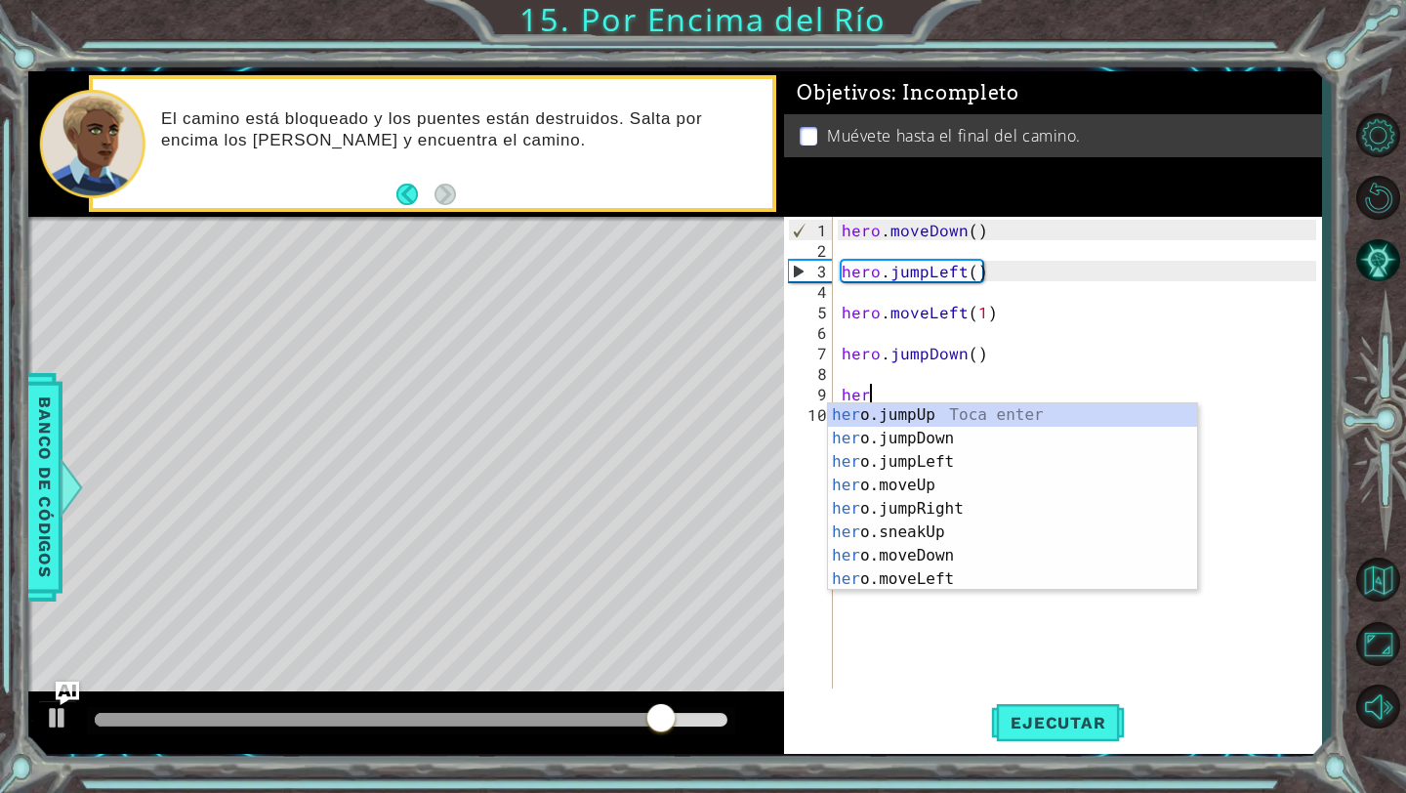
scroll to position [0, 1]
type textarea "hero"
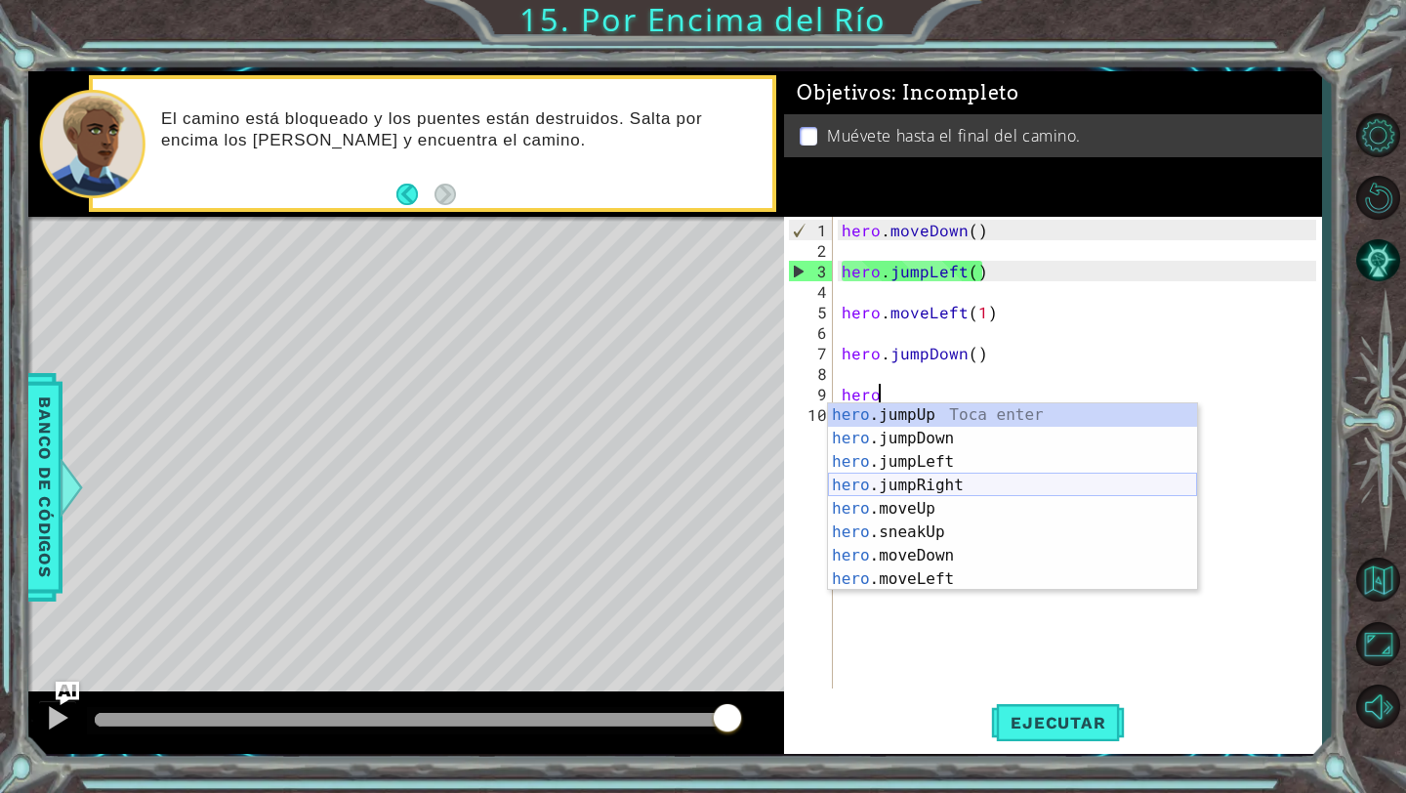
click at [950, 490] on div "hero .jumpUp Toca enter hero .jumpDown Toca enter hero .jumpLeft Toca enter her…" at bounding box center [1012, 520] width 369 height 234
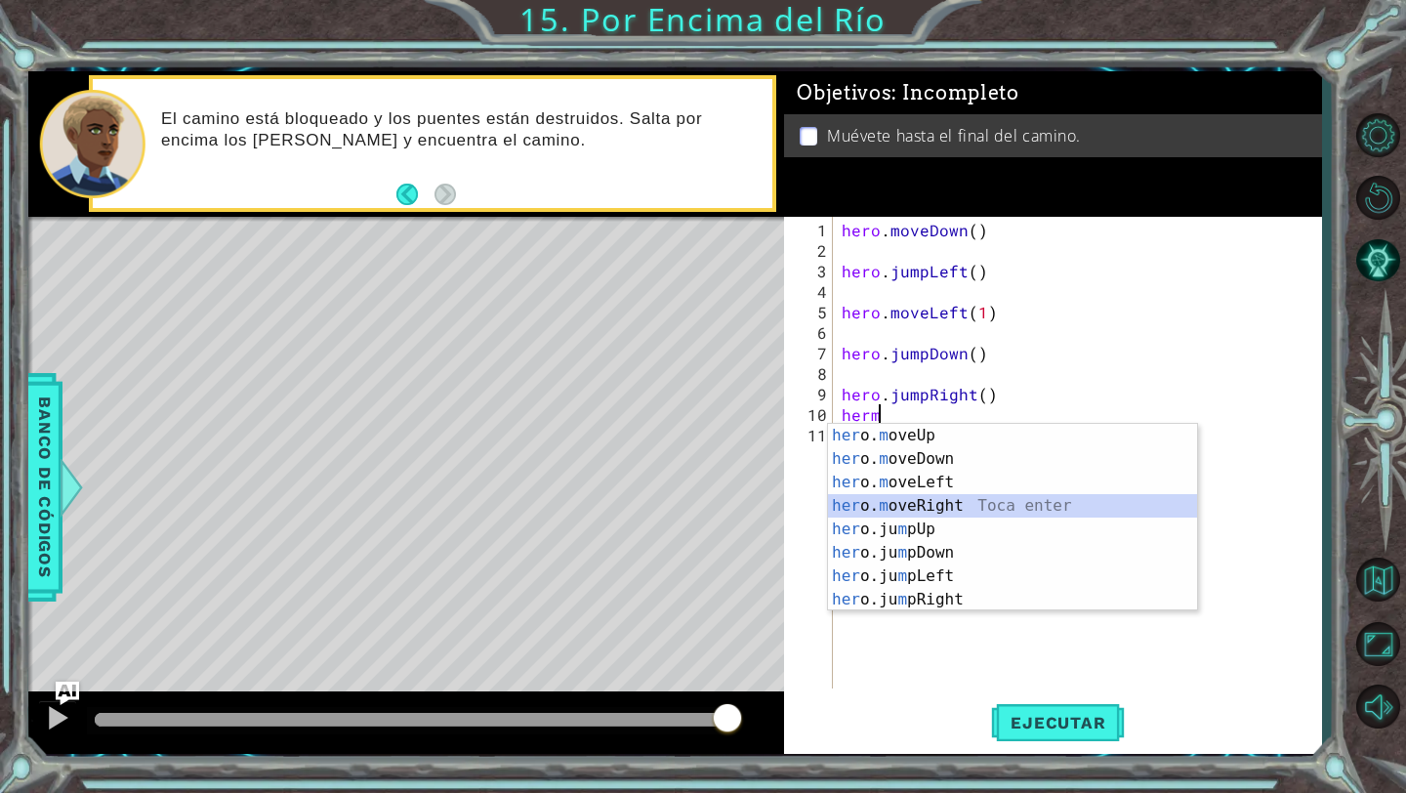
click at [928, 504] on div "her o. m oveUp Toca enter her o. m oveDown Toca enter her o. m oveLeft [PERSON_…" at bounding box center [1012, 541] width 369 height 234
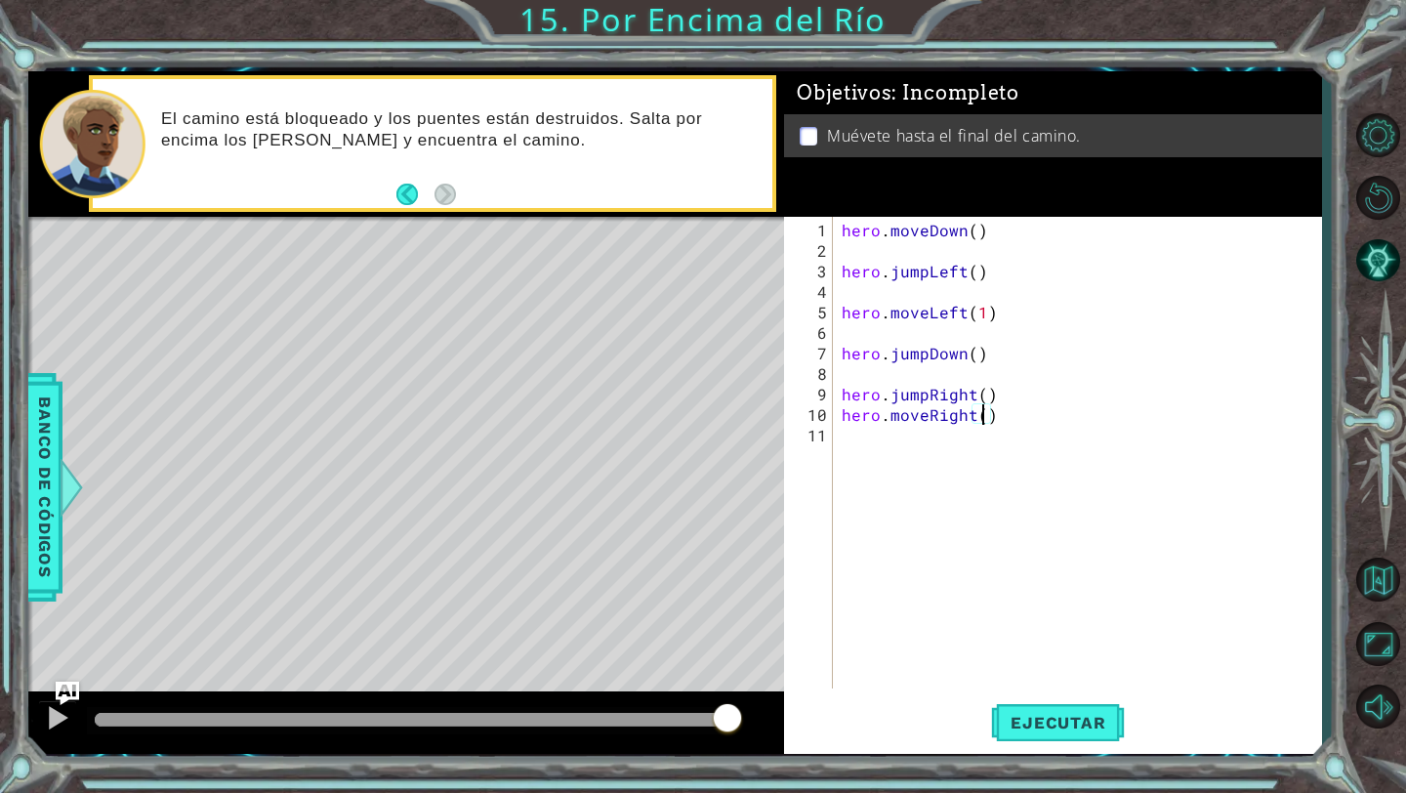
type textarea "hero.moveRight(2)"
click at [953, 451] on div "hero . moveDown ( ) hero . jumpLeft ( ) hero . moveLeft ( 1 ) hero . jumpDown (…" at bounding box center [1082, 476] width 488 height 513
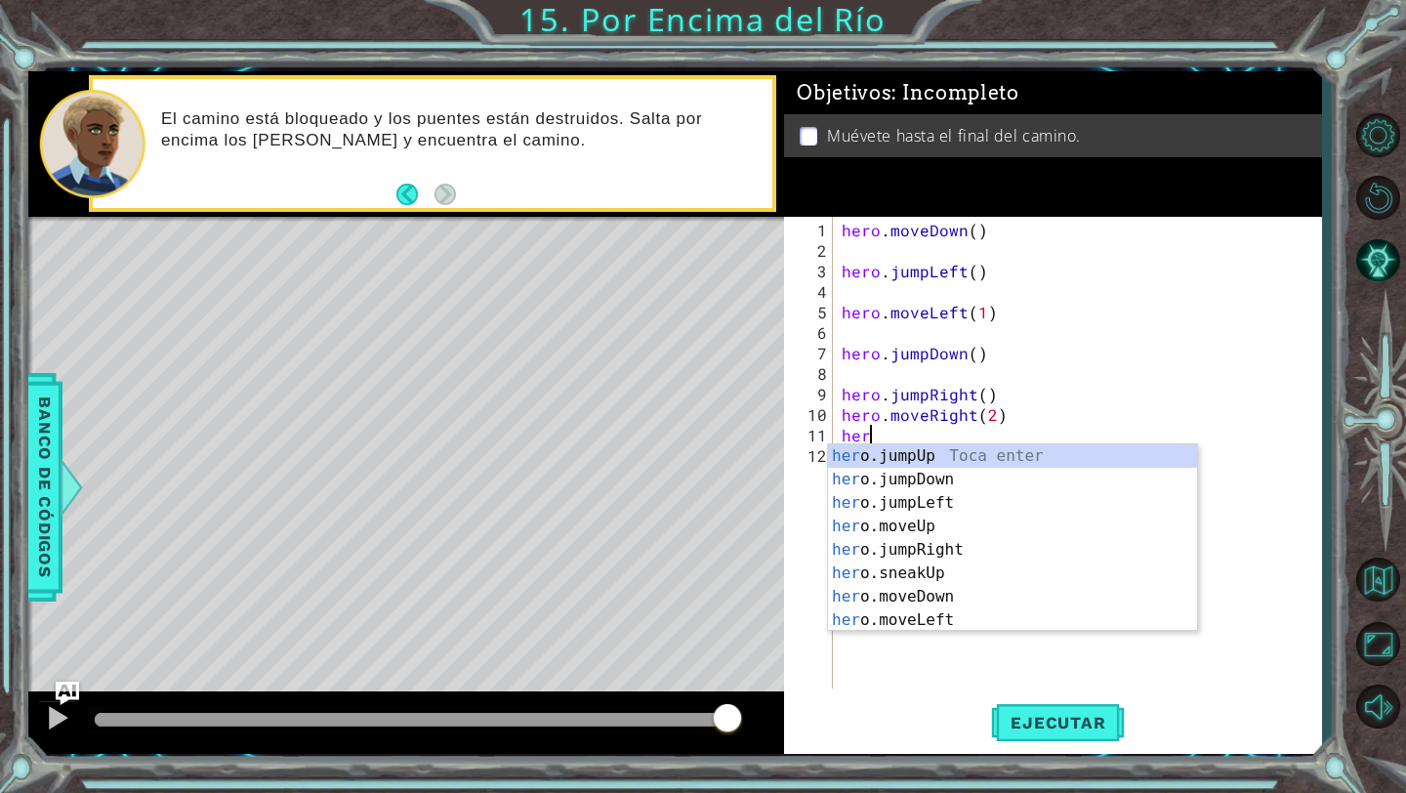
scroll to position [0, 1]
click at [963, 599] on div "hero .jumpUp Toca enter hero .jumpDown Toca enter hero .jumpLeft Toca enter her…" at bounding box center [1012, 561] width 369 height 234
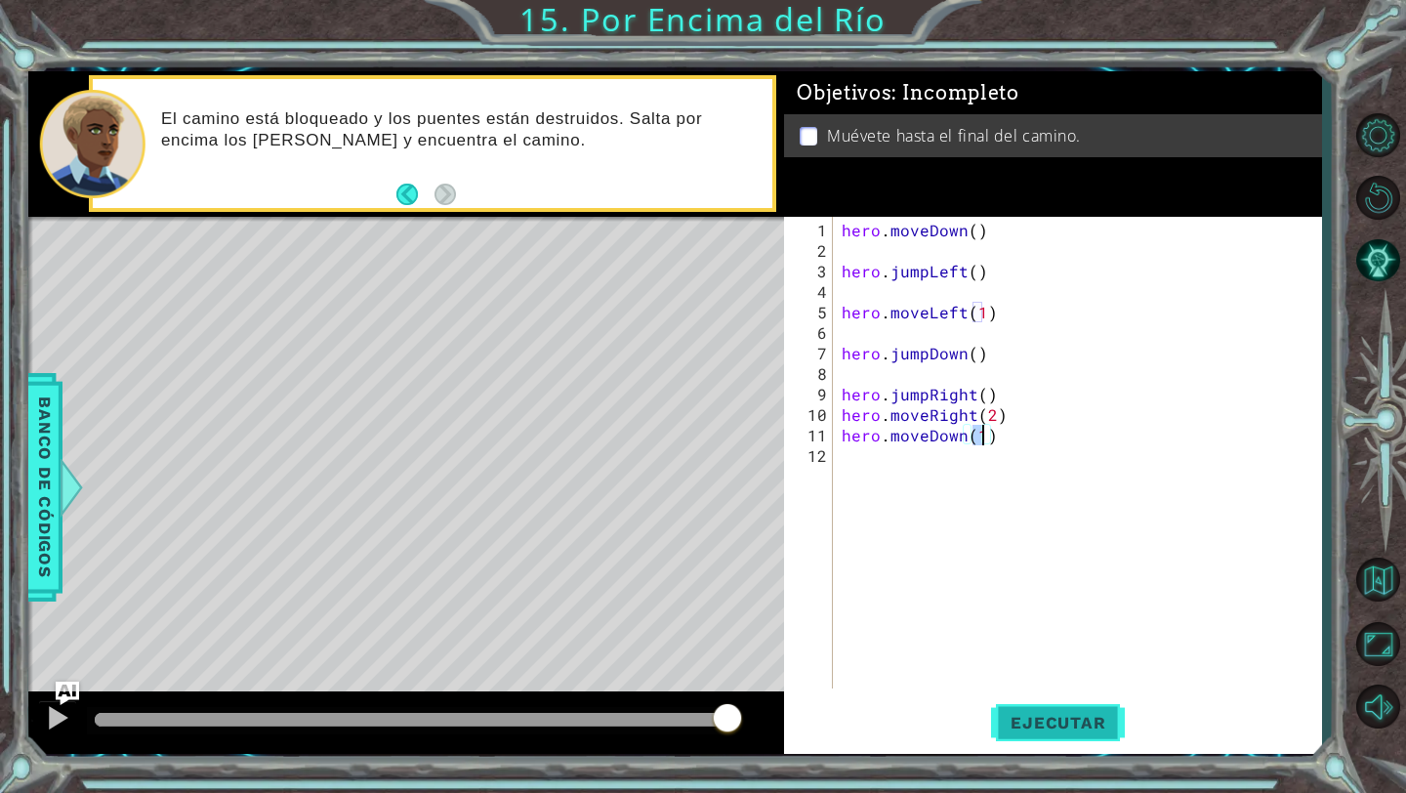
type textarea "hero.moveDown(1)"
click at [1029, 706] on button "Ejecutar" at bounding box center [1058, 723] width 134 height 54
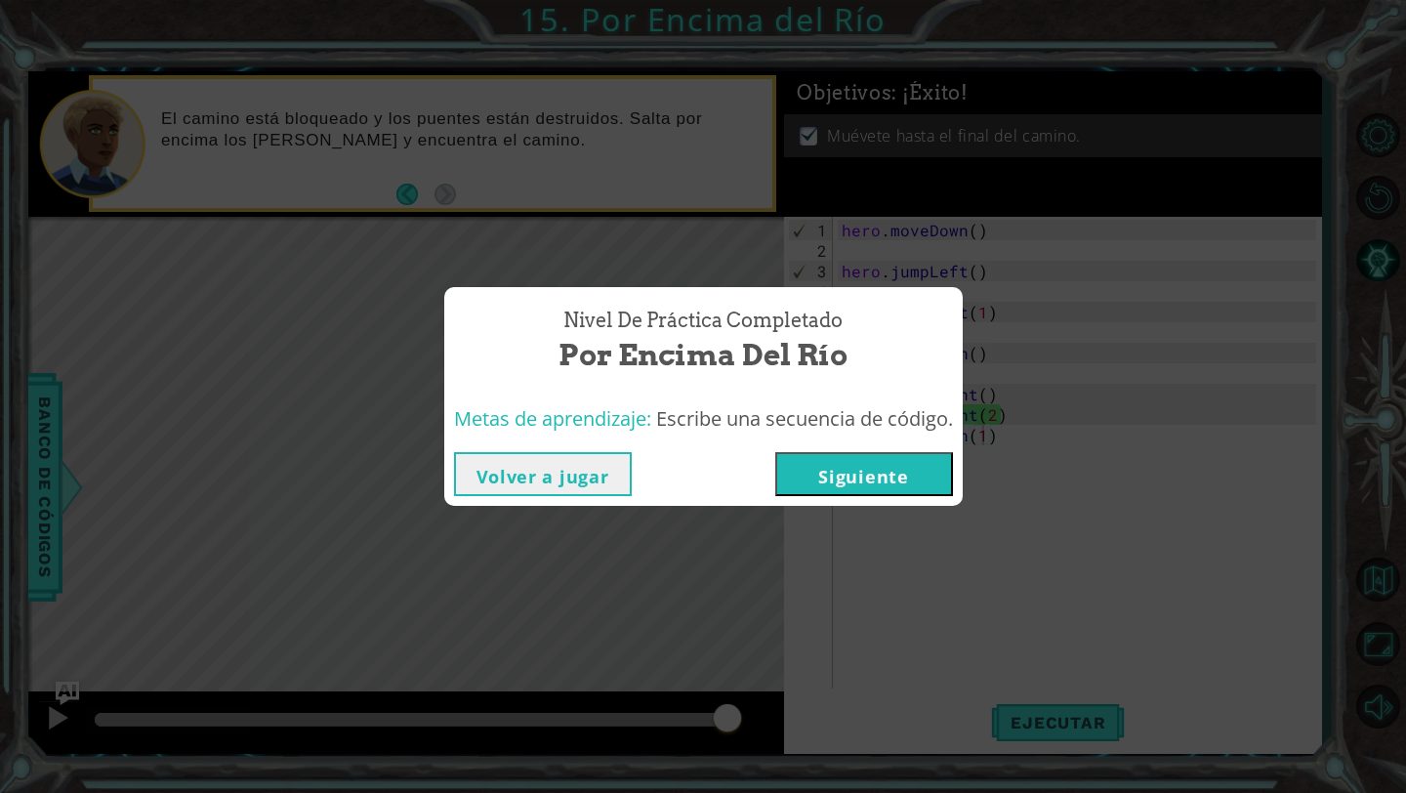
click at [830, 466] on button "Siguiente" at bounding box center [864, 474] width 178 height 44
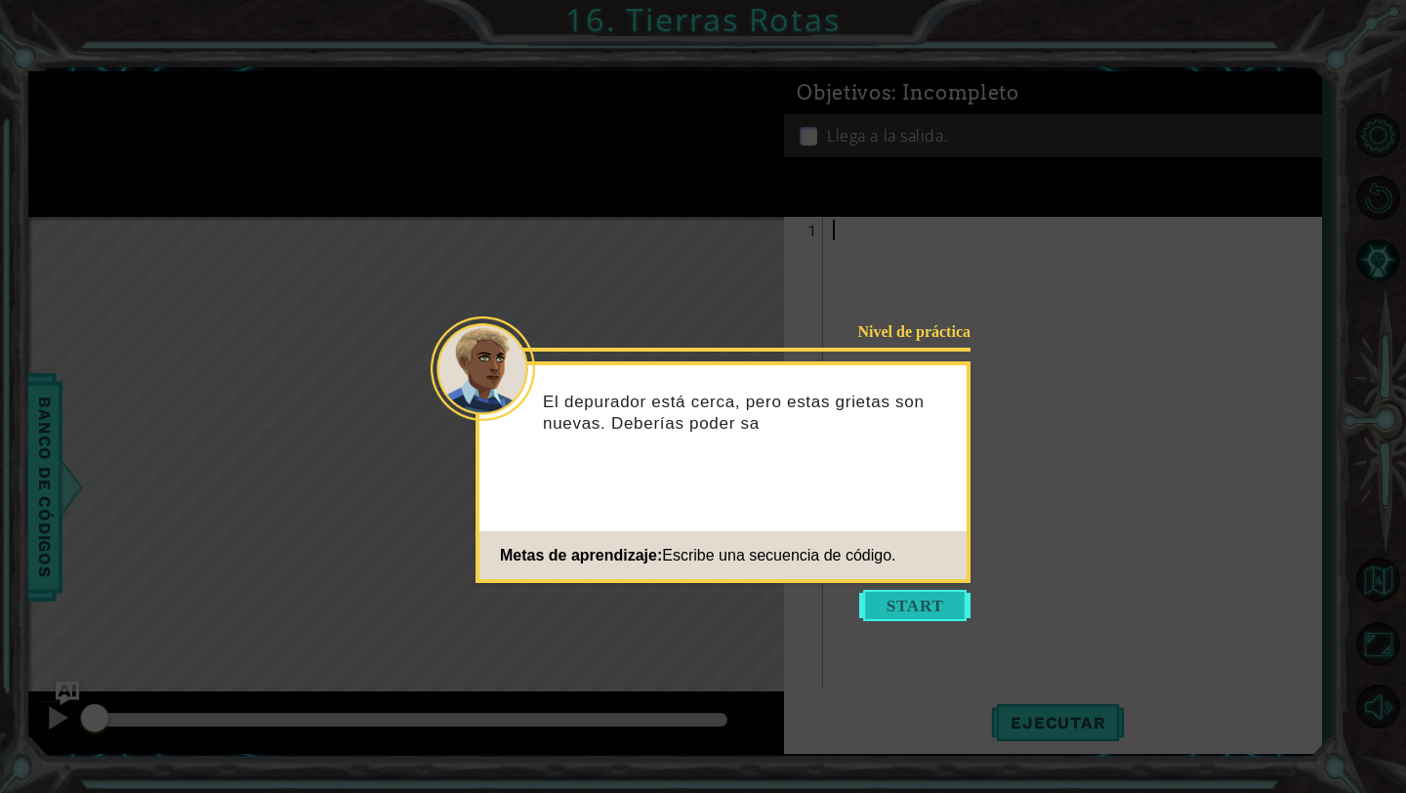
click at [913, 613] on button "Start" at bounding box center [914, 605] width 111 height 31
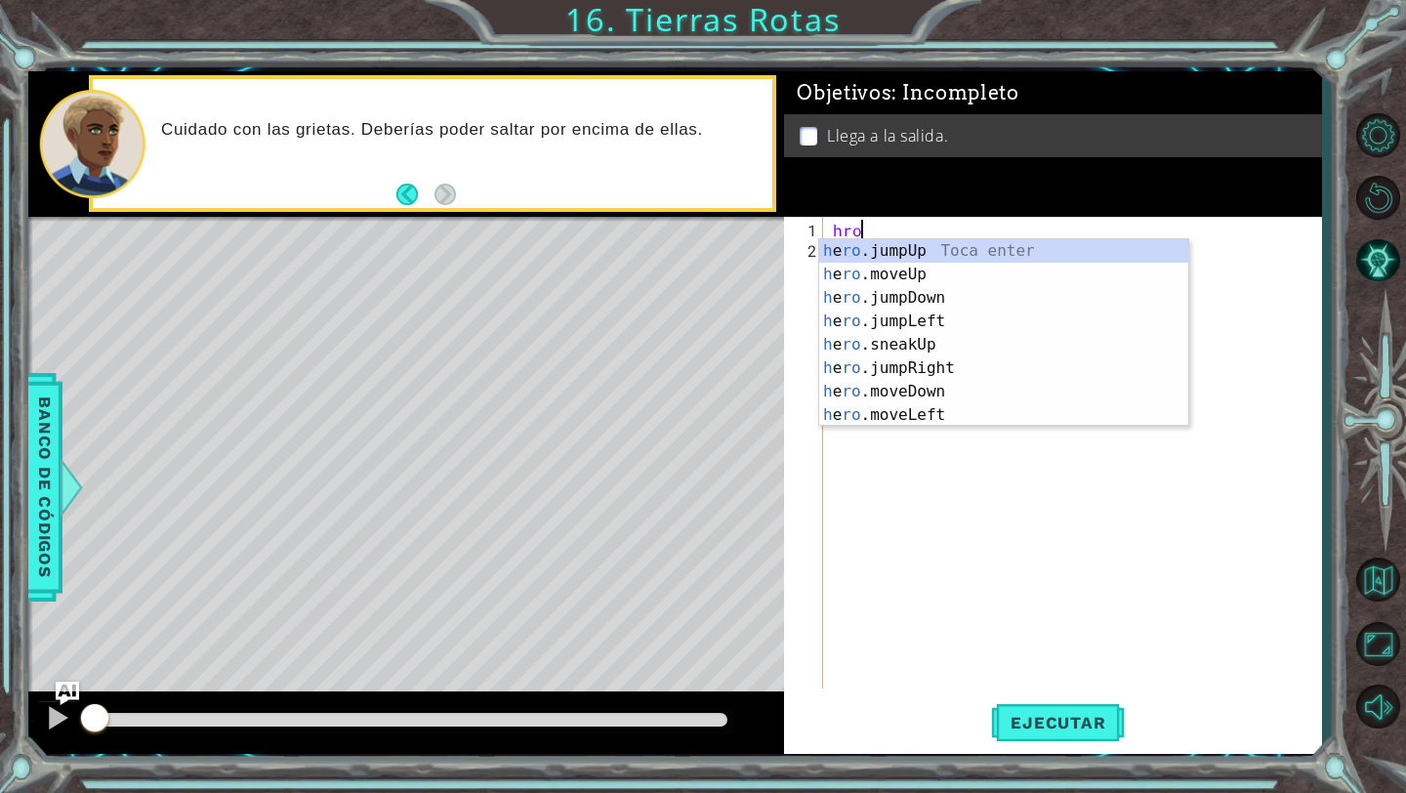
scroll to position [0, 1]
click at [954, 321] on div "h e ro . m oveUp Toca enter h e ro . m oveDown Toca enter h e ro . m oveLeft To…" at bounding box center [1003, 356] width 369 height 234
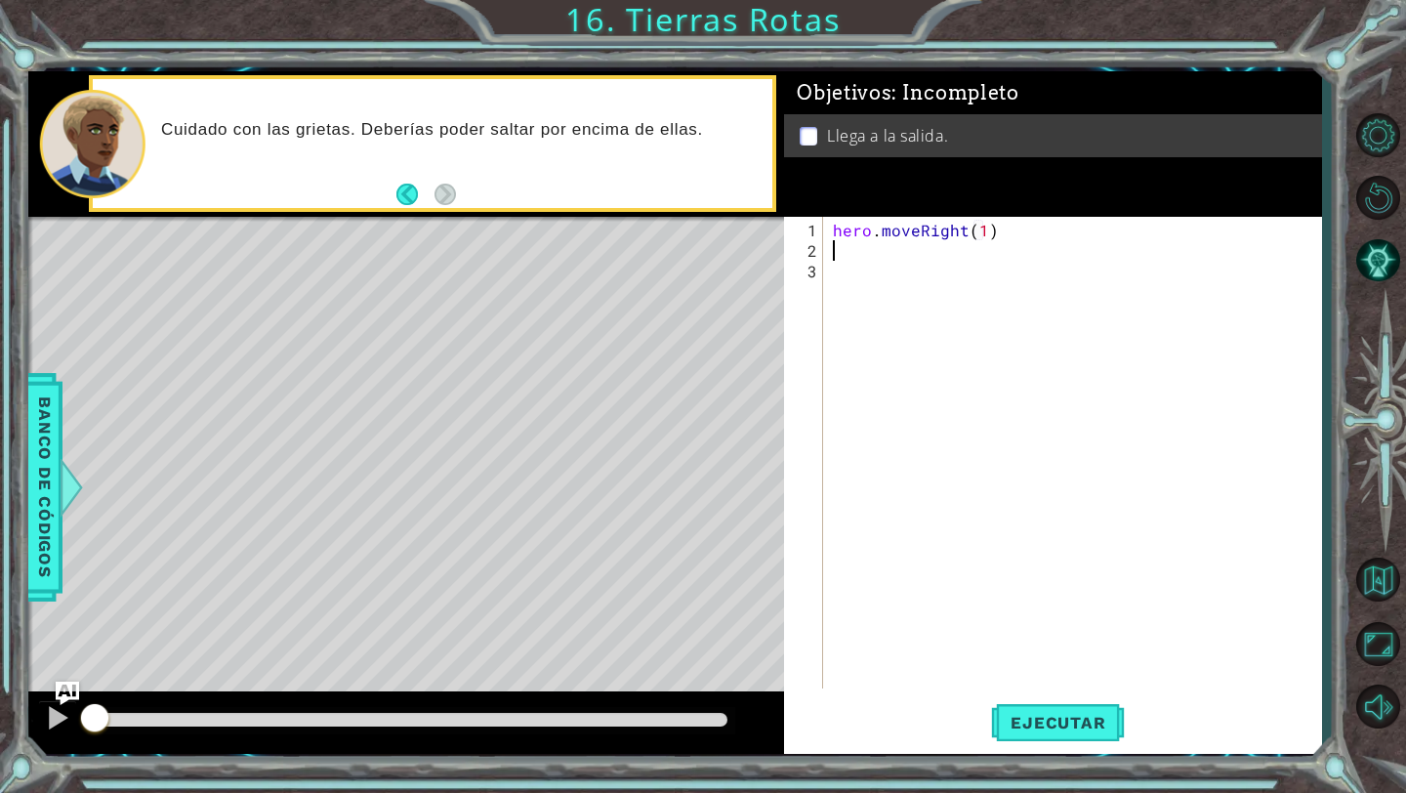
scroll to position [0, 10]
type textarea "hero.moveRight(1)he"
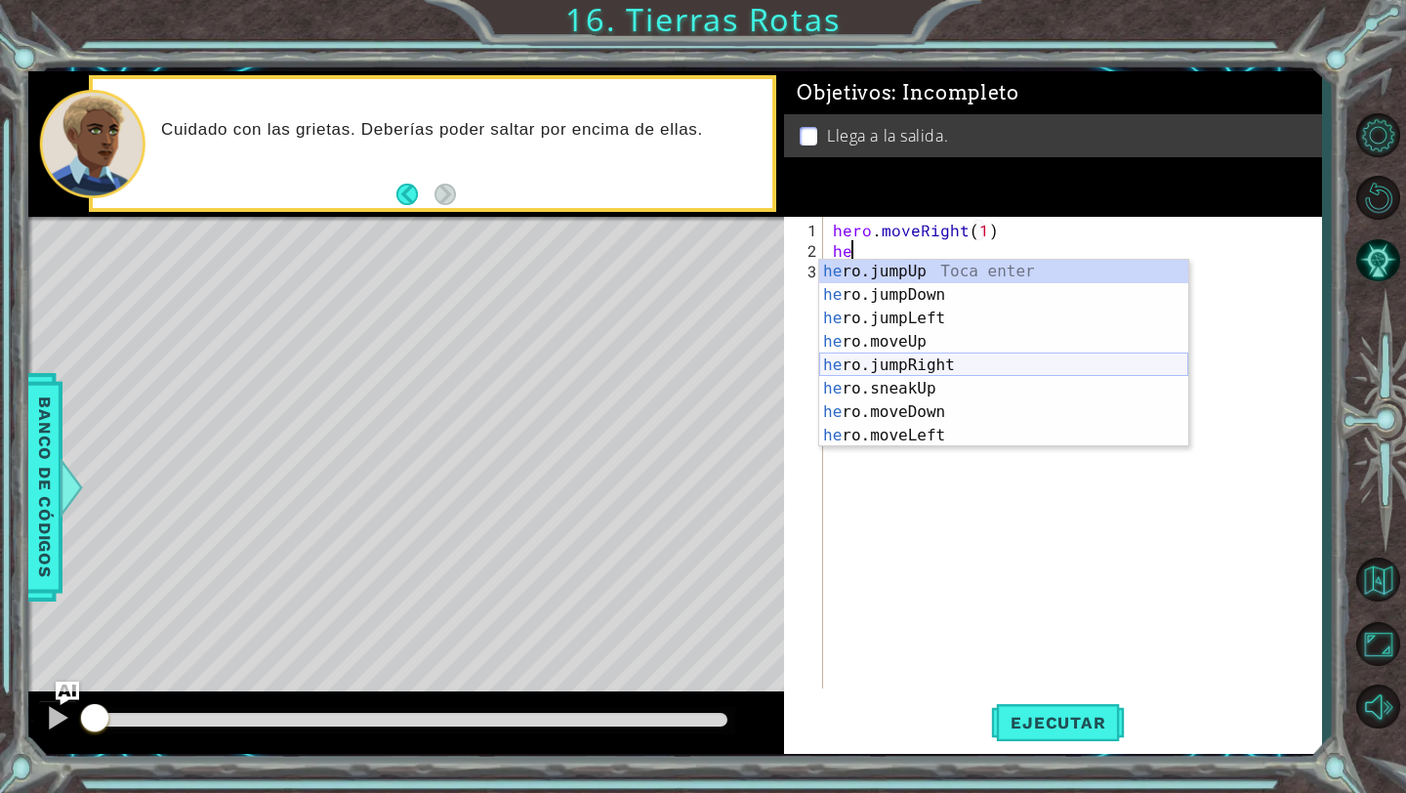
click at [947, 364] on div "he ro.jumpUp Toca enter he ro.jumpDown Toca enter he ro.jumpLeft Toca enter he …" at bounding box center [1003, 377] width 369 height 234
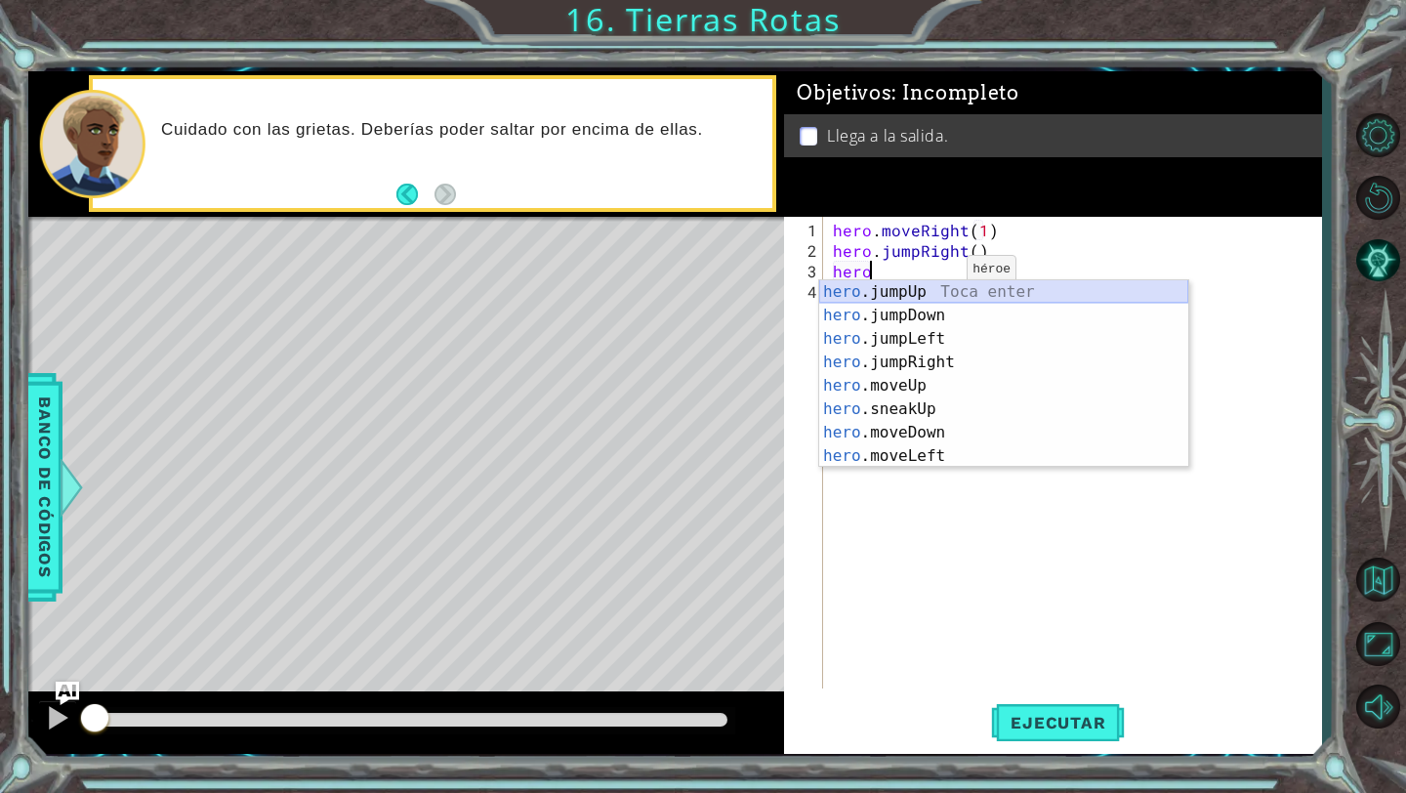
scroll to position [0, 2]
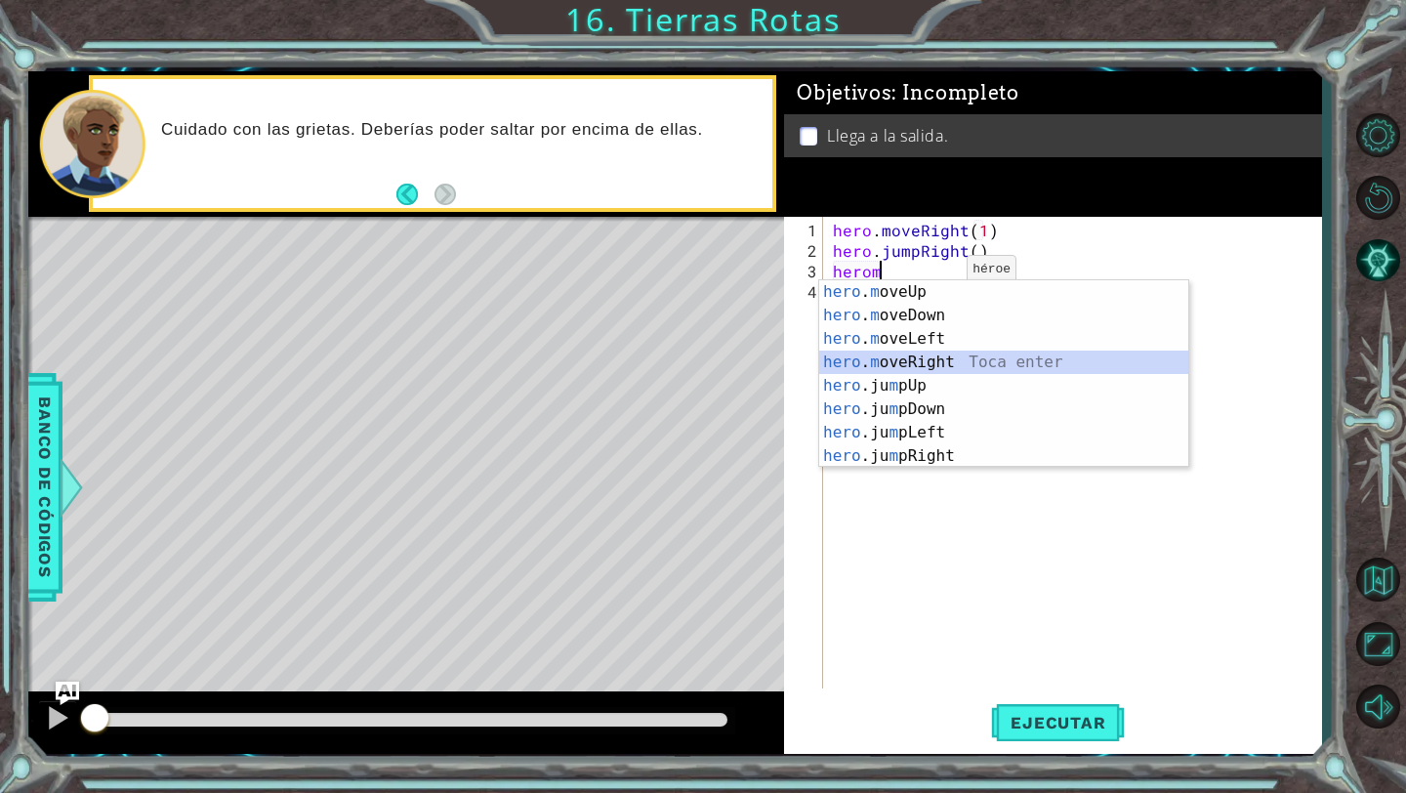
click at [951, 353] on div "hero . m oveUp Toca enter hero . m oveDown Toca enter hero . m oveLeft Toca ent…" at bounding box center [1003, 397] width 369 height 234
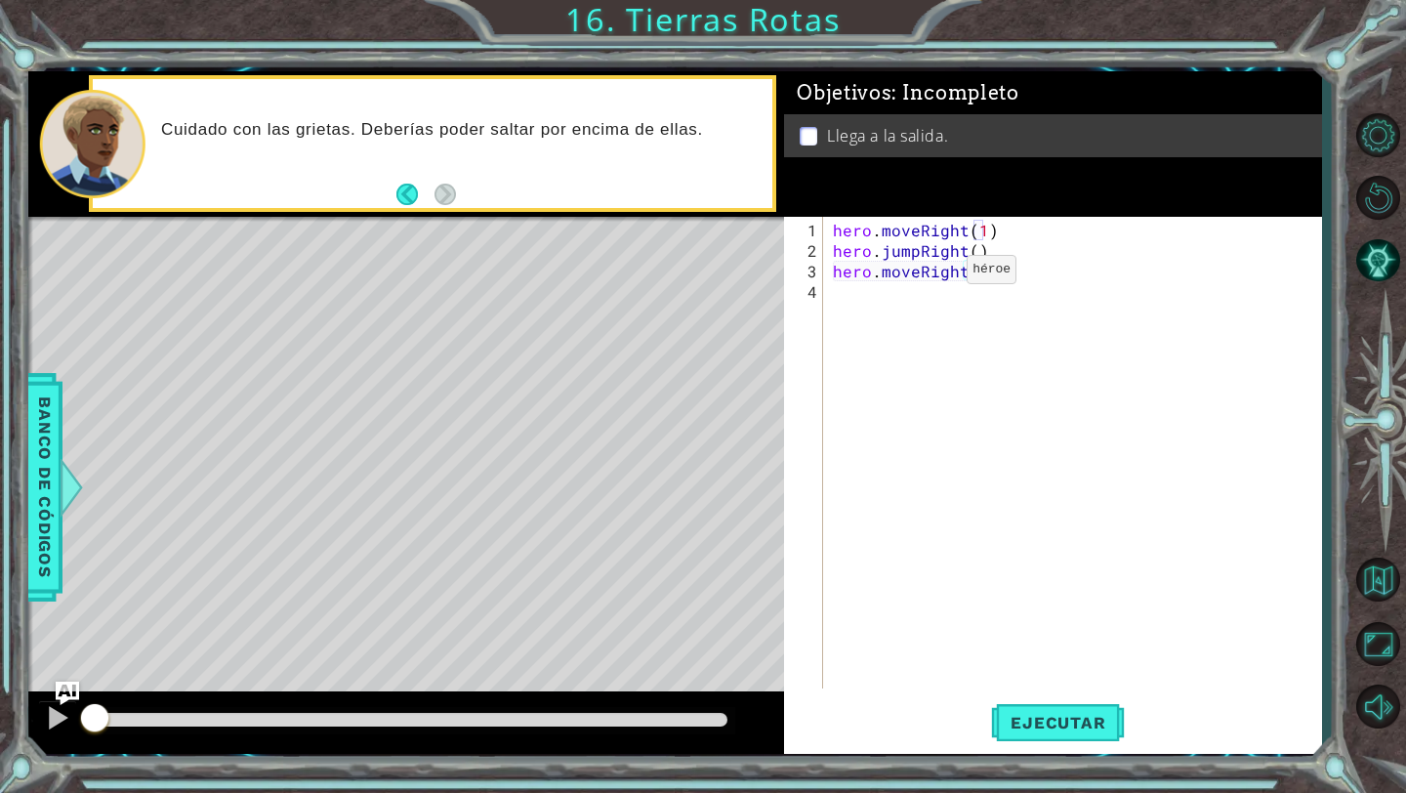
type textarea "hero.moveRight(2)"
click at [879, 288] on div "hero . moveRight ( 1 ) hero . jumpRight ( ) hero . moveRight ( 2 )" at bounding box center [1077, 476] width 497 height 513
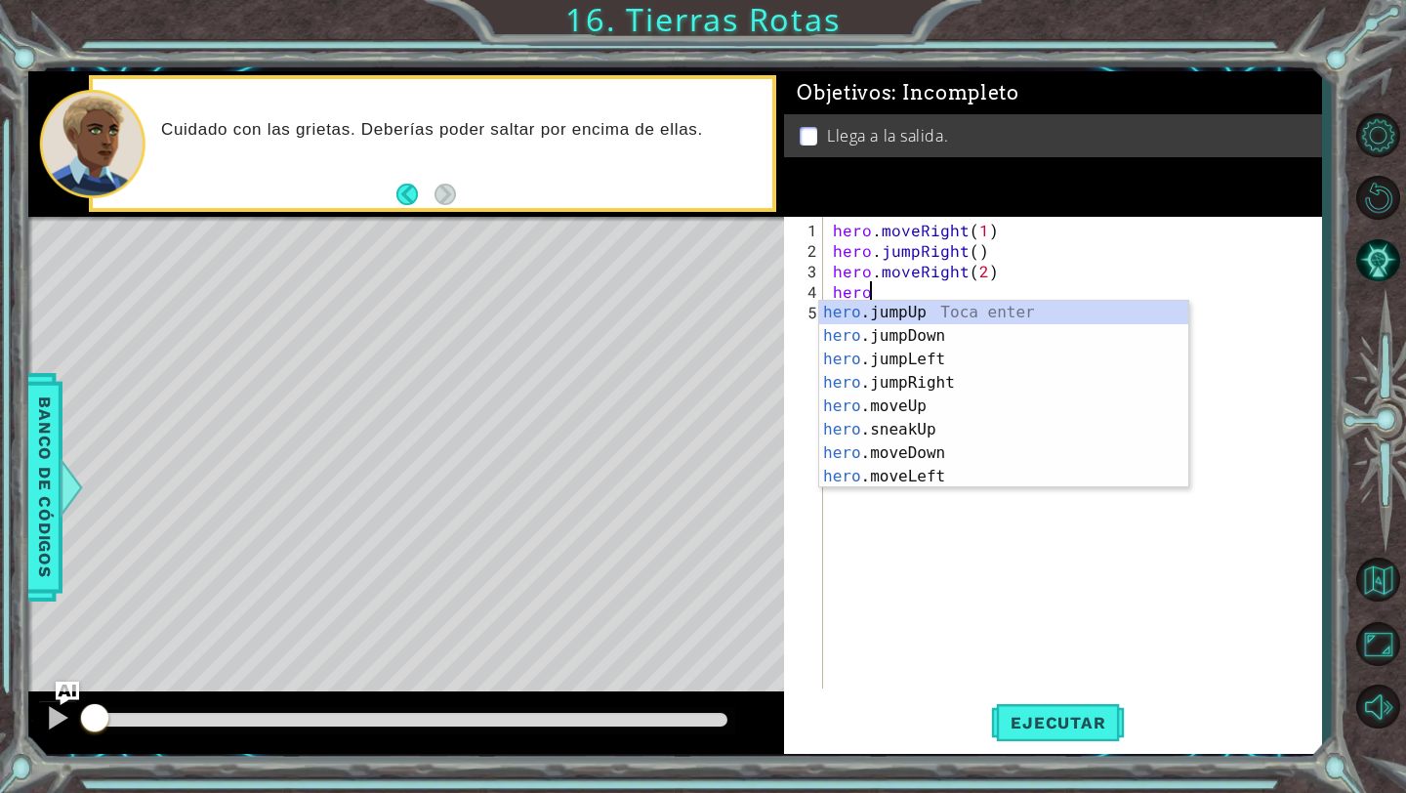
scroll to position [0, 2]
click at [913, 309] on div "hero . m oveUp Toca enter hero . m oveDown Toca enter hero . m oveLeft Toca ent…" at bounding box center [1003, 418] width 369 height 234
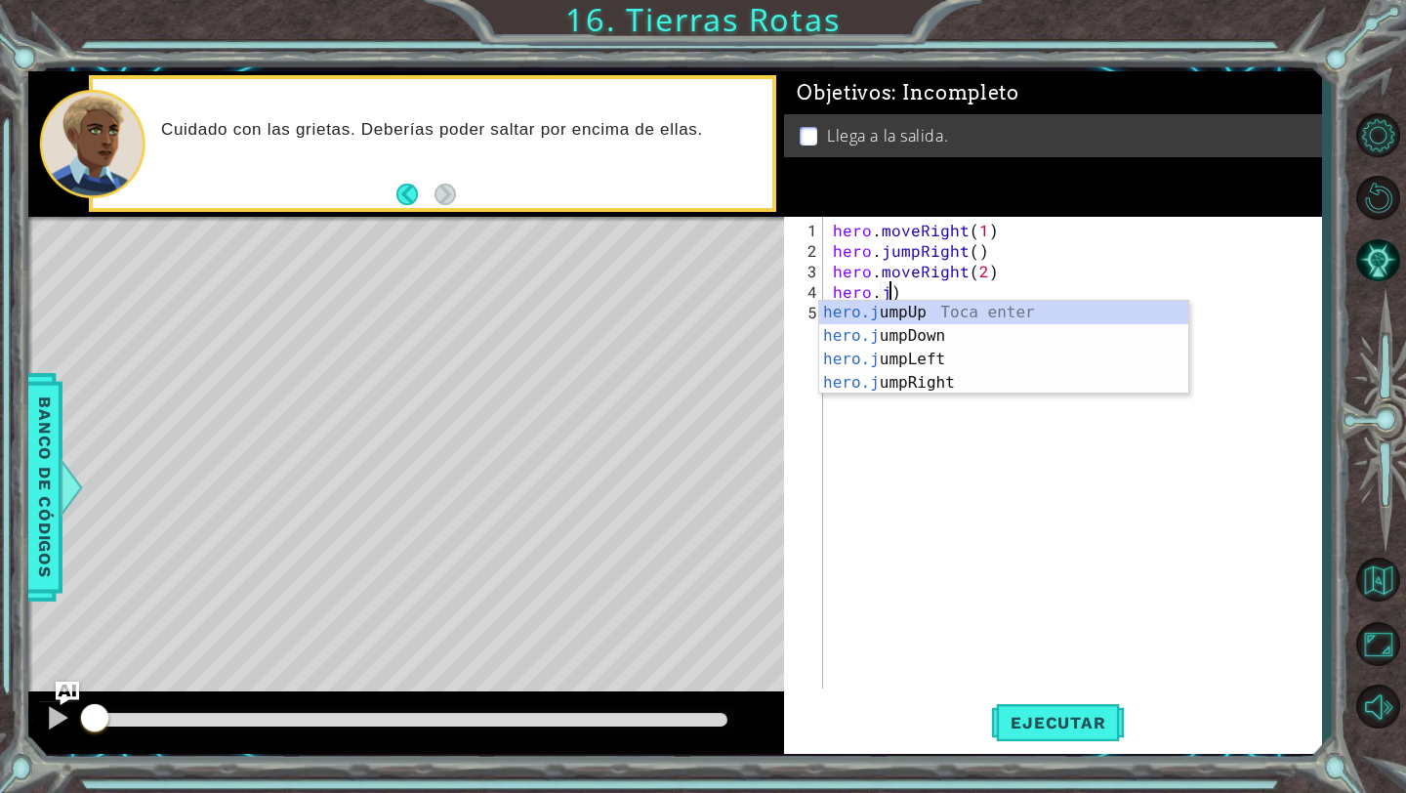
scroll to position [0, 3]
click at [926, 310] on div "hero.j umpUp Toca enter hero.j umpDown Toca enter hero.j umpLeft Toca enter her…" at bounding box center [1003, 371] width 369 height 141
type textarea "hero.jumpUp()"
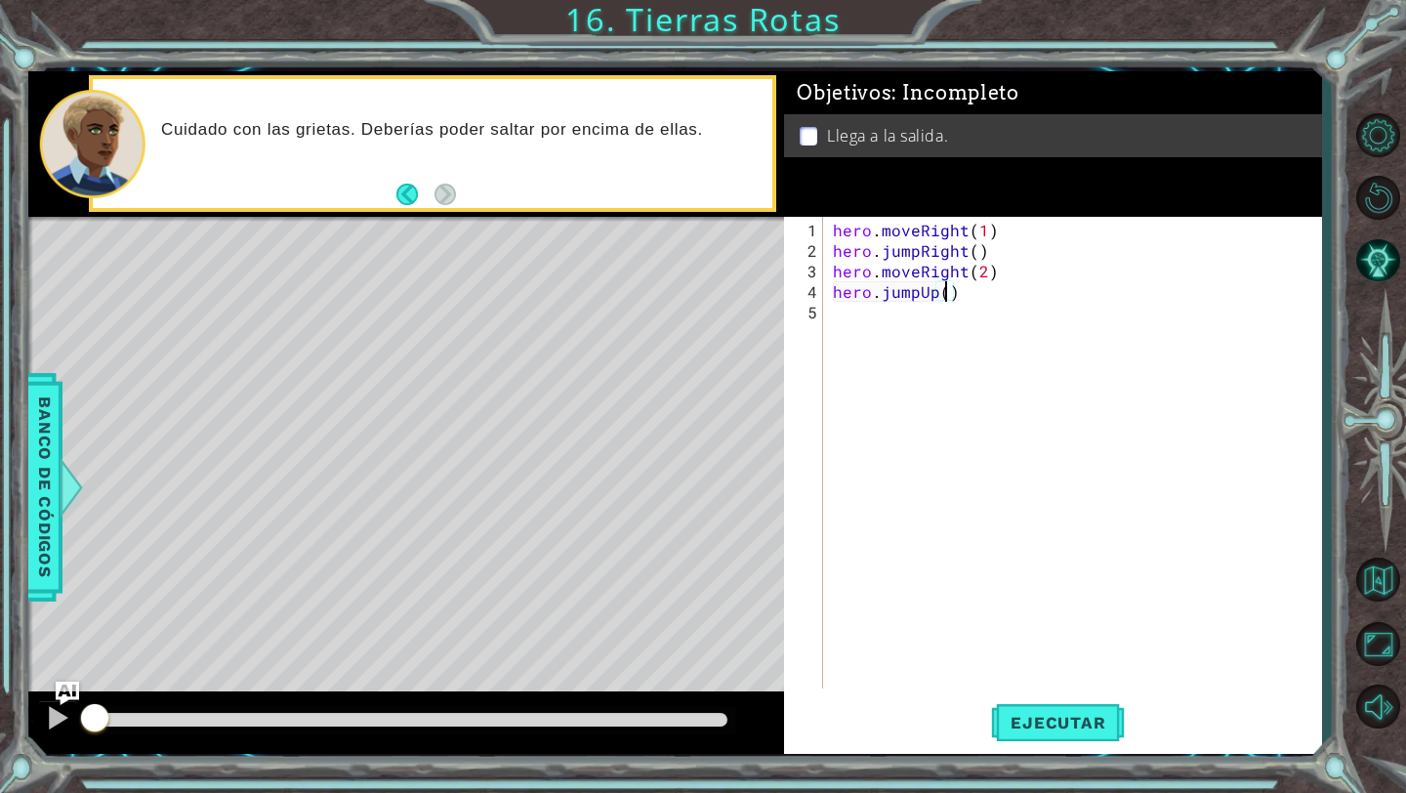
click at [865, 327] on div "hero . moveRight ( 1 ) hero . jumpRight ( ) hero . moveRight ( 2 ) hero . jumpU…" at bounding box center [1077, 476] width 497 height 513
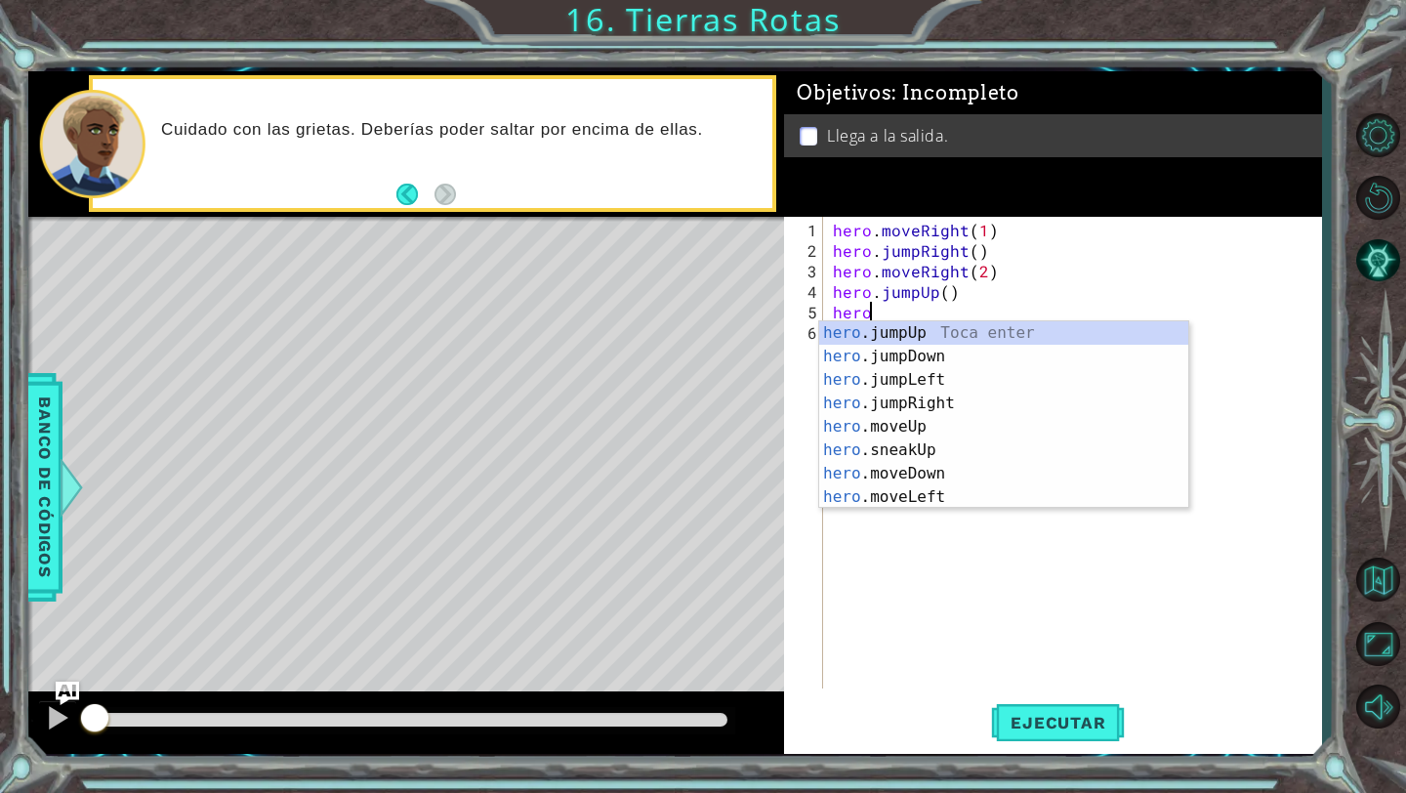
scroll to position [0, 2]
click at [915, 329] on div "hero . m oveUp Toca enter hero . m oveDown Toca enter hero . m oveLeft Toca ent…" at bounding box center [1003, 438] width 369 height 234
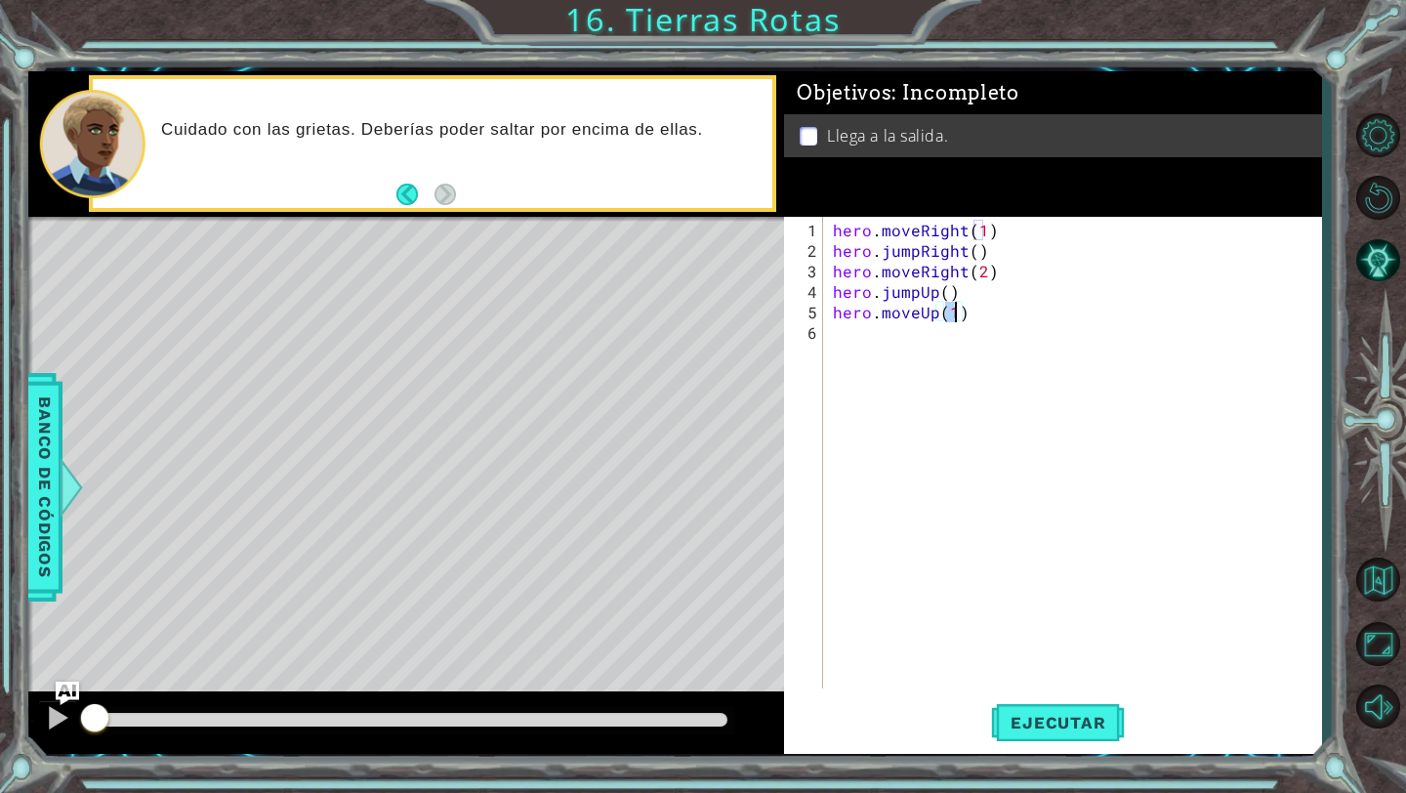
scroll to position [0, 7]
type textarea "hero.moveUp(2)"
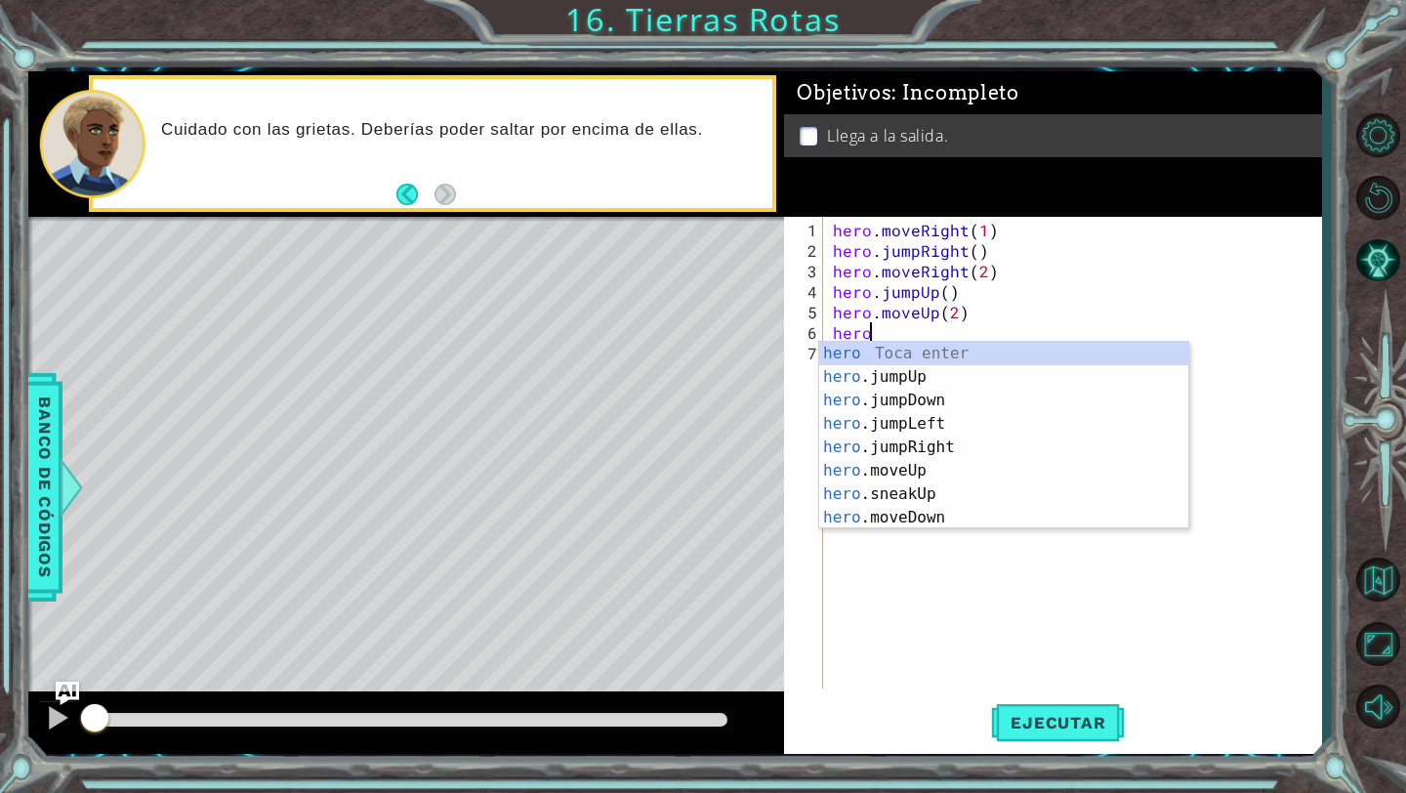
scroll to position [0, 2]
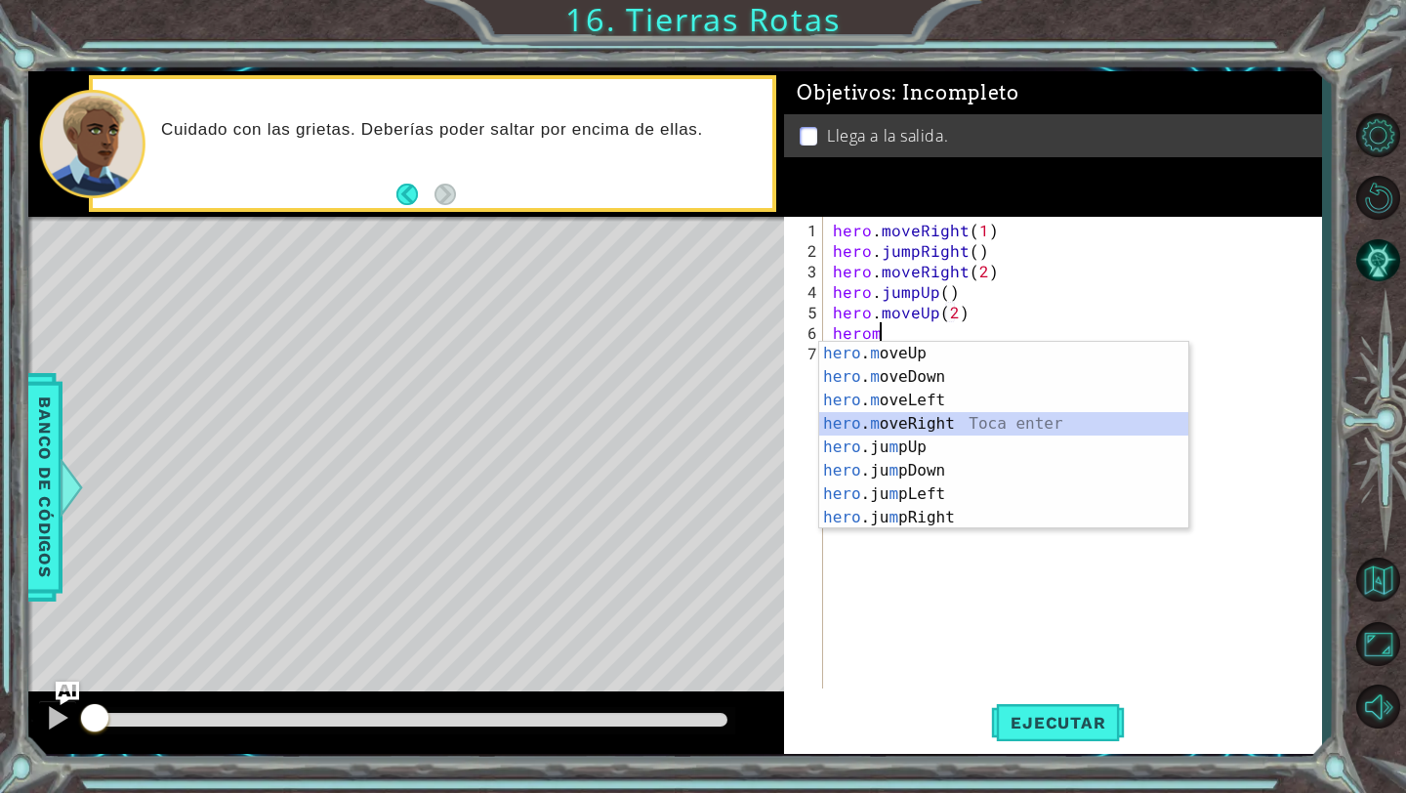
click at [1008, 418] on div "hero . m oveUp Toca enter hero . m oveDown Toca enter hero . m oveLeft Toca ent…" at bounding box center [1003, 459] width 369 height 234
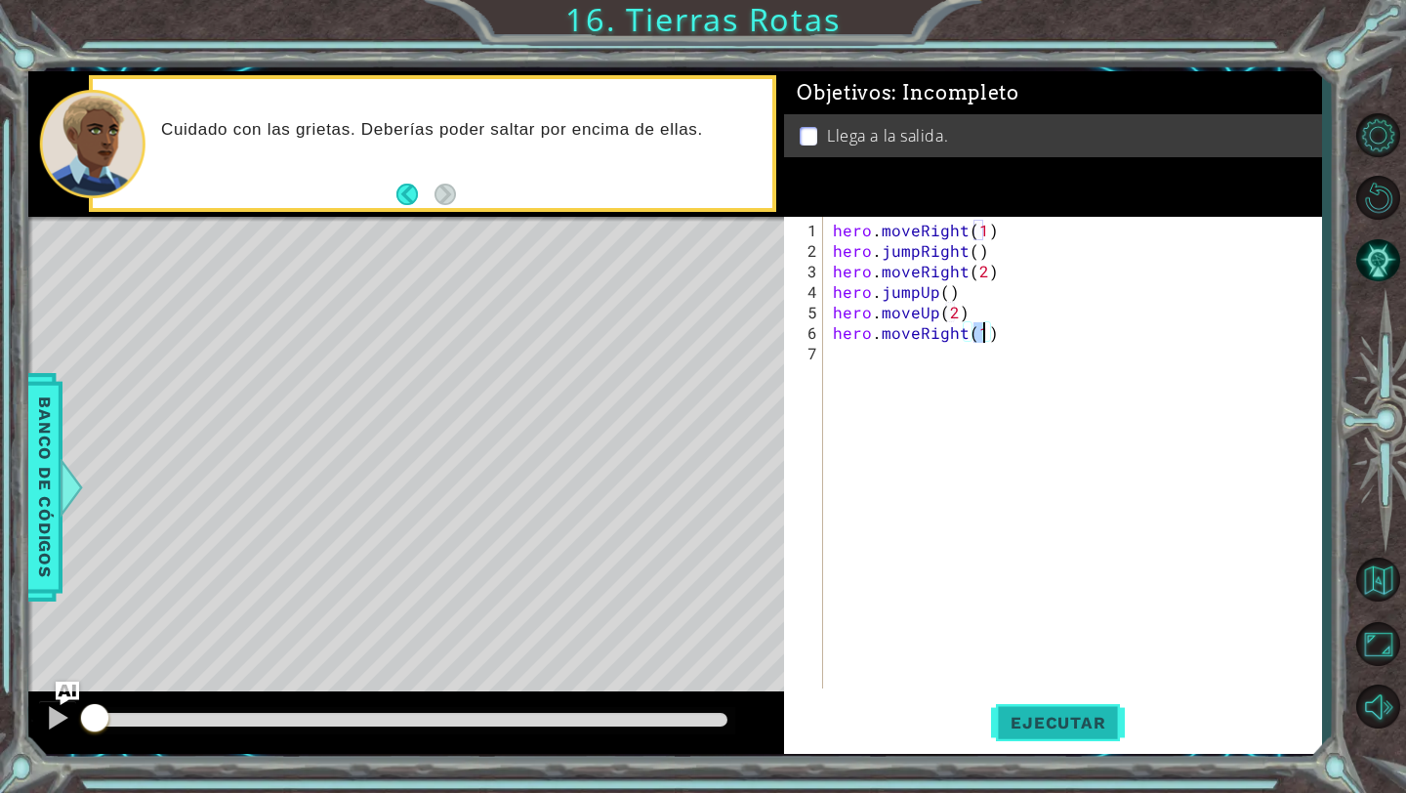
type textarea "hero.moveRight(1)"
click at [1016, 713] on span "Ejecutar" at bounding box center [1058, 723] width 134 height 20
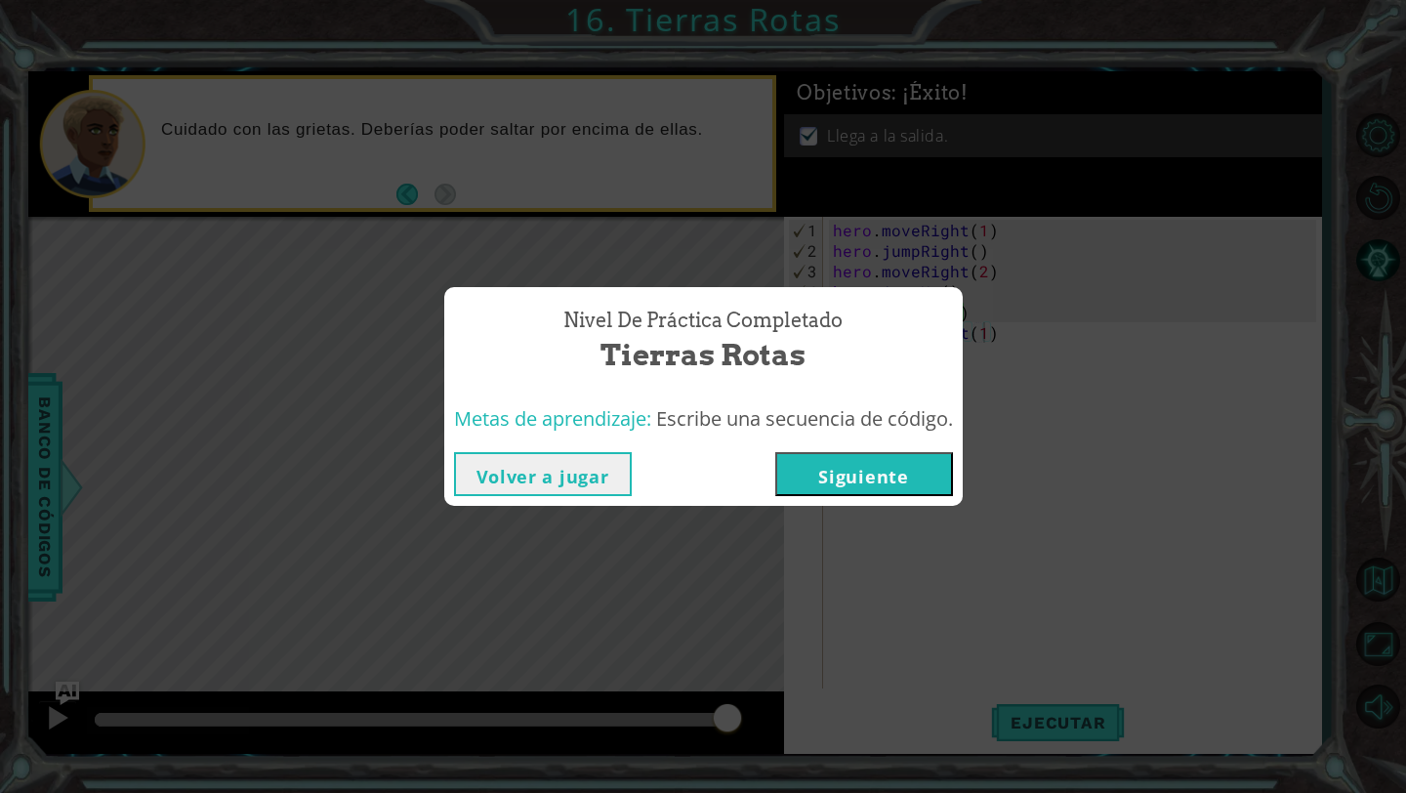
click at [884, 487] on button "Siguiente" at bounding box center [864, 474] width 178 height 44
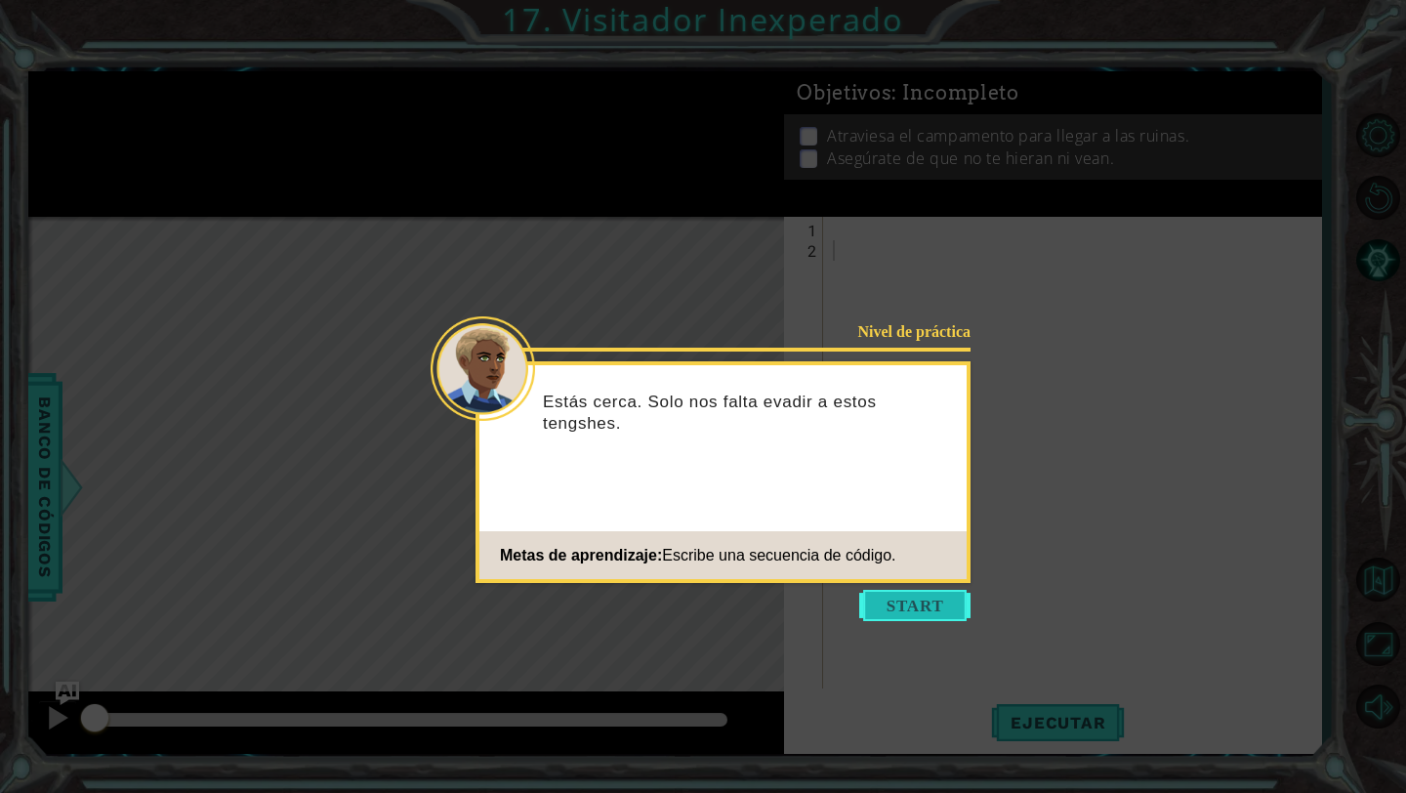
click at [923, 592] on button "Start" at bounding box center [914, 605] width 111 height 31
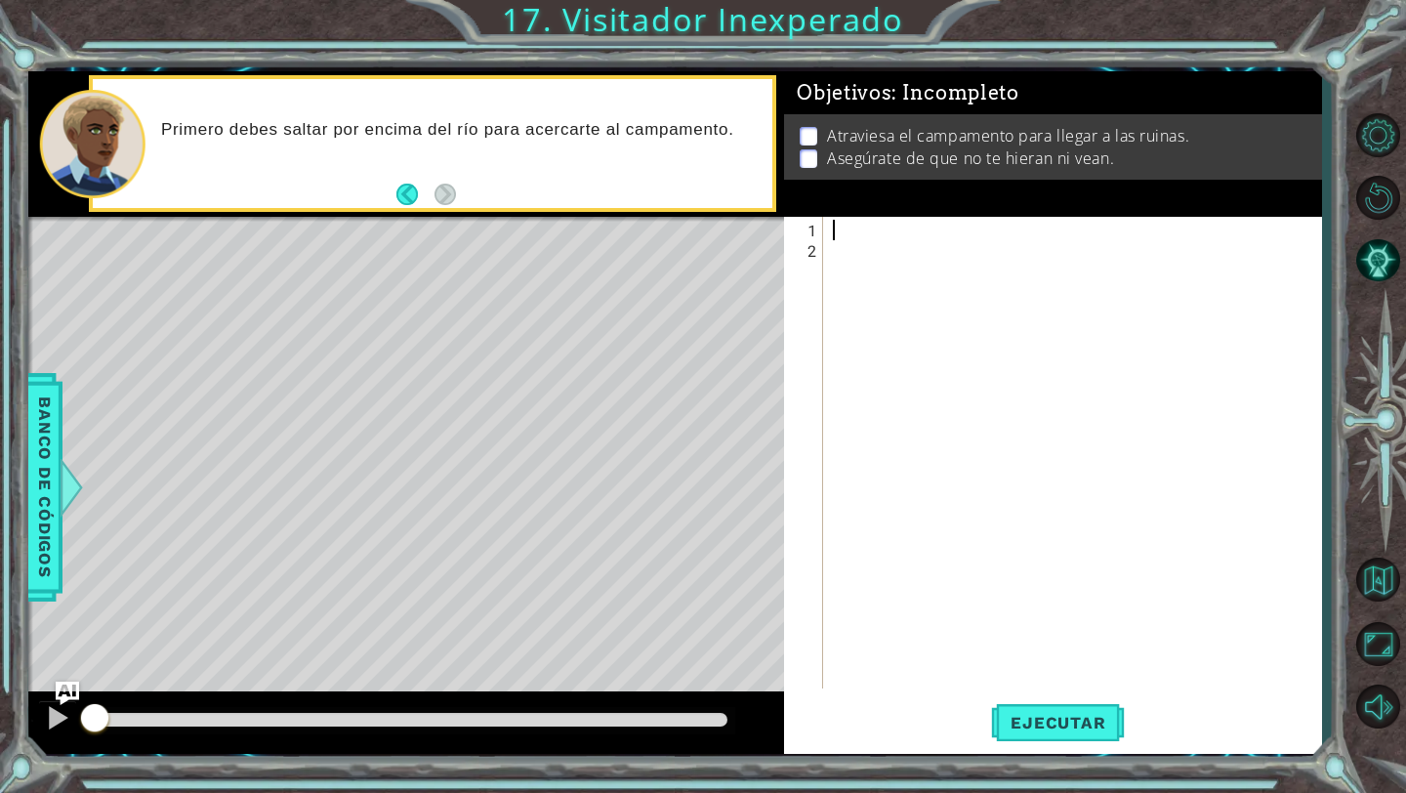
click at [880, 233] on div at bounding box center [1077, 476] width 497 height 513
type textarea "e"
type textarea "h"
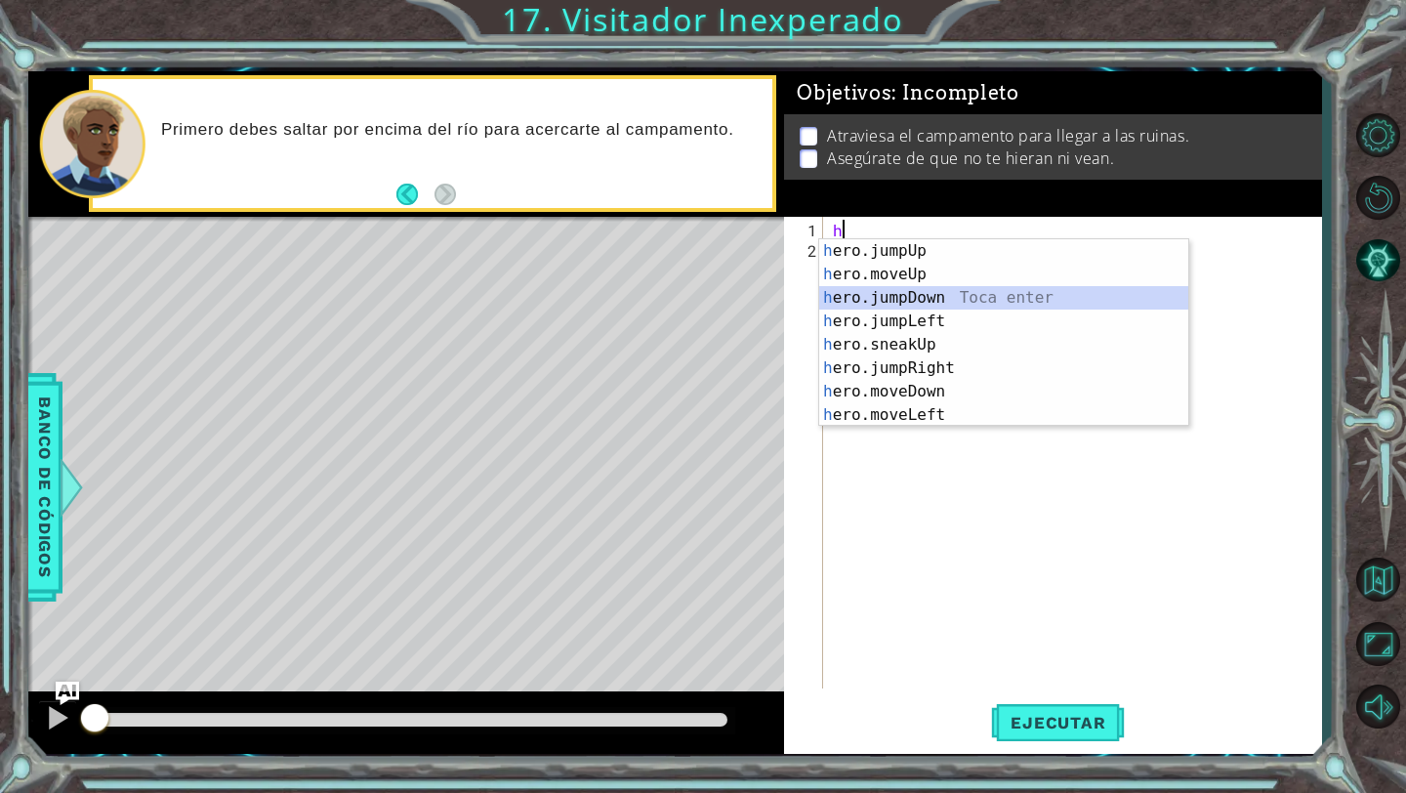
click at [922, 298] on div "h ero.jumpUp Toca enter h ero.moveUp Toca enter h ero.jumpDown Toca enter h ero…" at bounding box center [1003, 356] width 369 height 234
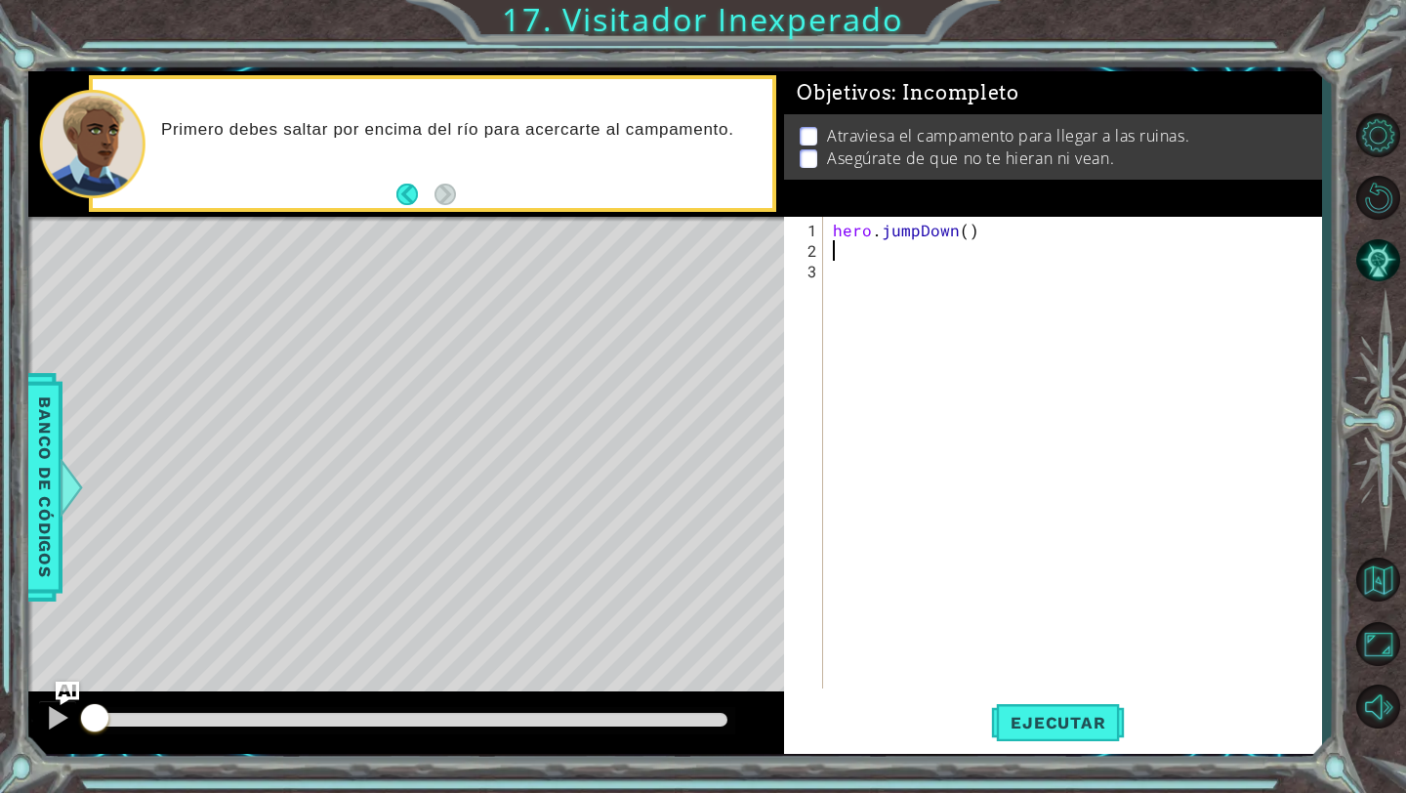
type textarea "h"
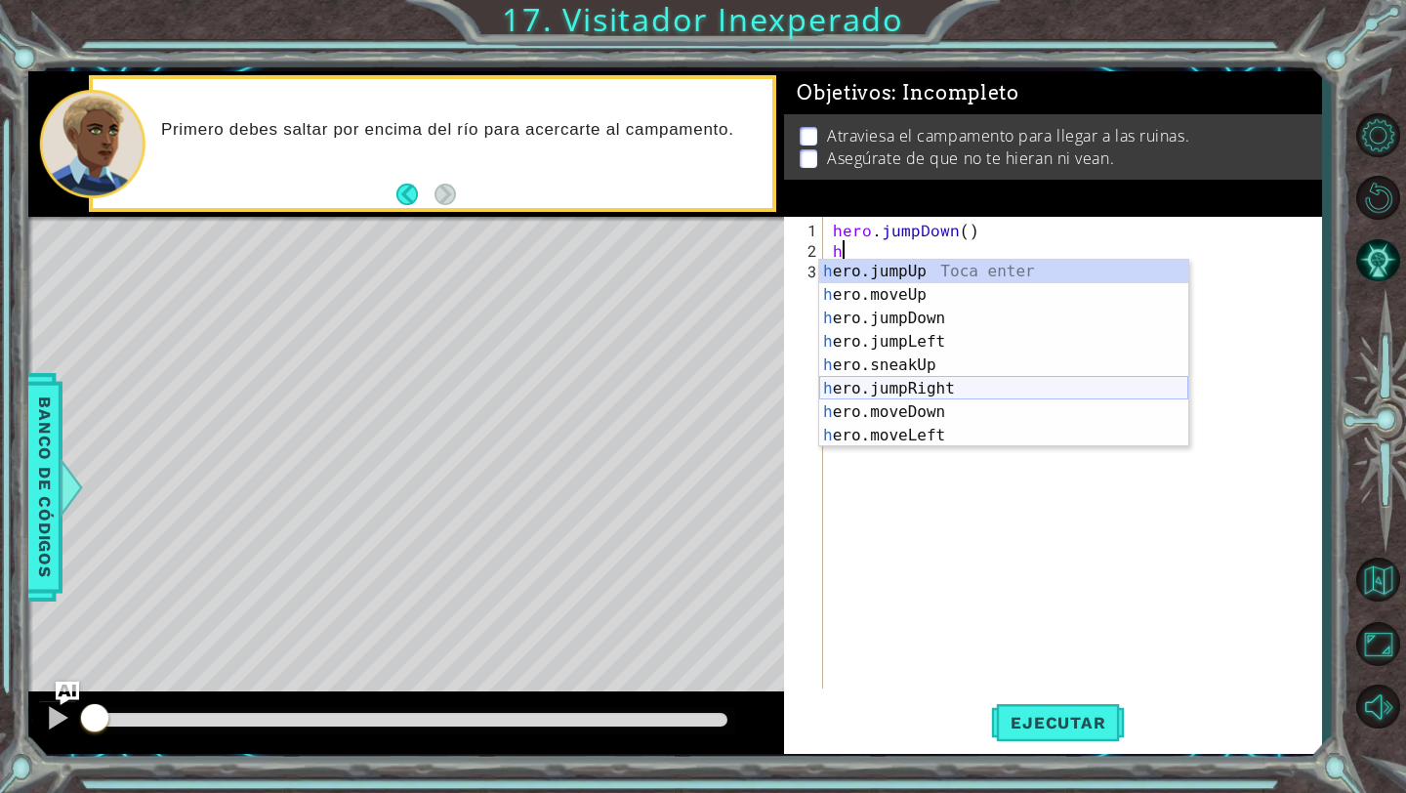
click at [979, 383] on div "h ero.jumpUp Toca enter h ero.moveUp Toca enter h ero.jumpDown Toca enter h ero…" at bounding box center [1003, 377] width 369 height 234
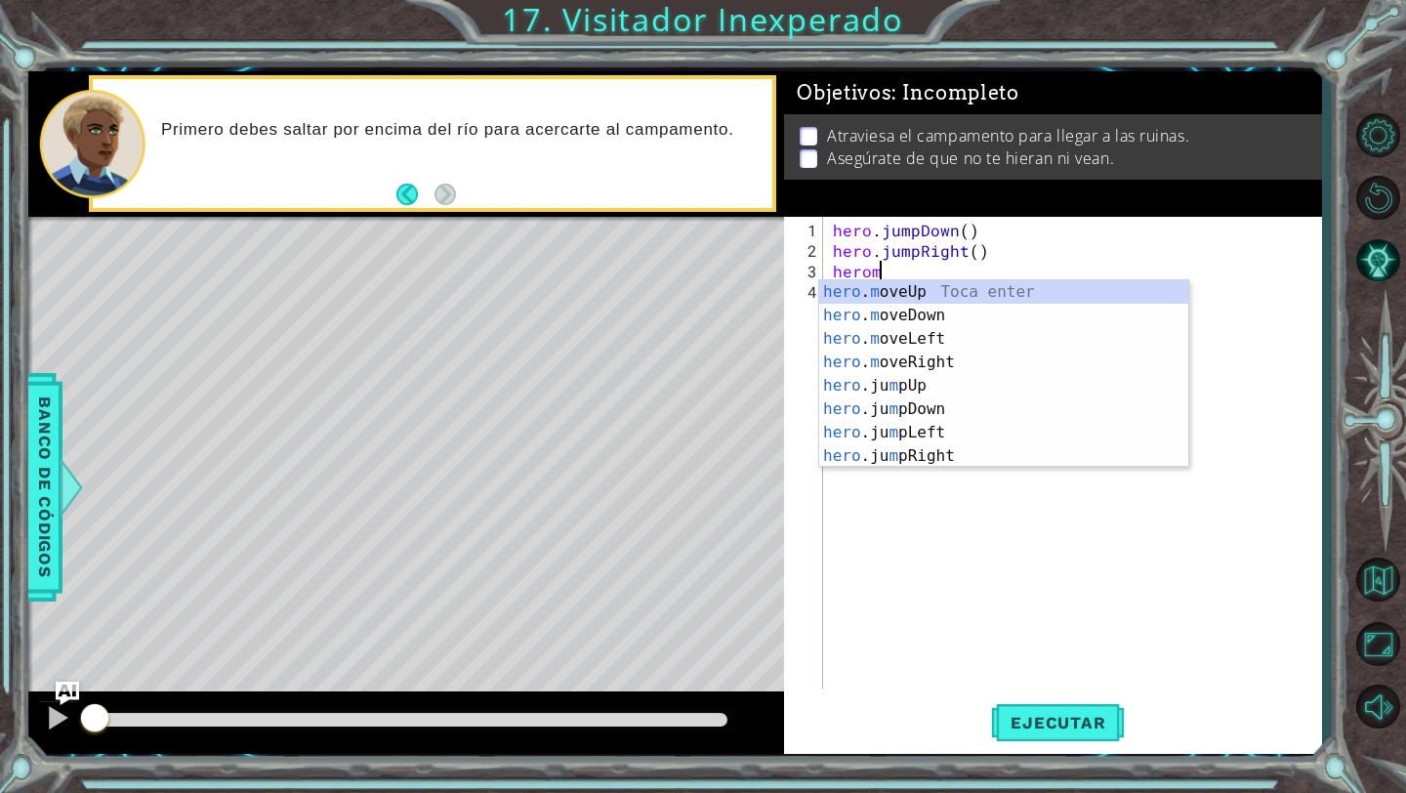
scroll to position [0, 3]
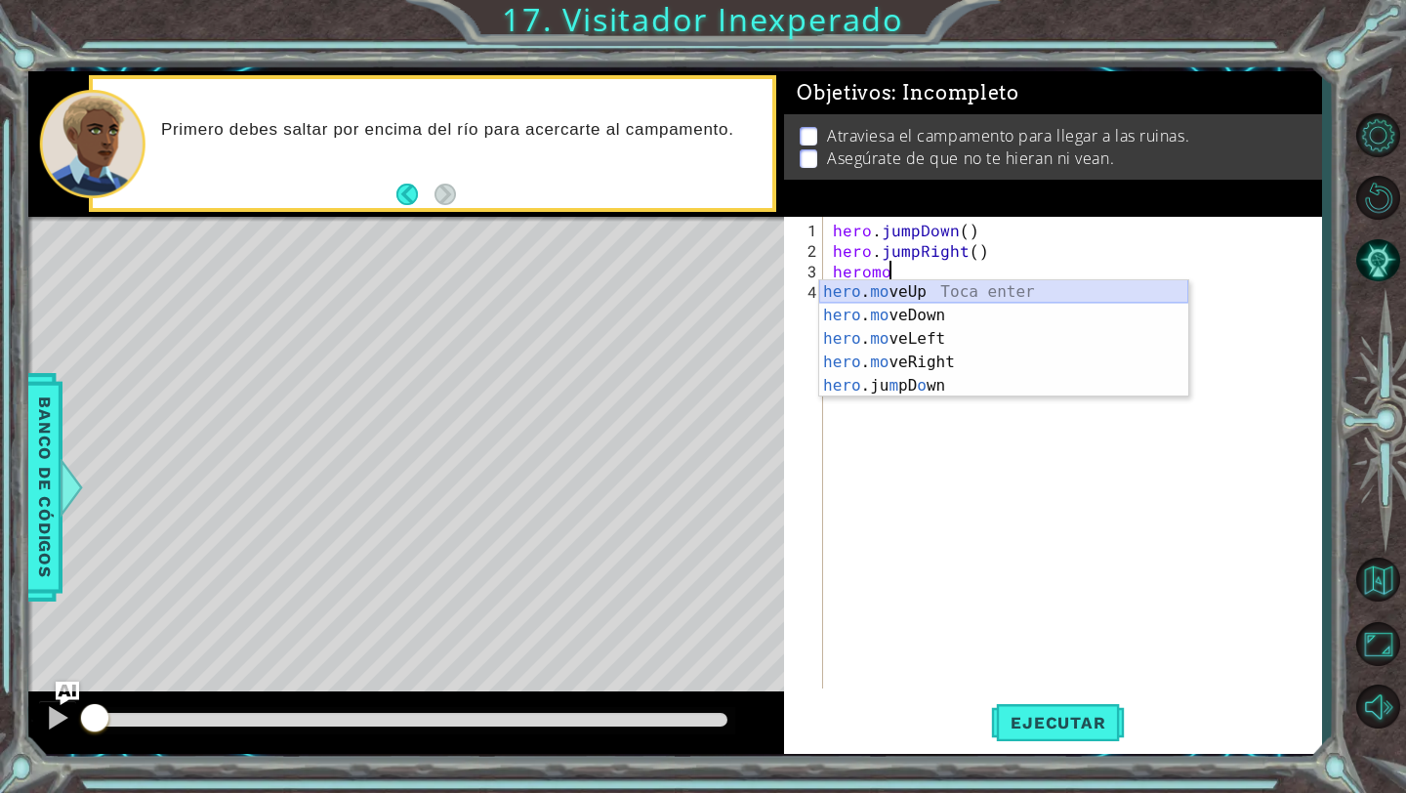
click at [936, 285] on div "hero . mo veUp Toca enter hero . mo veDown Toca enter hero . mo veLeft Toca ent…" at bounding box center [1003, 362] width 369 height 164
type textarea "hero.moveUp(1)"
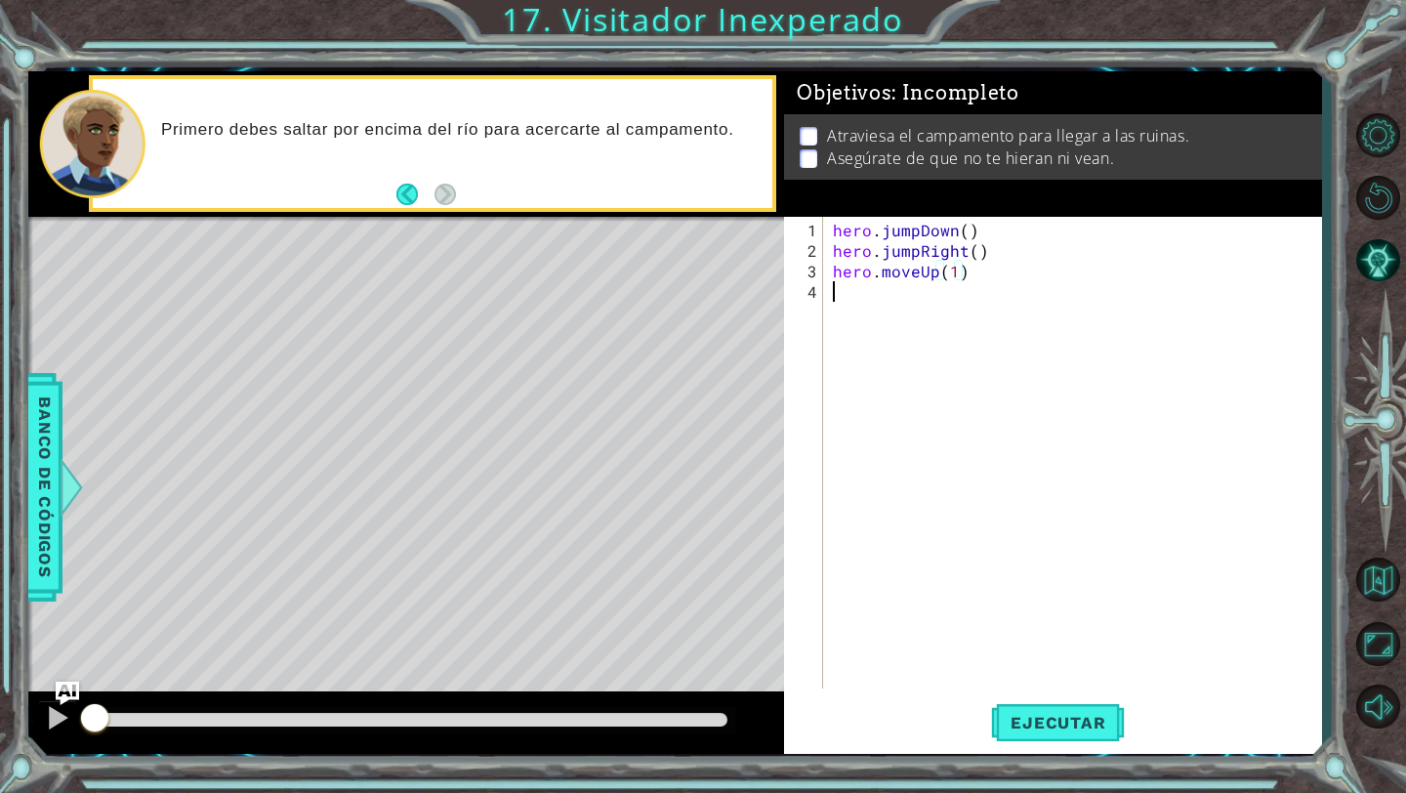
click at [933, 295] on div "hero . jumpDown ( ) hero . jumpRight ( ) hero . moveUp ( 1 )" at bounding box center [1077, 476] width 497 height 513
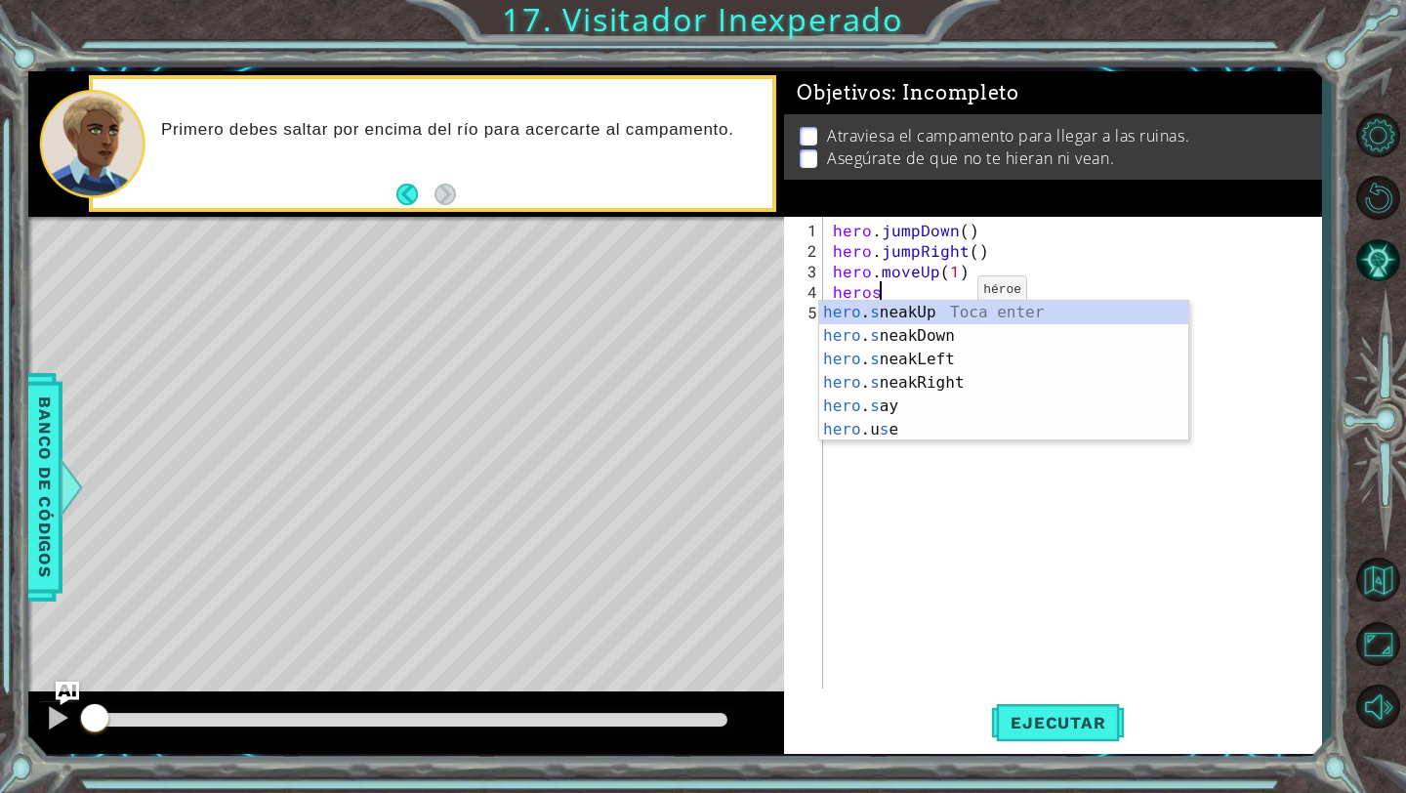
scroll to position [0, 2]
click at [940, 372] on div "hero . s neakUp Toca enter hero . s neakDown Toca enter hero . s neakLeft Toca …" at bounding box center [1003, 394] width 369 height 187
type textarea "hero.sneakRight(1)"
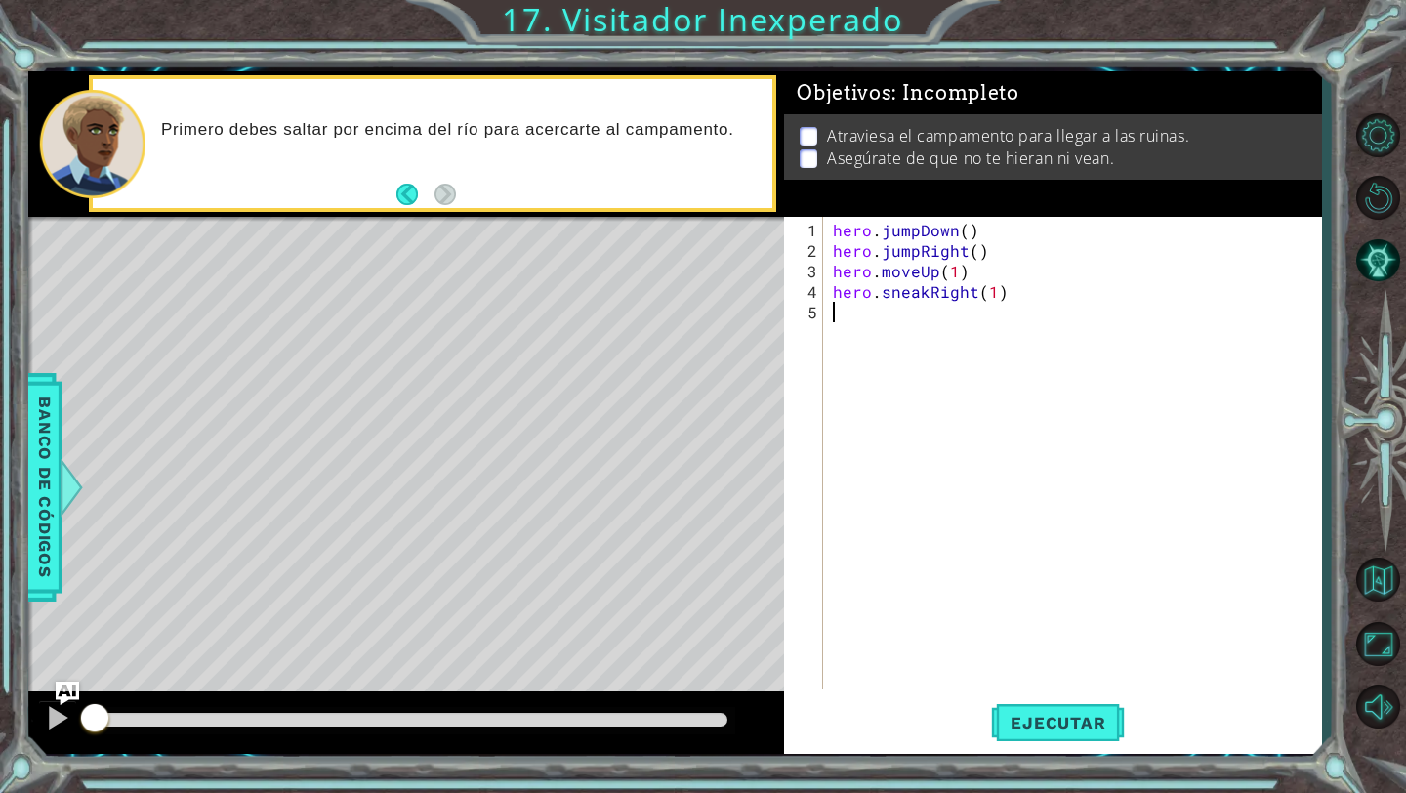
click at [923, 333] on div "hero . jumpDown ( ) hero . jumpRight ( ) hero . moveUp ( 1 ) hero . sneakRight …" at bounding box center [1077, 476] width 497 height 513
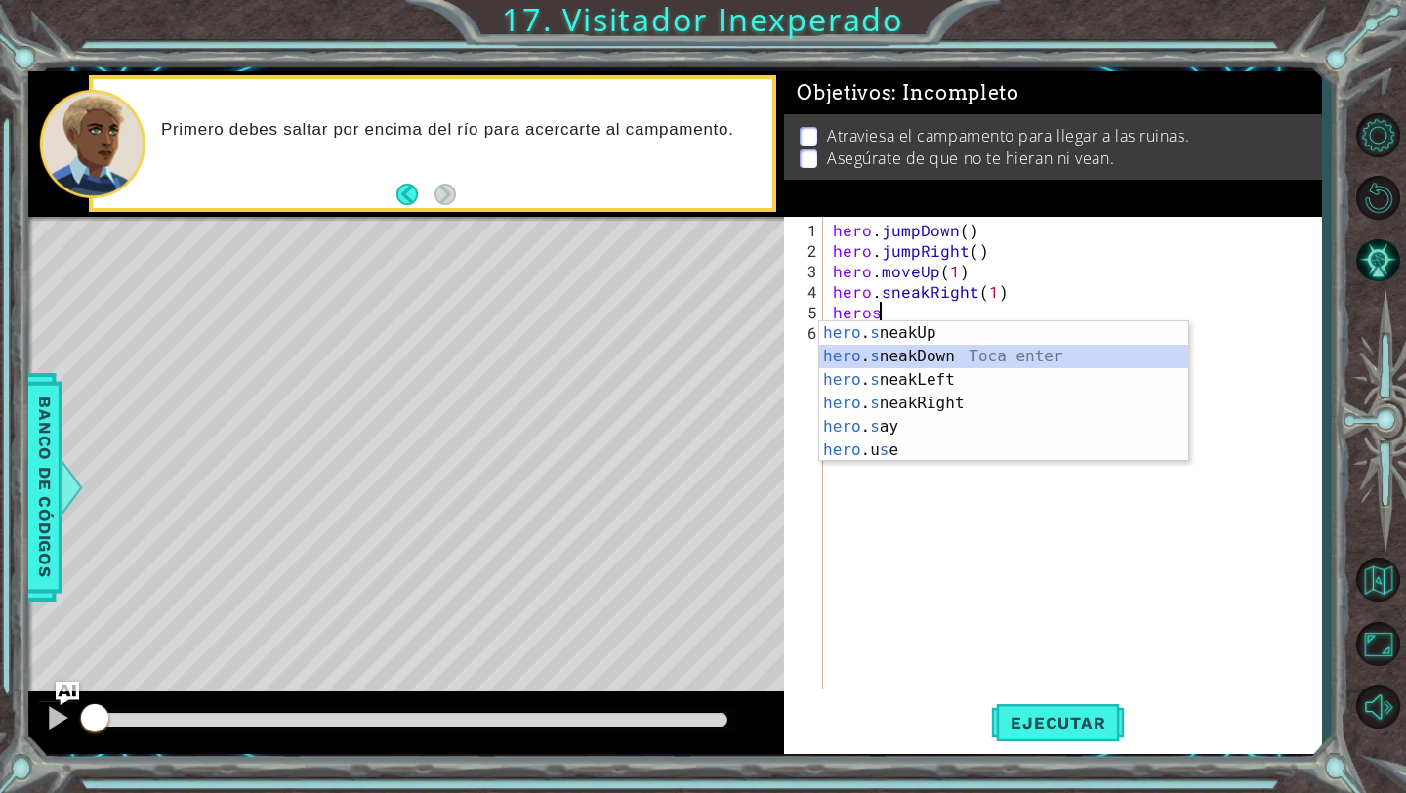
click at [923, 359] on div "hero . s neakUp Toca enter hero . s neakDown Toca enter hero . s neakLeft Toca …" at bounding box center [1003, 414] width 369 height 187
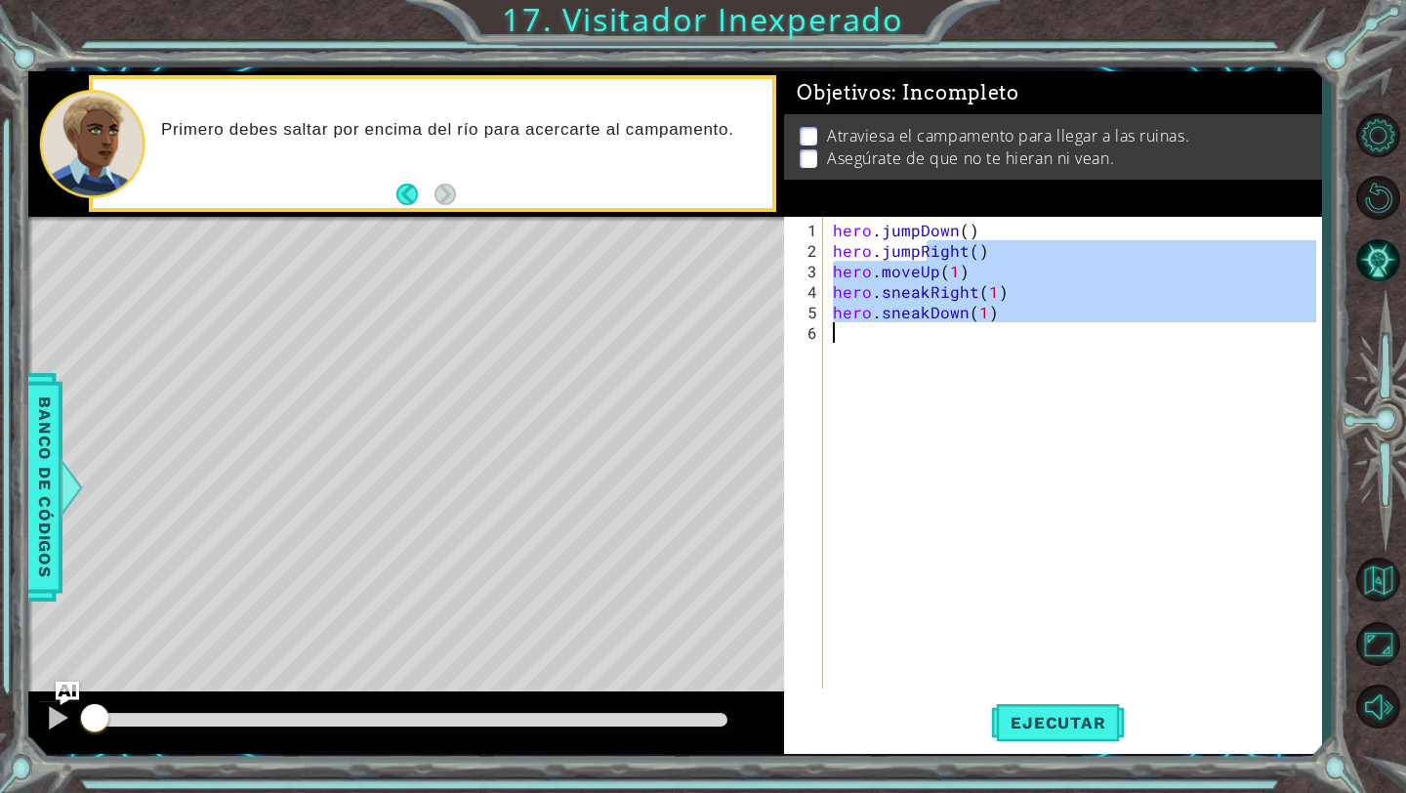
click at [926, 365] on div "hero . jumpDown ( ) hero . jumpRight ( ) hero . moveUp ( 1 ) hero . sneakRight …" at bounding box center [1077, 476] width 497 height 513
type textarea "hero.sneakDown(1)"
click at [918, 357] on div "hero . jumpDown ( ) hero . jumpRight ( ) hero . moveUp ( 1 ) hero . sneakRight …" at bounding box center [1077, 476] width 497 height 513
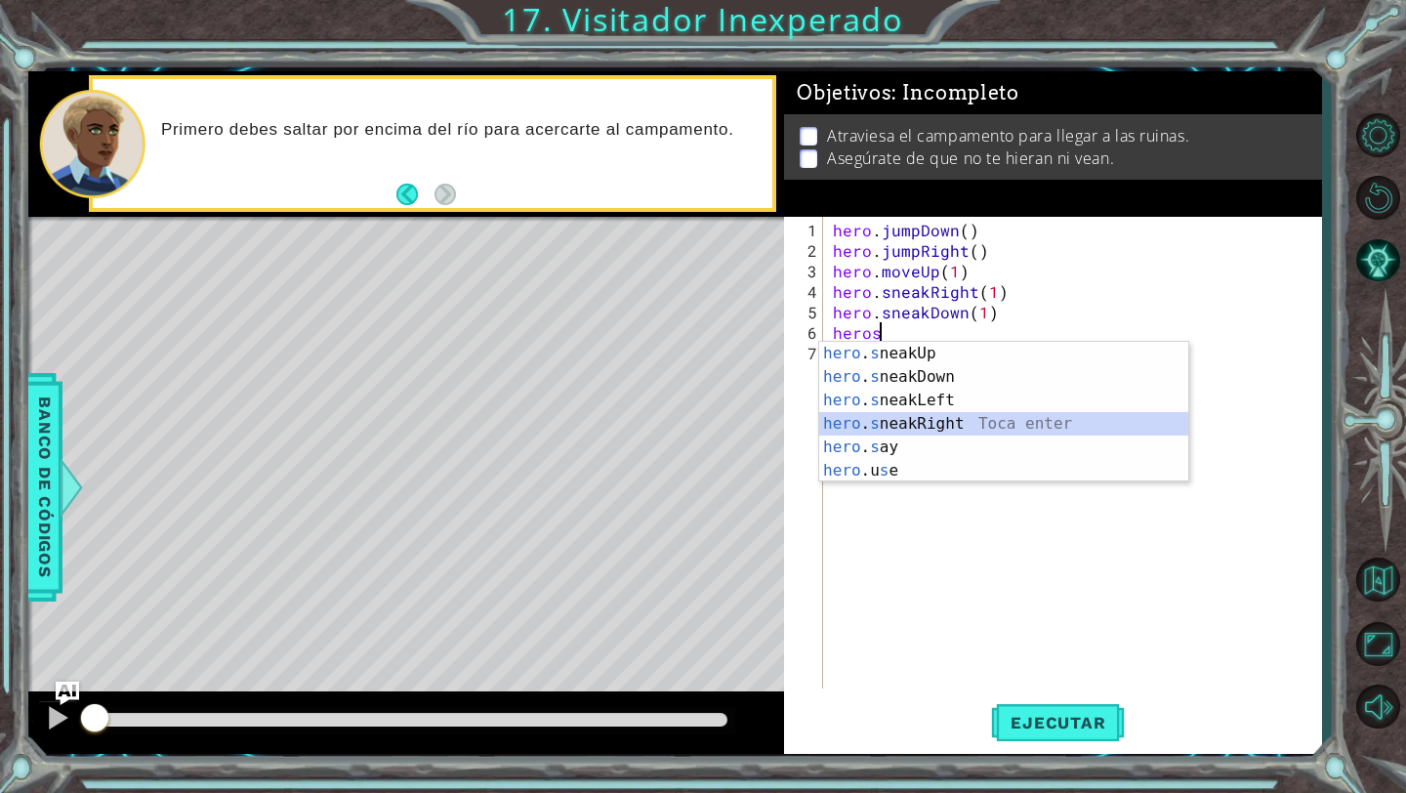
click at [956, 420] on div "hero . s neakUp Toca enter hero . s neakDown Toca enter hero . s neakLeft Toca …" at bounding box center [1003, 435] width 369 height 187
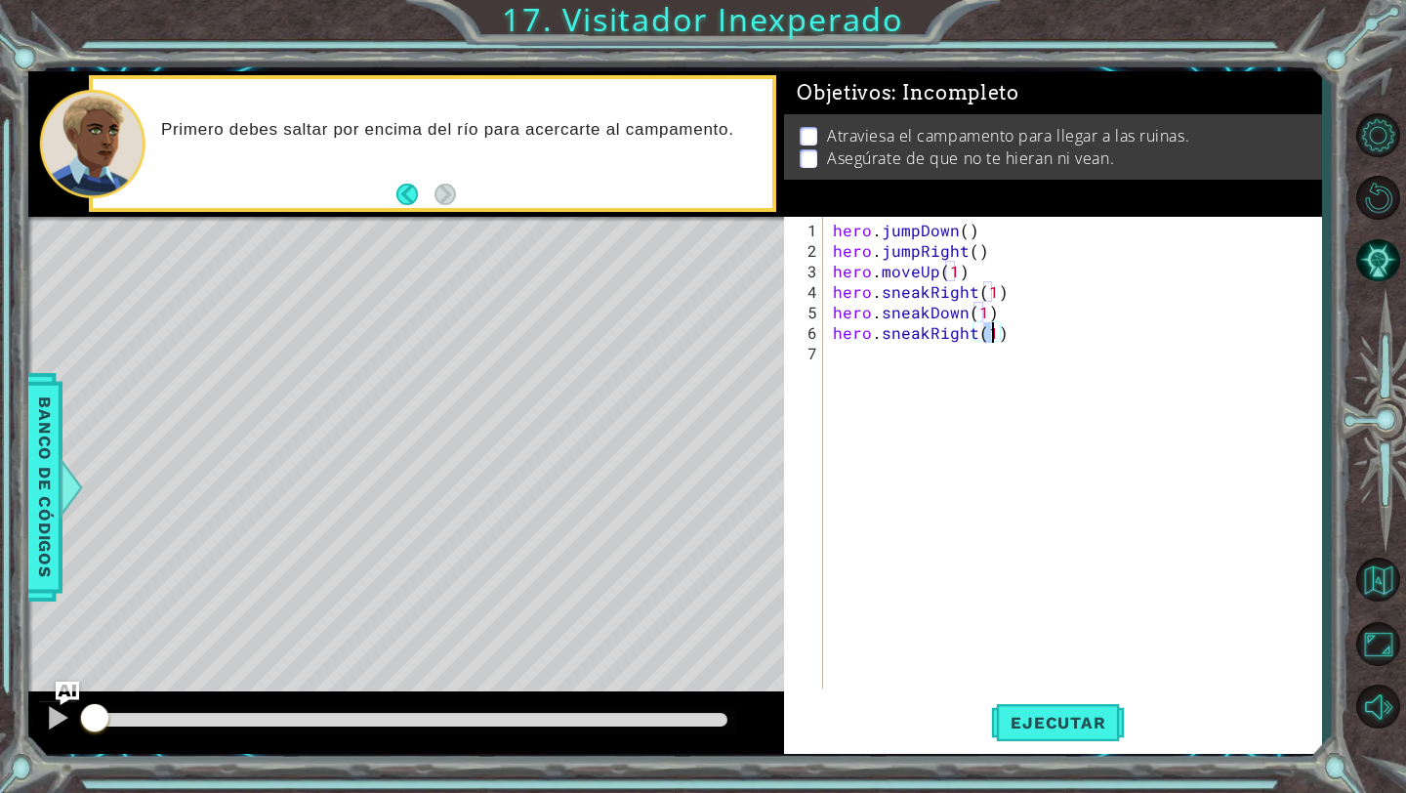
type textarea "hero.sneakRight(3)"
click at [866, 371] on div "hero . jumpDown ( ) hero . jumpRight ( ) hero . moveUp ( 1 ) hero . sneakRight …" at bounding box center [1077, 476] width 497 height 513
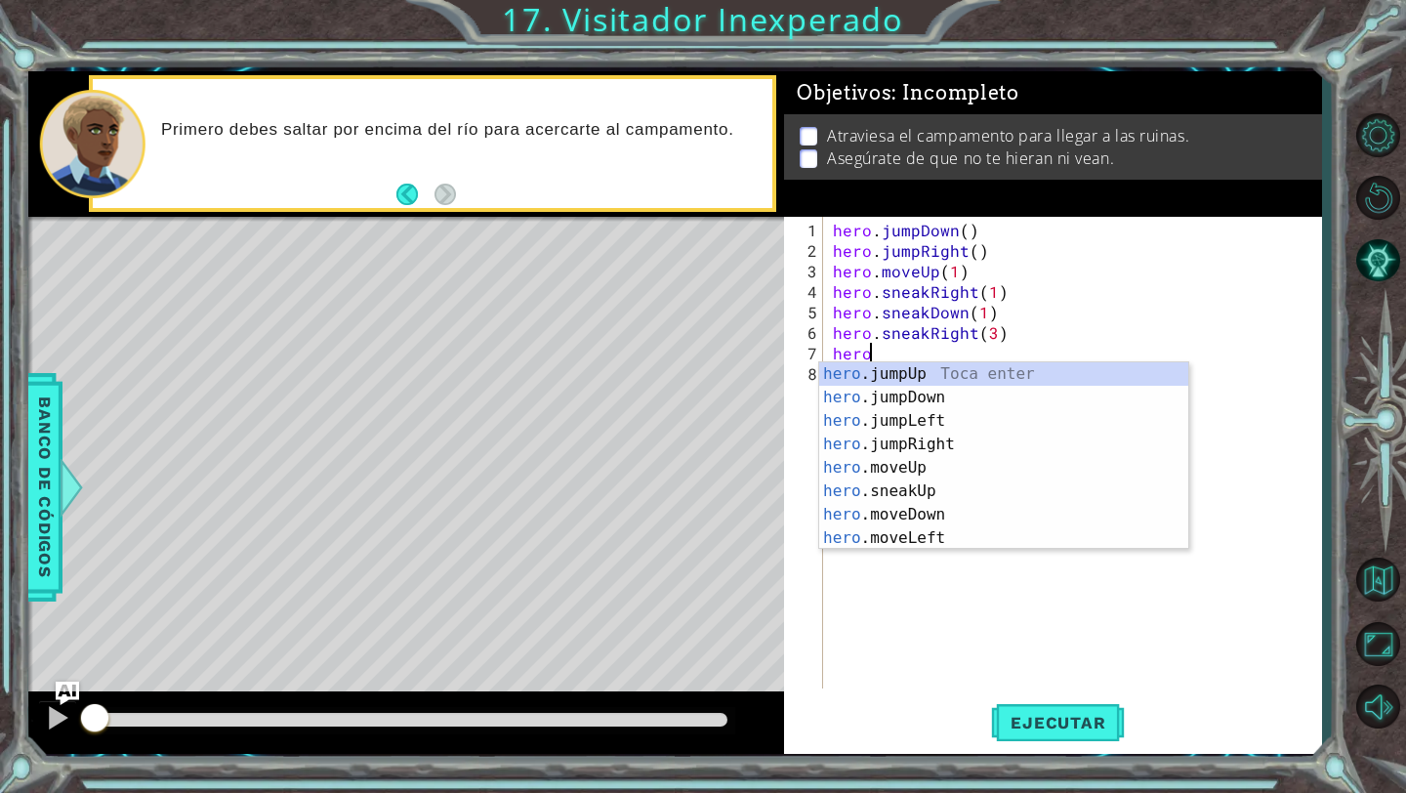
scroll to position [0, 2]
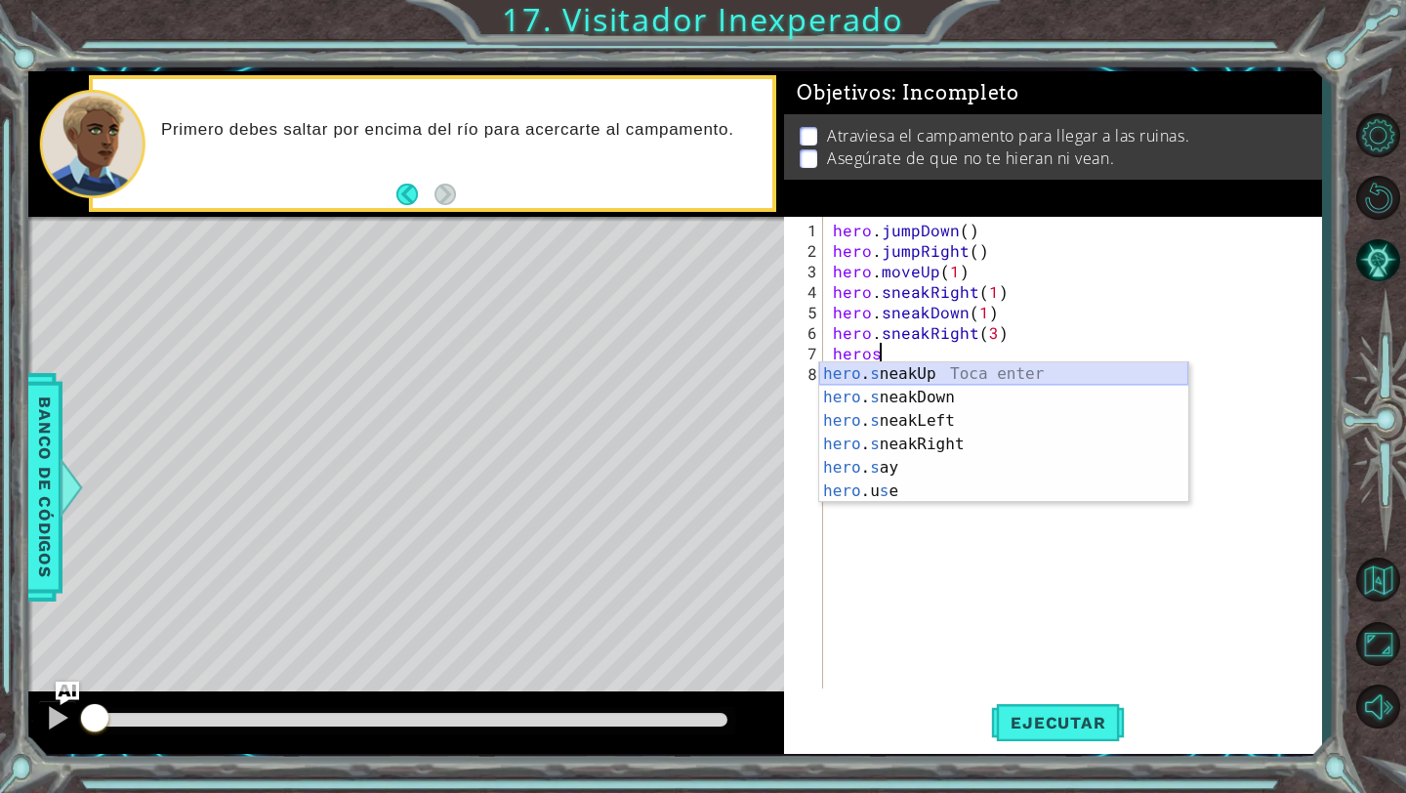
click at [900, 376] on div "hero . s neakUp Toca enter hero . s neakDown Toca enter hero . s neakLeft Toca …" at bounding box center [1003, 455] width 369 height 187
type textarea "hero.sneakUp(1)"
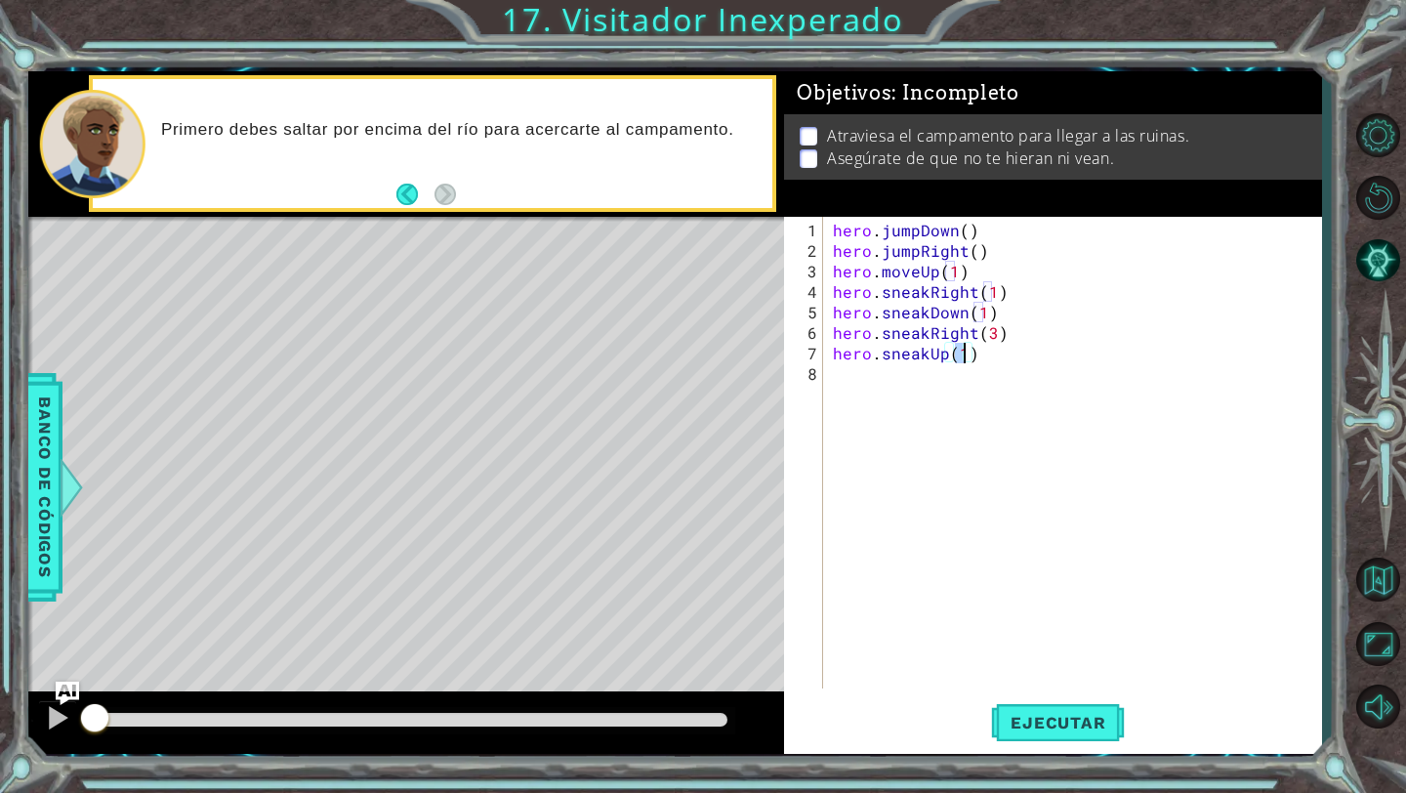
click at [922, 395] on div "hero . jumpDown ( ) hero . jumpRight ( ) hero . moveUp ( 1 ) hero . sneakRight …" at bounding box center [1077, 476] width 497 height 513
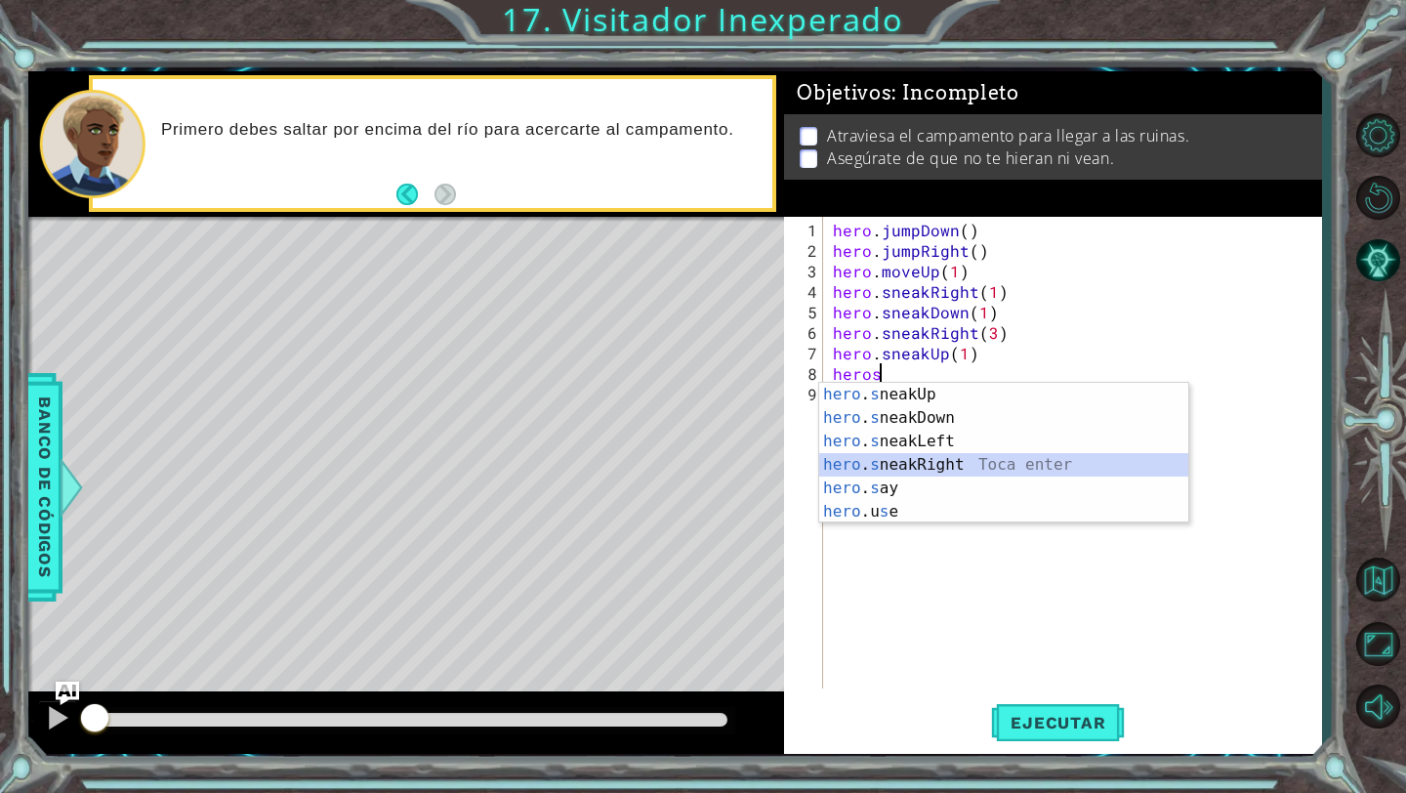
click at [960, 466] on div "hero . s neakUp Toca enter hero . s neakDown Toca enter hero . s neakLeft Toca …" at bounding box center [1003, 476] width 369 height 187
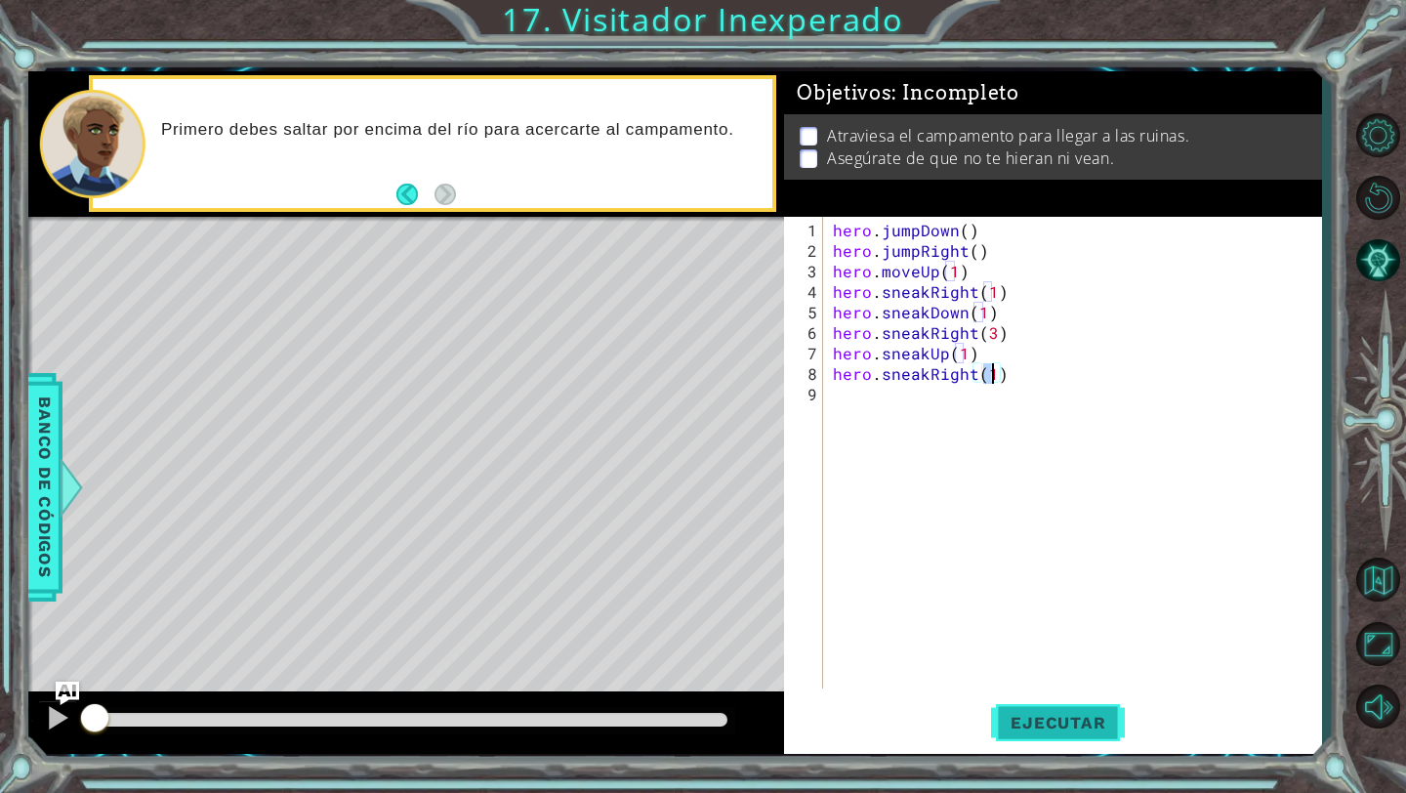
type textarea "hero.sneakRight(1)"
click at [1060, 713] on span "Ejecutar" at bounding box center [1058, 723] width 134 height 20
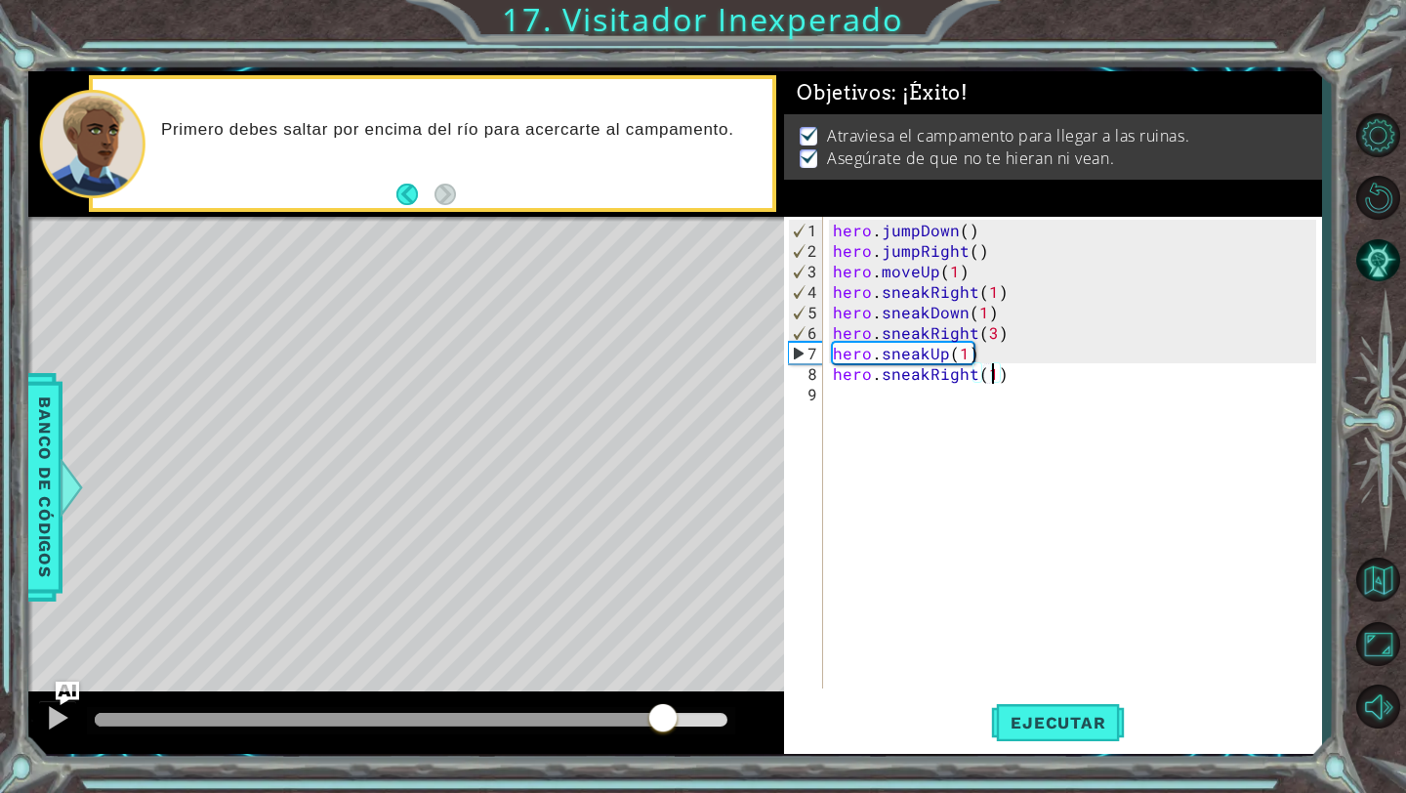
drag, startPoint x: 193, startPoint y: 702, endPoint x: 974, endPoint y: 690, distance: 780.3
click at [974, 690] on div "1 ההההההההההההההההההההההההההההההההההההההההההההההההההההההההההההההההההההההההההההה…" at bounding box center [675, 412] width 1294 height 683
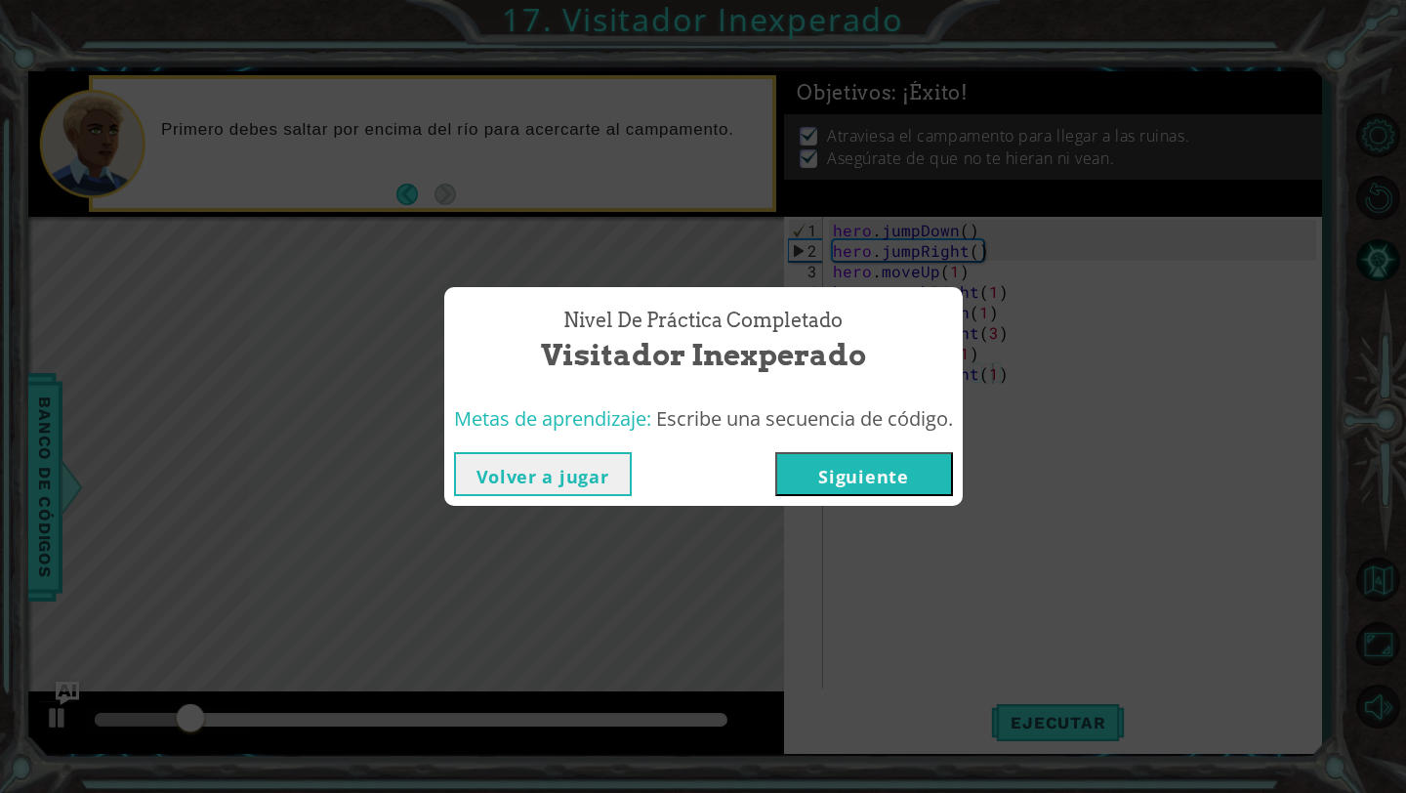
click at [891, 474] on button "Siguiente" at bounding box center [864, 474] width 178 height 44
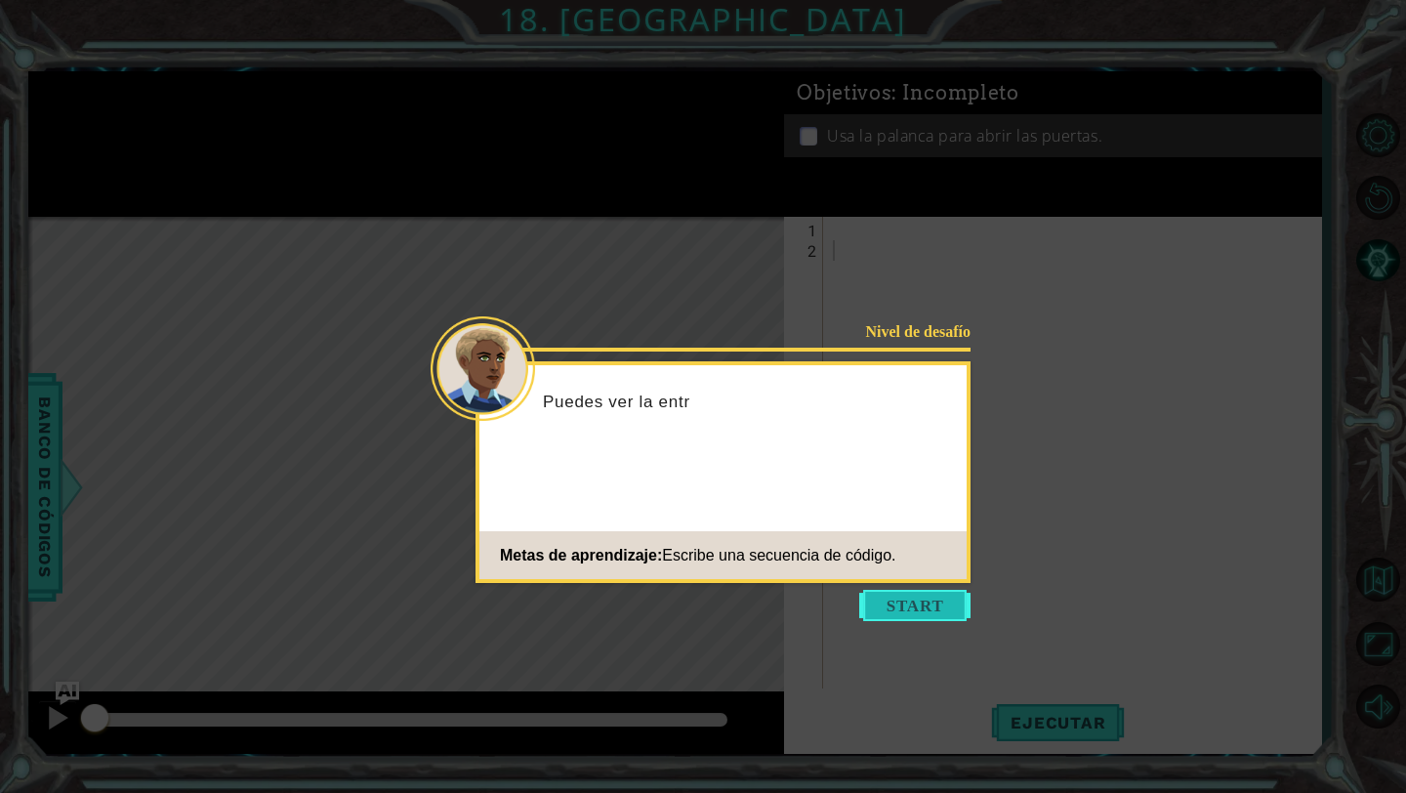
click at [897, 616] on button "Start" at bounding box center [914, 605] width 111 height 31
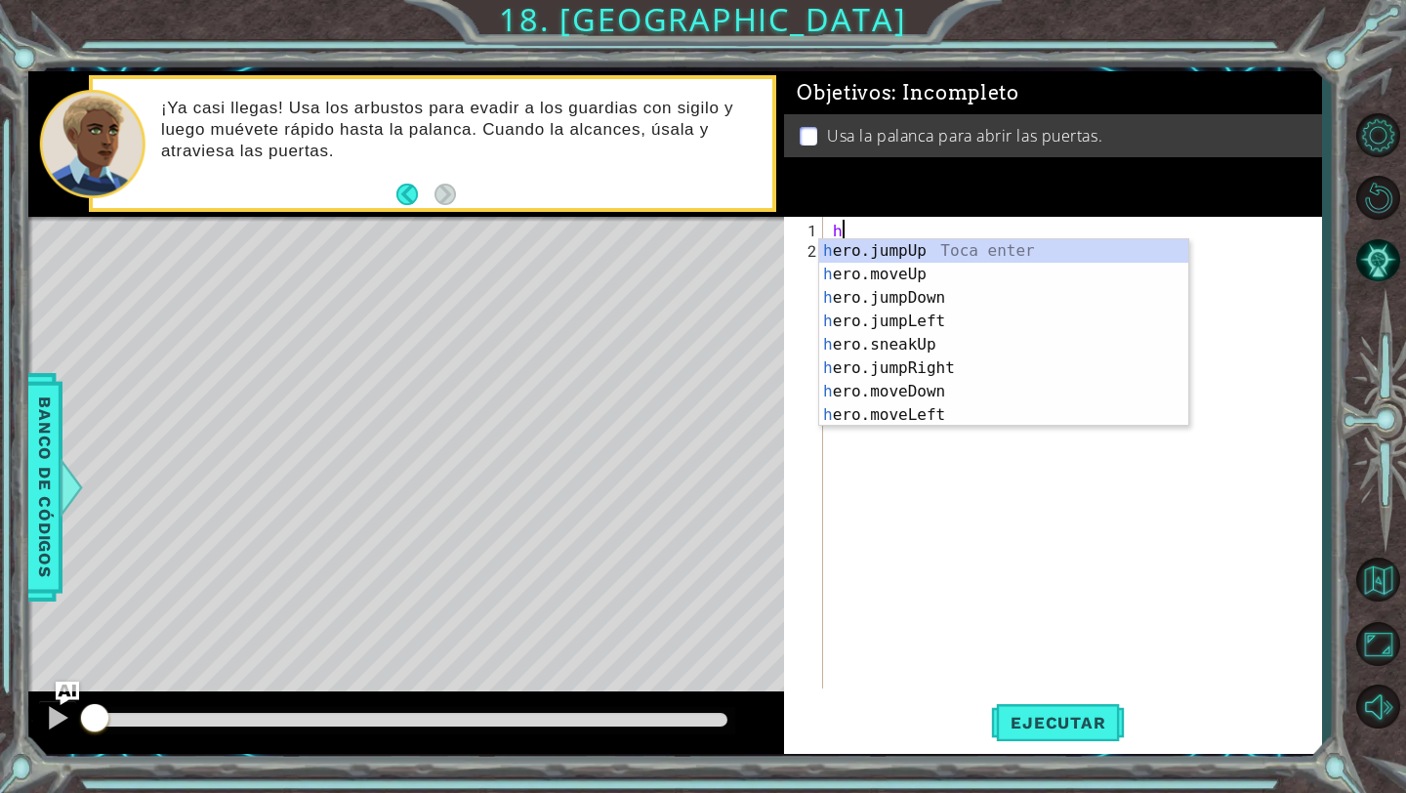
type textarea "he"
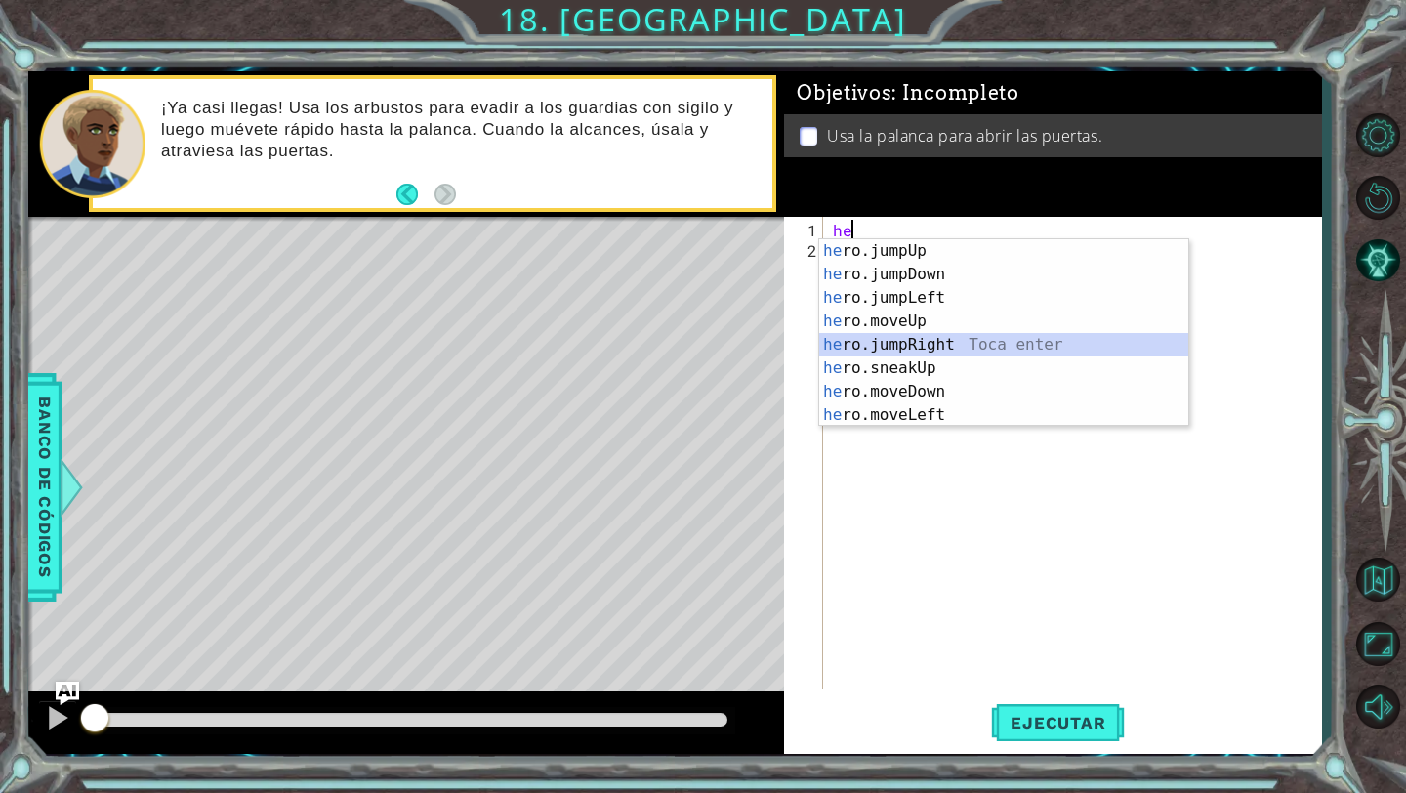
click at [923, 347] on div "he ro.jumpUp Toca enter he ro.jumpDown Toca enter he ro.jumpLeft Toca enter he …" at bounding box center [1003, 356] width 369 height 234
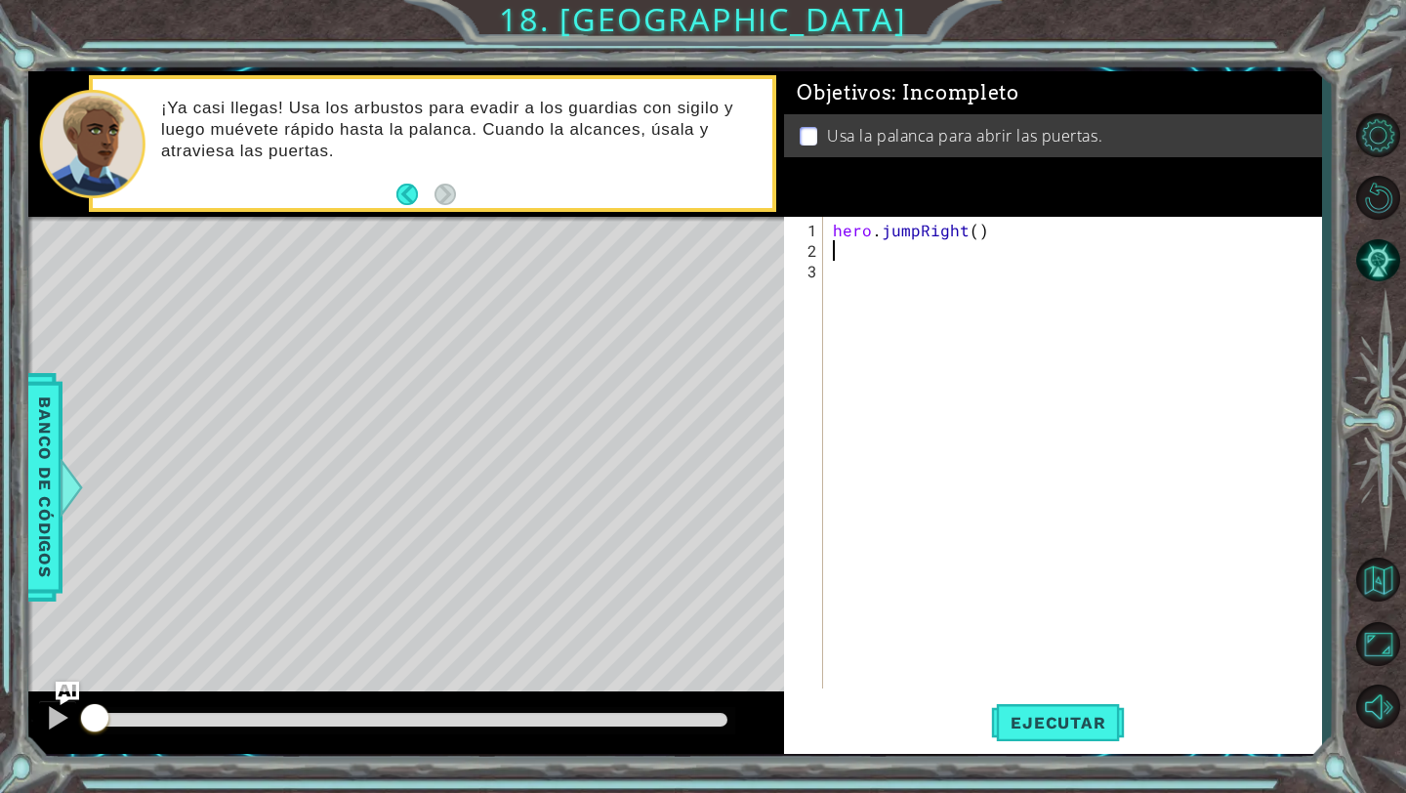
click at [962, 242] on div "hero . jumpRight ( )" at bounding box center [1077, 476] width 497 height 513
click at [919, 232] on div "hero . jumpRight ( )" at bounding box center [1077, 476] width 497 height 513
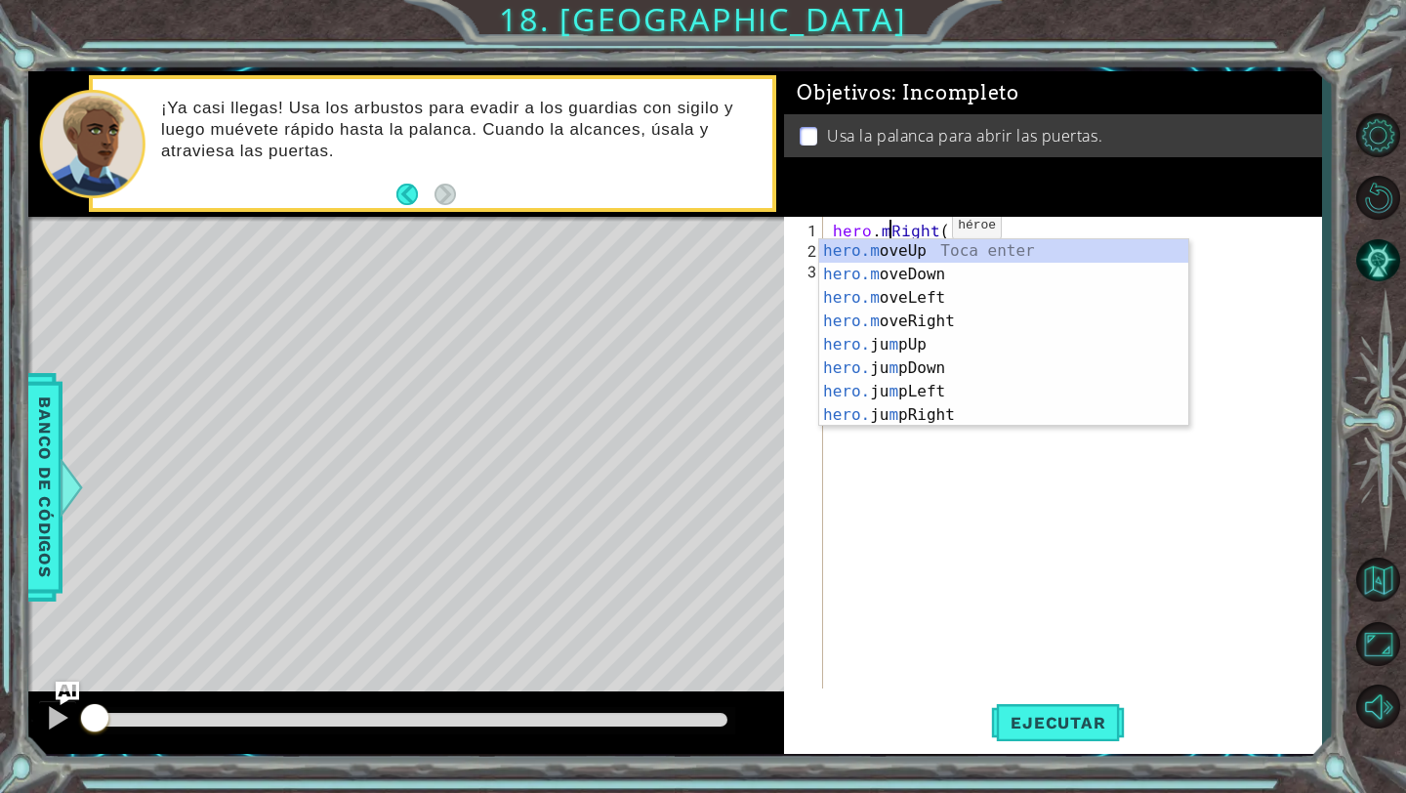
scroll to position [0, 5]
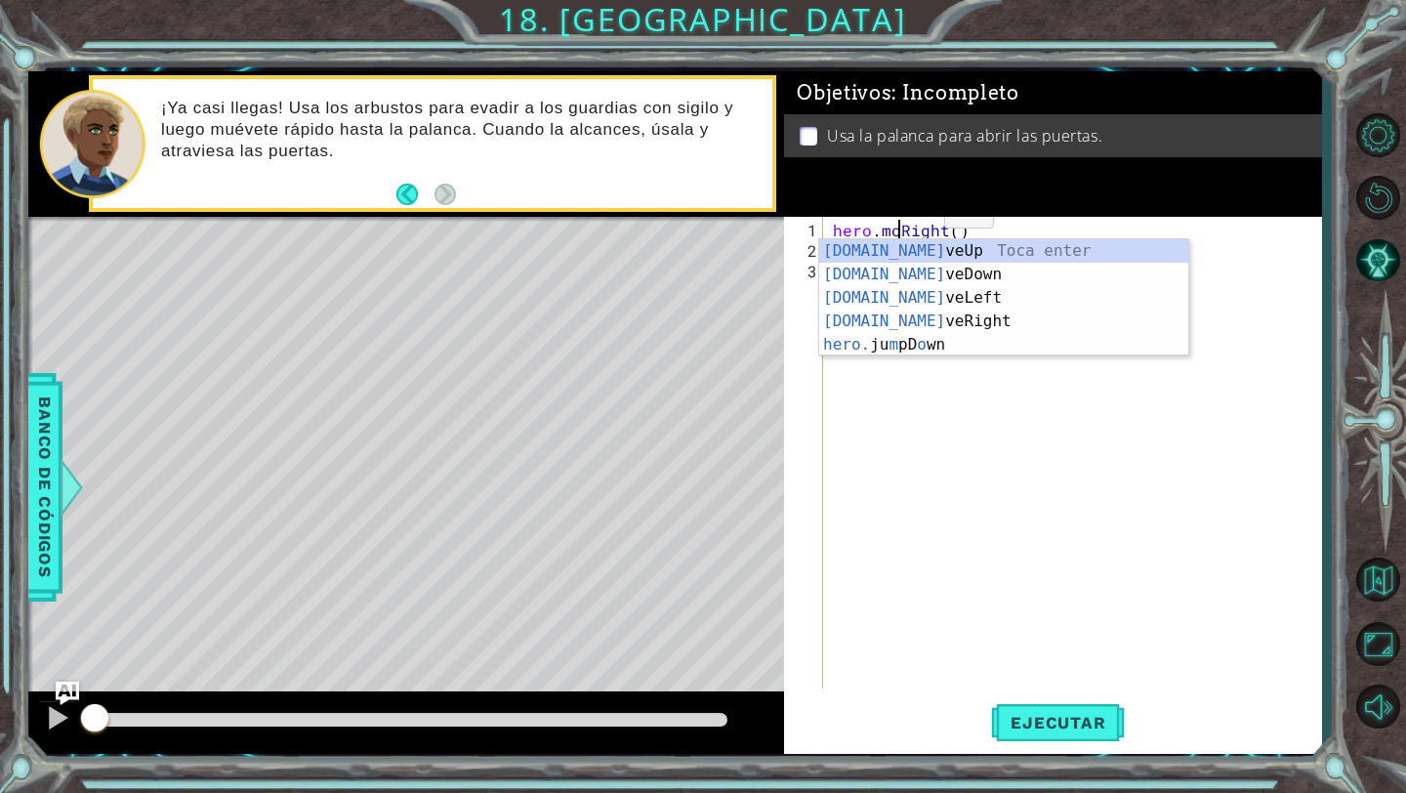
type textarea "hero.moveRight()"
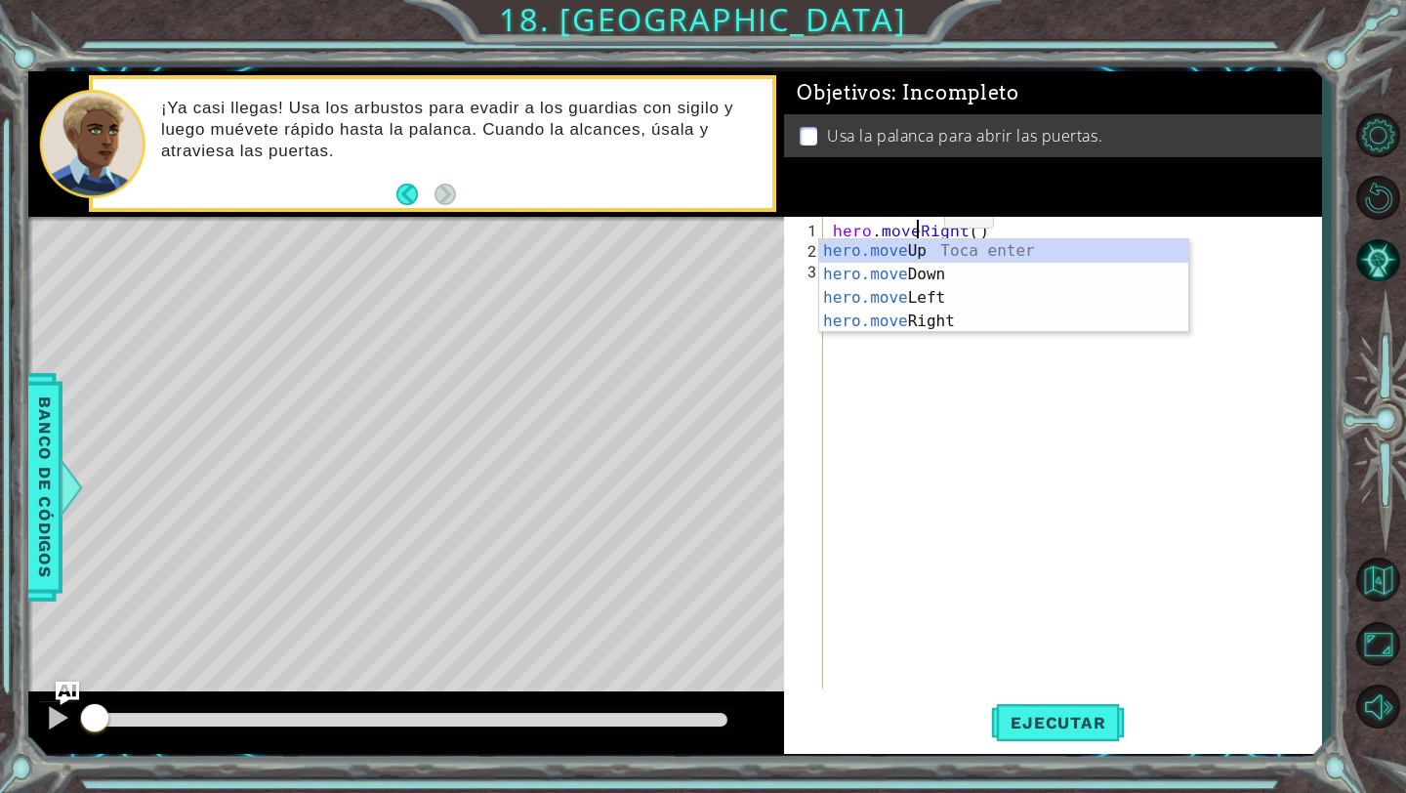
scroll to position [0, 6]
click at [930, 477] on div "hero . moveRight ( )" at bounding box center [1077, 476] width 497 height 513
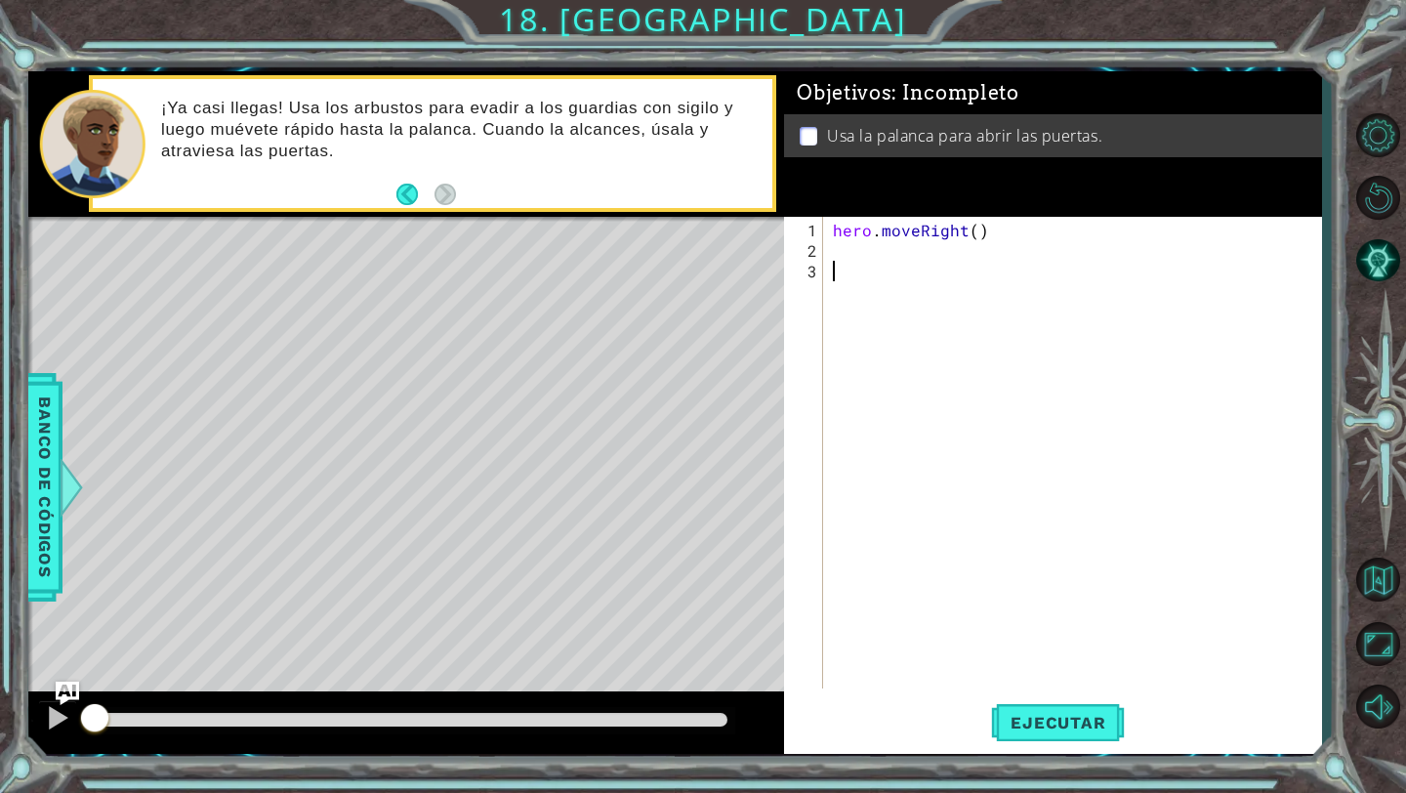
scroll to position [0, 0]
click at [975, 225] on div "hero . moveRight ( )" at bounding box center [1077, 476] width 497 height 513
type textarea "hero.moveRight(1)"
click at [963, 272] on div "hero . moveRight ( 1 )" at bounding box center [1077, 476] width 497 height 513
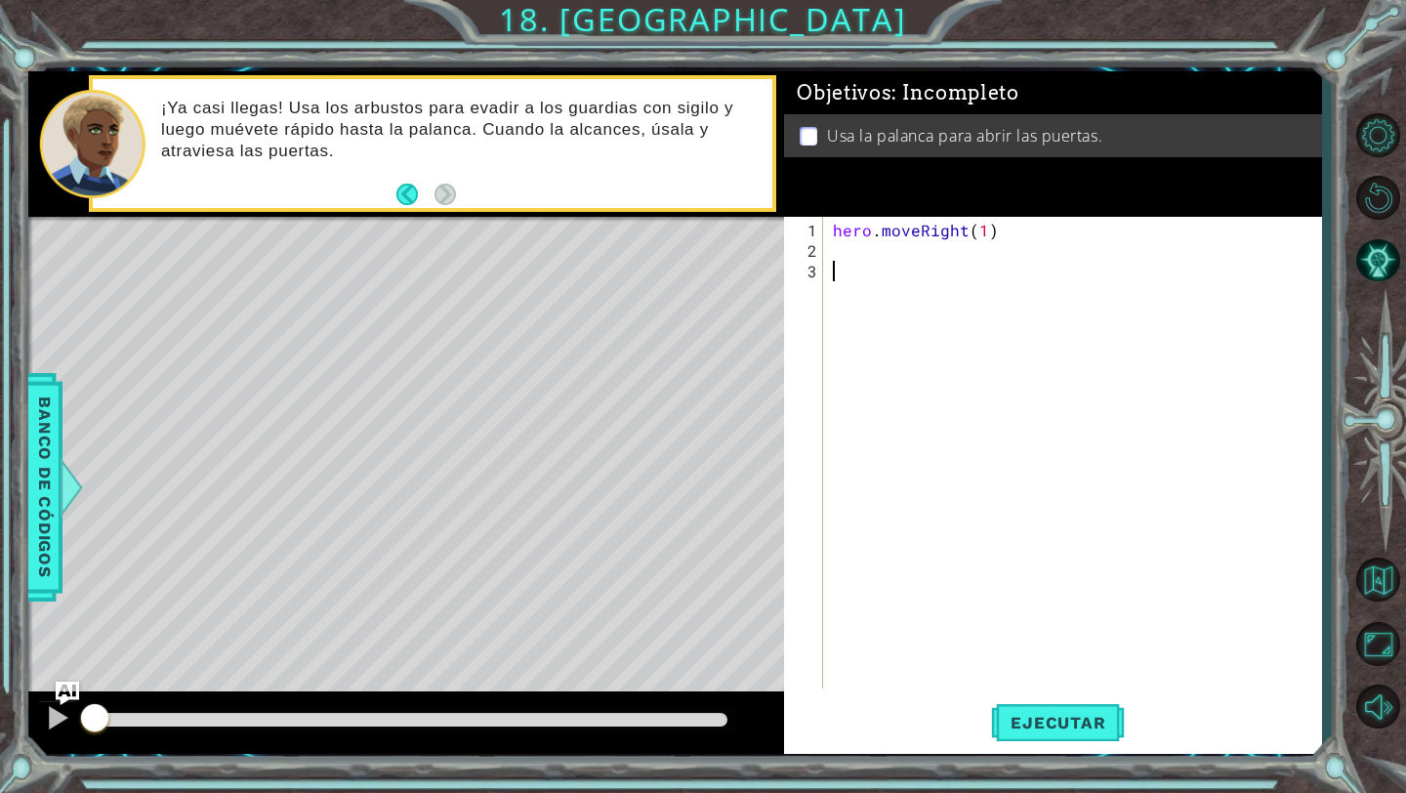
scroll to position [0, 0]
click at [917, 267] on div "hero . moveRight ( 1 )" at bounding box center [1077, 476] width 497 height 513
click at [887, 227] on div "hero . moveRight ( 1 )" at bounding box center [1077, 476] width 497 height 513
type textarea "hero.moveRight(1)"
click at [834, 248] on div "hero . moveRight ( 1 )" at bounding box center [1077, 476] width 497 height 513
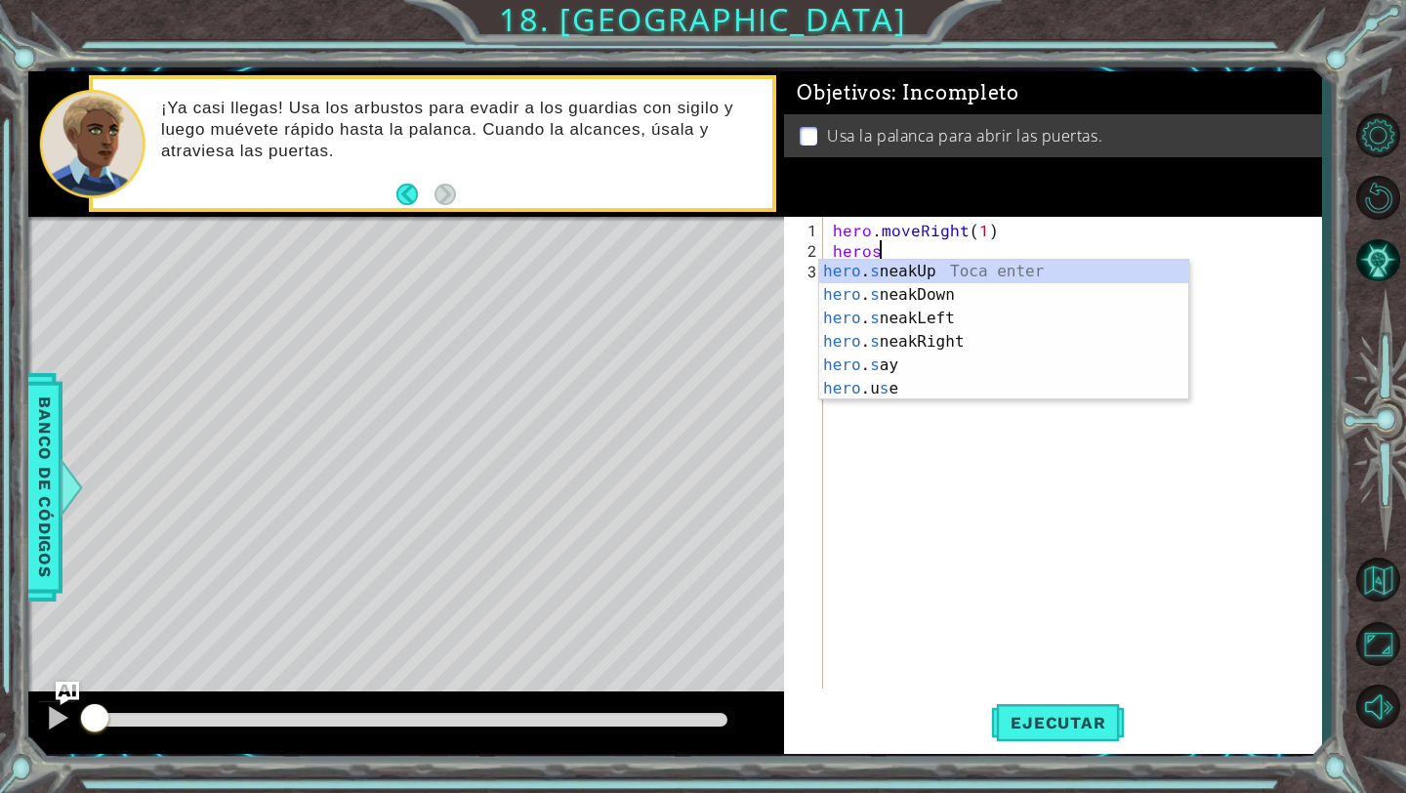
scroll to position [0, 2]
click at [903, 272] on div "hero . s neakUp Toca enter hero . s neakDown Toca enter hero . s neakLeft Toca …" at bounding box center [1003, 353] width 369 height 187
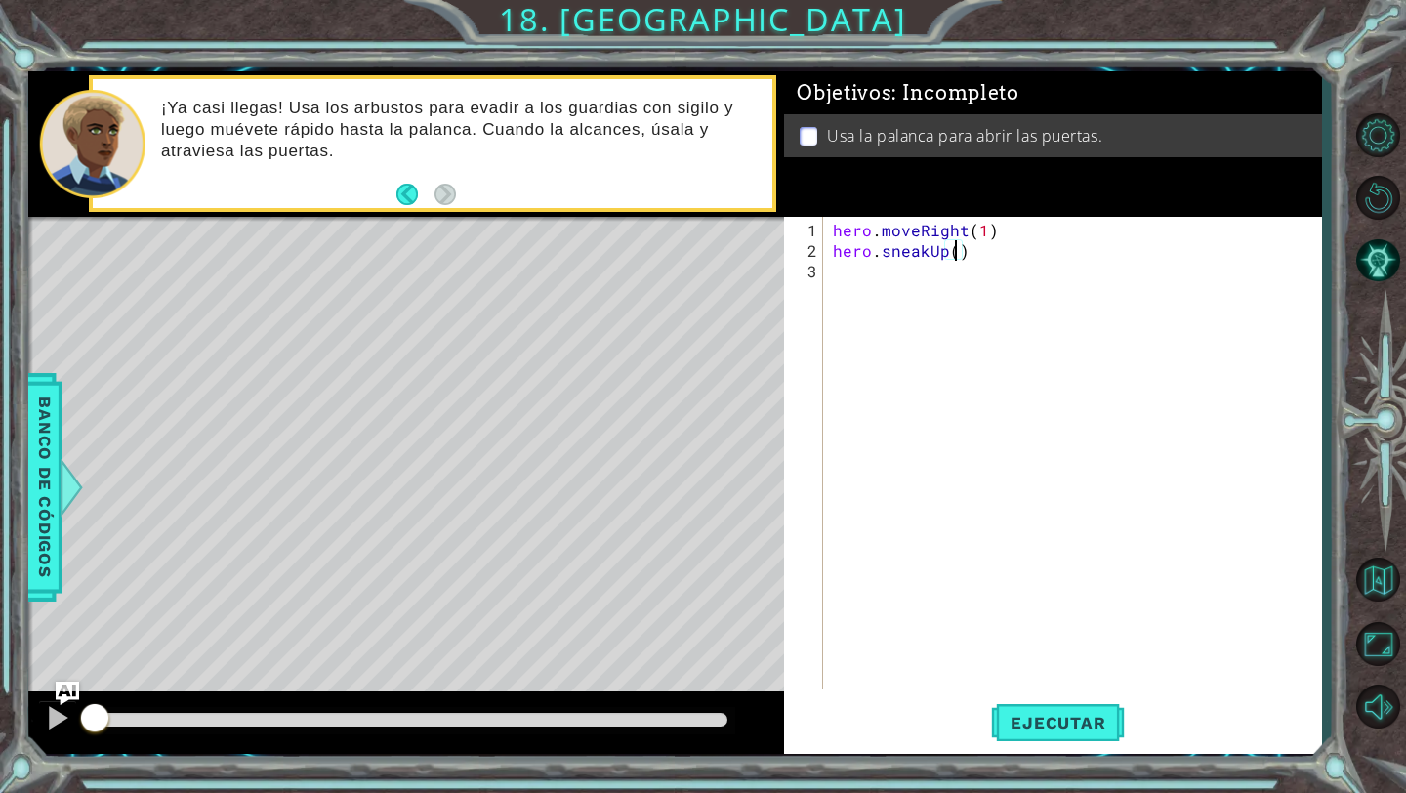
type textarea "hero.sneakUp(2)"
click at [850, 312] on div "hero . moveRight ( 1 ) hero . sneakUp ( 2 )" at bounding box center [1077, 476] width 497 height 513
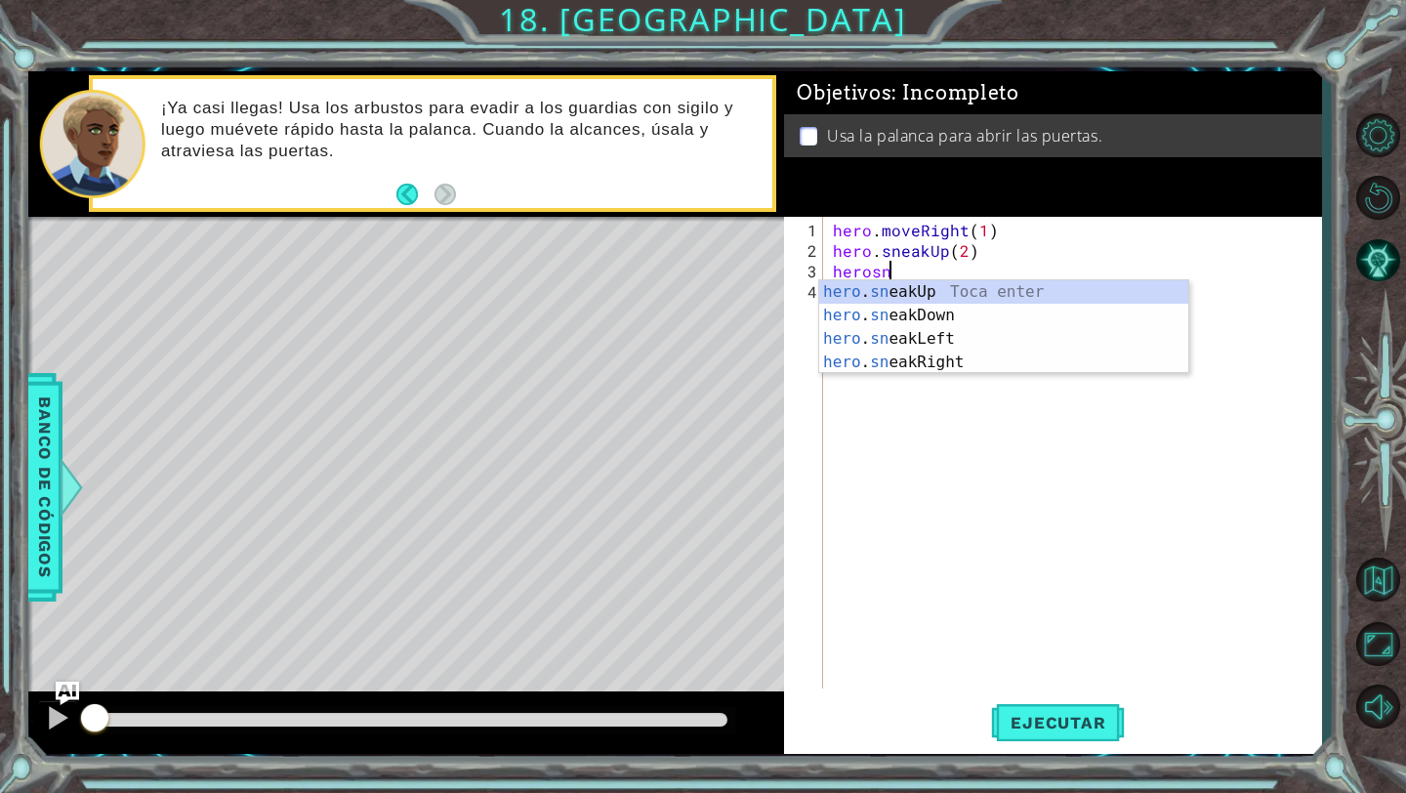
scroll to position [0, 3]
click at [983, 361] on div "hero . sn e a kUp Toca enter hero . sn e a kDown Toca enter hero . sn e a kLeft…" at bounding box center [1003, 350] width 369 height 141
type textarea "hero.sneakRight(1)"
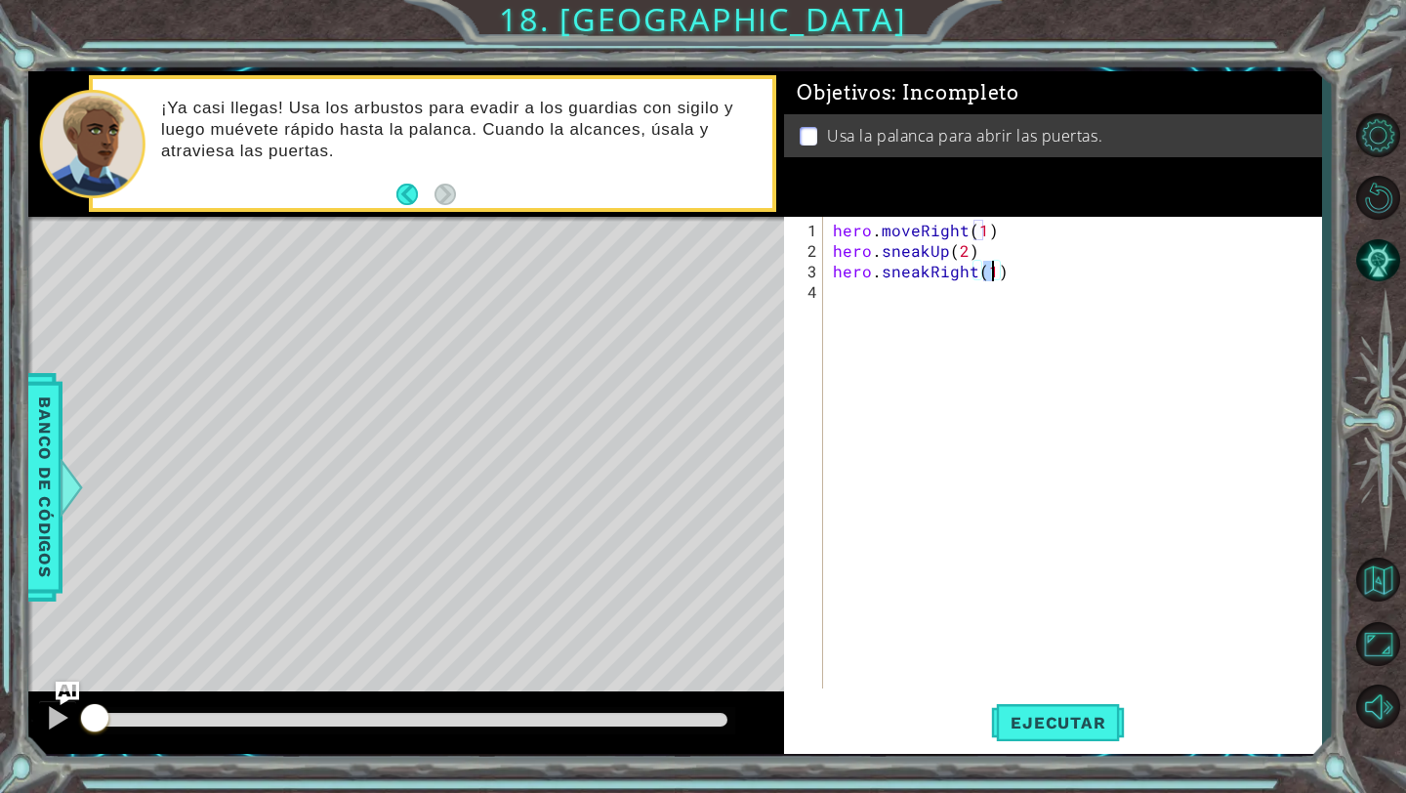
click at [911, 317] on div "hero . moveRight ( 1 ) hero . sneakUp ( 2 ) hero . sneakRight ( 1 )" at bounding box center [1077, 476] width 497 height 513
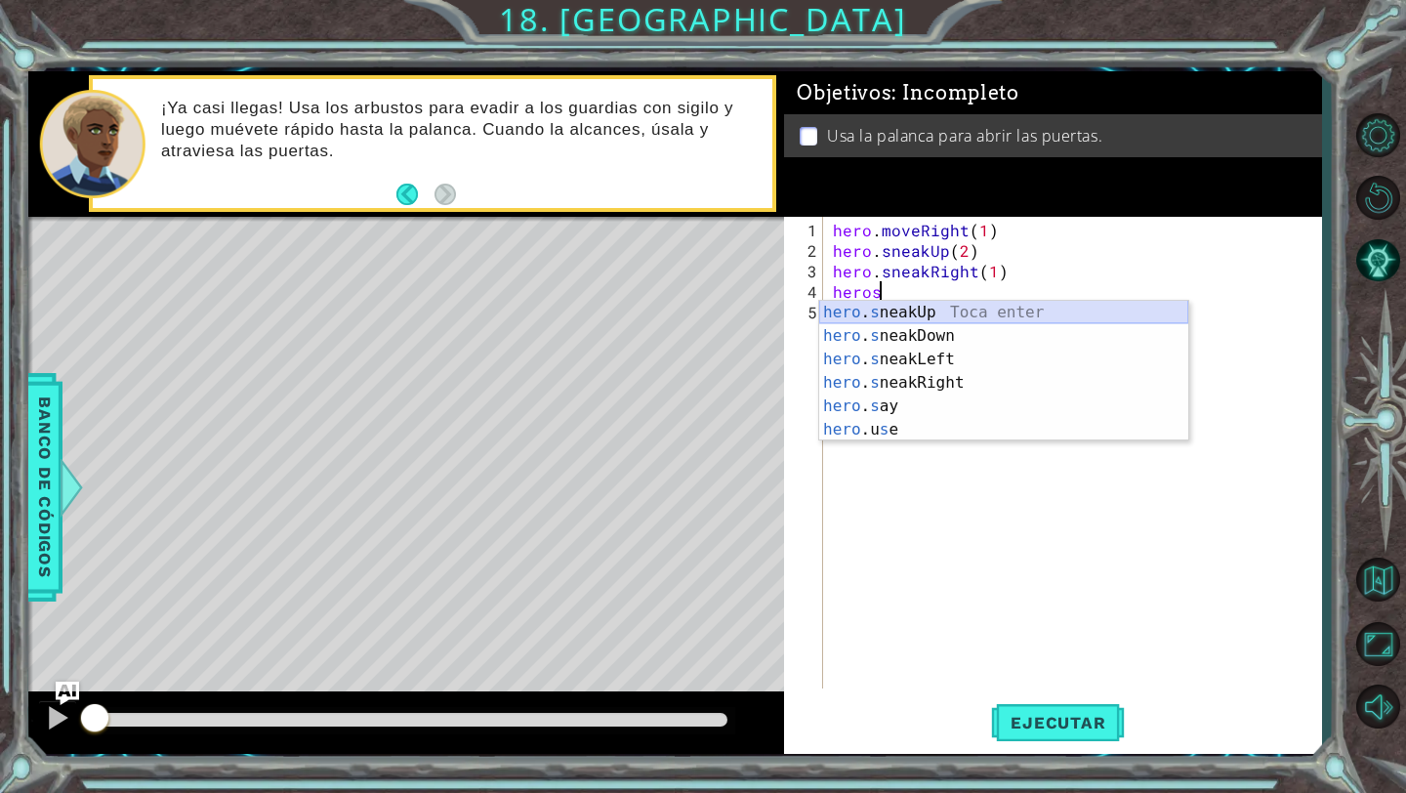
click at [917, 311] on div "hero . s neakUp Toca enter hero . s neakDown Toca enter hero . s neakLeft Toca …" at bounding box center [1003, 394] width 369 height 187
type textarea "hero.sneakUp(1)"
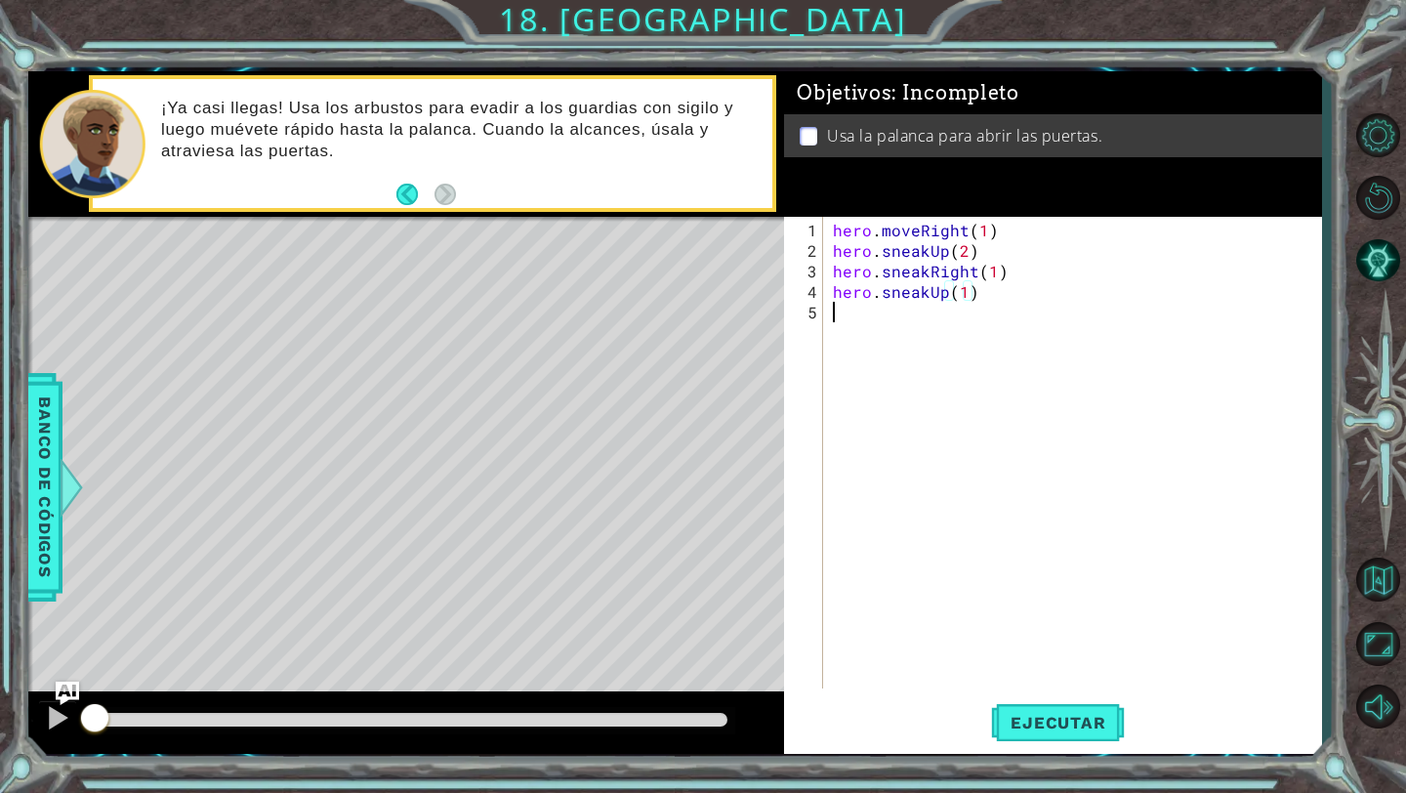
click at [921, 338] on div "hero . moveRight ( 1 ) hero . sneakUp ( 2 ) hero . sneakRight ( 1 ) hero . snea…" at bounding box center [1077, 476] width 497 height 513
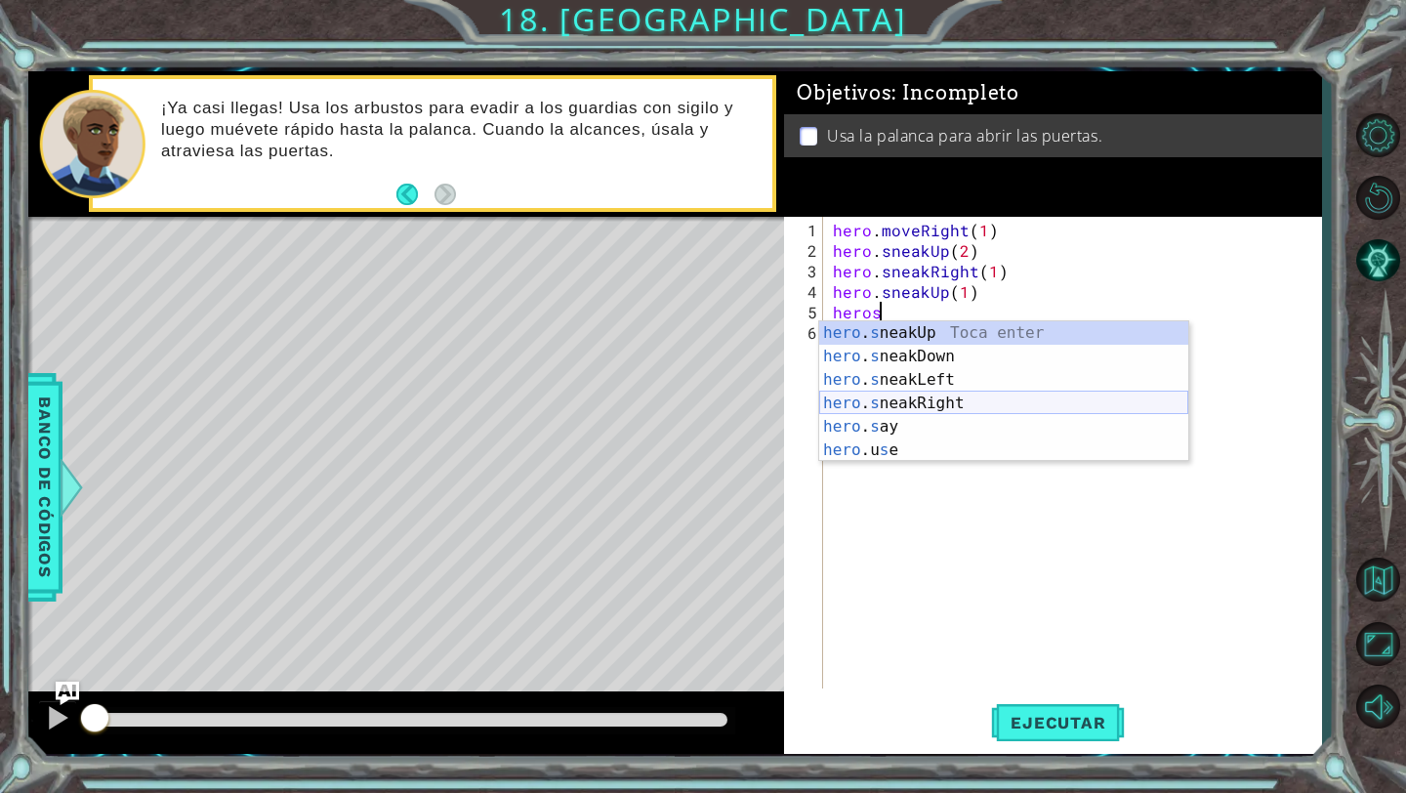
click at [972, 401] on div "hero . s neakUp Toca enter hero . s neakDown Toca enter hero . s neakLeft Toca …" at bounding box center [1003, 414] width 369 height 187
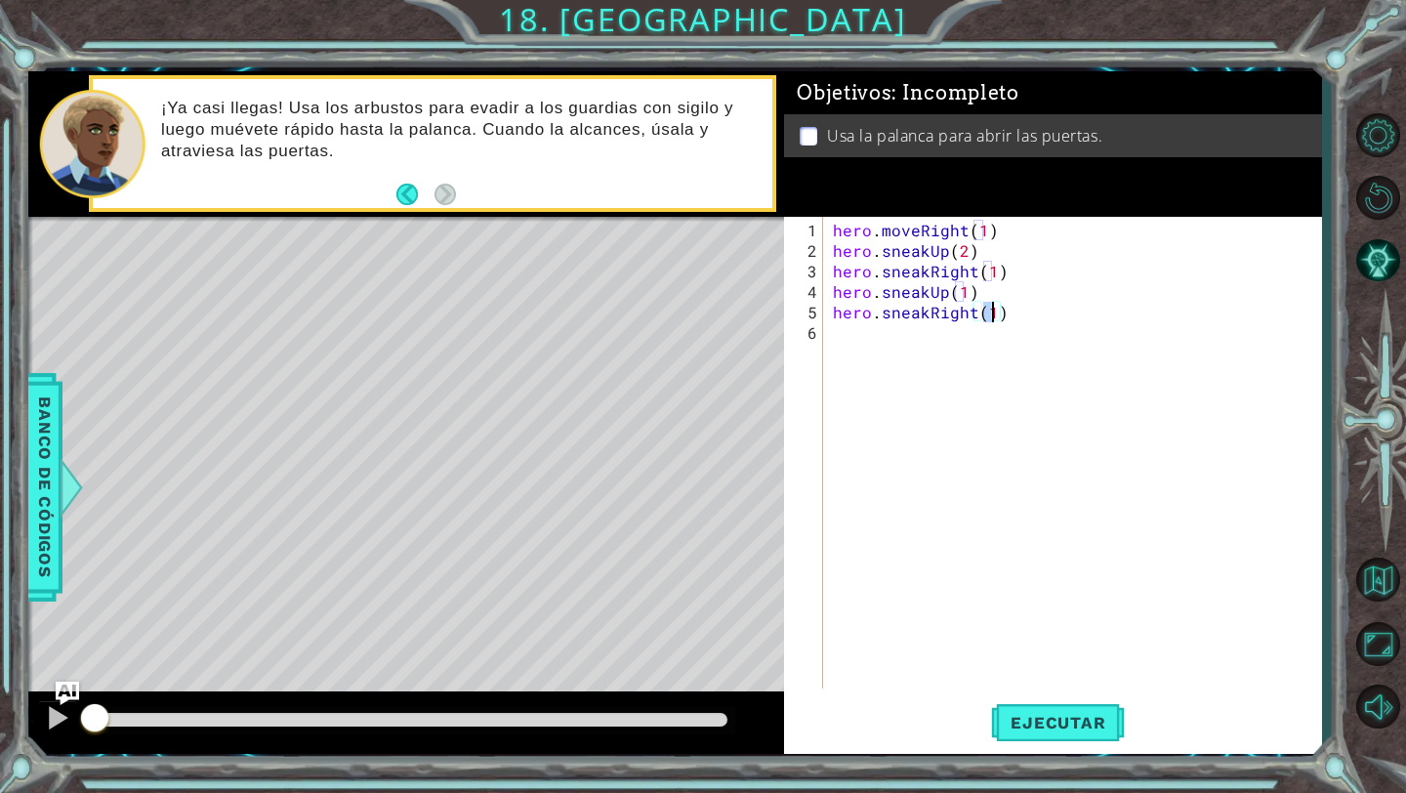
type textarea "hero.sneakRight(2)"
click at [933, 336] on div "hero . moveRight ( 1 ) hero . sneakUp ( 2 ) hero . sneakRight ( 1 ) hero . snea…" at bounding box center [1077, 476] width 497 height 513
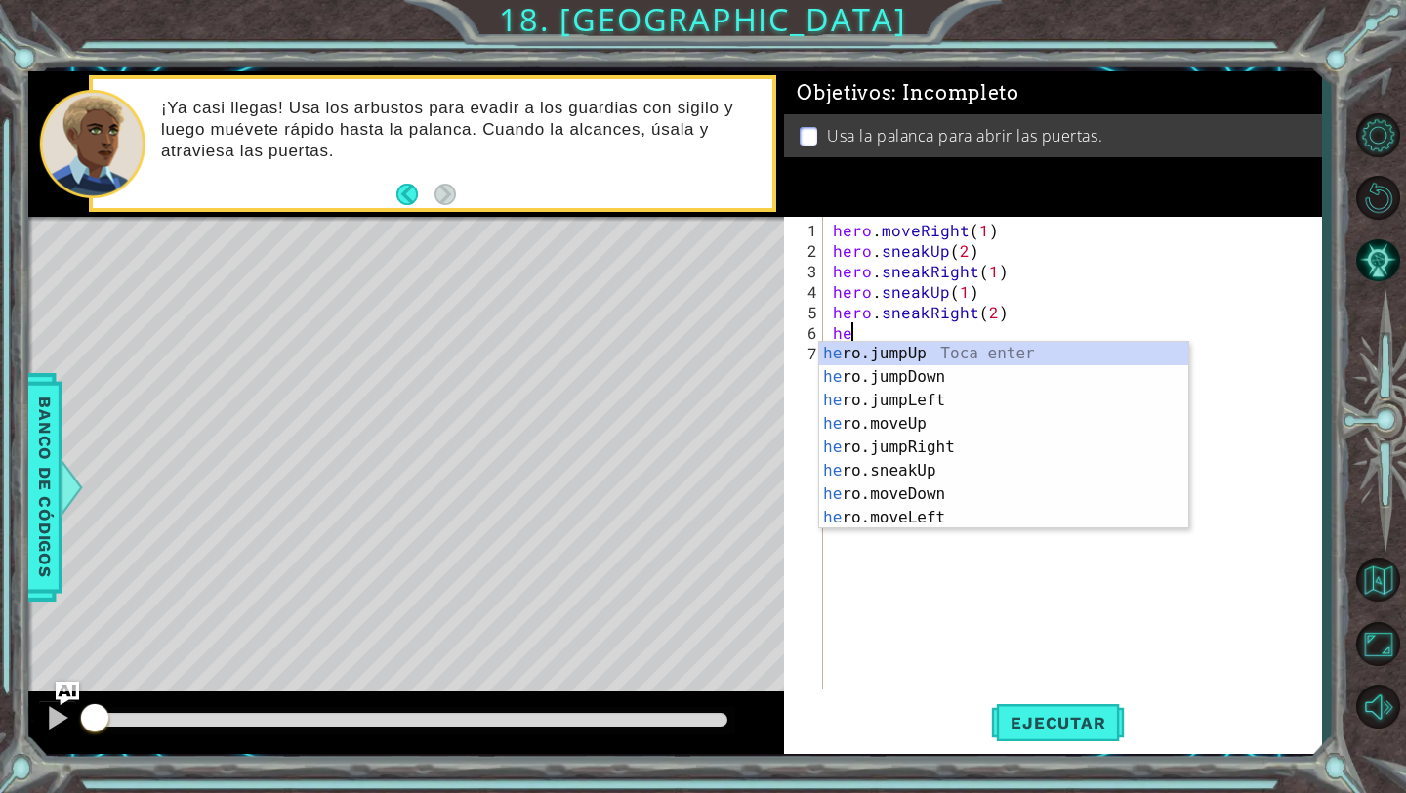
scroll to position [0, 1]
click at [957, 490] on div "her o.jumpUp Toca enter her o.jumpDown Toca enter her o.jumpLeft Toca enter her…" at bounding box center [1003, 459] width 369 height 234
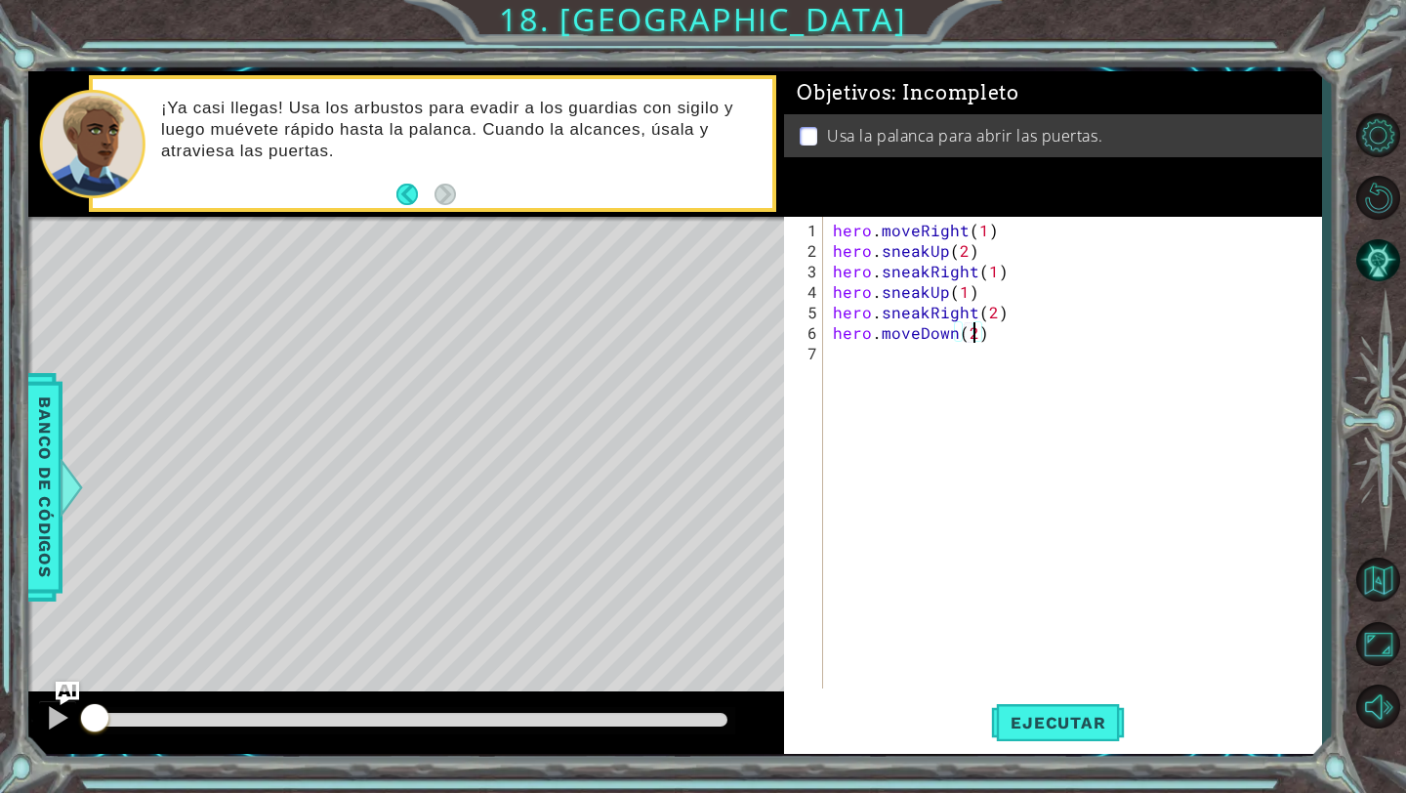
scroll to position [0, 8]
type textarea "hero.moveDown(1)"
click at [895, 363] on div "hero . moveRight ( 1 ) hero . sneakUp ( 2 ) hero . sneakRight ( 1 ) hero . snea…" at bounding box center [1077, 476] width 497 height 513
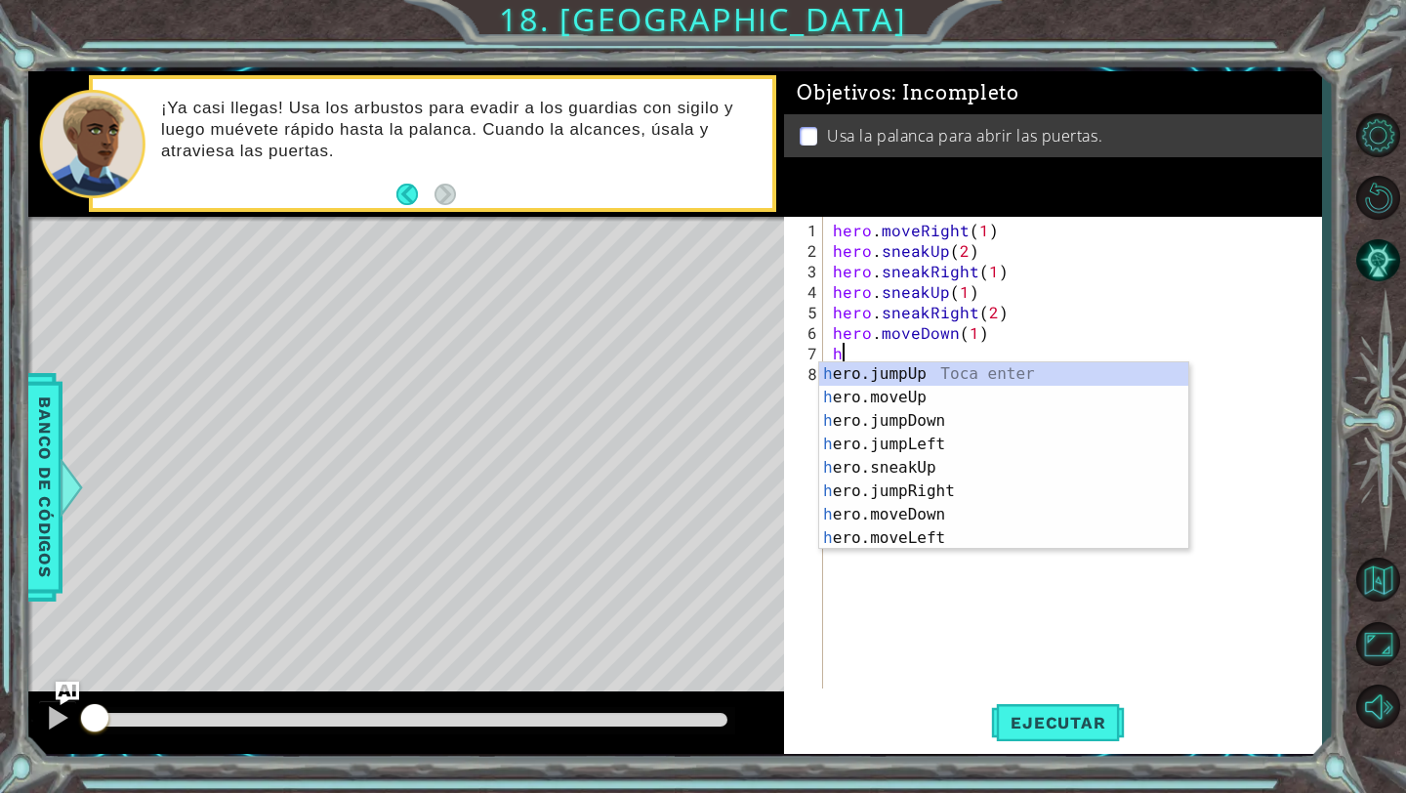
type textarea "he"
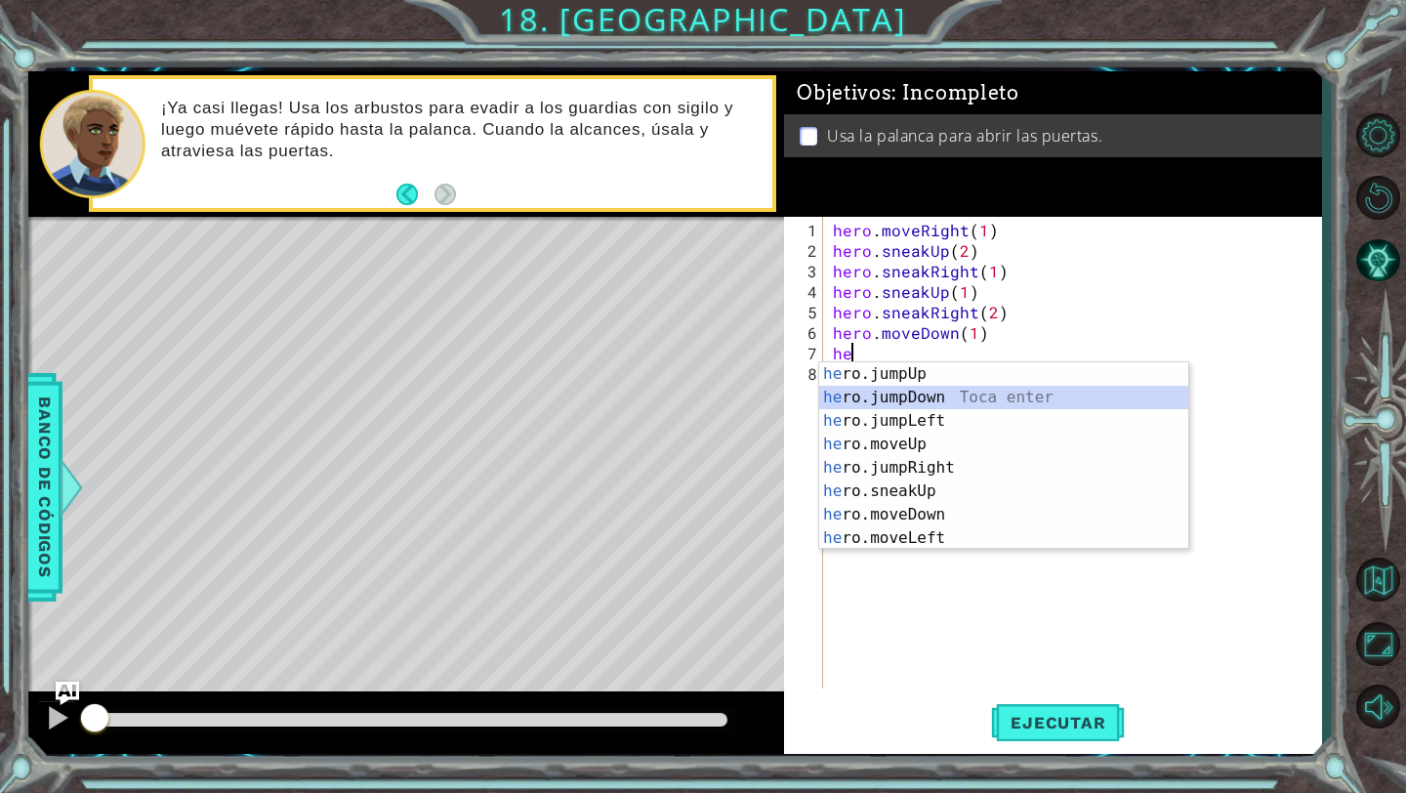
click at [934, 399] on div "he ro.jumpUp Toca enter he ro.jumpDown Toca enter he ro.jumpLeft Toca enter he …" at bounding box center [1003, 479] width 369 height 234
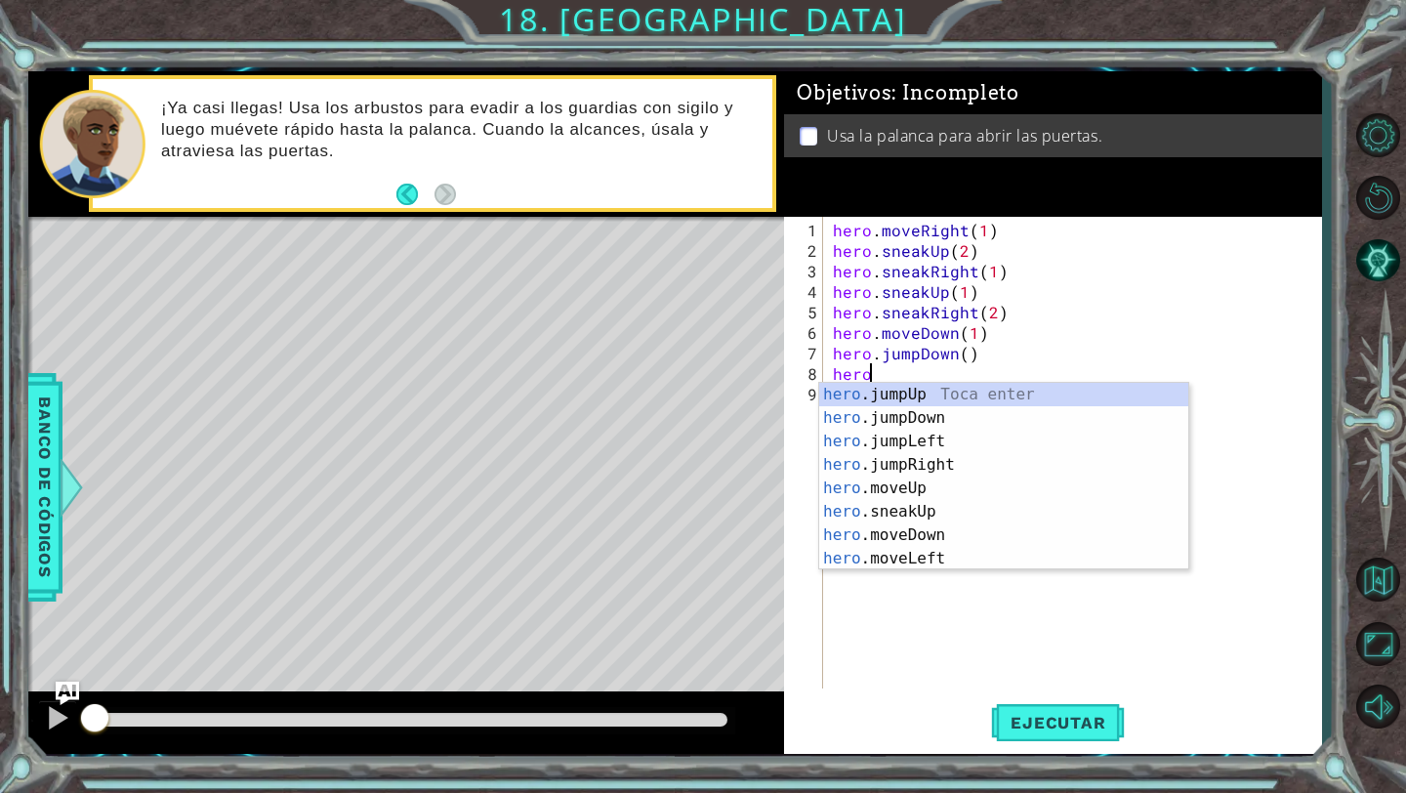
scroll to position [0, 2]
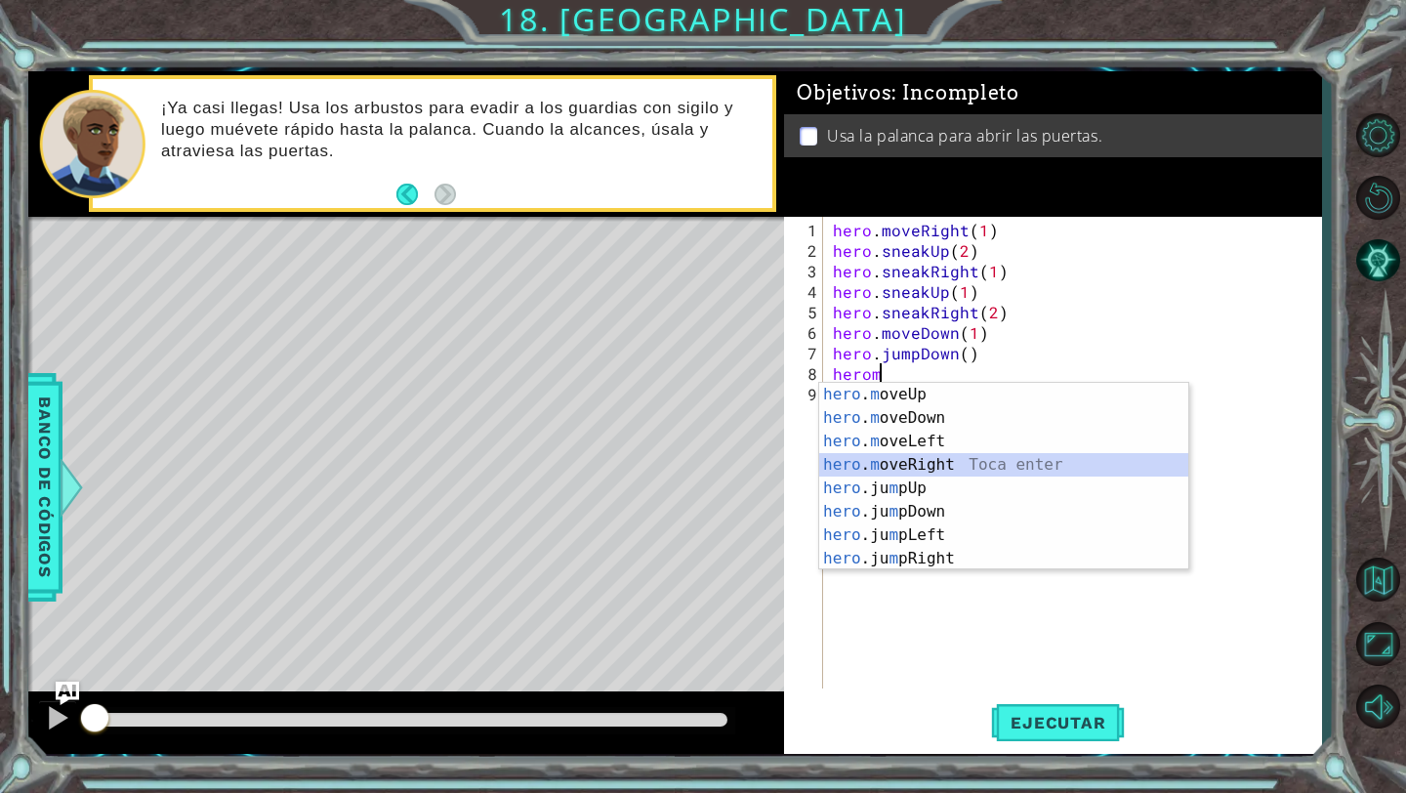
click at [961, 462] on div "hero . m oveUp Toca enter hero . m oveDown Toca enter hero . m oveLeft Toca ent…" at bounding box center [1003, 500] width 369 height 234
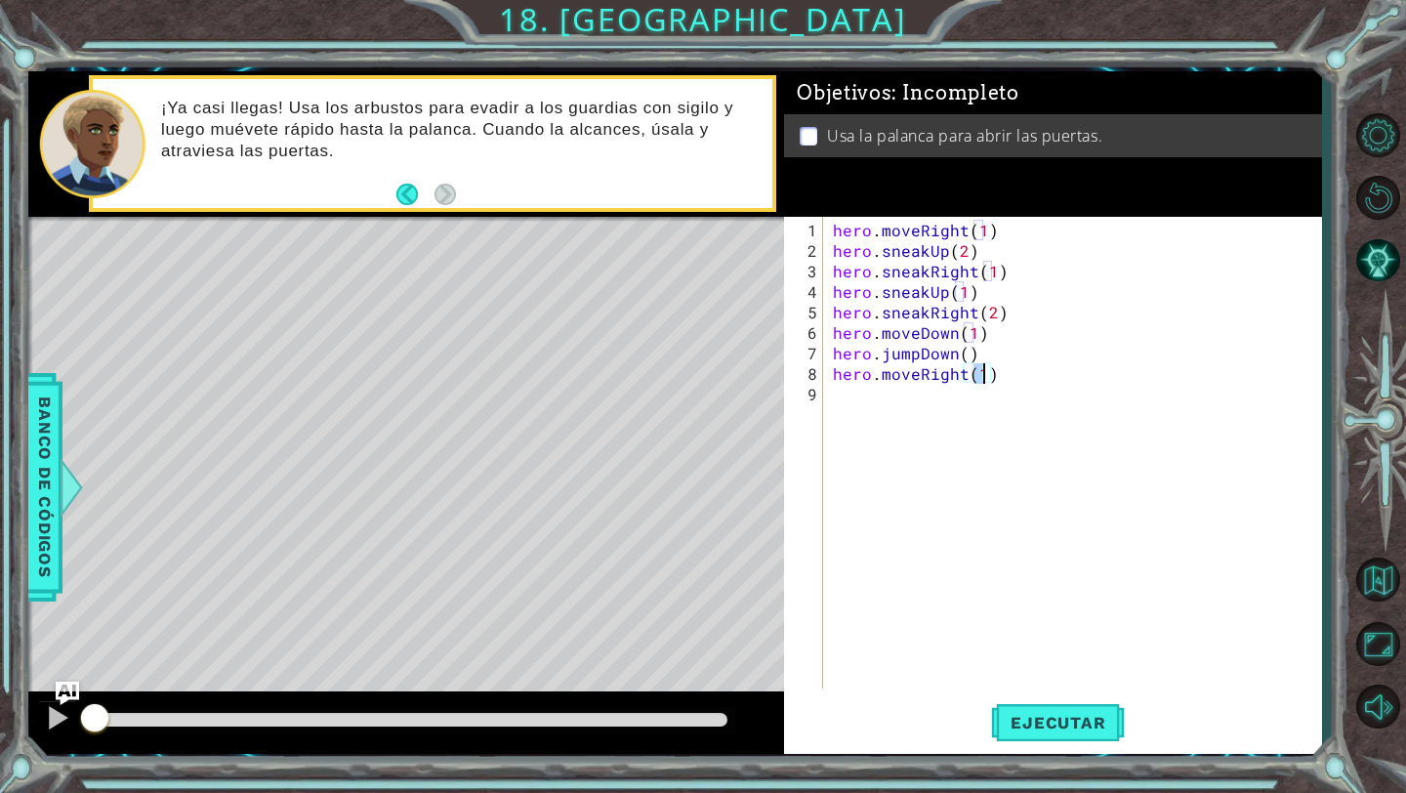
type textarea "hero.moveRight(2)"
click at [872, 400] on div "hero . moveRight ( 1 ) hero . sneakUp ( 2 ) hero . sneakRight ( 1 ) hero . snea…" at bounding box center [1077, 476] width 497 height 513
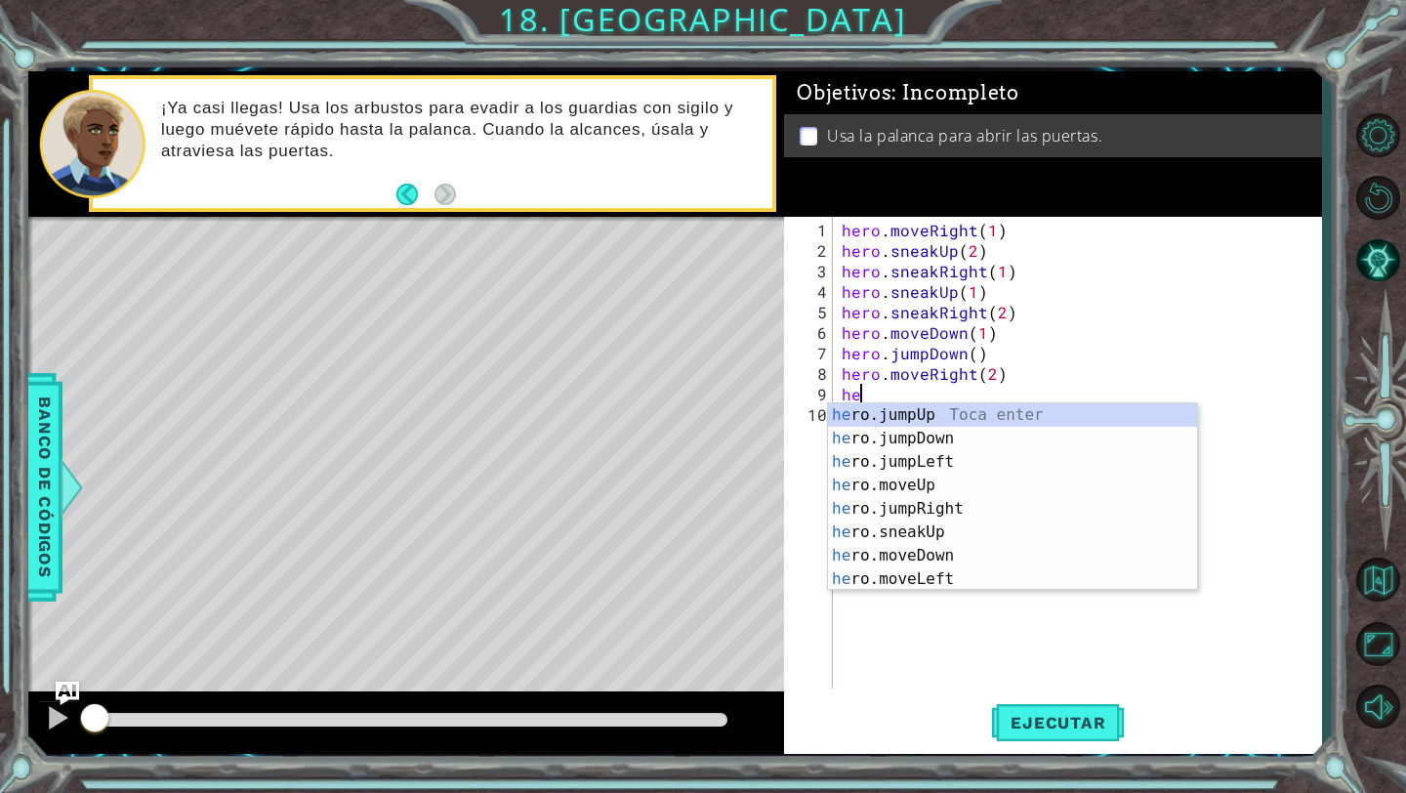
type textarea "hero"
click at [894, 414] on div "hero .jumpUp Toca enter hero .jumpDown Toca enter hero .jumpLeft Toca enter her…" at bounding box center [1012, 520] width 369 height 234
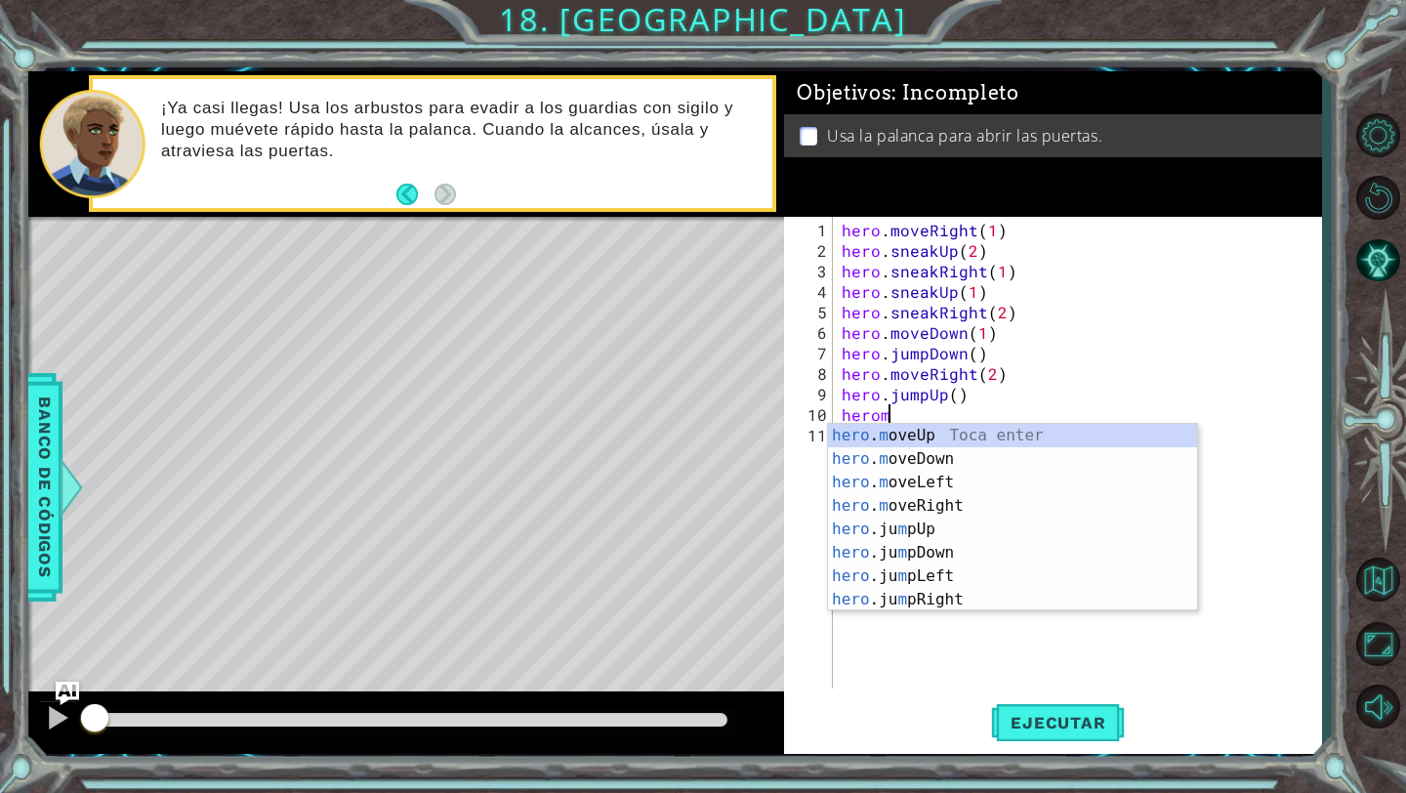
scroll to position [0, 3]
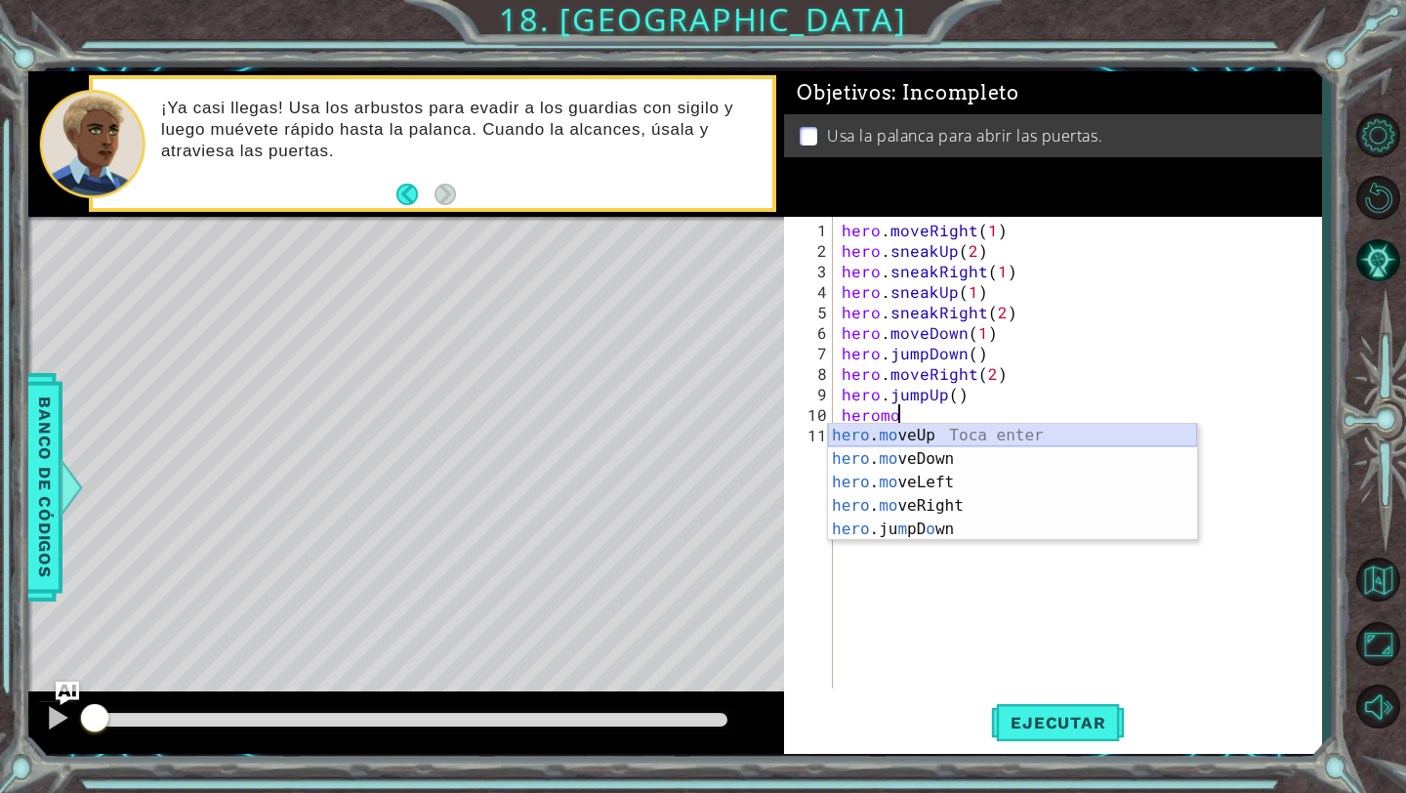
click at [911, 437] on div "hero . mo veUp Toca enter hero . mo veDown Toca enter hero . mo veLeft Toca ent…" at bounding box center [1012, 506] width 369 height 164
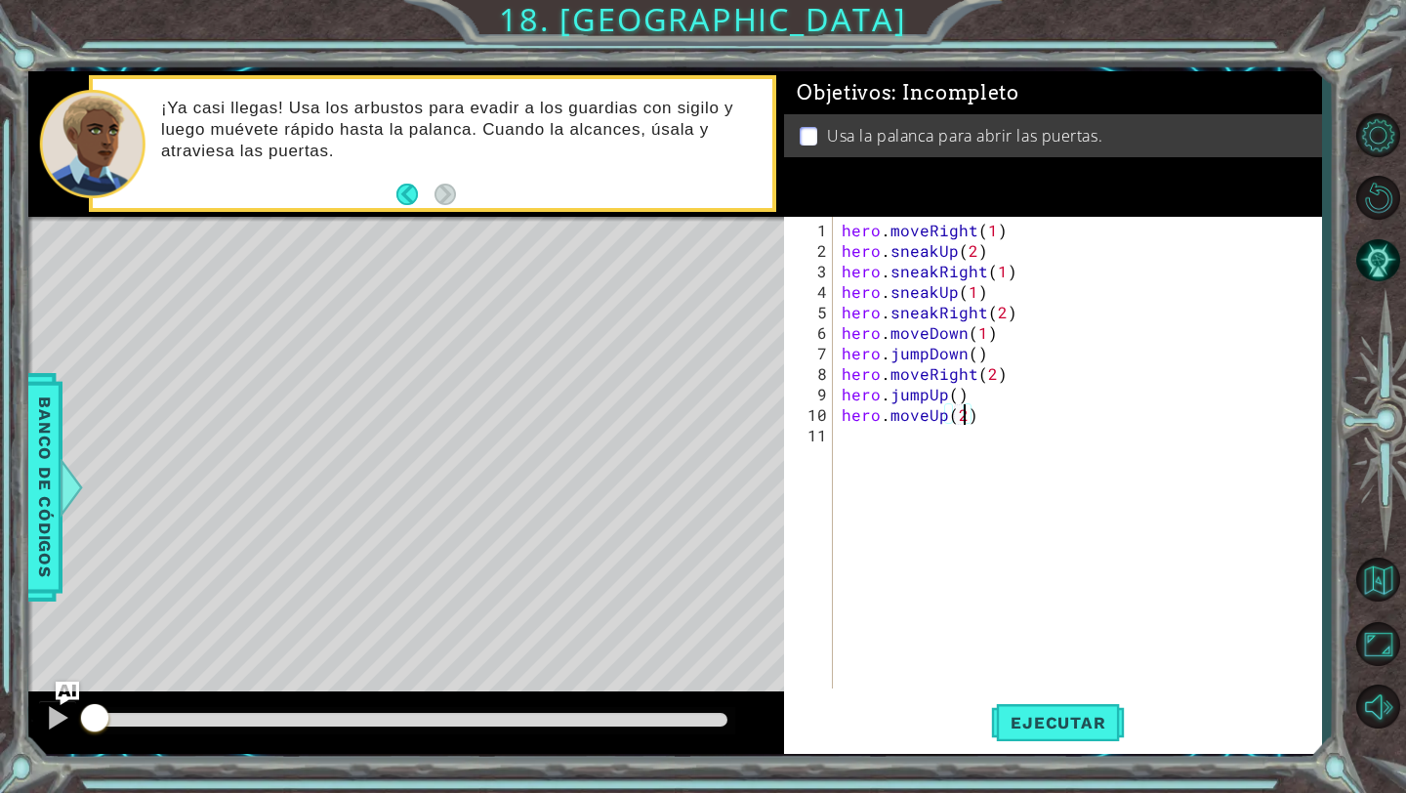
scroll to position [0, 7]
type textarea "hero.moveUp(1)"
click at [922, 463] on div "hero . moveRight ( 1 ) hero . sneakUp ( 2 ) hero . sneakRight ( 1 ) hero . snea…" at bounding box center [1082, 476] width 488 height 513
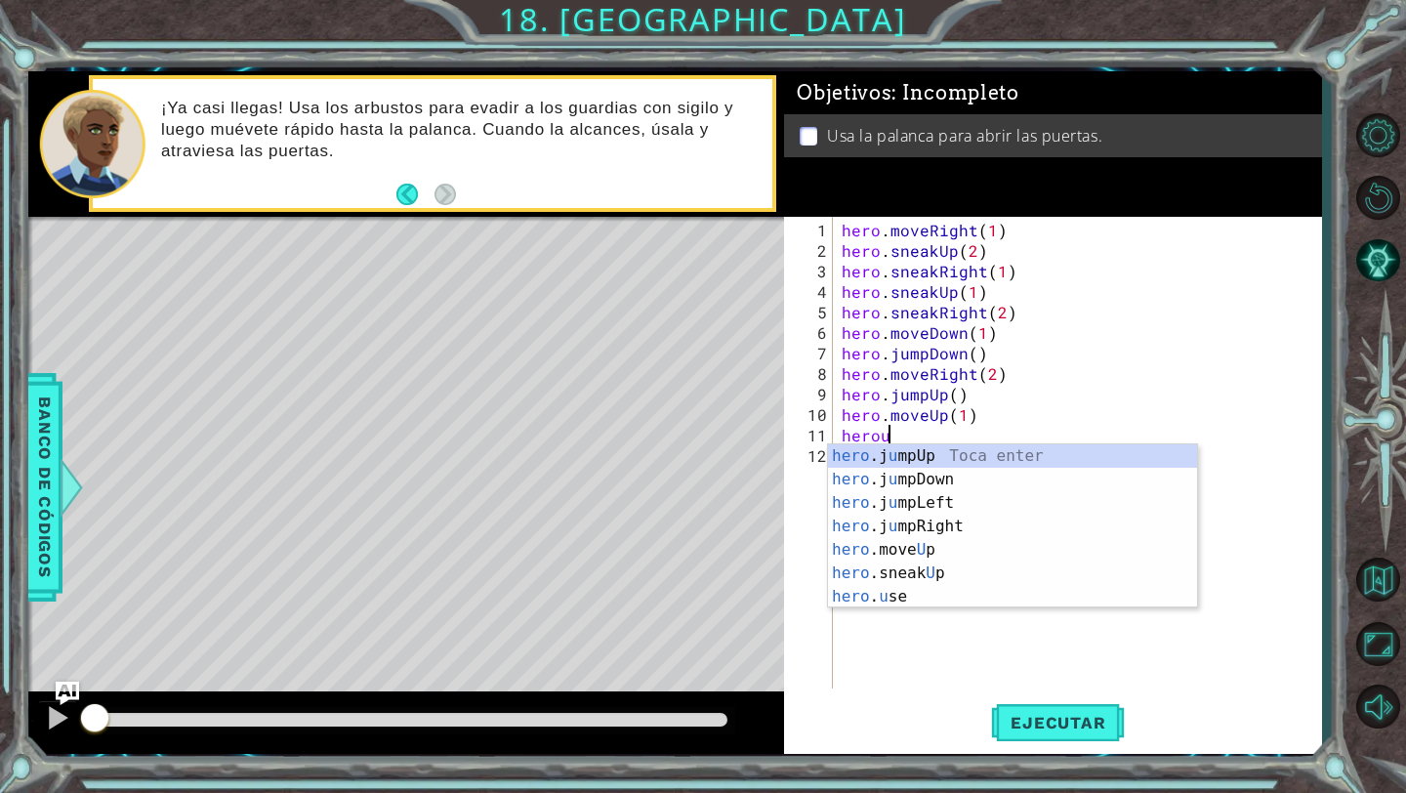
scroll to position [0, 3]
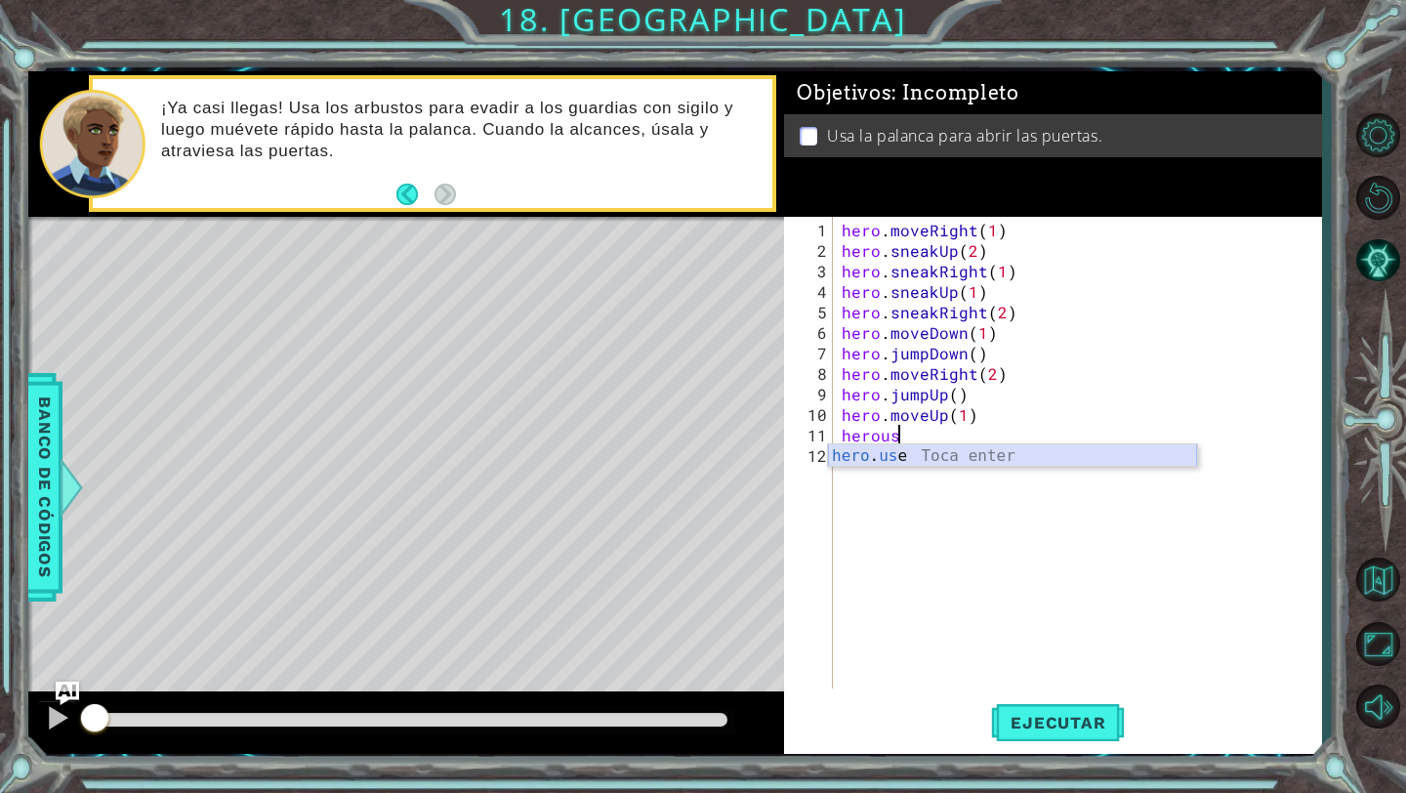
click at [983, 449] on div "hero . us e Toca enter" at bounding box center [1012, 479] width 369 height 70
type textarea "hero.use("string")"
click at [1004, 439] on div "hero . moveRight ( 1 ) hero . sneakUp ( 2 ) hero . sneakRight ( 1 ) hero . snea…" at bounding box center [1082, 476] width 488 height 513
click at [971, 440] on div "hero . moveRight ( 1 ) hero . sneakUp ( 2 ) hero . sneakRight ( 1 ) hero . snea…" at bounding box center [1082, 476] width 488 height 513
click at [988, 436] on div "hero . moveRight ( 1 ) hero . sneakUp ( 2 ) hero . sneakRight ( 1 ) hero . snea…" at bounding box center [1082, 476] width 488 height 513
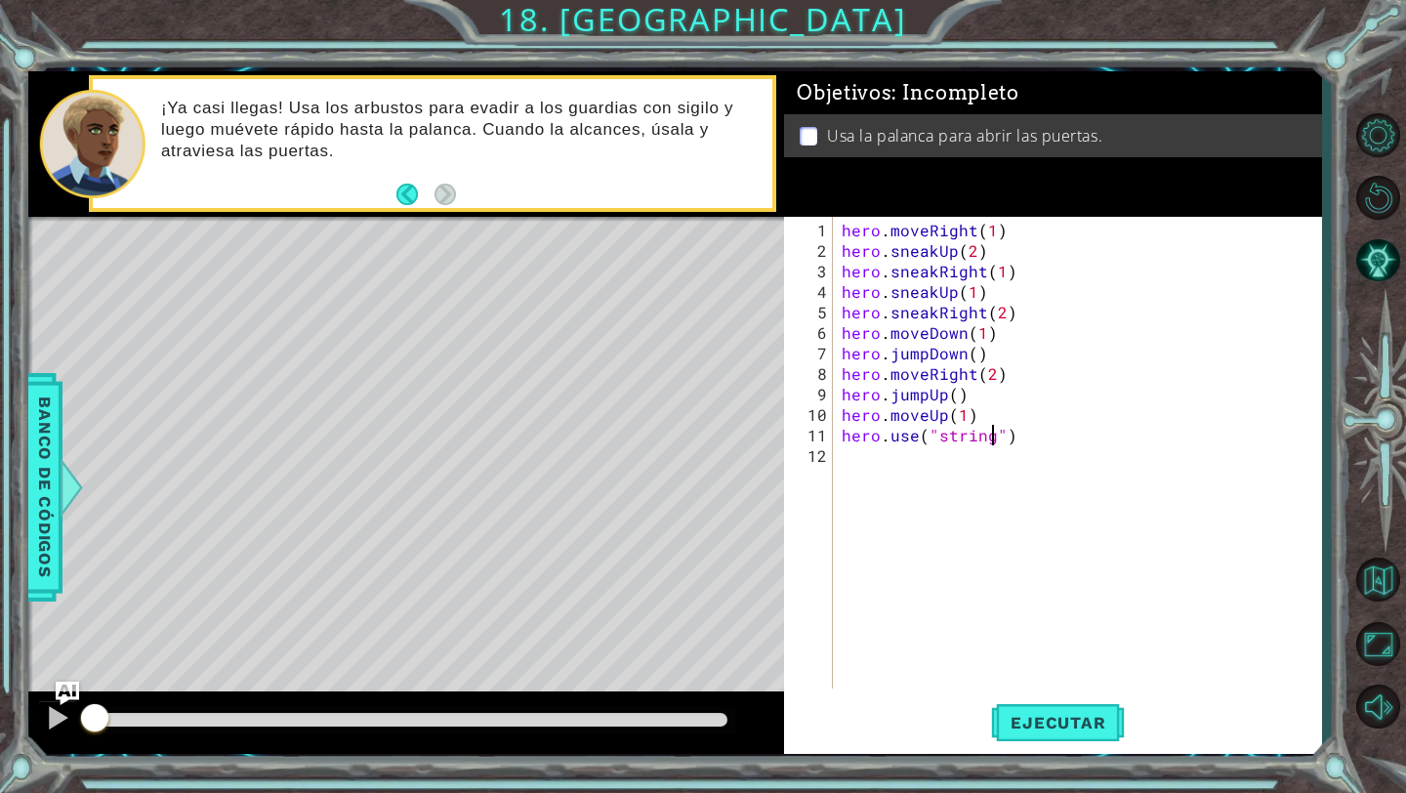
click at [972, 455] on div "hero . moveRight ( 1 ) hero . sneakUp ( 2 ) hero . sneakRight ( 1 ) hero . snea…" at bounding box center [1082, 476] width 488 height 513
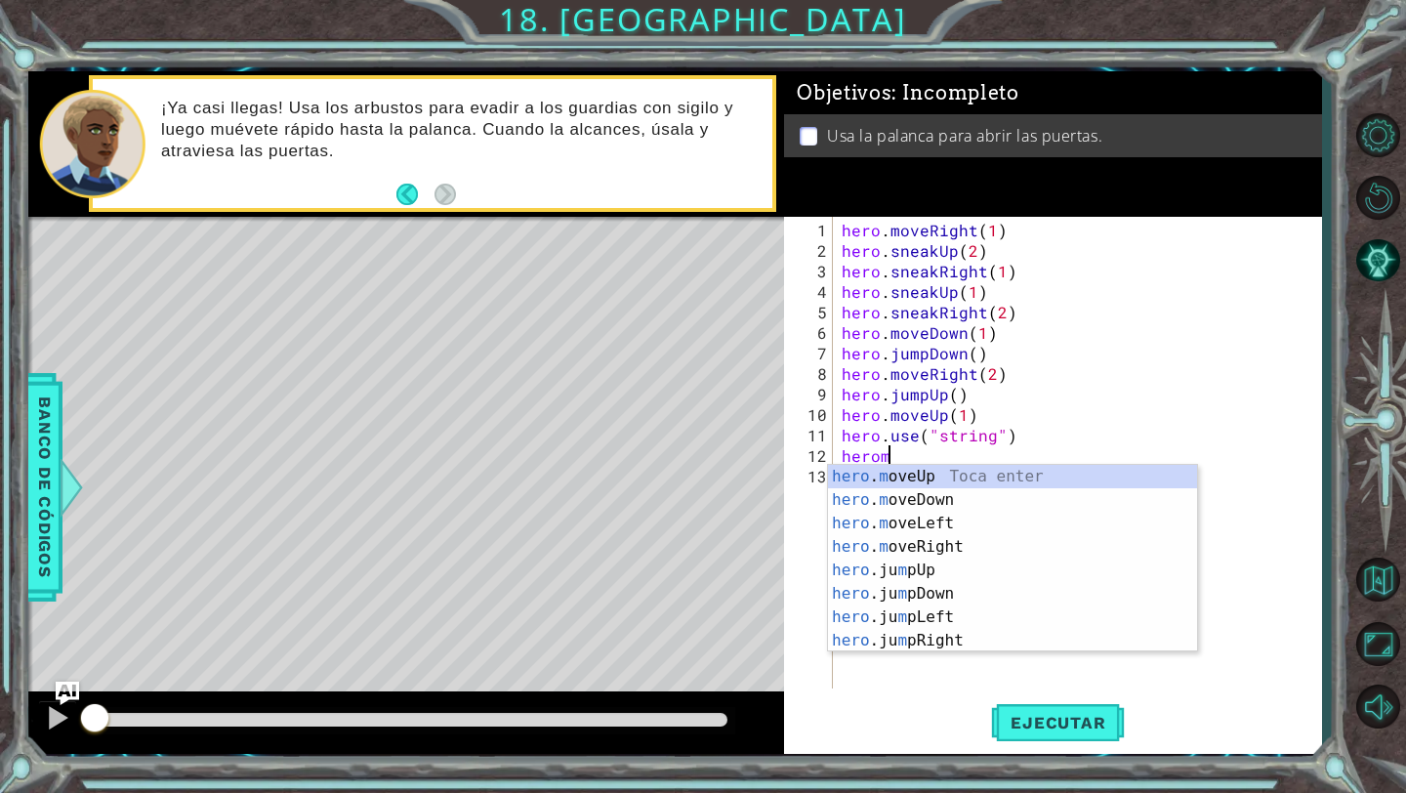
scroll to position [0, 2]
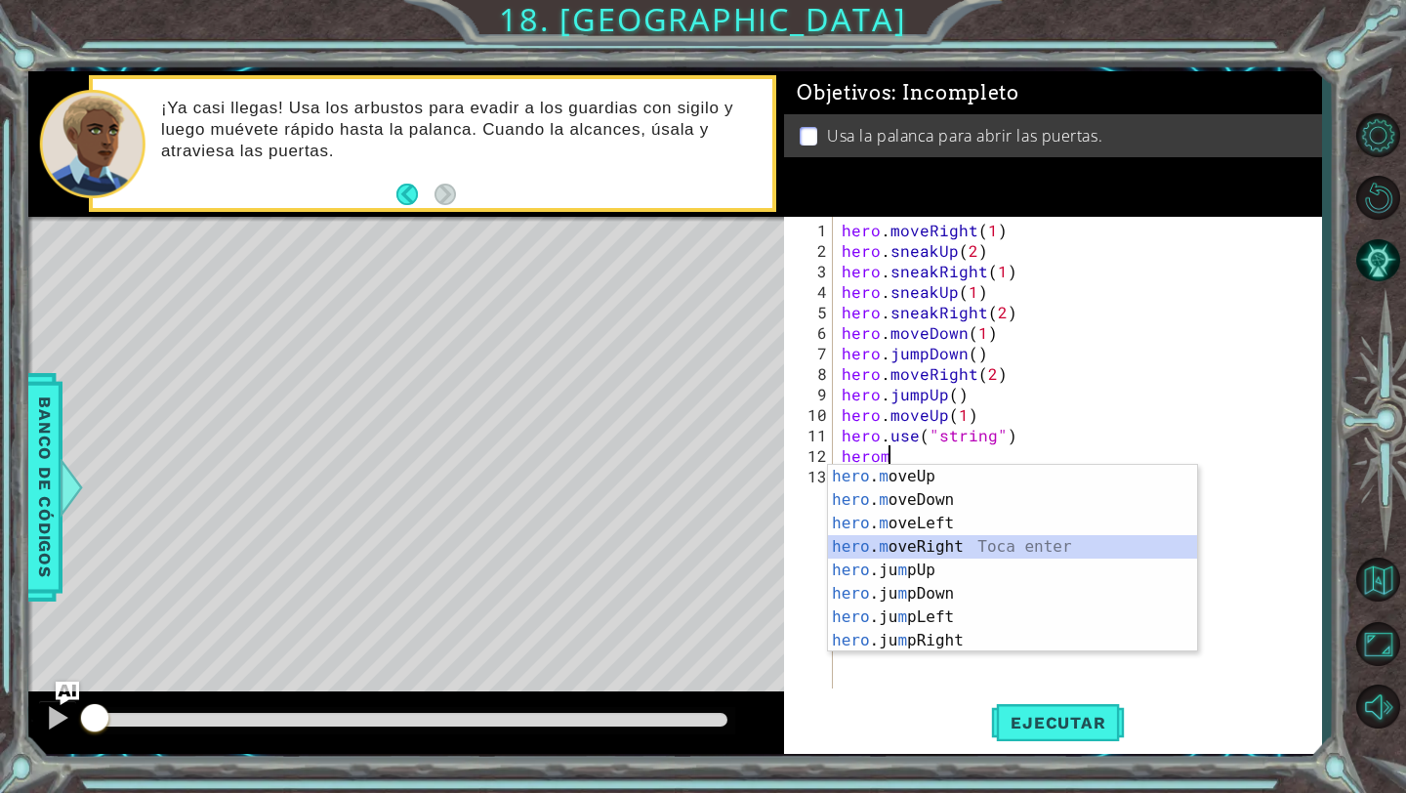
click at [954, 548] on div "hero . m oveUp Toca enter hero . m oveDown Toca enter hero . m oveLeft Toca ent…" at bounding box center [1012, 582] width 369 height 234
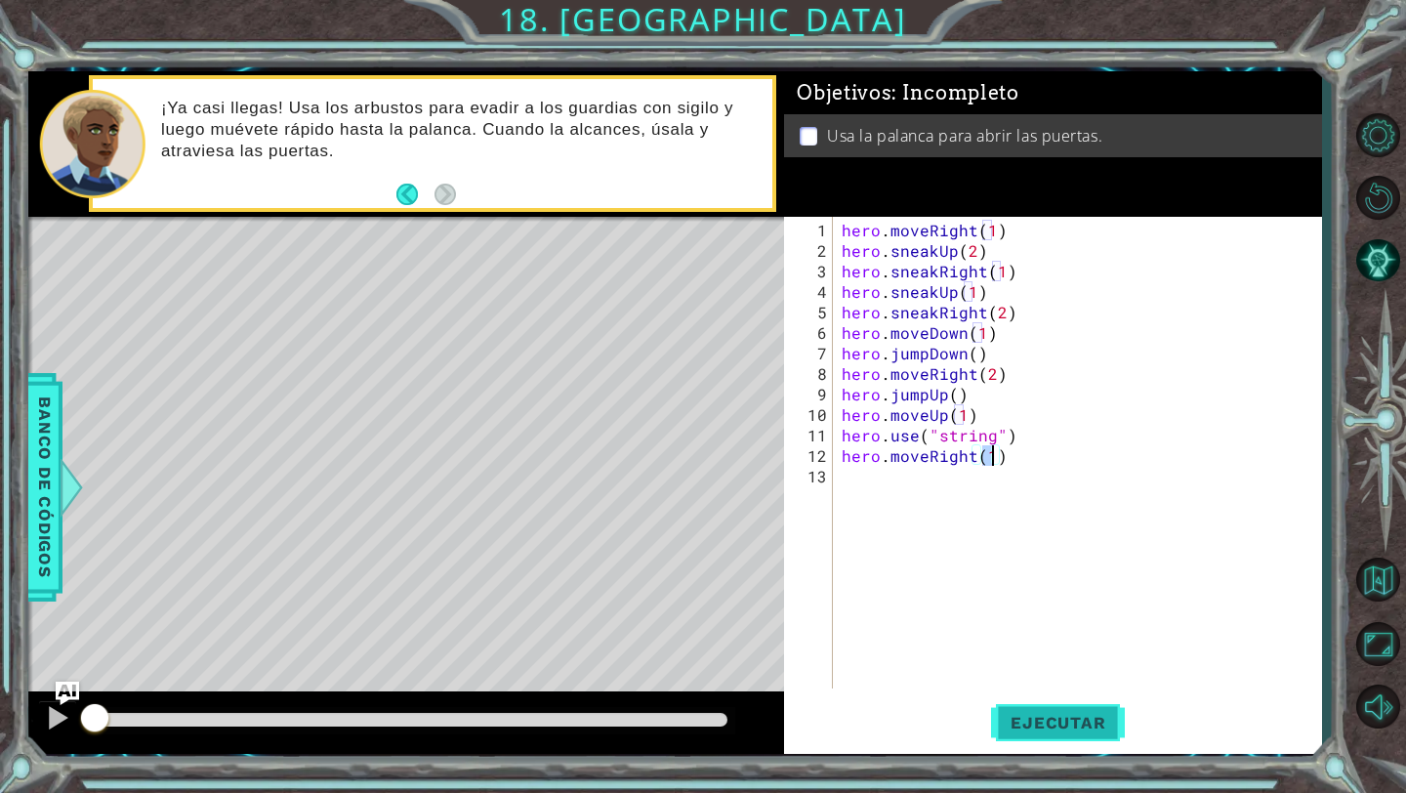
click at [1037, 709] on button "Ejecutar" at bounding box center [1058, 723] width 134 height 54
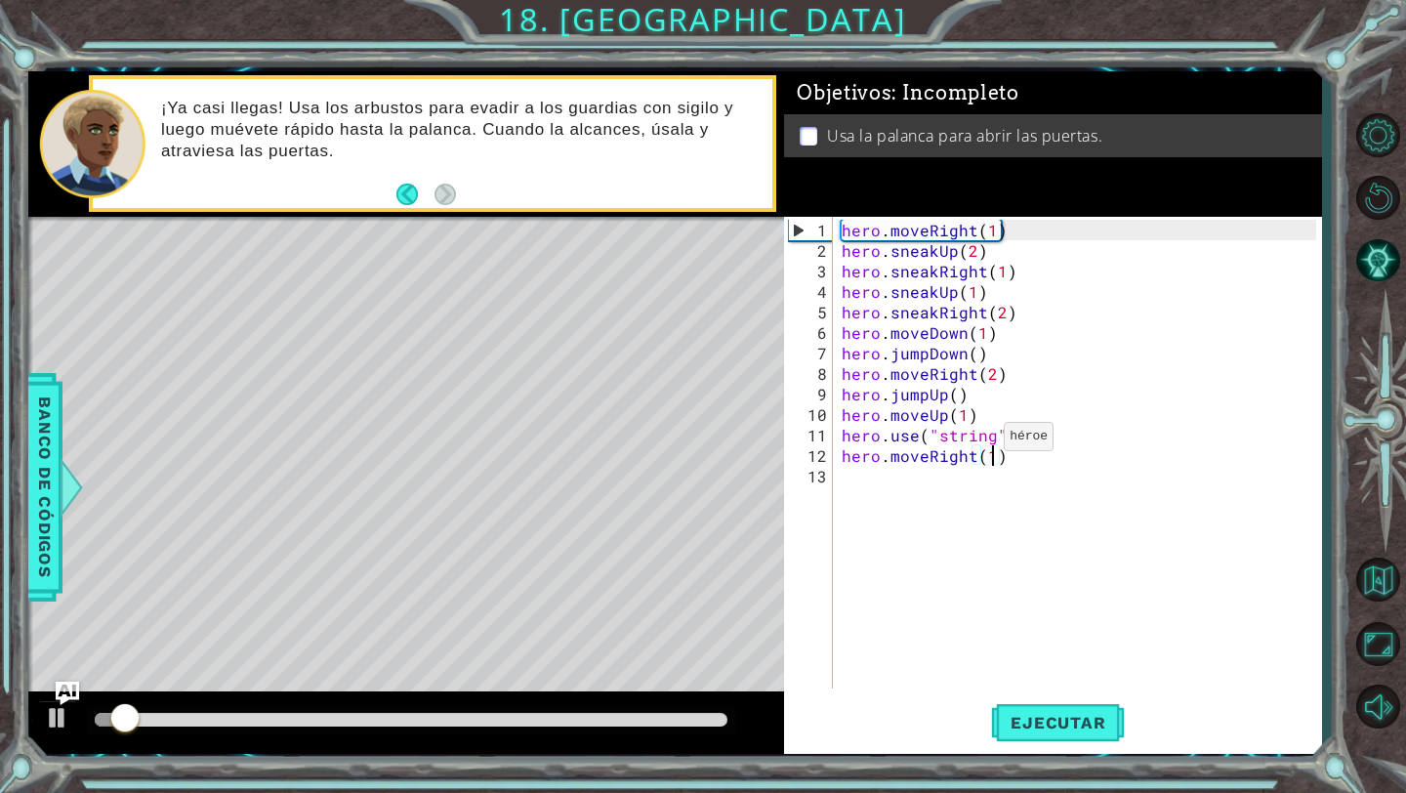
click at [979, 444] on div "hero . moveRight ( 1 ) hero . sneakUp ( 2 ) hero . sneakRight ( 1 ) hero . snea…" at bounding box center [1082, 476] width 488 height 513
click at [990, 438] on div "hero . moveRight ( 1 ) hero . sneakUp ( 2 ) hero . sneakRight ( 1 ) hero . snea…" at bounding box center [1082, 476] width 488 height 513
type textarea "hero.use("lever")"
click at [1029, 668] on div "hero . moveRight ( 1 ) hero . sneakUp ( 2 ) hero . sneakRight ( 1 ) hero . snea…" at bounding box center [1082, 476] width 488 height 513
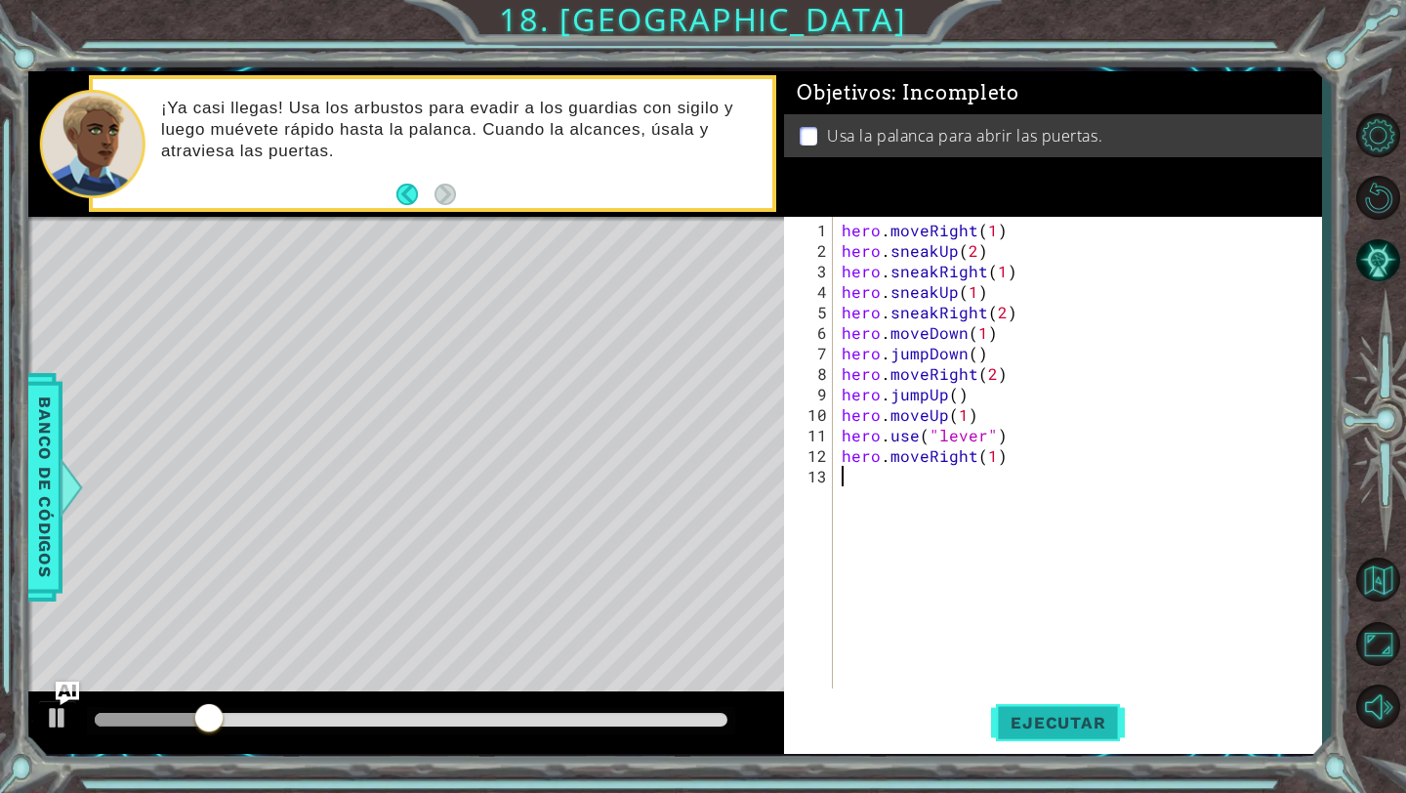
scroll to position [0, 0]
click at [1037, 727] on span "Ejecutar" at bounding box center [1058, 723] width 134 height 20
click at [1054, 720] on span "Ejecutar" at bounding box center [1058, 723] width 134 height 20
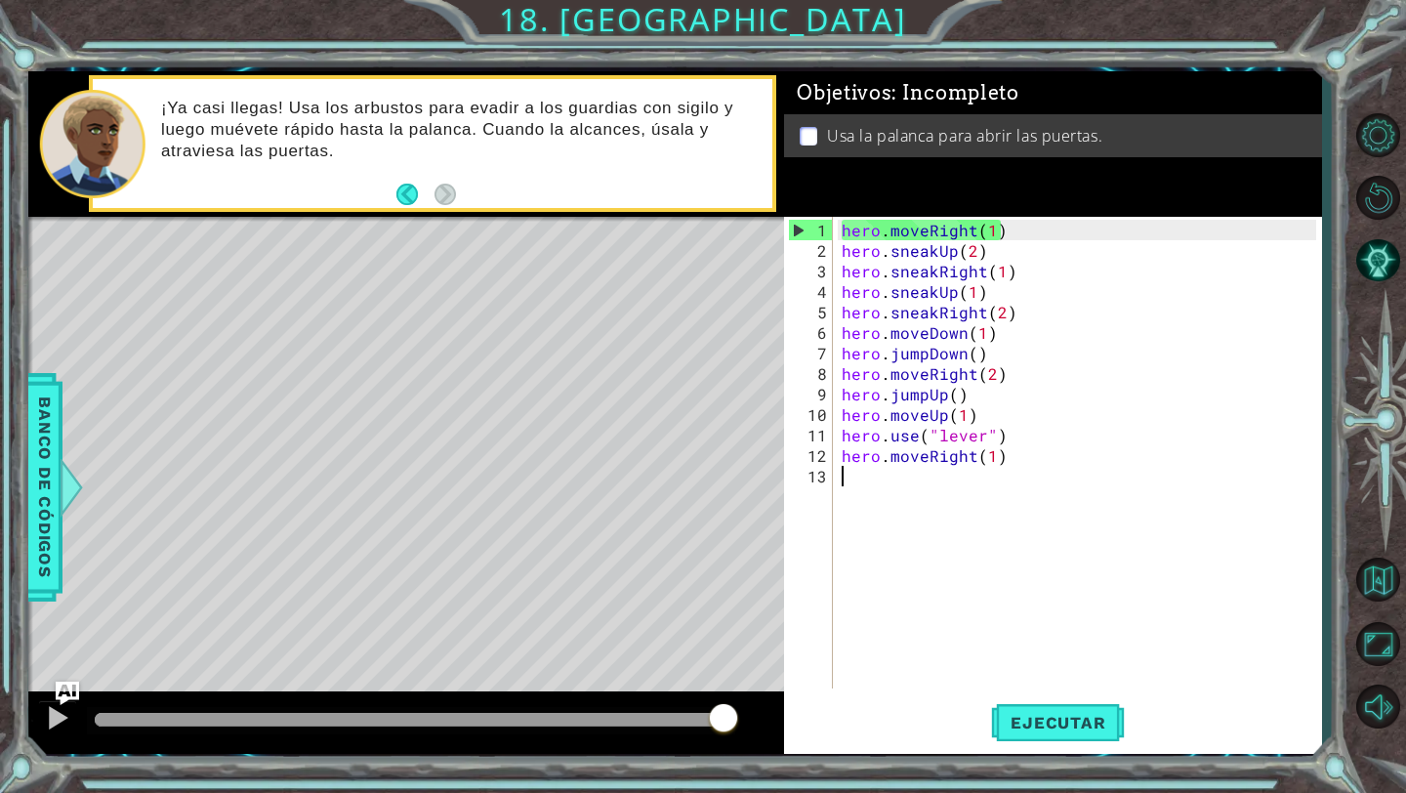
drag, startPoint x: 141, startPoint y: 719, endPoint x: 724, endPoint y: 695, distance: 583.4
click at [724, 695] on div at bounding box center [406, 722] width 756 height 62
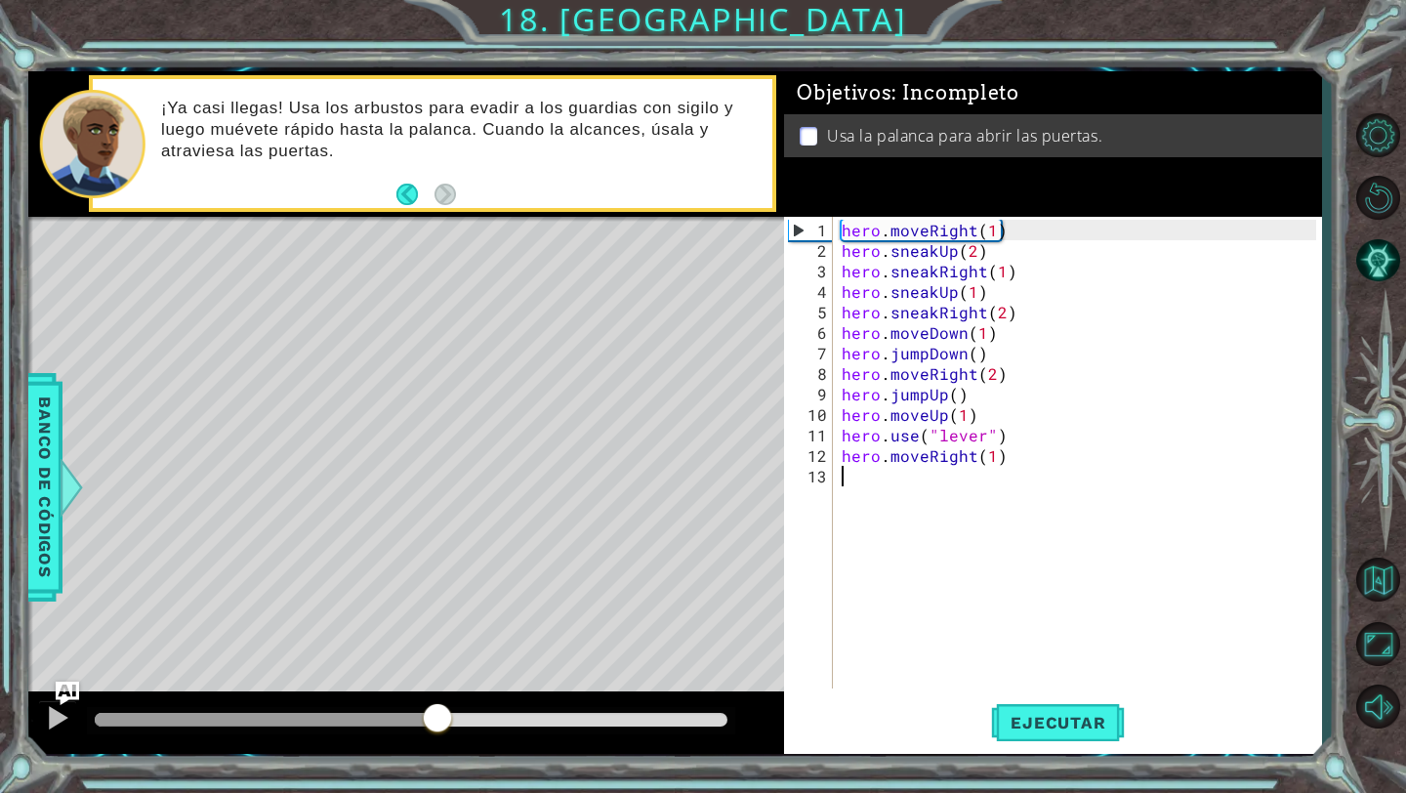
click at [437, 681] on div "methods hero use(thing) moveUp(steps) moveDown(steps) moveLeft(steps) moveRight…" at bounding box center [675, 412] width 1294 height 683
drag, startPoint x: 475, startPoint y: 722, endPoint x: 336, endPoint y: 722, distance: 138.7
click at [336, 722] on div at bounding box center [335, 719] width 35 height 35
drag, startPoint x: 341, startPoint y: 724, endPoint x: 160, endPoint y: 724, distance: 180.6
click at [204, 724] on div at bounding box center [221, 719] width 35 height 35
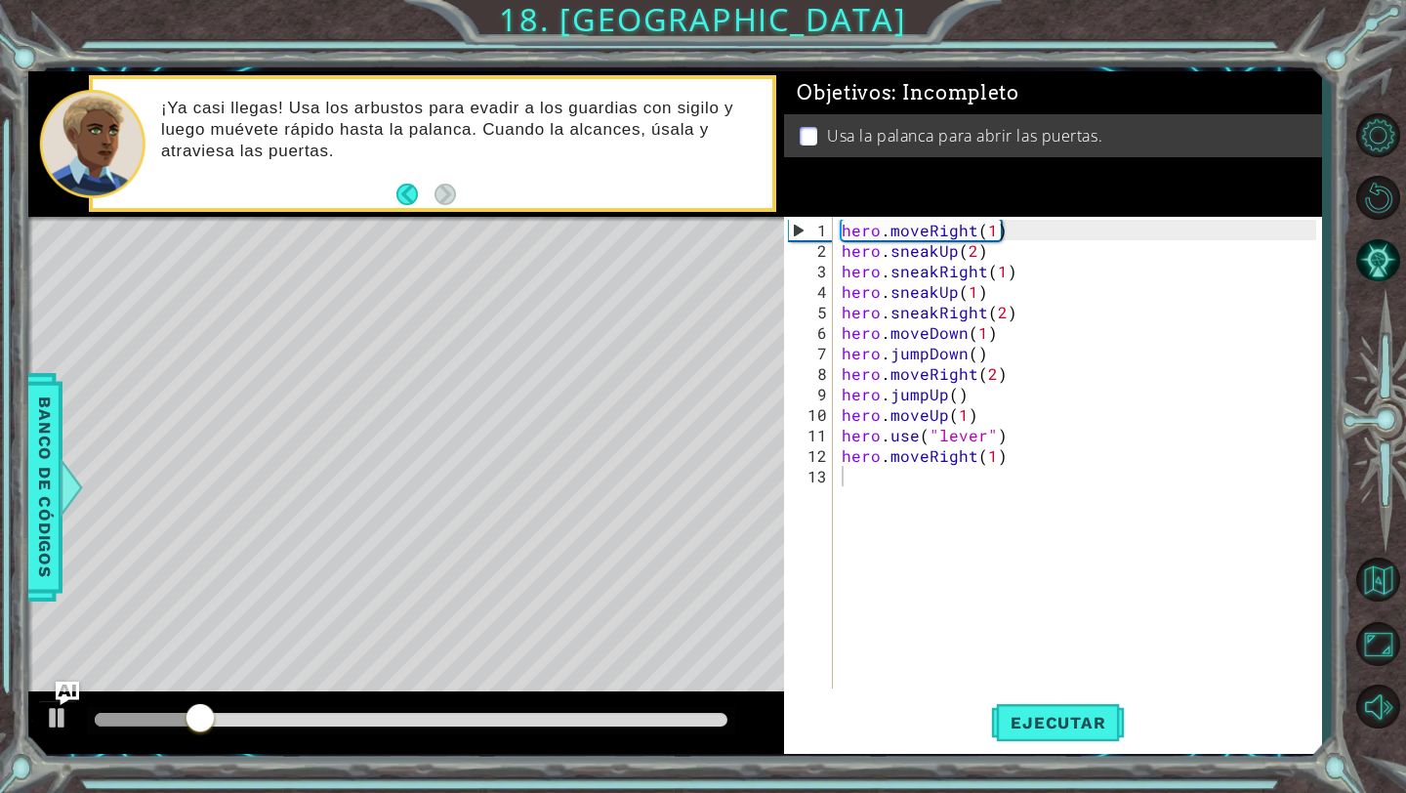
click at [83, 725] on div at bounding box center [406, 722] width 756 height 62
click at [61, 725] on div at bounding box center [57, 717] width 25 height 25
drag, startPoint x: 218, startPoint y: 721, endPoint x: 67, endPoint y: 723, distance: 150.4
click at [67, 723] on div at bounding box center [406, 722] width 756 height 62
click at [1075, 708] on button "Ejecutar" at bounding box center [1058, 723] width 134 height 54
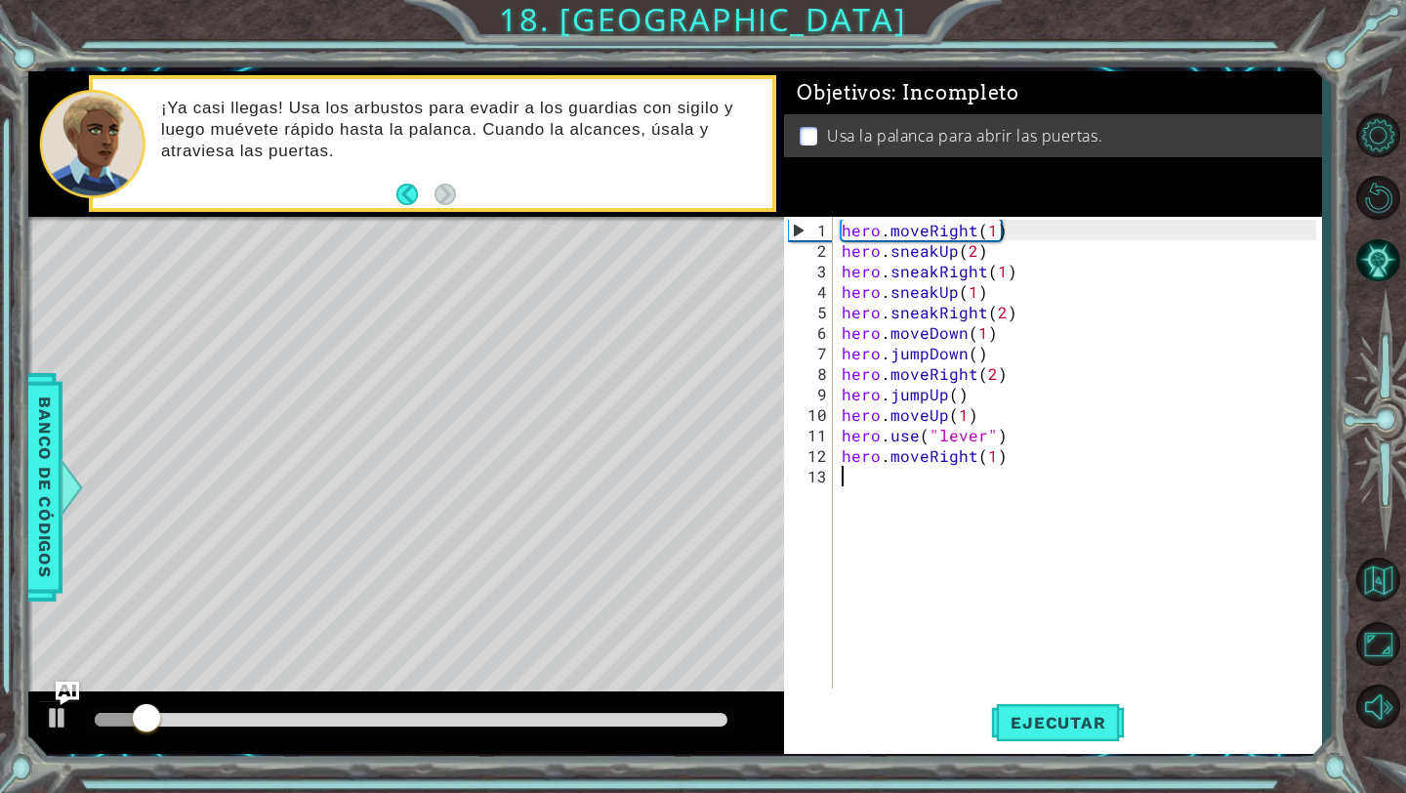
click at [810, 337] on div "6" at bounding box center [810, 332] width 45 height 21
click at [793, 204] on div "Objetivos : Incompleto Usa la palanca para abrir las puertas." at bounding box center [1052, 143] width 537 height 145
click at [795, 222] on div "1" at bounding box center [811, 230] width 44 height 21
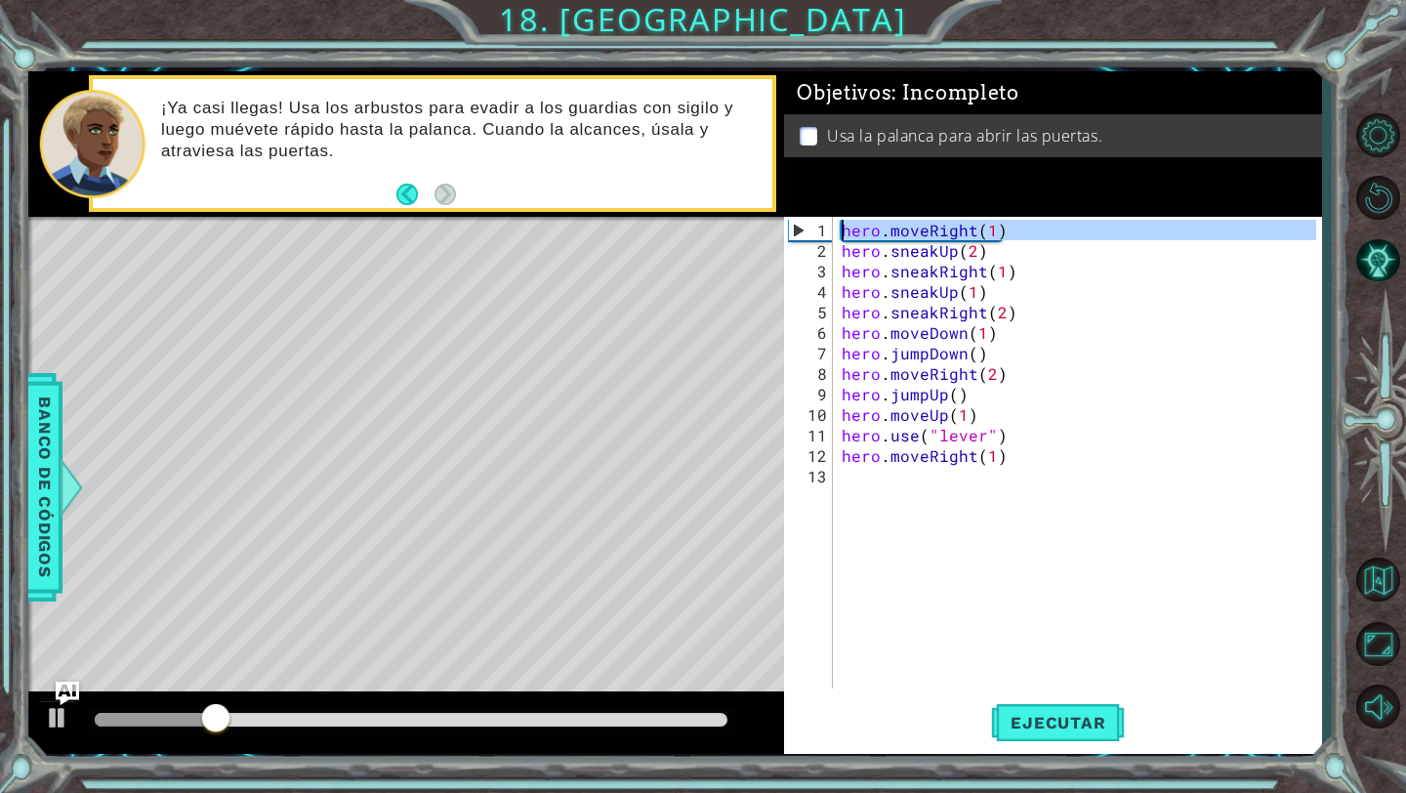
click at [795, 233] on div "1" at bounding box center [811, 230] width 44 height 21
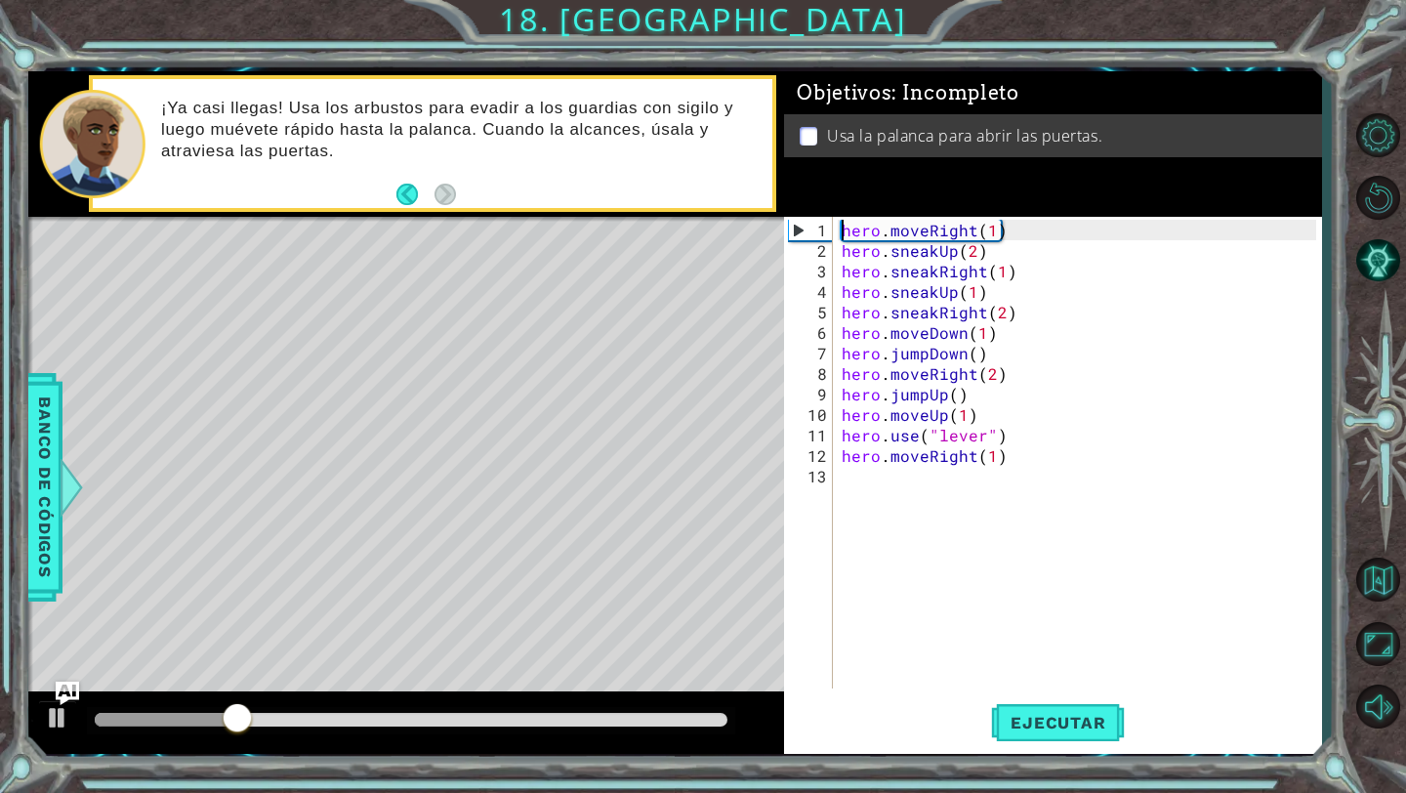
click at [795, 231] on div "1" at bounding box center [811, 230] width 44 height 21
click at [966, 316] on div "hero . moveRight ( 1 ) hero . sneakUp ( 2 ) hero . sneakRight ( 1 ) hero . snea…" at bounding box center [1082, 476] width 488 height 513
click at [1004, 313] on div "hero . moveRight ( 1 ) hero . sneakUp ( 2 ) hero . sneakRight ( 1 ) hero . snea…" at bounding box center [1082, 476] width 488 height 513
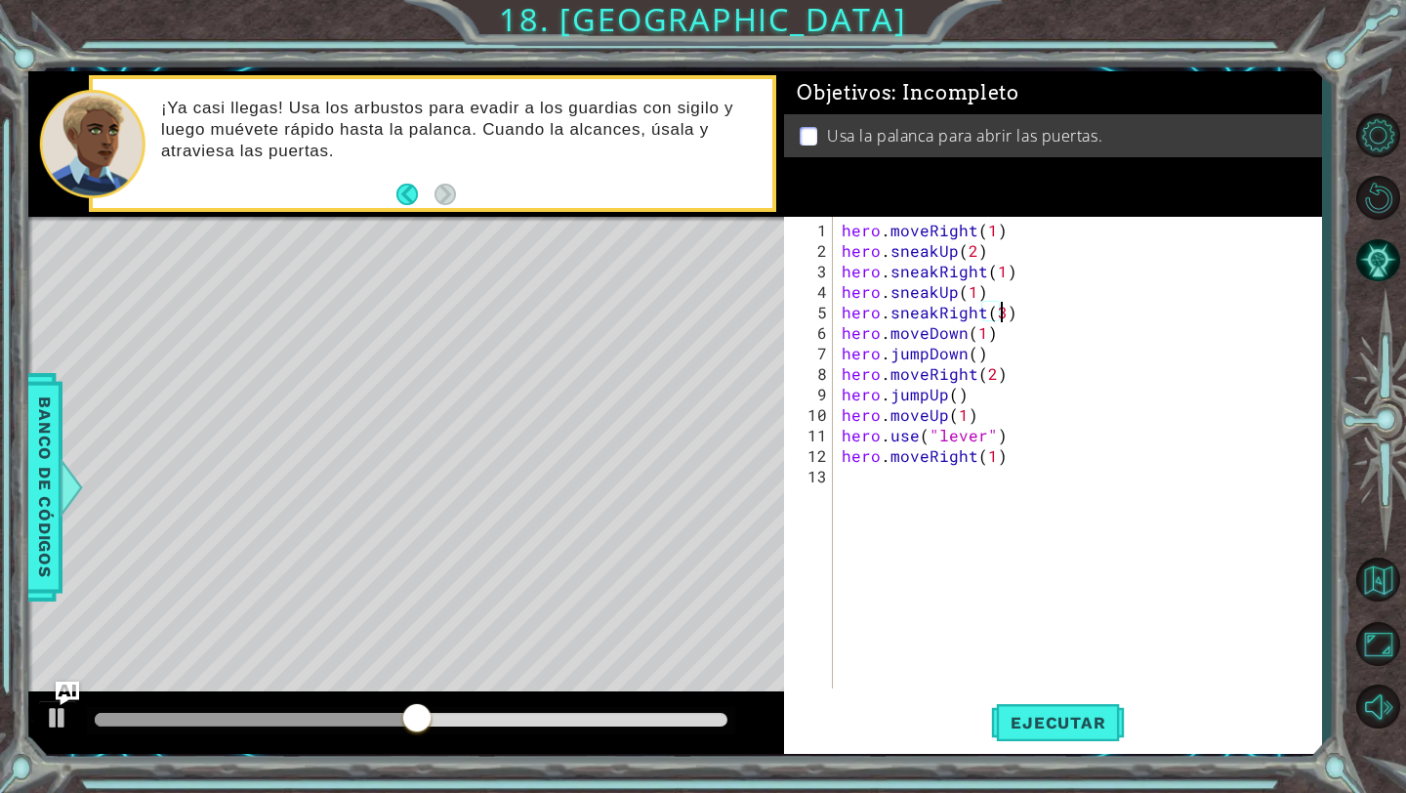
scroll to position [0, 10]
click at [1042, 738] on button "Ejecutar" at bounding box center [1058, 723] width 134 height 54
click at [844, 333] on div "hero . moveRight ( 1 ) hero . sneakUp ( 2 ) hero . sneakRight ( 1 ) hero . snea…" at bounding box center [1082, 476] width 488 height 513
type textarea "hero.moveDown(1)"
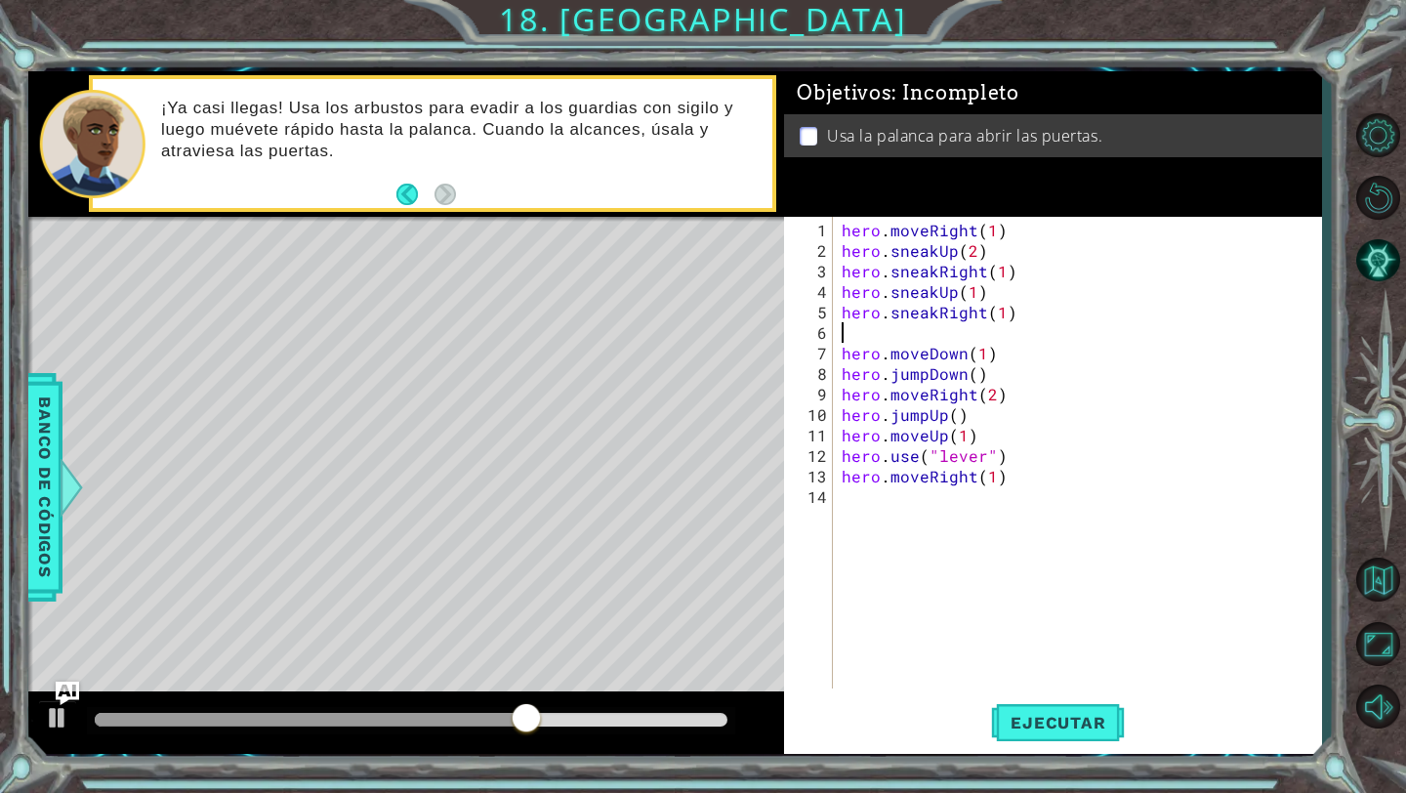
click at [853, 329] on div "hero . moveRight ( 1 ) hero . sneakUp ( 2 ) hero . sneakRight ( 1 ) hero . snea…" at bounding box center [1082, 476] width 488 height 513
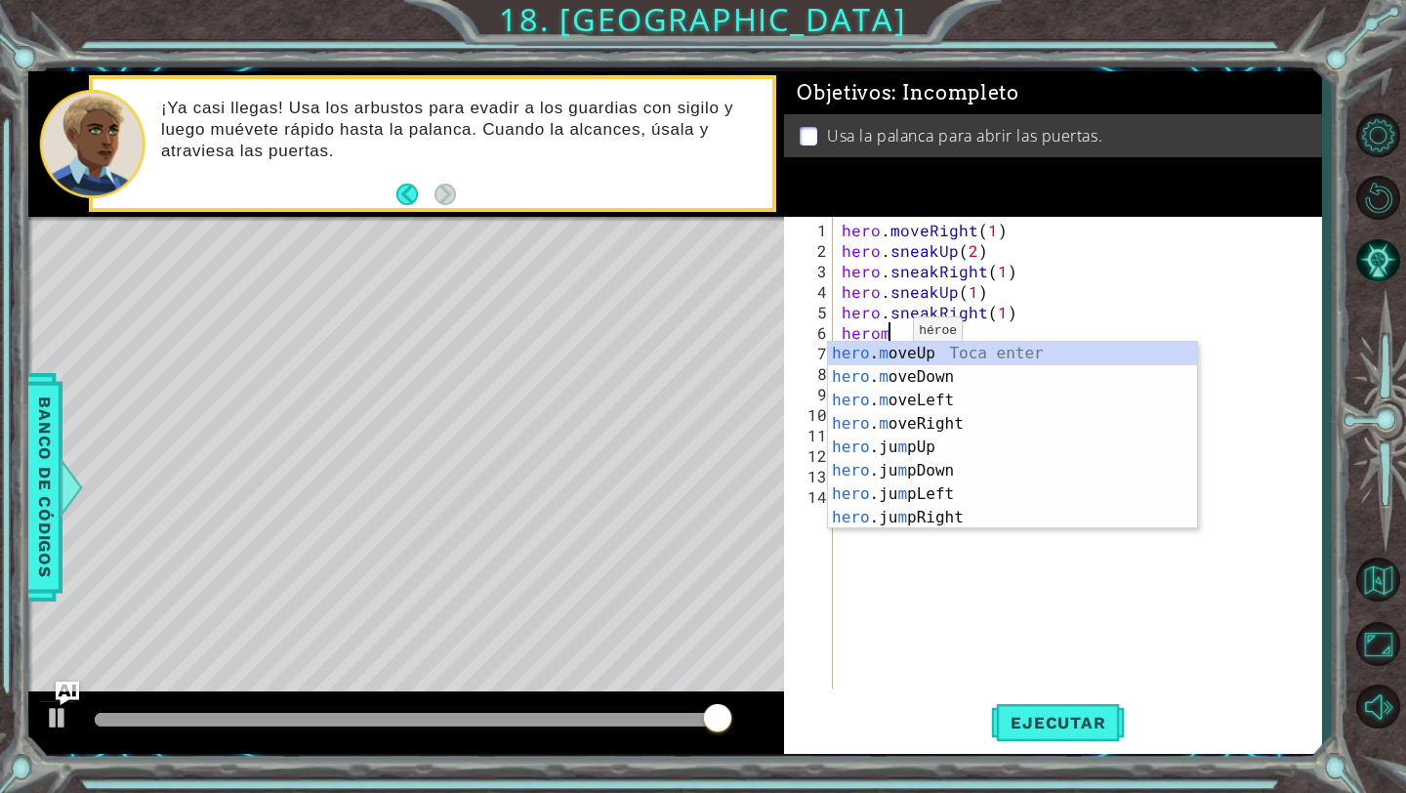
scroll to position [0, 2]
click at [959, 429] on div "hero . m oveUp Toca enter hero . m oveDown Toca enter hero . m oveLeft Toca ent…" at bounding box center [1012, 459] width 369 height 234
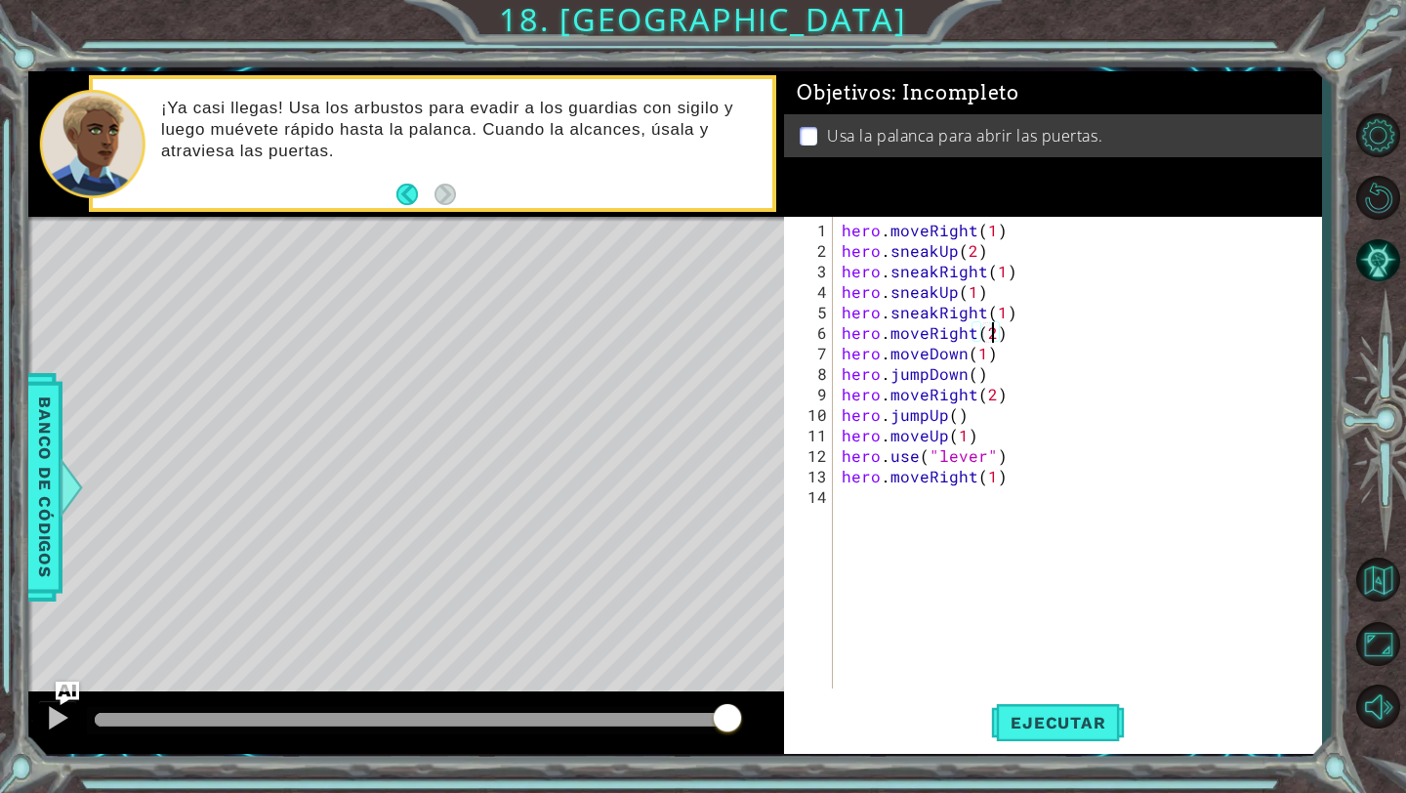
scroll to position [0, 9]
type textarea "hero.moveRight(2)"
click at [1026, 718] on span "Ejecutar" at bounding box center [1058, 723] width 134 height 20
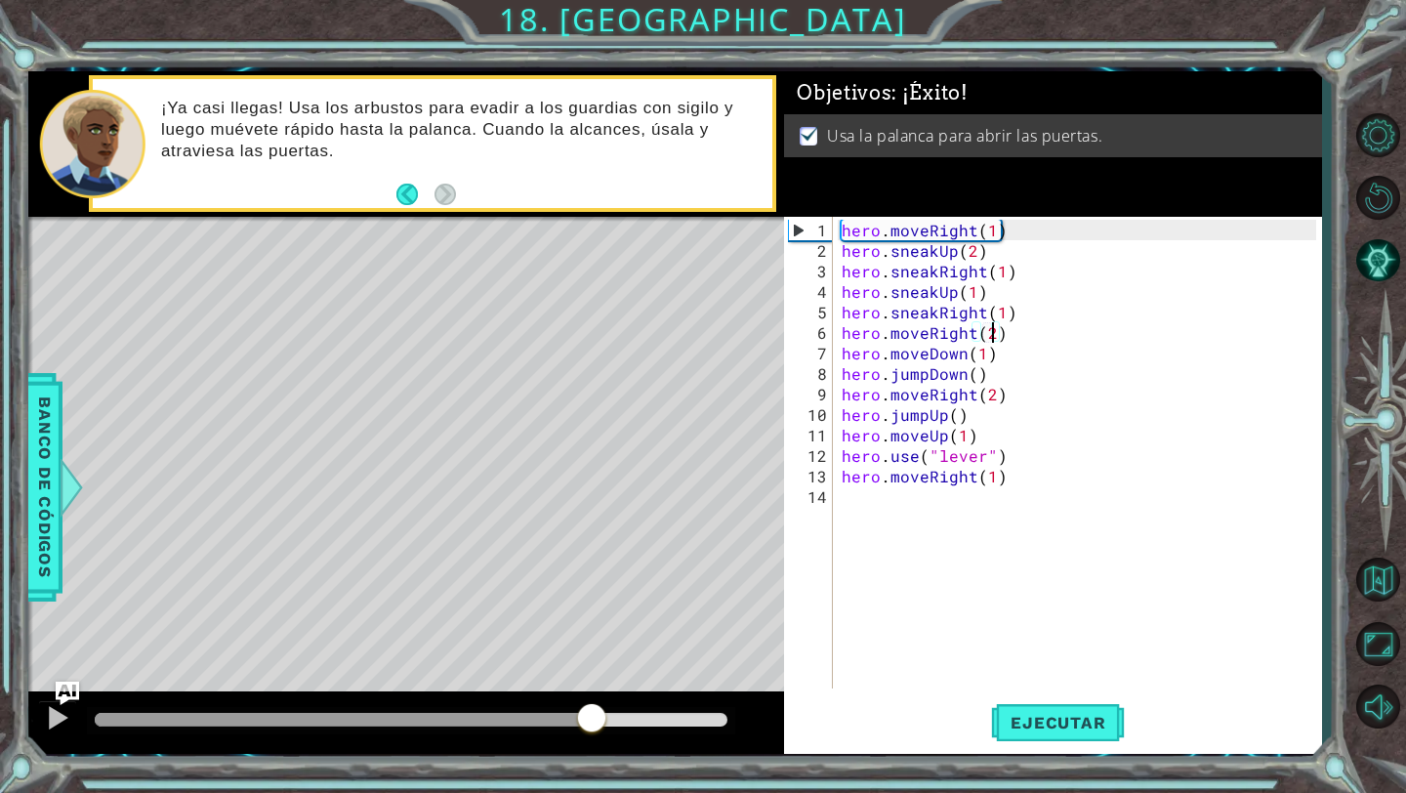
drag, startPoint x: 143, startPoint y: 725, endPoint x: 591, endPoint y: 727, distance: 448.2
click at [591, 727] on div at bounding box center [591, 719] width 35 height 35
drag, startPoint x: 634, startPoint y: 729, endPoint x: 733, endPoint y: 734, distance: 99.7
click at [733, 734] on div at bounding box center [717, 719] width 35 height 35
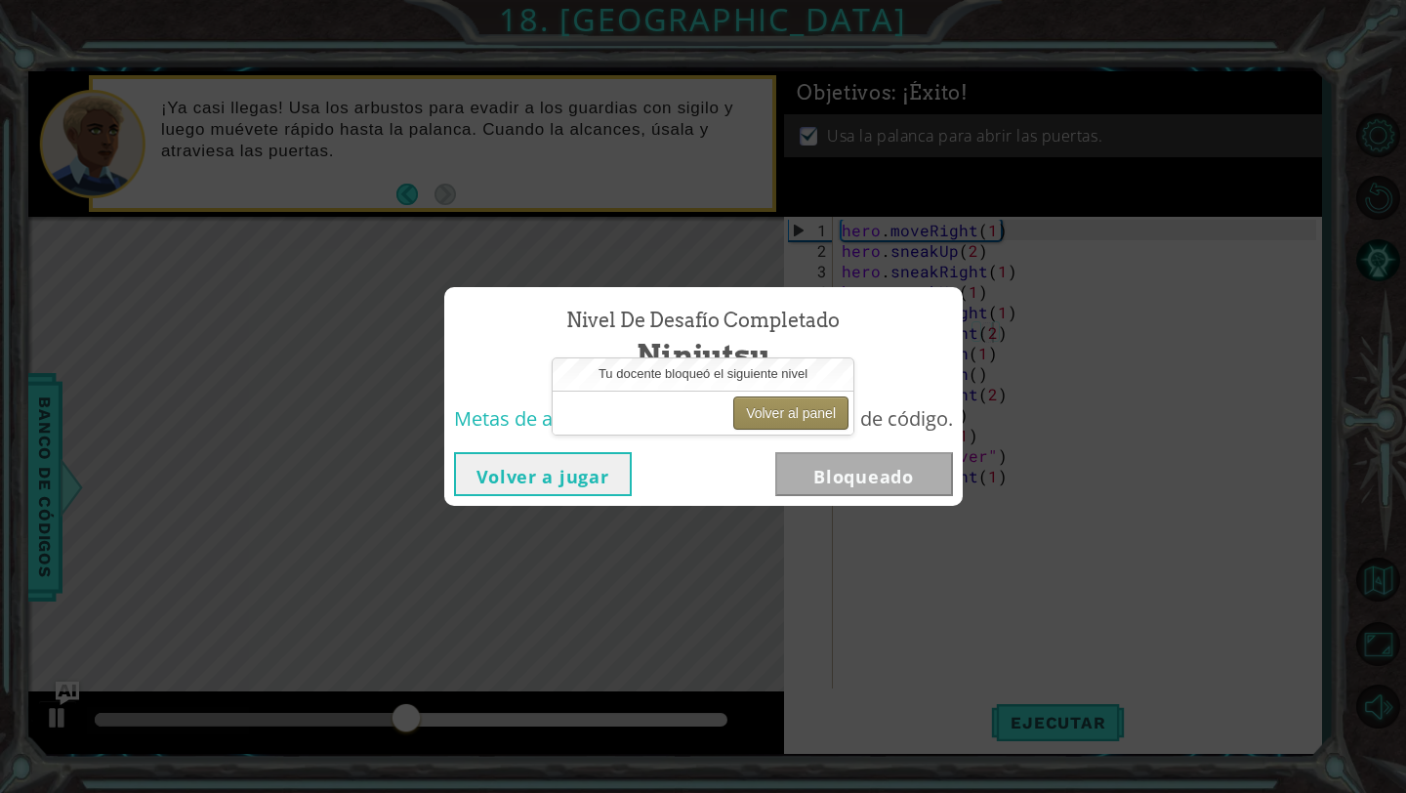
click at [778, 409] on button "Volver al panel" at bounding box center [790, 412] width 115 height 33
